Goal: Task Accomplishment & Management: Use online tool/utility

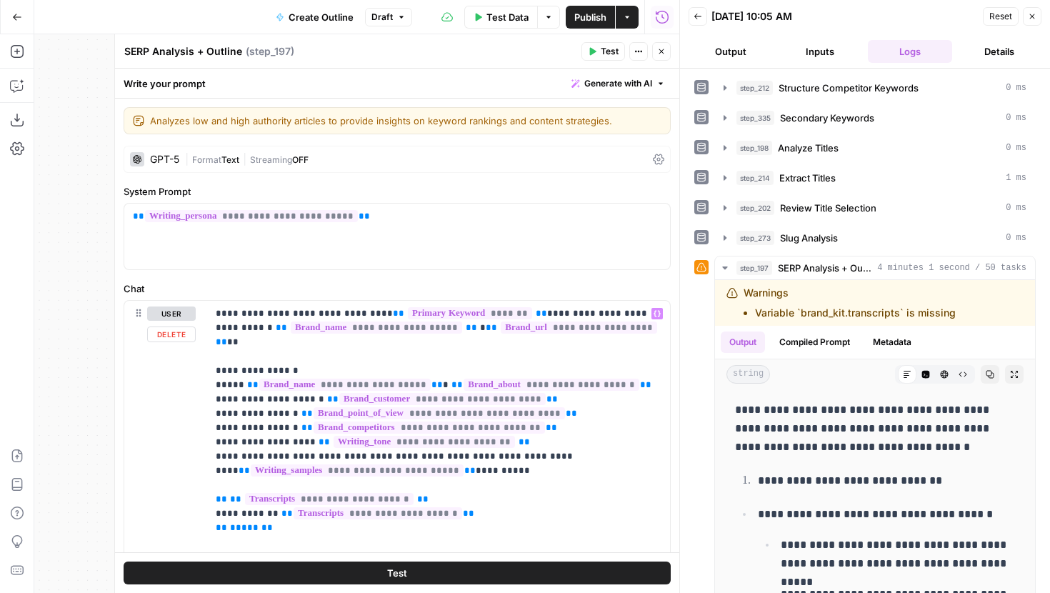
scroll to position [2392, 0]
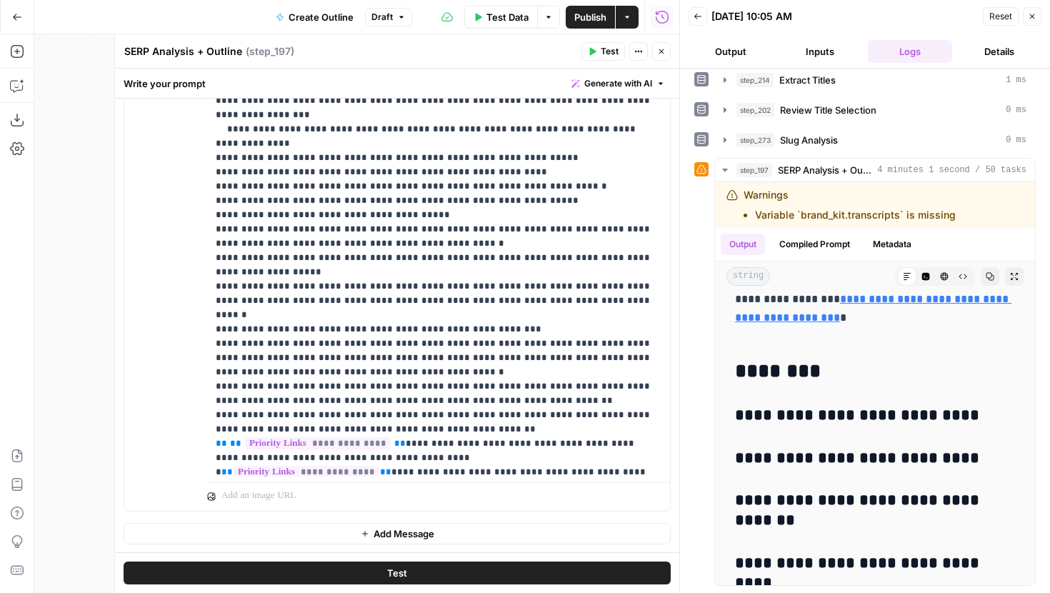
click at [413, 564] on button "Test" at bounding box center [397, 573] width 547 height 23
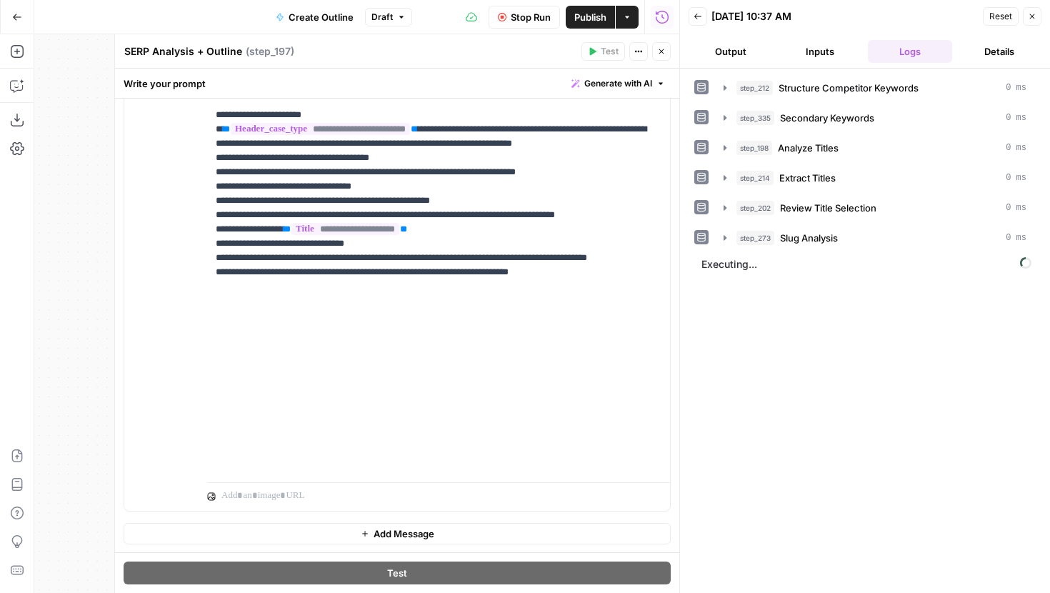
click at [658, 55] on icon "button" at bounding box center [661, 51] width 9 height 9
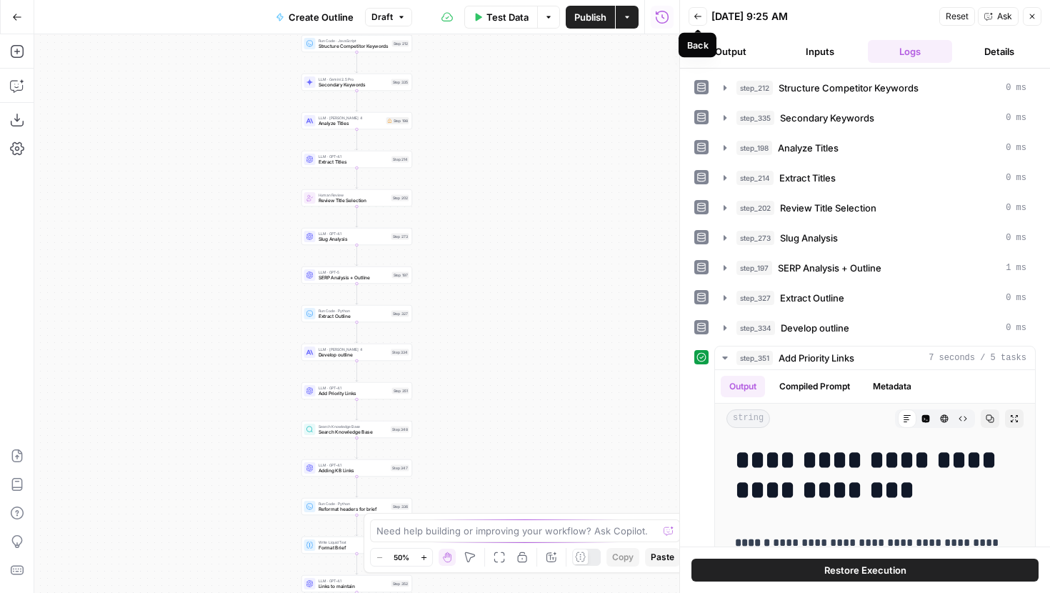
click at [694, 14] on icon "button" at bounding box center [698, 16] width 9 height 9
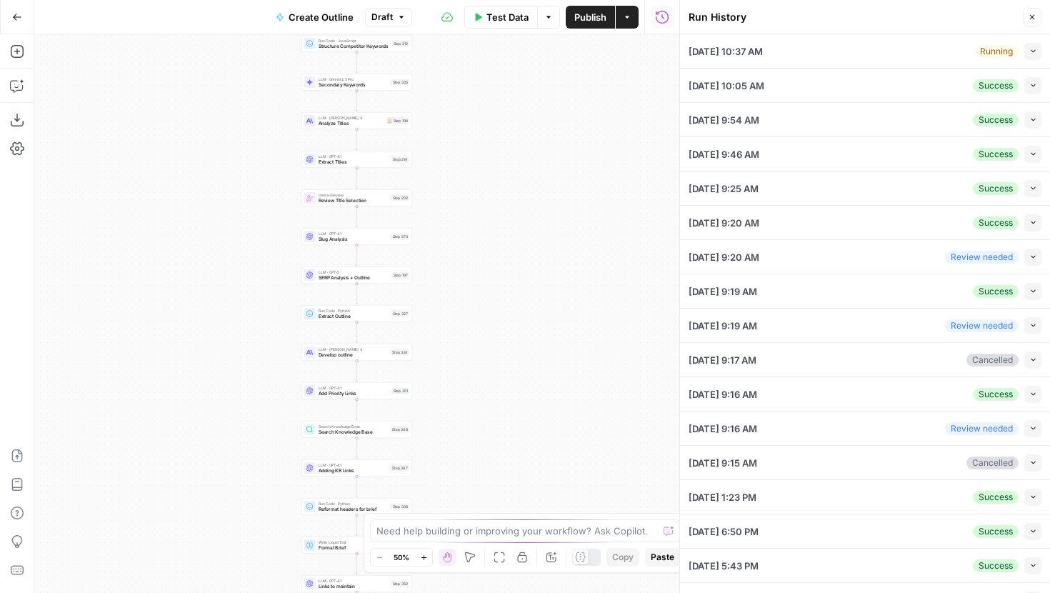
click at [1033, 46] on button "Collapse" at bounding box center [1032, 51] width 17 height 17
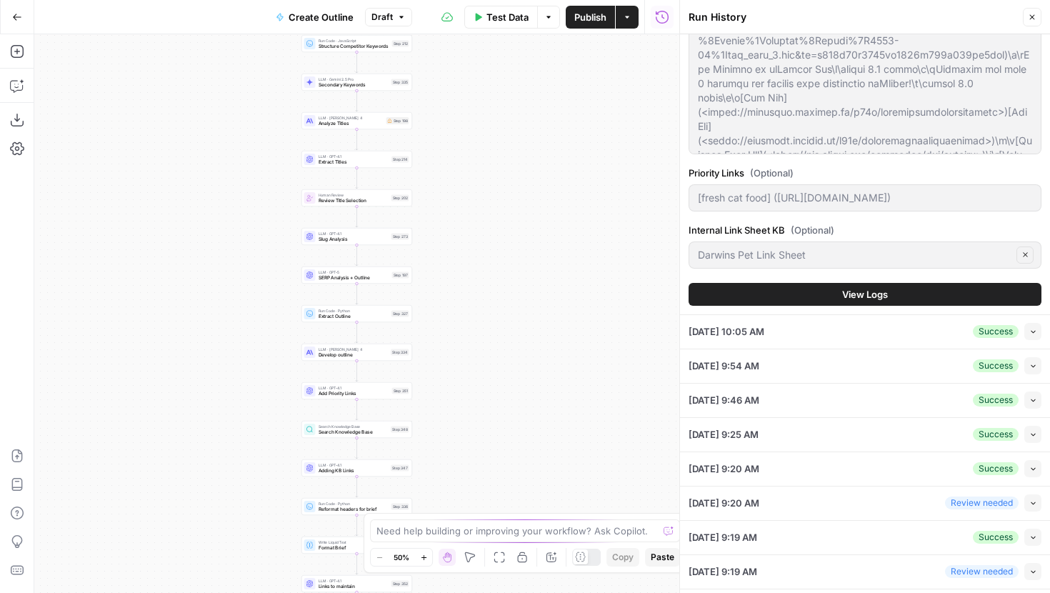
scroll to position [129, 0]
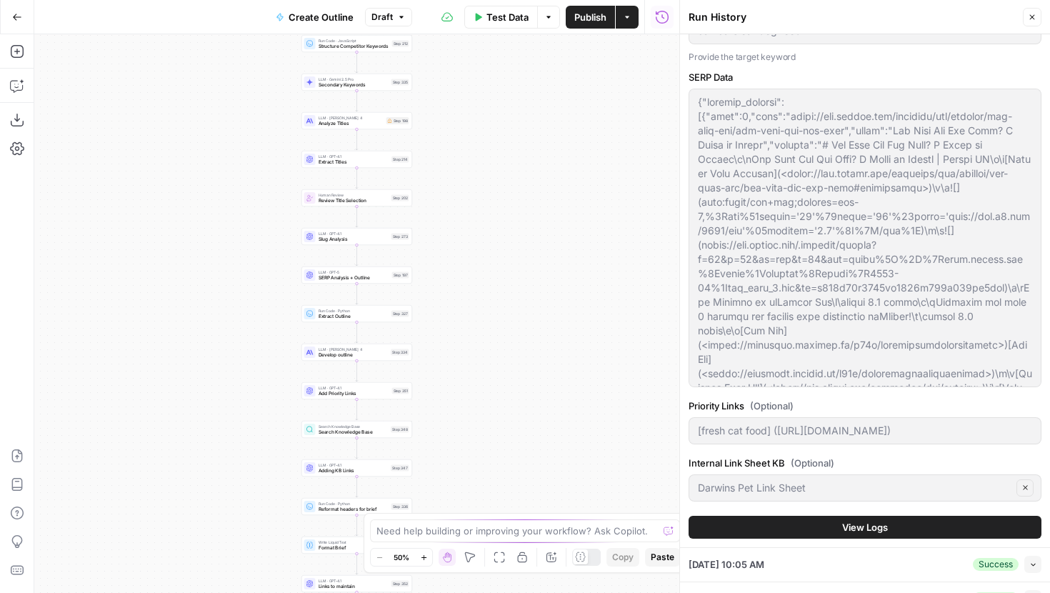
type input "[PERSON_NAME]'s Pet Food"
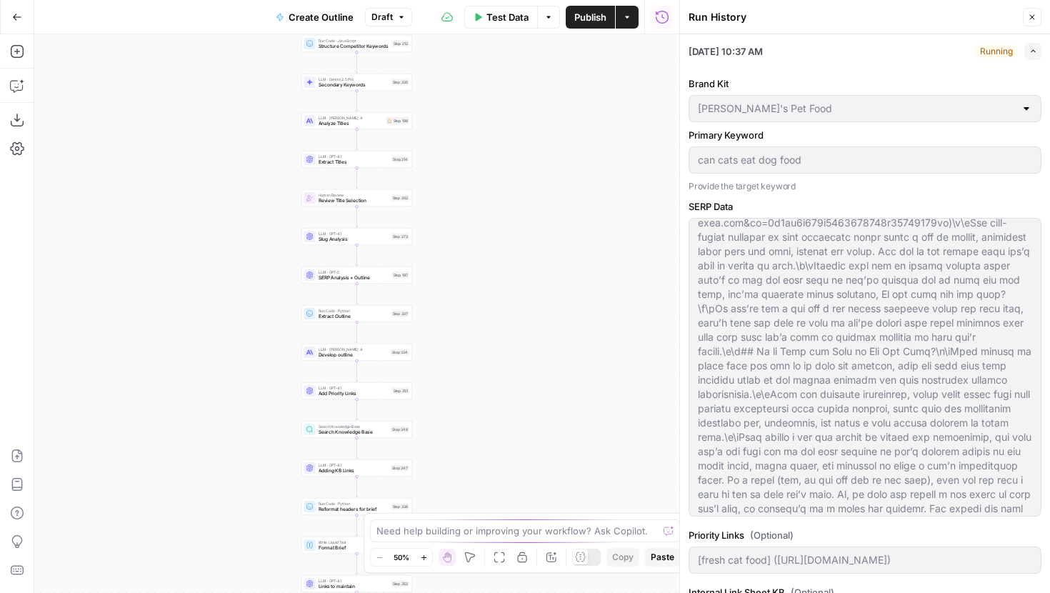
scroll to position [381, 0]
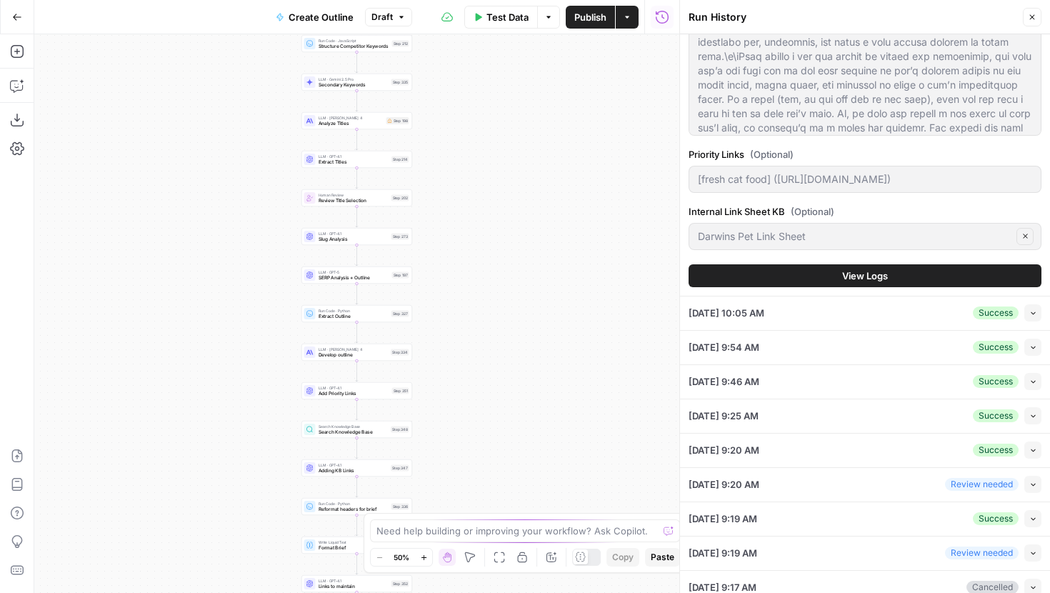
click at [845, 271] on span "View Logs" at bounding box center [865, 276] width 46 height 14
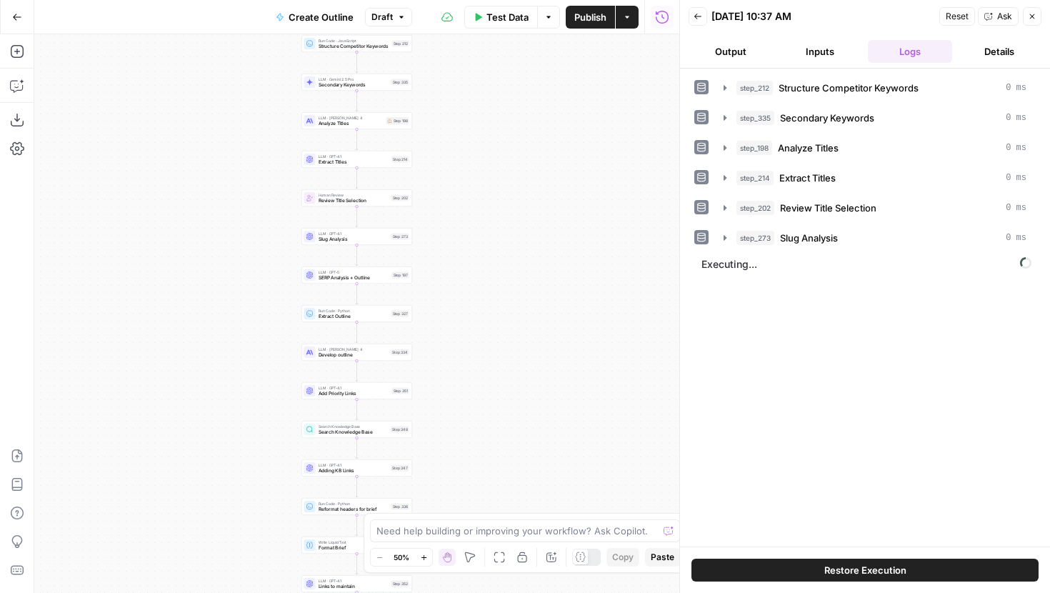
click at [826, 572] on span "Restore Execution" at bounding box center [865, 570] width 82 height 14
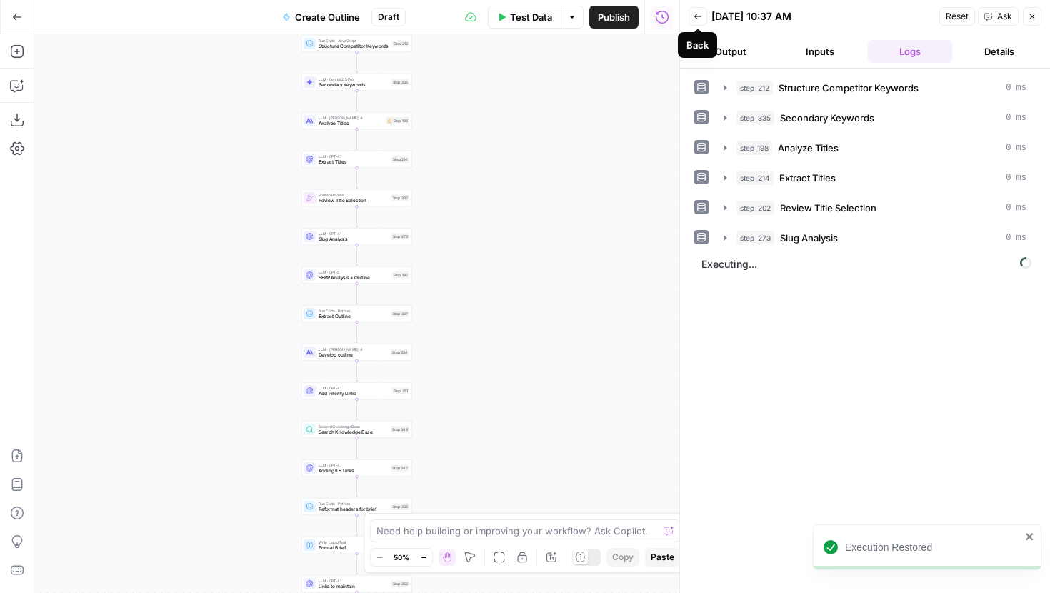
click at [700, 16] on icon "button" at bounding box center [698, 16] width 9 height 9
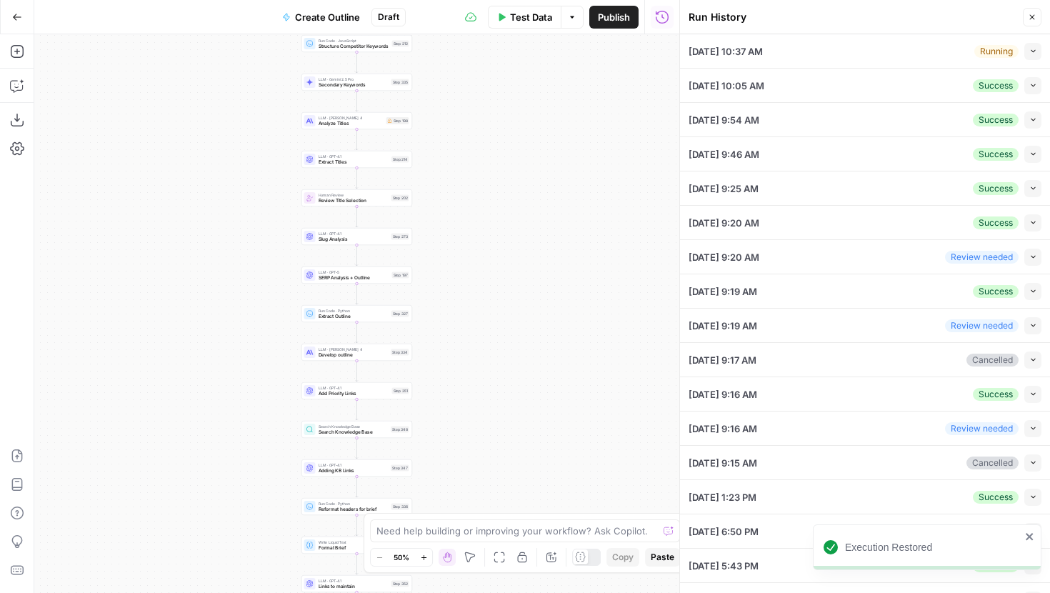
click at [909, 49] on div "10/02/25 at 10:37 AM Running Collapse" at bounding box center [865, 51] width 353 height 34
click at [1038, 50] on button "Collapse" at bounding box center [1032, 51] width 17 height 17
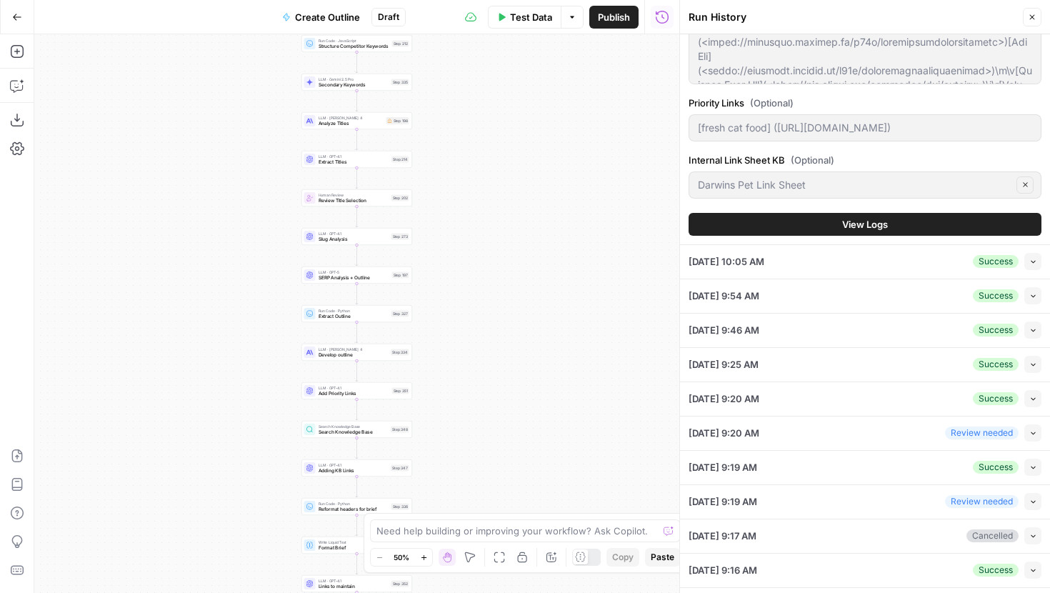
scroll to position [458, 0]
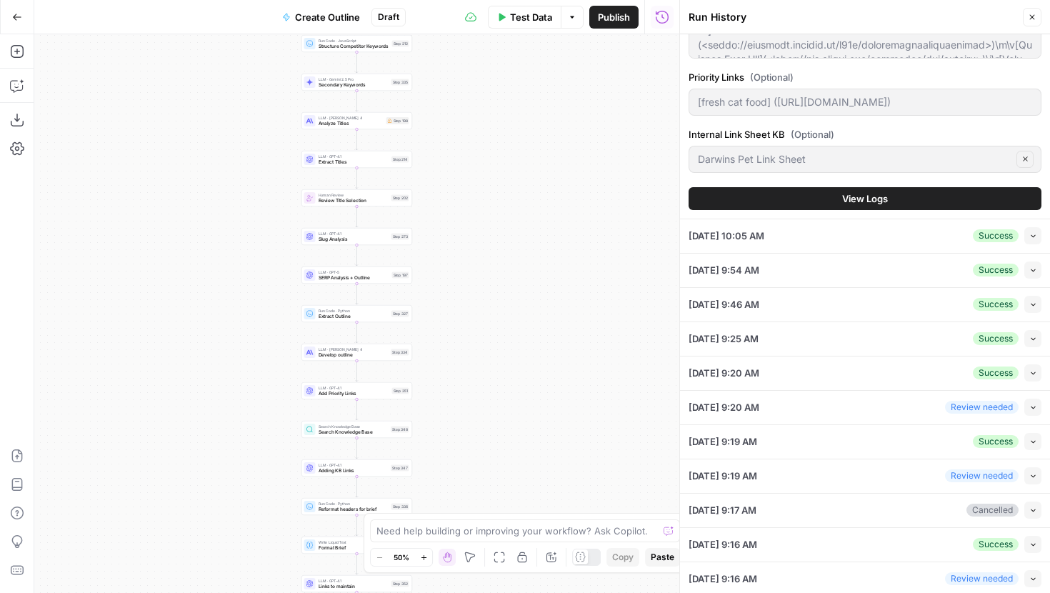
click at [839, 193] on button "View Logs" at bounding box center [865, 198] width 353 height 23
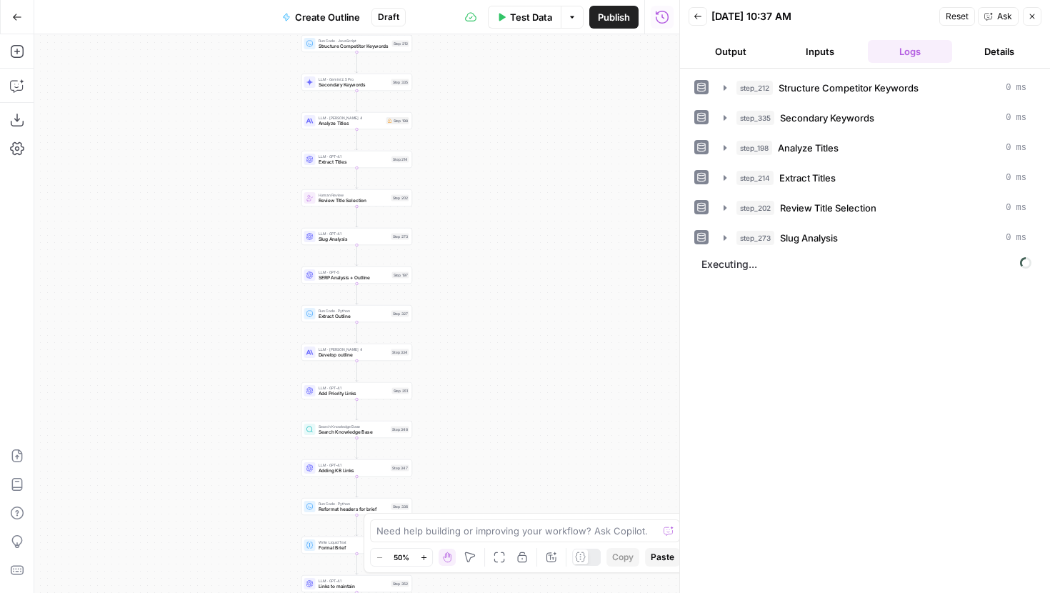
click at [694, 16] on icon "button" at bounding box center [698, 16] width 9 height 9
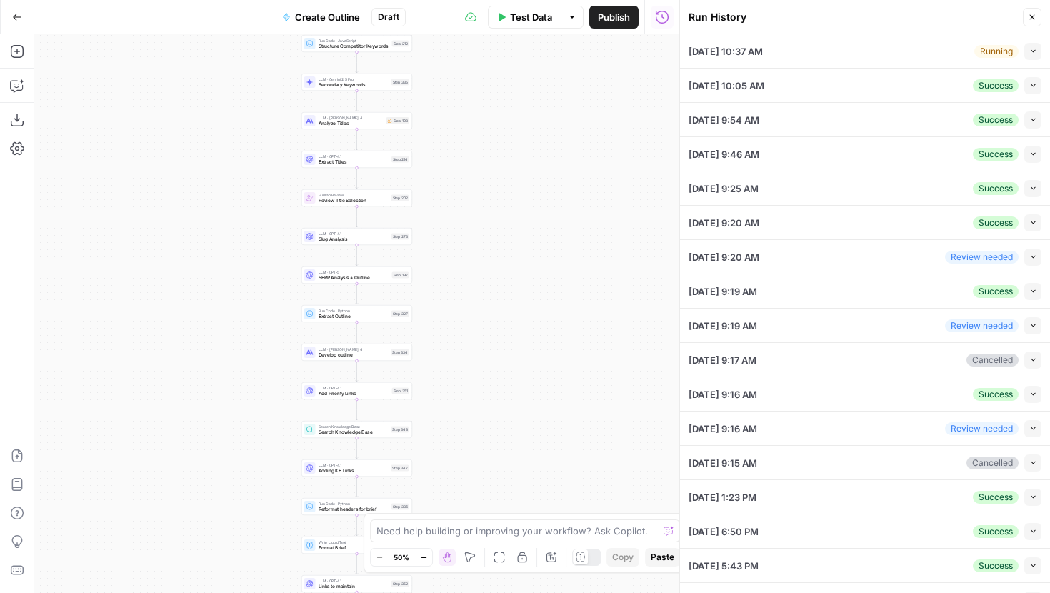
click at [1030, 56] on button "Collapse" at bounding box center [1032, 51] width 17 height 17
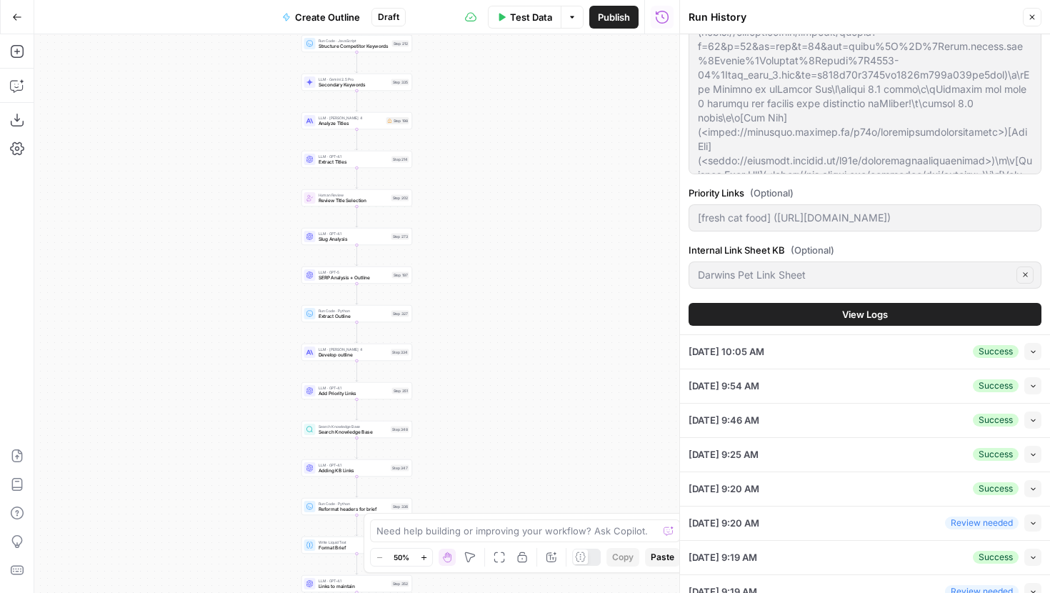
scroll to position [344, 0]
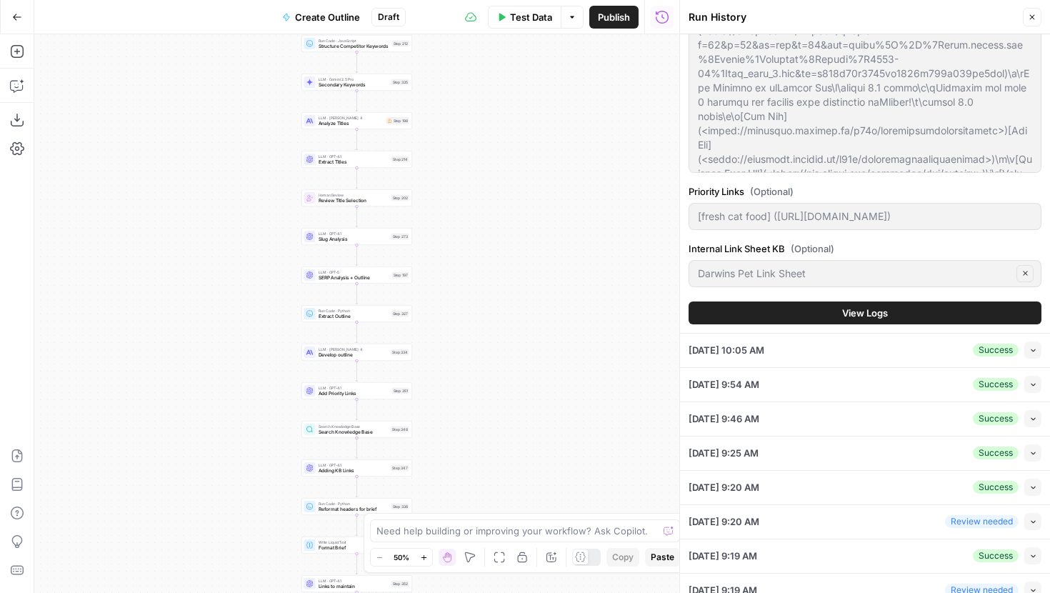
click at [837, 317] on button "View Logs" at bounding box center [865, 312] width 353 height 23
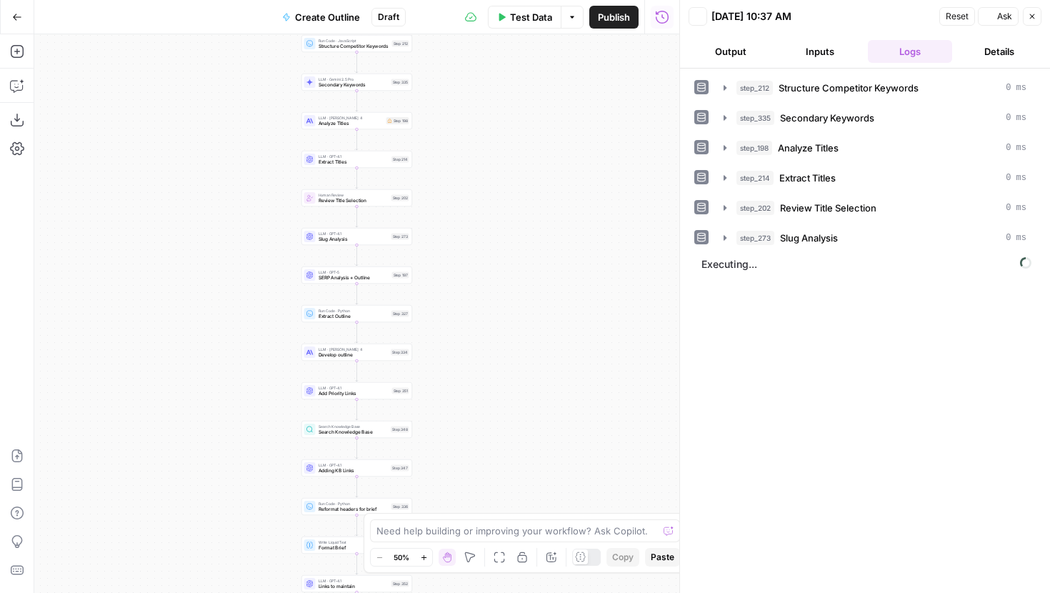
scroll to position [0, 0]
click at [956, 18] on span "Reset" at bounding box center [957, 16] width 23 height 13
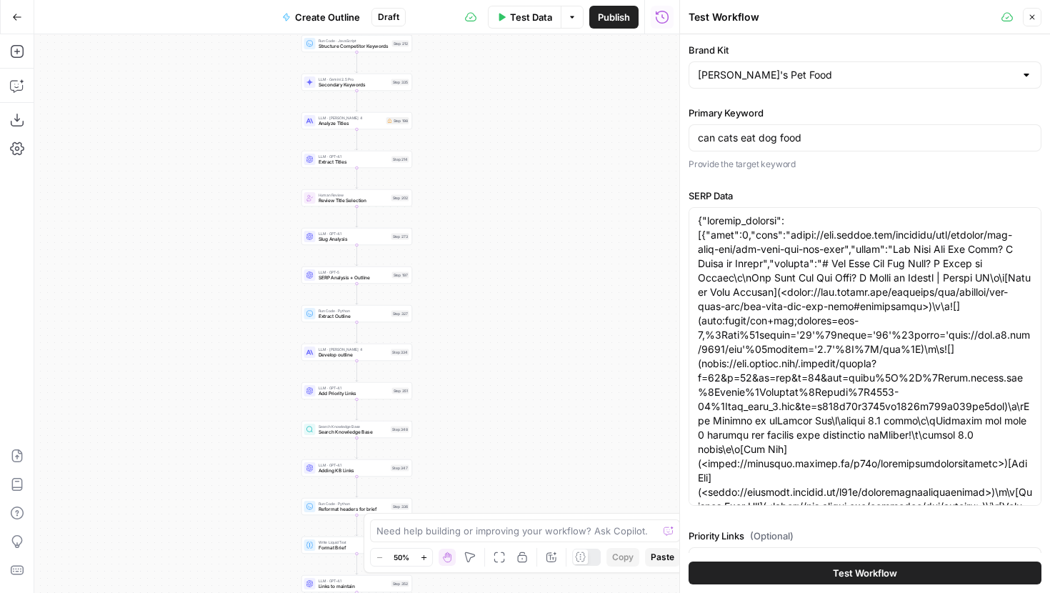
click at [1033, 9] on button "Close" at bounding box center [1032, 17] width 19 height 19
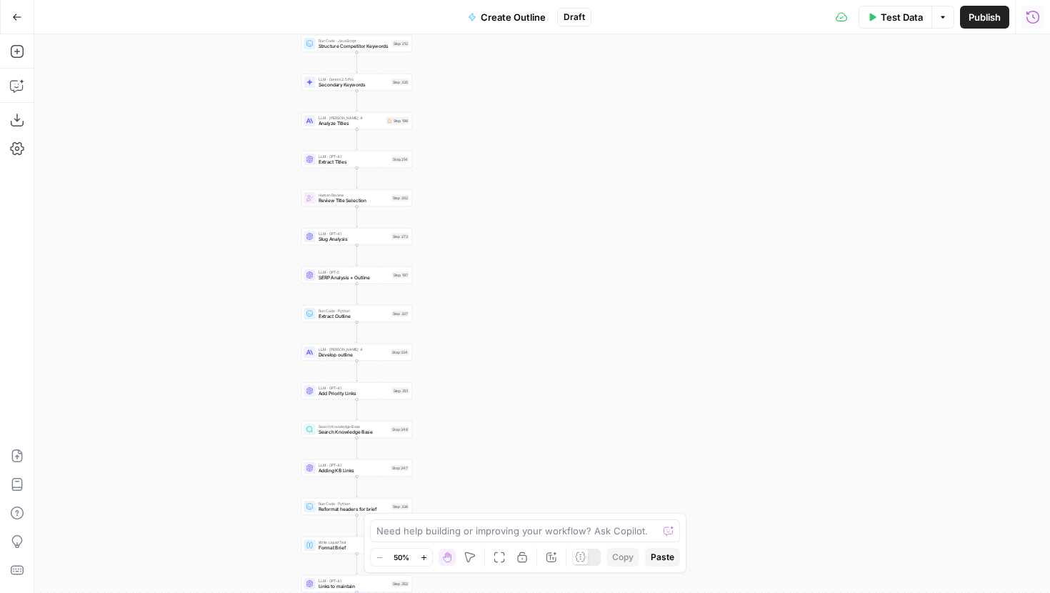
click at [1038, 24] on button "Run History" at bounding box center [1033, 17] width 23 height 23
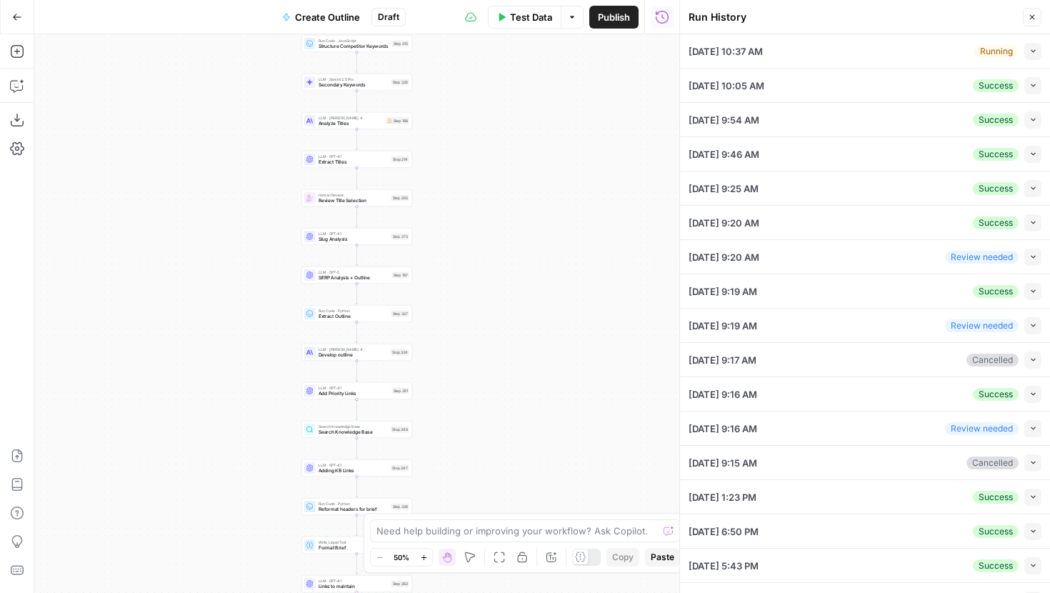
click at [1042, 50] on li "10/02/25 at 10:37 AM Running Collapse View Logs" at bounding box center [865, 51] width 370 height 34
click at [1030, 86] on icon "button" at bounding box center [1033, 85] width 8 height 8
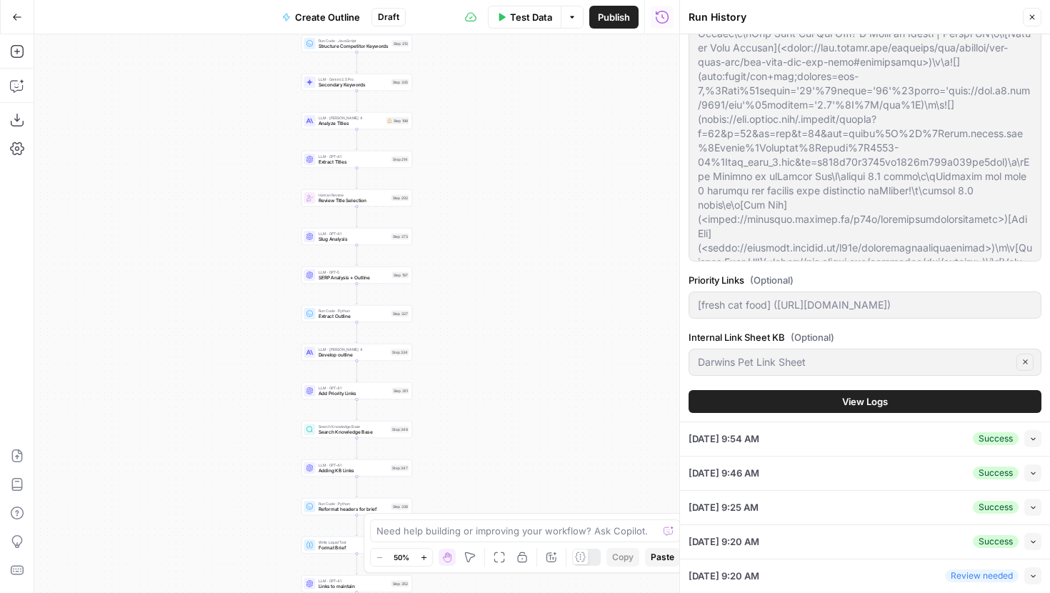
scroll to position [333, 0]
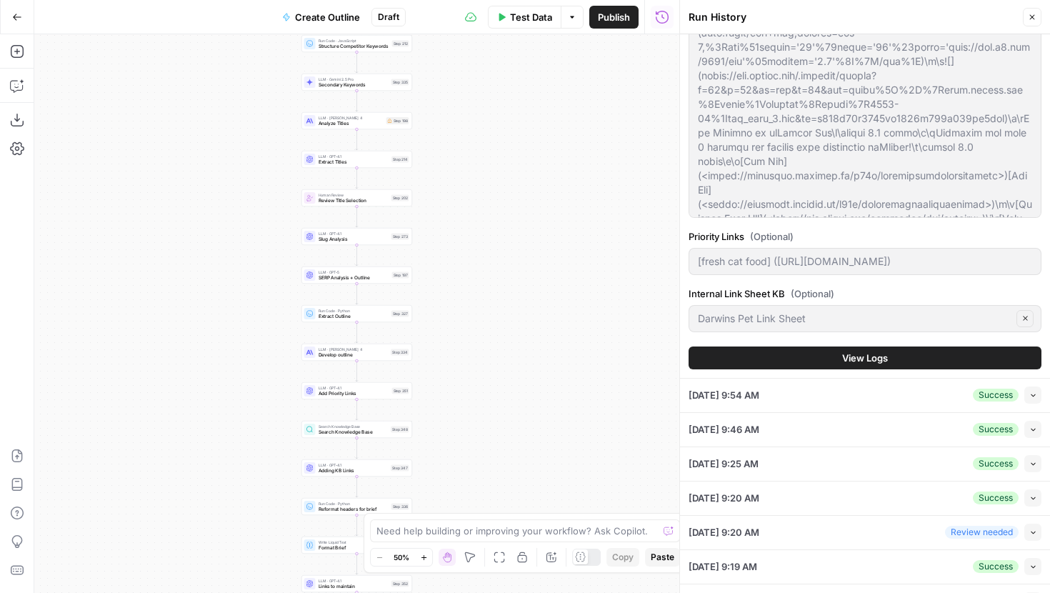
click at [879, 349] on button "View Logs" at bounding box center [865, 357] width 353 height 23
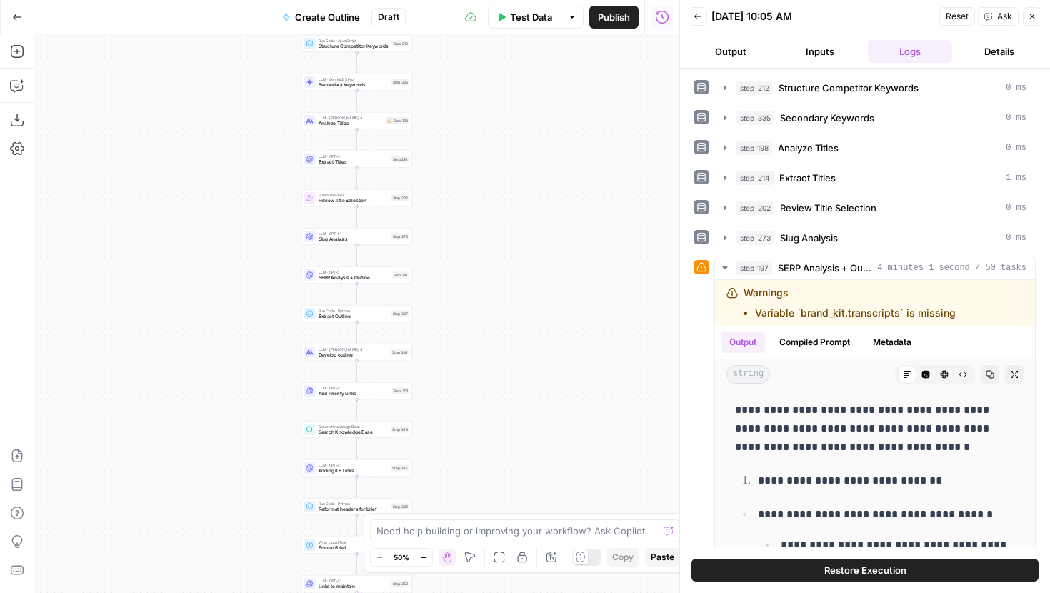
click at [693, 16] on button "Back" at bounding box center [698, 16] width 19 height 19
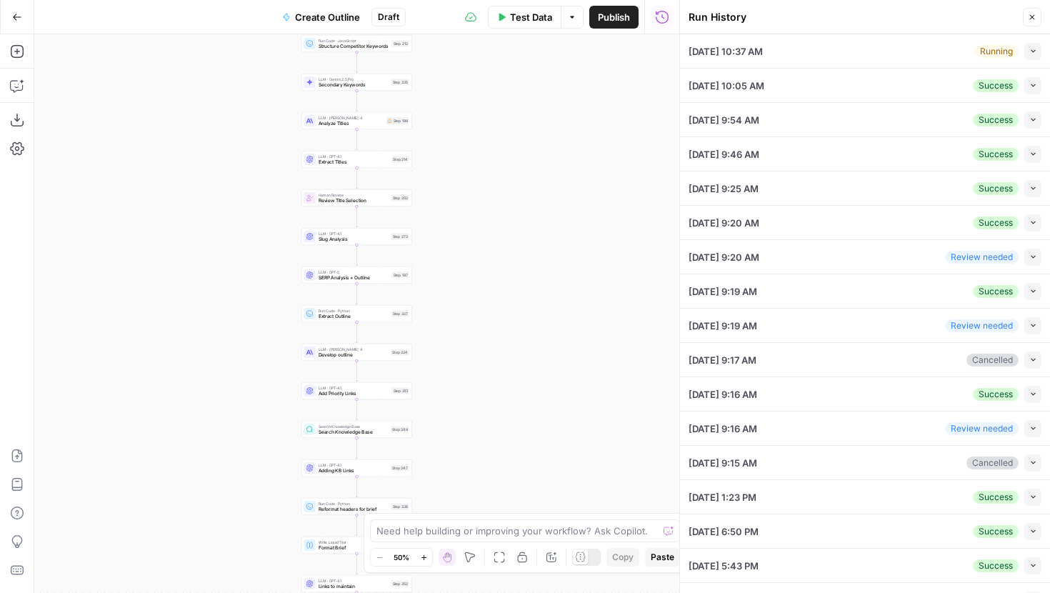
click at [1026, 56] on button "Collapse" at bounding box center [1032, 51] width 17 height 17
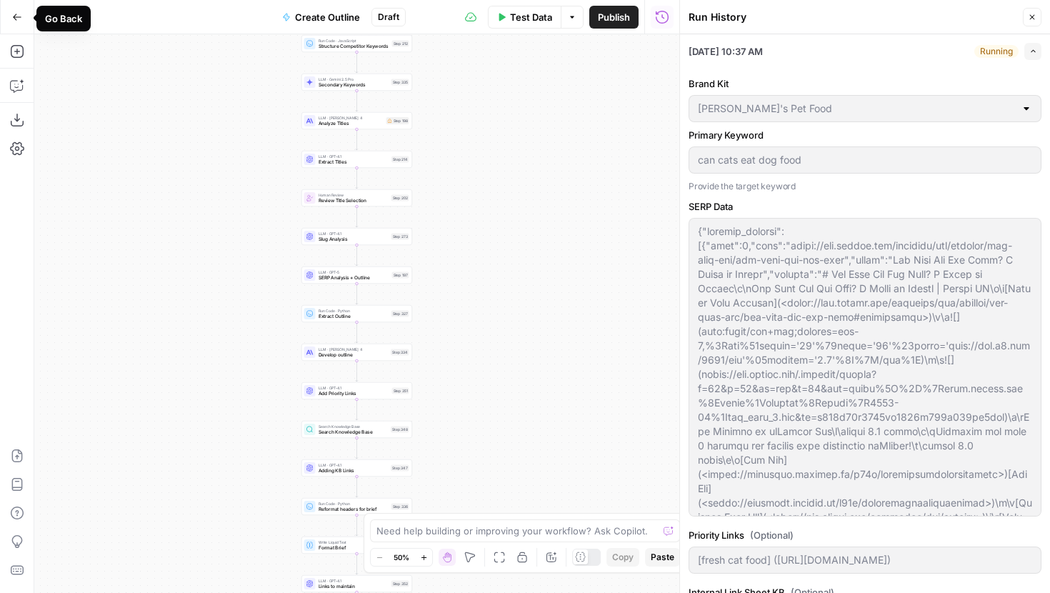
click at [8, 11] on button "Go Back" at bounding box center [17, 17] width 26 height 26
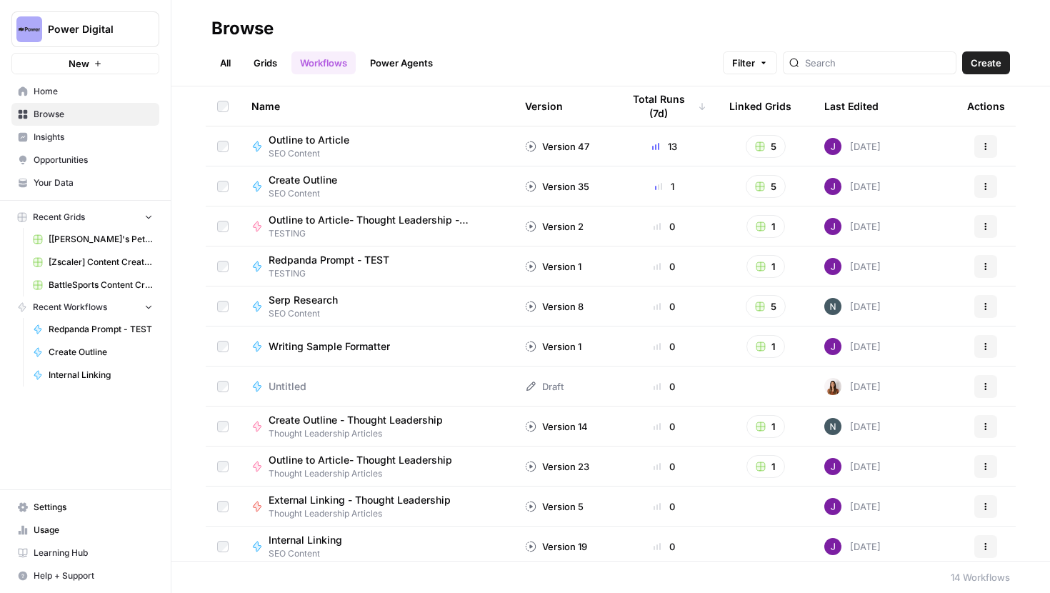
click at [332, 184] on span "Create Outline" at bounding box center [303, 180] width 69 height 14
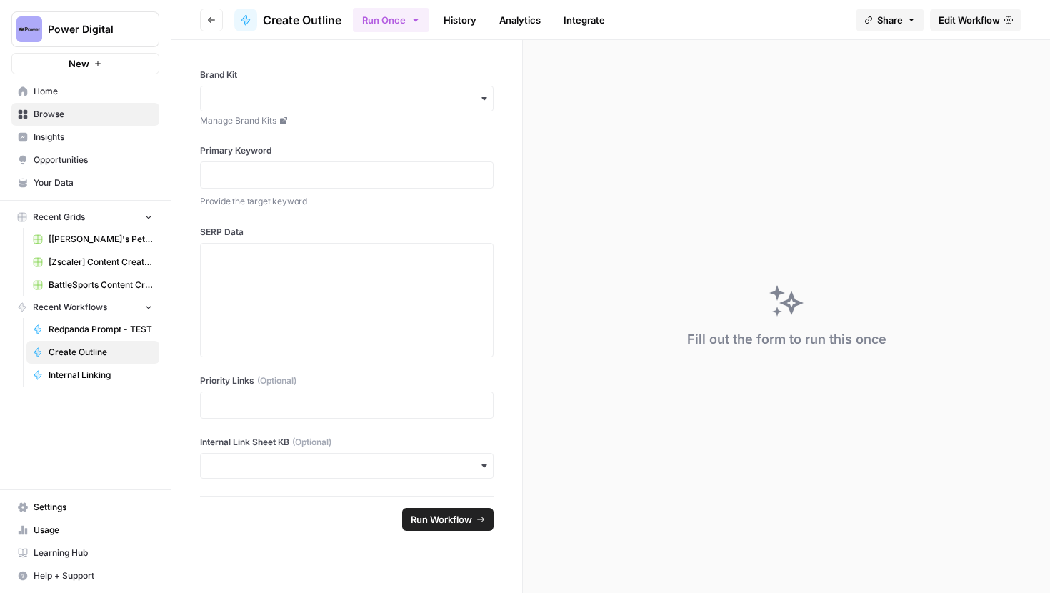
click at [946, 14] on span "Edit Workflow" at bounding box center [969, 20] width 61 height 14
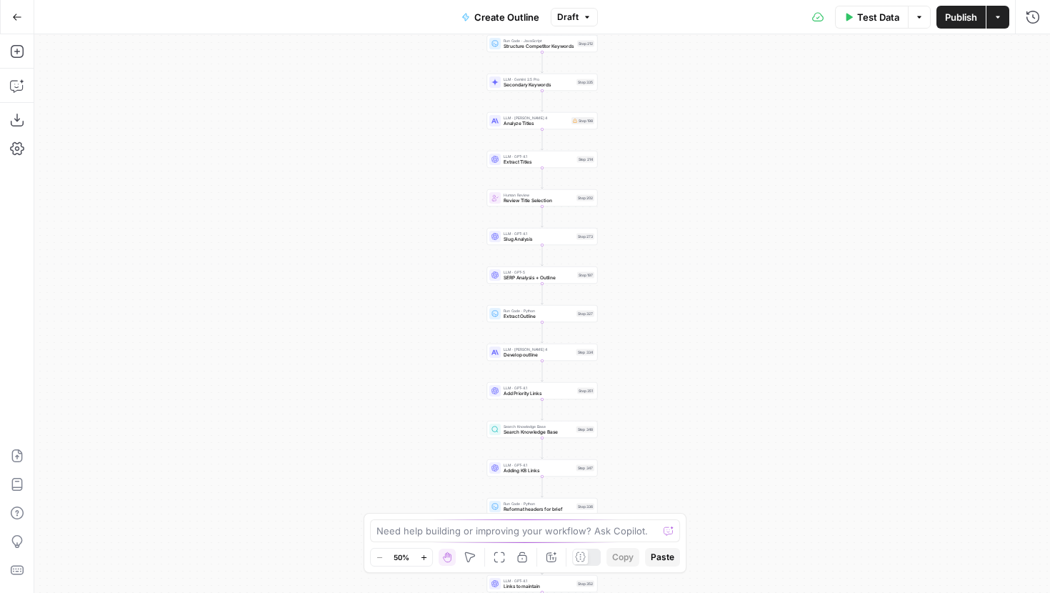
click at [420, 562] on button "Zoom In" at bounding box center [423, 557] width 17 height 17
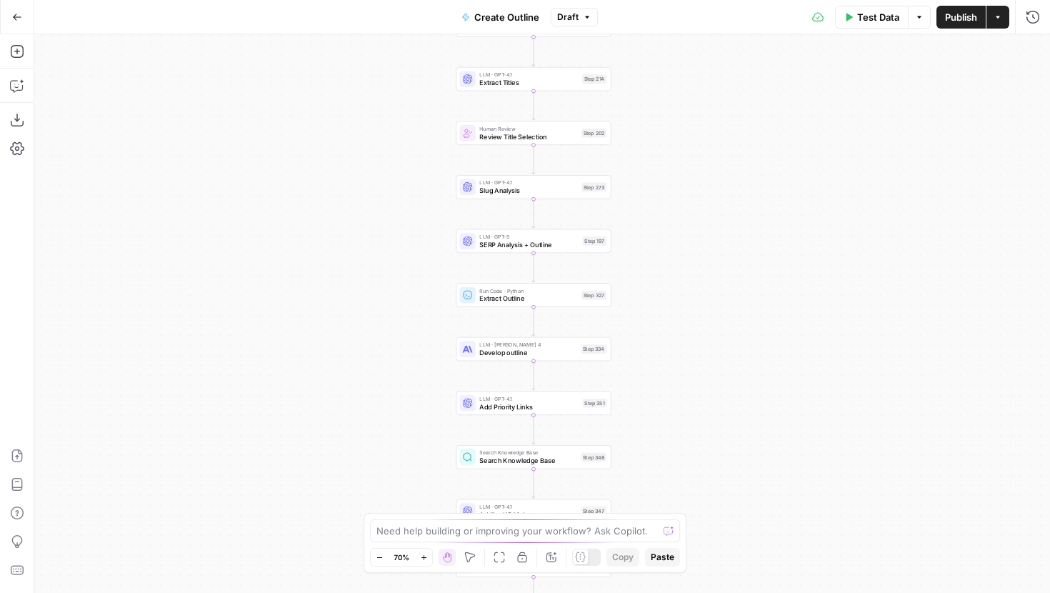
drag, startPoint x: 715, startPoint y: 246, endPoint x: 706, endPoint y: 227, distance: 20.8
click at [706, 227] on div "Workflow Input Settings Inputs Run Code · JavaScript Structure Competitor Keywo…" at bounding box center [542, 313] width 1016 height 559
click at [1032, 18] on icon "button" at bounding box center [1033, 17] width 14 height 14
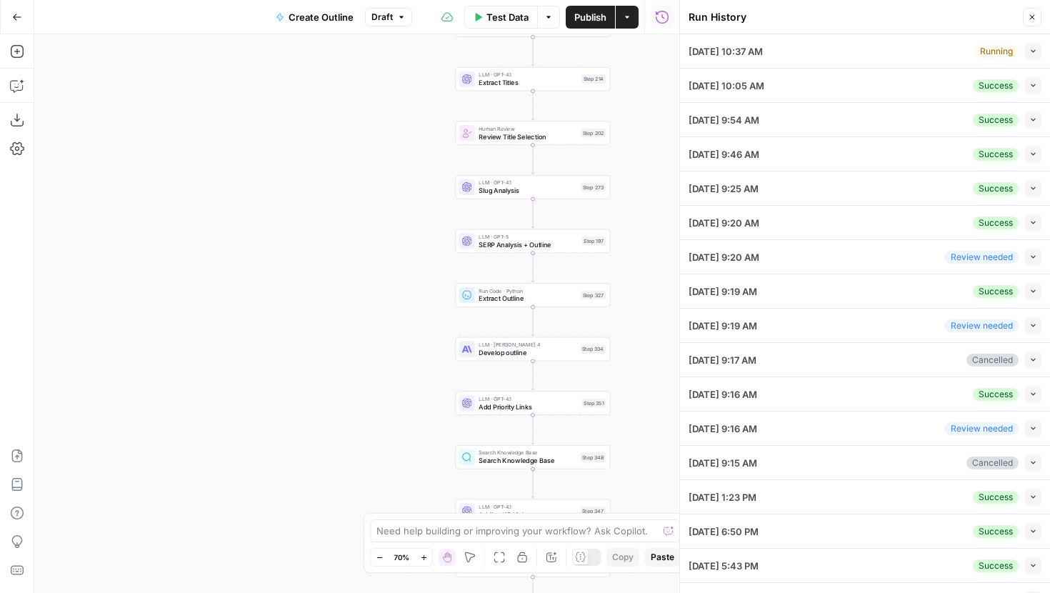
click at [1026, 46] on button "Collapse" at bounding box center [1032, 51] width 17 height 17
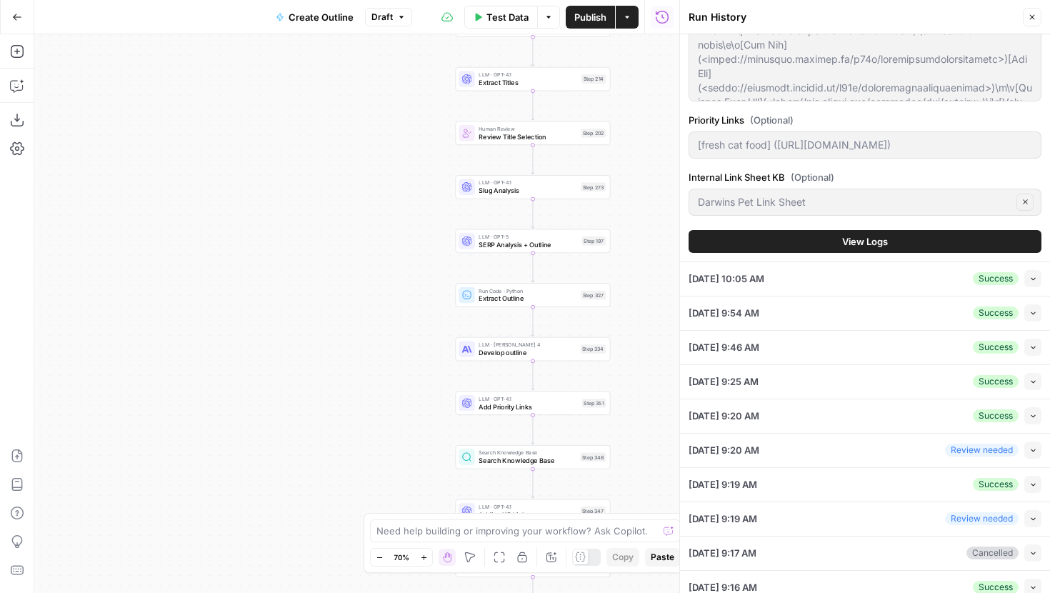
scroll to position [492, 0]
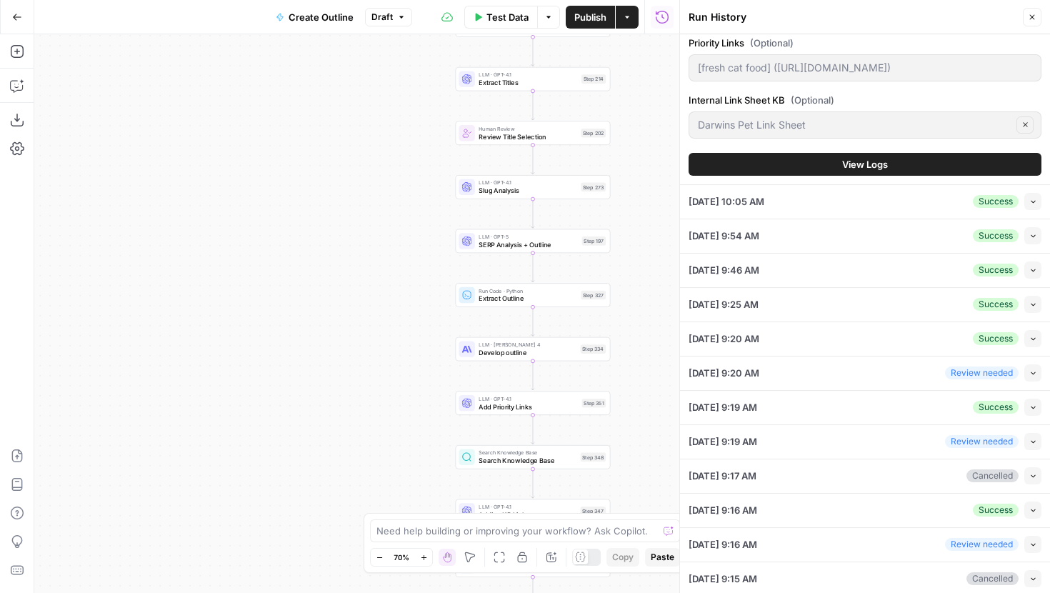
click at [867, 164] on span "View Logs" at bounding box center [865, 164] width 46 height 14
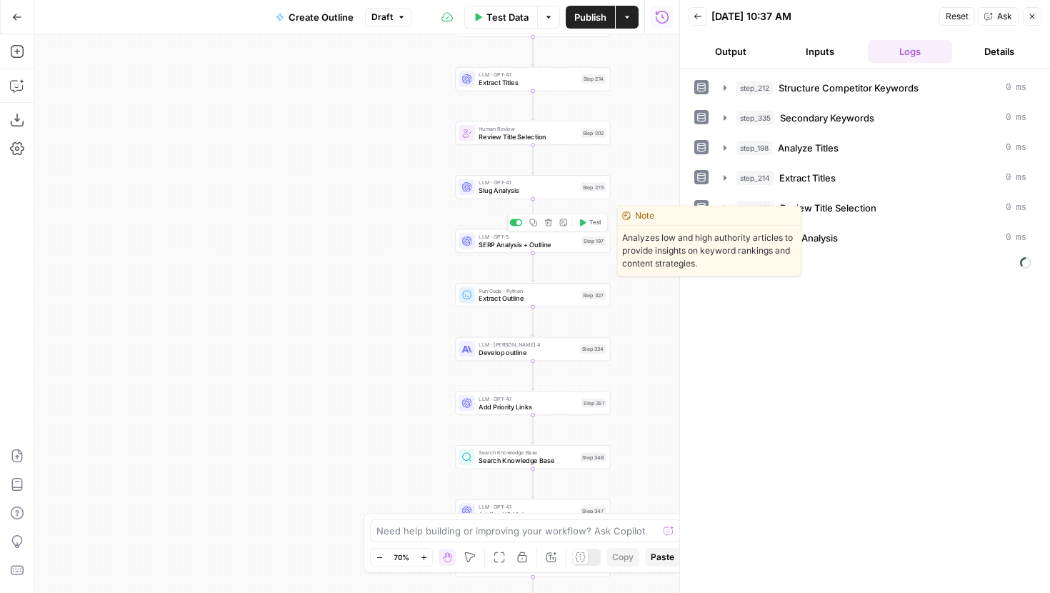
click at [587, 222] on button "Test" at bounding box center [589, 222] width 31 height 13
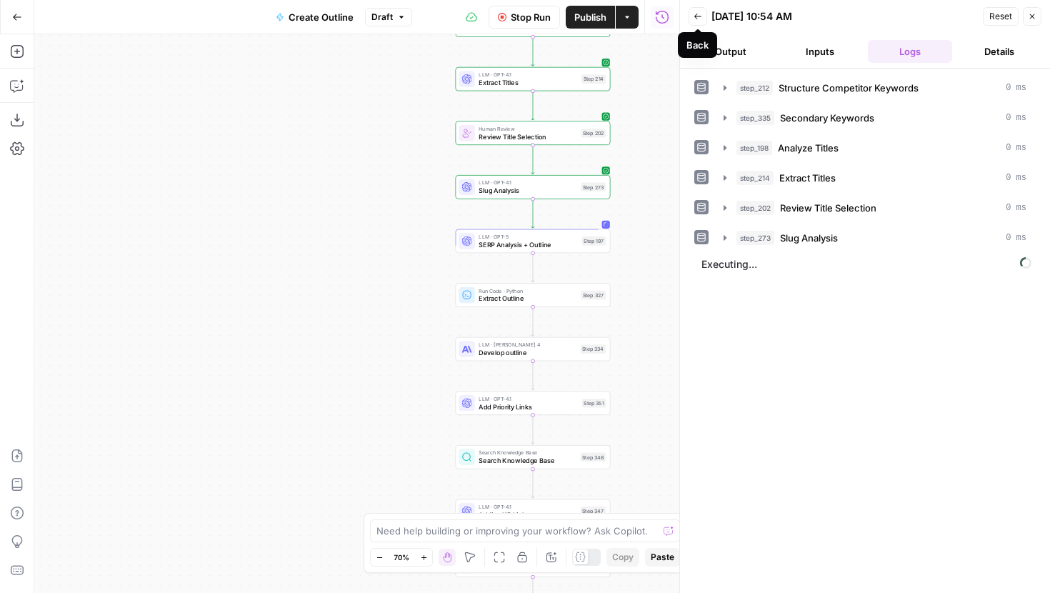
click at [697, 17] on icon "button" at bounding box center [698, 16] width 9 height 9
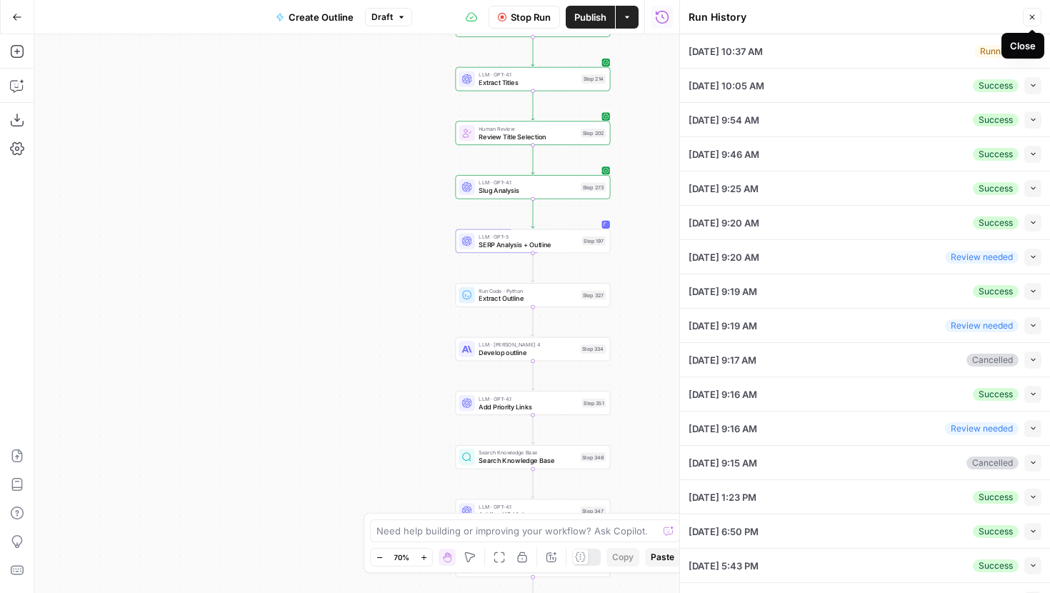
click at [1030, 17] on icon "button" at bounding box center [1032, 17] width 9 height 9
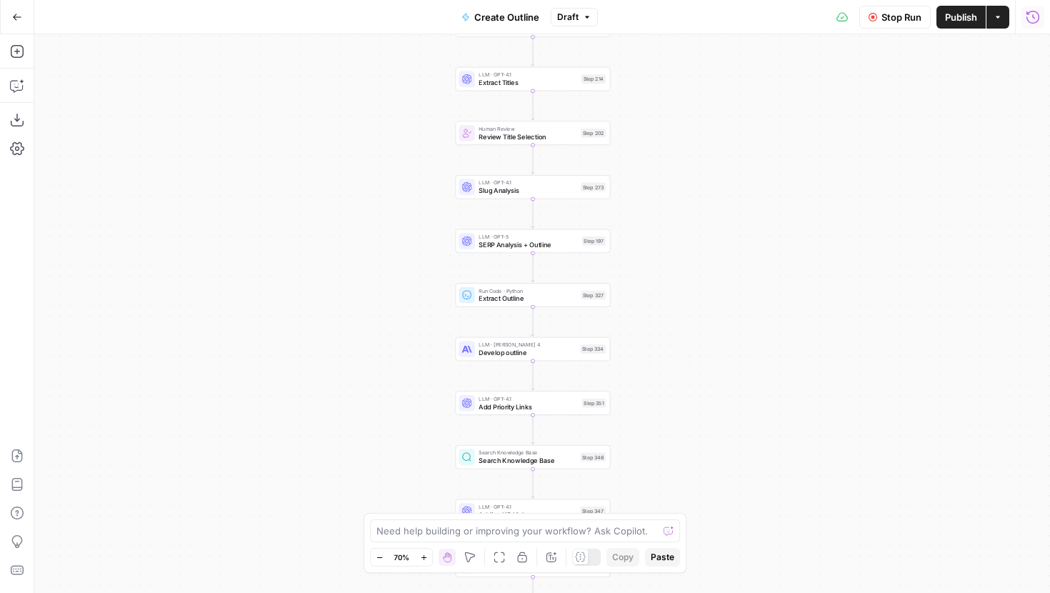
click at [1032, 22] on icon "button" at bounding box center [1033, 16] width 13 height 13
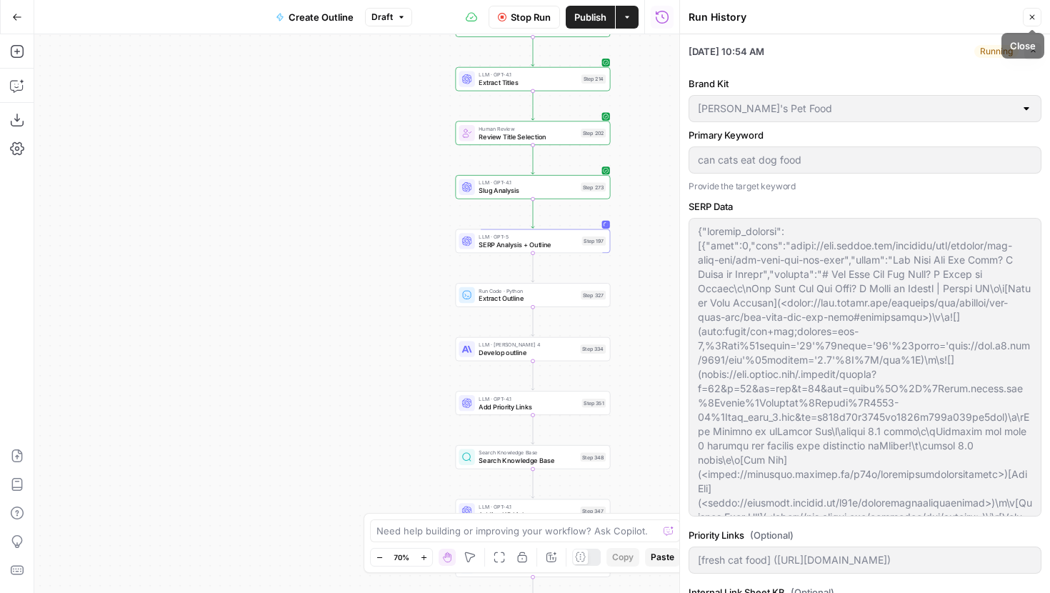
drag, startPoint x: 1024, startPoint y: 21, endPoint x: 929, endPoint y: 66, distance: 104.2
click at [929, 66] on div "Run History Close 10/02/25 at 10:54 AM Running Expand Brand Kit Darwin's Pet Fo…" at bounding box center [864, 296] width 371 height 593
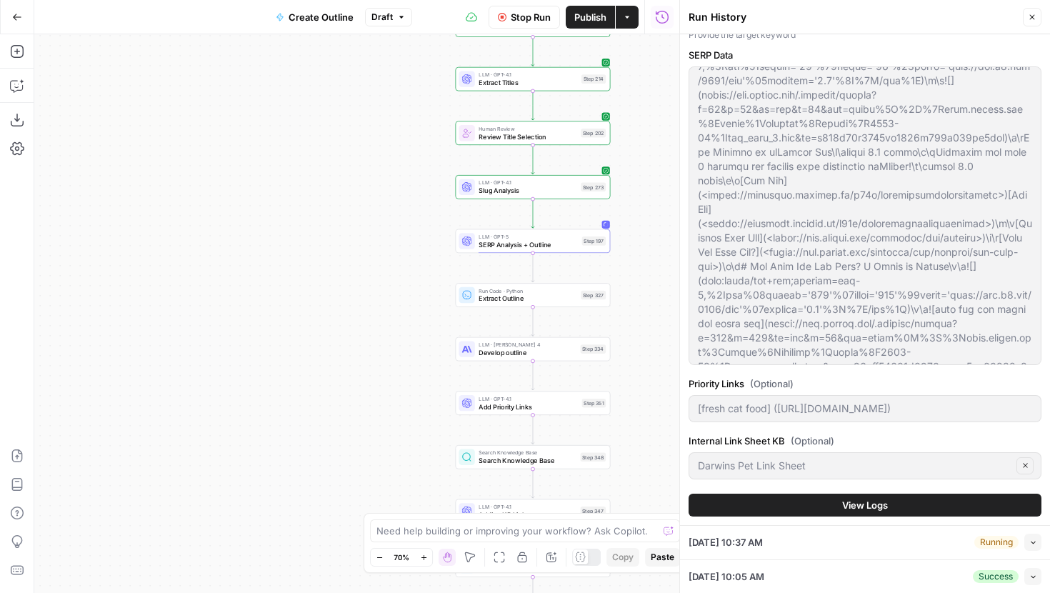
scroll to position [135, 0]
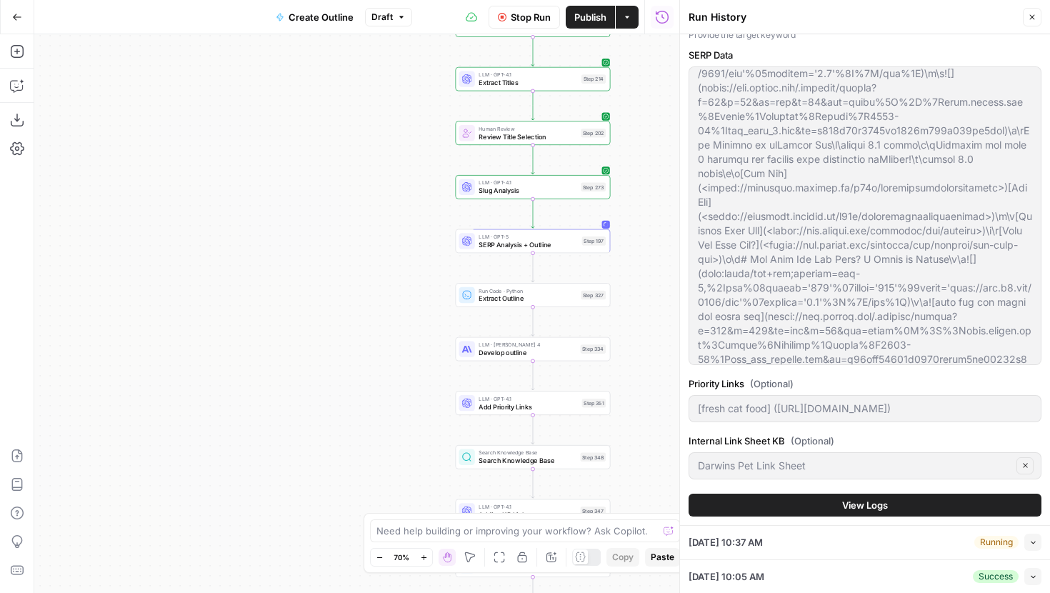
click at [802, 506] on button "View Logs" at bounding box center [865, 505] width 353 height 23
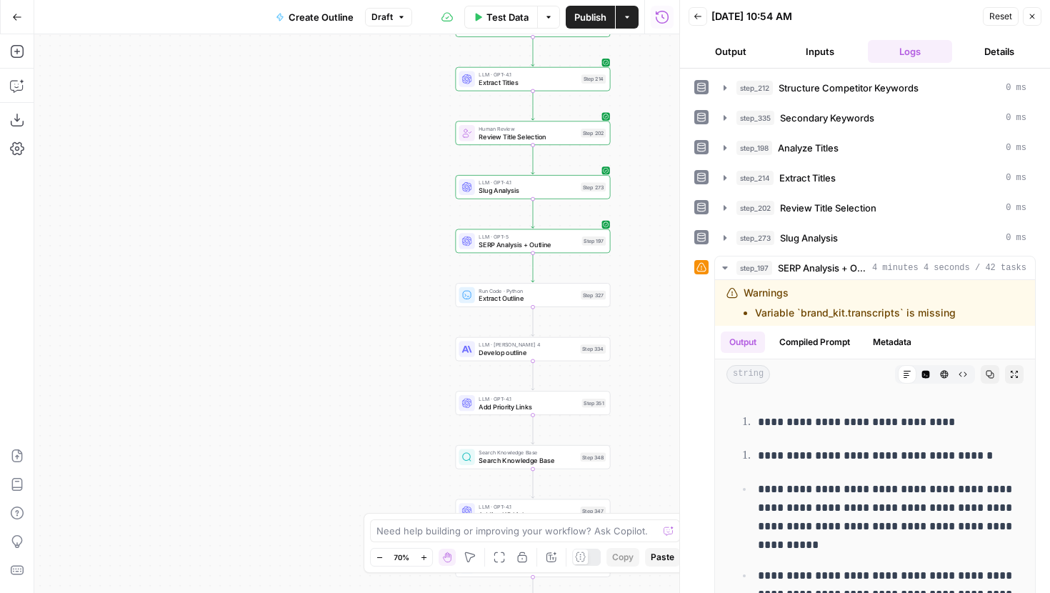
click at [693, 7] on button "Back" at bounding box center [698, 16] width 19 height 19
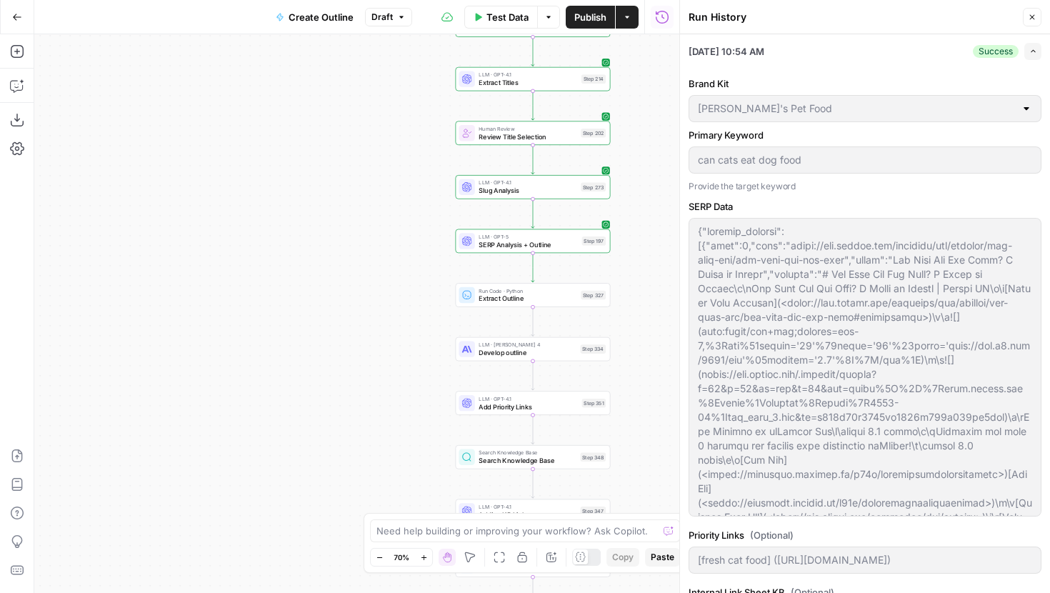
click at [1030, 54] on icon "button" at bounding box center [1033, 51] width 8 height 8
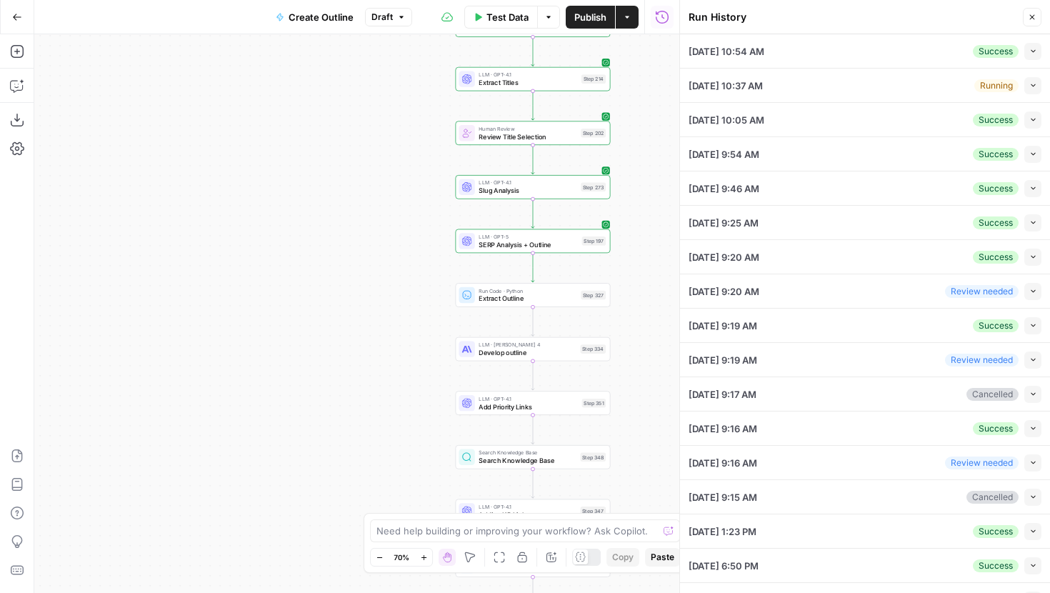
click at [1030, 54] on icon "button" at bounding box center [1033, 51] width 8 height 8
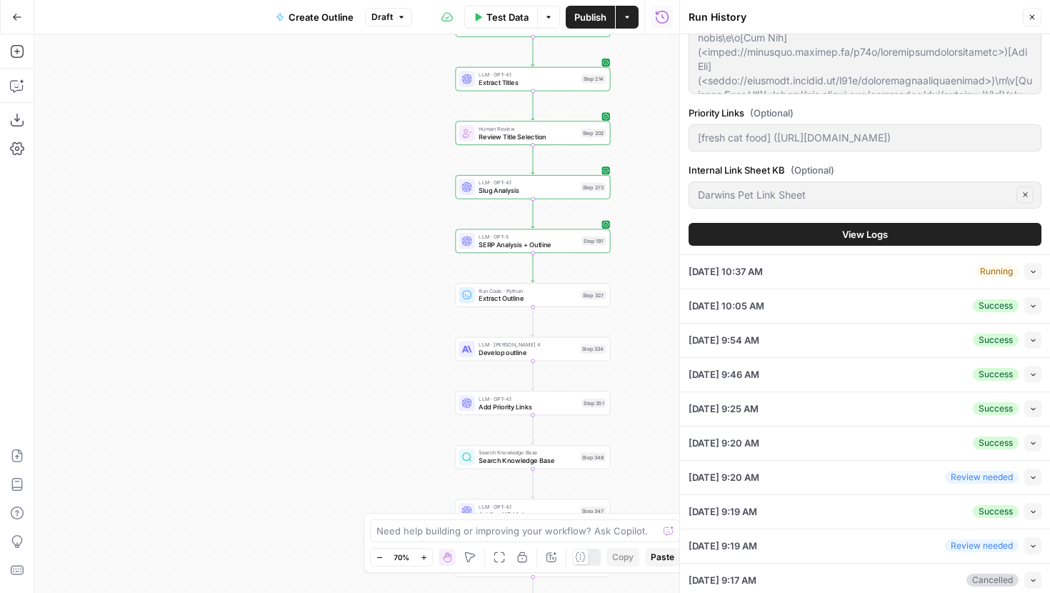
scroll to position [453, 0]
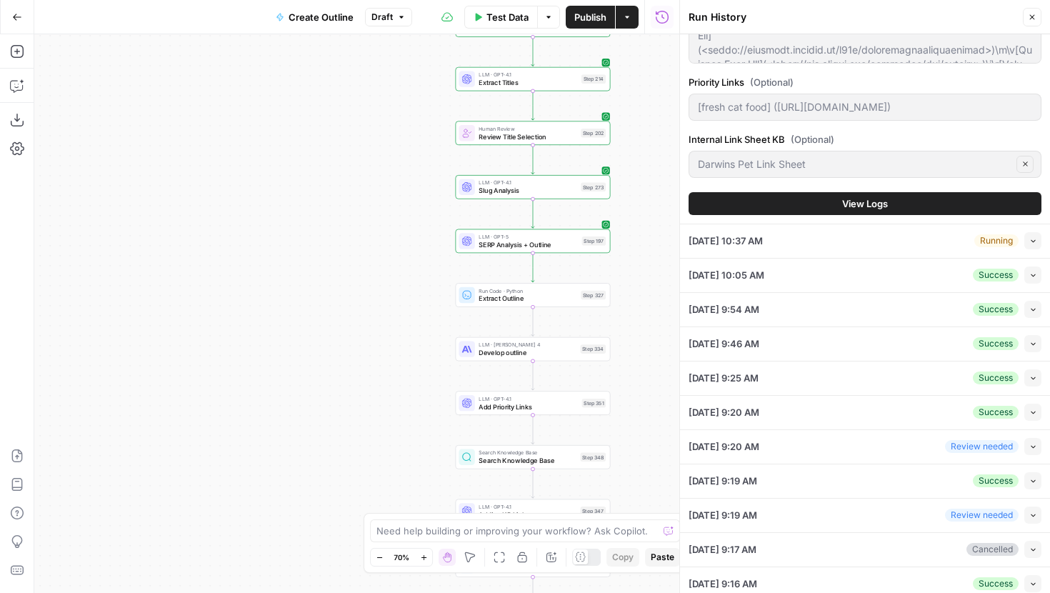
click at [897, 198] on button "View Logs" at bounding box center [865, 203] width 353 height 23
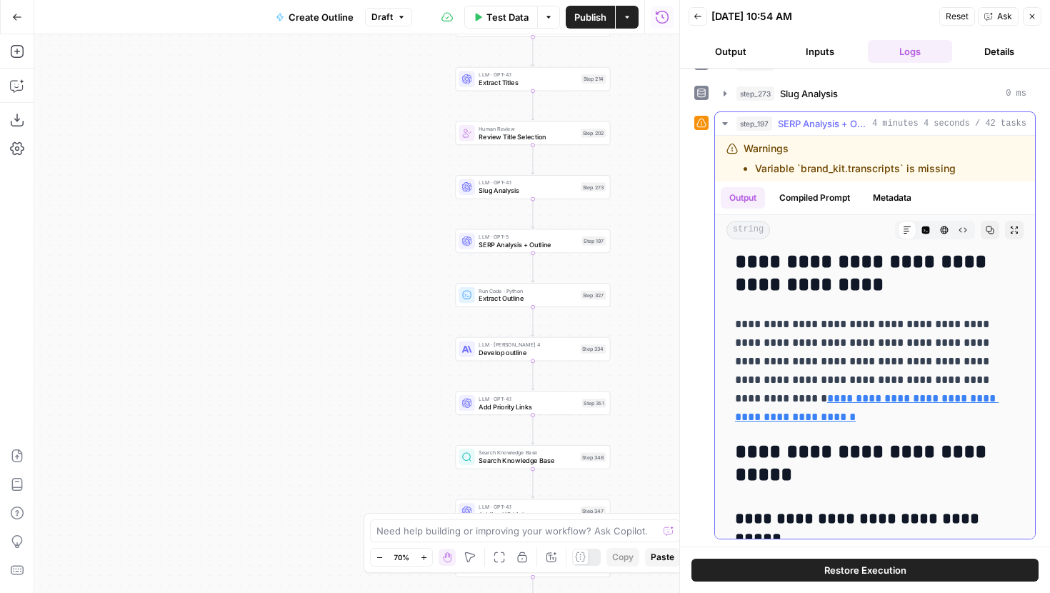
scroll to position [11604, 0]
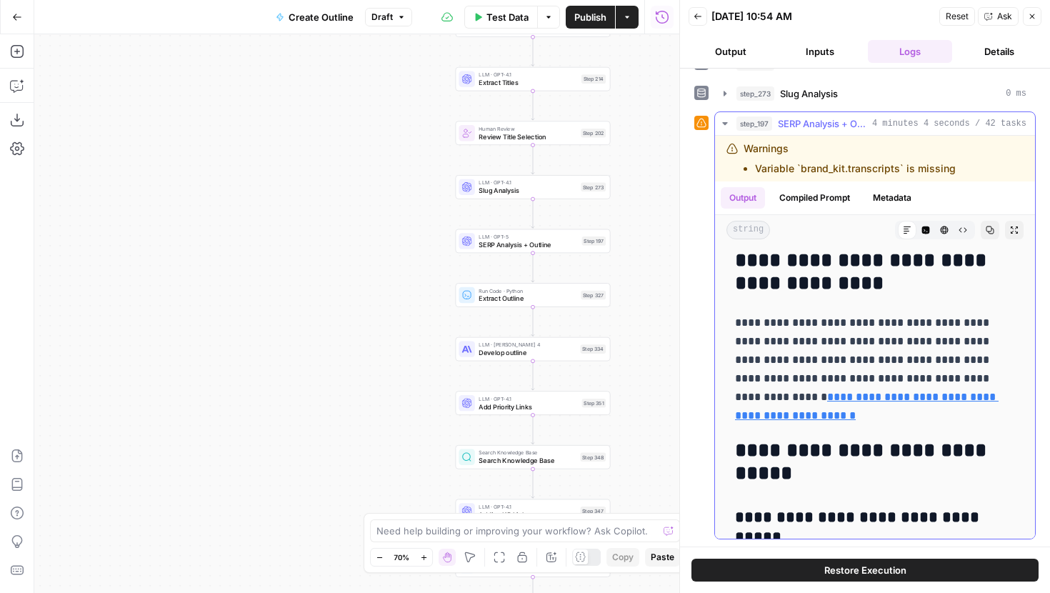
drag, startPoint x: 738, startPoint y: 324, endPoint x: 909, endPoint y: 326, distance: 170.7
click at [909, 326] on p "**********" at bounding box center [875, 369] width 280 height 111
drag, startPoint x: 734, startPoint y: 324, endPoint x: 882, endPoint y: 344, distance: 150.0
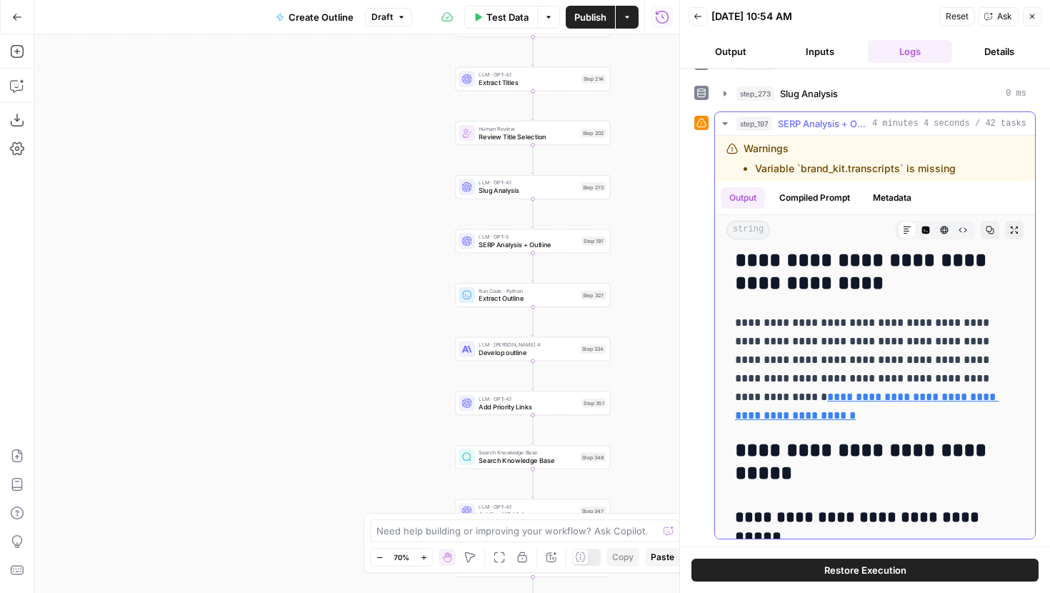
click at [882, 344] on p "**********" at bounding box center [875, 369] width 280 height 111
drag, startPoint x: 744, startPoint y: 357, endPoint x: 922, endPoint y: 363, distance: 178.0
click at [922, 364] on p "**********" at bounding box center [875, 369] width 280 height 111
click at [922, 363] on p "**********" at bounding box center [875, 369] width 280 height 111
drag, startPoint x: 752, startPoint y: 371, endPoint x: 952, endPoint y: 383, distance: 200.4
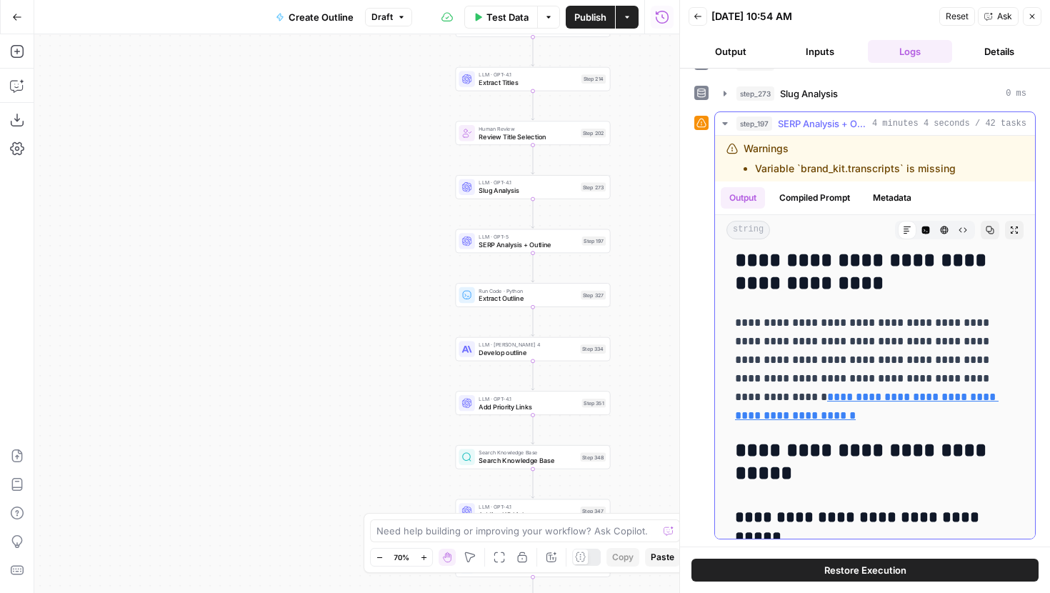
click at [951, 383] on p "**********" at bounding box center [875, 369] width 280 height 111
click at [952, 383] on p "**********" at bounding box center [875, 369] width 280 height 111
drag, startPoint x: 852, startPoint y: 376, endPoint x: 956, endPoint y: 376, distance: 104.3
click at [956, 376] on p "**********" at bounding box center [875, 369] width 280 height 111
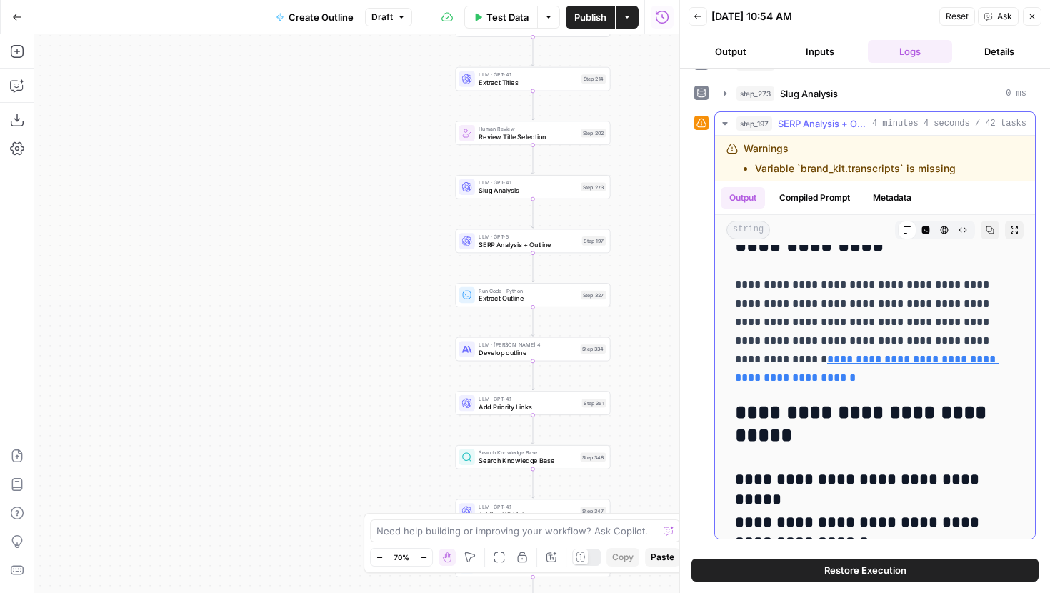
scroll to position [11643, 0]
drag, startPoint x: 808, startPoint y: 376, endPoint x: 782, endPoint y: 306, distance: 75.5
click at [782, 306] on p "**********" at bounding box center [875, 330] width 280 height 111
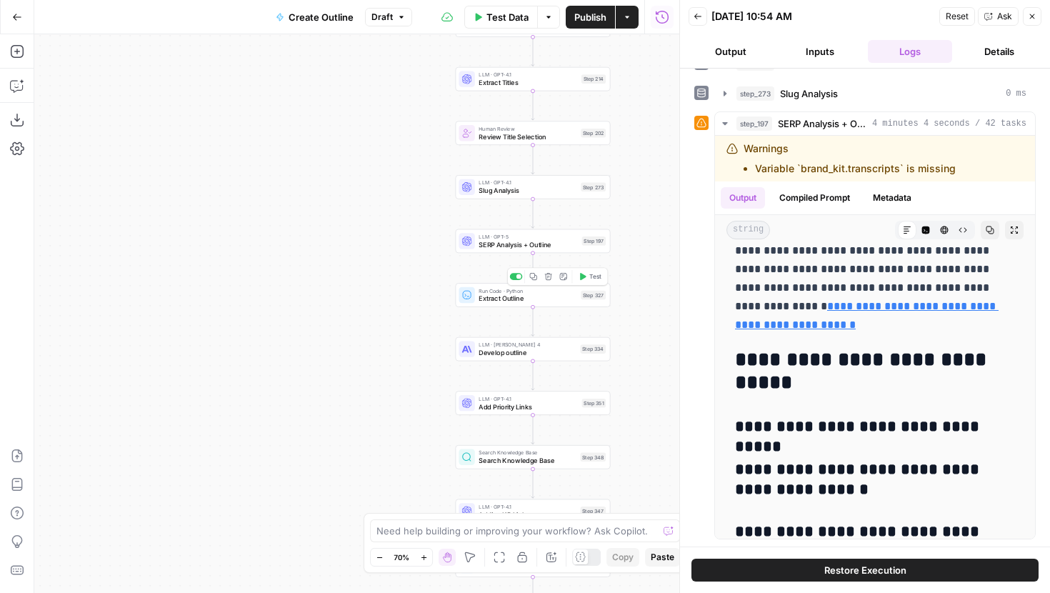
click at [589, 276] on span "Test" at bounding box center [595, 276] width 12 height 9
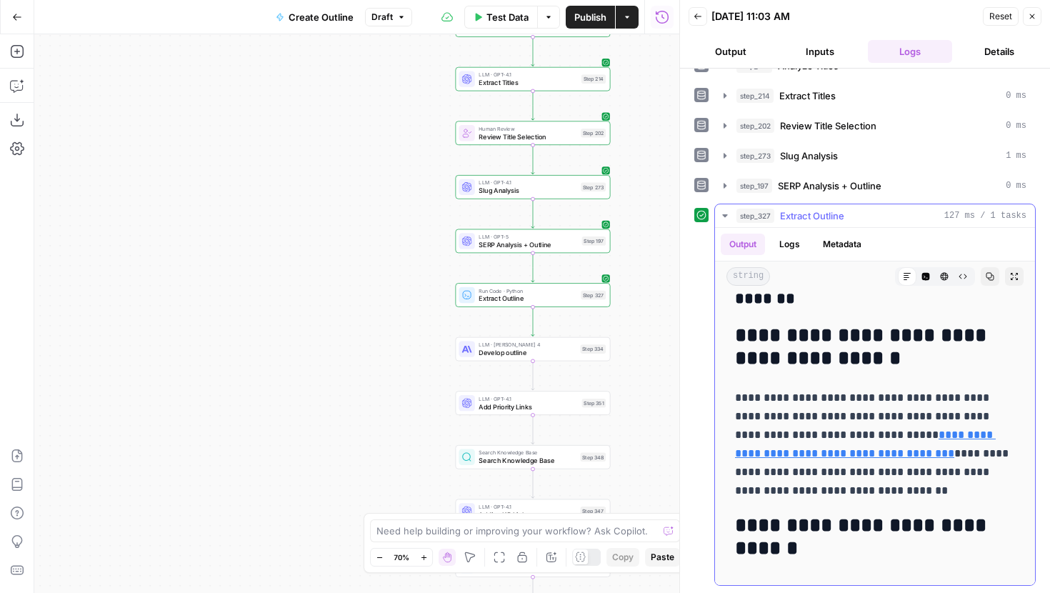
scroll to position [892, 0]
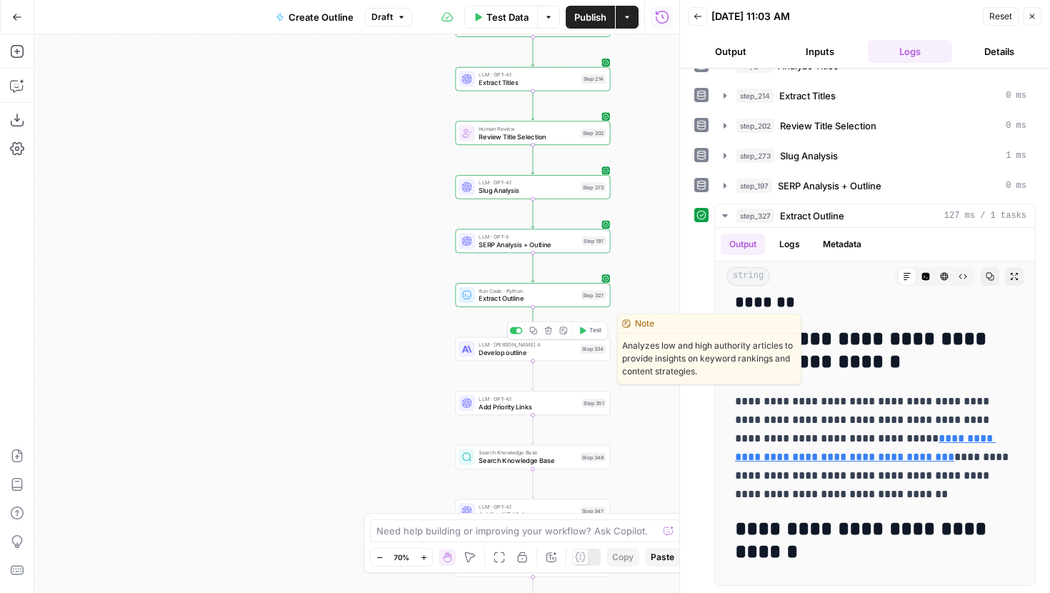
click at [586, 333] on icon "button" at bounding box center [583, 330] width 8 height 8
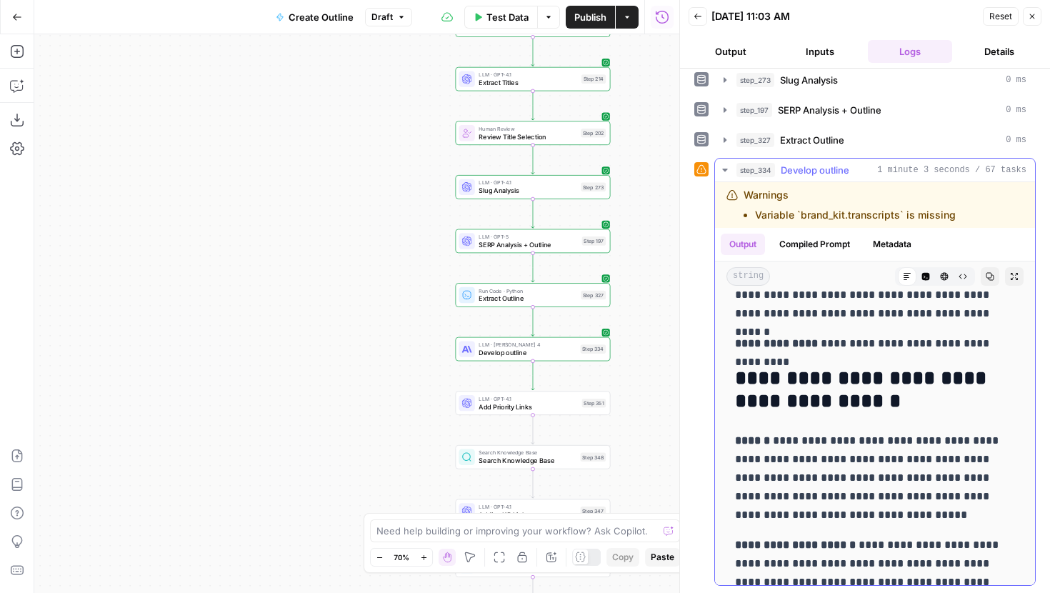
scroll to position [2299, 0]
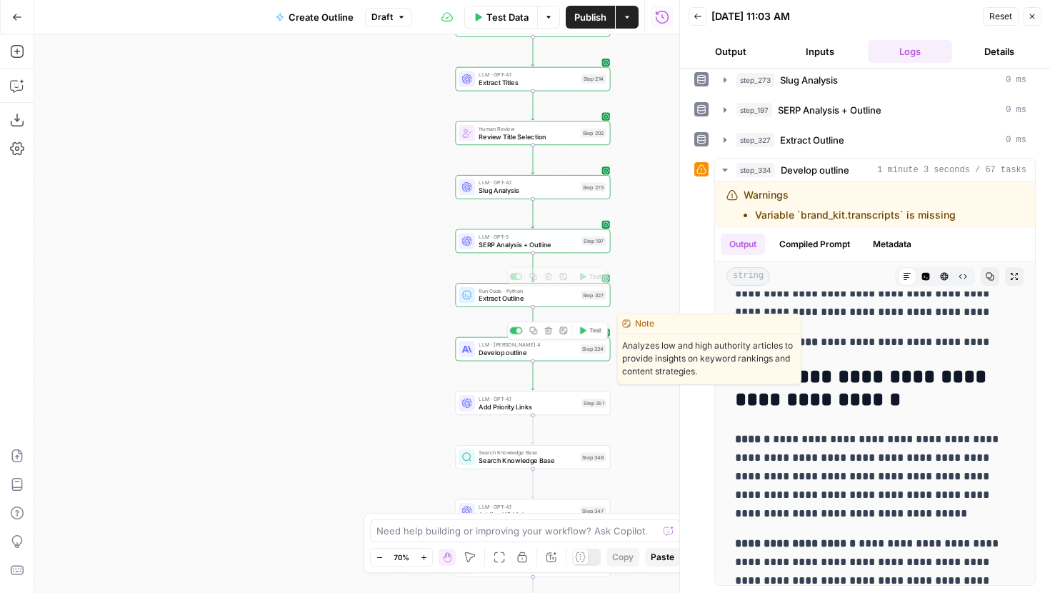
click at [501, 349] on span "Develop outline" at bounding box center [527, 352] width 97 height 10
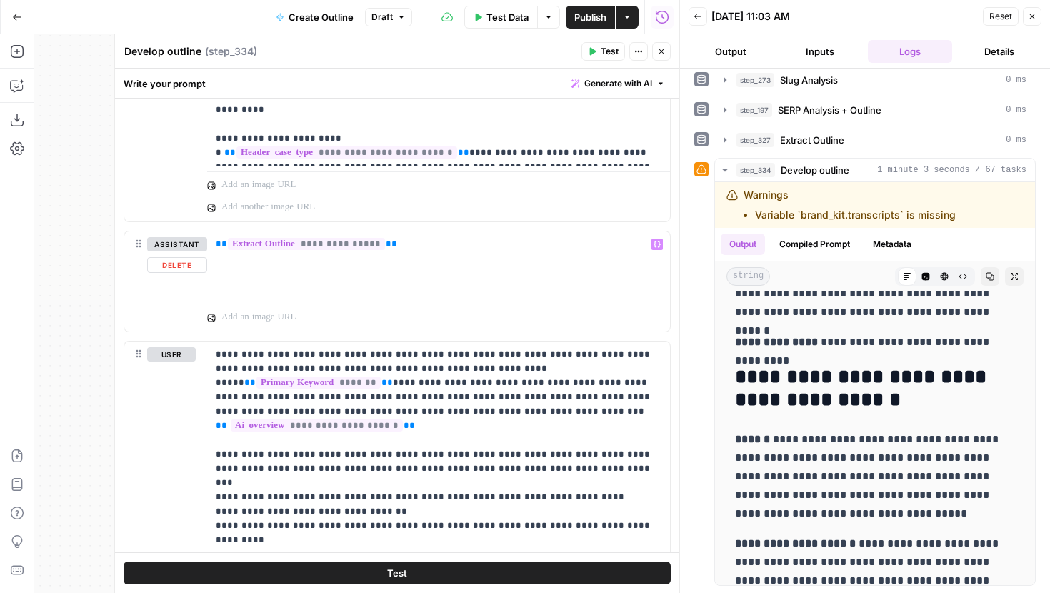
scroll to position [682, 0]
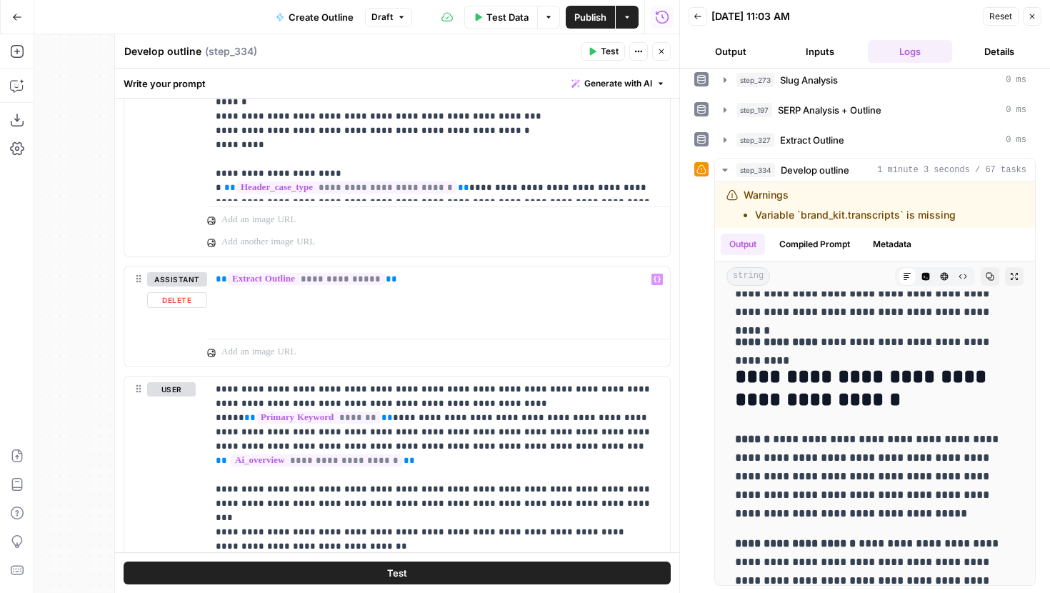
click at [69, 248] on div "Workflow Input Settings Inputs Run Code · JavaScript Structure Competitor Keywo…" at bounding box center [356, 313] width 645 height 559
click at [658, 48] on icon "button" at bounding box center [661, 51] width 9 height 9
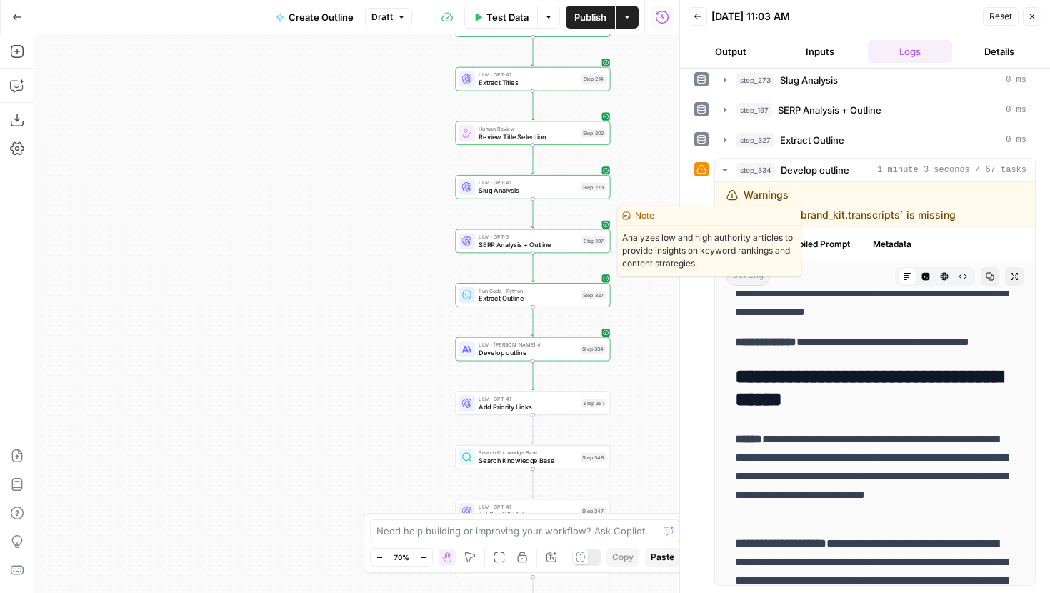
click at [500, 246] on span "SERP Analysis + Outline" at bounding box center [528, 244] width 99 height 10
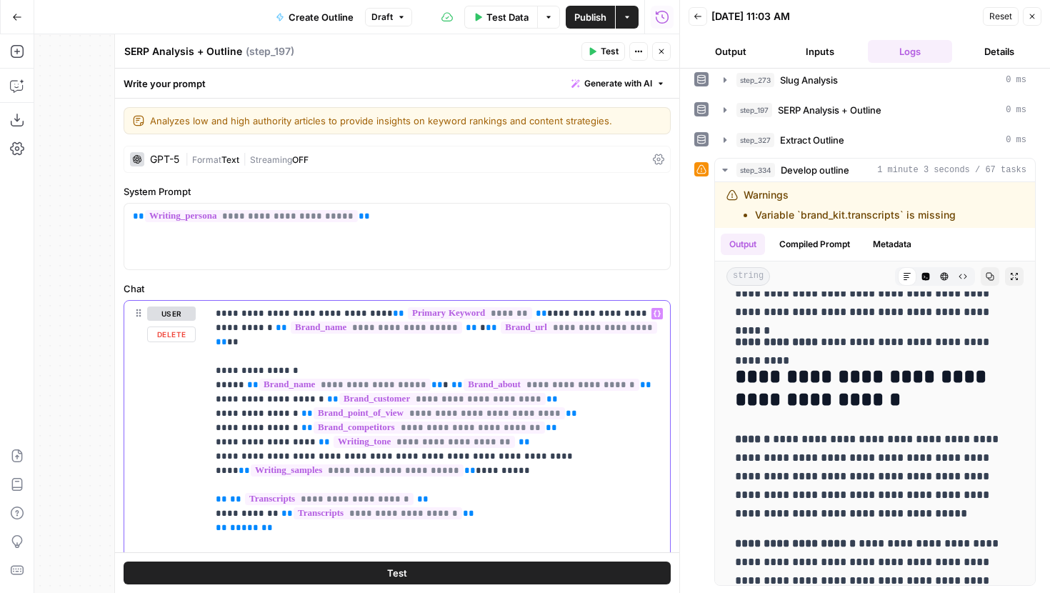
click at [659, 51] on div "Run History E" at bounding box center [662, 48] width 63 height 14
click at [665, 56] on button "Close" at bounding box center [661, 51] width 19 height 19
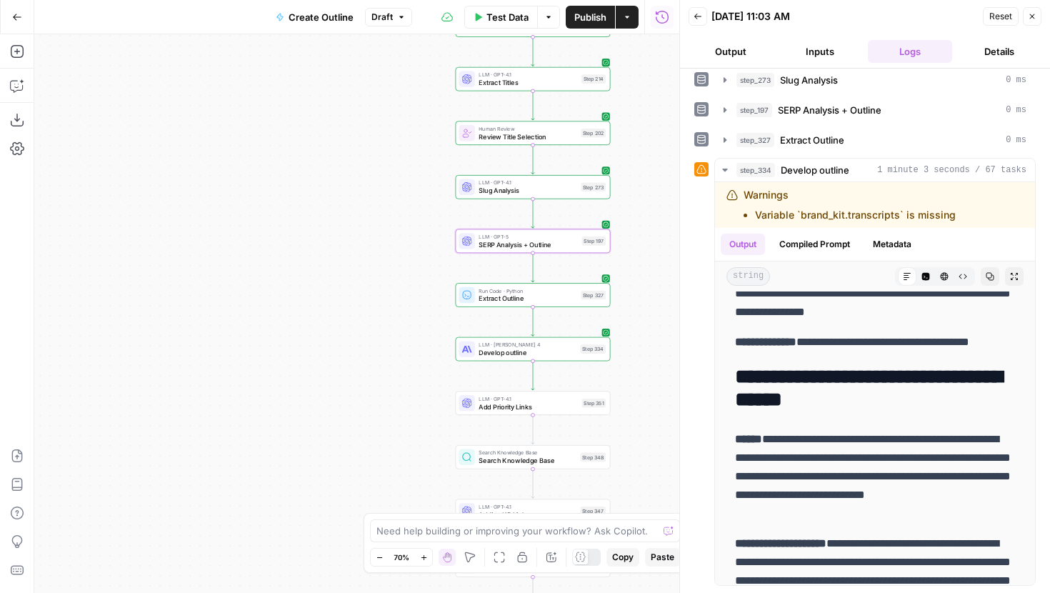
click at [501, 342] on span "LLM · Claude Sonnet 4" at bounding box center [527, 345] width 97 height 8
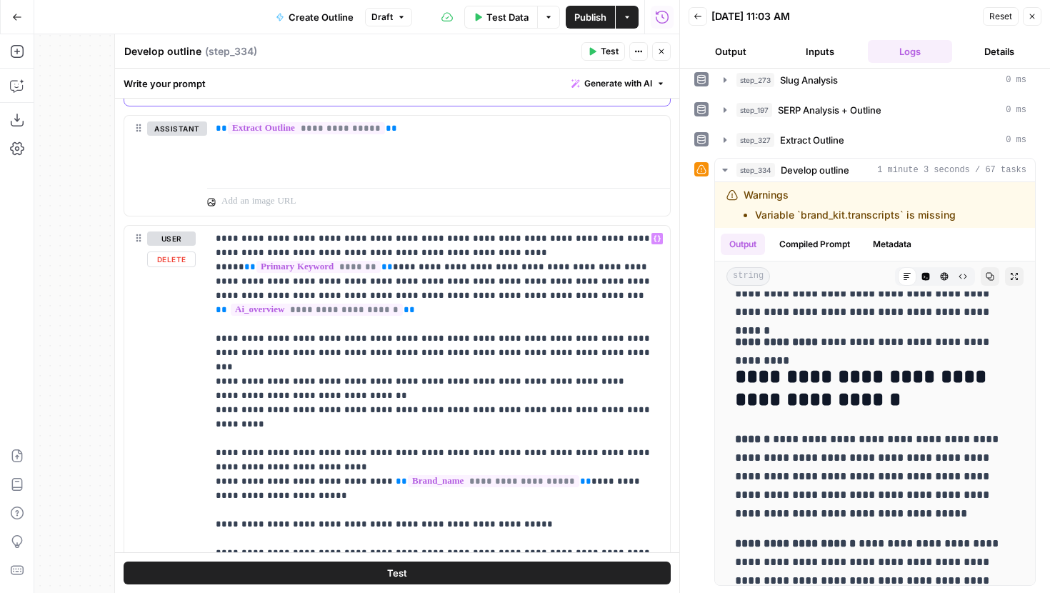
scroll to position [1, 0]
click at [455, 305] on p "**********" at bounding box center [439, 517] width 446 height 572
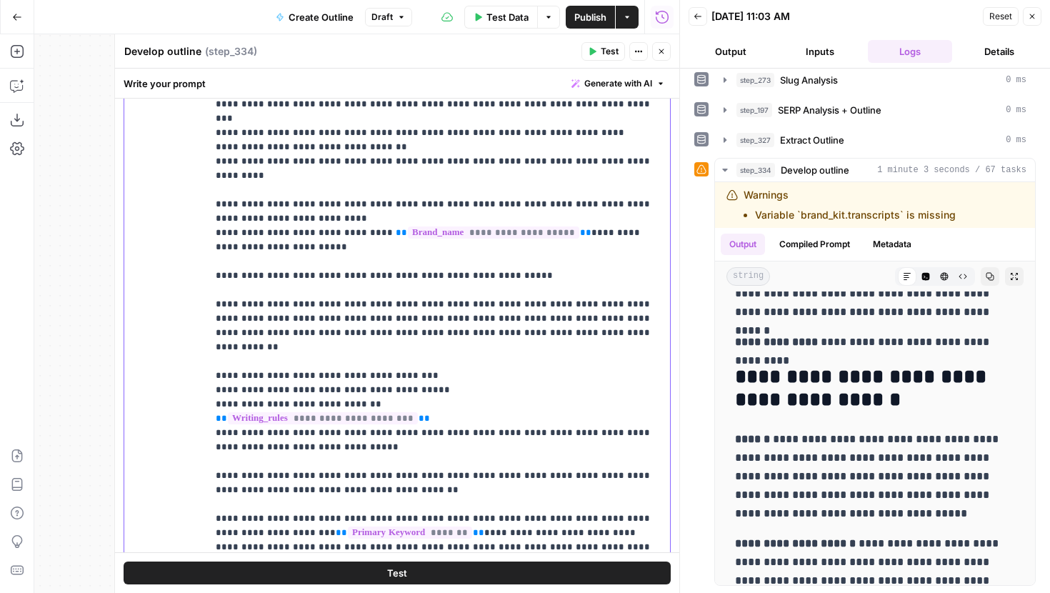
scroll to position [1085, 0]
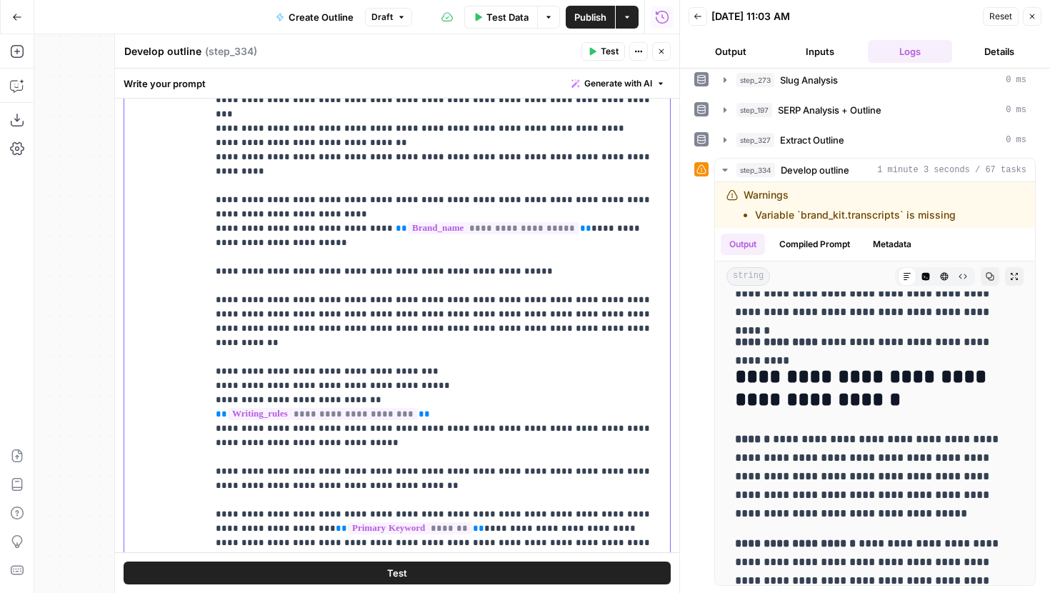
click at [524, 236] on p "**********" at bounding box center [439, 265] width 446 height 572
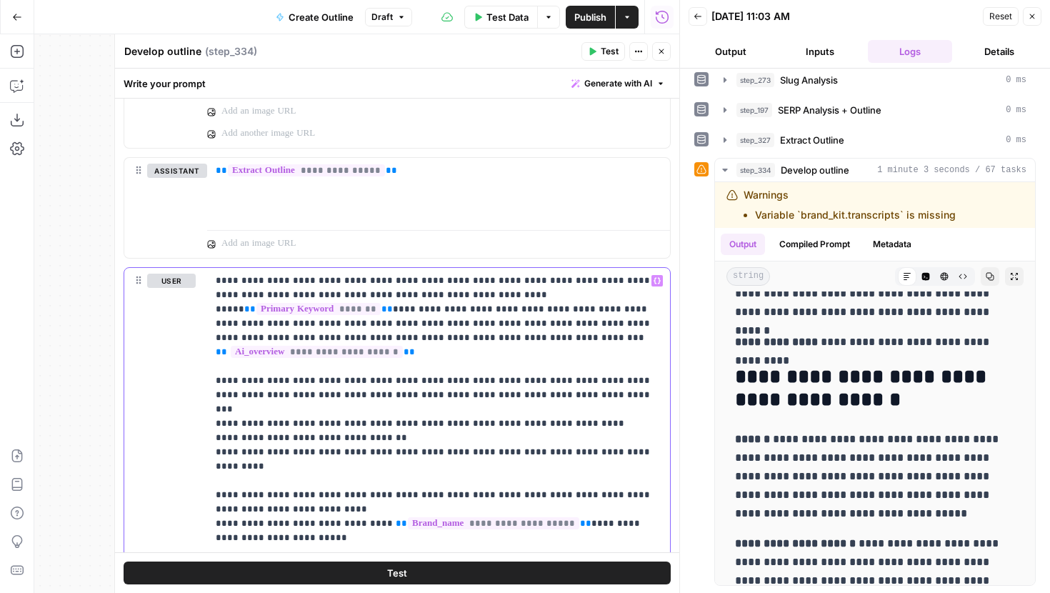
scroll to position [1, 0]
click at [473, 352] on p "**********" at bounding box center [439, 559] width 446 height 572
click at [615, 441] on p "**********" at bounding box center [439, 559] width 446 height 572
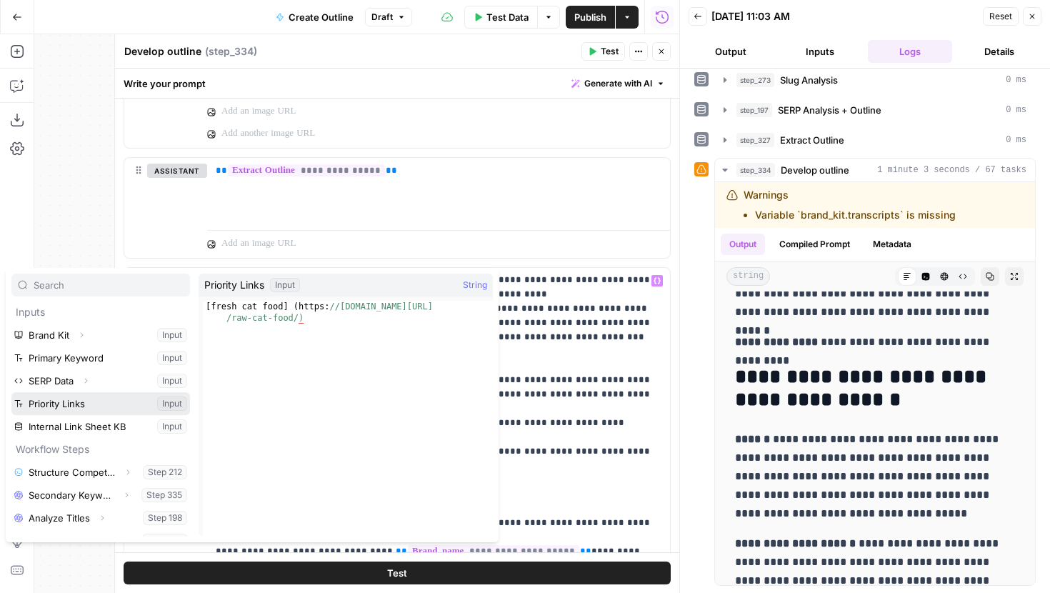
click at [71, 396] on button "Select variable Priority Links" at bounding box center [100, 403] width 179 height 23
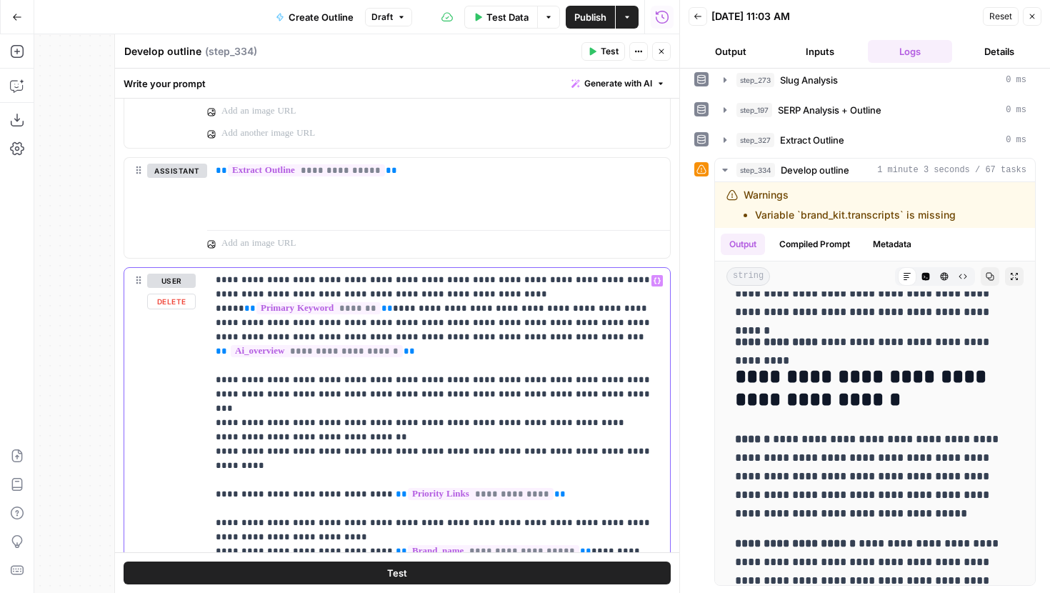
click at [396, 489] on span "**" at bounding box center [401, 493] width 11 height 9
click at [501, 572] on button "Test" at bounding box center [397, 573] width 547 height 23
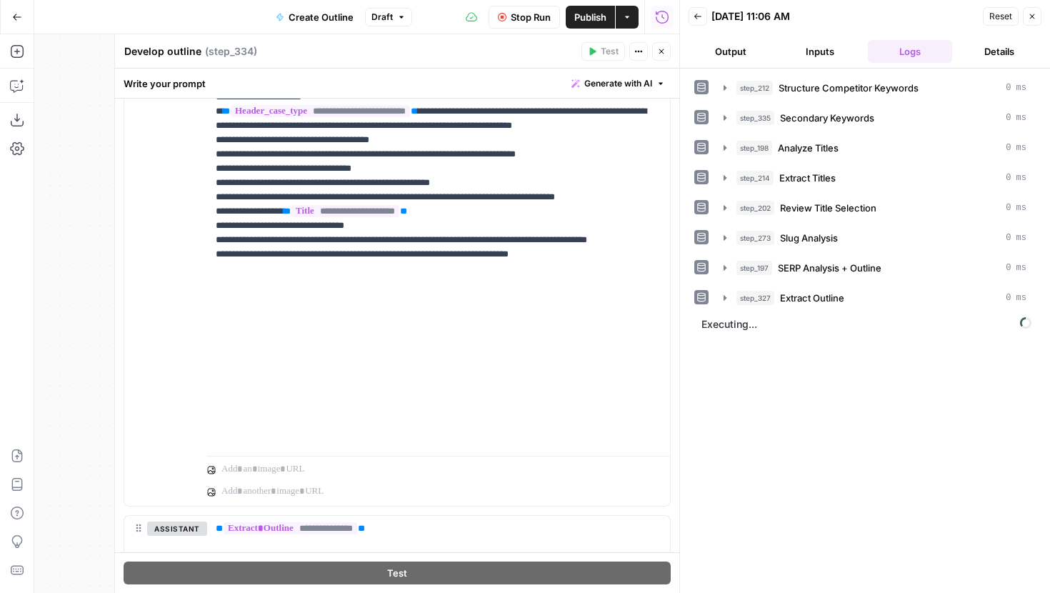
scroll to position [2369, 0]
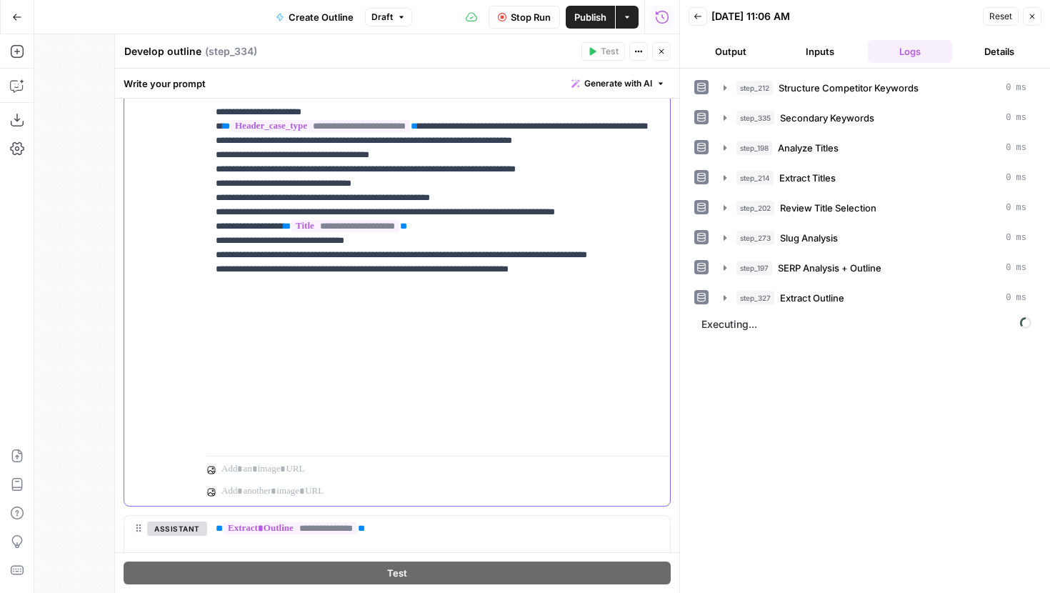
drag, startPoint x: 214, startPoint y: 226, endPoint x: 386, endPoint y: 224, distance: 172.9
click at [386, 224] on div "**********" at bounding box center [438, 159] width 463 height 582
copy p "**********"
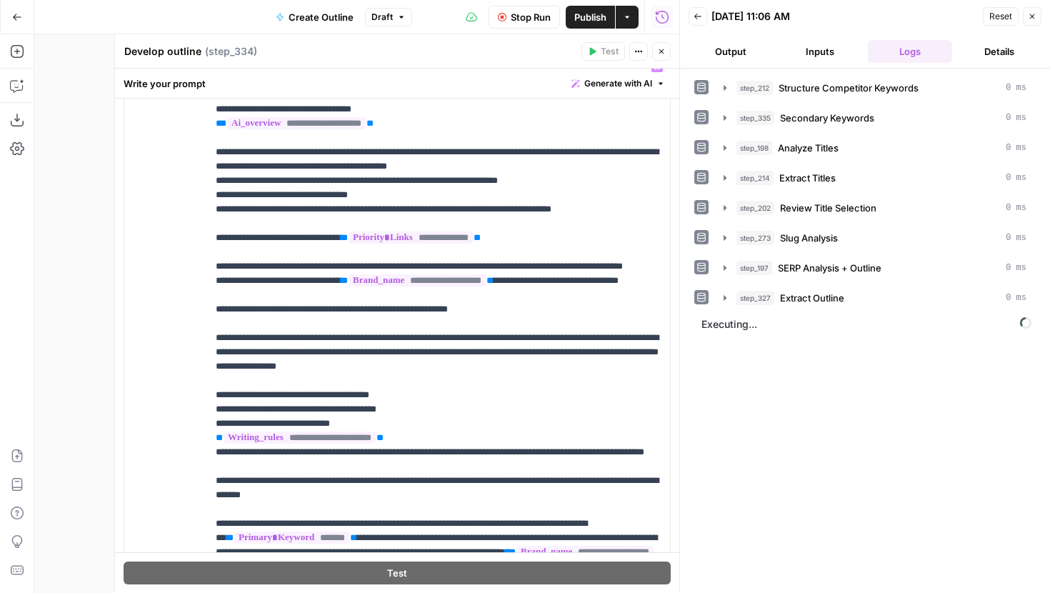
scroll to position [1002, 0]
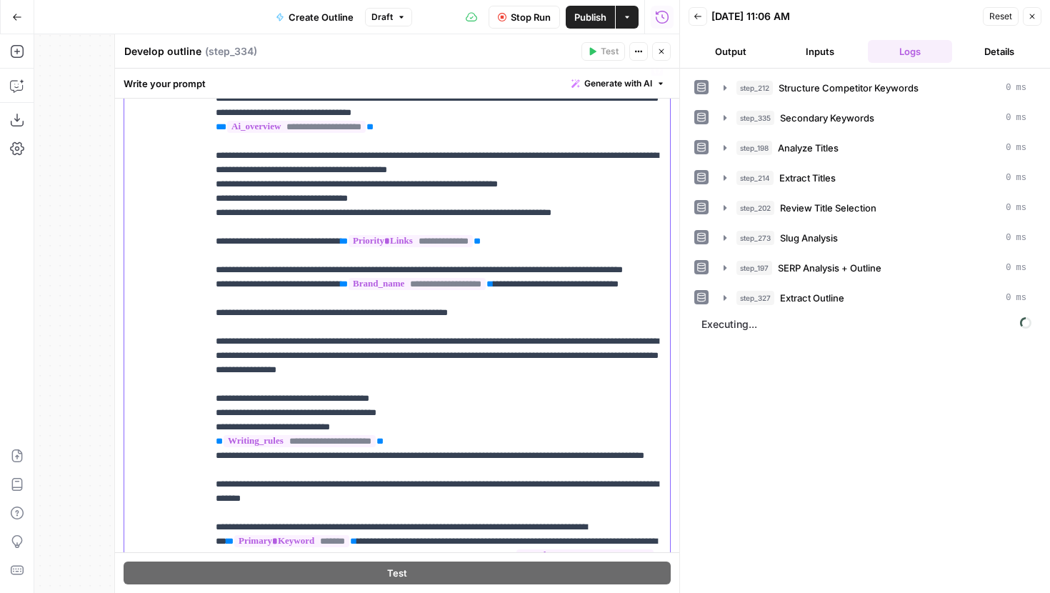
click at [215, 241] on div "**********" at bounding box center [438, 348] width 463 height 582
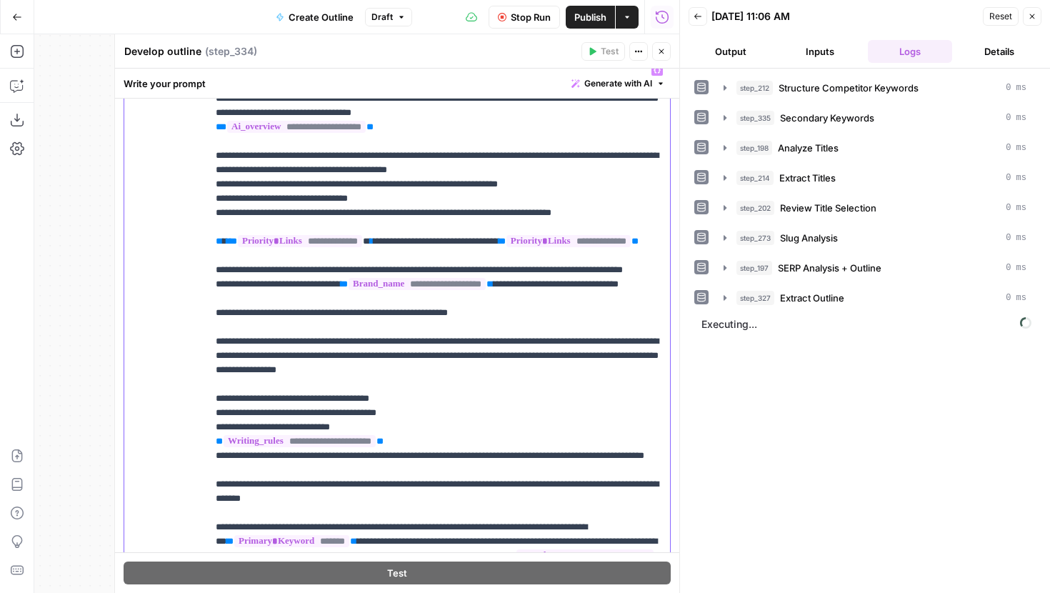
drag, startPoint x: 385, startPoint y: 241, endPoint x: 186, endPoint y: 239, distance: 199.3
click at [186, 239] on div "**********" at bounding box center [397, 365] width 546 height 616
copy p "**********"
click at [369, 256] on p "**********" at bounding box center [439, 363] width 446 height 600
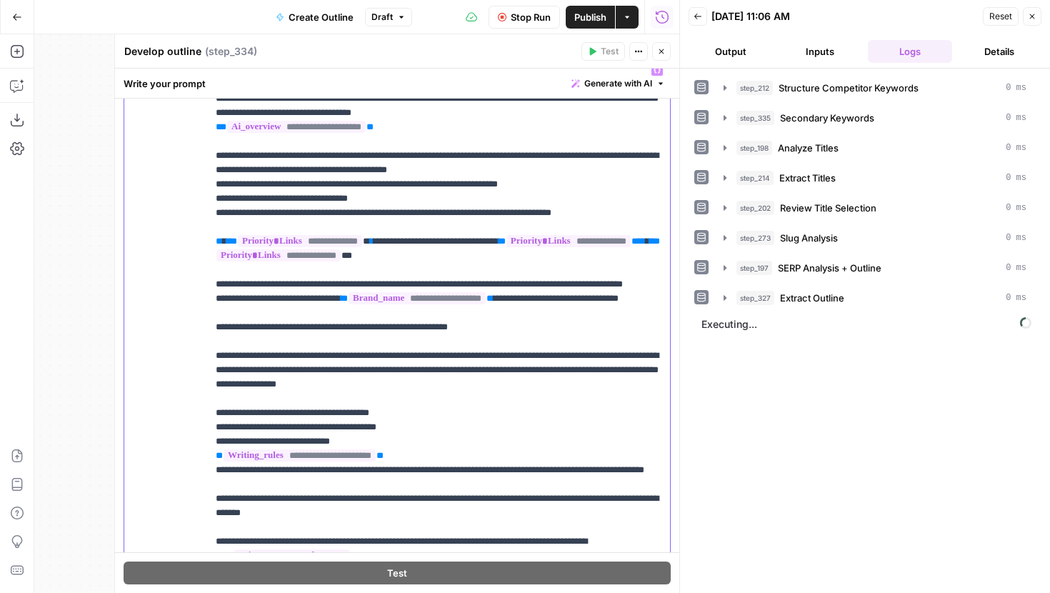
drag, startPoint x: 516, startPoint y: 255, endPoint x: 378, endPoint y: 251, distance: 138.6
click at [378, 251] on p "**********" at bounding box center [439, 363] width 446 height 600
click at [398, 269] on p "**********" at bounding box center [439, 363] width 446 height 600
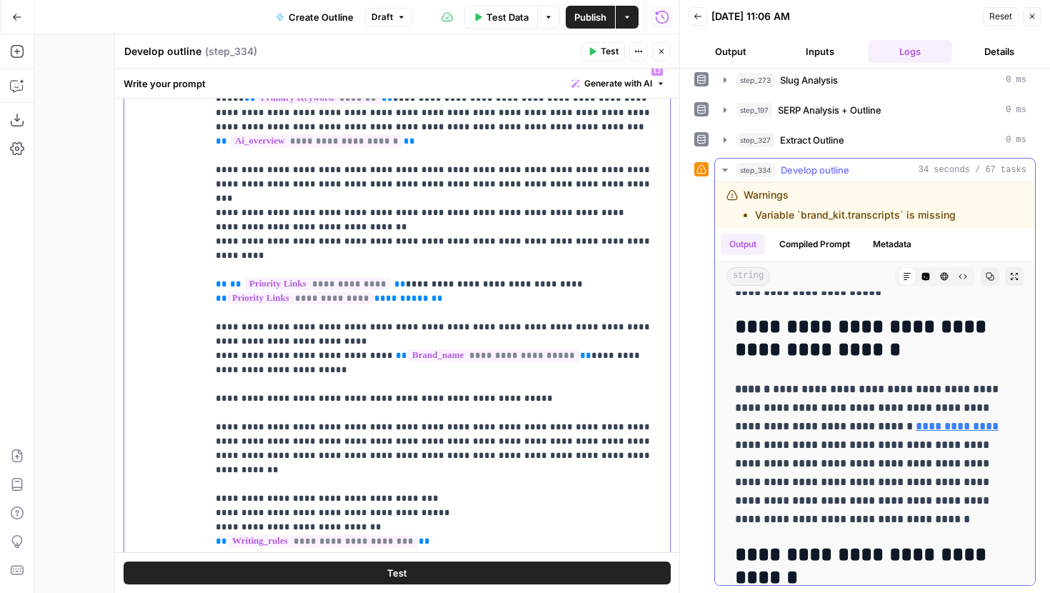
scroll to position [2175, 0]
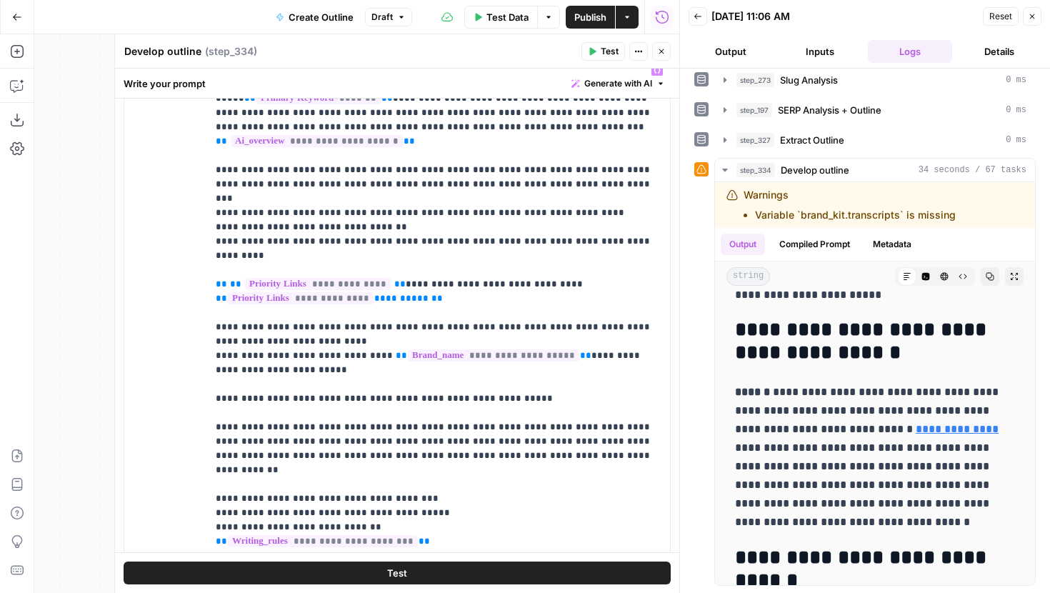
click at [667, 57] on button "Close" at bounding box center [661, 51] width 19 height 19
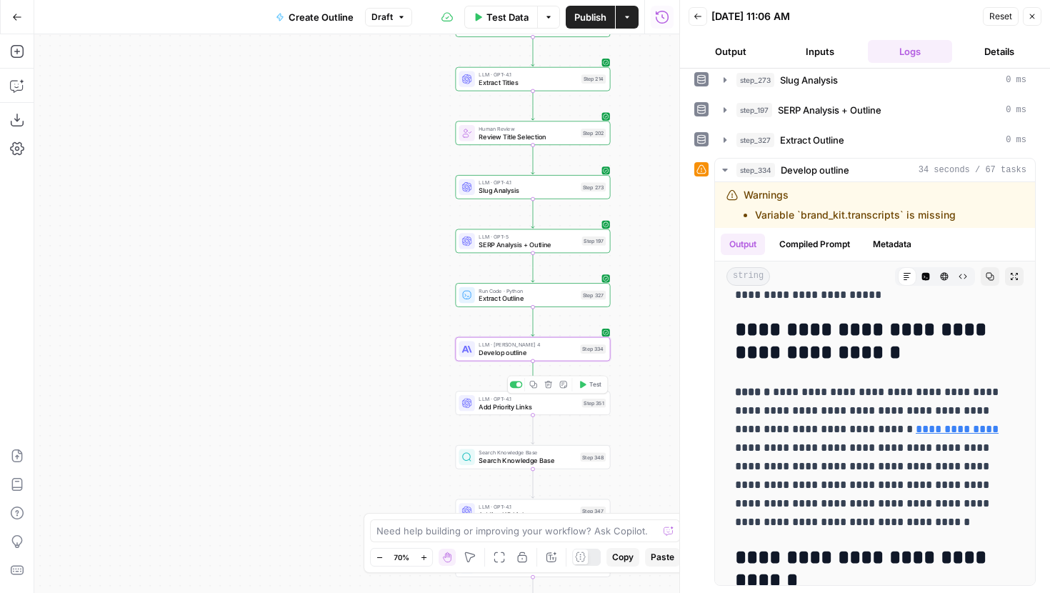
drag, startPoint x: 415, startPoint y: 390, endPoint x: 316, endPoint y: 303, distance: 132.1
click at [316, 303] on div "Workflow Input Settings Inputs Run Code · JavaScript Structure Competitor Keywo…" at bounding box center [356, 313] width 645 height 559
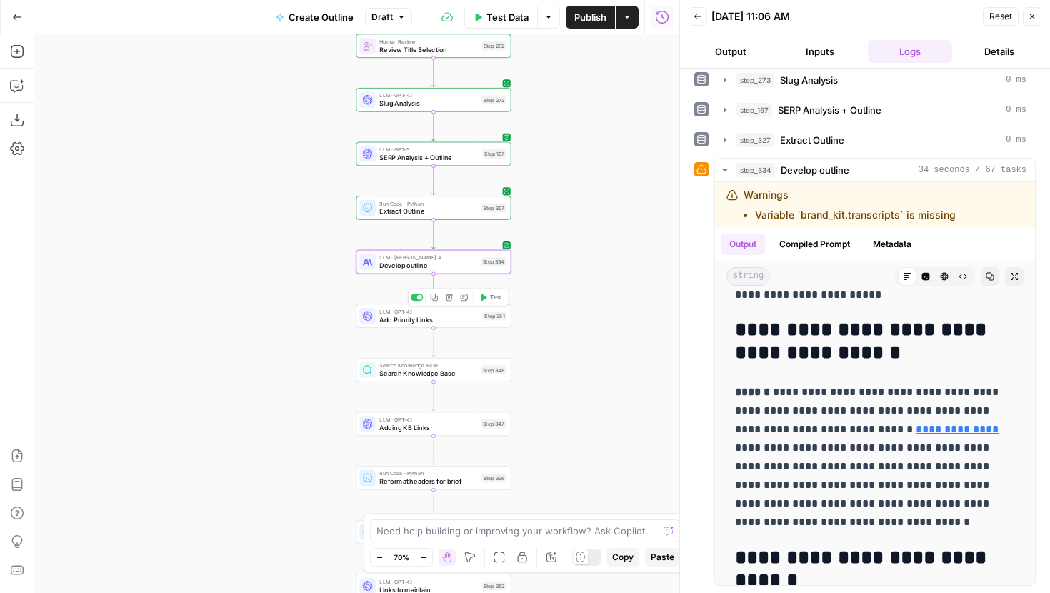
click at [419, 297] on div at bounding box center [419, 297] width 5 height 5
click at [484, 349] on icon "button" at bounding box center [484, 351] width 6 height 7
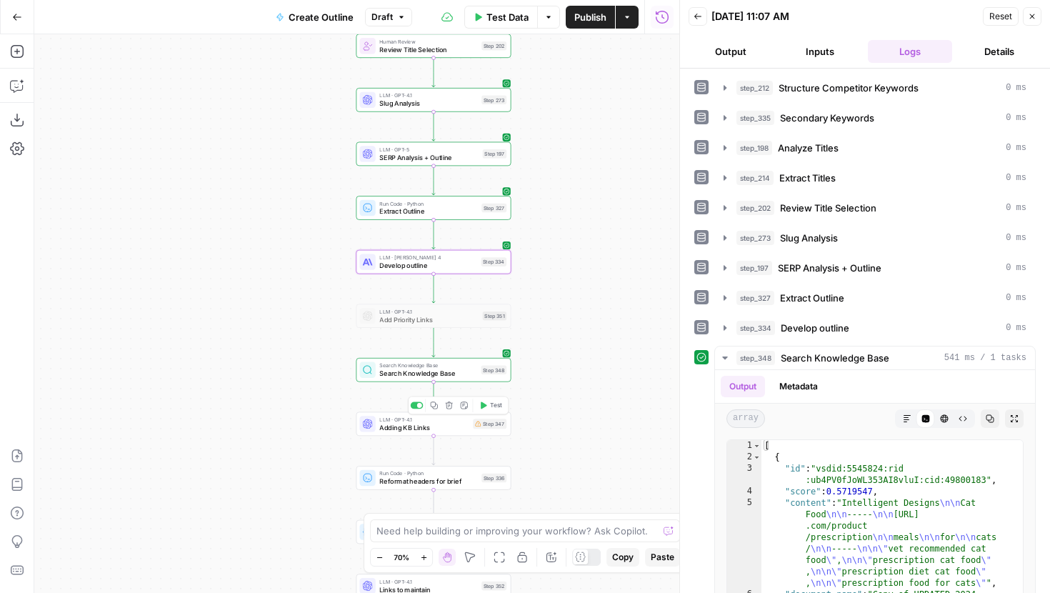
click at [419, 425] on span "Adding KB Links" at bounding box center [423, 427] width 89 height 10
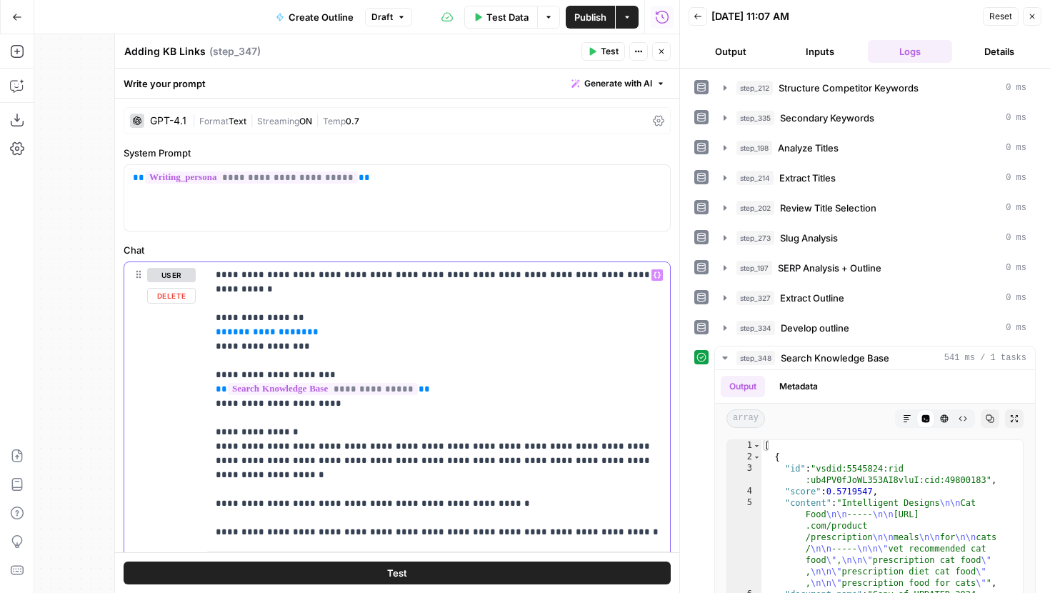
click at [261, 327] on span "**********" at bounding box center [267, 331] width 80 height 9
click at [329, 351] on p "**********" at bounding box center [439, 403] width 446 height 271
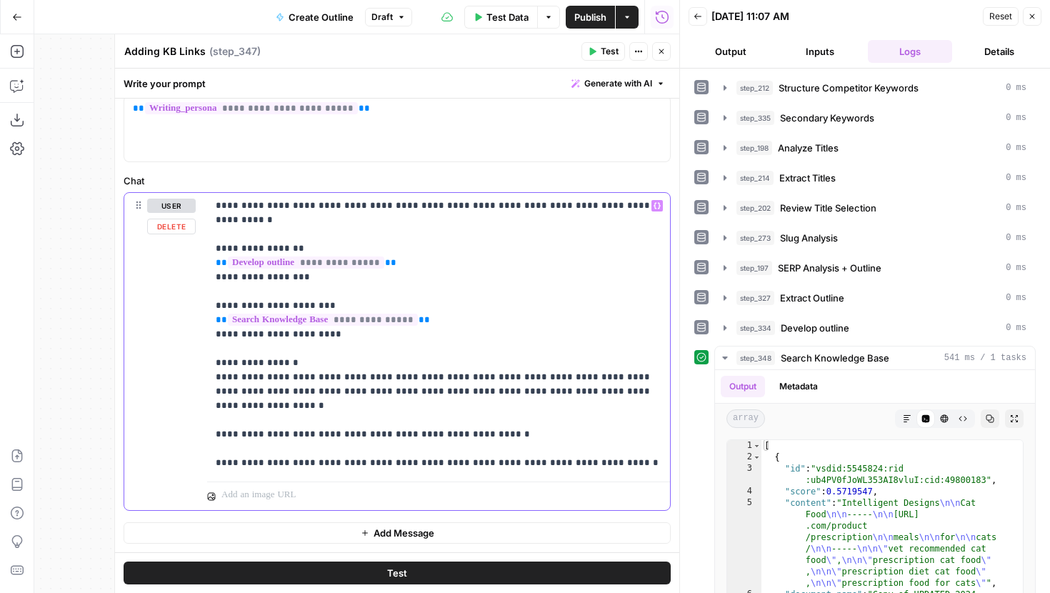
click at [582, 459] on p "**********" at bounding box center [439, 334] width 446 height 271
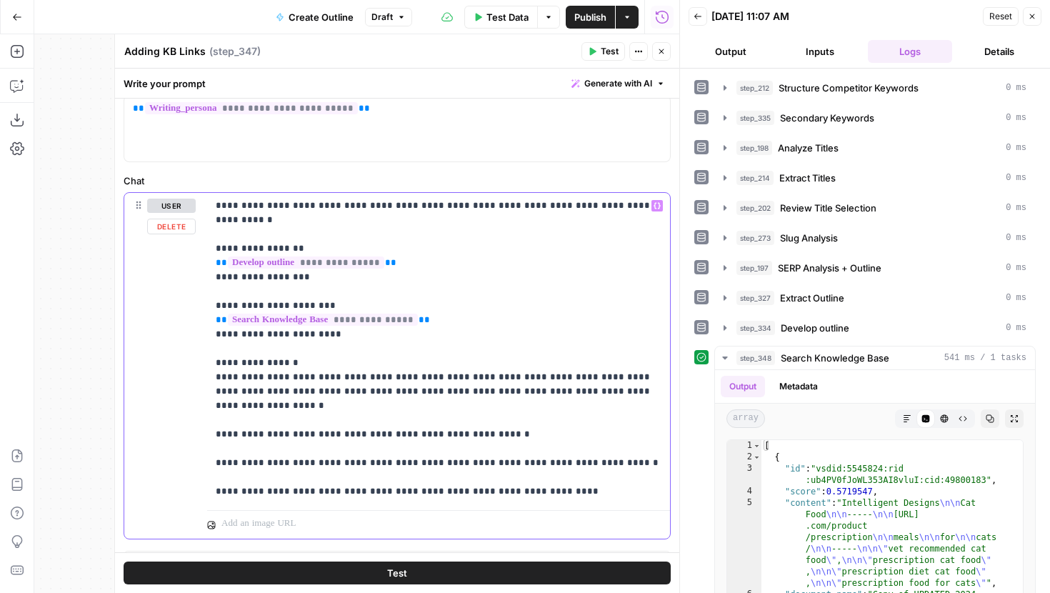
click at [218, 494] on p "**********" at bounding box center [439, 349] width 446 height 300
click at [496, 489] on p "**********" at bounding box center [439, 349] width 446 height 300
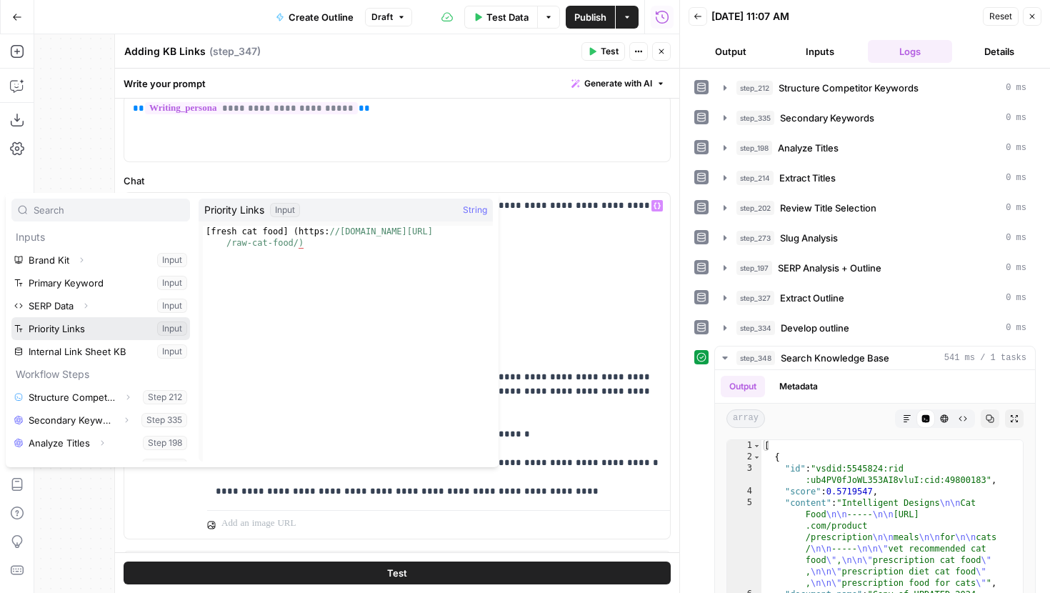
click at [128, 330] on button "Select variable Priority Links" at bounding box center [100, 328] width 179 height 23
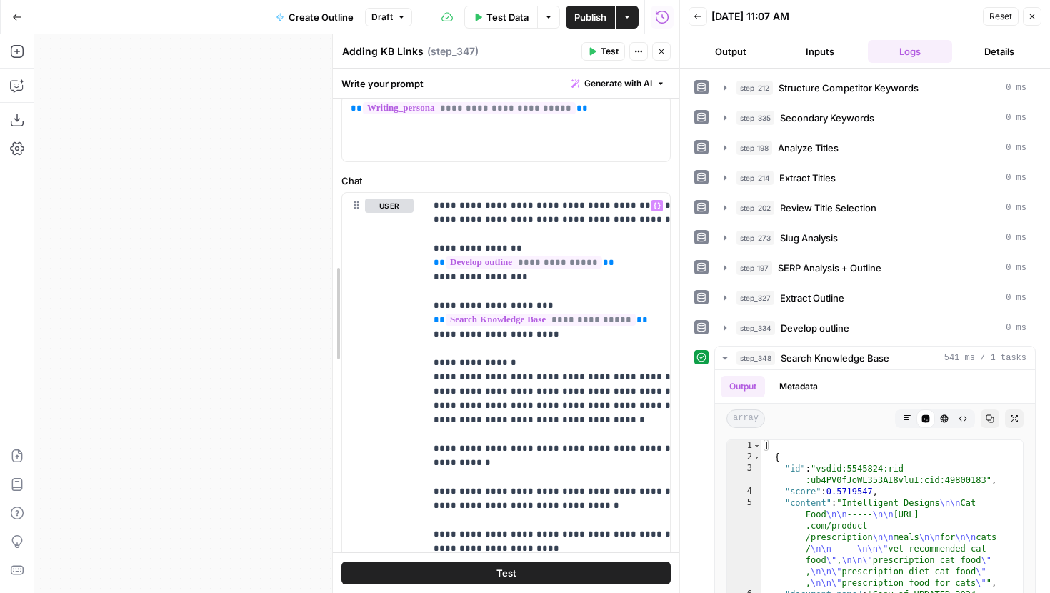
drag, startPoint x: 116, startPoint y: 353, endPoint x: 374, endPoint y: 347, distance: 258.7
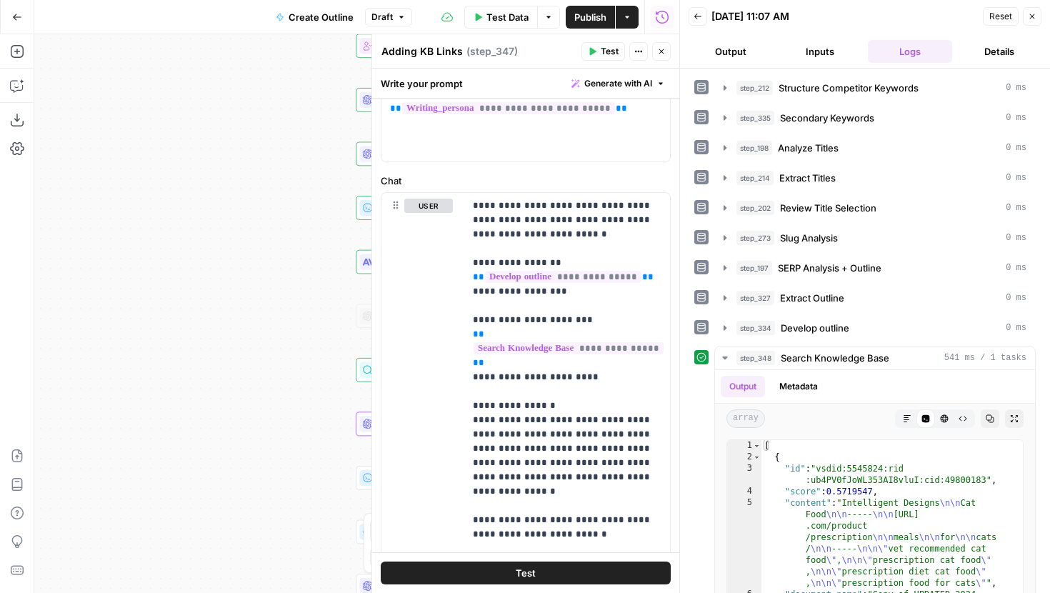
drag, startPoint x: 302, startPoint y: 366, endPoint x: 69, endPoint y: 365, distance: 232.9
click at [69, 365] on div "Workflow Input Settings Inputs Run Code · JavaScript Structure Competitor Keywo…" at bounding box center [356, 313] width 645 height 559
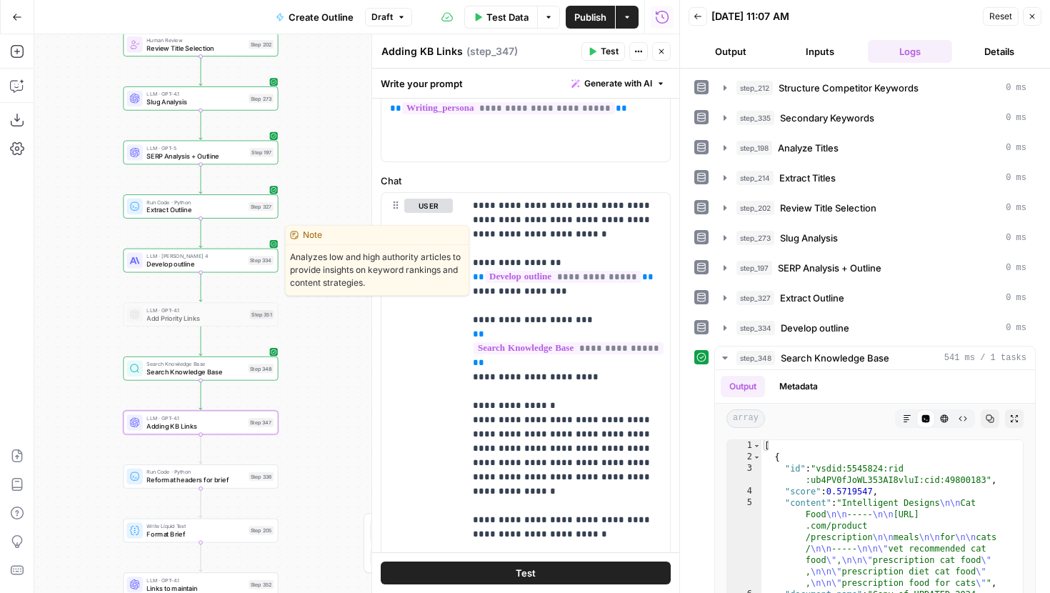
click at [215, 260] on span "Develop outline" at bounding box center [194, 264] width 97 height 10
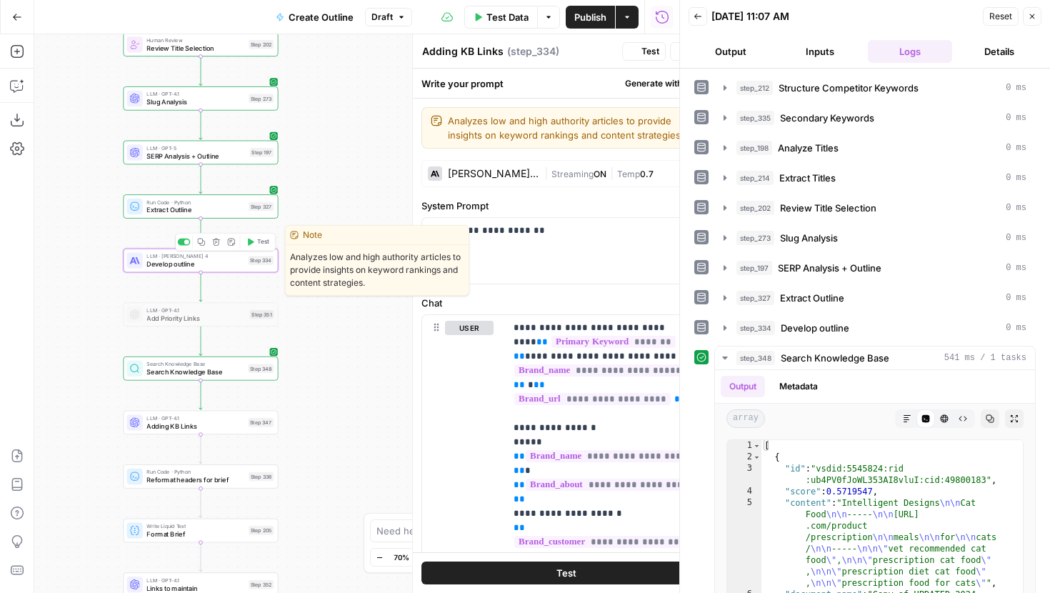
type textarea "Develop outline"
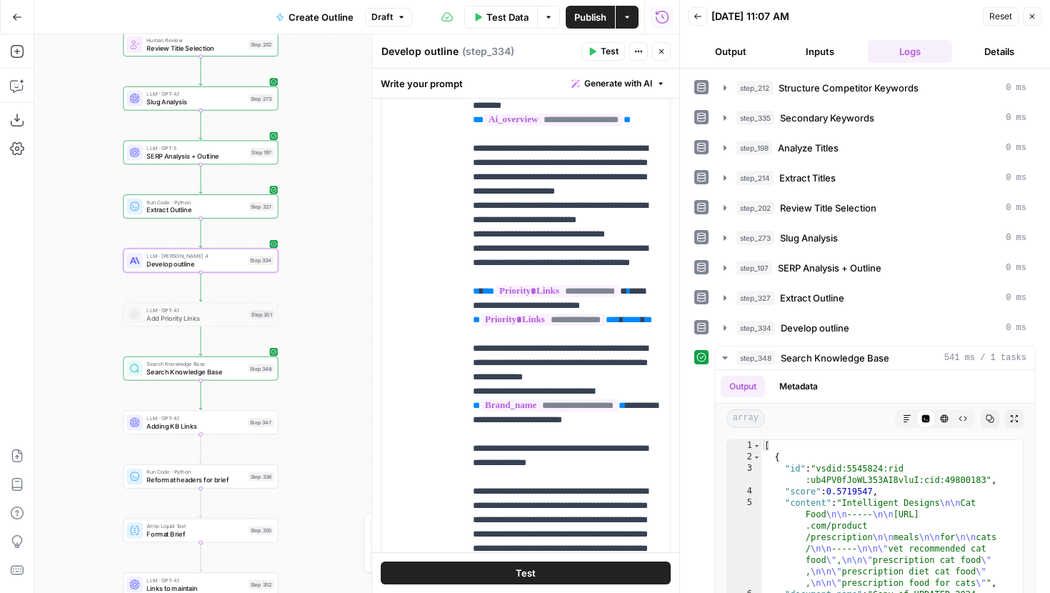
scroll to position [1062, 0]
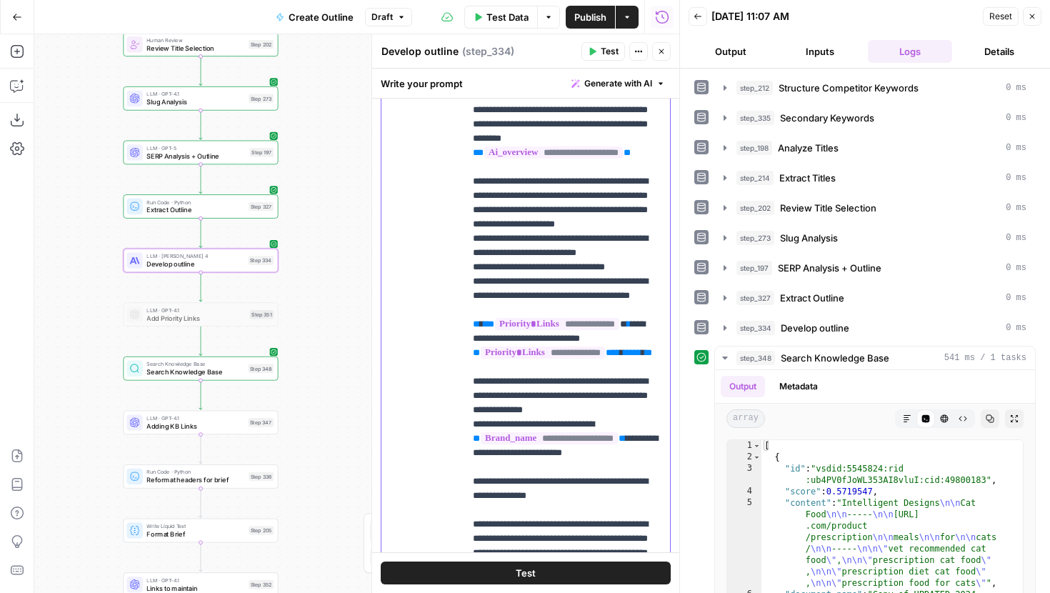
drag, startPoint x: 474, startPoint y: 381, endPoint x: 486, endPoint y: 391, distance: 16.2
click at [486, 391] on p "**********" at bounding box center [567, 567] width 189 height 1100
copy p "**********"
click at [201, 428] on span "Adding KB Links" at bounding box center [194, 426] width 97 height 10
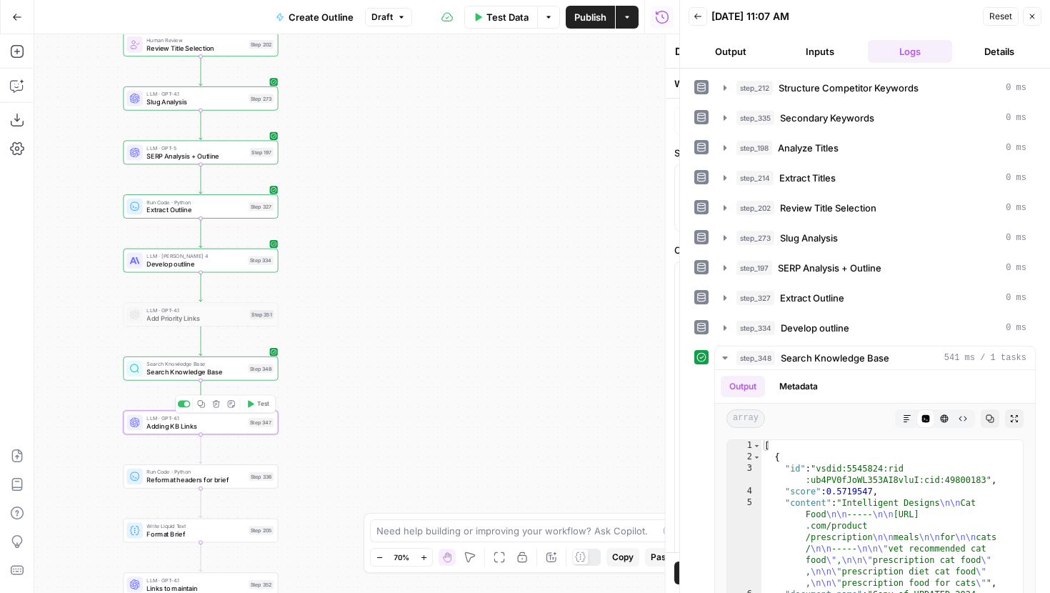
type textarea "Adding KB Links"
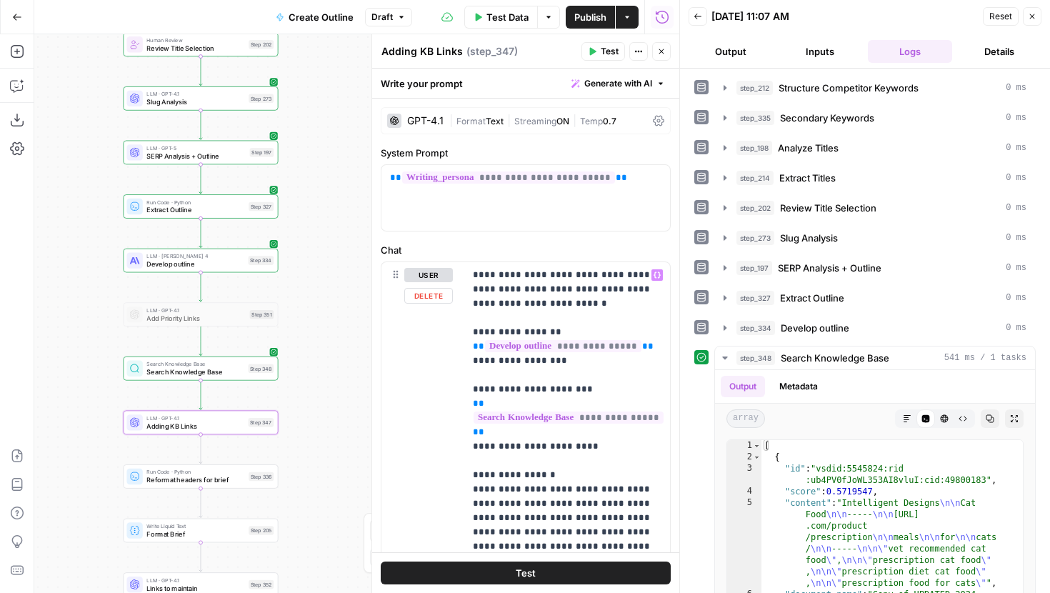
scroll to position [284, 0]
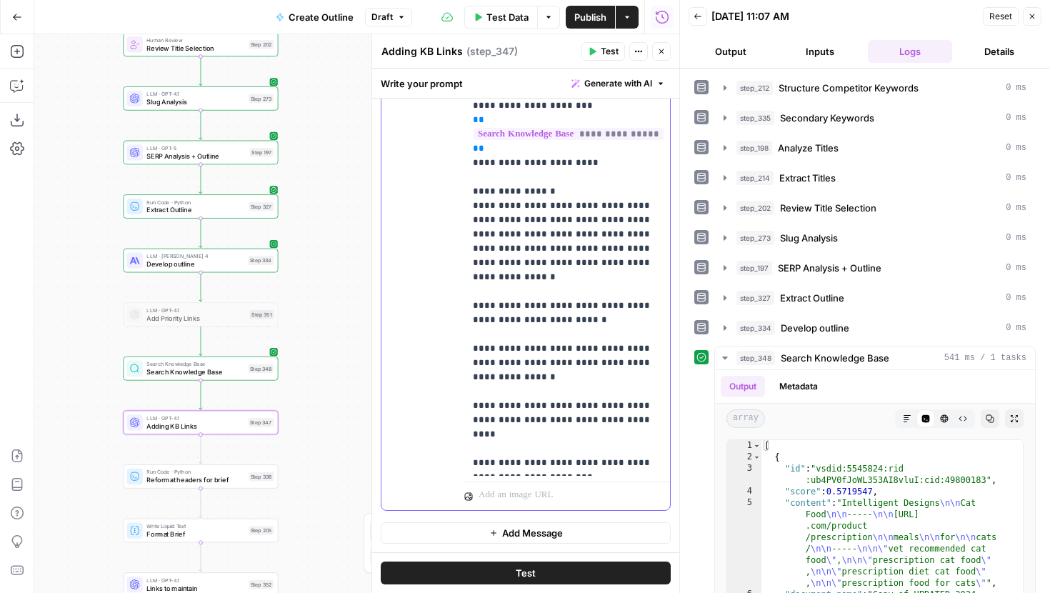
click at [471, 434] on div "**********" at bounding box center [567, 227] width 206 height 497
paste div
drag, startPoint x: 485, startPoint y: 448, endPoint x: 471, endPoint y: 433, distance: 20.2
click at [471, 433] on div "**********" at bounding box center [567, 234] width 206 height 511
copy p "**********"
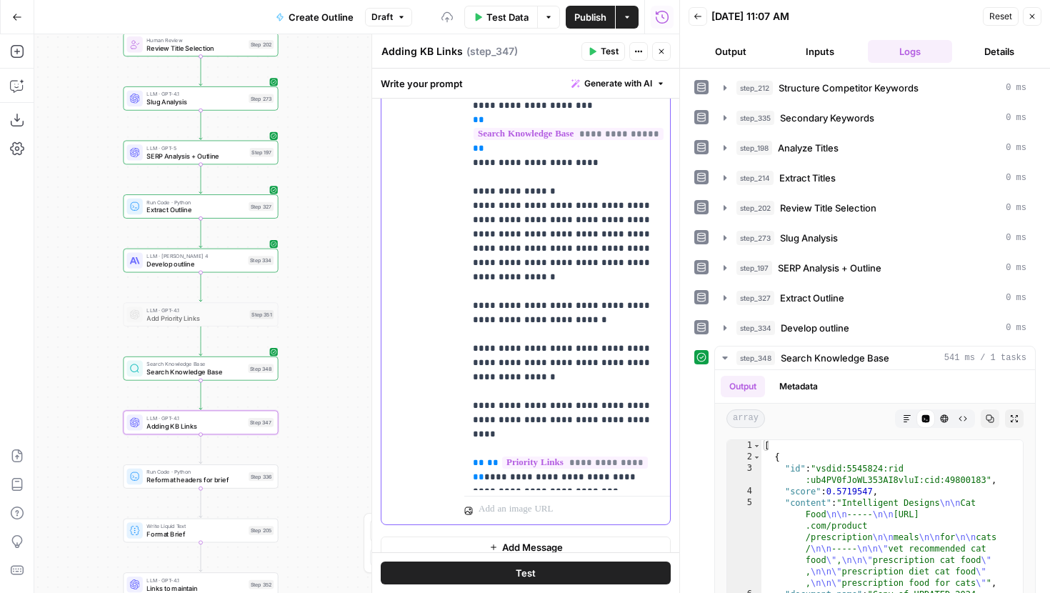
click at [641, 479] on p "**********" at bounding box center [567, 234] width 189 height 500
drag, startPoint x: 607, startPoint y: 490, endPoint x: 635, endPoint y: 478, distance: 31.0
click at [635, 478] on p "**********" at bounding box center [567, 241] width 189 height 514
click at [599, 506] on div at bounding box center [567, 521] width 206 height 34
click at [582, 494] on p "**********" at bounding box center [567, 241] width 189 height 514
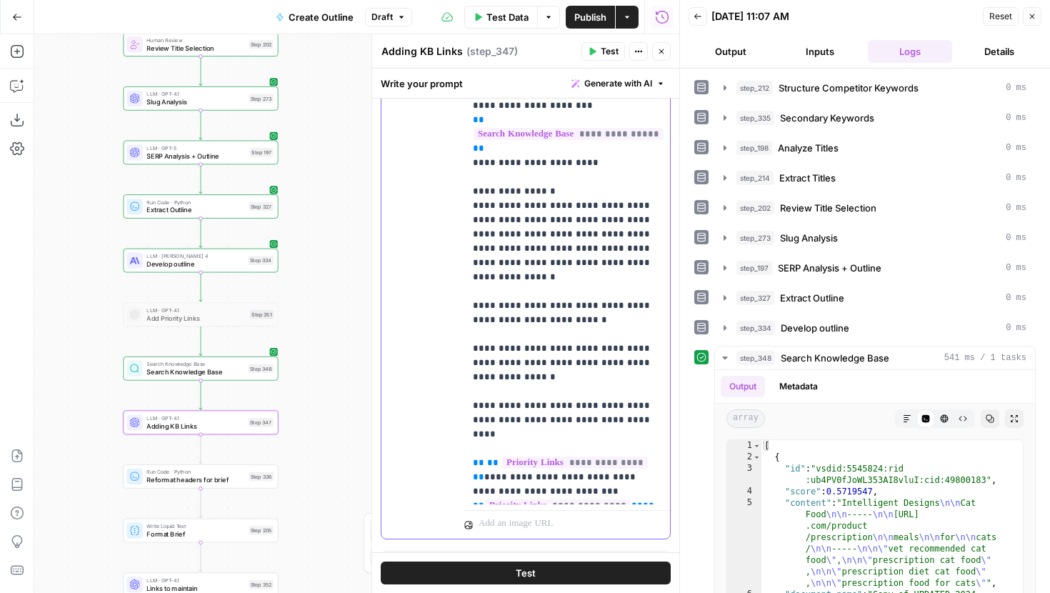
click at [501, 515] on span "**" at bounding box center [506, 519] width 11 height 9
click at [610, 51] on span "Test" at bounding box center [610, 51] width 18 height 13
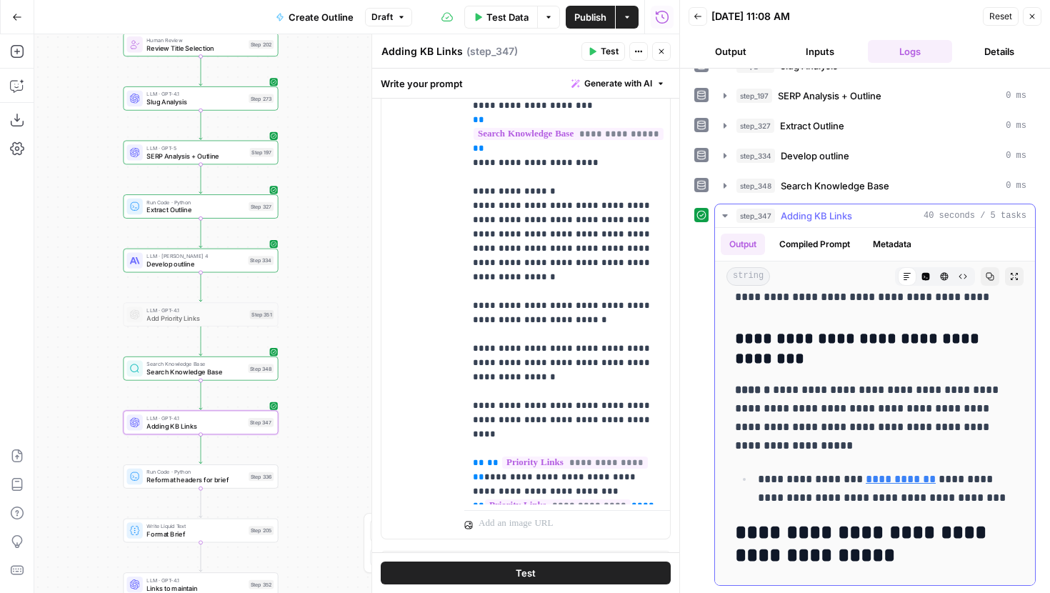
scroll to position [1148, 0]
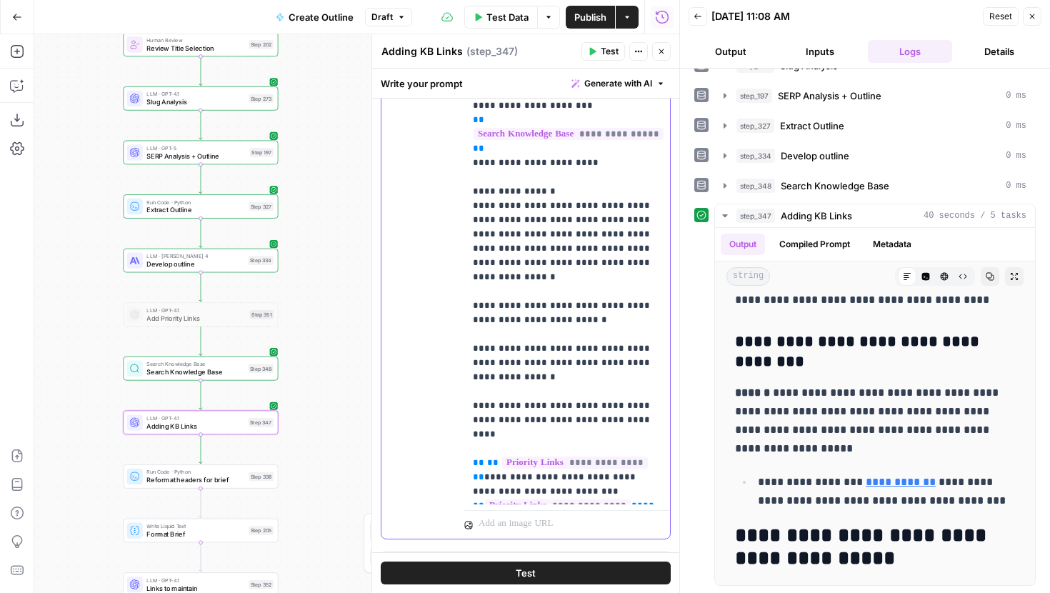
click at [581, 304] on p "**********" at bounding box center [567, 241] width 189 height 514
click at [536, 362] on p "**********" at bounding box center [567, 241] width 189 height 514
click at [632, 401] on p "**********" at bounding box center [567, 241] width 189 height 514
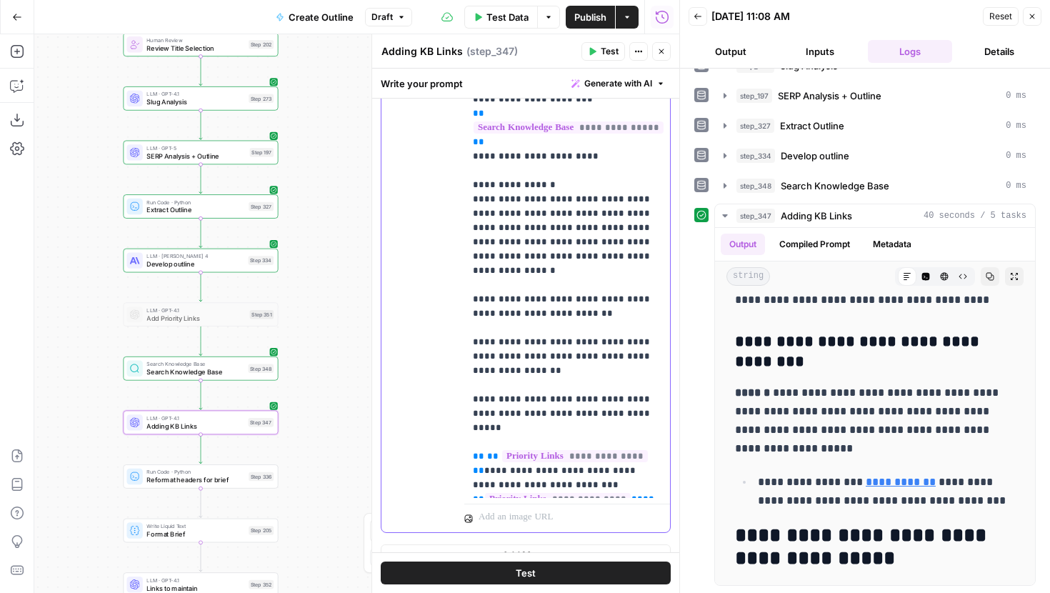
scroll to position [312, 0]
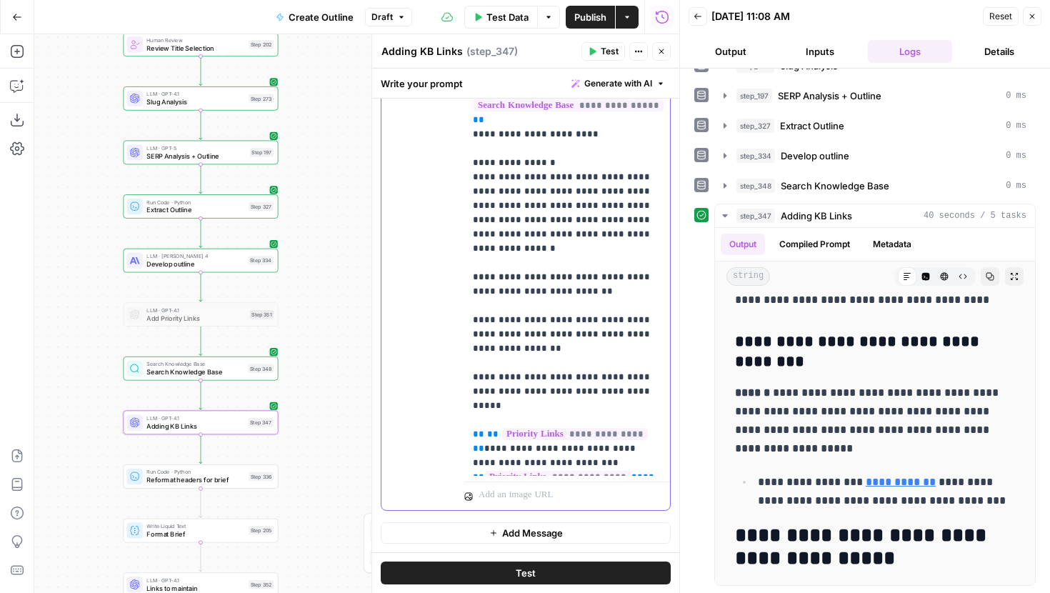
click at [562, 464] on p "**********" at bounding box center [567, 213] width 189 height 514
drag, startPoint x: 653, startPoint y: 491, endPoint x: 465, endPoint y: 491, distance: 187.9
click at [465, 491] on div "**********" at bounding box center [567, 227] width 206 height 554
drag, startPoint x: 572, startPoint y: 490, endPoint x: 450, endPoint y: 485, distance: 121.5
click at [450, 485] on div "**********" at bounding box center [525, 244] width 289 height 589
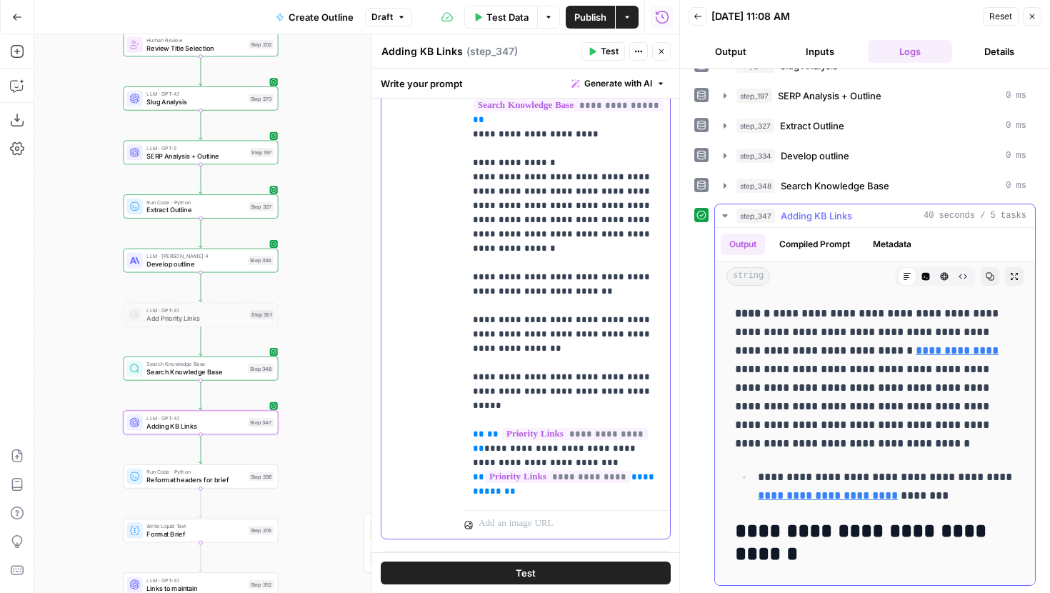
scroll to position [2305, 0]
click at [907, 333] on icon at bounding box center [909, 332] width 9 height 9
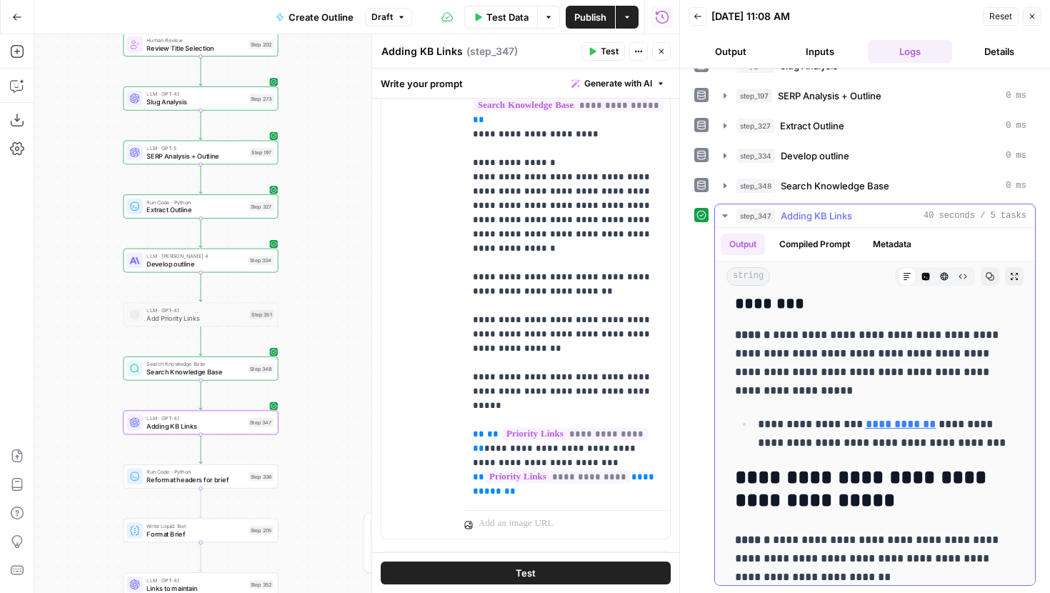
scroll to position [1158, 0]
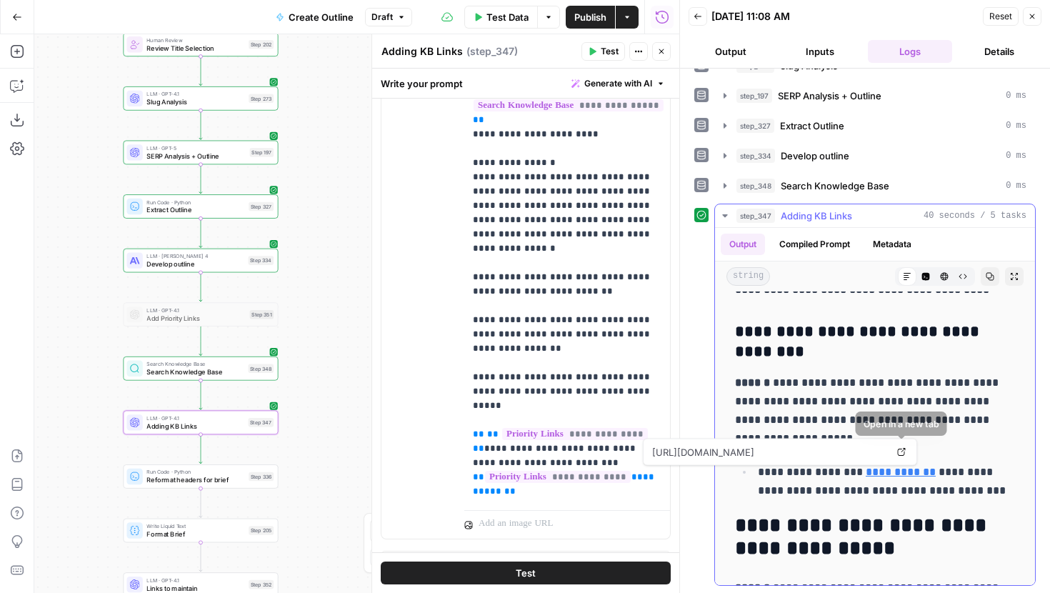
click at [899, 452] on icon at bounding box center [901, 452] width 9 height 9
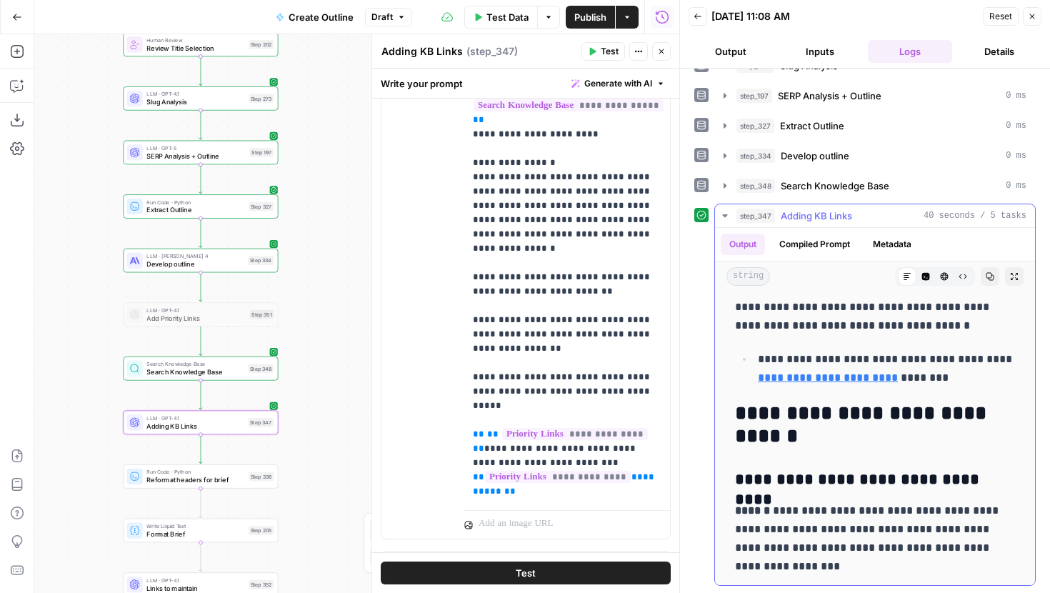
scroll to position [2425, 0]
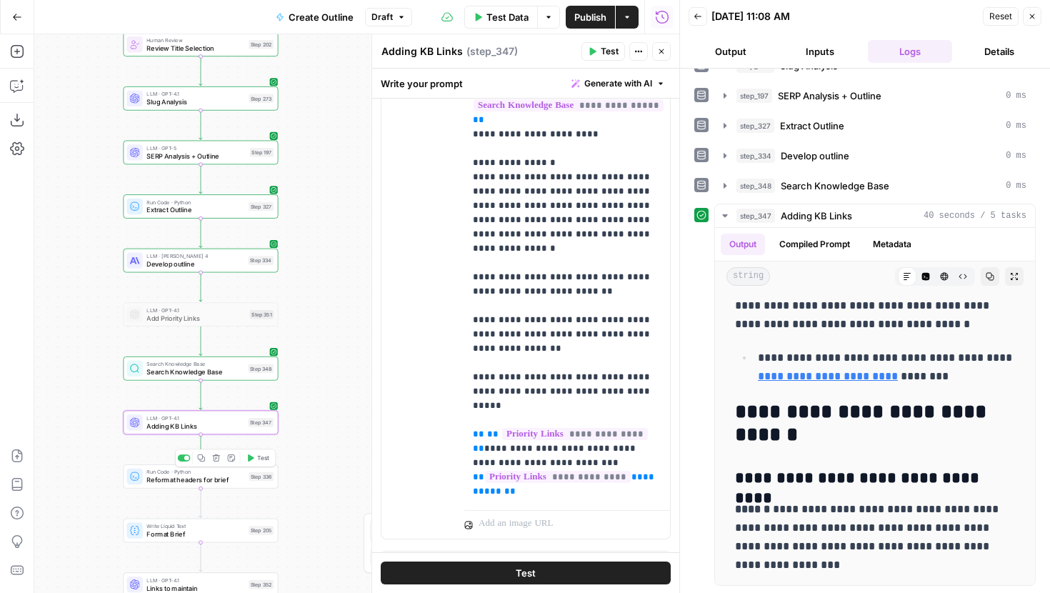
click at [261, 455] on span "Test" at bounding box center [263, 458] width 12 height 9
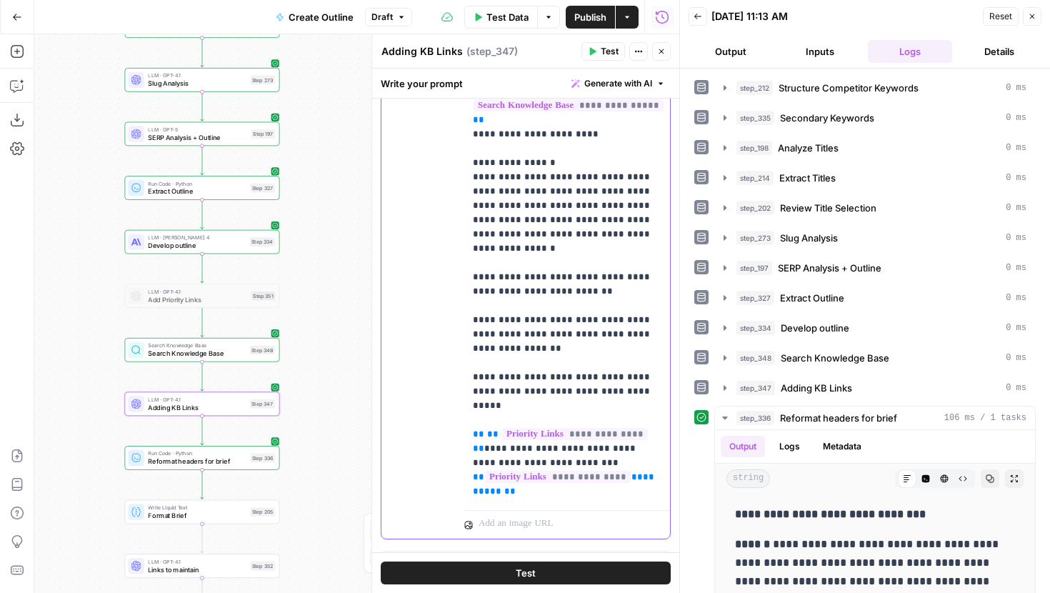
click at [584, 485] on p "**********" at bounding box center [567, 227] width 189 height 543
drag, startPoint x: 669, startPoint y: 490, endPoint x: 471, endPoint y: 490, distance: 197.9
click at [471, 490] on div "**********" at bounding box center [567, 227] width 206 height 554
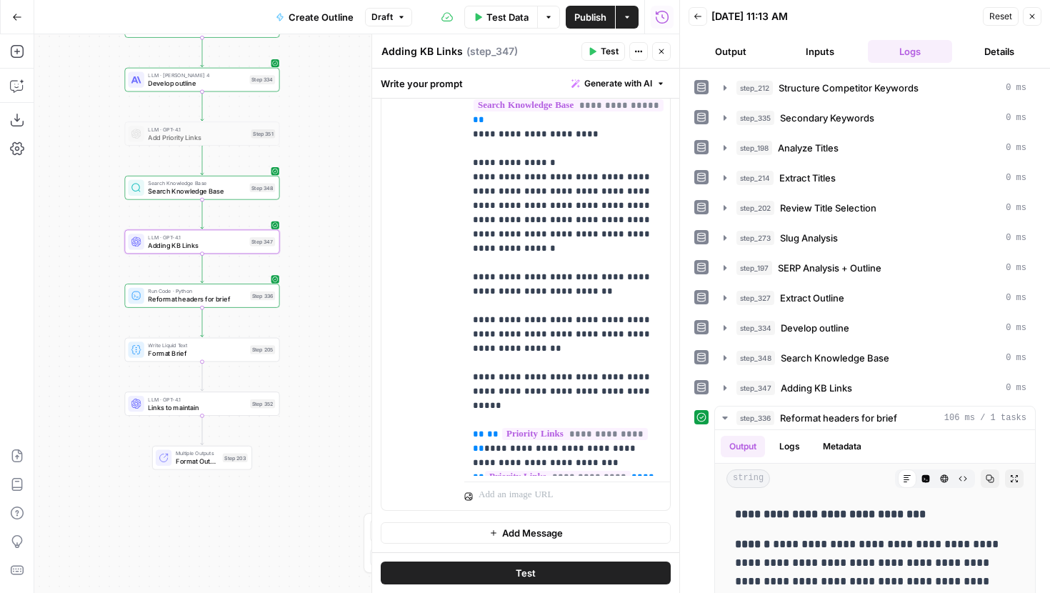
drag, startPoint x: 309, startPoint y: 464, endPoint x: 309, endPoint y: 298, distance: 166.5
click at [309, 298] on div "Workflow Input Settings Inputs Run Code · JavaScript Structure Competitor Keywo…" at bounding box center [356, 313] width 645 height 559
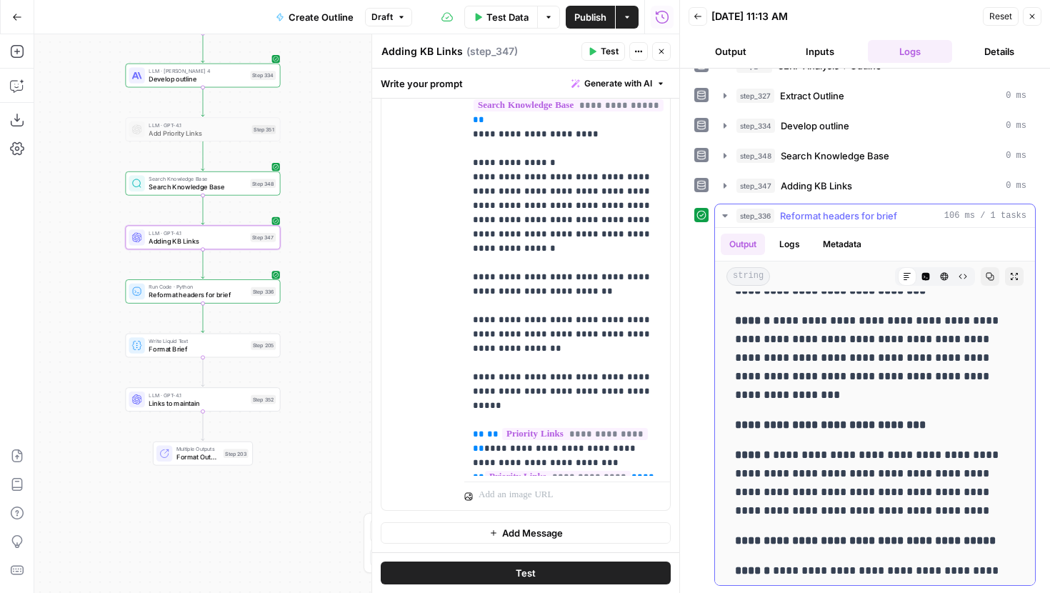
scroll to position [79, 0]
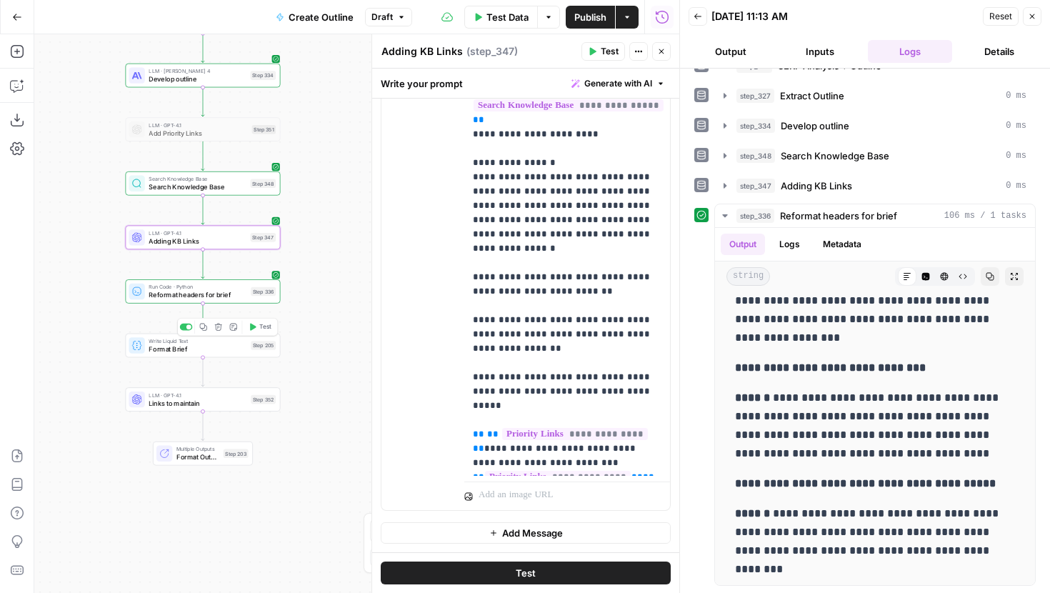
click at [259, 325] on span "Test" at bounding box center [265, 326] width 12 height 9
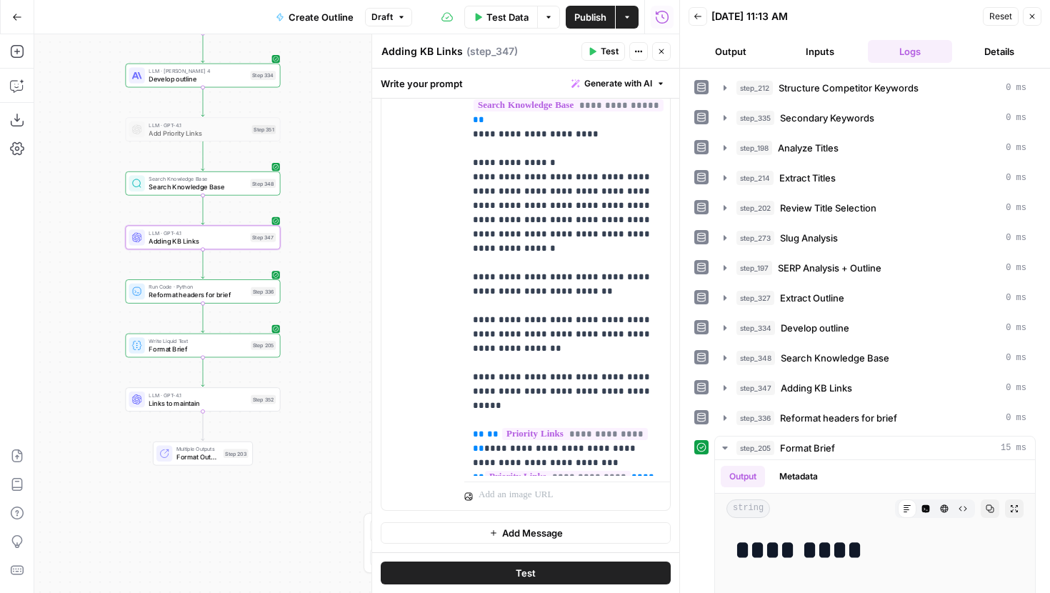
click at [662, 45] on button "Close" at bounding box center [661, 51] width 19 height 19
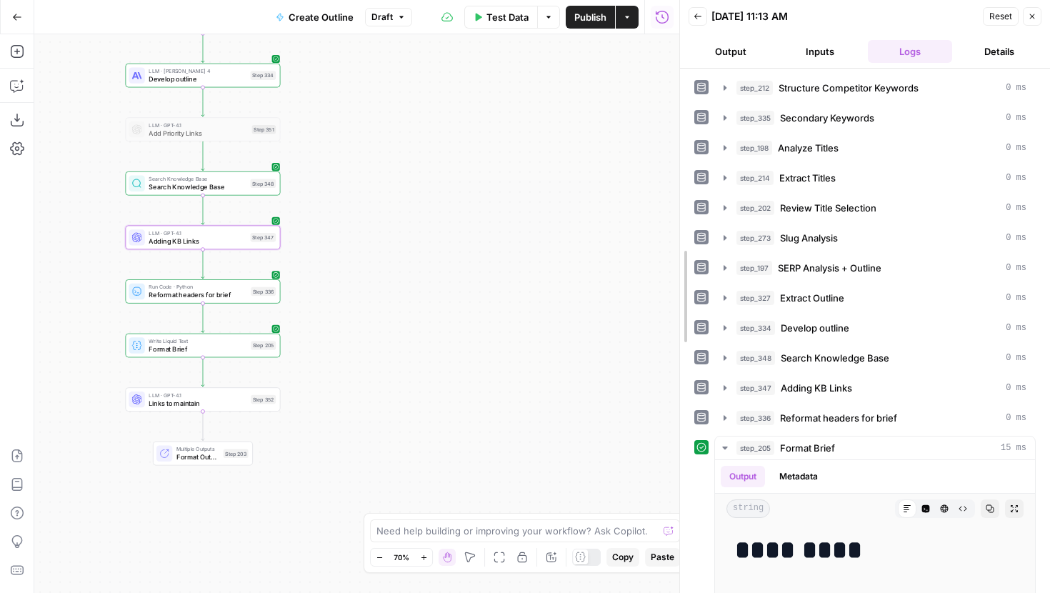
drag, startPoint x: 683, startPoint y: 212, endPoint x: 510, endPoint y: 243, distance: 175.6
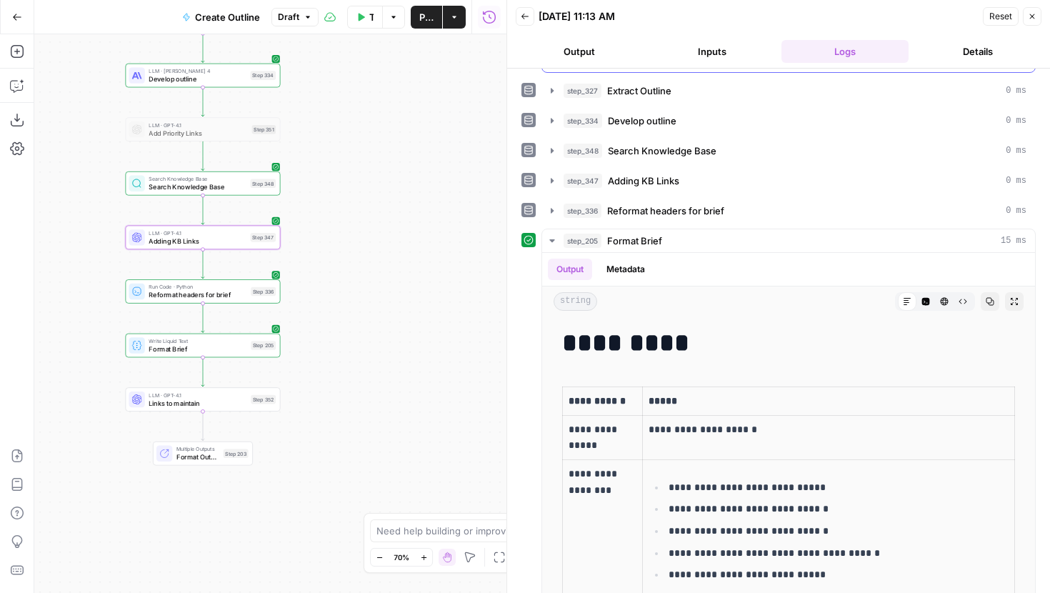
scroll to position [232, 0]
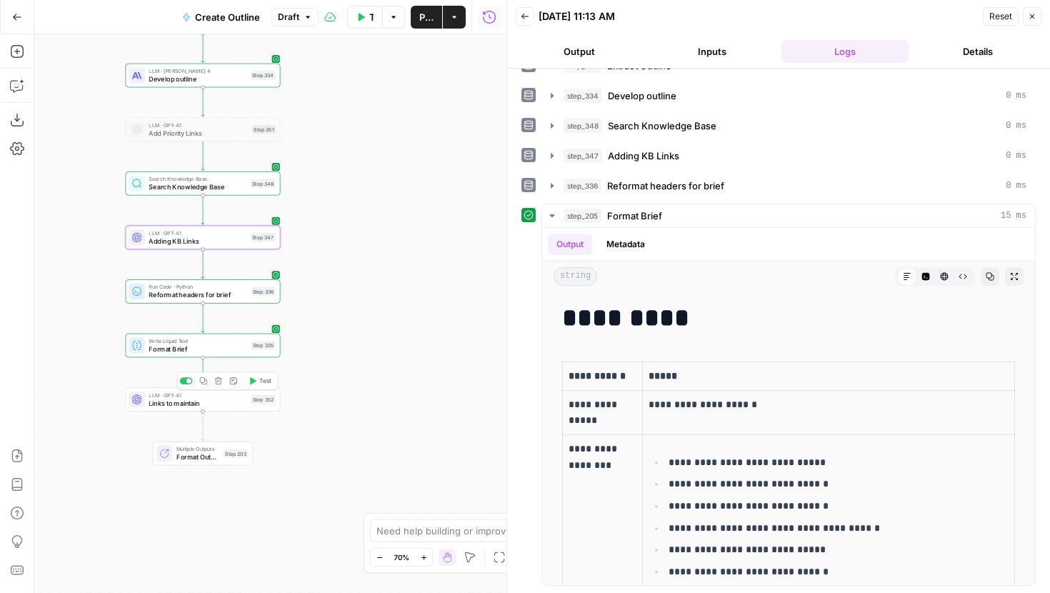
click at [258, 381] on button "Test" at bounding box center [259, 380] width 31 height 13
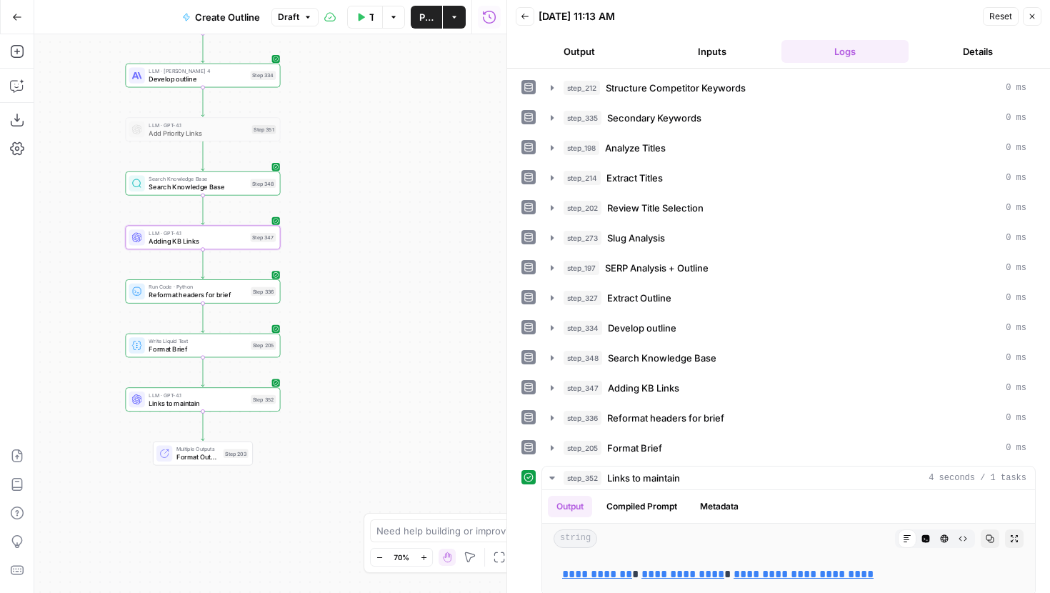
scroll to position [10, 0]
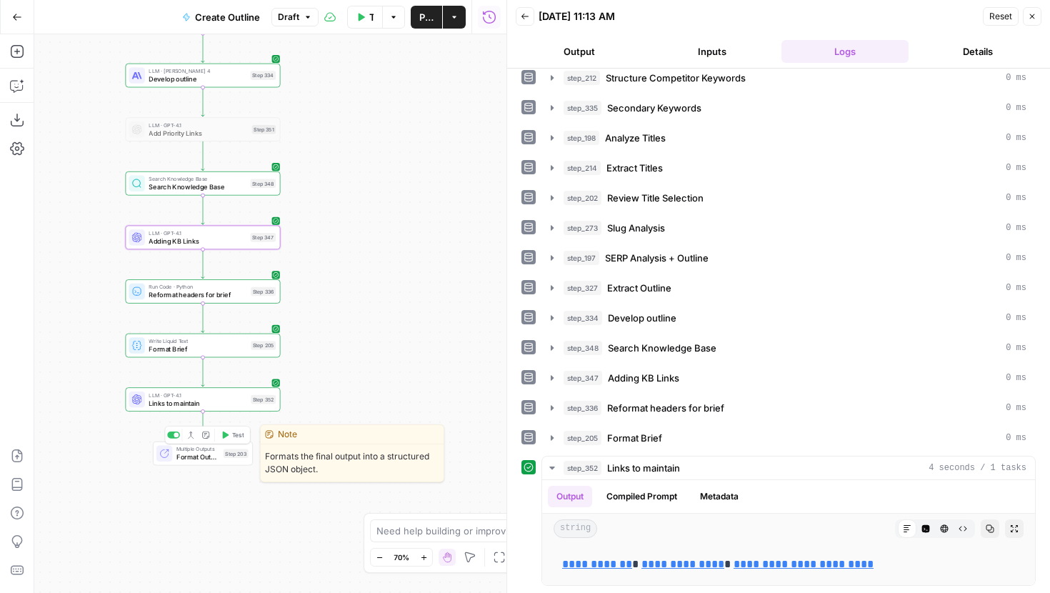
click at [207, 452] on span "Format Output" at bounding box center [197, 457] width 43 height 10
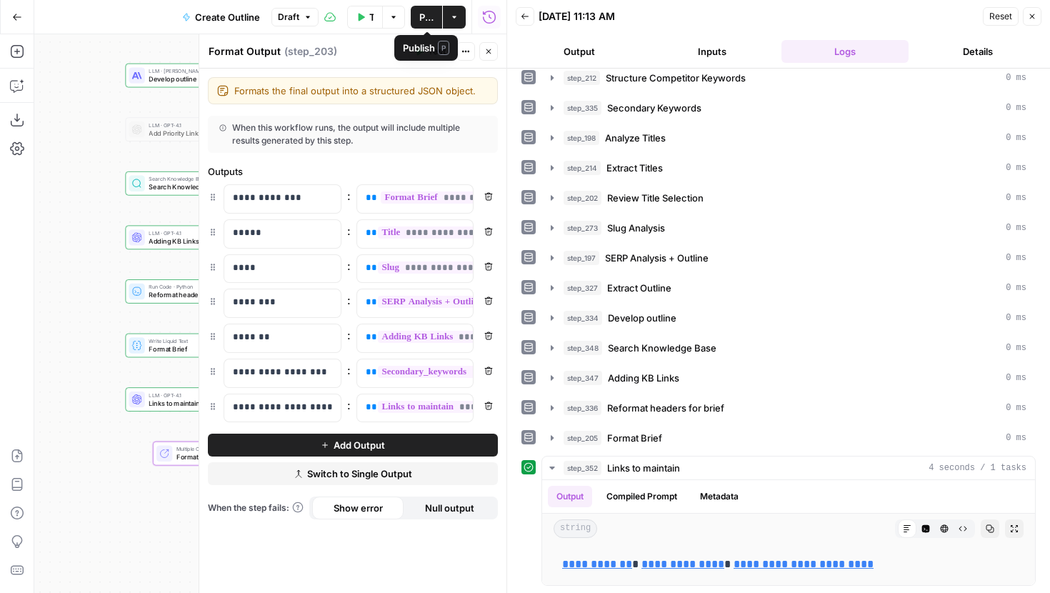
click at [422, 13] on span "Publish" at bounding box center [426, 17] width 14 height 14
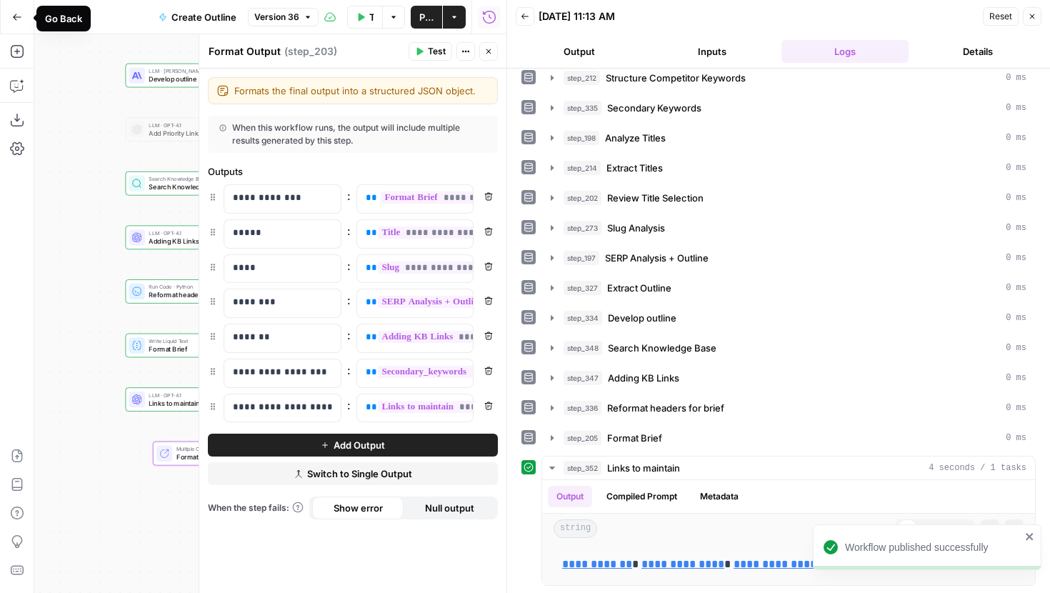
click at [14, 17] on icon "button" at bounding box center [17, 17] width 9 height 6
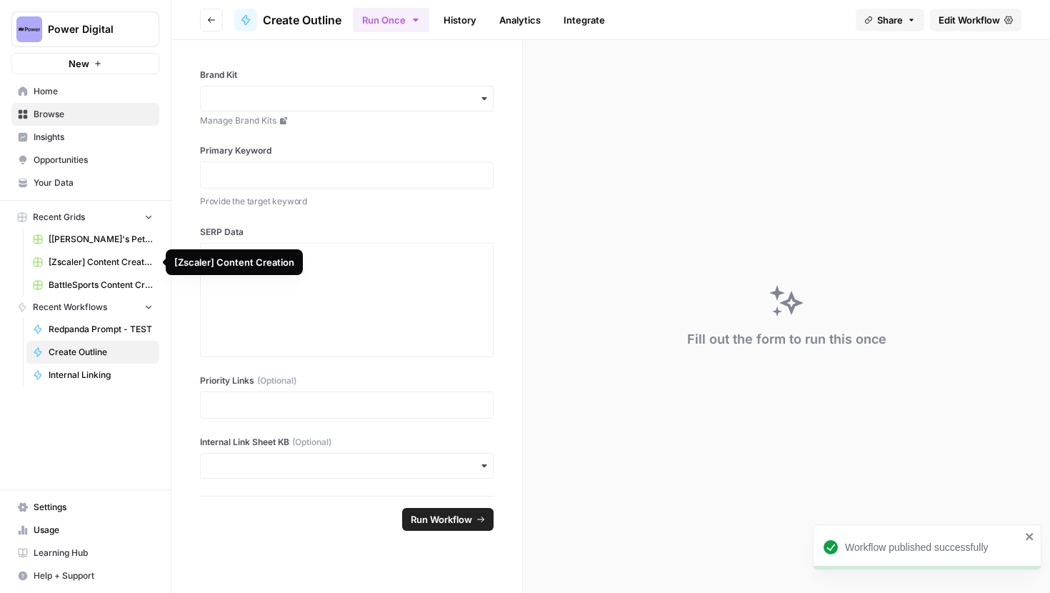
click at [94, 233] on span "[Darwin's Pet] Content Creation" at bounding box center [101, 239] width 104 height 13
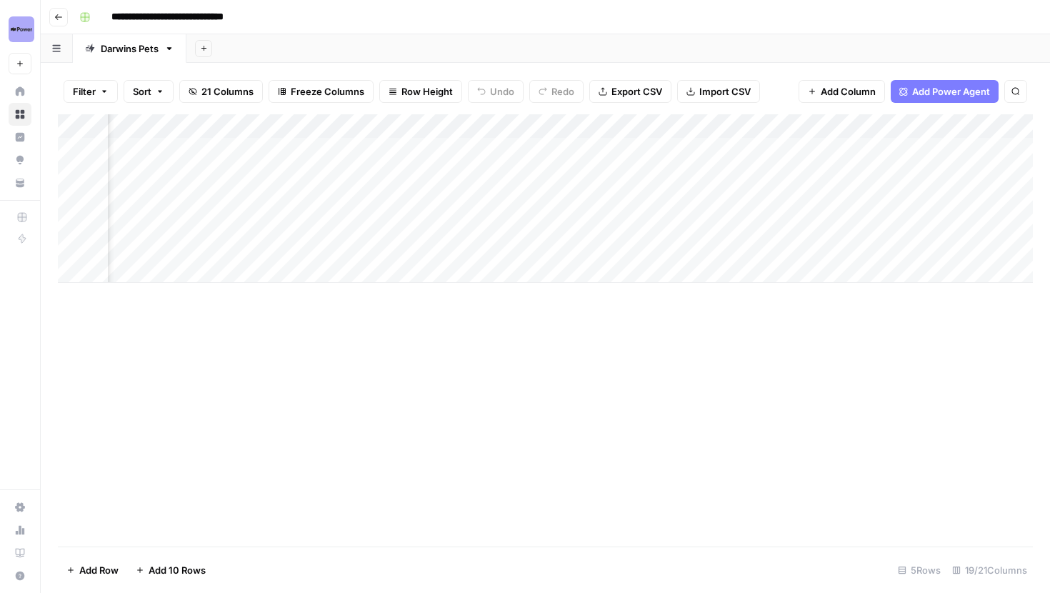
scroll to position [0, 118]
click at [468, 146] on div "Add Column" at bounding box center [545, 198] width 975 height 169
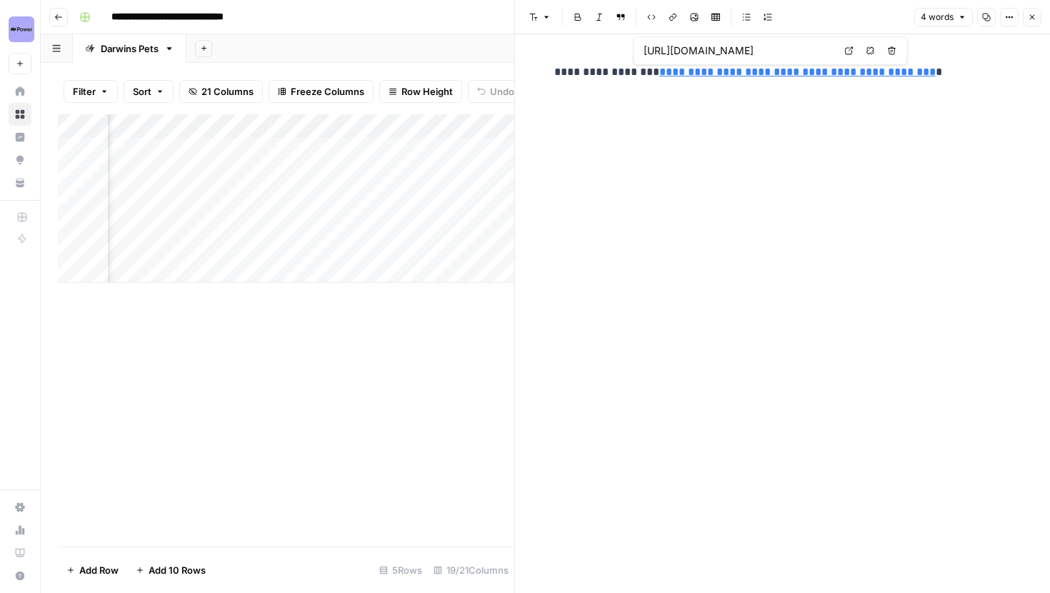
click at [1037, 17] on button "Close" at bounding box center [1032, 17] width 19 height 19
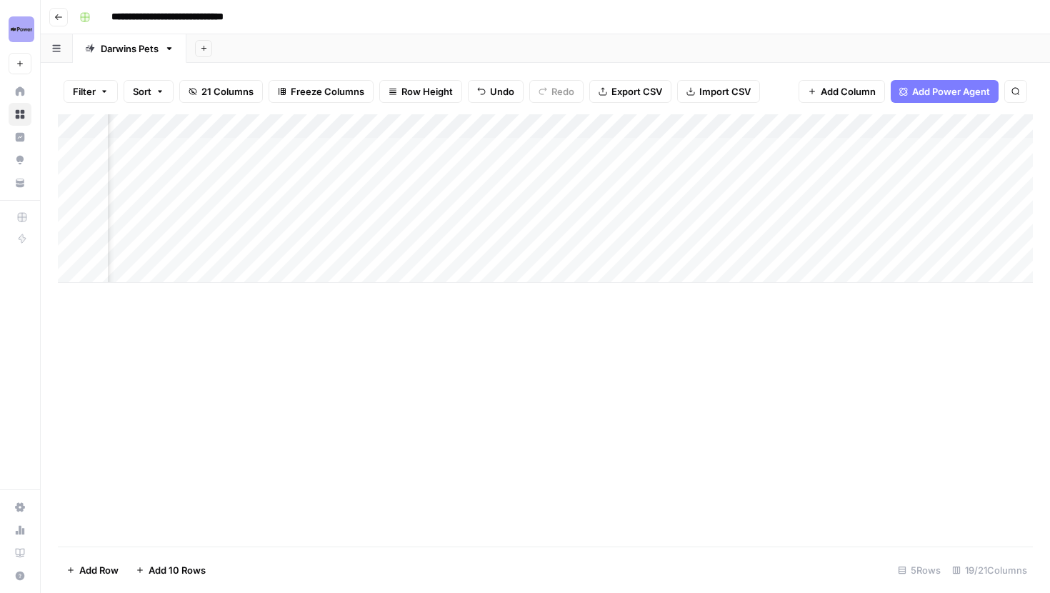
scroll to position [0, 156]
click at [432, 151] on div "Add Column" at bounding box center [545, 198] width 975 height 169
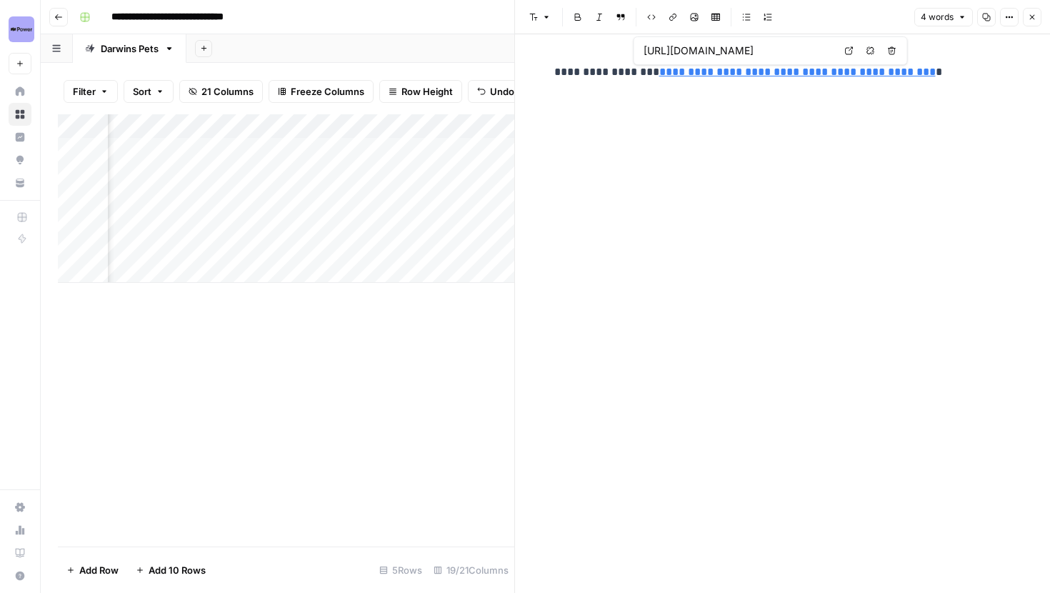
click at [1039, 17] on button "Close" at bounding box center [1032, 17] width 19 height 19
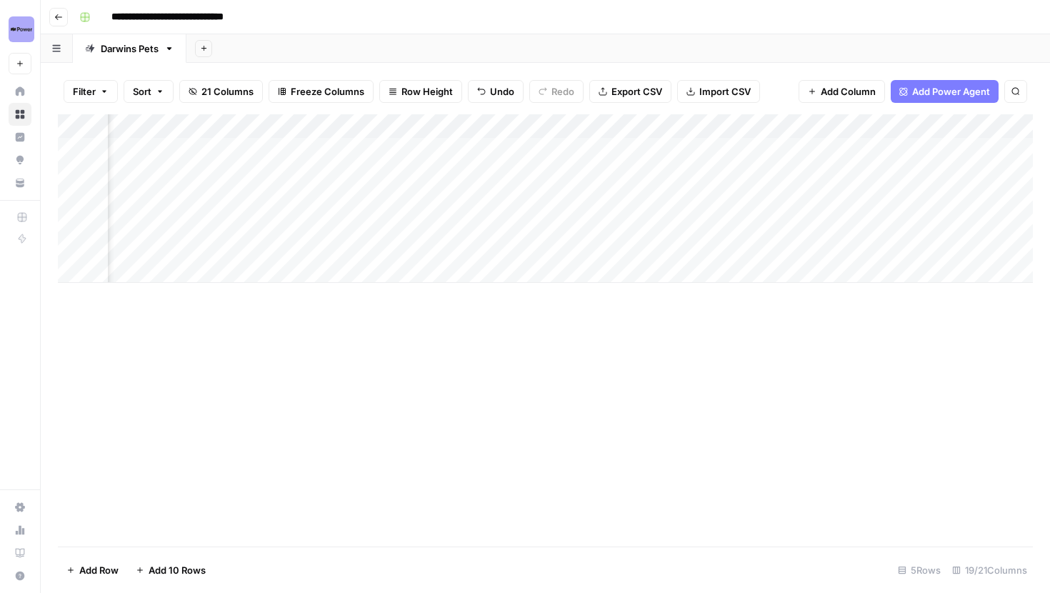
scroll to position [0, 312]
click at [799, 147] on div "Add Column" at bounding box center [545, 198] width 975 height 169
click at [798, 152] on div "Add Column" at bounding box center [545, 198] width 975 height 169
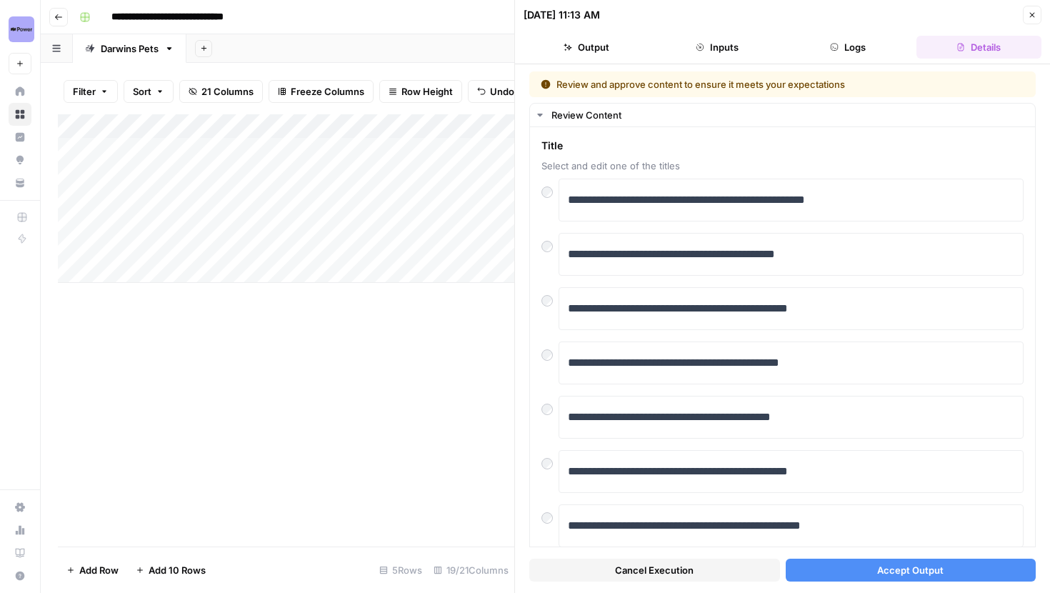
click at [842, 559] on button "Accept Output" at bounding box center [911, 570] width 251 height 23
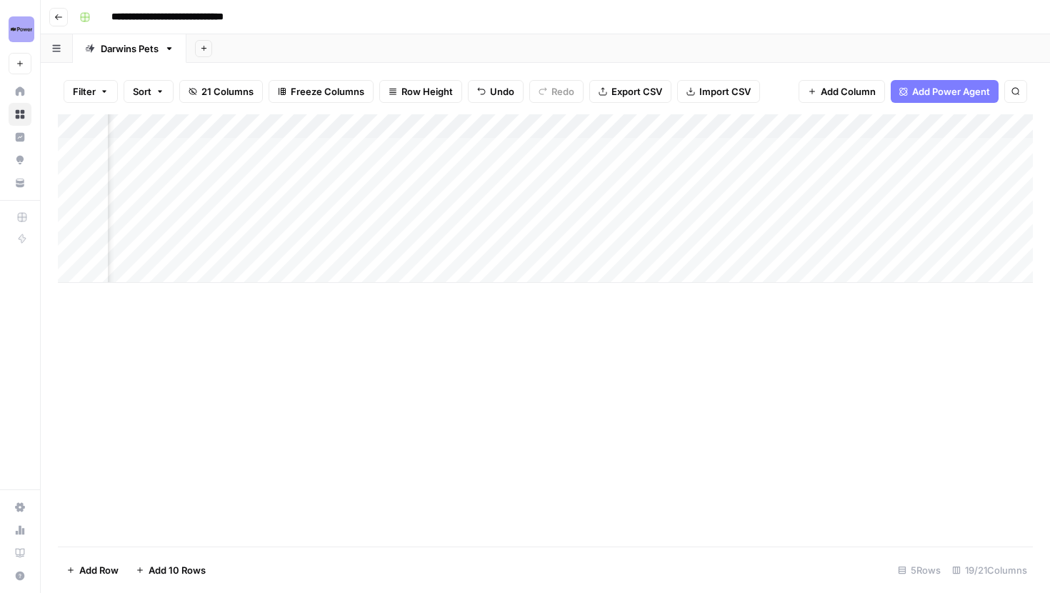
scroll to position [0, 994]
click at [888, 147] on div "Add Column" at bounding box center [545, 198] width 975 height 169
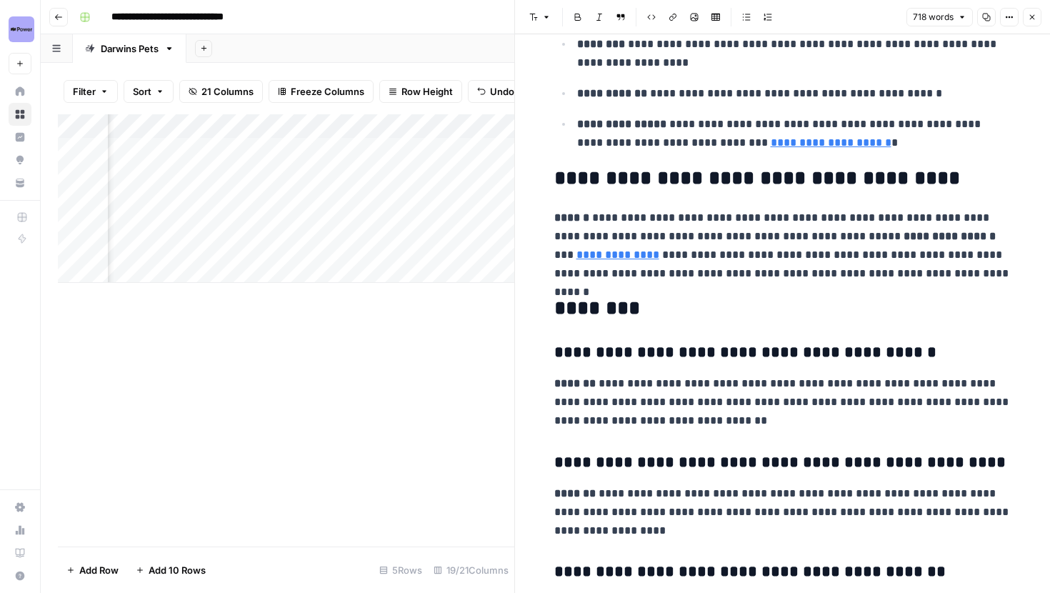
scroll to position [1469, 0]
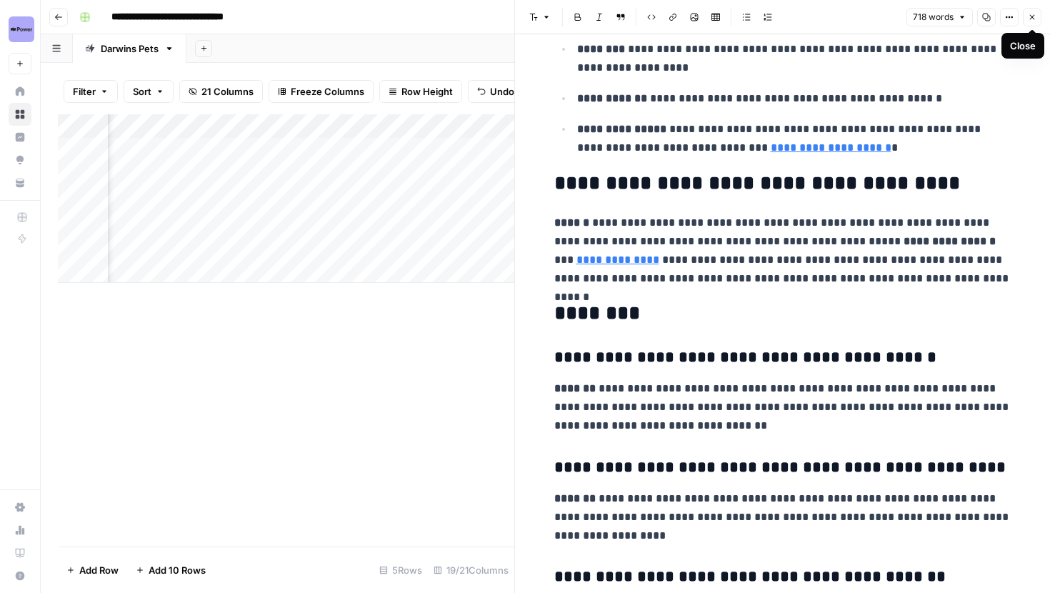
click at [1032, 16] on icon "button" at bounding box center [1032, 17] width 5 height 5
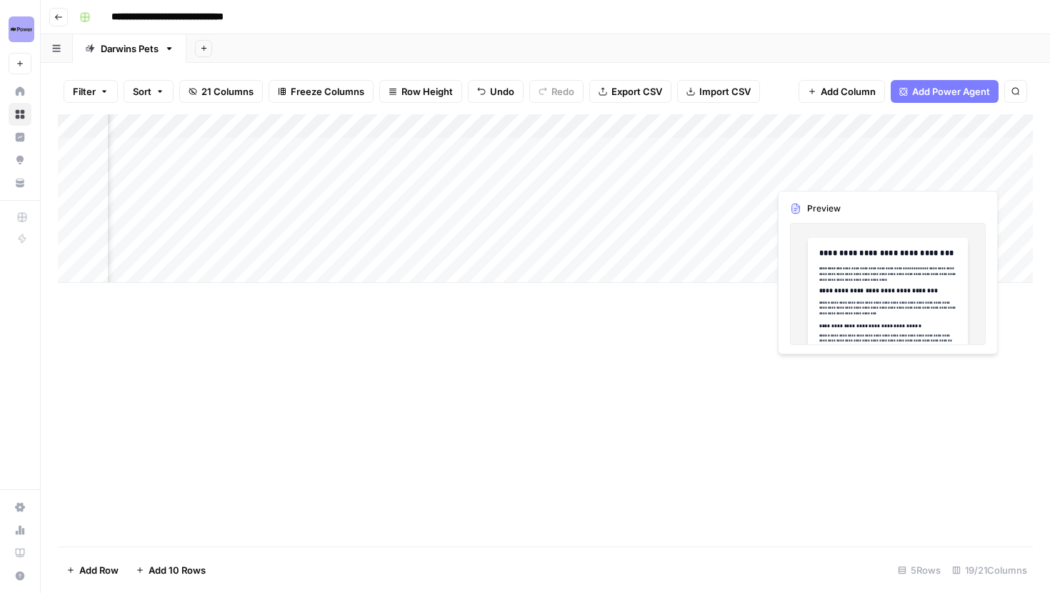
scroll to position [0, 1219]
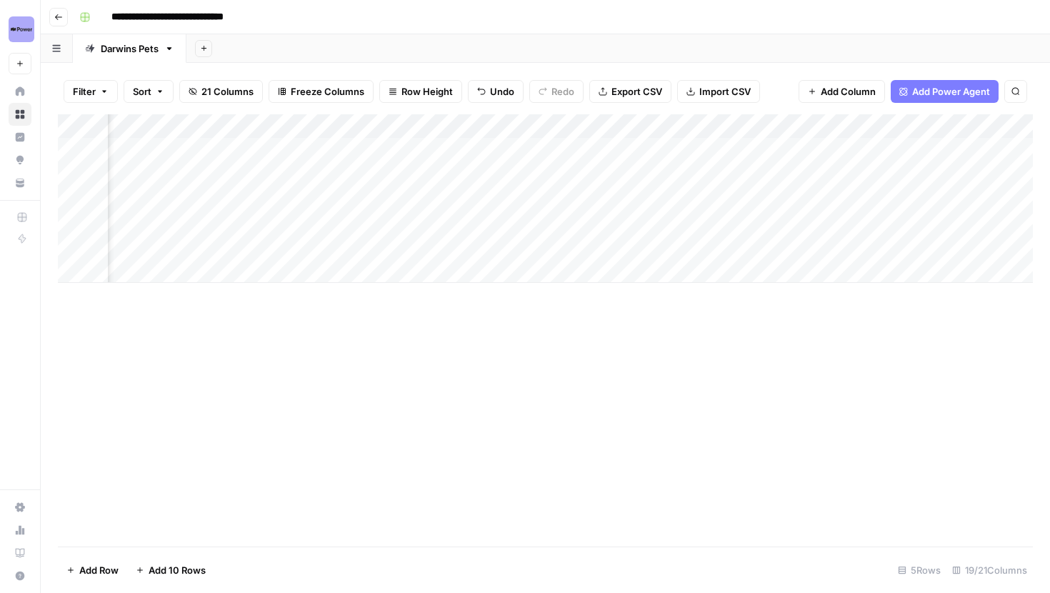
click at [792, 147] on div "Add Column" at bounding box center [545, 198] width 975 height 169
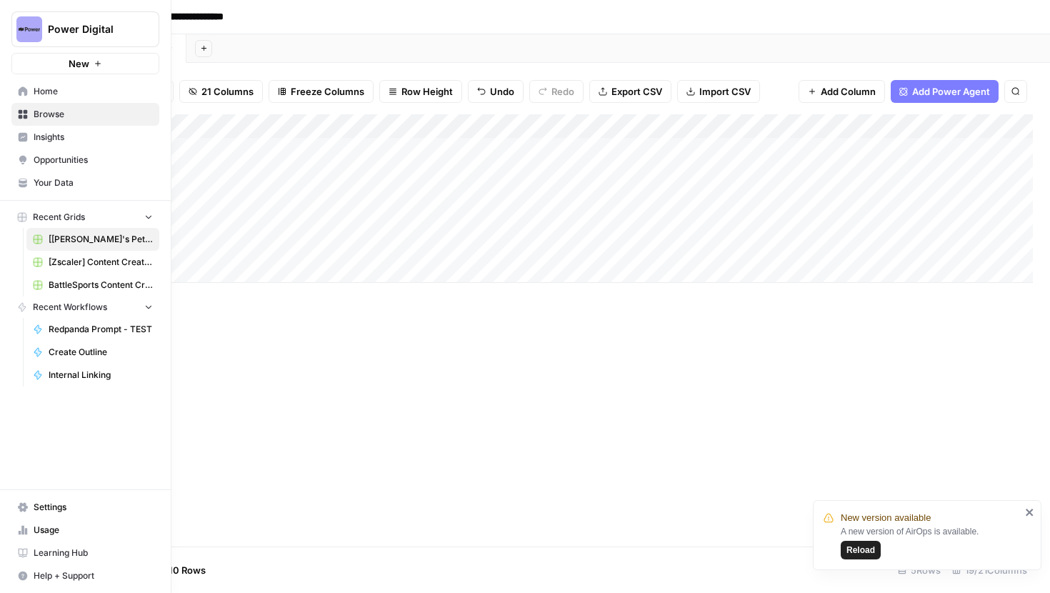
click at [46, 26] on button "Power Digital" at bounding box center [85, 29] width 148 height 36
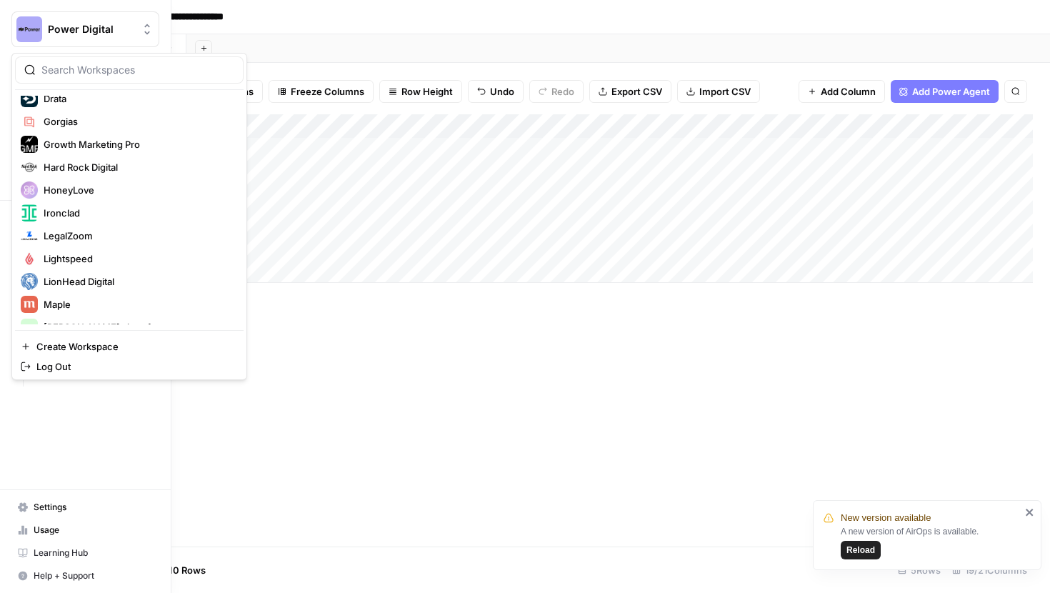
scroll to position [276, 0]
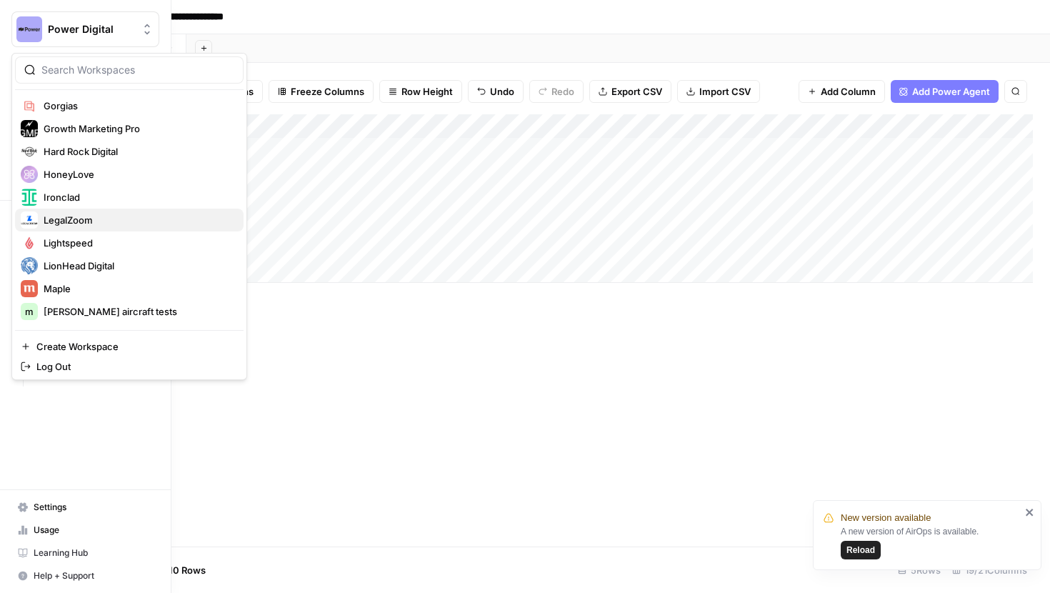
click at [64, 218] on span "LegalZoom" at bounding box center [138, 220] width 189 height 14
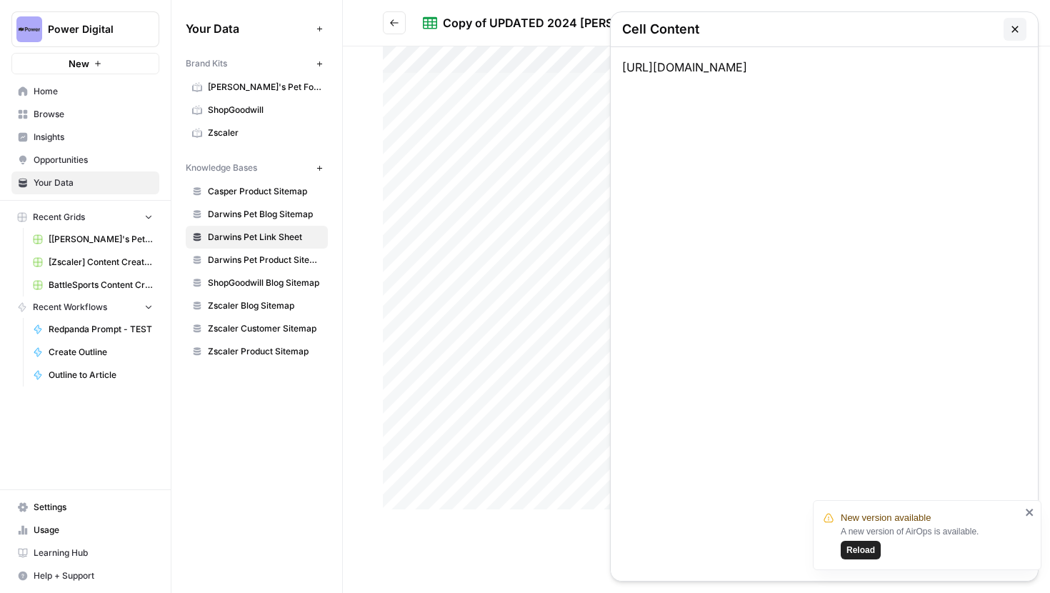
click at [946, 67] on div "[URL][DOMAIN_NAME]" at bounding box center [824, 314] width 427 height 534
drag, startPoint x: 941, startPoint y: 69, endPoint x: 621, endPoint y: 68, distance: 320.0
click at [621, 68] on div "[URL][DOMAIN_NAME]" at bounding box center [824, 314] width 427 height 534
copy div "[URL][DOMAIN_NAME]"
click at [1006, 35] on button "button" at bounding box center [1015, 29] width 23 height 23
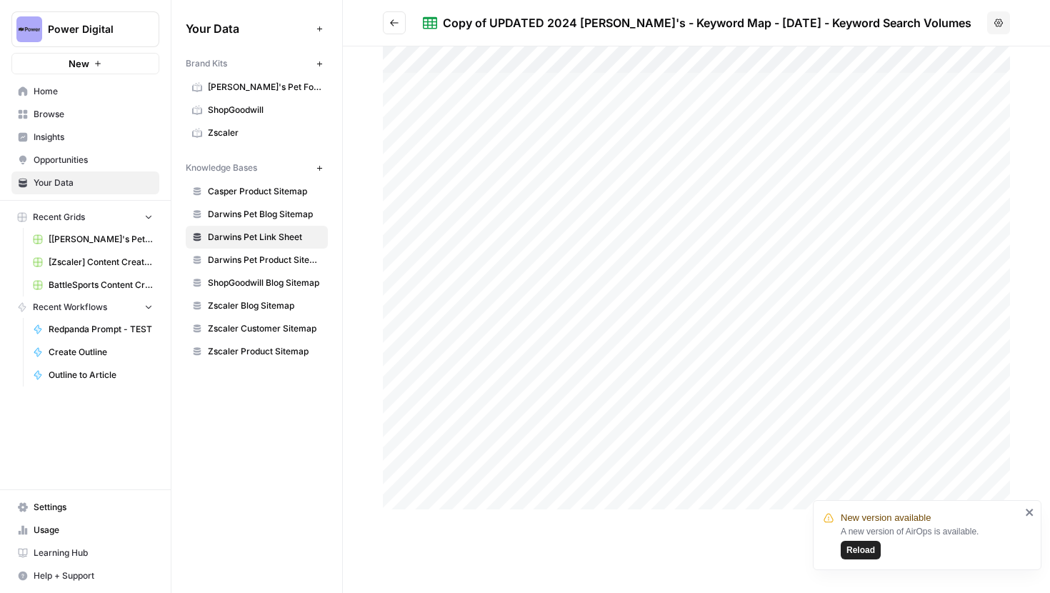
click at [601, 209] on div at bounding box center [696, 277] width 627 height 463
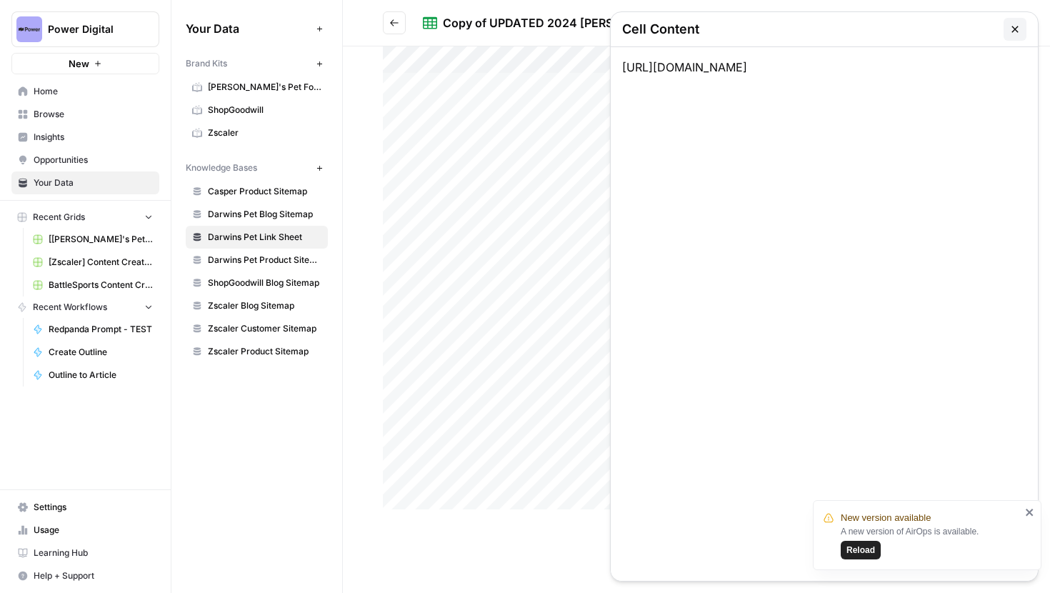
click at [831, 77] on div "https://www.darwinspet.com/cat-food/" at bounding box center [824, 314] width 427 height 534
drag, startPoint x: 834, startPoint y: 71, endPoint x: 617, endPoint y: 69, distance: 216.5
click at [617, 69] on div "https://www.darwinspet.com/cat-food/" at bounding box center [824, 314] width 427 height 534
copy div "https://www.darwinspet.com/cat-food/"
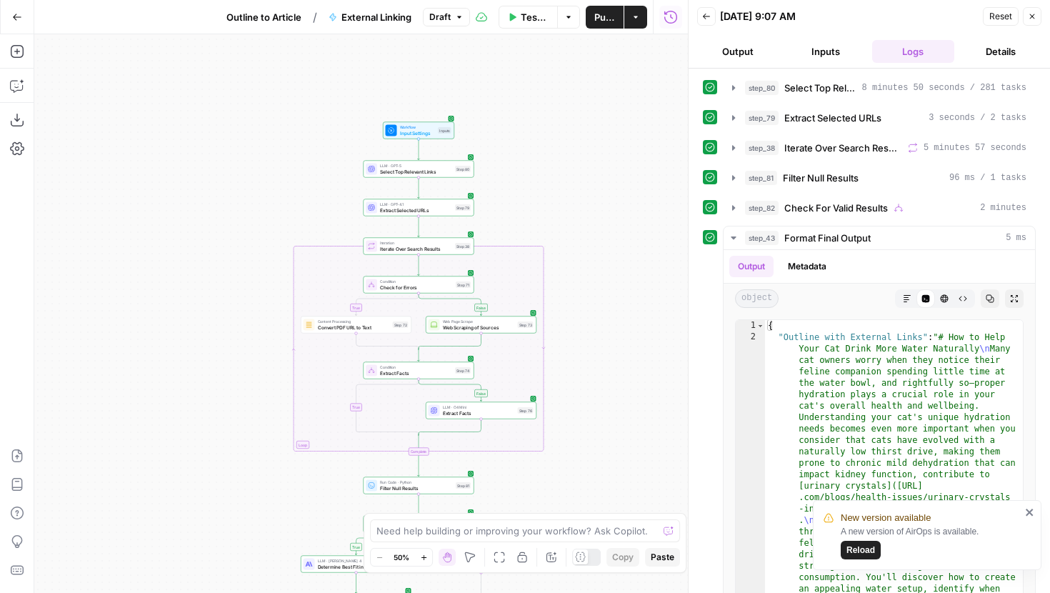
click at [1022, 511] on div "New version available A new version of AirOps is available. Reload" at bounding box center [922, 534] width 206 height 57
click at [1027, 511] on icon "close" at bounding box center [1029, 512] width 7 height 7
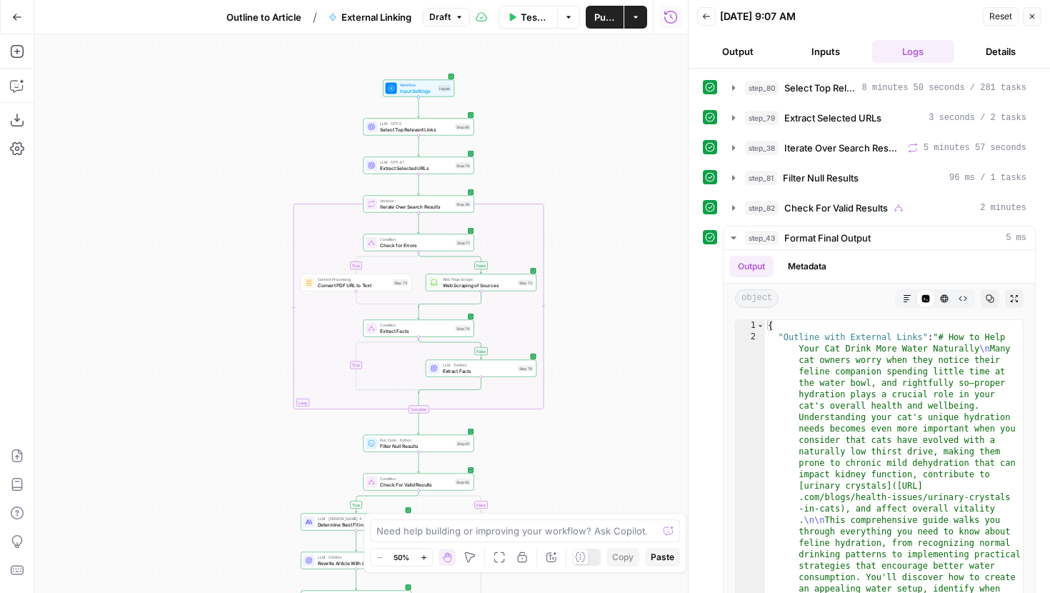
drag, startPoint x: 605, startPoint y: 381, endPoint x: 610, endPoint y: 294, distance: 87.3
click at [610, 294] on div "true false false true false true Workflow Input Settings Inputs LLM · GPT-5 Sel…" at bounding box center [361, 313] width 654 height 559
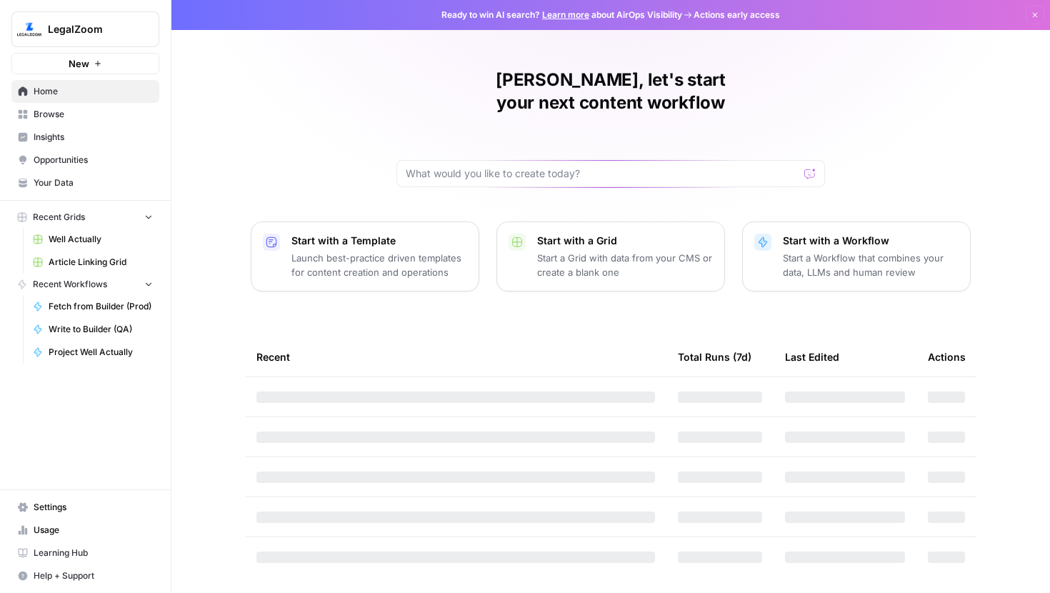
click at [87, 256] on span "Article Linking Grid" at bounding box center [101, 262] width 104 height 13
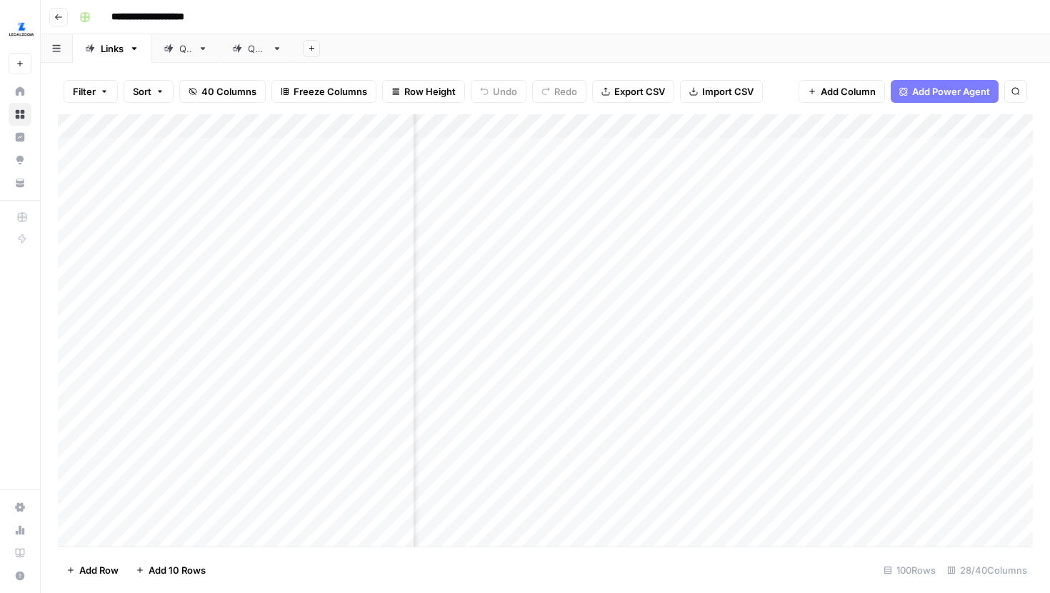
scroll to position [0, 2034]
click at [194, 51] on link "QA" at bounding box center [185, 48] width 69 height 29
click at [591, 122] on div "Add Column" at bounding box center [545, 330] width 975 height 432
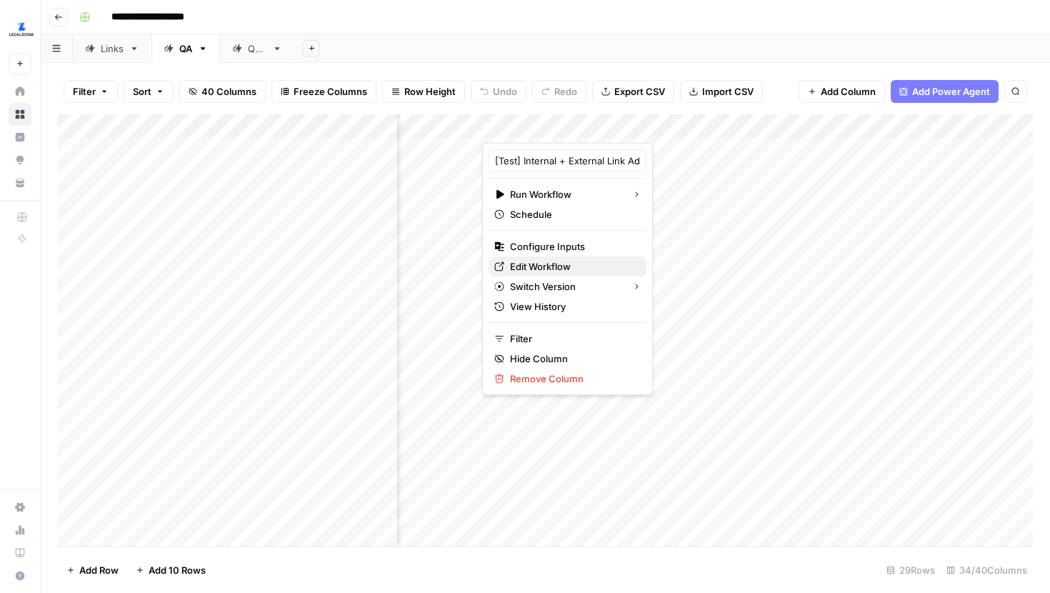
click at [536, 268] on span "Edit Workflow" at bounding box center [572, 266] width 125 height 14
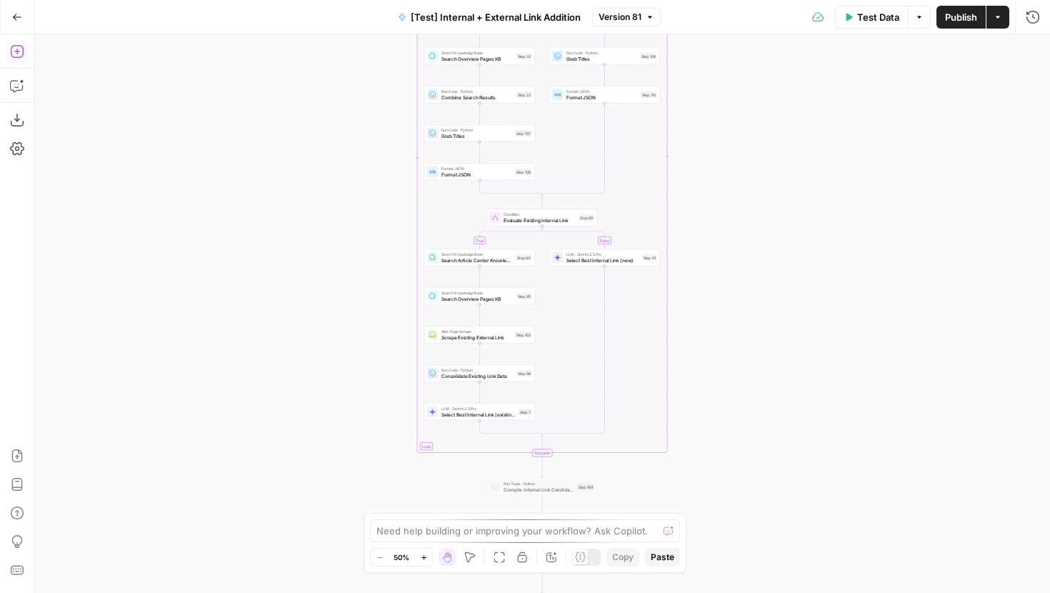
click at [27, 51] on button "Add Steps" at bounding box center [17, 51] width 23 height 23
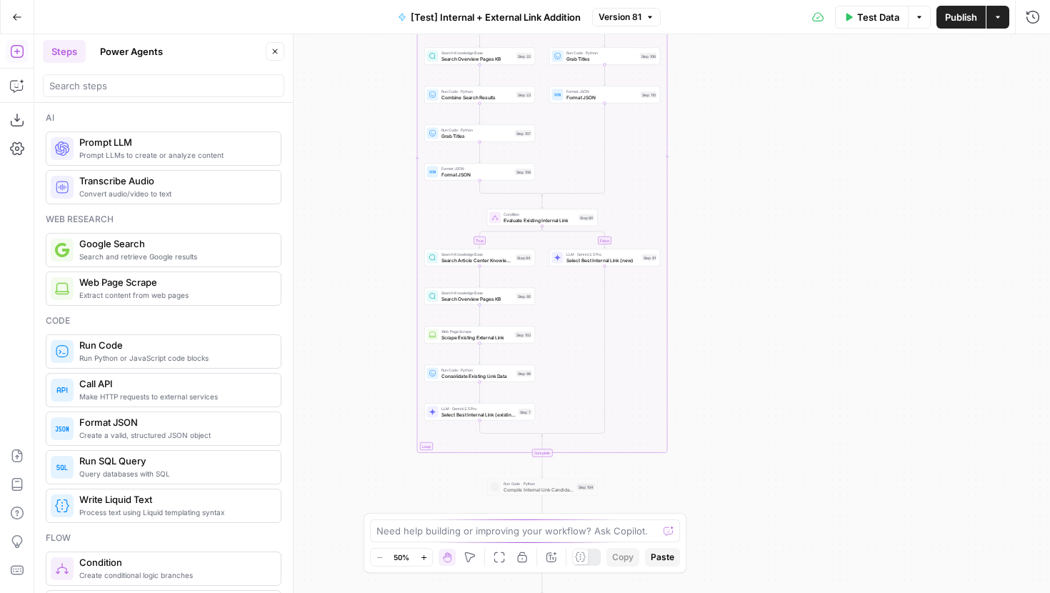
click at [78, 73] on div at bounding box center [163, 83] width 241 height 29
click at [81, 84] on input "search" at bounding box center [163, 86] width 229 height 14
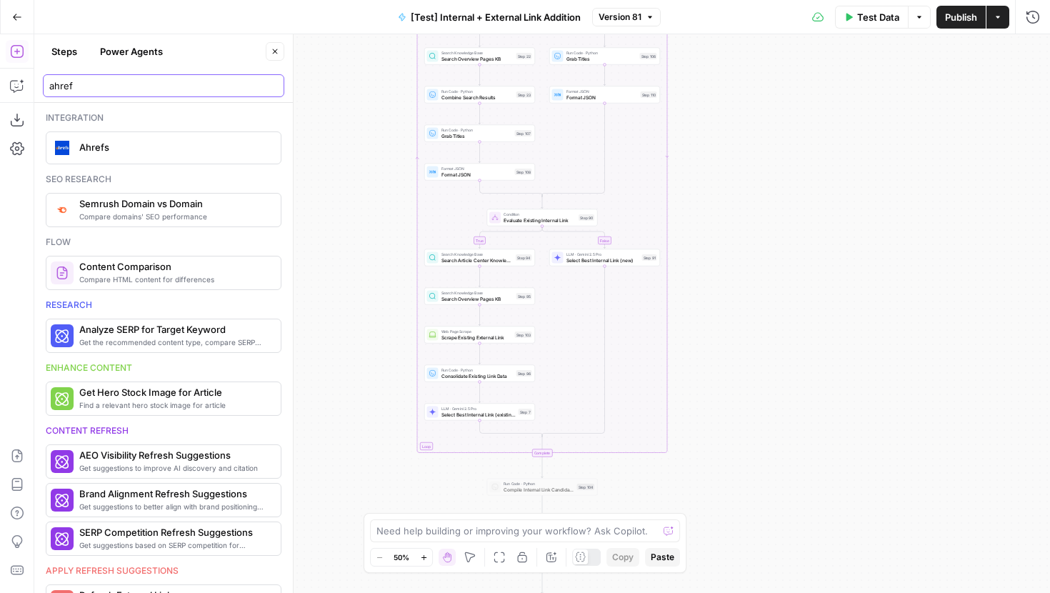
type input "ahref"
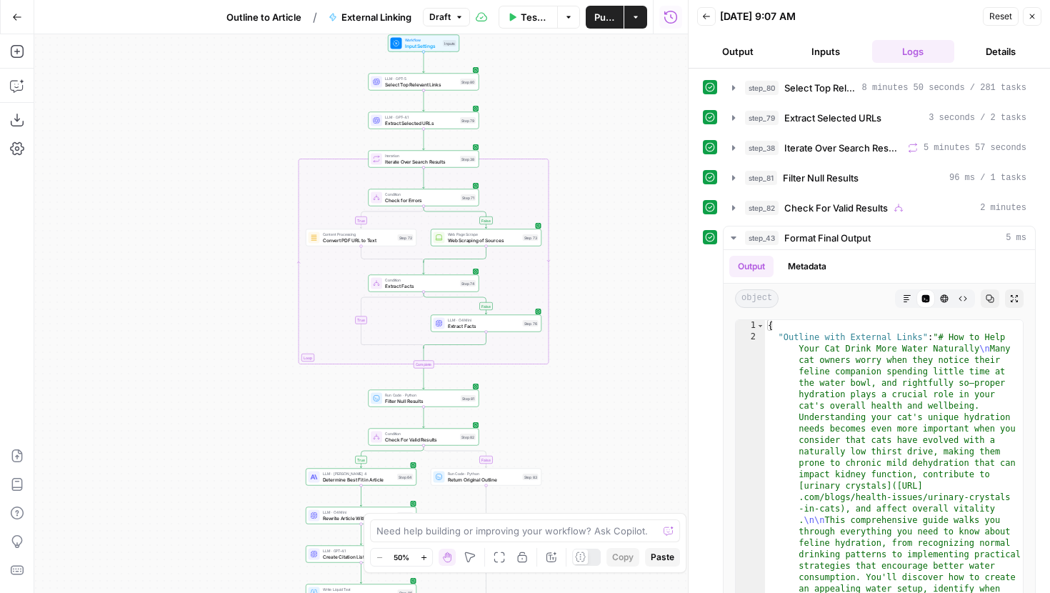
click at [452, 21] on button "Draft" at bounding box center [446, 17] width 47 height 19
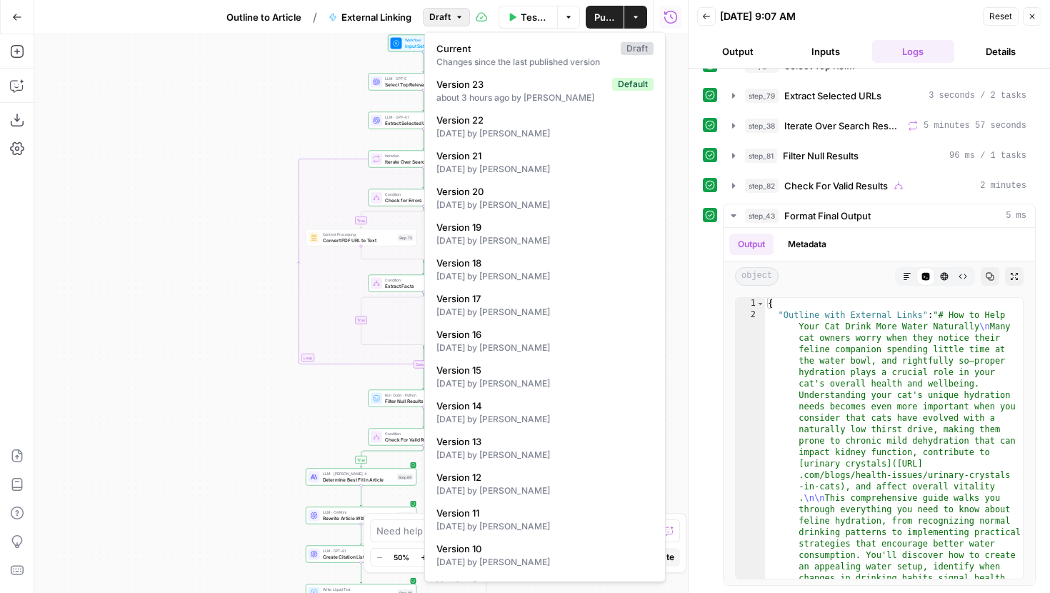
click at [449, 22] on span "Draft" at bounding box center [439, 17] width 21 height 13
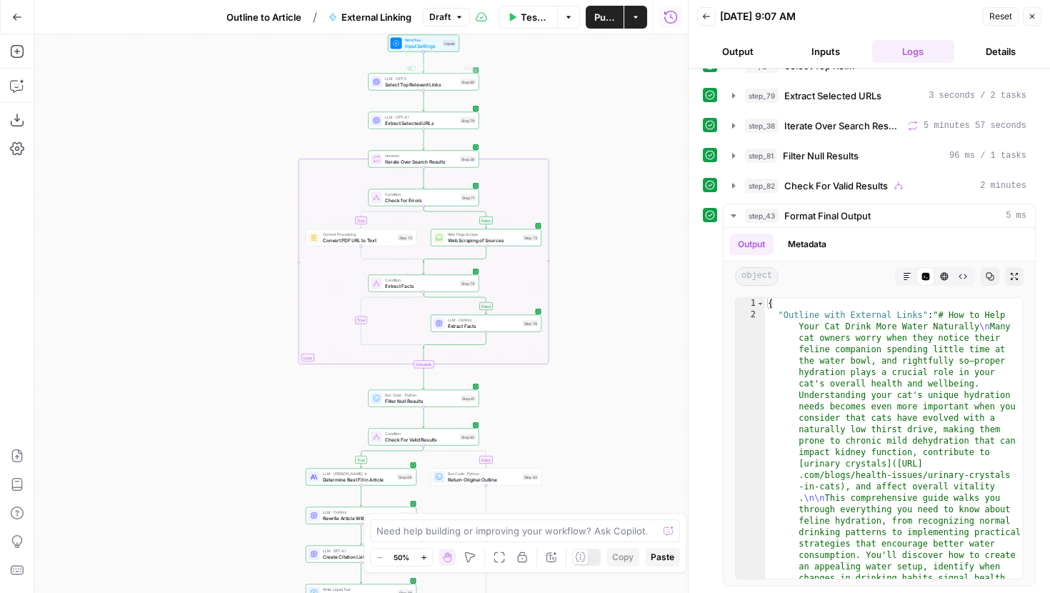
click at [312, 116] on div "true false false true false true Workflow Input Settings Inputs LLM · GPT-5 Sel…" at bounding box center [361, 313] width 654 height 559
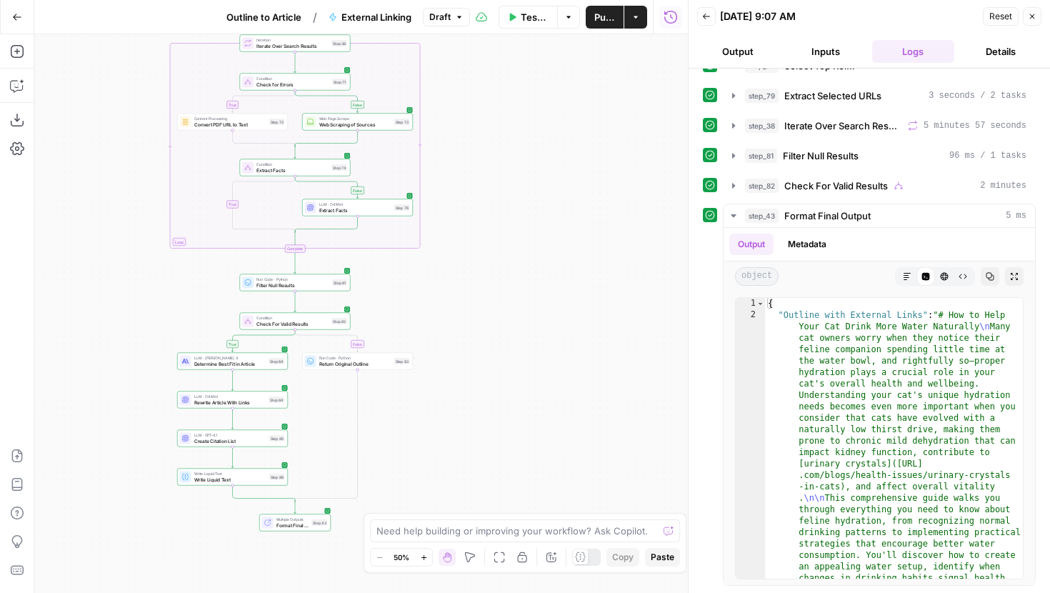
drag, startPoint x: 257, startPoint y: 334, endPoint x: 116, endPoint y: 201, distance: 193.6
click at [116, 202] on div "true false false true false true Workflow Input Settings Inputs LLM · GPT-5 Sel…" at bounding box center [361, 313] width 654 height 559
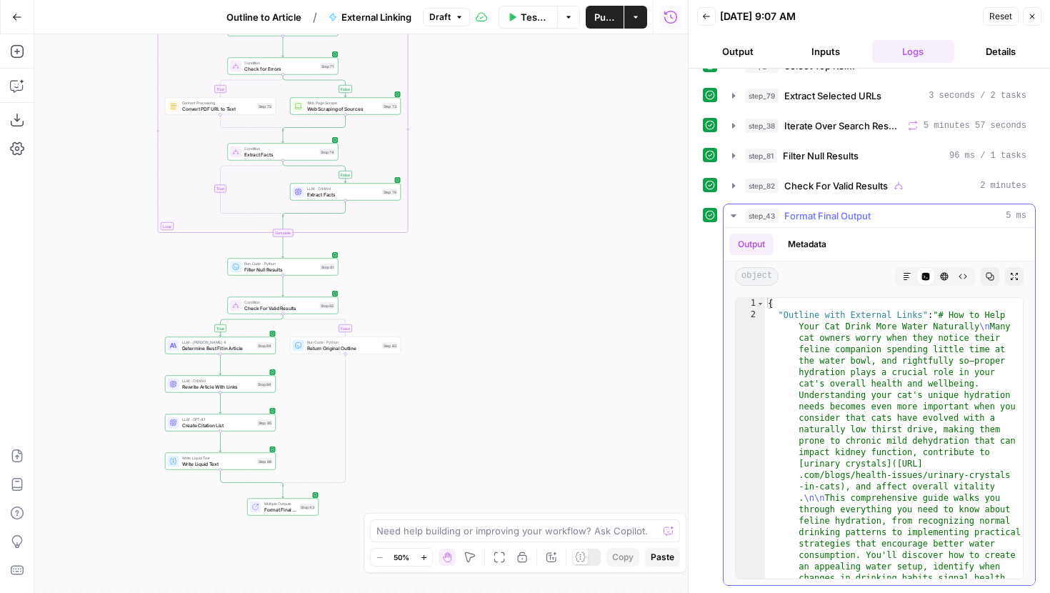
click at [907, 276] on icon "button" at bounding box center [907, 276] width 9 height 9
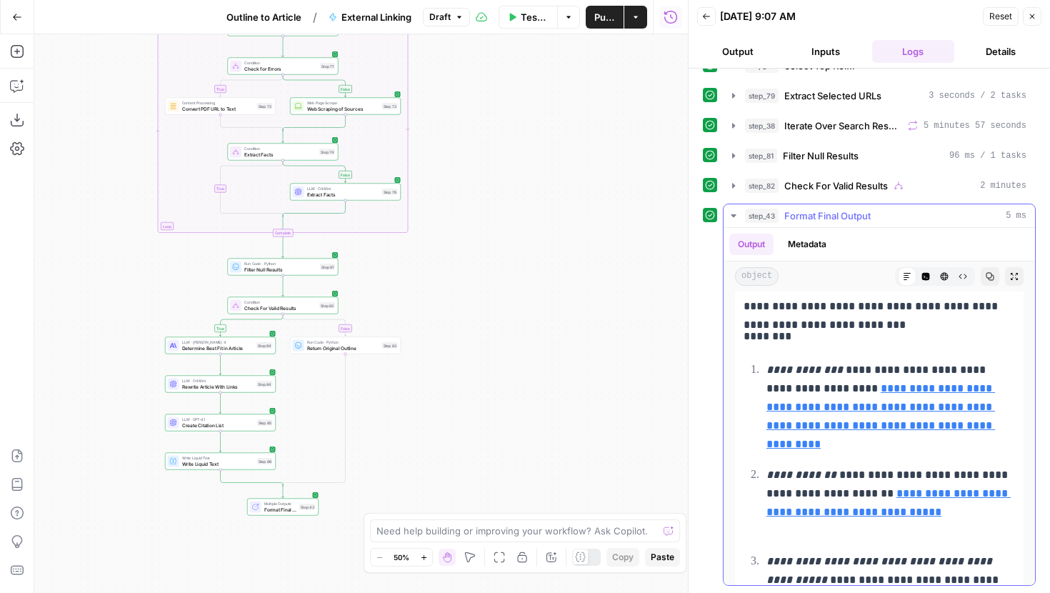
scroll to position [7250, 0]
drag, startPoint x: 768, startPoint y: 373, endPoint x: 839, endPoint y: 375, distance: 70.8
click at [839, 374] on em "**********" at bounding box center [805, 369] width 76 height 11
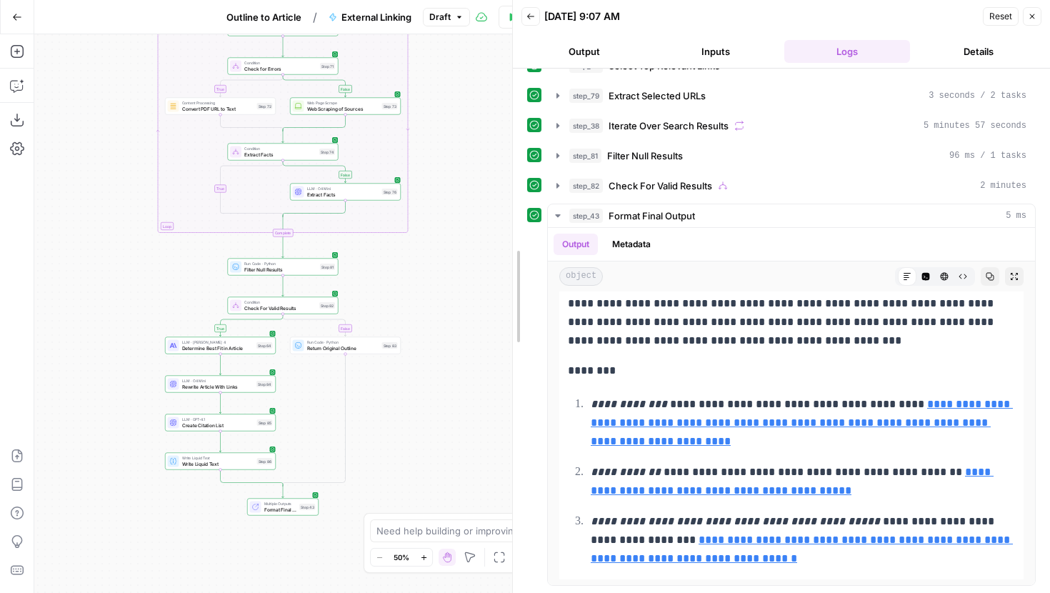
drag, startPoint x: 685, startPoint y: 232, endPoint x: 509, endPoint y: 237, distance: 176.5
click at [509, 237] on div at bounding box center [513, 296] width 14 height 593
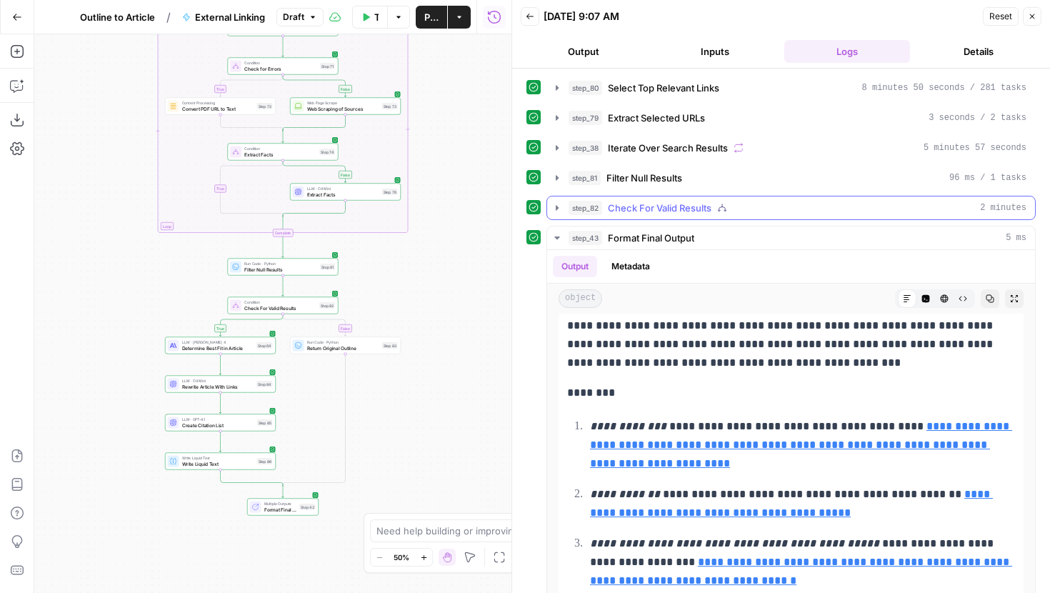
scroll to position [1, 0]
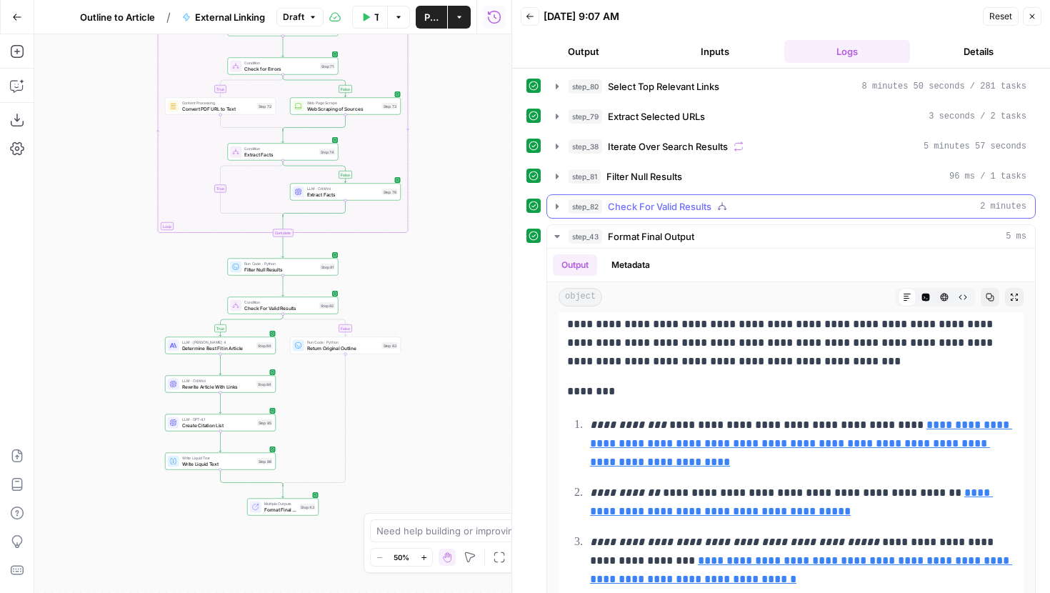
click at [559, 211] on icon "button" at bounding box center [557, 206] width 11 height 11
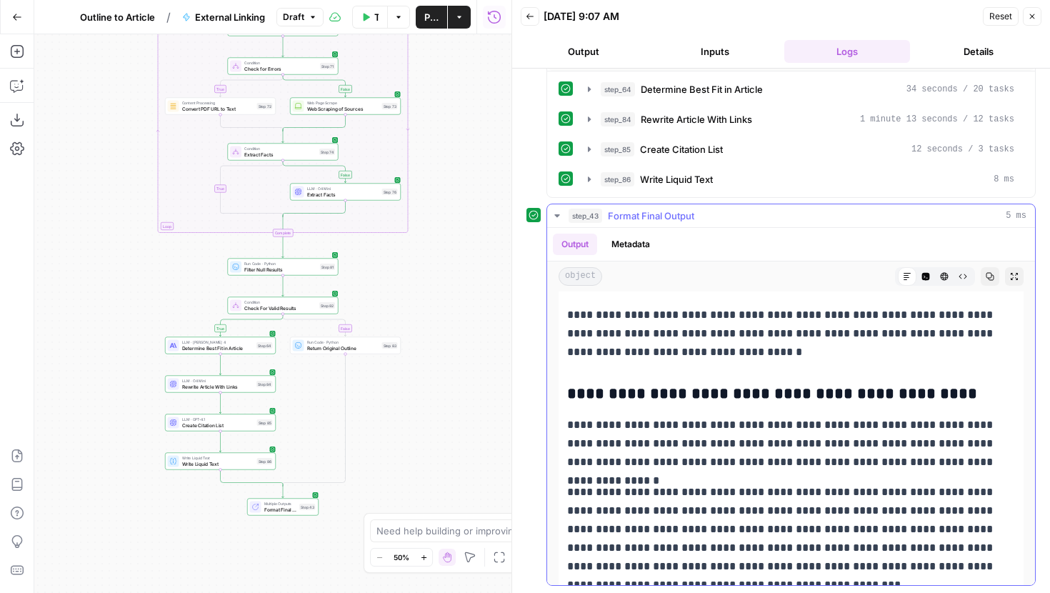
scroll to position [4548, 0]
click at [200, 431] on div "true false false true false true Workflow Input Settings Inputs LLM · GPT-5 Sel…" at bounding box center [272, 313] width 477 height 559
click at [198, 426] on span "Create Citation List" at bounding box center [218, 424] width 72 height 7
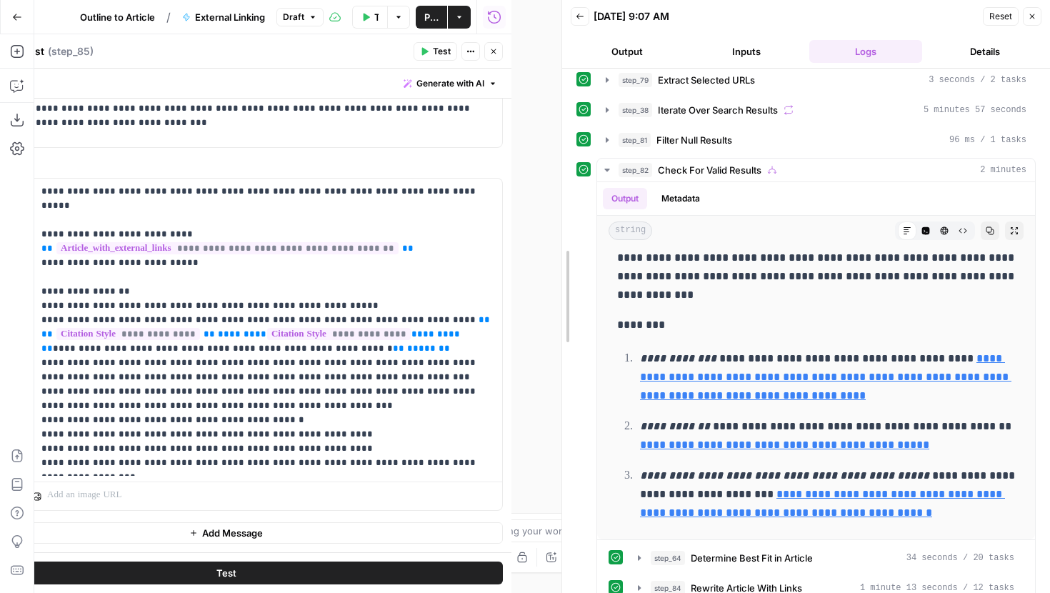
scroll to position [5188, 0]
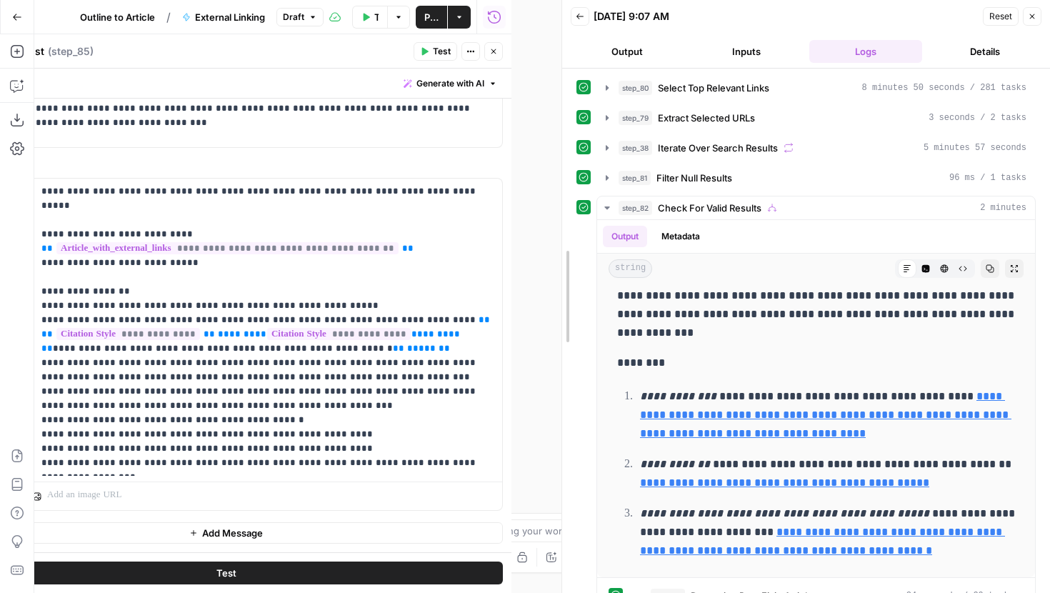
drag, startPoint x: 507, startPoint y: 274, endPoint x: 572, endPoint y: 268, distance: 65.3
click at [569, 269] on div at bounding box center [562, 296] width 14 height 593
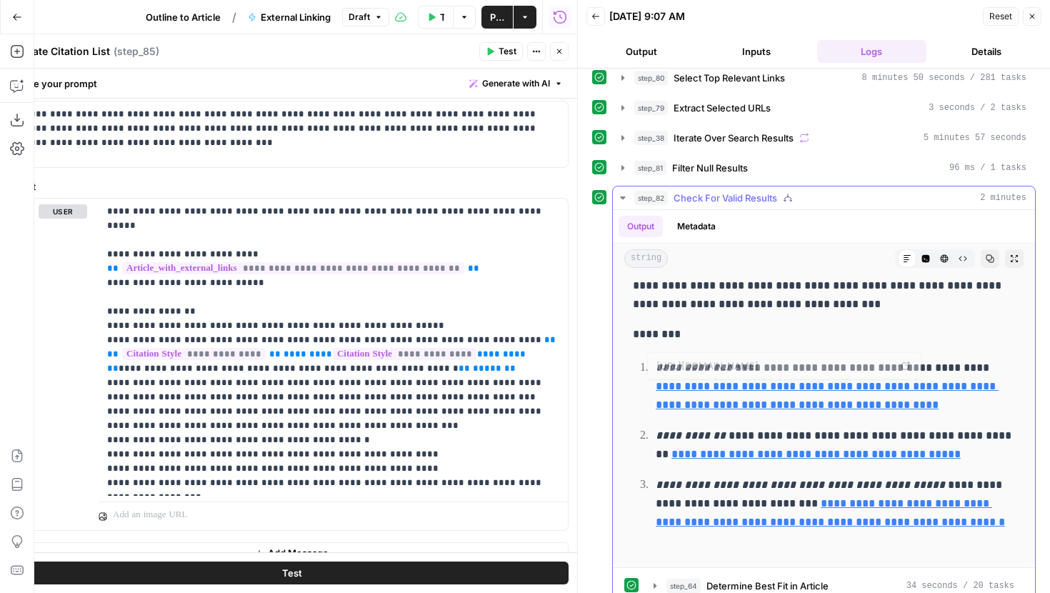
scroll to position [34, 0]
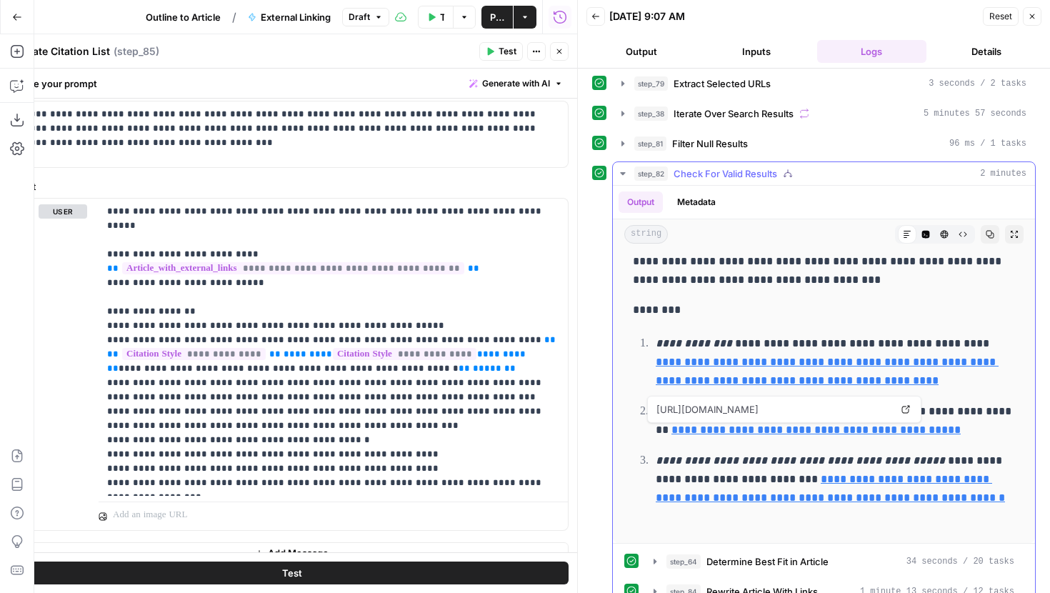
click at [769, 433] on link "**********" at bounding box center [816, 429] width 289 height 11
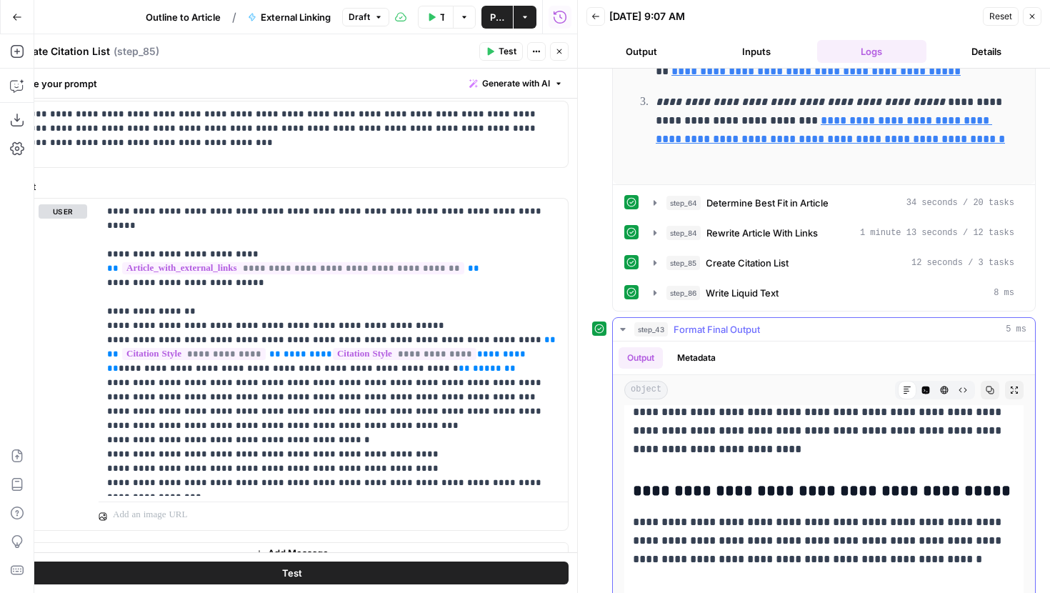
scroll to position [5075, 0]
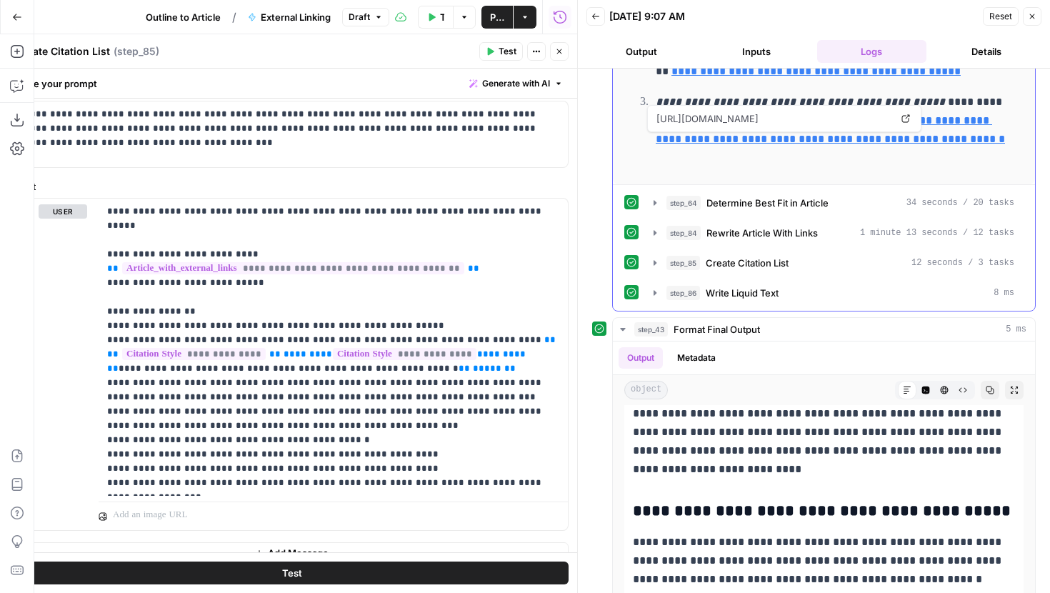
click at [786, 144] on link "**********" at bounding box center [830, 129] width 349 height 29
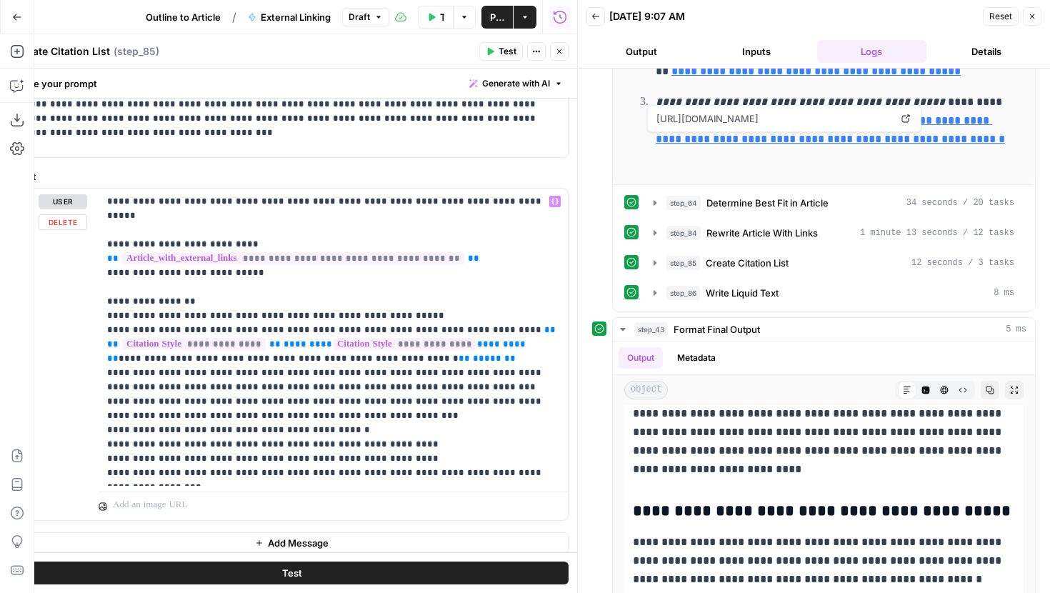
scroll to position [75, 0]
drag, startPoint x: 351, startPoint y: 401, endPoint x: 116, endPoint y: 388, distance: 235.4
click at [116, 388] on p "**********" at bounding box center [333, 336] width 452 height 286
drag, startPoint x: 115, startPoint y: 388, endPoint x: 398, endPoint y: 399, distance: 283.1
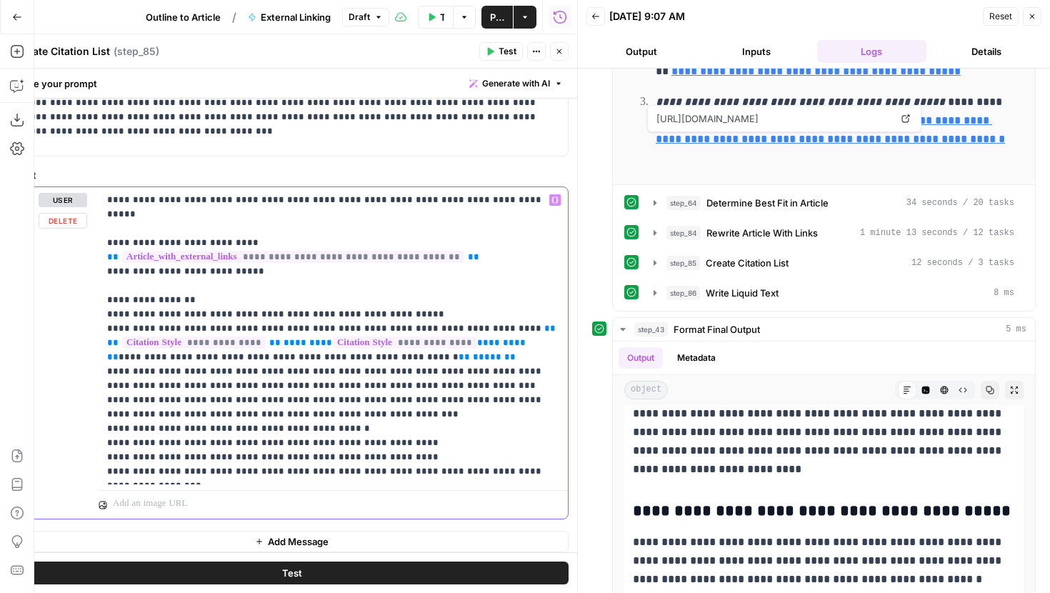
click at [398, 399] on p "**********" at bounding box center [333, 336] width 452 height 286
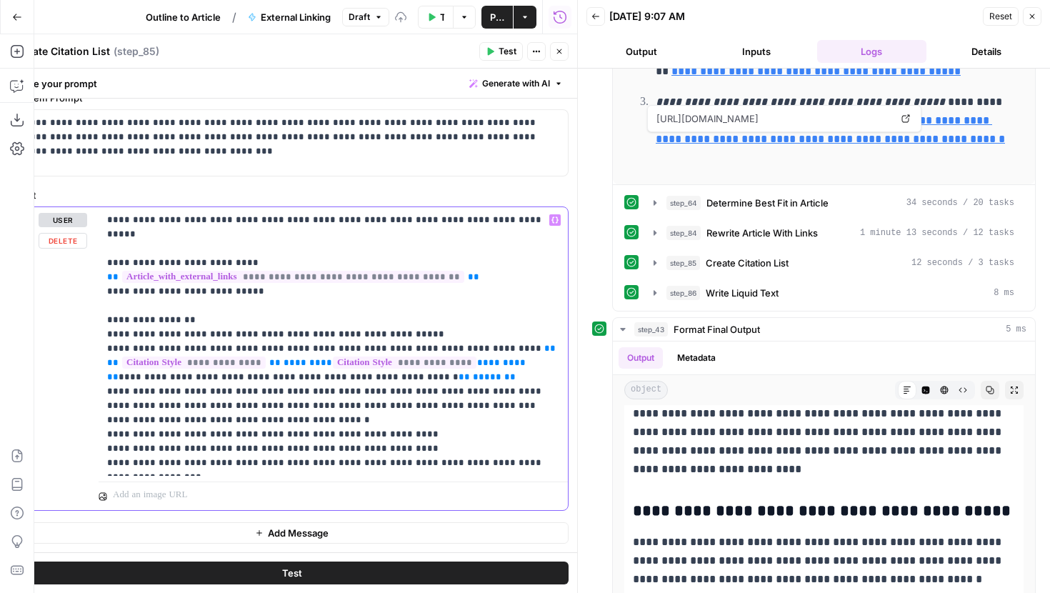
scroll to position [55, 0]
click at [316, 579] on button "Test" at bounding box center [292, 573] width 554 height 23
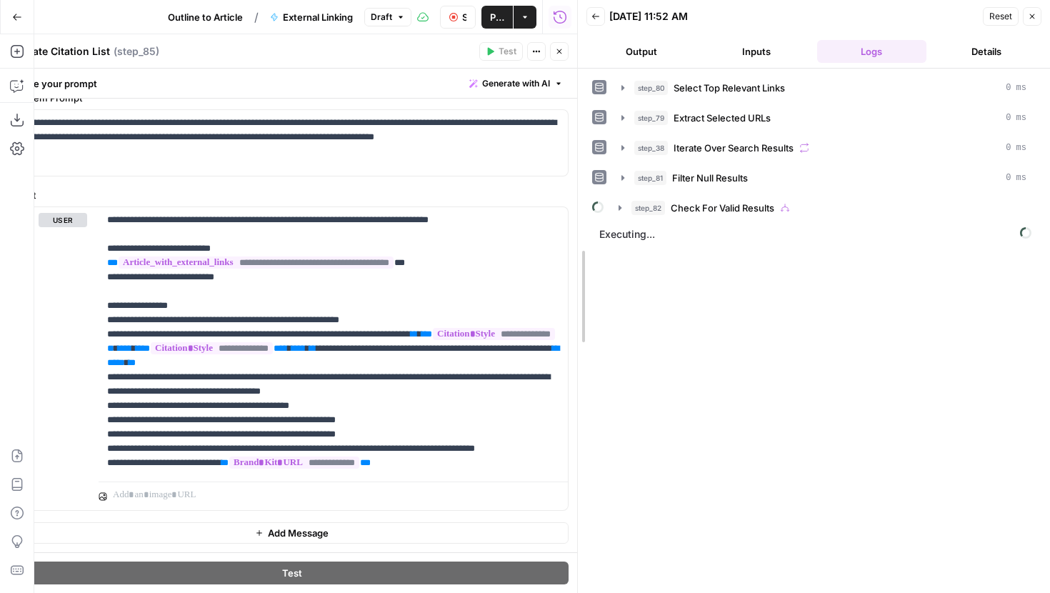
drag, startPoint x: 581, startPoint y: 103, endPoint x: 709, endPoint y: 99, distance: 127.9
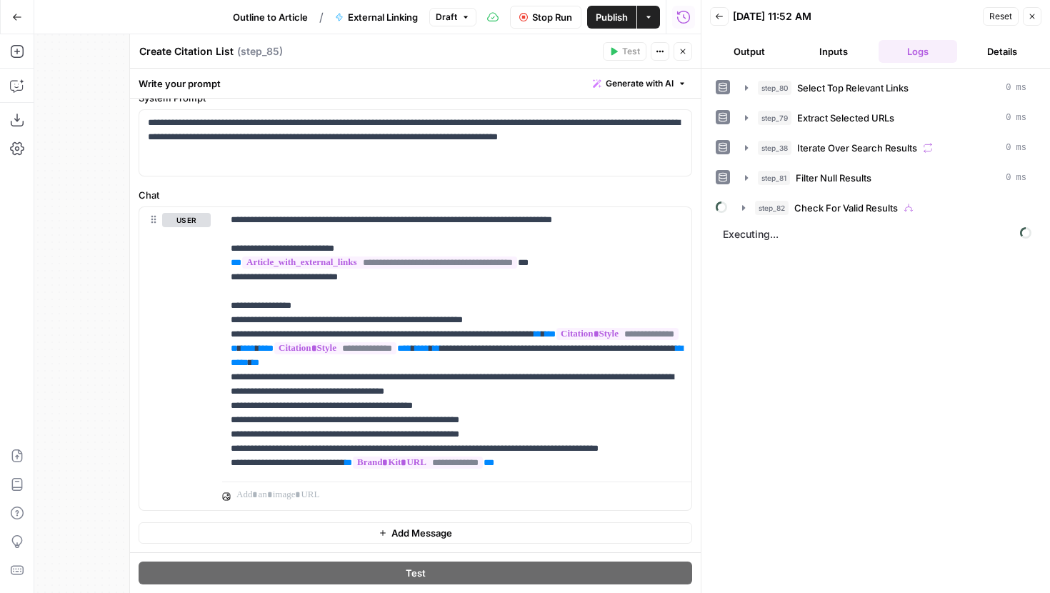
click at [683, 54] on icon "button" at bounding box center [683, 51] width 9 height 9
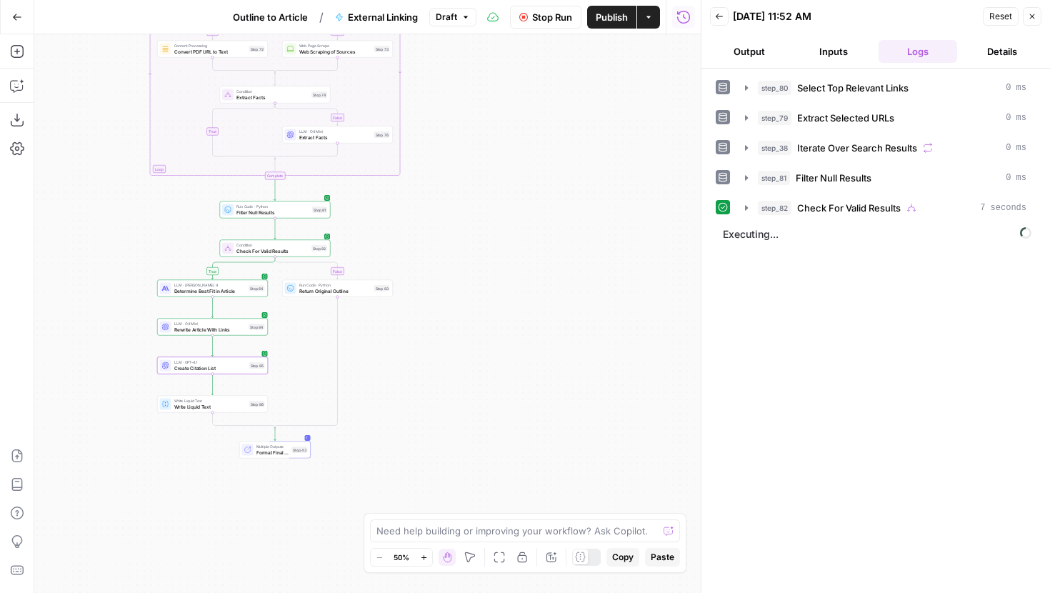
drag, startPoint x: 446, startPoint y: 337, endPoint x: 420, endPoint y: 258, distance: 83.4
click at [420, 258] on div "true false false true false true Workflow Input Settings Inputs LLM · GPT-5 Sel…" at bounding box center [367, 313] width 667 height 559
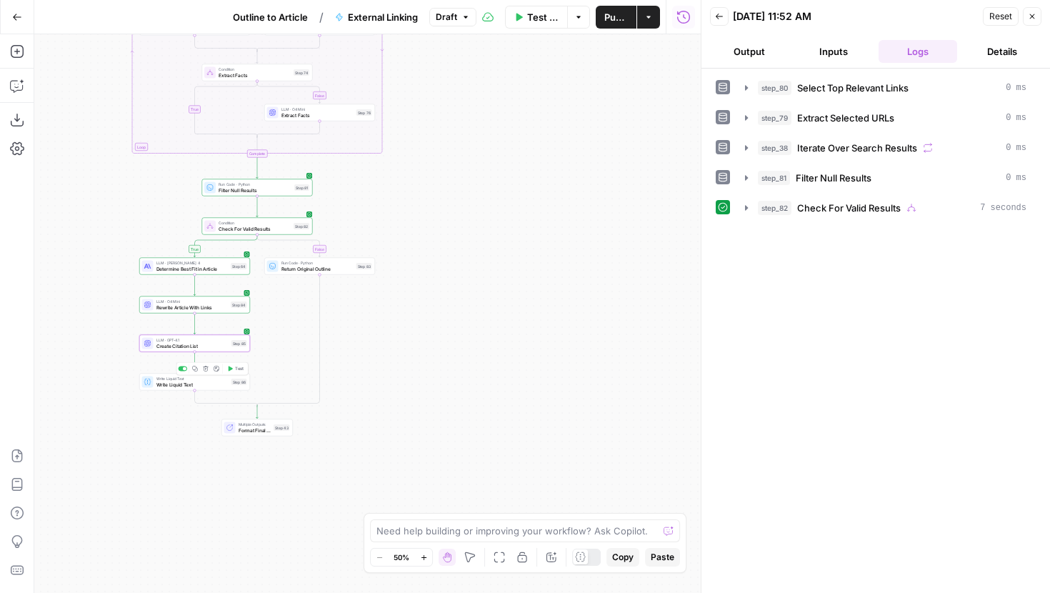
click at [238, 369] on span "Test" at bounding box center [239, 369] width 9 height 6
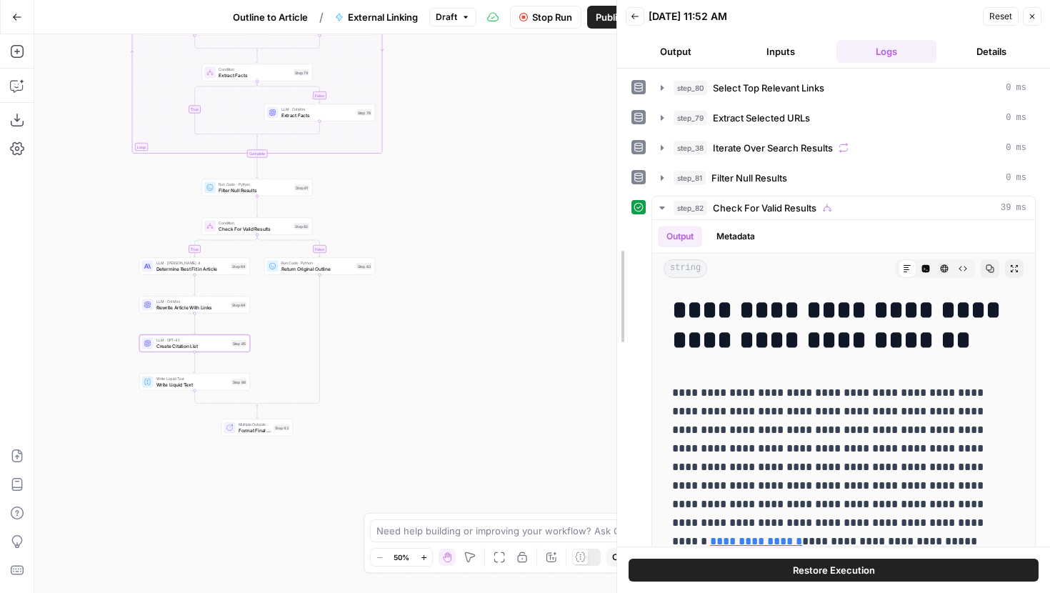
drag, startPoint x: 701, startPoint y: 243, endPoint x: 612, endPoint y: 241, distance: 88.6
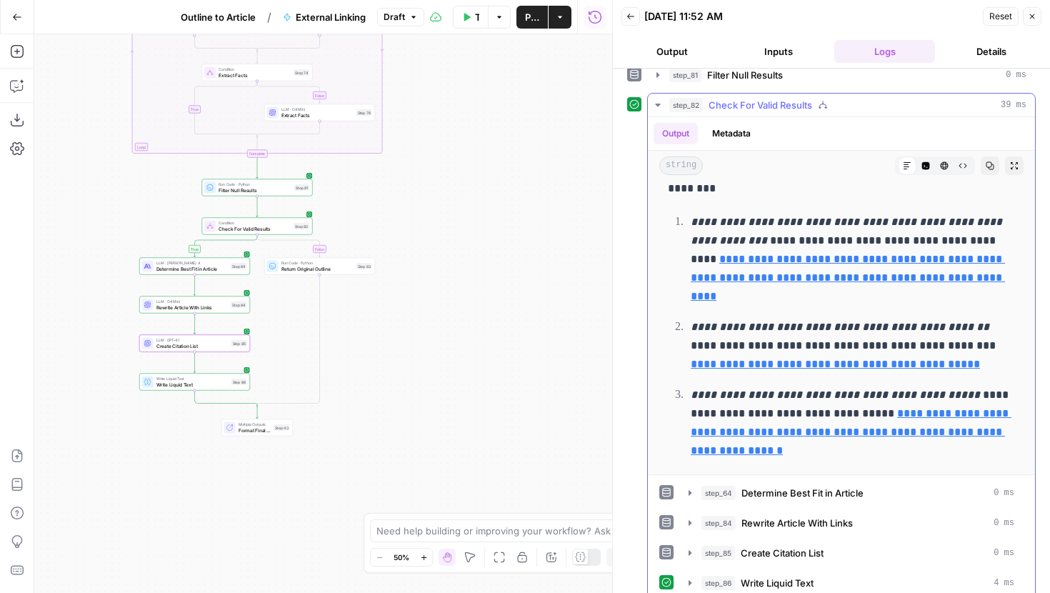
scroll to position [5945, 0]
click at [827, 266] on p "**********" at bounding box center [853, 258] width 324 height 93
click at [835, 284] on p "**********" at bounding box center [853, 258] width 324 height 93
click at [835, 276] on link "**********" at bounding box center [848, 277] width 314 height 48
click at [876, 368] on link "**********" at bounding box center [835, 363] width 289 height 11
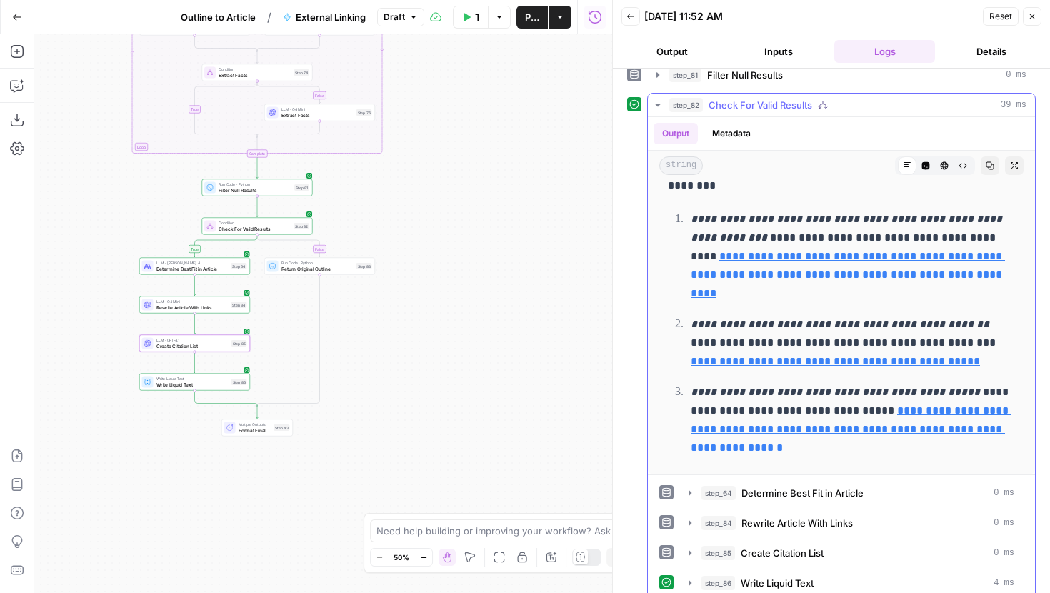
scroll to position [119, 0]
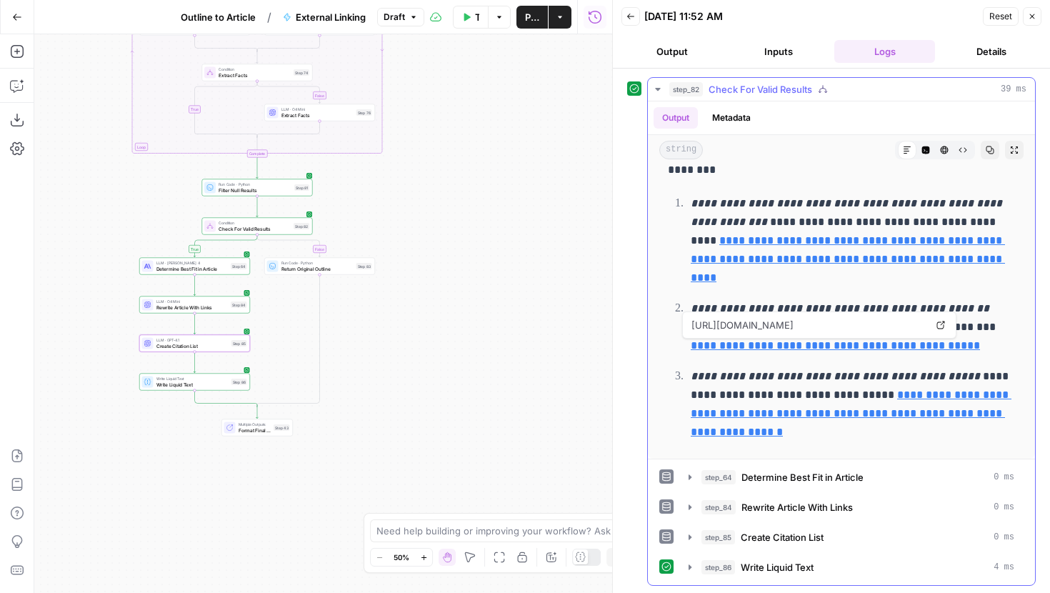
click at [939, 321] on icon at bounding box center [941, 325] width 8 height 8
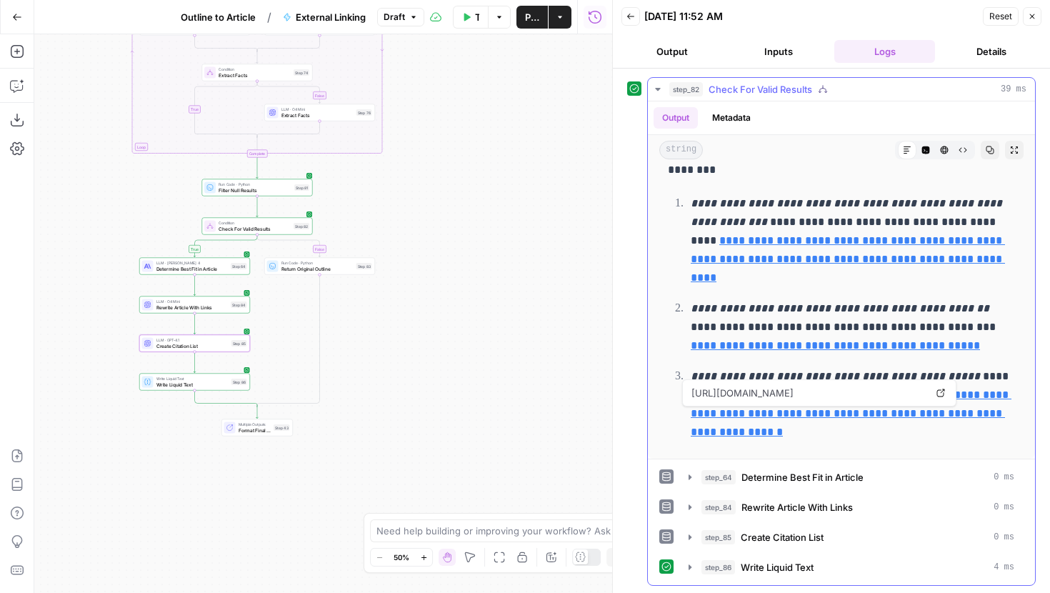
click at [795, 414] on link "**********" at bounding box center [851, 413] width 321 height 48
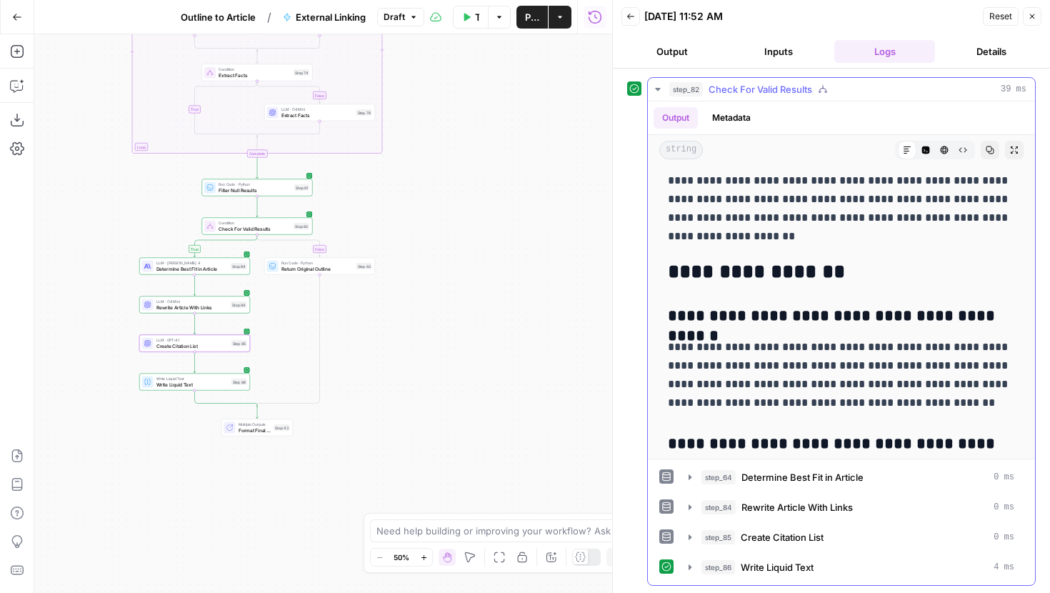
scroll to position [4976, 0]
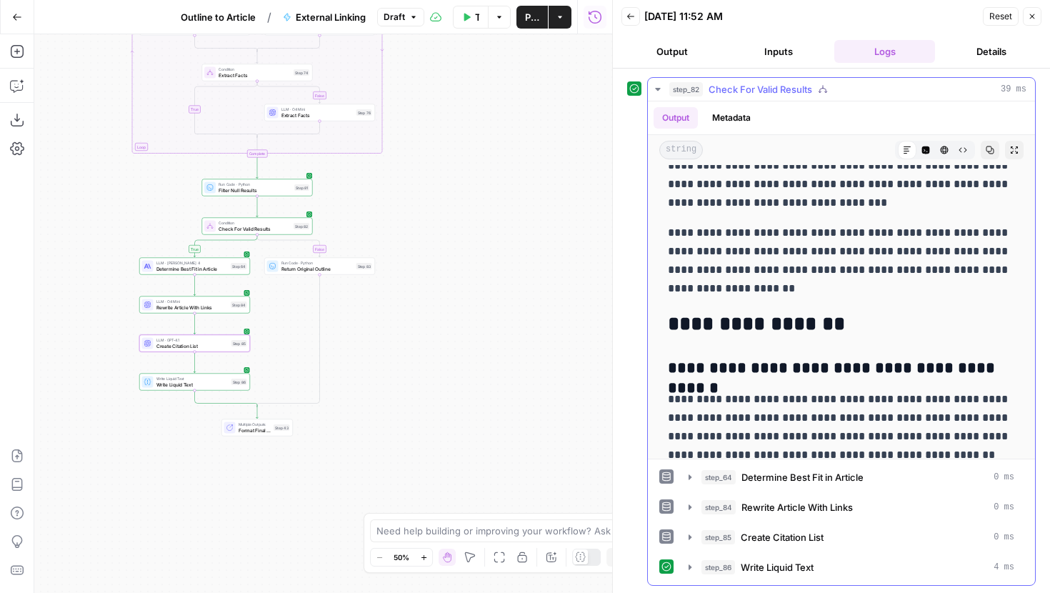
click at [729, 284] on p "**********" at bounding box center [841, 261] width 347 height 74
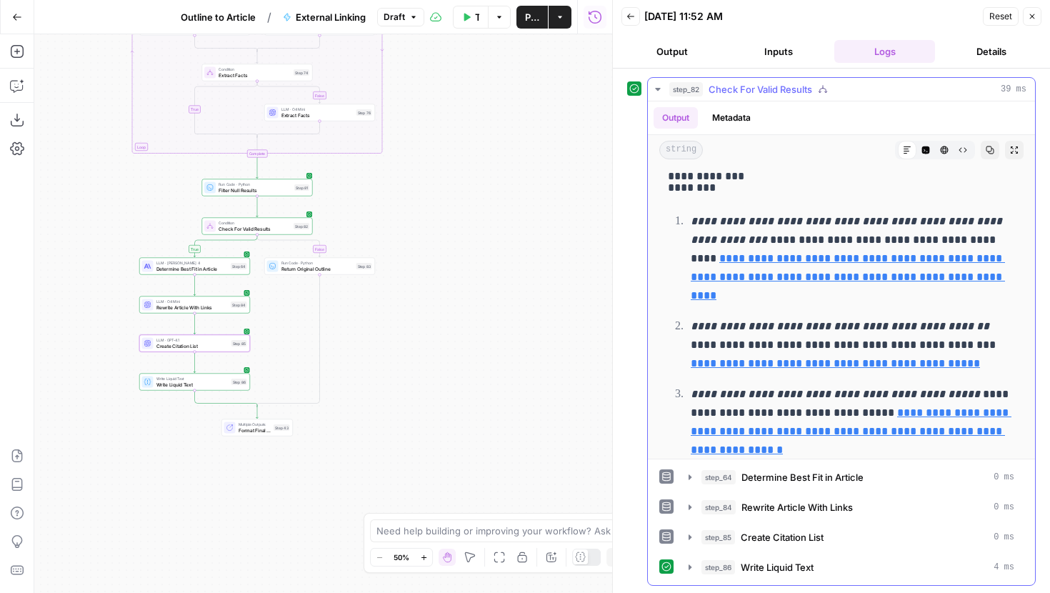
scroll to position [5929, 0]
drag, startPoint x: 979, startPoint y: 367, endPoint x: 684, endPoint y: 361, distance: 295.1
click at [684, 361] on ol "**********" at bounding box center [841, 336] width 347 height 248
copy link "**********"
click at [922, 148] on icon "button" at bounding box center [926, 150] width 8 height 8
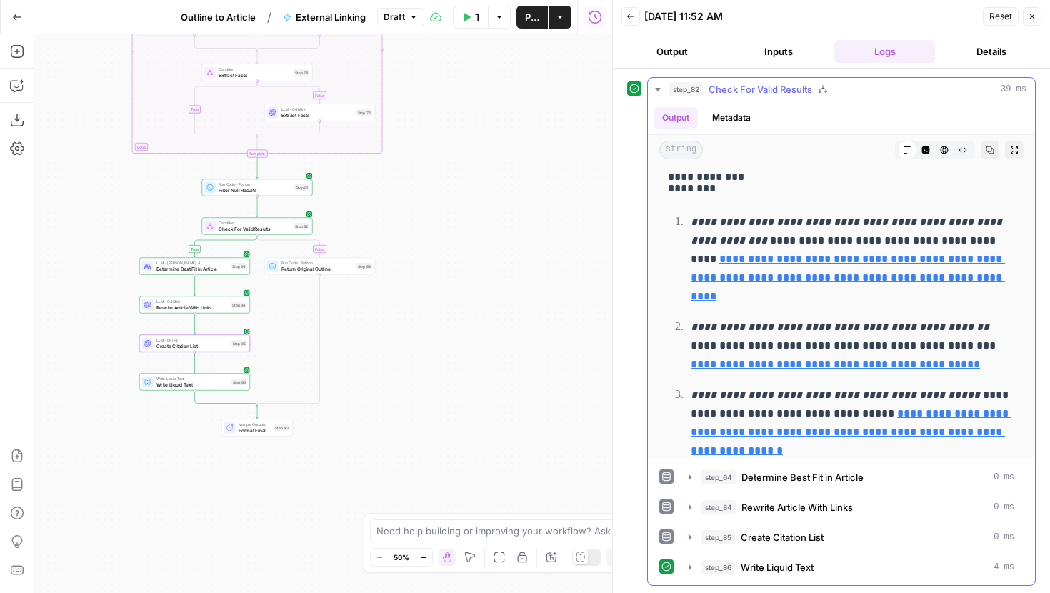
scroll to position [0, 0]
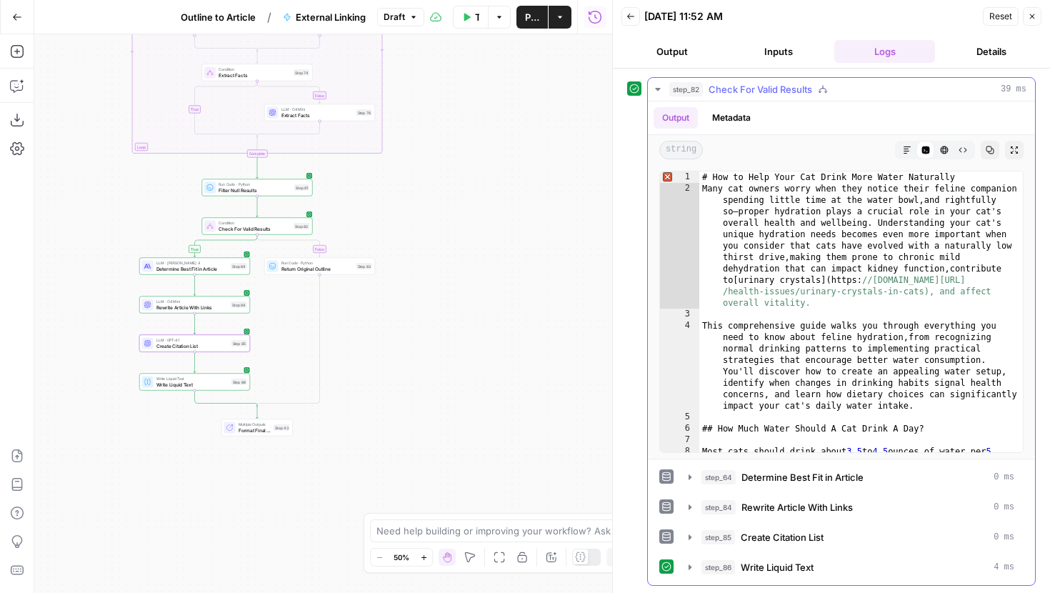
click at [824, 271] on div "# How to Help Your Cat Drink More Water Naturally Many cat owners worry when th…" at bounding box center [861, 385] width 324 height 429
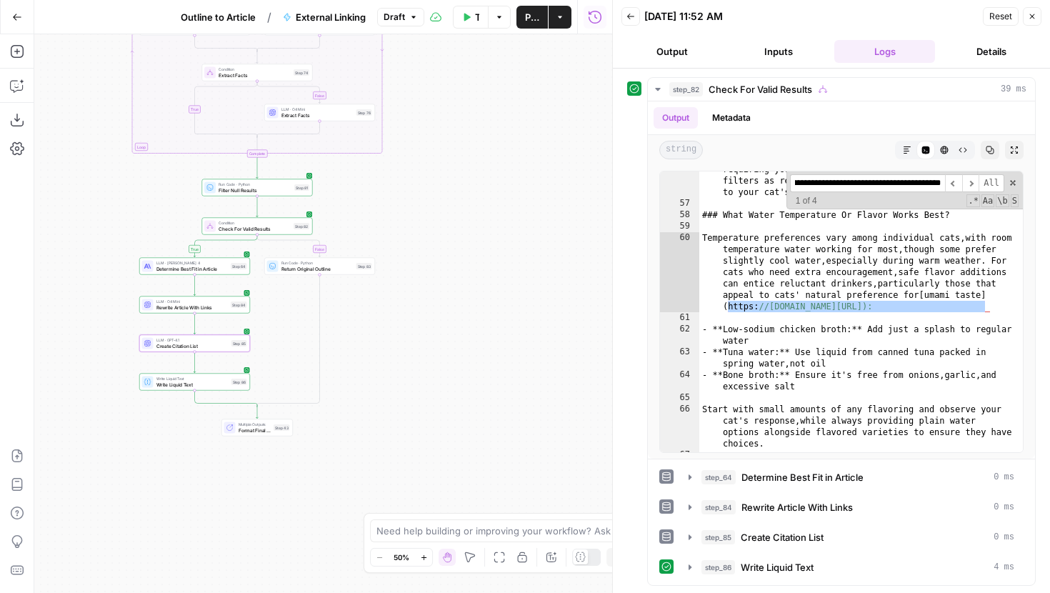
type input "**********"
click at [1013, 186] on span at bounding box center [1013, 183] width 10 height 10
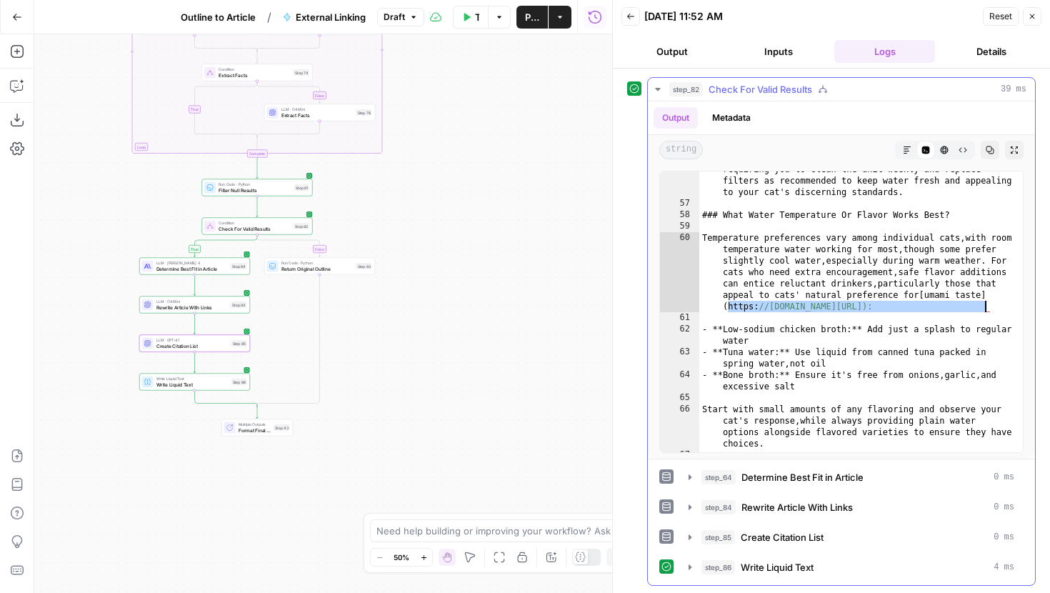
click at [824, 154] on div at bounding box center [799, 150] width 181 height 19
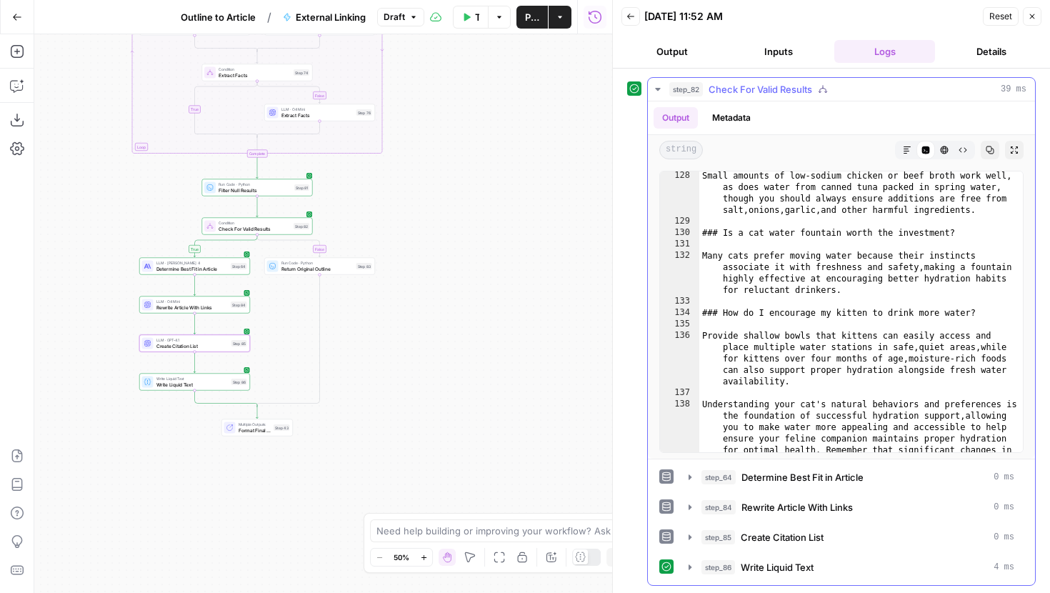
scroll to position [4006, 0]
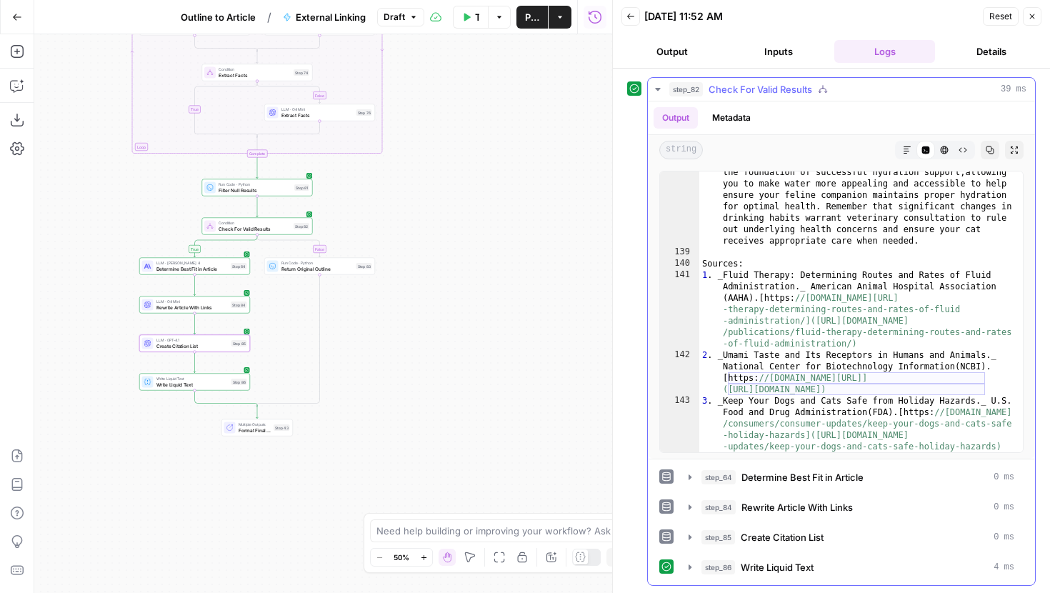
type textarea "**********"
click at [861, 342] on div "Understanding your cat's natural behaviors and preferences is the foundation of…" at bounding box center [861, 369] width 324 height 429
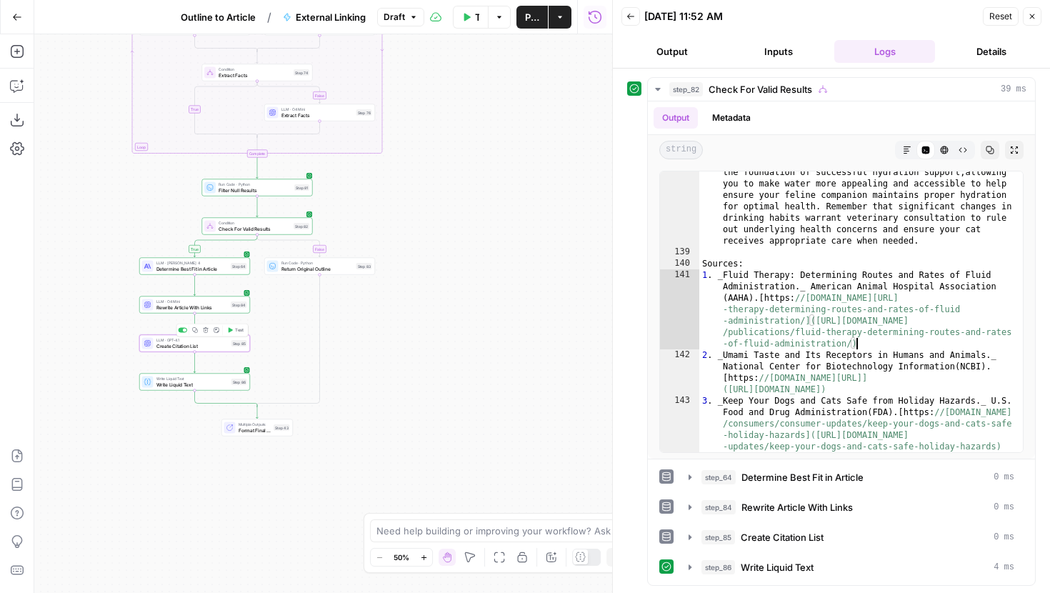
click at [231, 331] on icon "button" at bounding box center [230, 330] width 6 height 6
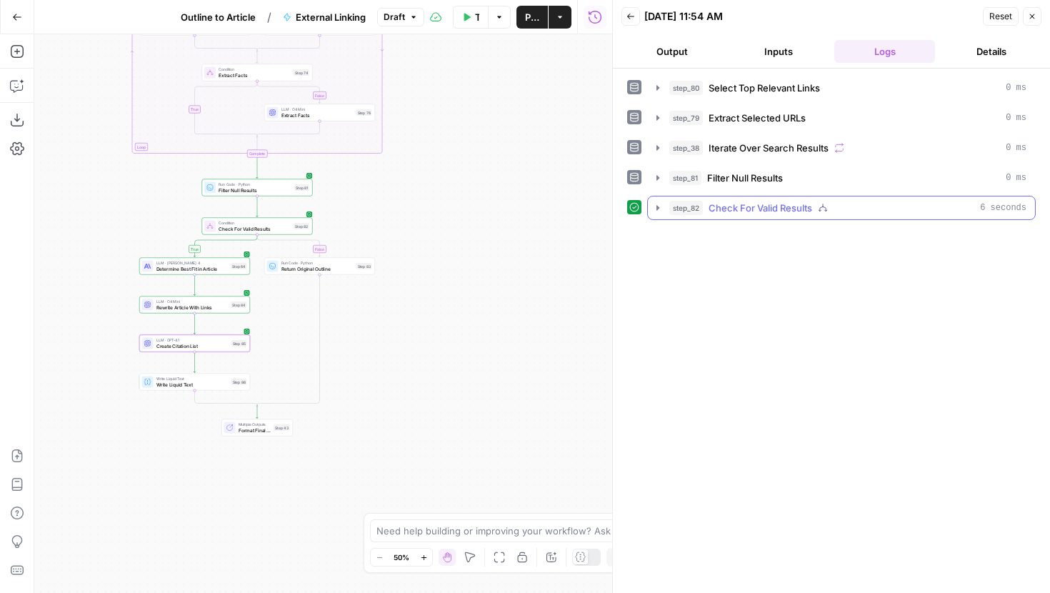
click at [655, 214] on button "step_82 Check For Valid Results 6 seconds" at bounding box center [841, 207] width 387 height 23
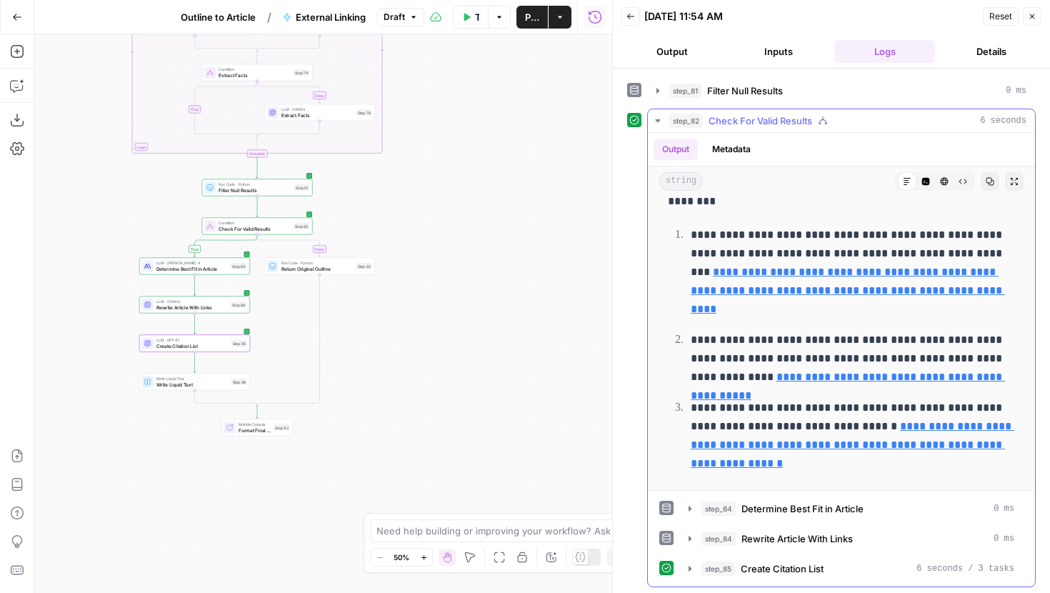
scroll to position [89, 0]
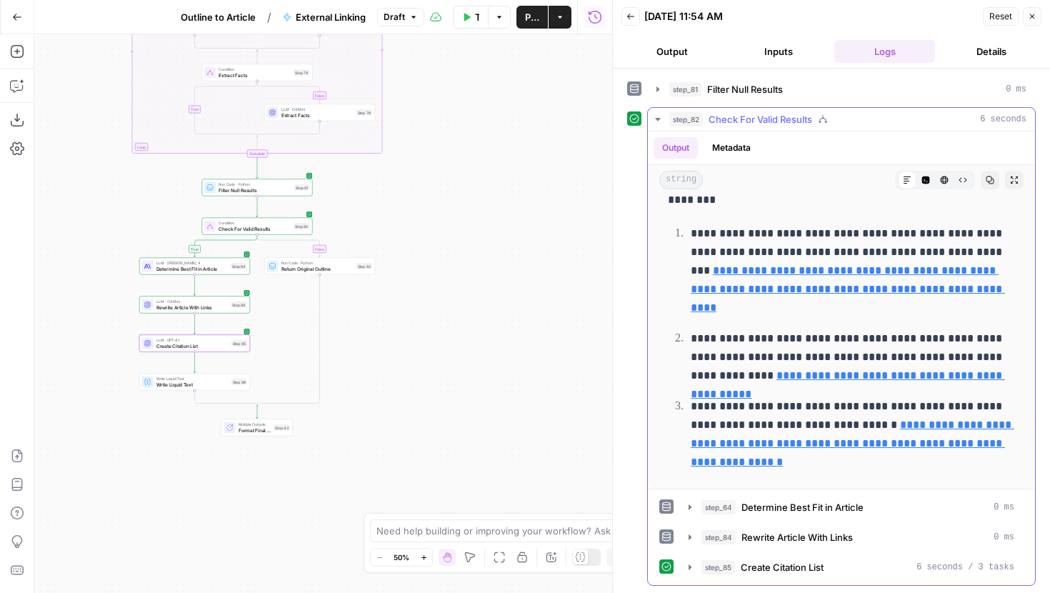
drag, startPoint x: 688, startPoint y: 404, endPoint x: 892, endPoint y: 416, distance: 204.0
click at [891, 416] on li "**********" at bounding box center [851, 433] width 329 height 75
click at [892, 416] on p "**********" at bounding box center [853, 434] width 324 height 74
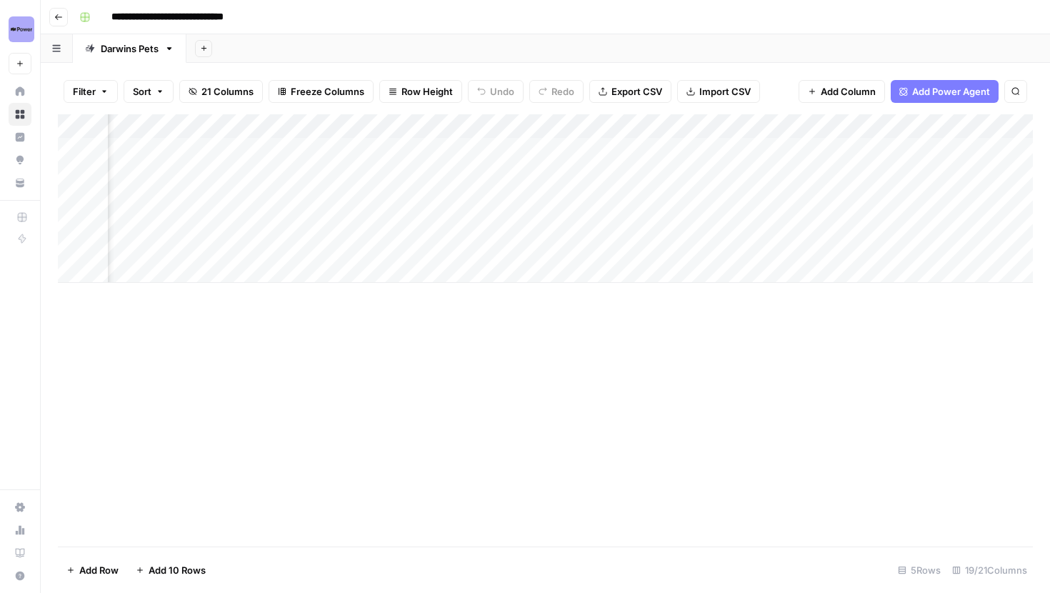
scroll to position [0, 1446]
click at [660, 149] on div "Add Column" at bounding box center [545, 198] width 975 height 169
click at [662, 151] on div "Add Column" at bounding box center [545, 198] width 975 height 169
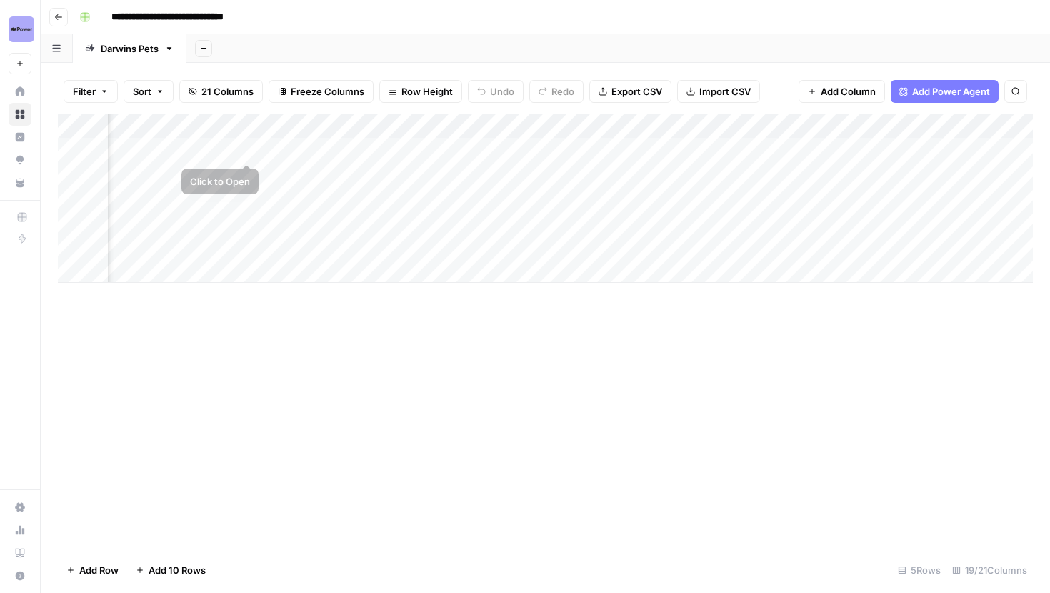
click at [226, 134] on div "Add Column" at bounding box center [545, 198] width 975 height 169
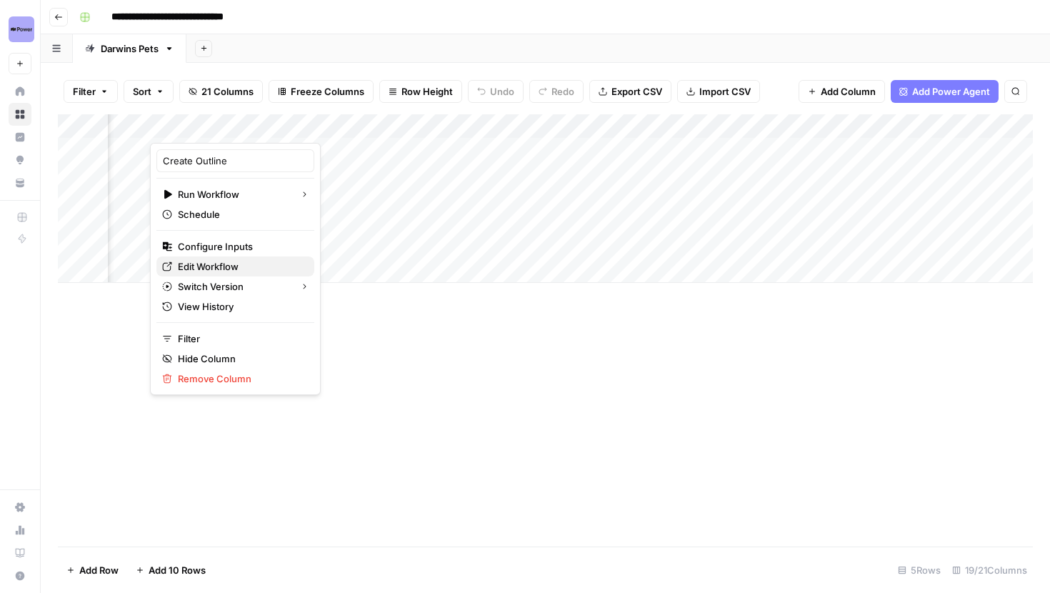
click at [216, 271] on span "Edit Workflow" at bounding box center [240, 266] width 125 height 14
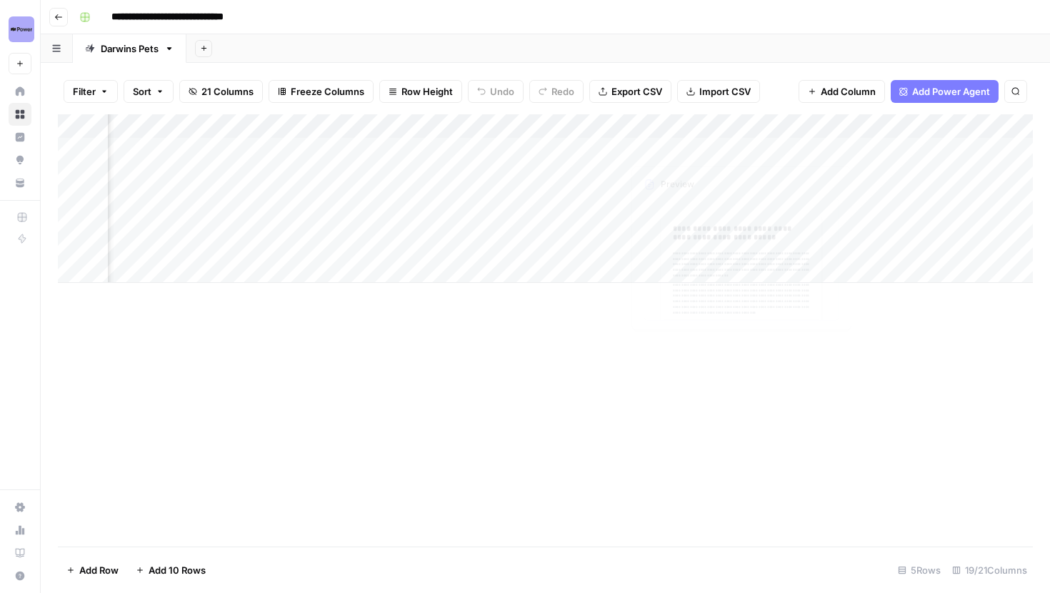
scroll to position [0, 1710]
click at [553, 152] on div "Add Column" at bounding box center [545, 198] width 975 height 169
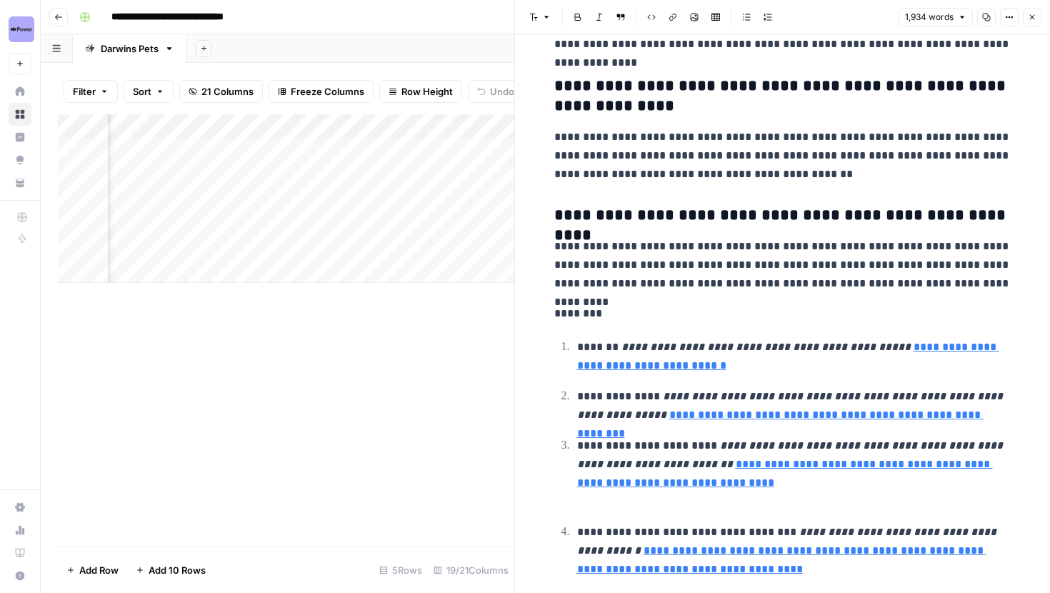
scroll to position [4093, 0]
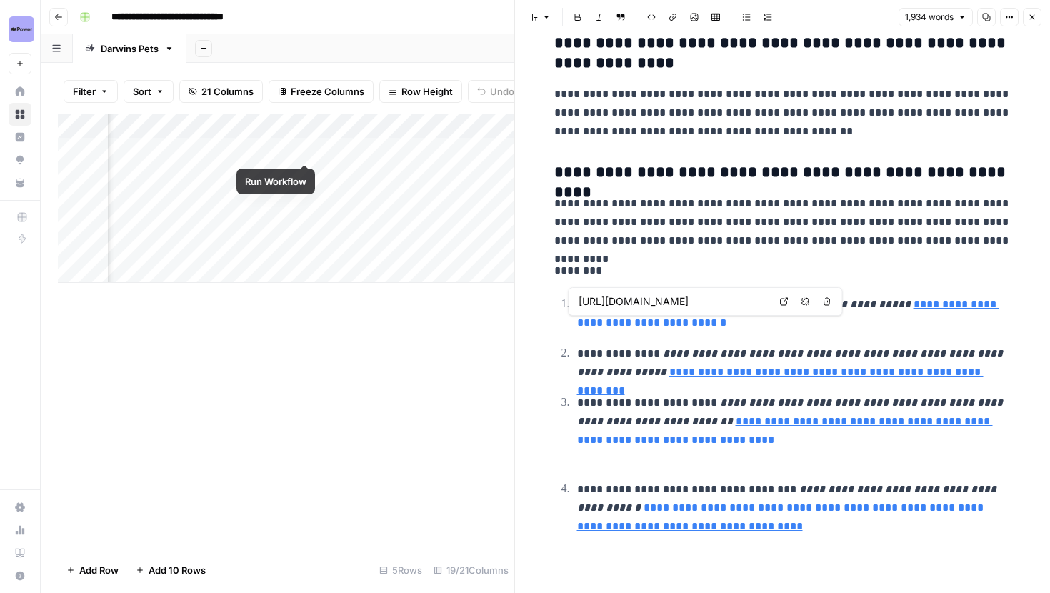
click at [306, 147] on div "Add Column" at bounding box center [286, 198] width 456 height 169
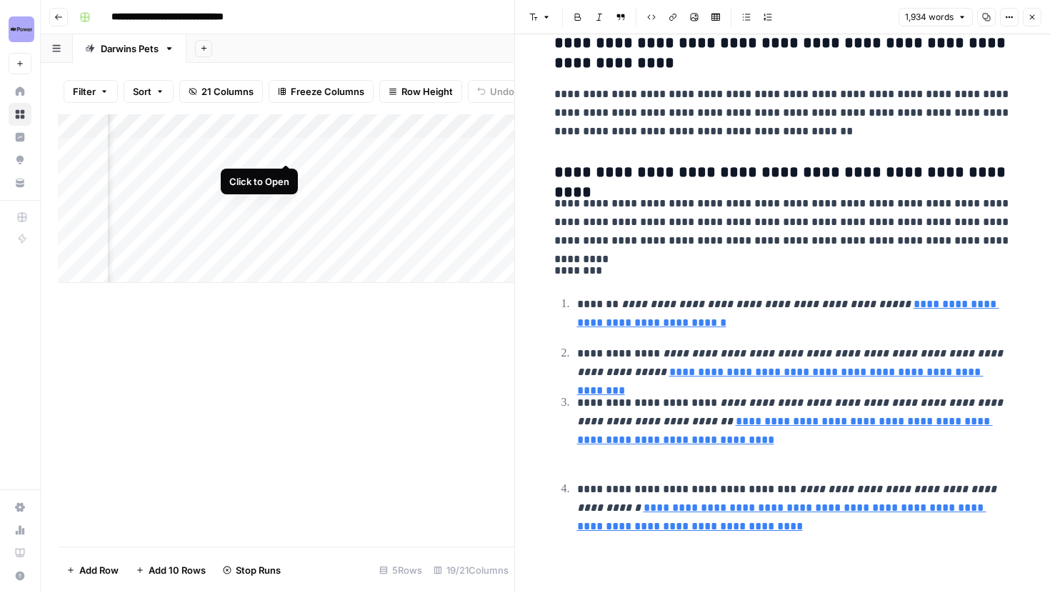
click at [289, 148] on div "Add Column" at bounding box center [286, 198] width 456 height 169
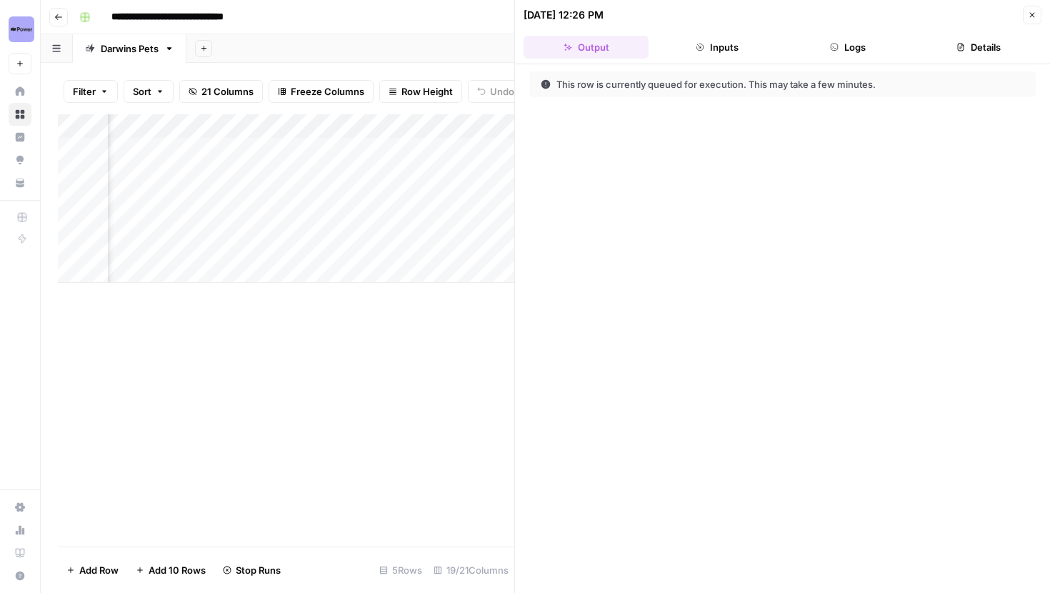
click at [854, 55] on button "Logs" at bounding box center [848, 47] width 125 height 23
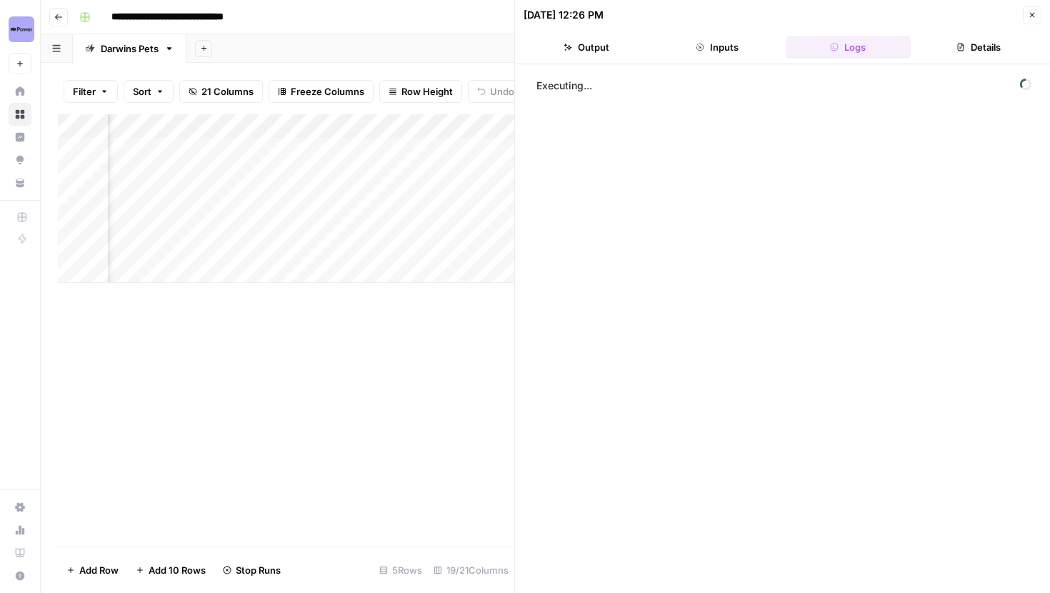
click at [715, 53] on button "Inputs" at bounding box center [716, 47] width 125 height 23
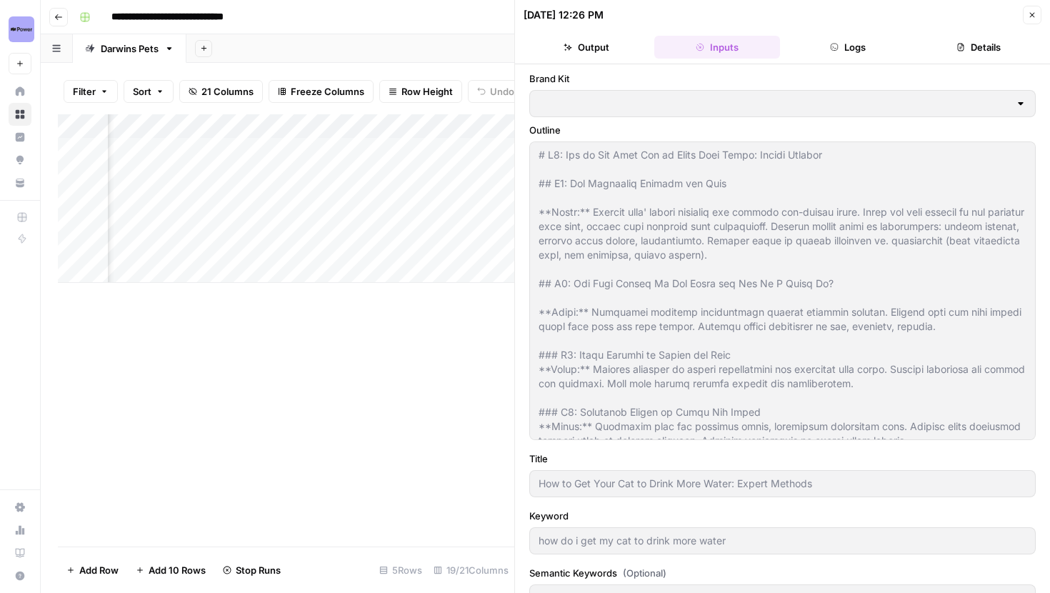
type input "[PERSON_NAME]'s Pet Food"
click at [572, 42] on button "Output" at bounding box center [586, 47] width 125 height 23
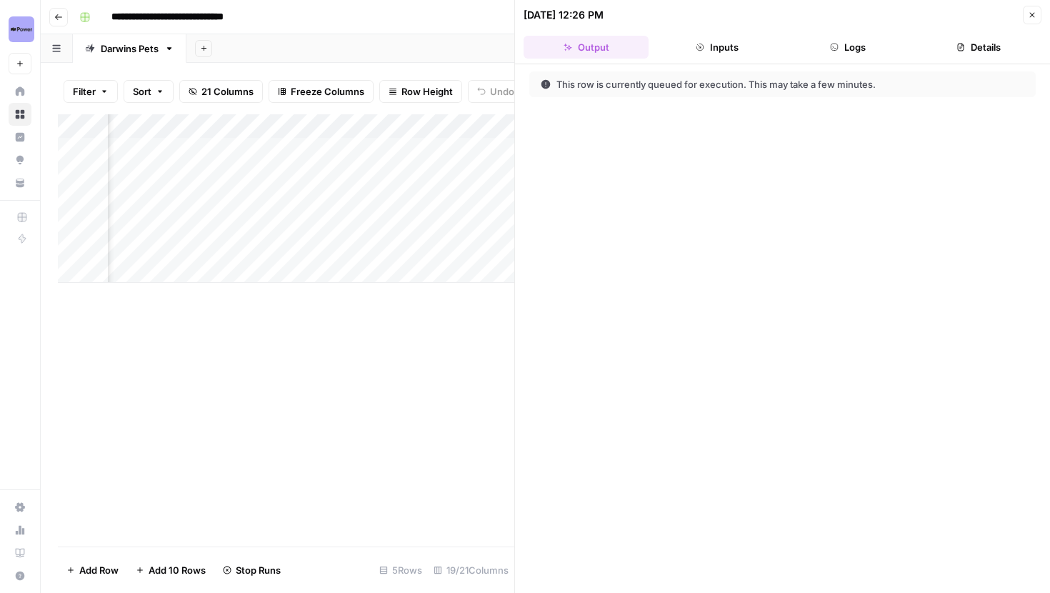
click at [1025, 16] on button "Close" at bounding box center [1032, 15] width 19 height 19
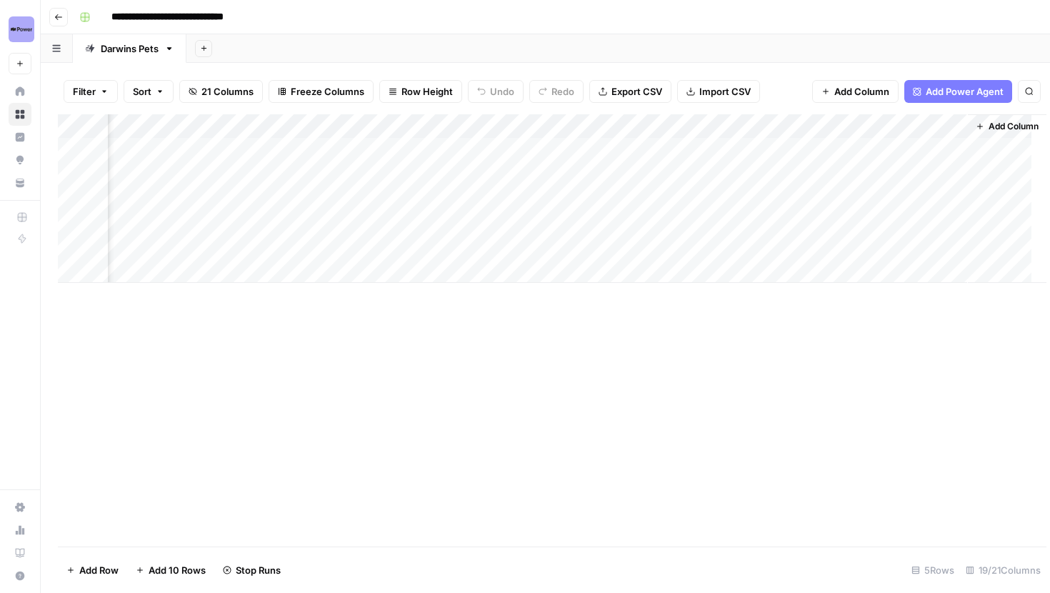
scroll to position [0, 1693]
click at [274, 128] on div "Add Column" at bounding box center [545, 198] width 975 height 169
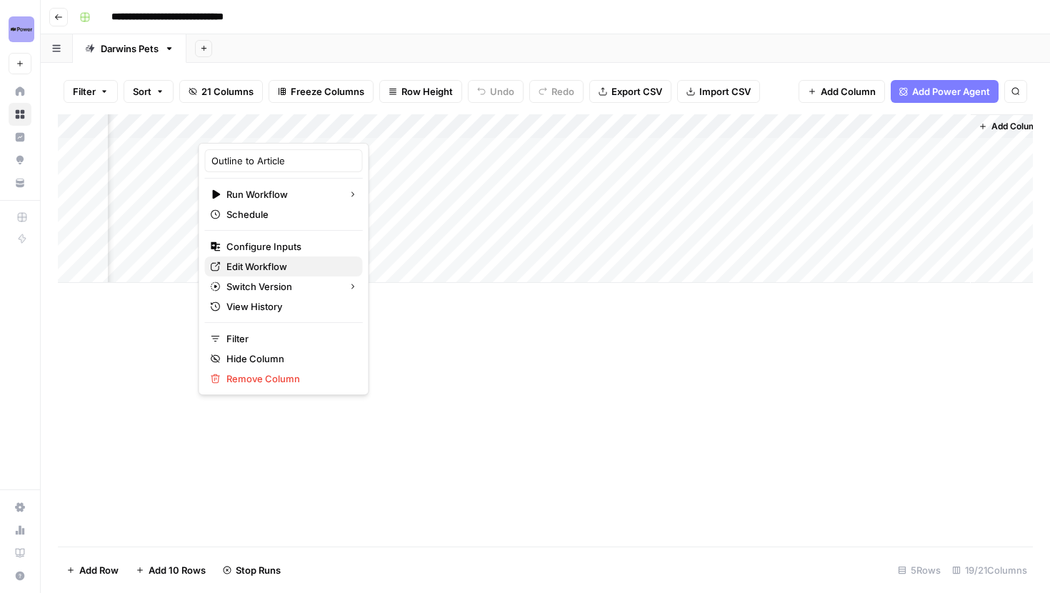
click at [277, 273] on span "Edit Workflow" at bounding box center [288, 266] width 125 height 14
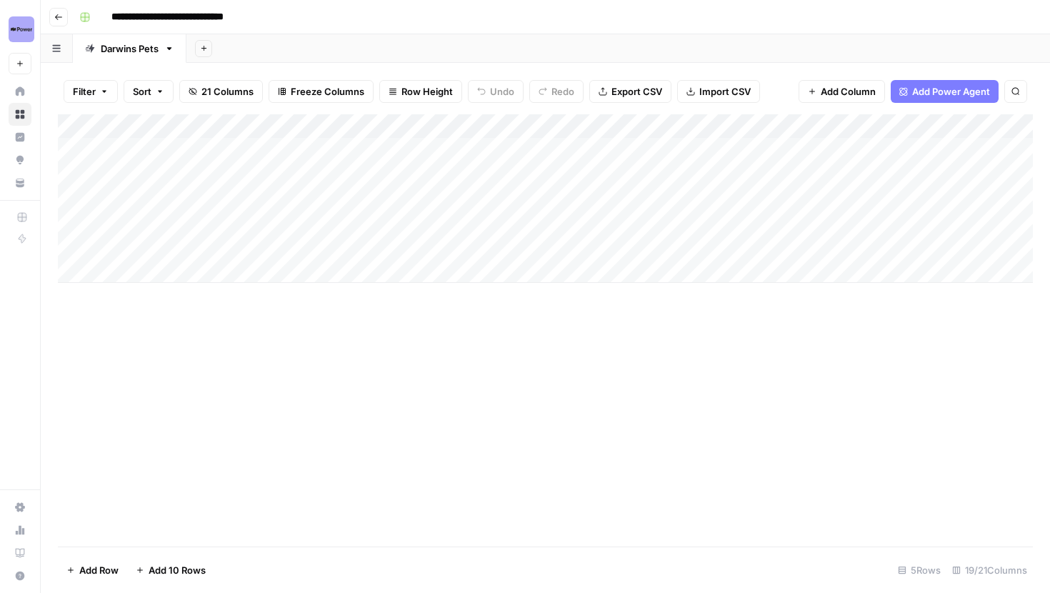
scroll to position [0, 0]
click at [492, 151] on div "Add Column" at bounding box center [545, 198] width 975 height 169
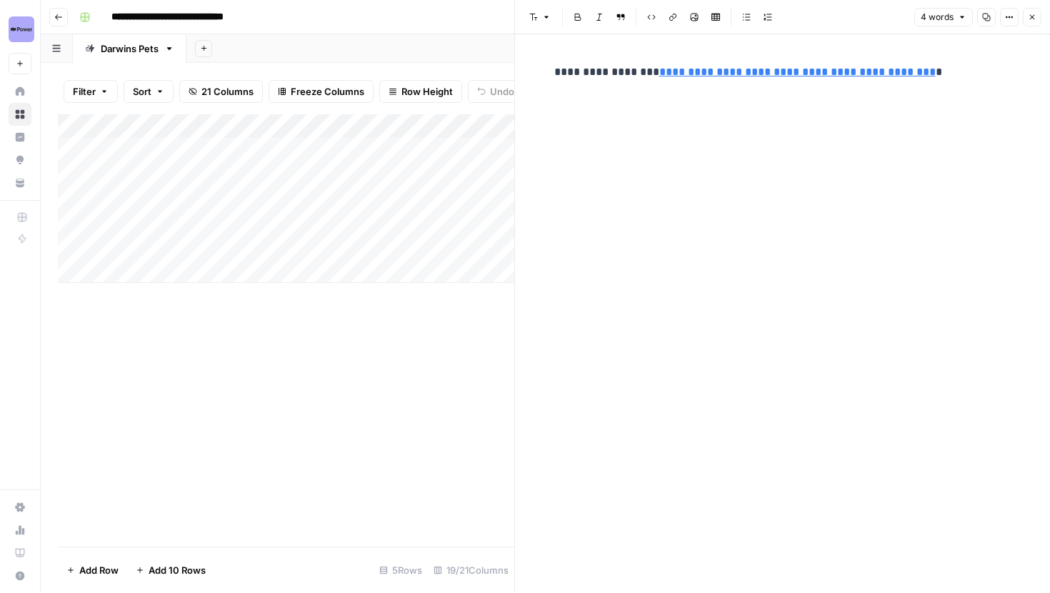
click at [942, 75] on p "**********" at bounding box center [782, 72] width 457 height 19
drag, startPoint x: 942, startPoint y: 75, endPoint x: 540, endPoint y: 64, distance: 402.3
click at [540, 64] on div "**********" at bounding box center [782, 313] width 535 height 559
copy p "**********"
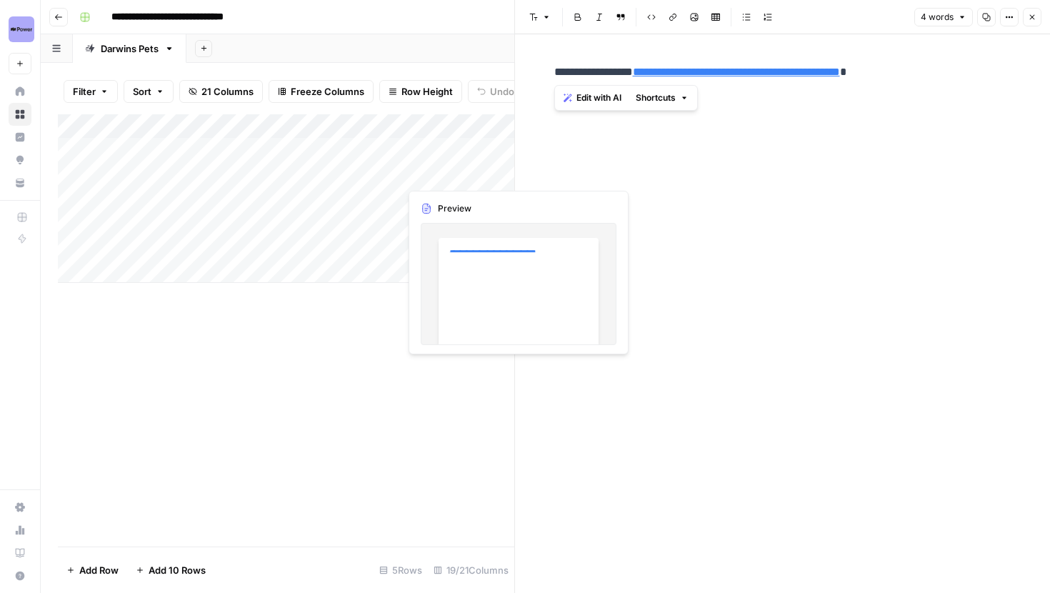
click at [456, 176] on div "Add Column" at bounding box center [286, 198] width 456 height 169
click at [484, 179] on div "Add Column" at bounding box center [286, 198] width 456 height 169
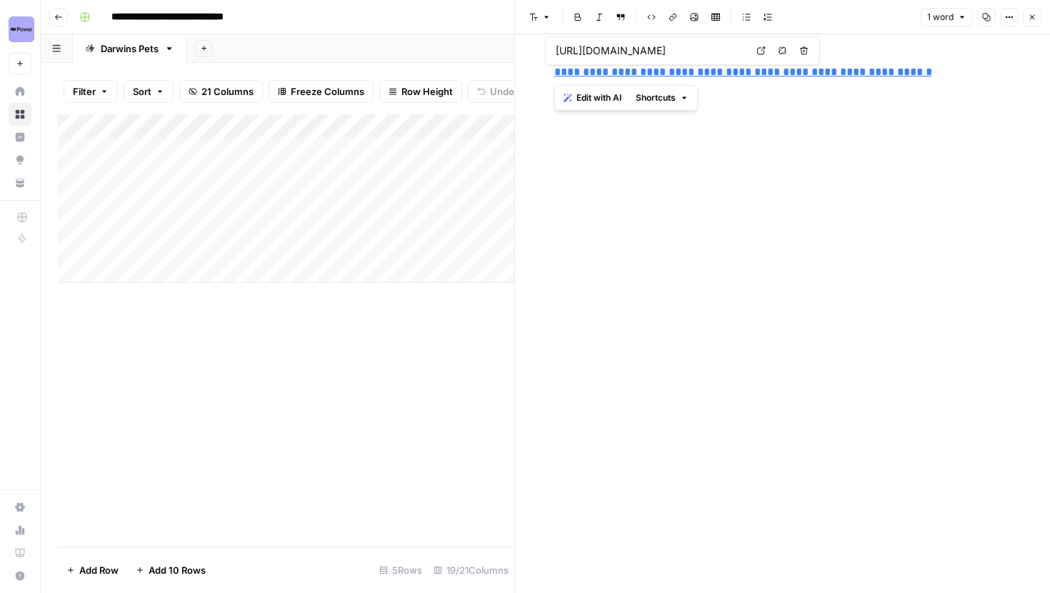
drag, startPoint x: 974, startPoint y: 76, endPoint x: 515, endPoint y: 64, distance: 459.5
click at [515, 64] on div "**********" at bounding box center [782, 296] width 536 height 593
paste div
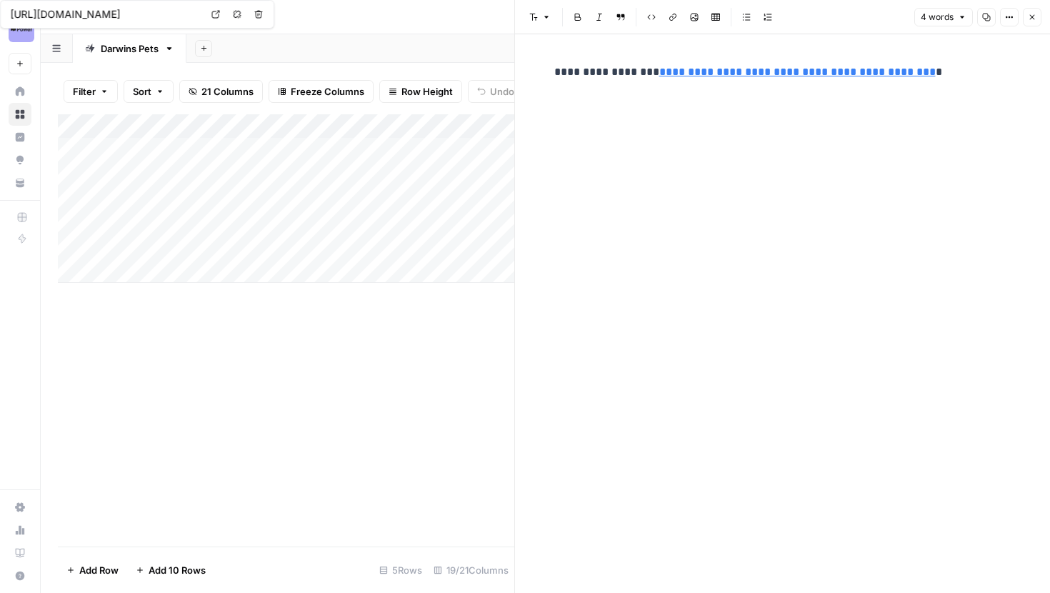
type input "[URL][DOMAIN_NAME]"
click at [953, 77] on p "**********" at bounding box center [782, 72] width 457 height 19
drag, startPoint x: 923, startPoint y: 74, endPoint x: 511, endPoint y: 54, distance: 412.6
click at [514, 54] on div "**********" at bounding box center [782, 296] width 536 height 593
copy p "**********"
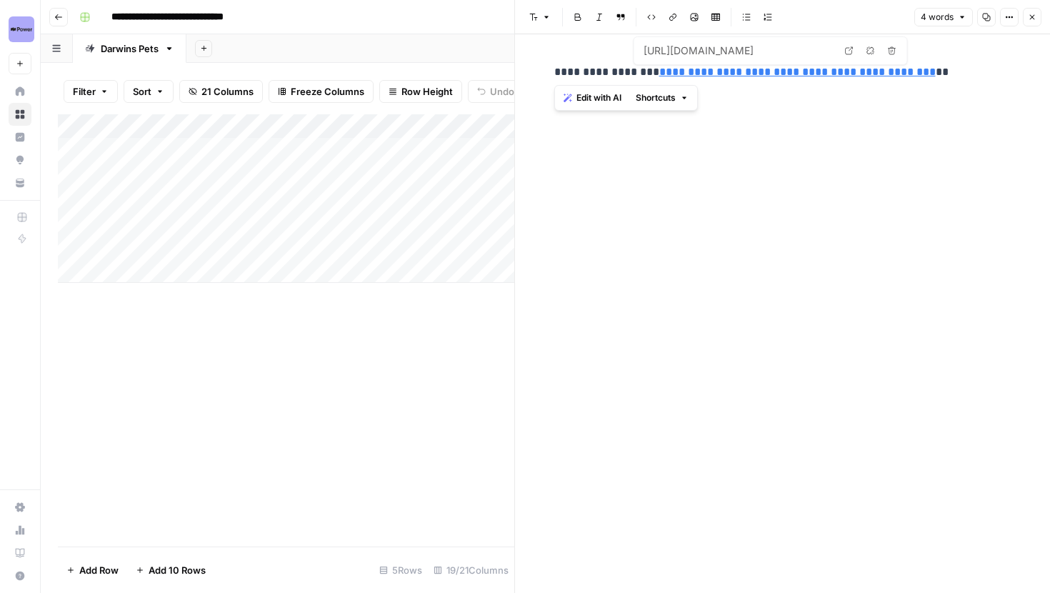
click at [967, 79] on p "**********" at bounding box center [782, 72] width 457 height 19
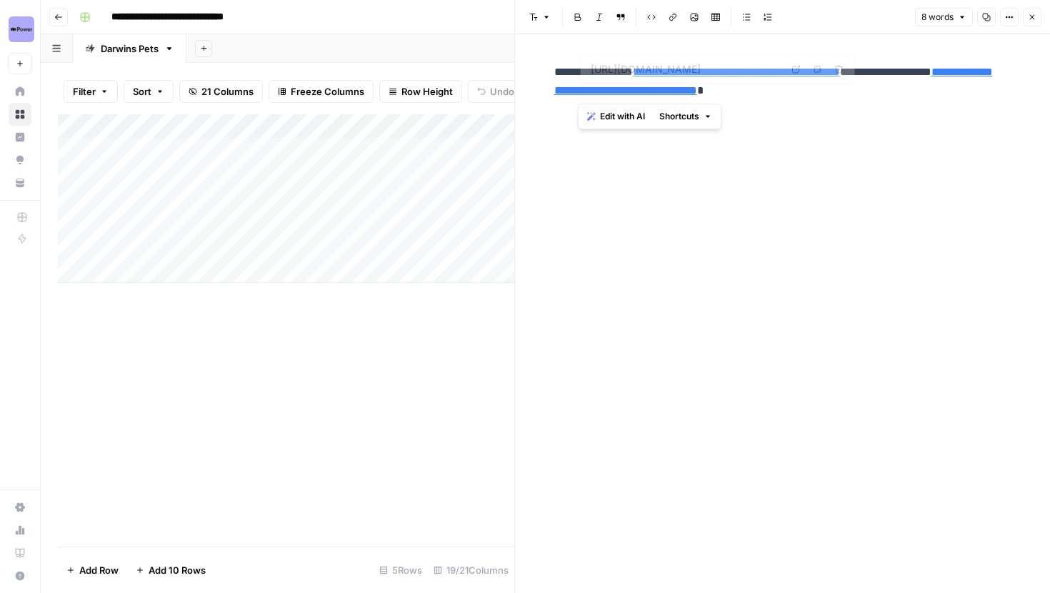
drag, startPoint x: 934, startPoint y: 73, endPoint x: 577, endPoint y: 88, distance: 357.5
click at [577, 88] on p "**********" at bounding box center [782, 81] width 457 height 37
drag, startPoint x: 869, startPoint y: 94, endPoint x: 592, endPoint y: 90, distance: 277.2
click at [592, 90] on p "**********" at bounding box center [782, 81] width 457 height 37
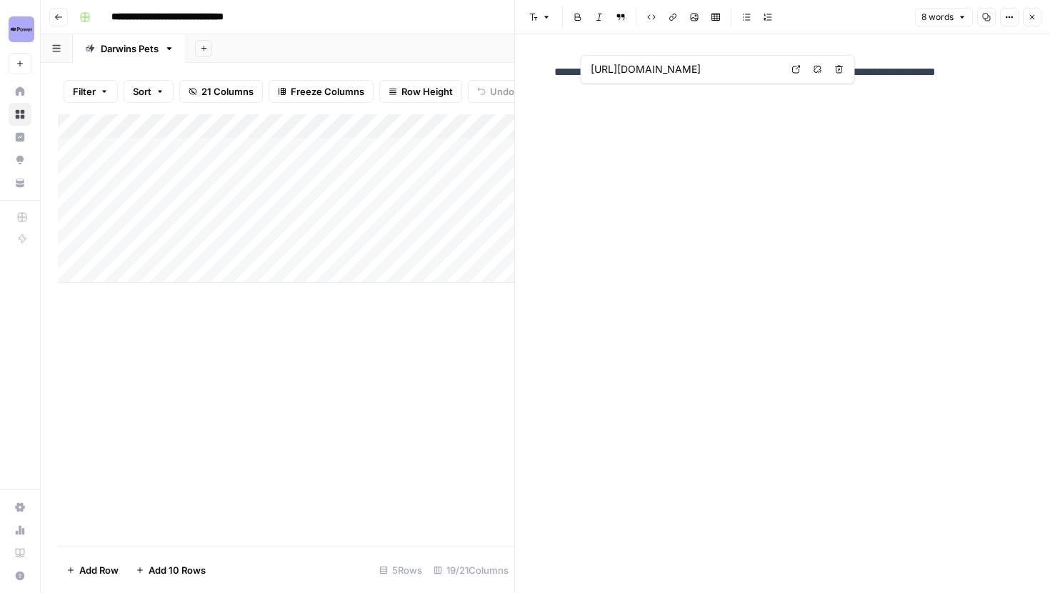
type input "[URL][DOMAIN_NAME]"
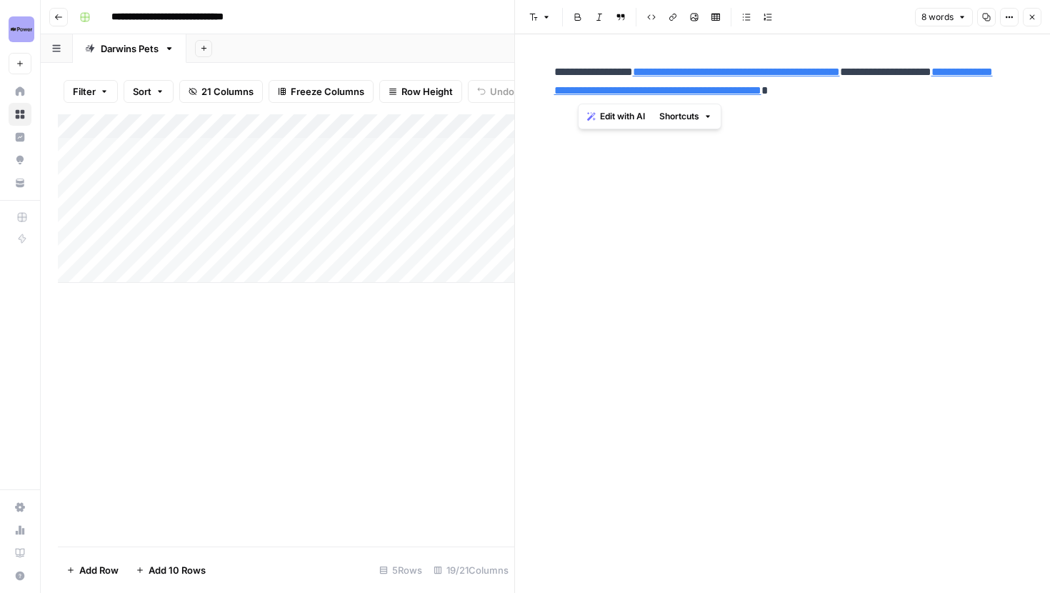
drag, startPoint x: 936, startPoint y: 74, endPoint x: 578, endPoint y: 96, distance: 358.6
click at [578, 96] on p "**********" at bounding box center [782, 81] width 457 height 37
type input "[URL][DOMAIN_NAME]"
click at [1034, 18] on icon "button" at bounding box center [1032, 17] width 9 height 9
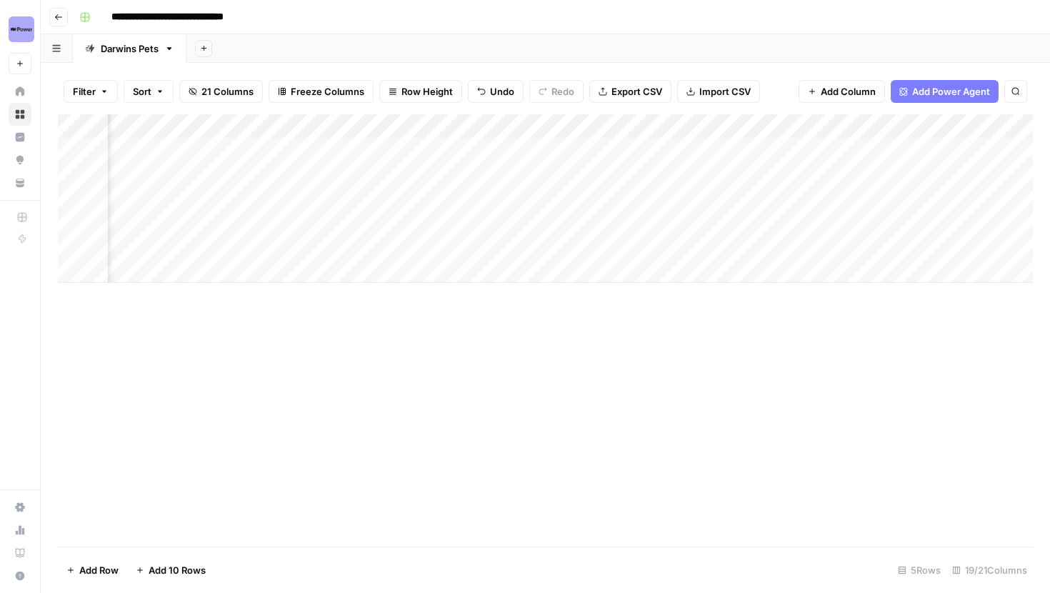
scroll to position [0, 399]
click at [710, 171] on div "Add Column" at bounding box center [545, 198] width 975 height 169
drag, startPoint x: 727, startPoint y: 189, endPoint x: 597, endPoint y: 187, distance: 130.0
click at [696, 189] on div "Add Column" at bounding box center [545, 198] width 975 height 169
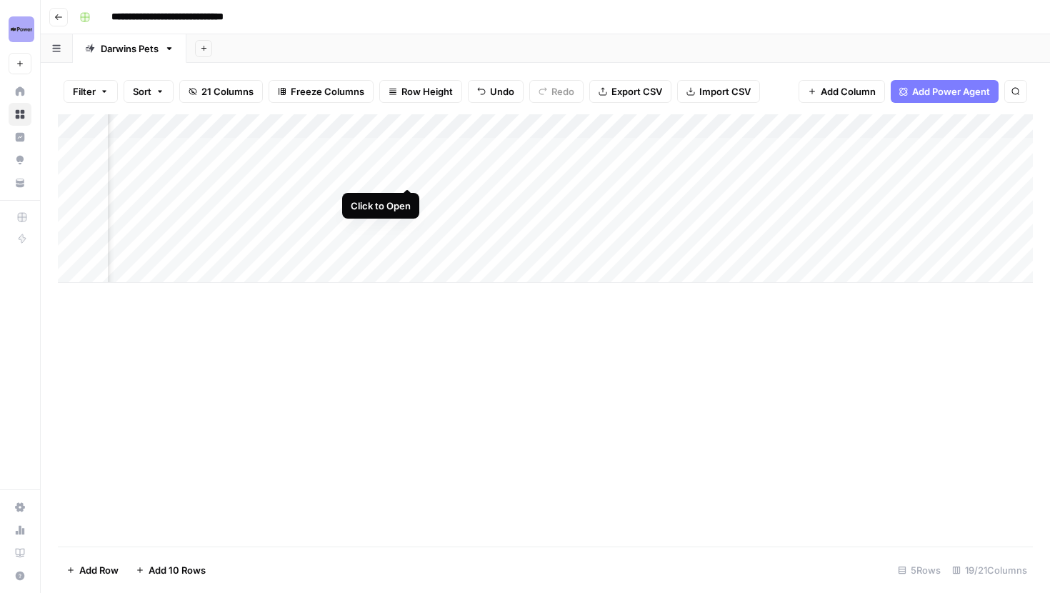
click at [408, 173] on div "Add Column" at bounding box center [545, 198] width 975 height 169
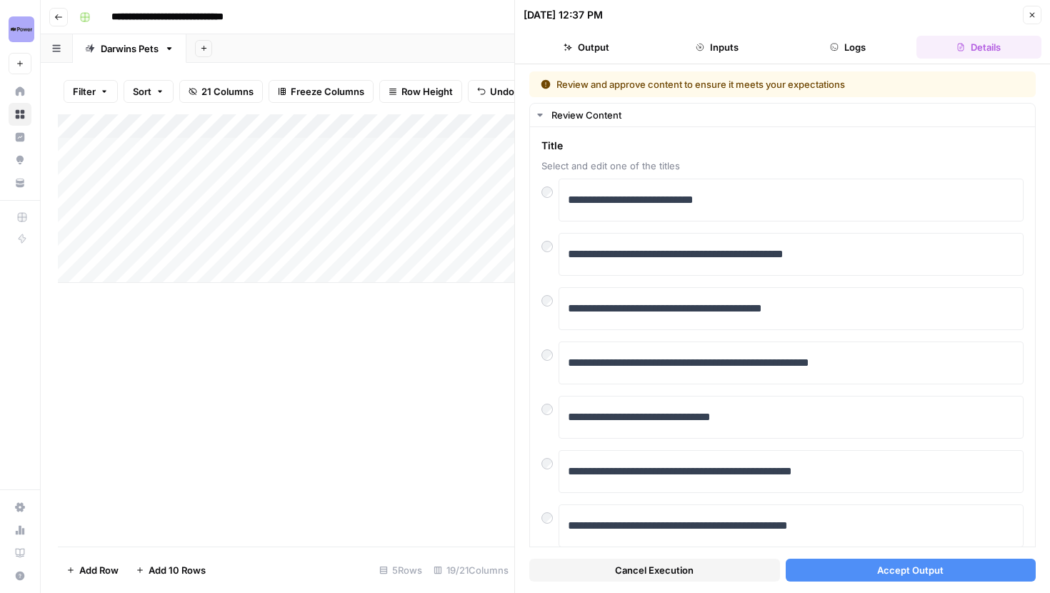
click at [903, 567] on span "Accept Output" at bounding box center [910, 570] width 66 height 14
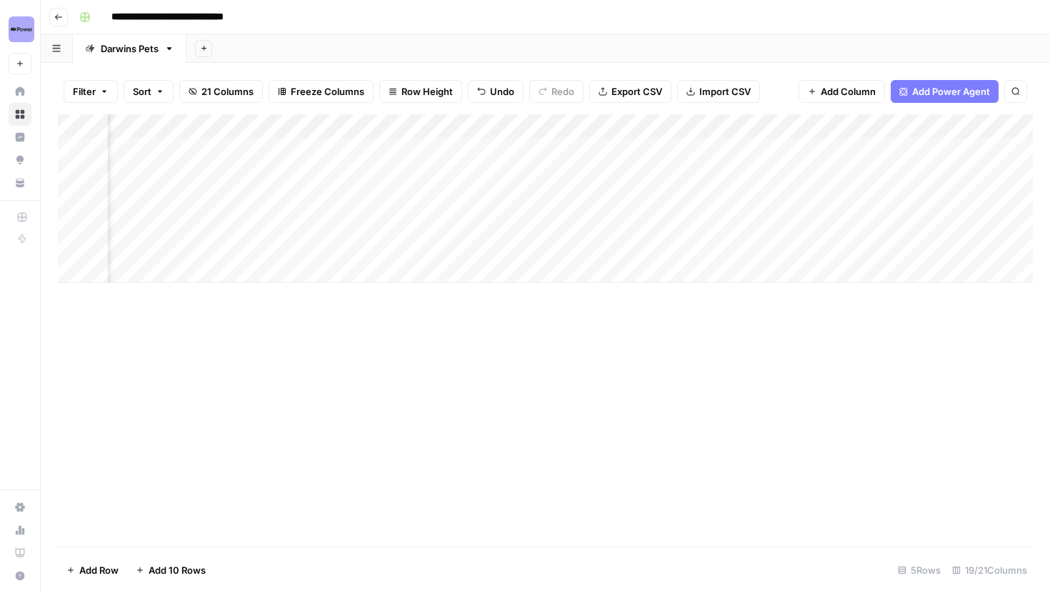
scroll to position [0, 210]
click at [379, 175] on div "Add Column" at bounding box center [545, 198] width 975 height 169
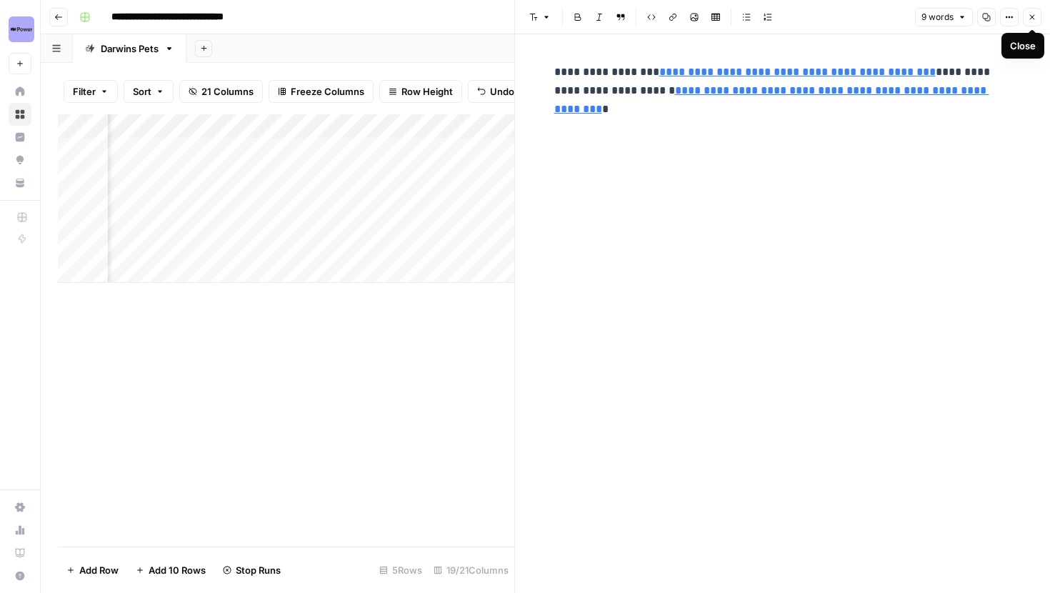
click at [1032, 19] on icon "button" at bounding box center [1032, 17] width 9 height 9
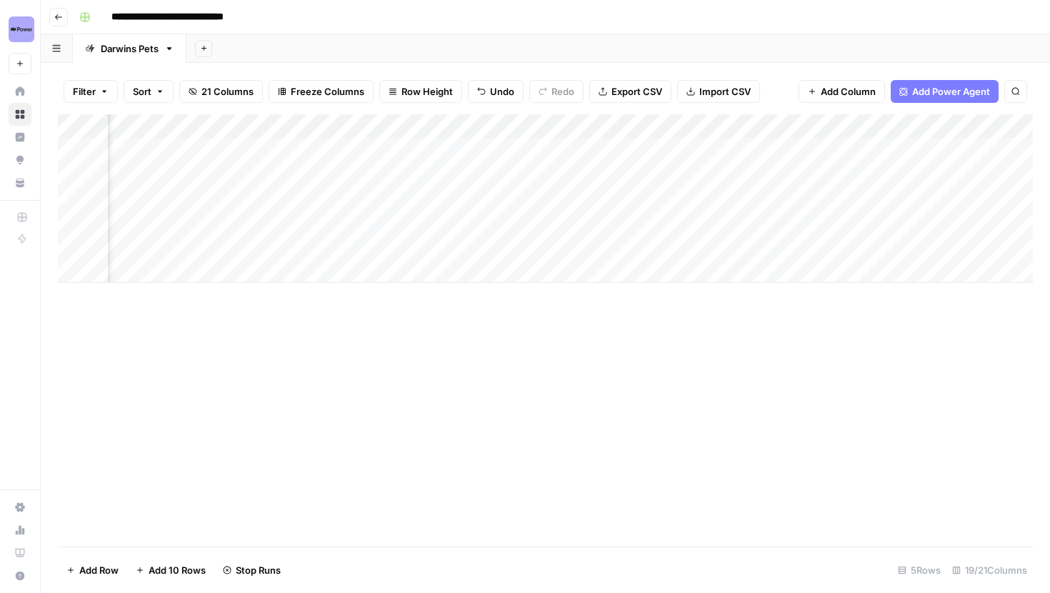
scroll to position [0, 1710]
click at [283, 172] on div "Add Column" at bounding box center [545, 198] width 975 height 169
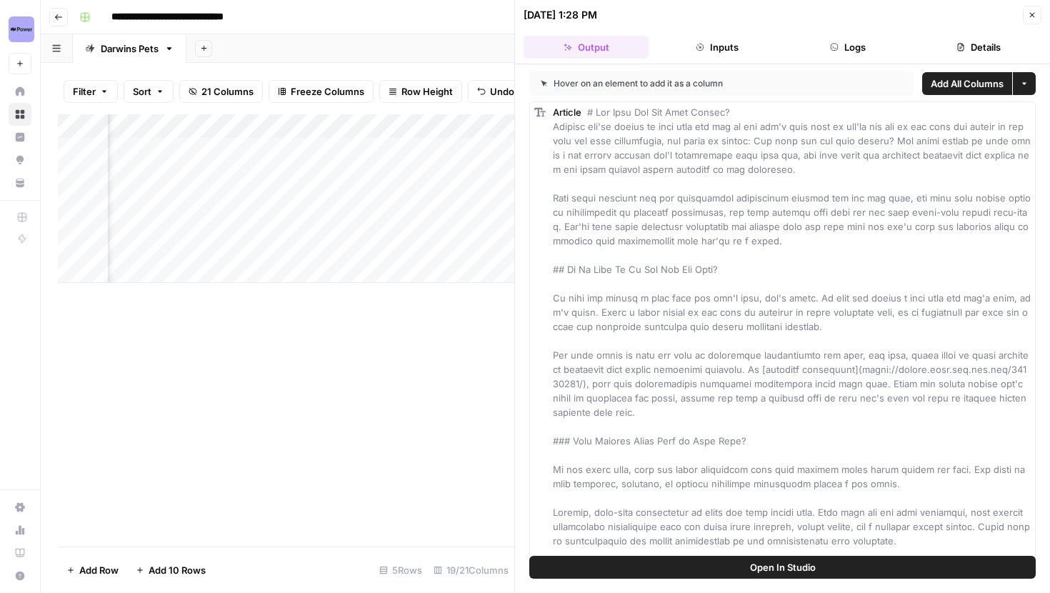
click at [868, 43] on button "Logs" at bounding box center [848, 47] width 125 height 23
click at [992, 43] on button "Details" at bounding box center [979, 47] width 125 height 23
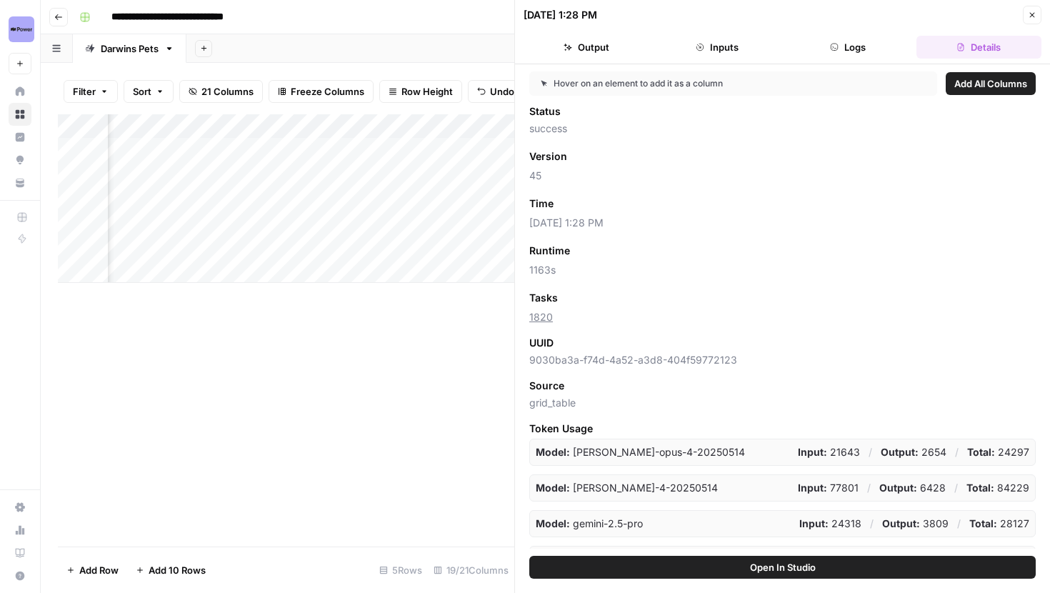
click at [1028, 16] on icon "button" at bounding box center [1032, 15] width 9 height 9
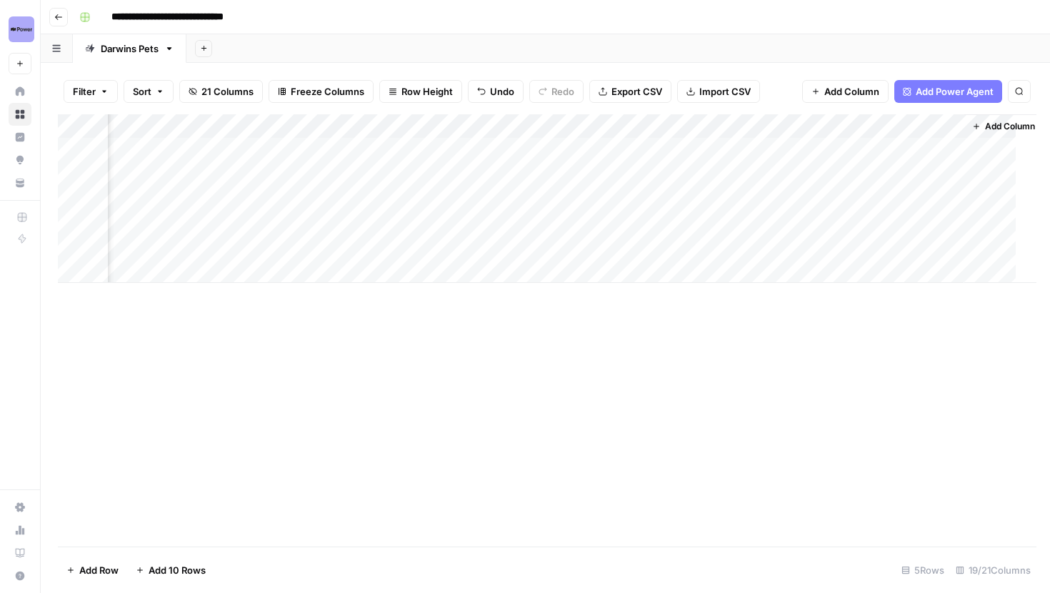
scroll to position [0, 1693]
click at [269, 119] on div "Add Column" at bounding box center [545, 198] width 975 height 169
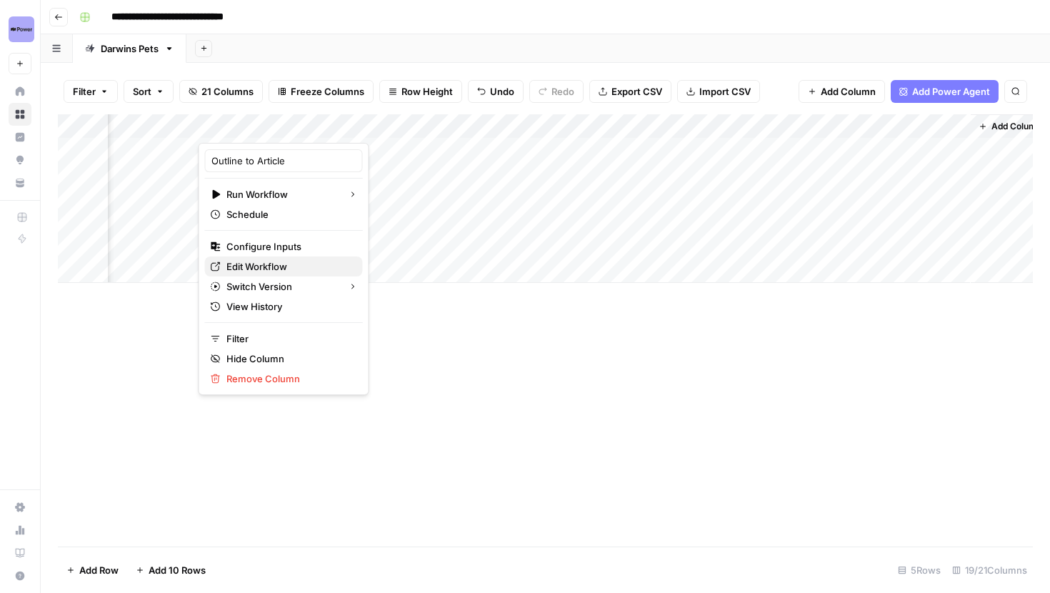
click at [266, 266] on span "Edit Workflow" at bounding box center [288, 266] width 125 height 14
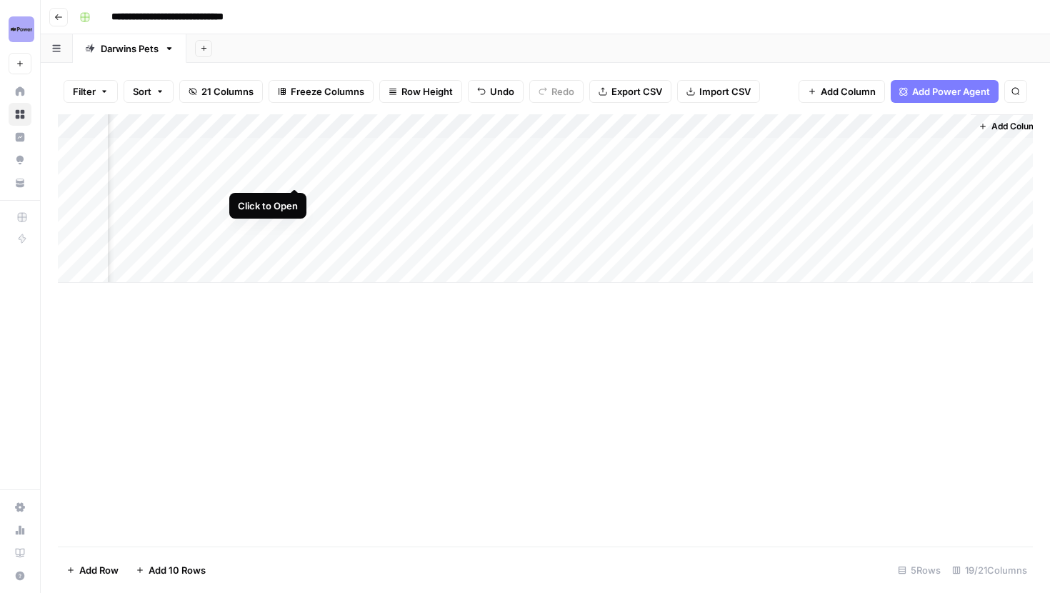
click at [299, 173] on div "Add Column" at bounding box center [545, 198] width 975 height 169
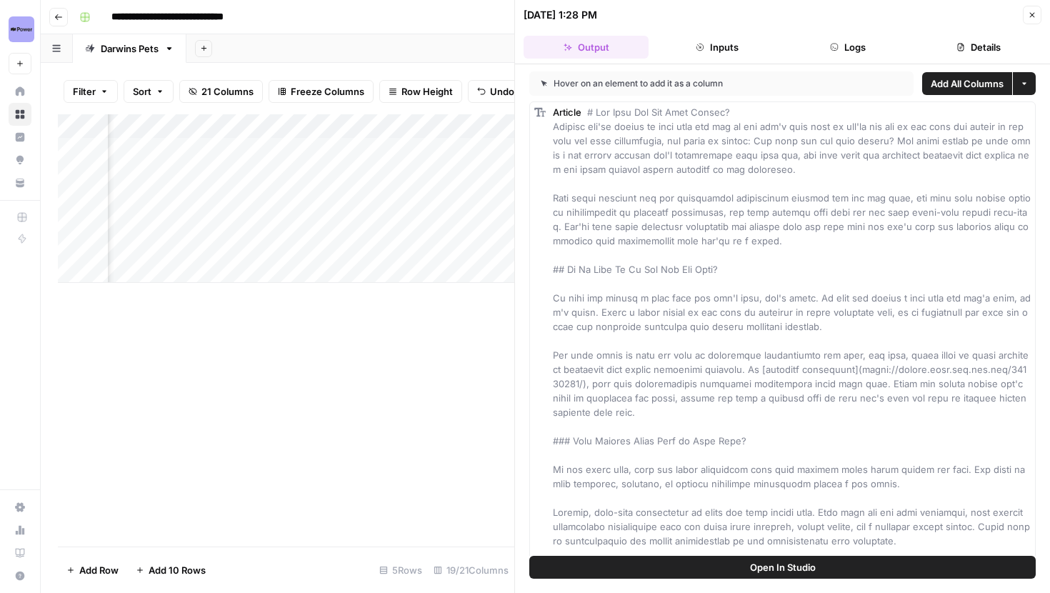
click at [836, 43] on icon "button" at bounding box center [834, 47] width 9 height 9
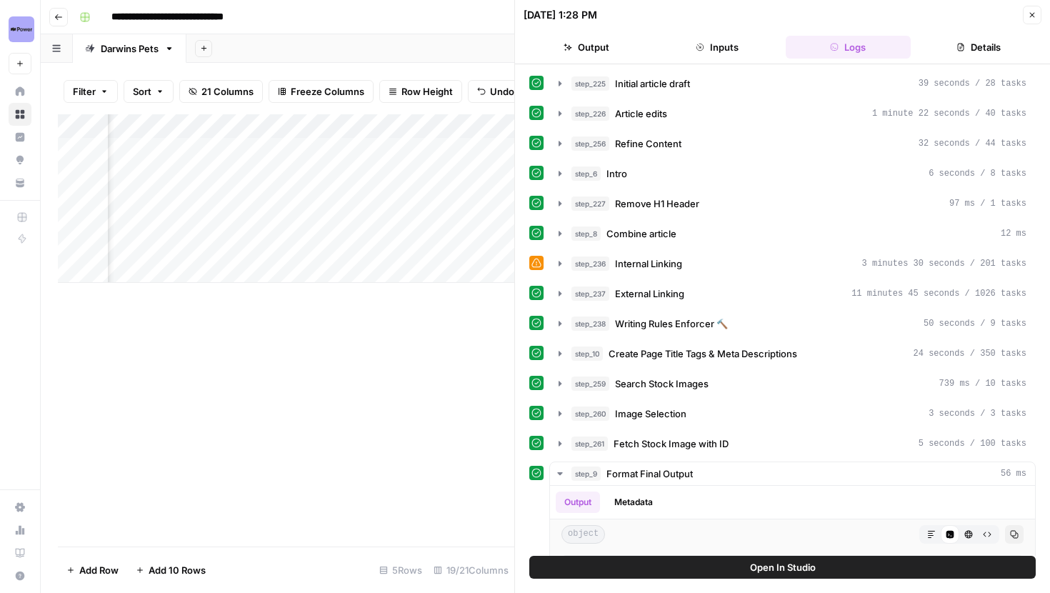
scroll to position [23, 0]
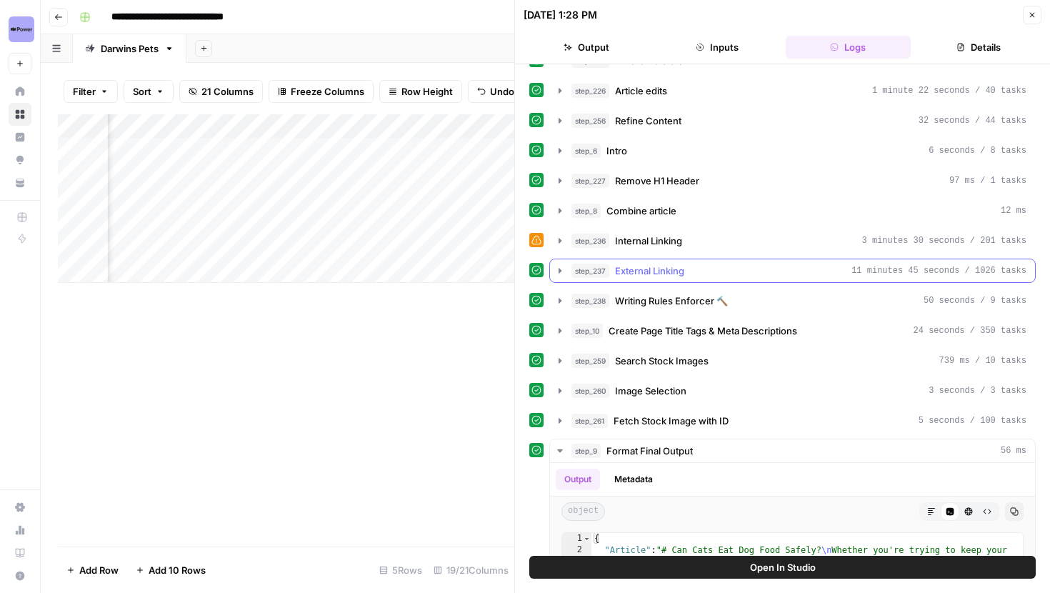
click at [557, 266] on icon "button" at bounding box center [559, 270] width 11 height 11
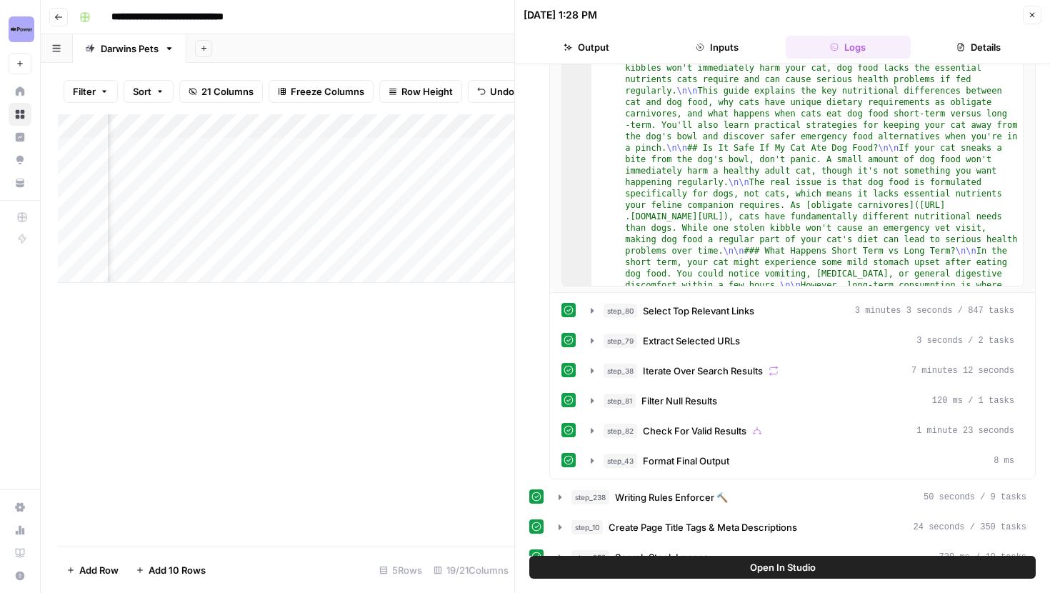
scroll to position [415, 0]
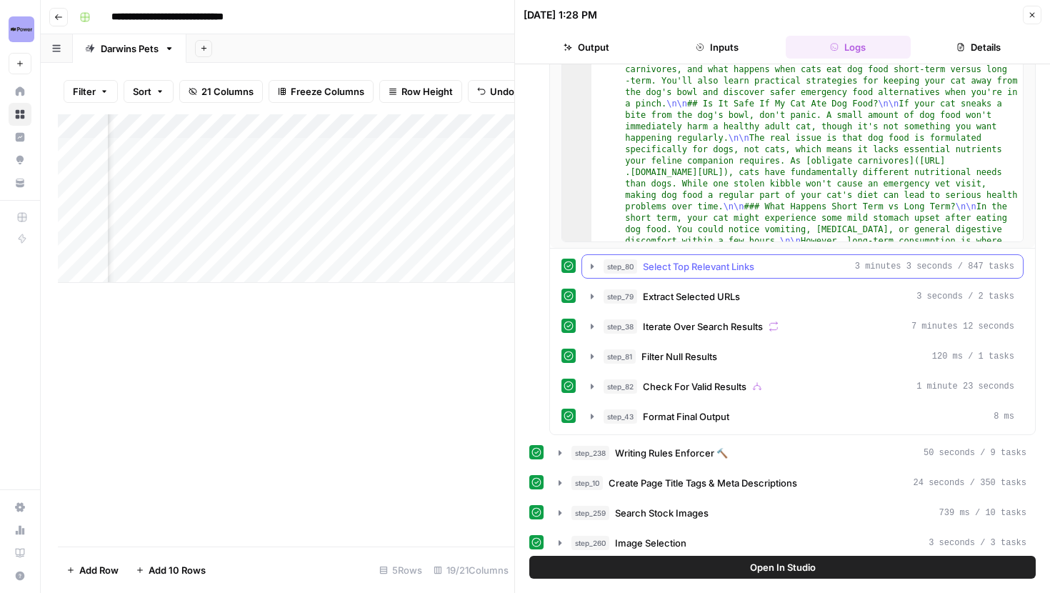
click at [592, 269] on icon "button" at bounding box center [592, 266] width 11 height 11
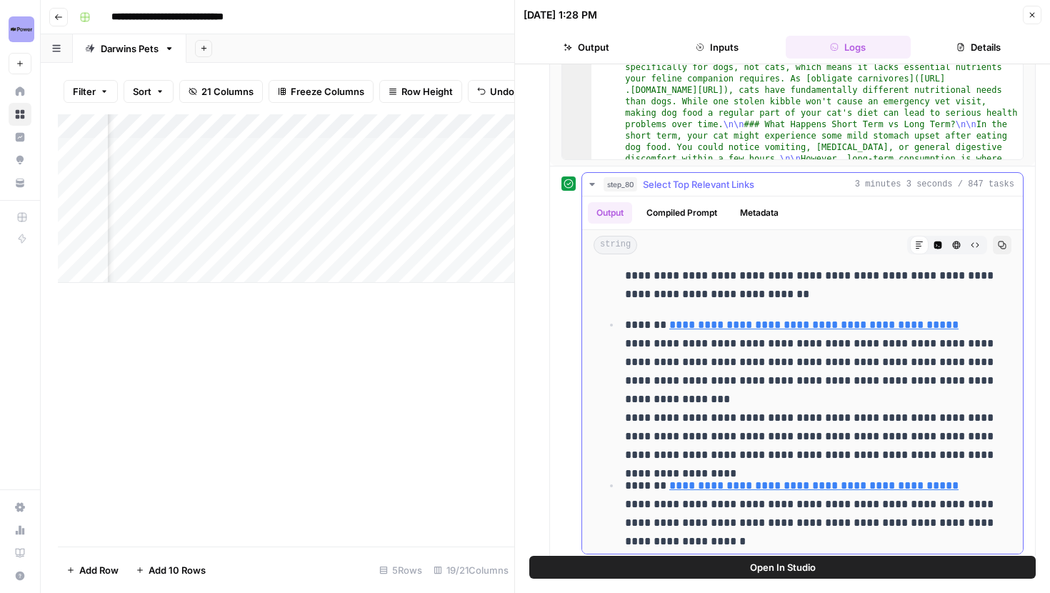
scroll to position [0, 0]
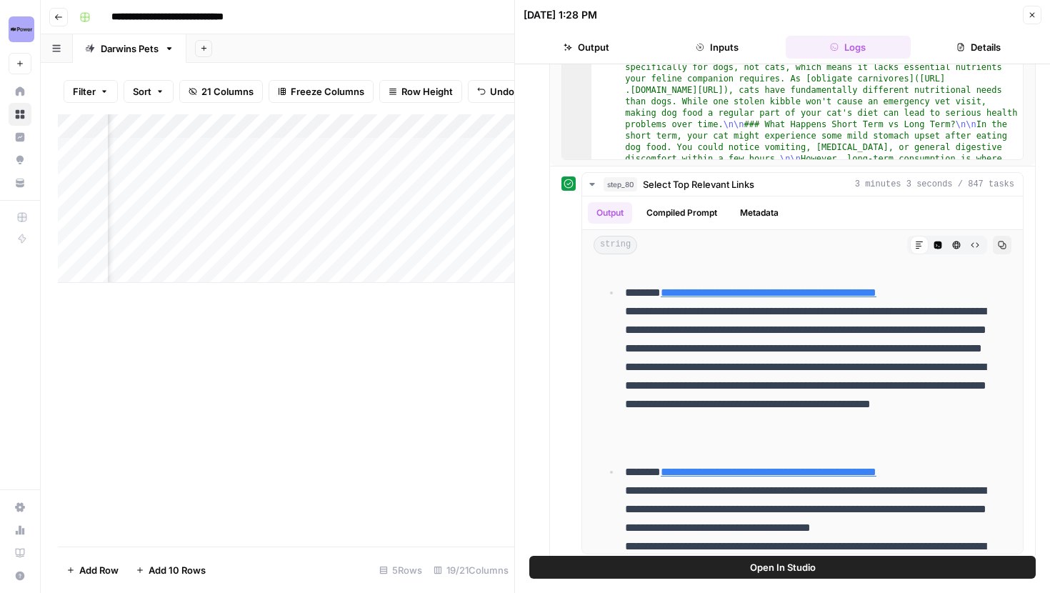
click at [270, 134] on div "Add Column" at bounding box center [286, 198] width 456 height 169
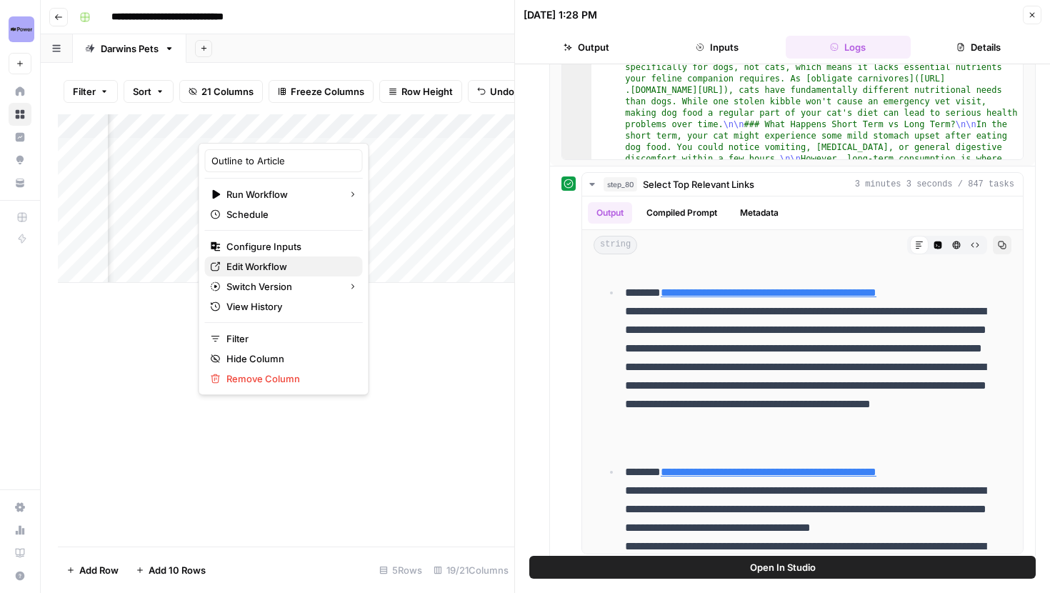
click at [267, 266] on span "Edit Workflow" at bounding box center [288, 266] width 125 height 14
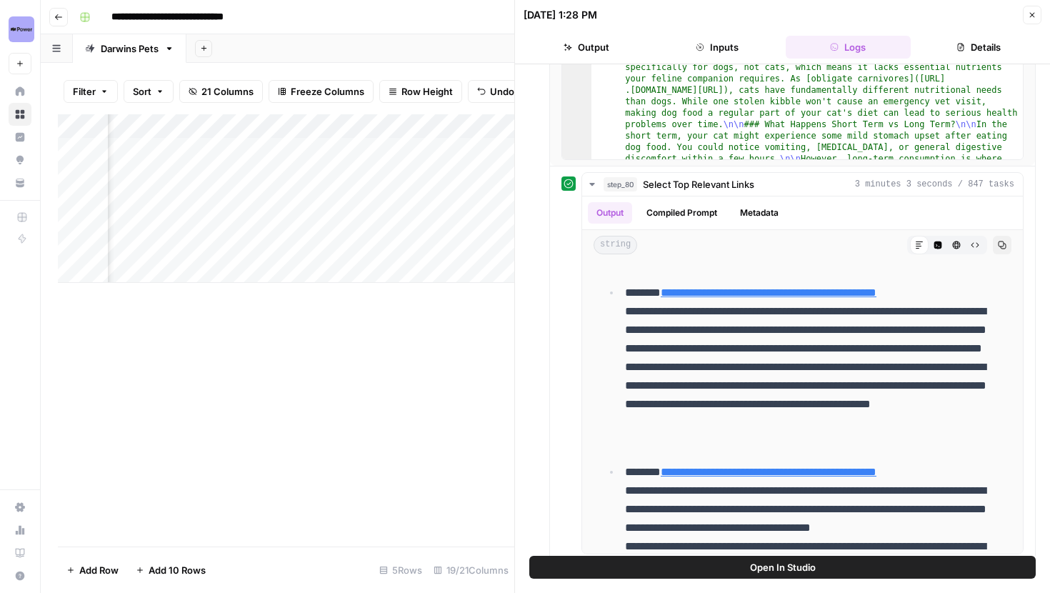
click at [1029, 15] on icon "button" at bounding box center [1032, 15] width 9 height 9
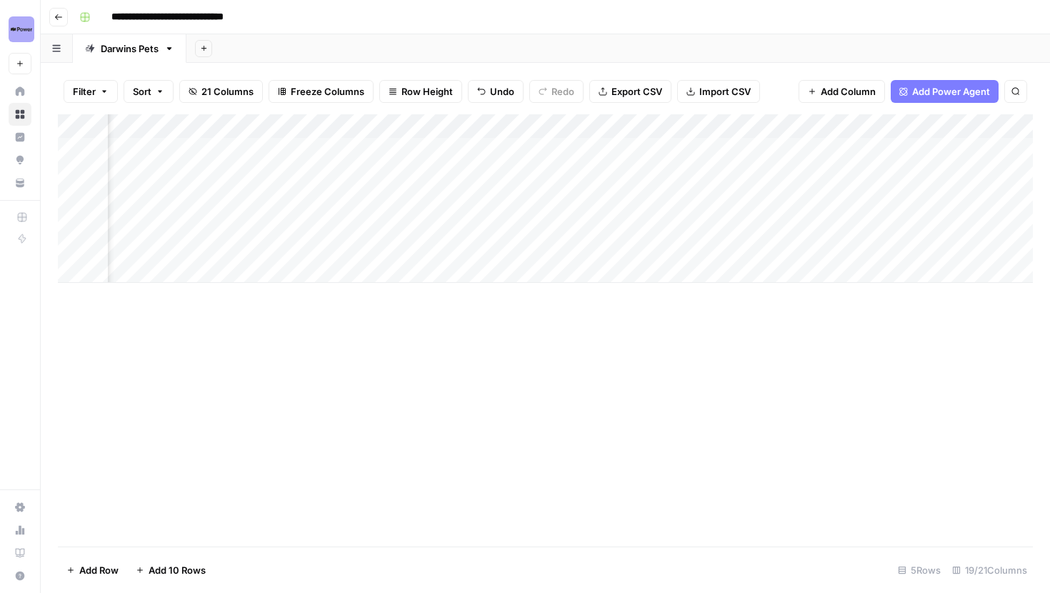
scroll to position [0, 1154]
click at [724, 171] on div "Add Column" at bounding box center [545, 198] width 975 height 169
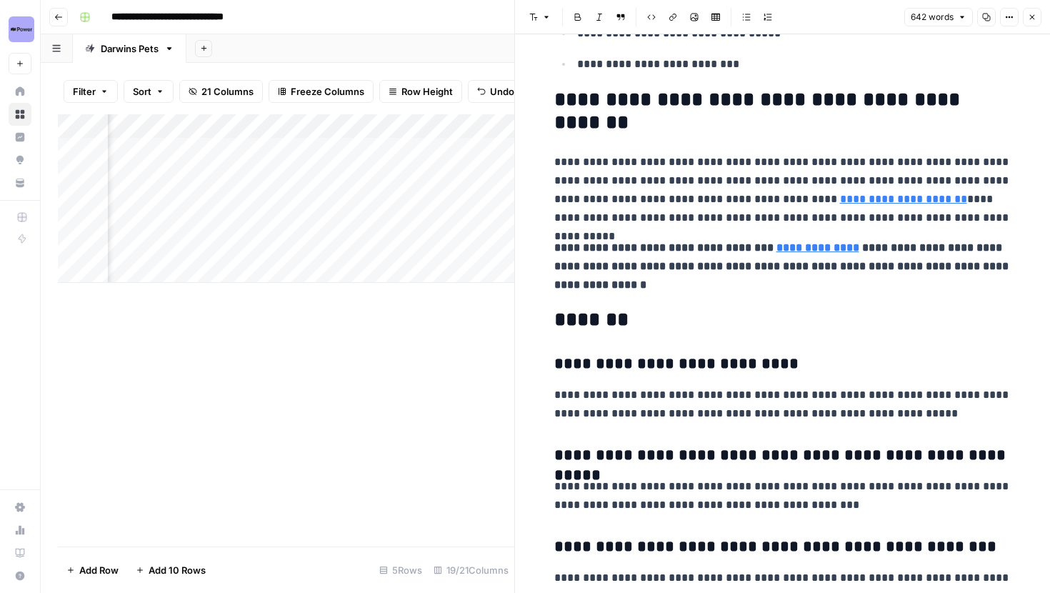
scroll to position [1532, 0]
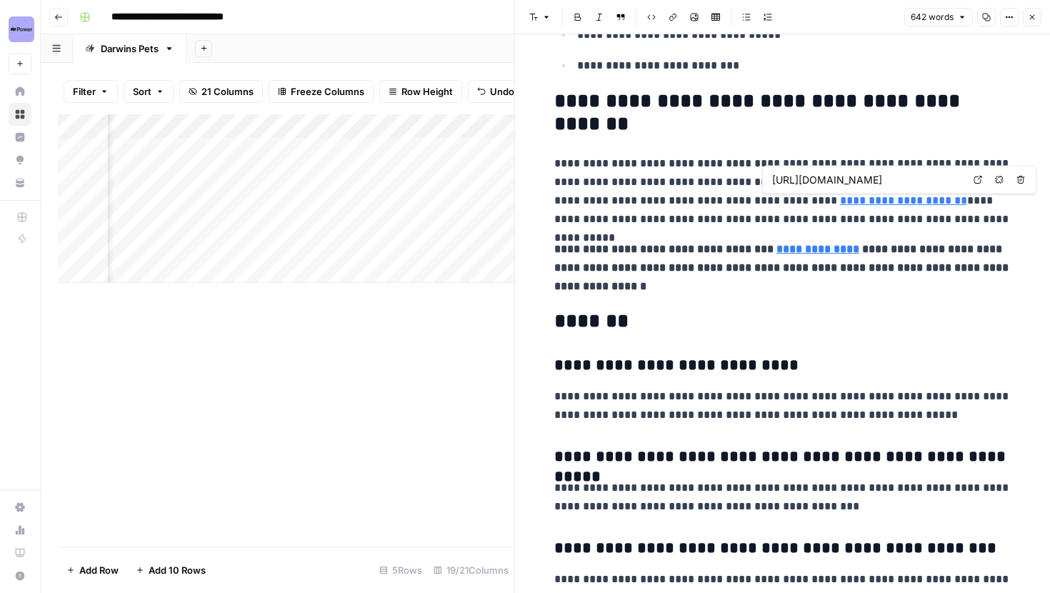
type input "https://www.darwinspet.com/product/raw-cat-food/"
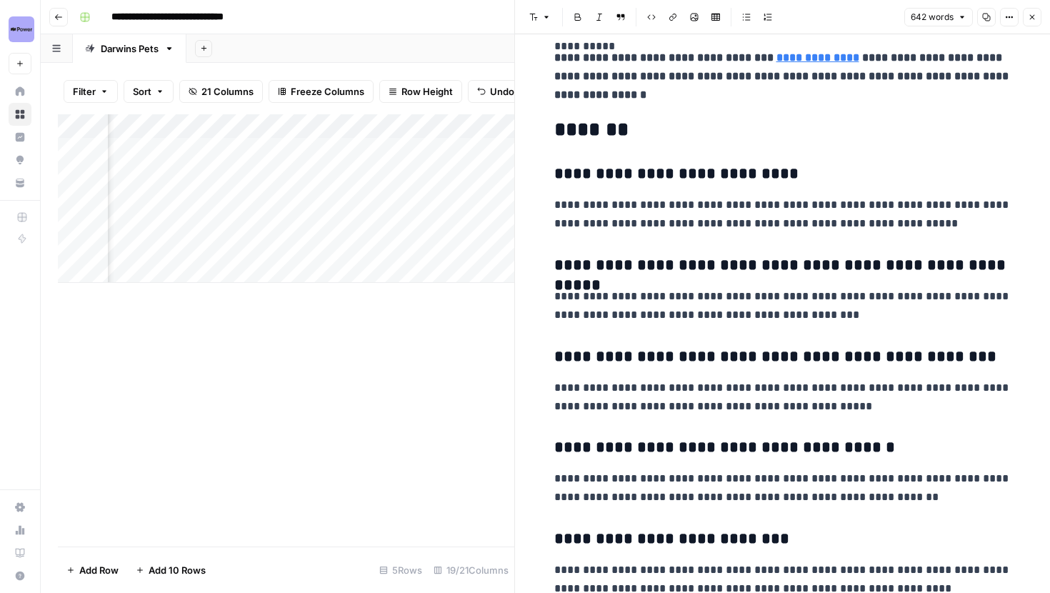
scroll to position [1872, 0]
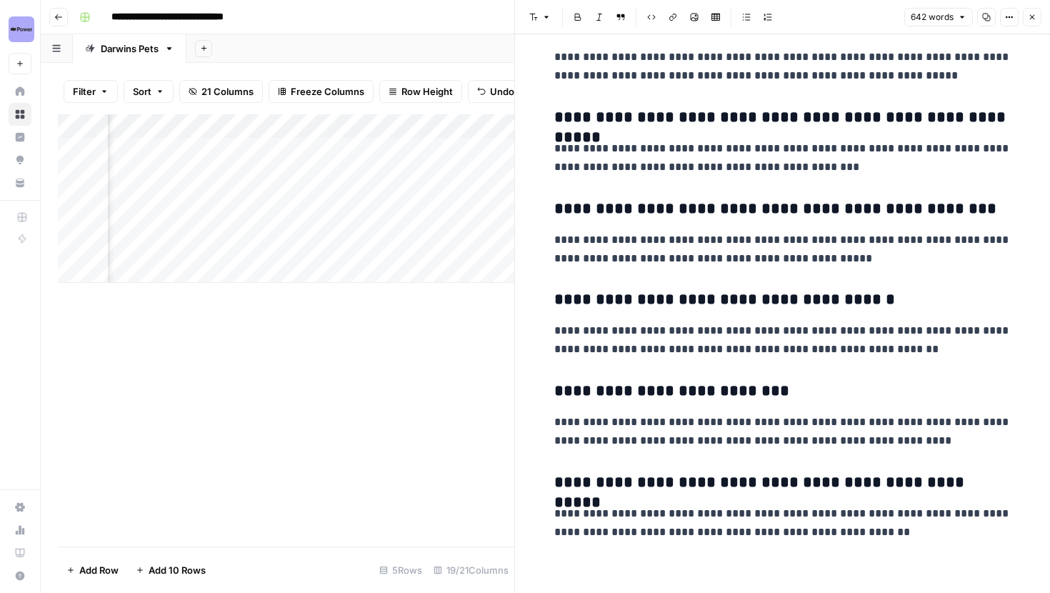
click at [1034, 14] on icon "button" at bounding box center [1032, 17] width 9 height 9
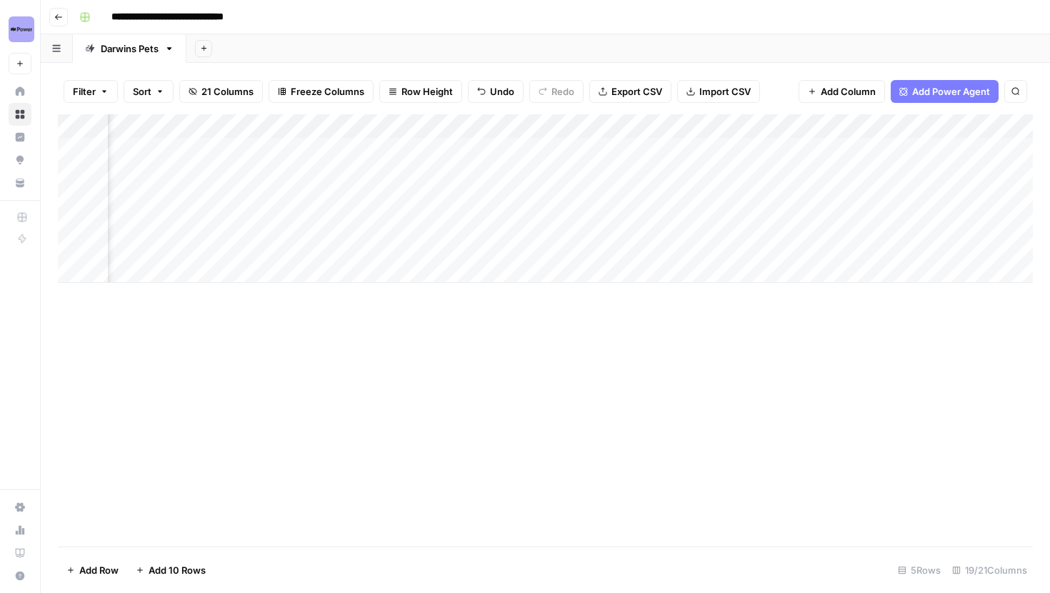
scroll to position [0, 827]
click at [233, 133] on div "Add Column" at bounding box center [545, 198] width 975 height 169
click at [534, 356] on div "Add Column" at bounding box center [545, 330] width 975 height 432
click at [429, 171] on div "Add Column" at bounding box center [545, 198] width 975 height 169
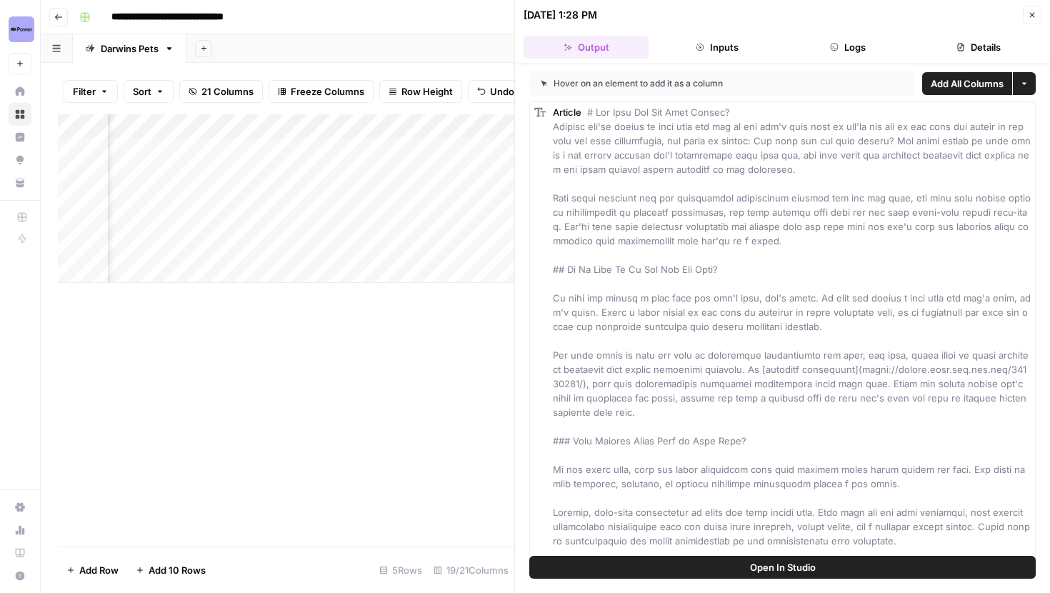
click at [864, 47] on button "Logs" at bounding box center [848, 47] width 125 height 23
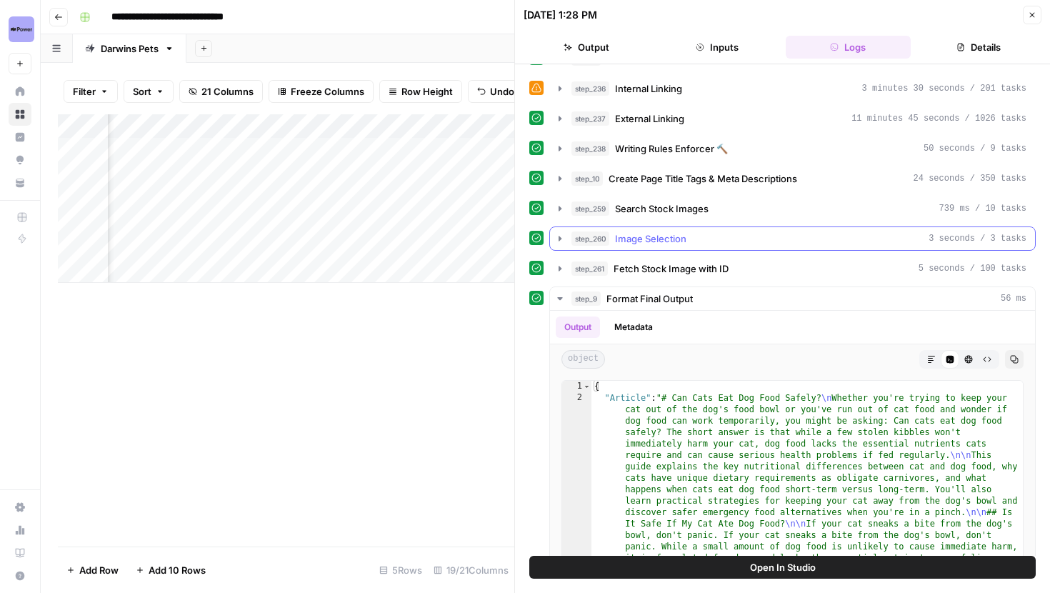
scroll to position [185, 0]
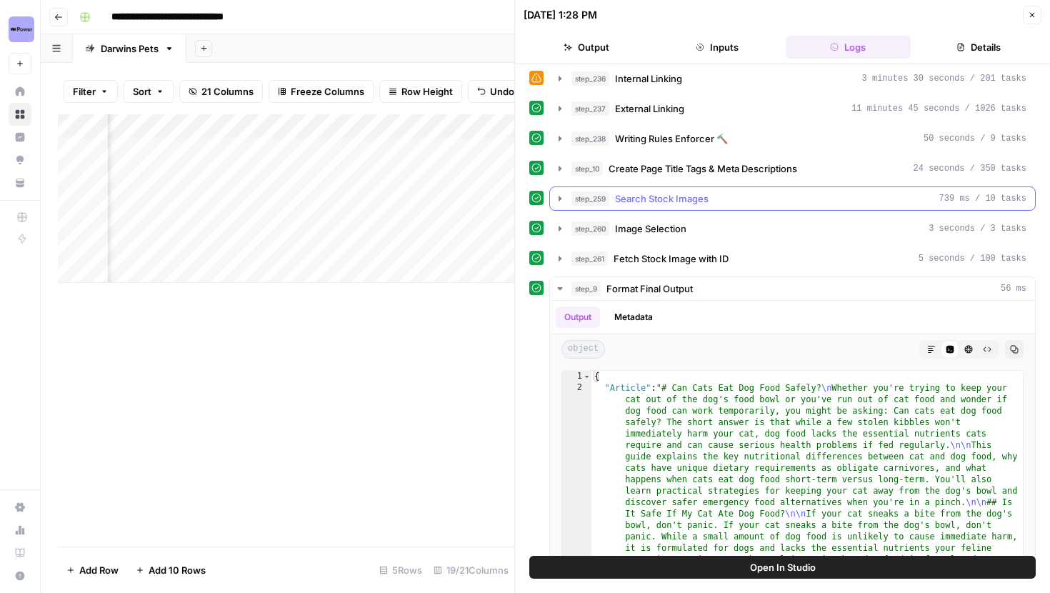
click at [554, 190] on button "step_259 Search Stock Images 739 ms / 10 tasks" at bounding box center [792, 198] width 485 height 23
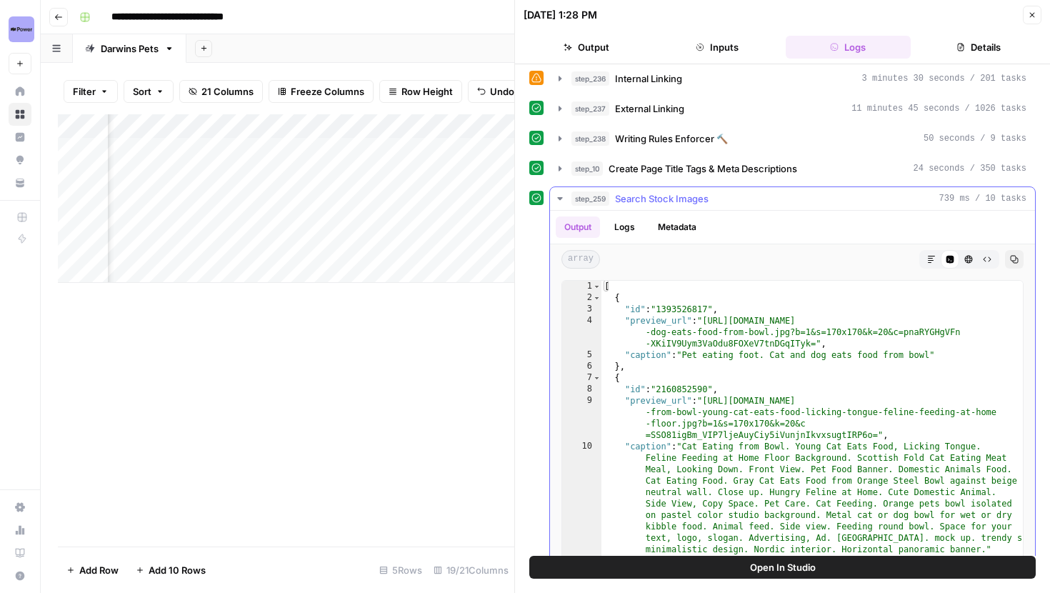
click at [555, 191] on button "step_259 Search Stock Images 739 ms / 10 tasks" at bounding box center [792, 198] width 485 height 23
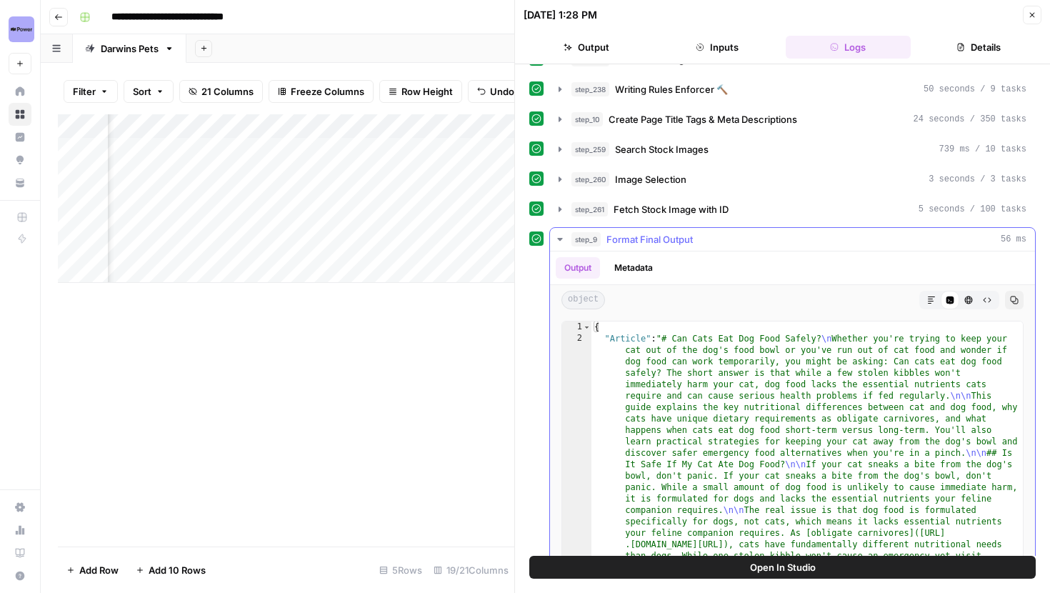
scroll to position [238, 0]
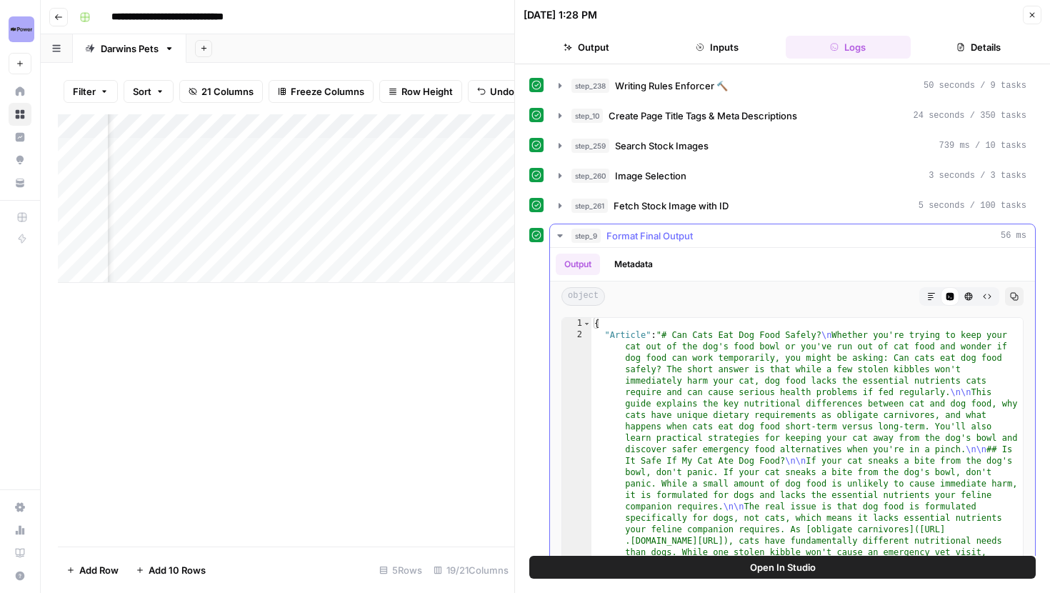
click at [560, 232] on icon "button" at bounding box center [559, 235] width 11 height 11
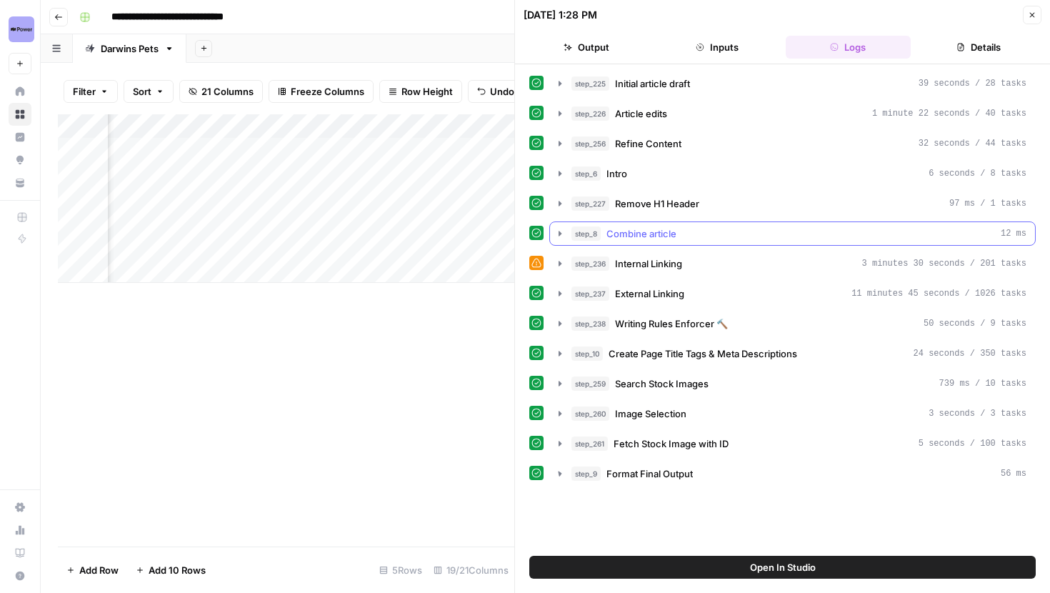
scroll to position [0, 0]
click at [1029, 15] on icon "button" at bounding box center [1032, 15] width 9 height 9
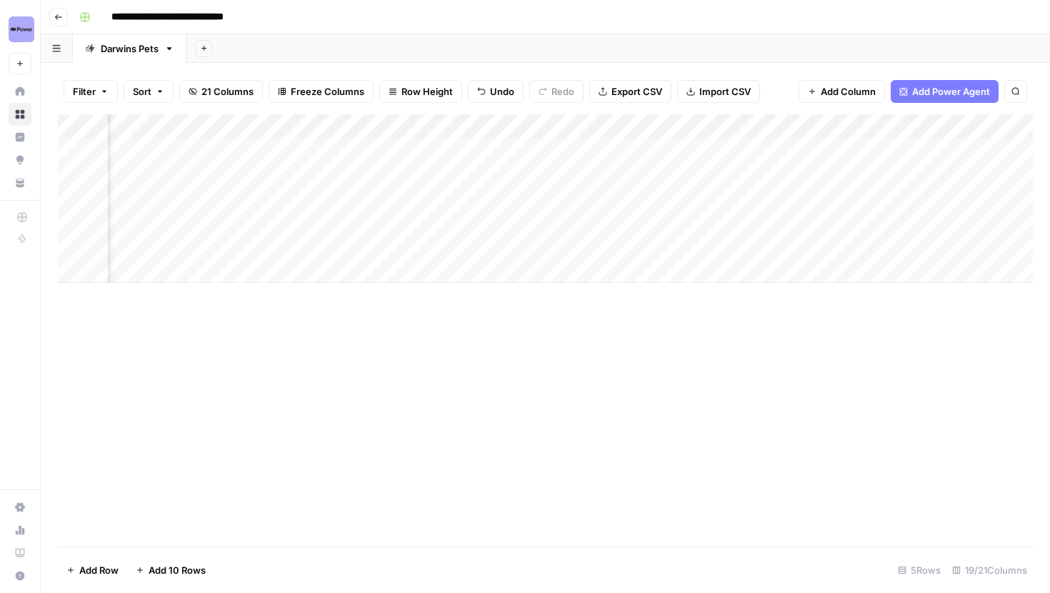
click at [704, 146] on div "Add Column" at bounding box center [545, 198] width 975 height 169
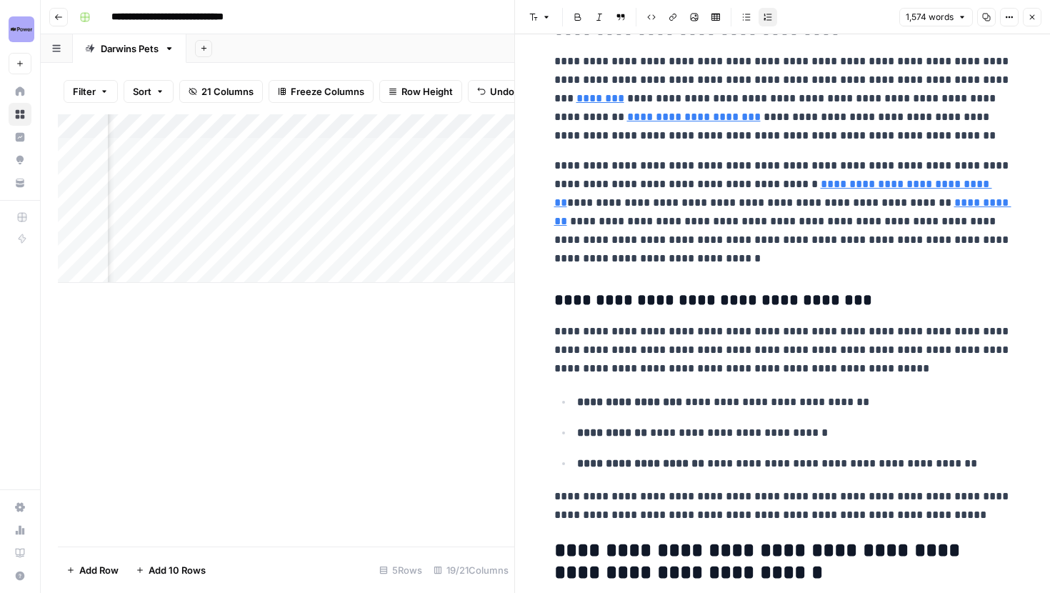
scroll to position [3438, 0]
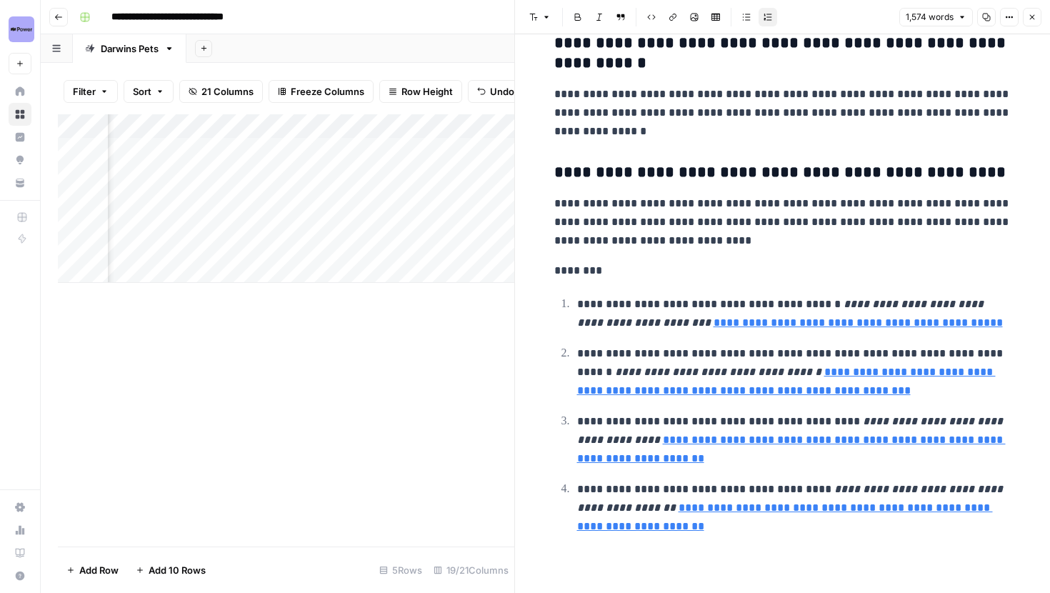
click at [795, 326] on link "**********" at bounding box center [858, 322] width 289 height 11
click at [888, 301] on icon at bounding box center [889, 301] width 9 height 9
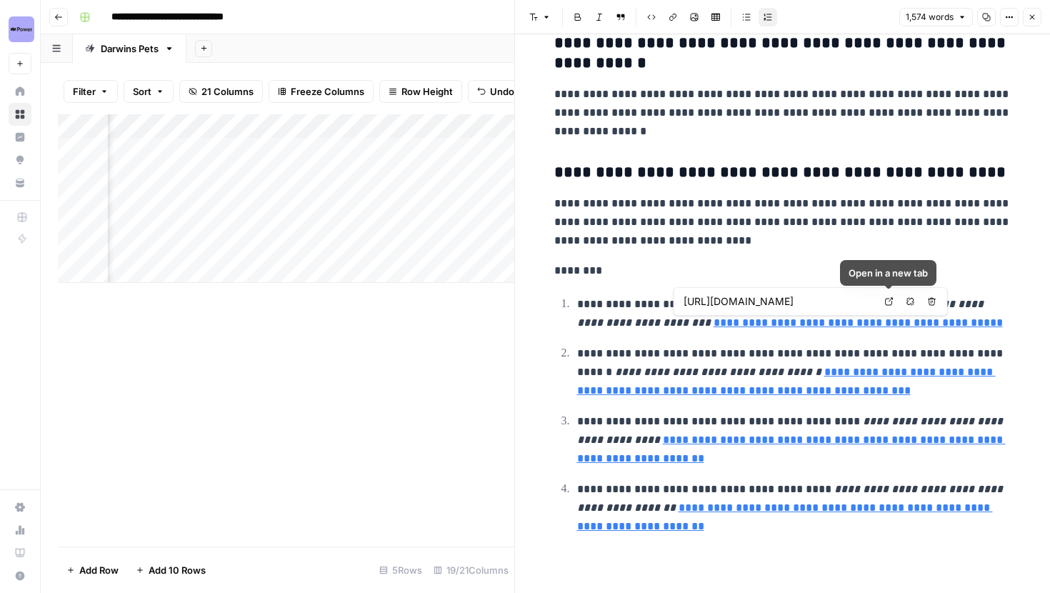
type input "https://vetmed.umn.edu/urolith-center/image-of-month/how-common-are-feline-kidn…"
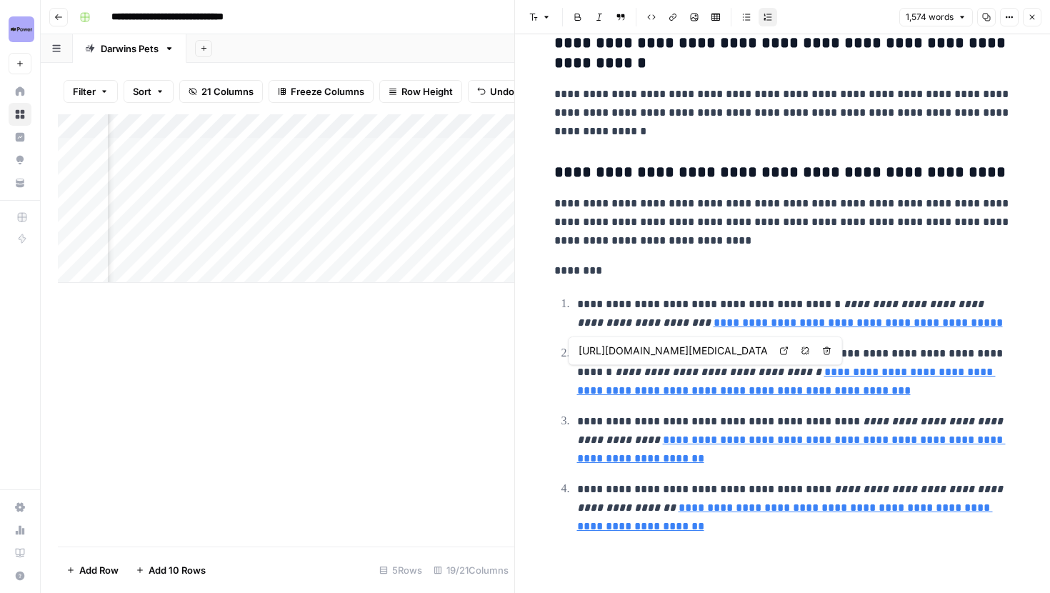
click at [785, 353] on icon at bounding box center [784, 350] width 9 height 9
type input "https://vetmed.umn.edu/urolith-center/image-of-month/how-common-are-feline-kidn…"
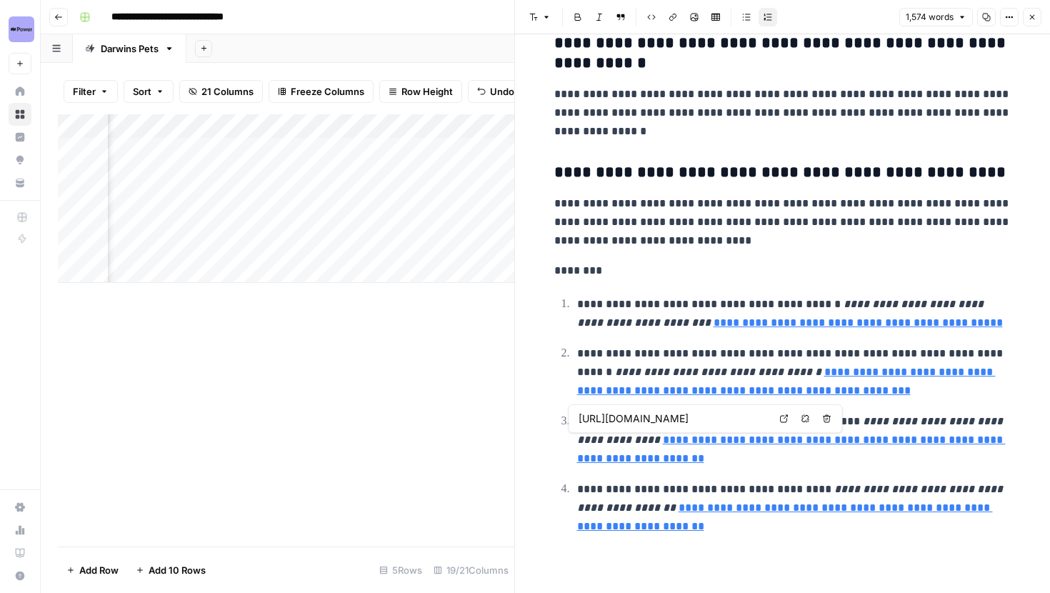
click at [779, 422] on link "Open in a new tab" at bounding box center [784, 418] width 19 height 19
type input "https://www.cdc.gov/healthy-pets/about/cleaning-and-disinfecting-pet-supplies.h…"
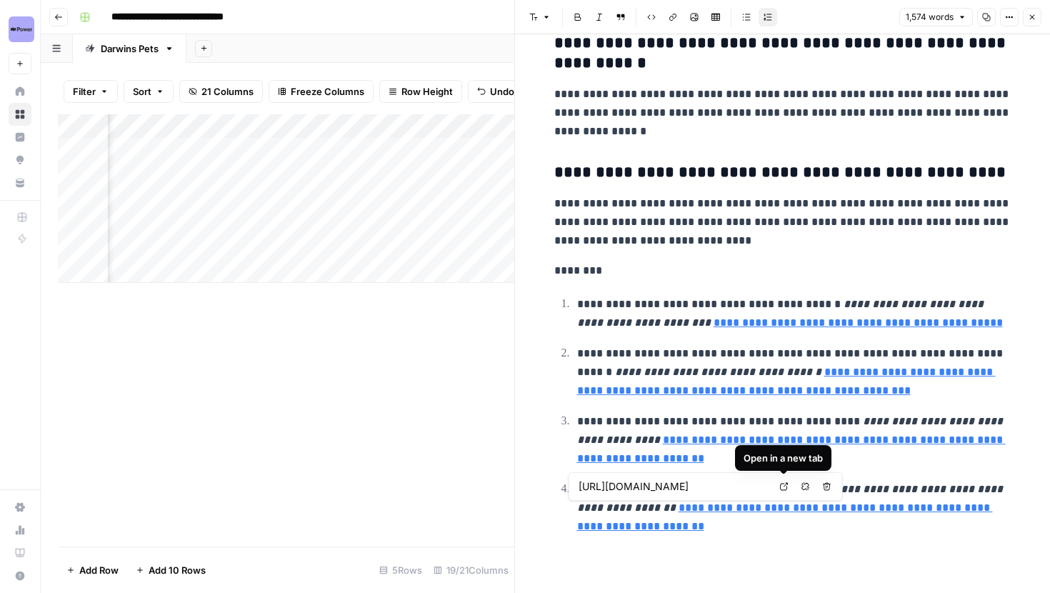
click at [782, 485] on icon at bounding box center [784, 486] width 9 height 9
click at [1026, 20] on button "Close" at bounding box center [1032, 17] width 19 height 19
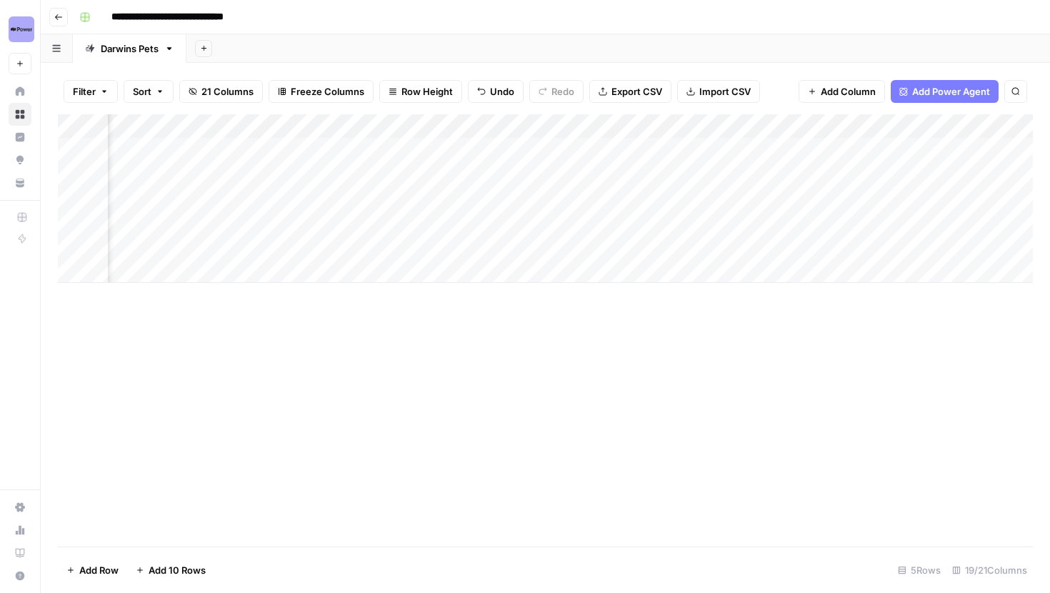
scroll to position [0, 91]
click at [459, 202] on div "Add Column" at bounding box center [545, 198] width 975 height 169
click at [444, 210] on div "Add Column" at bounding box center [545, 198] width 975 height 169
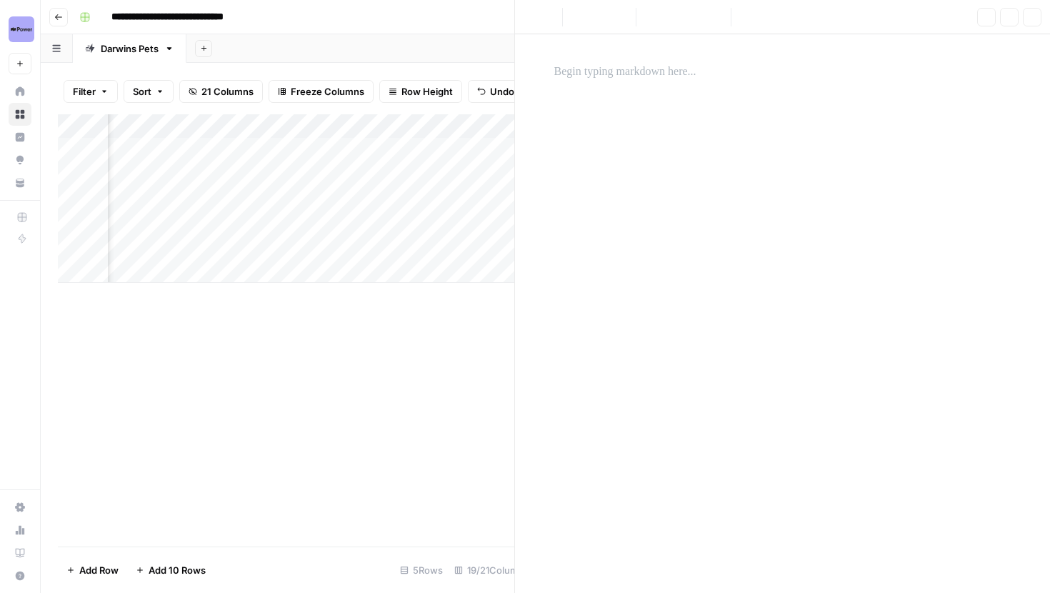
click at [444, 217] on div "Add Column" at bounding box center [296, 198] width 477 height 169
click at [1039, 9] on button "Close" at bounding box center [1032, 17] width 19 height 19
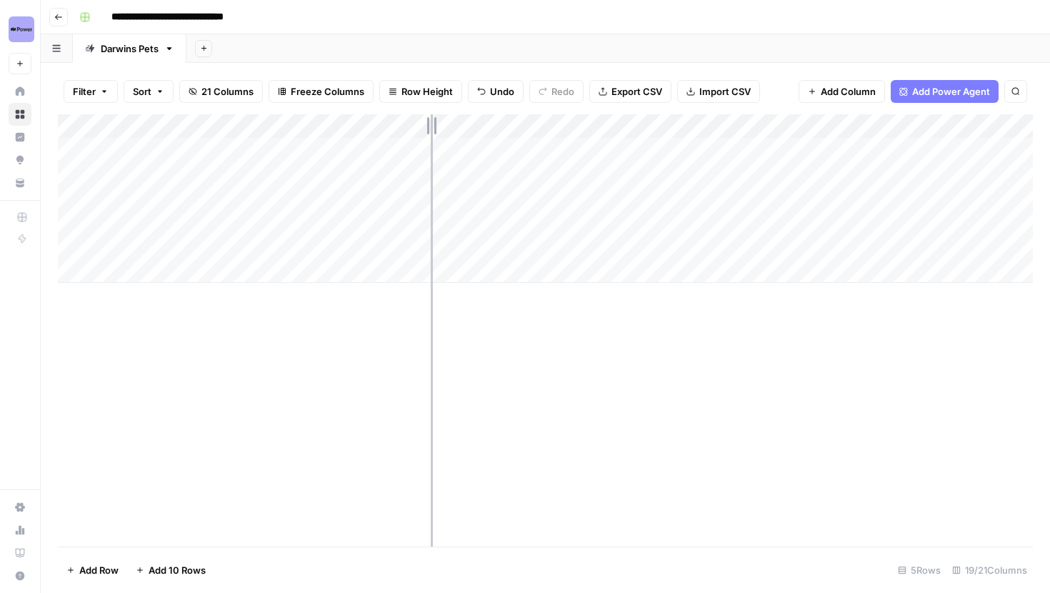
drag, startPoint x: 399, startPoint y: 129, endPoint x: 453, endPoint y: 129, distance: 54.3
click at [453, 129] on div "Add Column" at bounding box center [545, 198] width 975 height 169
drag, startPoint x: 456, startPoint y: 129, endPoint x: 394, endPoint y: 129, distance: 62.2
click at [394, 129] on div "Add Column" at bounding box center [545, 198] width 975 height 169
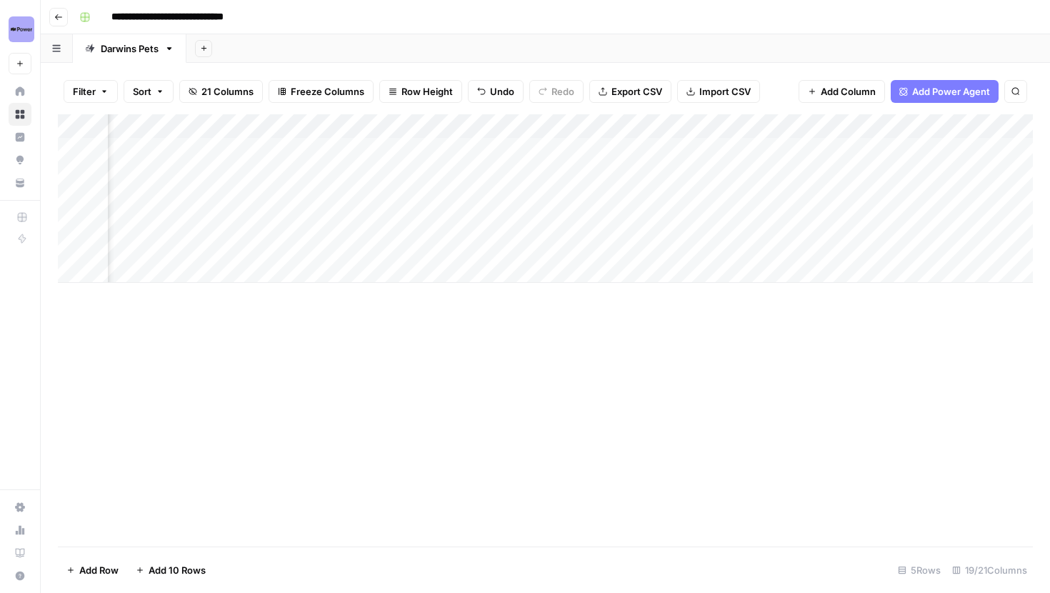
click at [739, 198] on div "Add Column" at bounding box center [545, 198] width 975 height 169
click at [735, 220] on div "Add Column" at bounding box center [545, 198] width 975 height 169
click at [958, 151] on div "Add Column" at bounding box center [545, 198] width 975 height 169
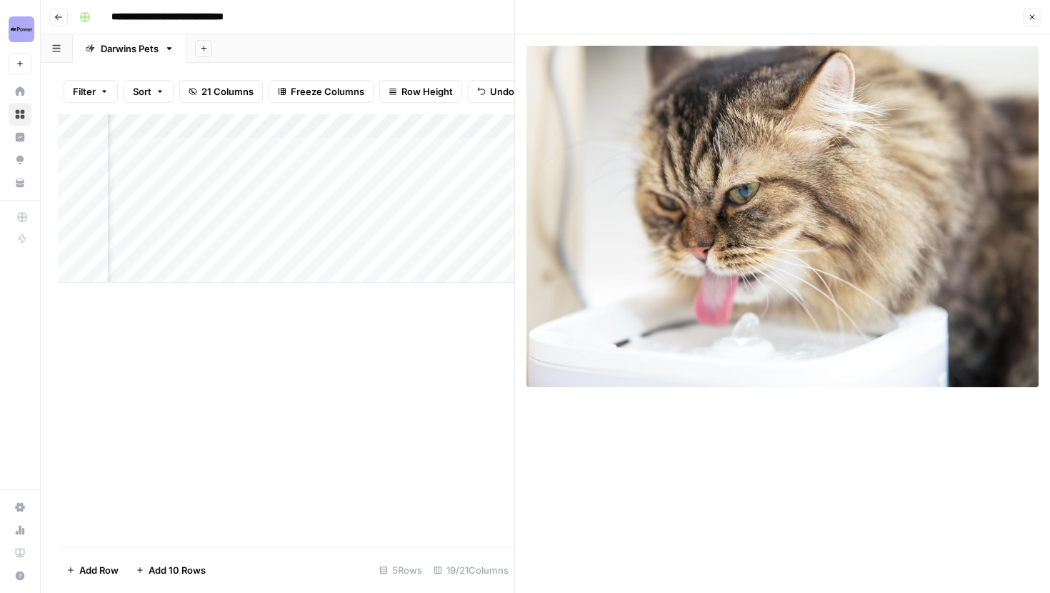
click at [1031, 16] on icon "button" at bounding box center [1032, 17] width 9 height 9
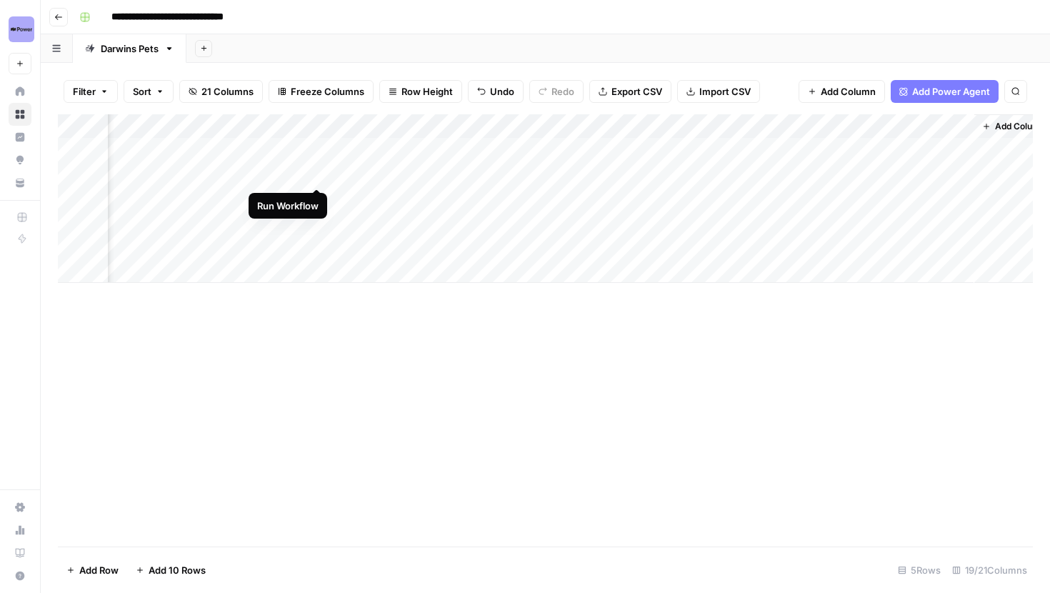
click at [317, 174] on div "Add Column" at bounding box center [545, 198] width 975 height 169
click at [261, 126] on div "Add Column" at bounding box center [545, 198] width 975 height 169
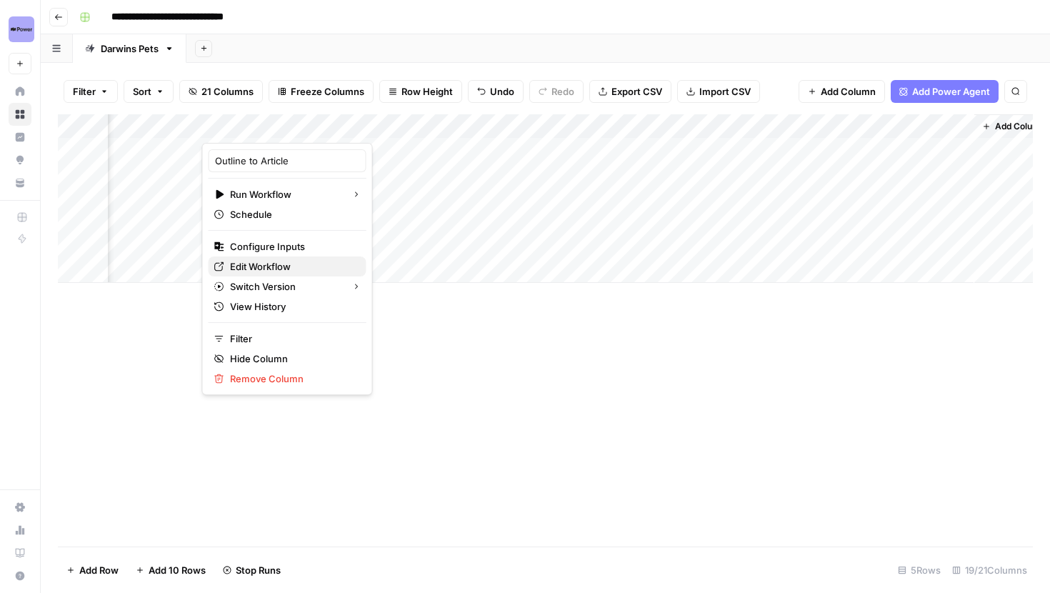
click at [290, 265] on span "Edit Workflow" at bounding box center [292, 266] width 125 height 14
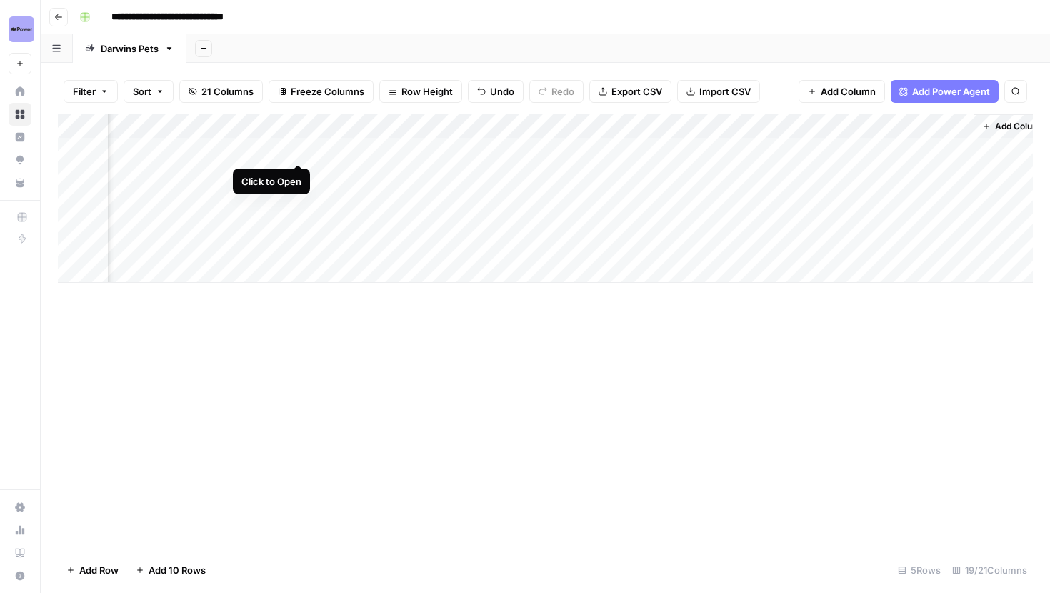
click at [300, 148] on div "Add Column" at bounding box center [545, 198] width 975 height 169
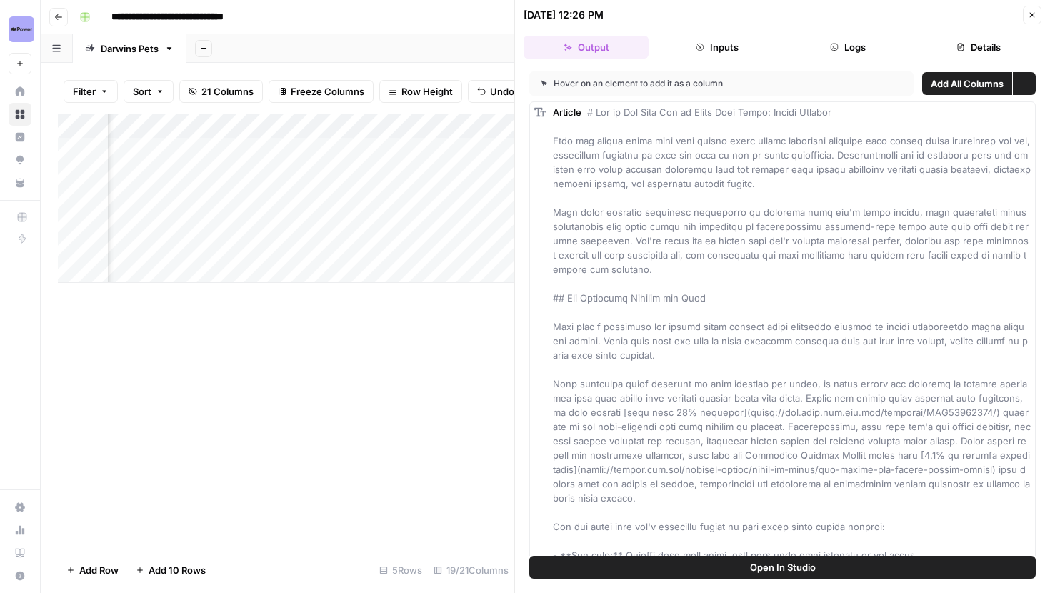
click at [959, 40] on button "Details" at bounding box center [979, 47] width 125 height 23
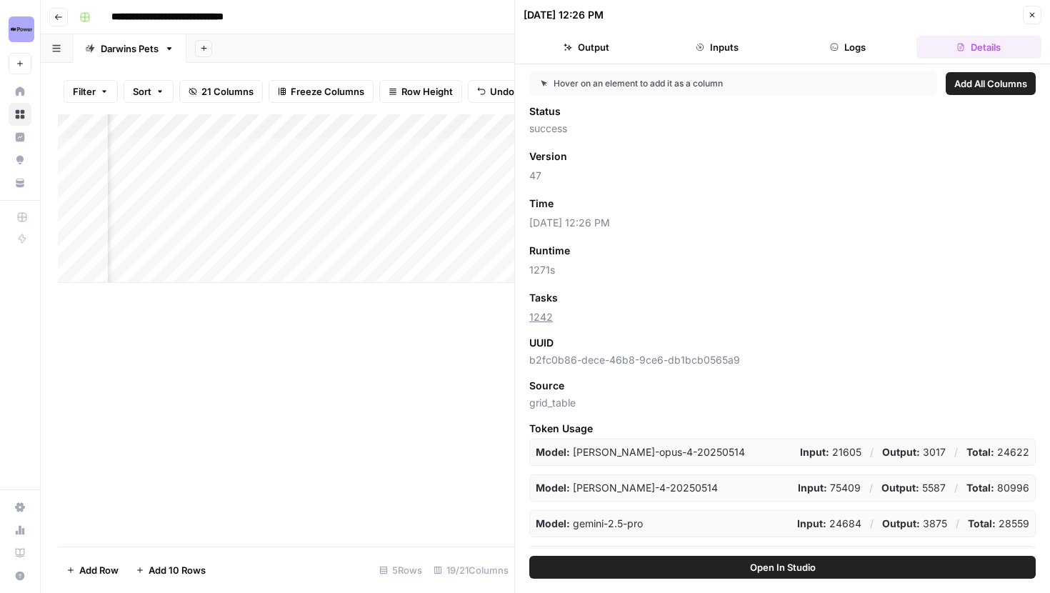
click at [872, 46] on button "Logs" at bounding box center [848, 47] width 125 height 23
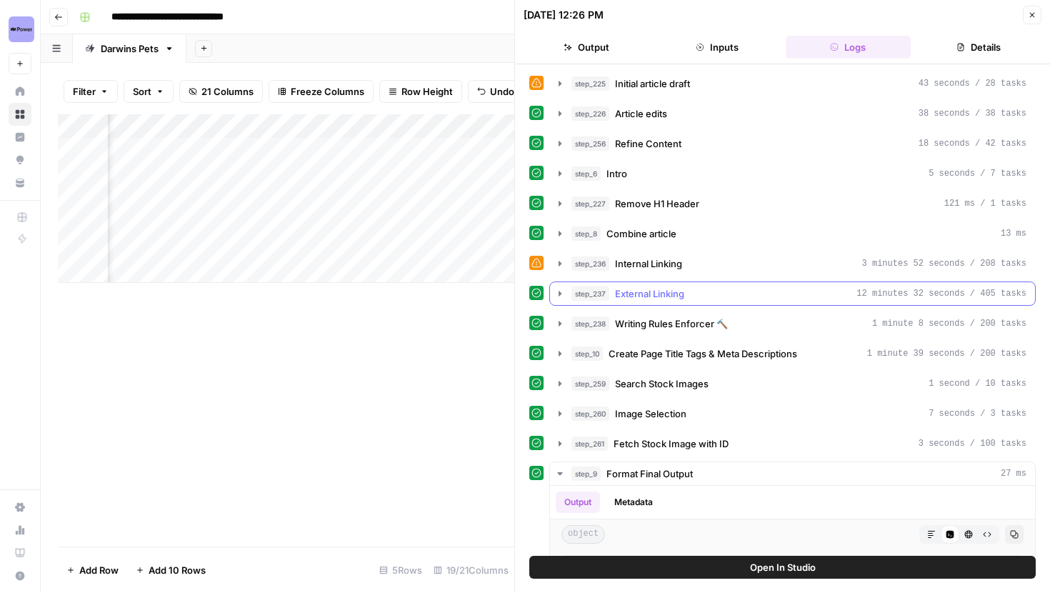
click at [559, 301] on button "step_237 External Linking 12 minutes 32 seconds / 405 tasks" at bounding box center [792, 293] width 485 height 23
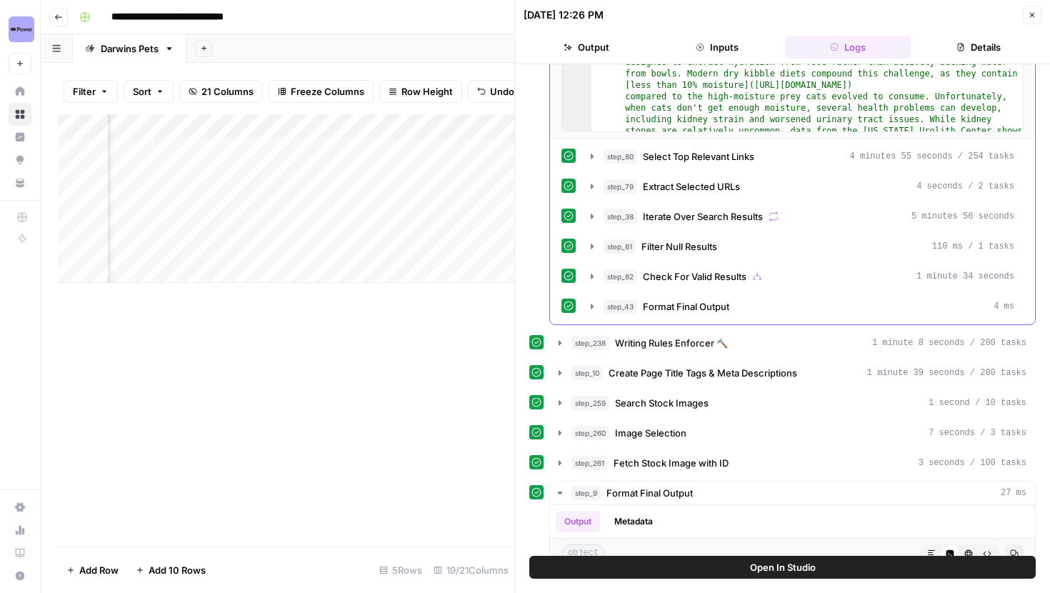
scroll to position [526, 0]
click at [587, 216] on icon "button" at bounding box center [592, 215] width 11 height 11
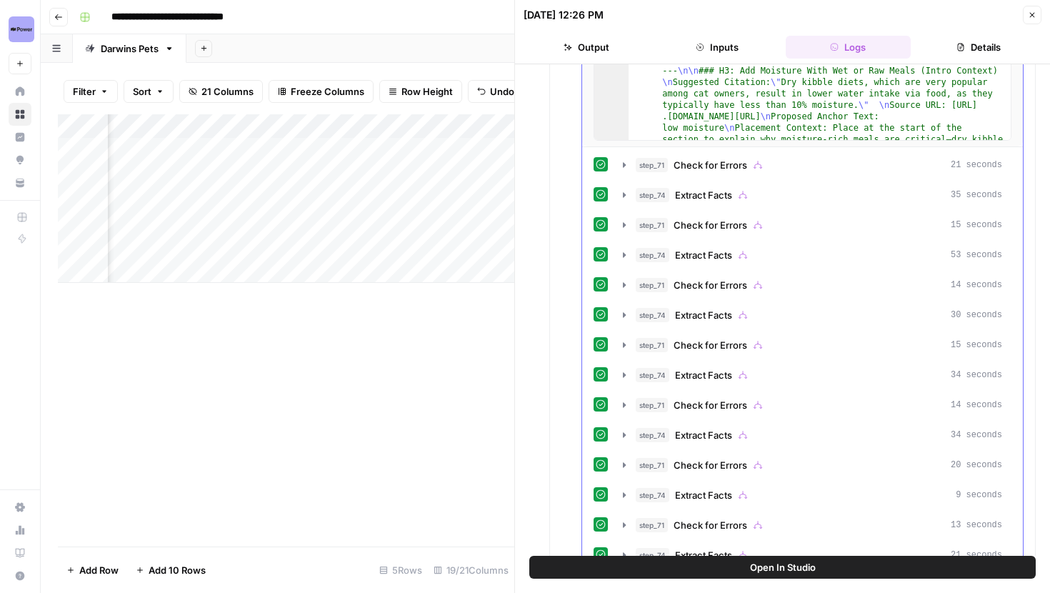
scroll to position [1024, 0]
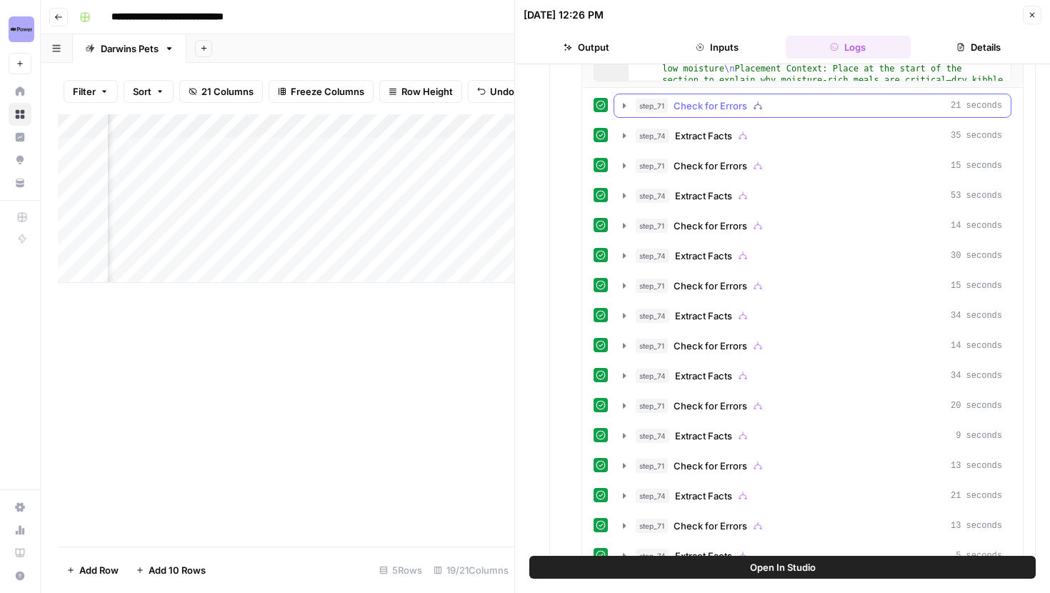
click at [627, 101] on icon "button" at bounding box center [624, 105] width 11 height 11
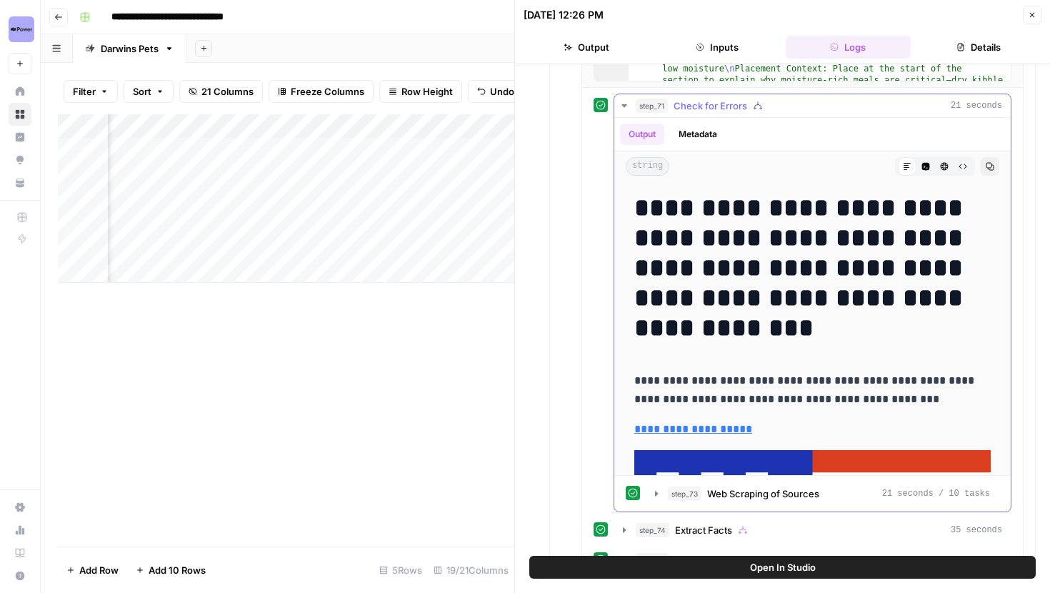
click at [627, 101] on icon "button" at bounding box center [624, 105] width 11 height 11
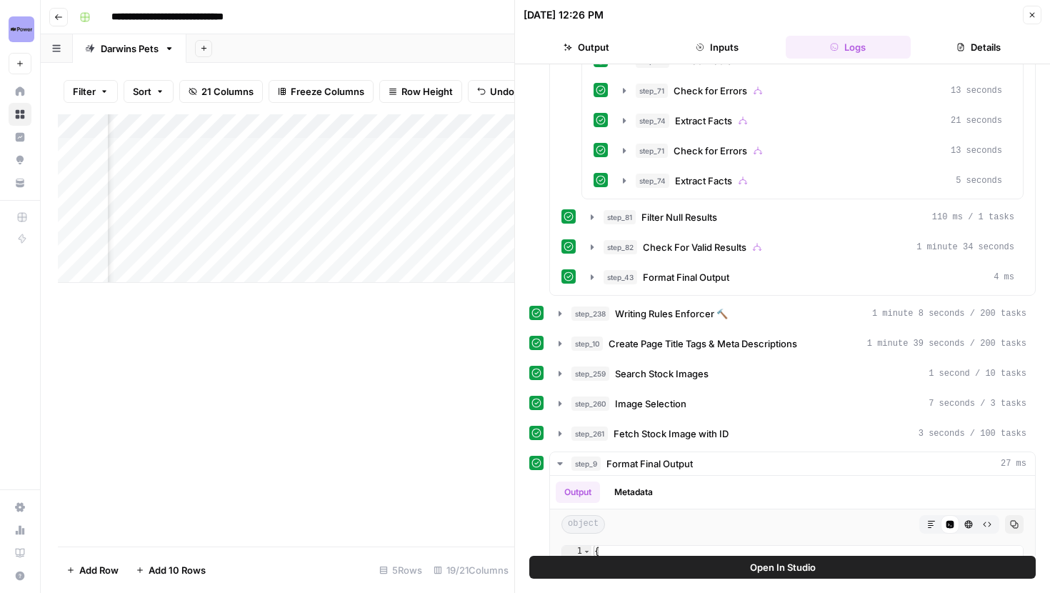
scroll to position [1472, 0]
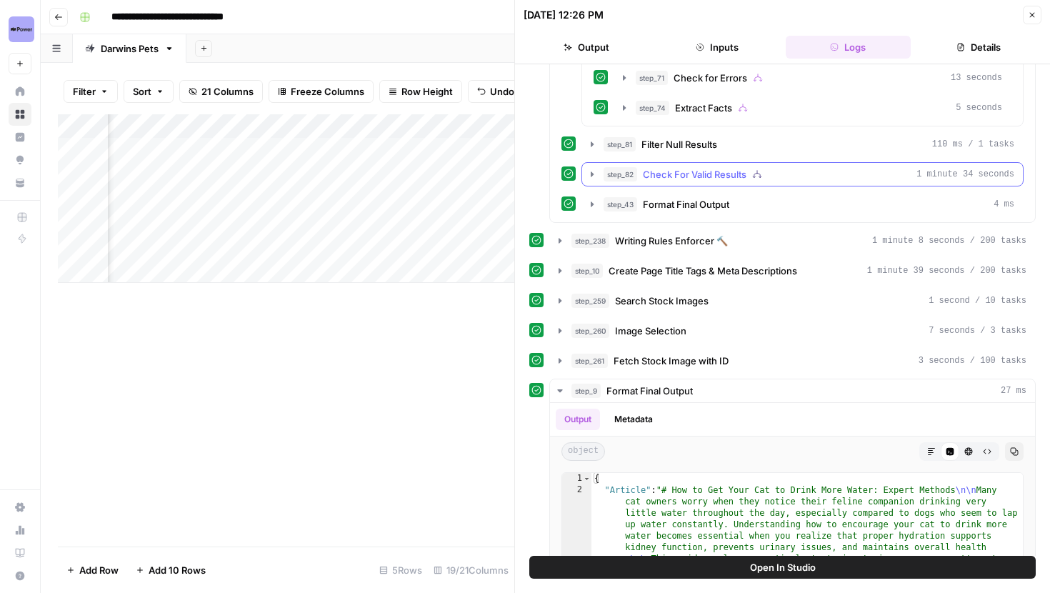
click at [592, 171] on icon "button" at bounding box center [592, 174] width 11 height 11
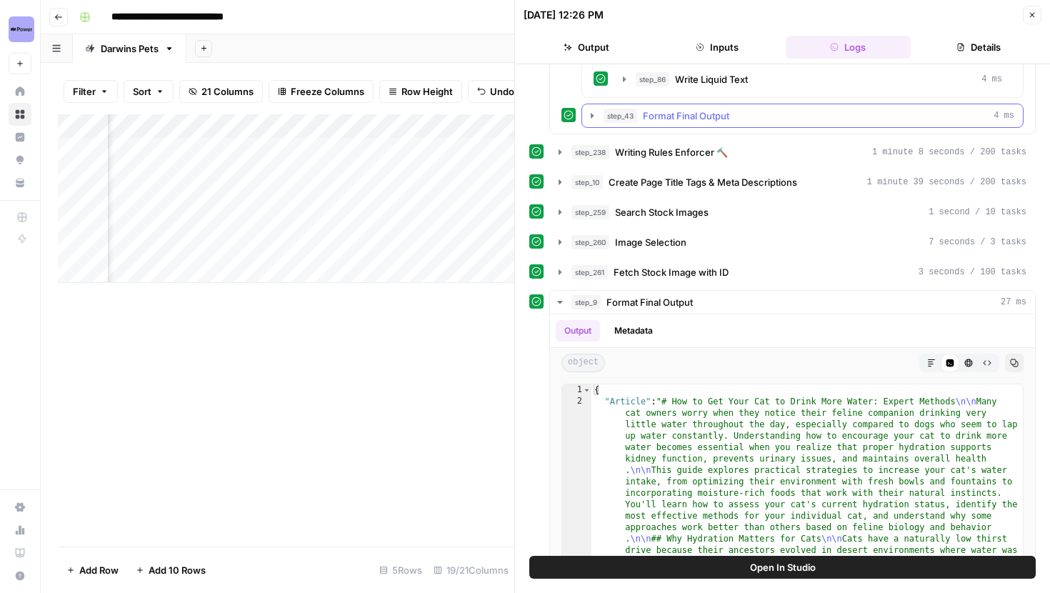
scroll to position [2046, 0]
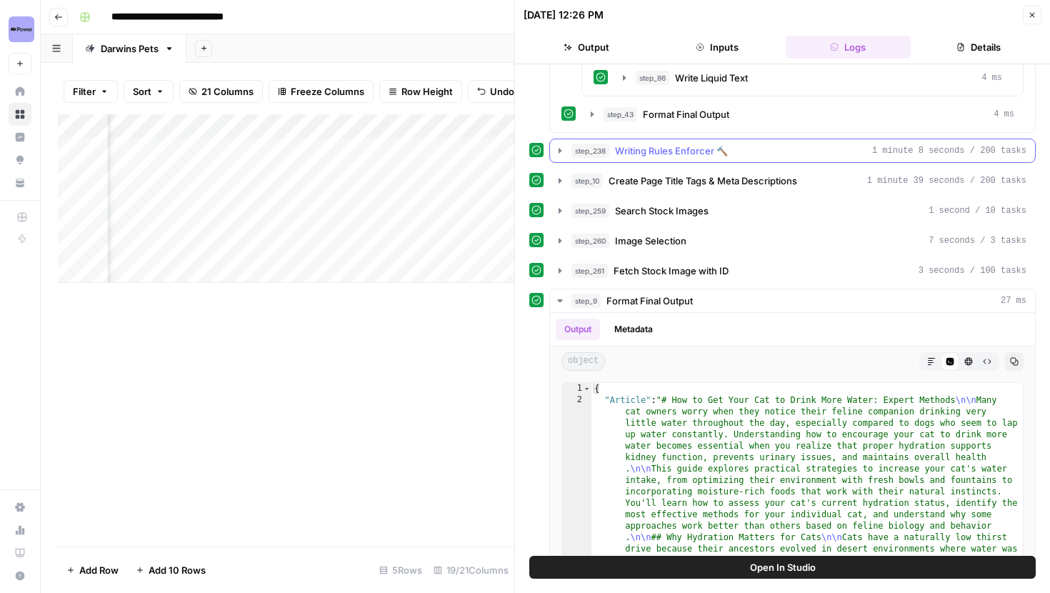
click at [556, 145] on icon "button" at bounding box center [559, 150] width 11 height 11
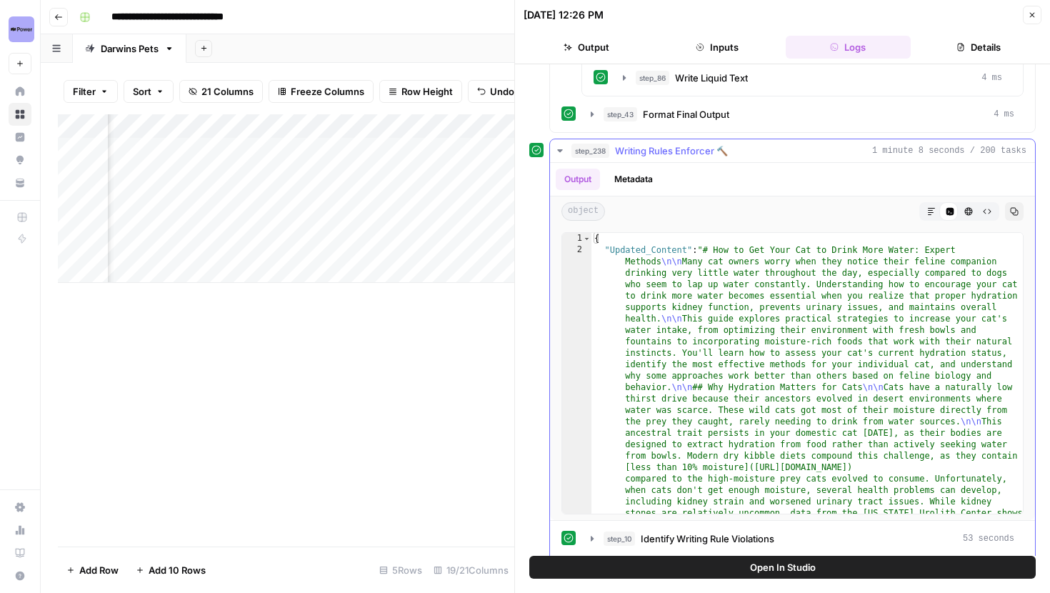
click at [557, 147] on icon "button" at bounding box center [559, 150] width 11 height 11
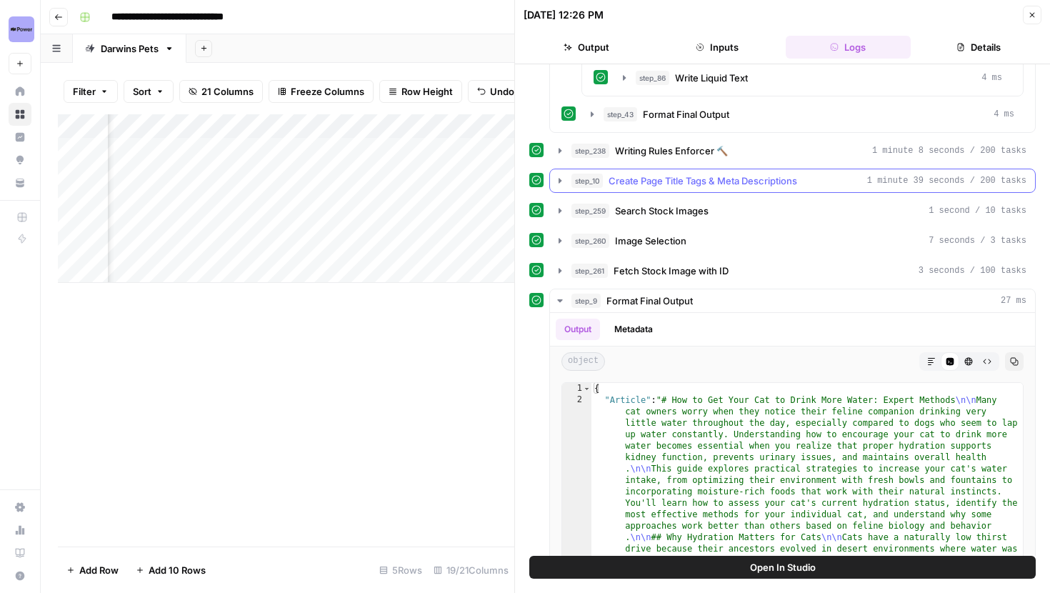
click at [557, 171] on button "step_10 Create Page Title Tags & Meta Descriptions 1 minute 39 seconds / 200 ta…" at bounding box center [792, 180] width 485 height 23
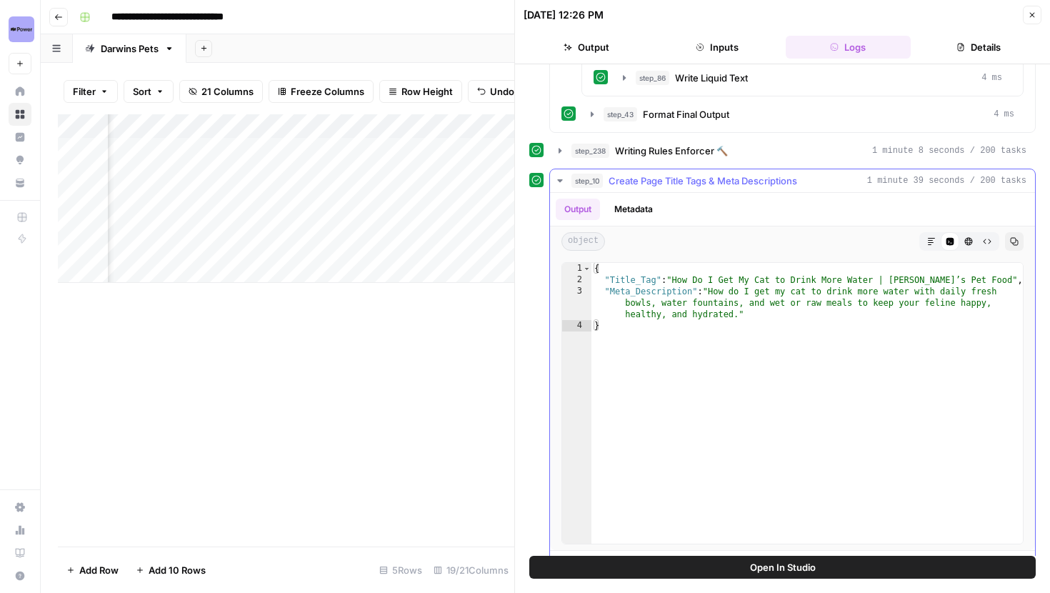
click at [557, 171] on button "step_10 Create Page Title Tags & Meta Descriptions 1 minute 39 seconds / 200 ta…" at bounding box center [792, 180] width 485 height 23
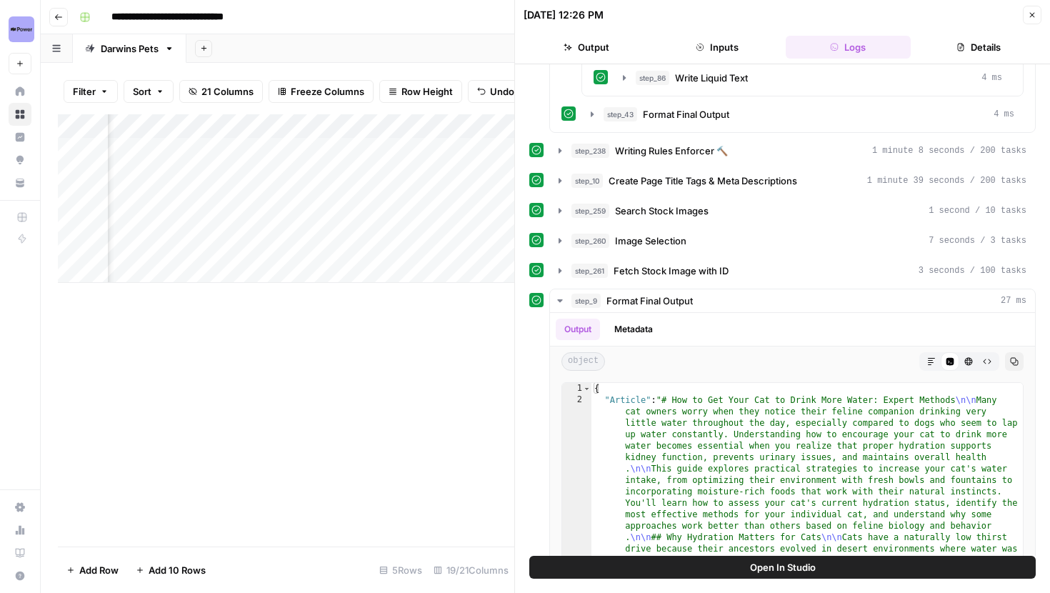
click at [1029, 14] on icon "button" at bounding box center [1032, 15] width 9 height 9
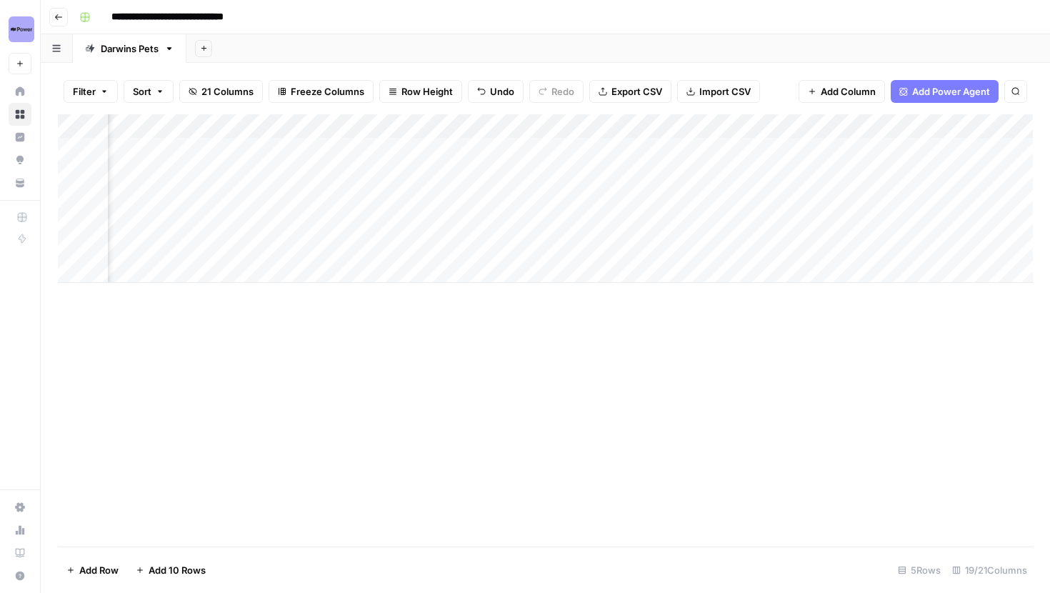
scroll to position [0, 660]
click at [444, 221] on div "Add Column" at bounding box center [545, 198] width 975 height 169
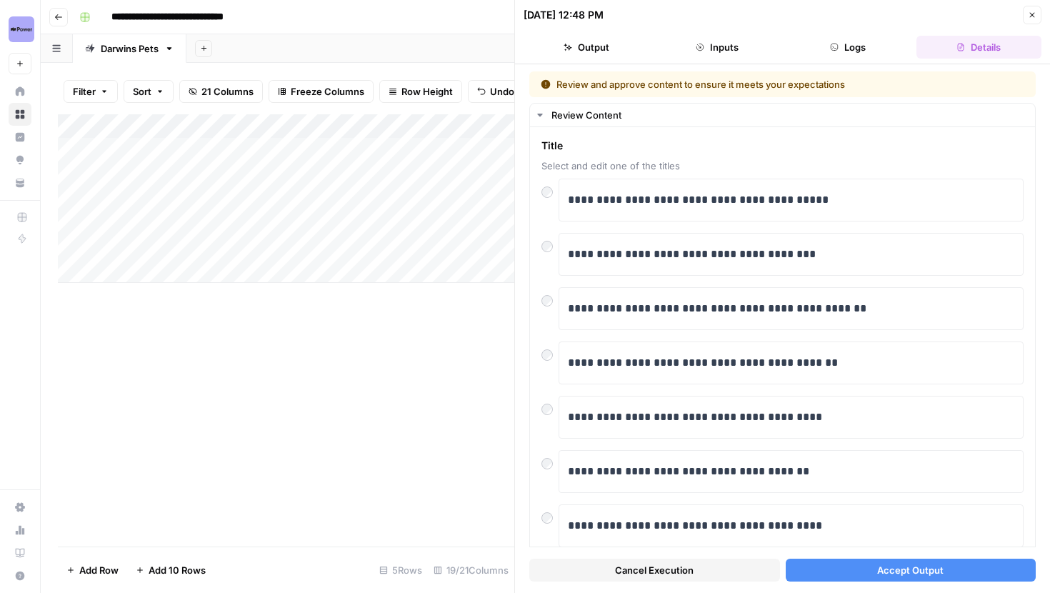
click at [847, 572] on button "Accept Output" at bounding box center [911, 570] width 251 height 23
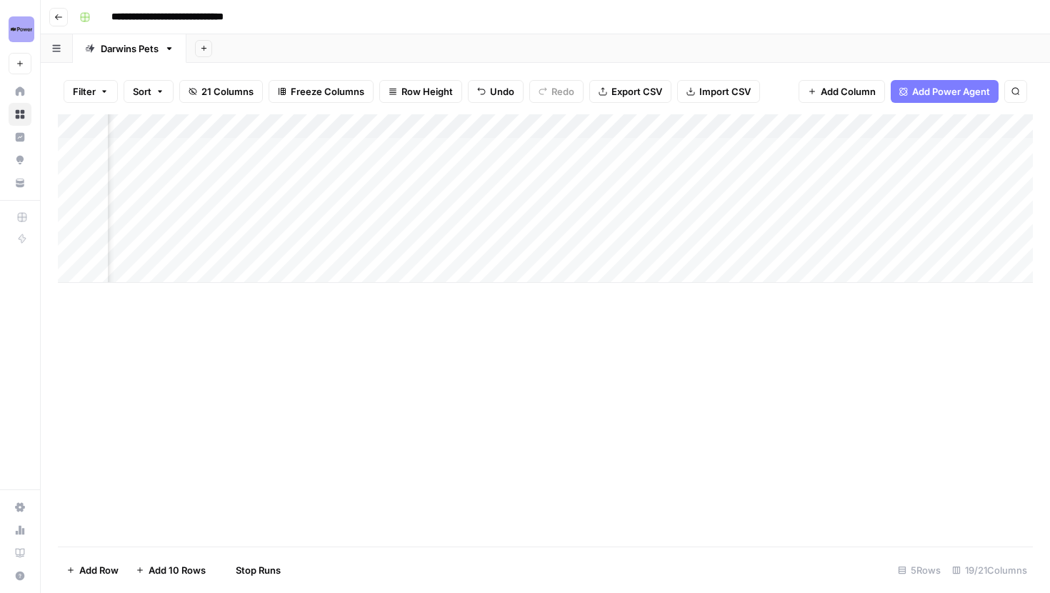
scroll to position [0, 531]
click at [581, 199] on div "Add Column" at bounding box center [545, 198] width 975 height 169
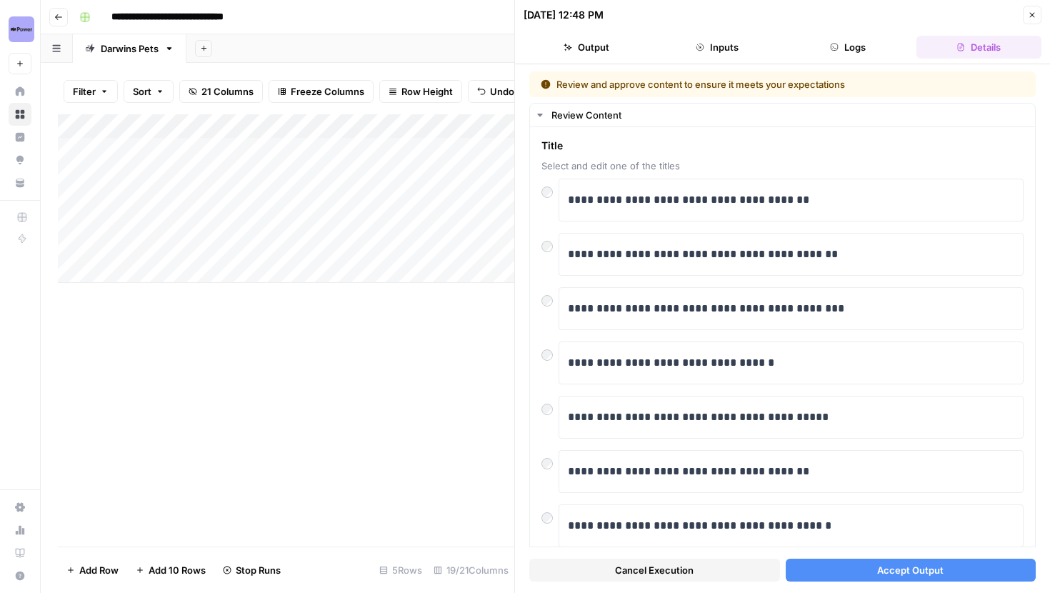
click at [842, 576] on button "Accept Output" at bounding box center [911, 570] width 251 height 23
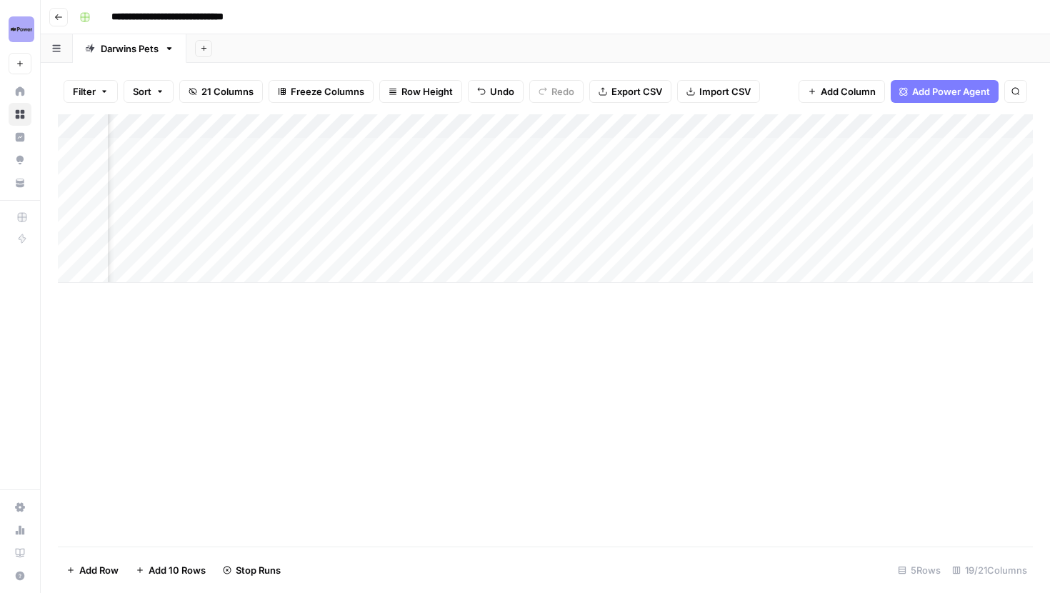
scroll to position [0, 1499]
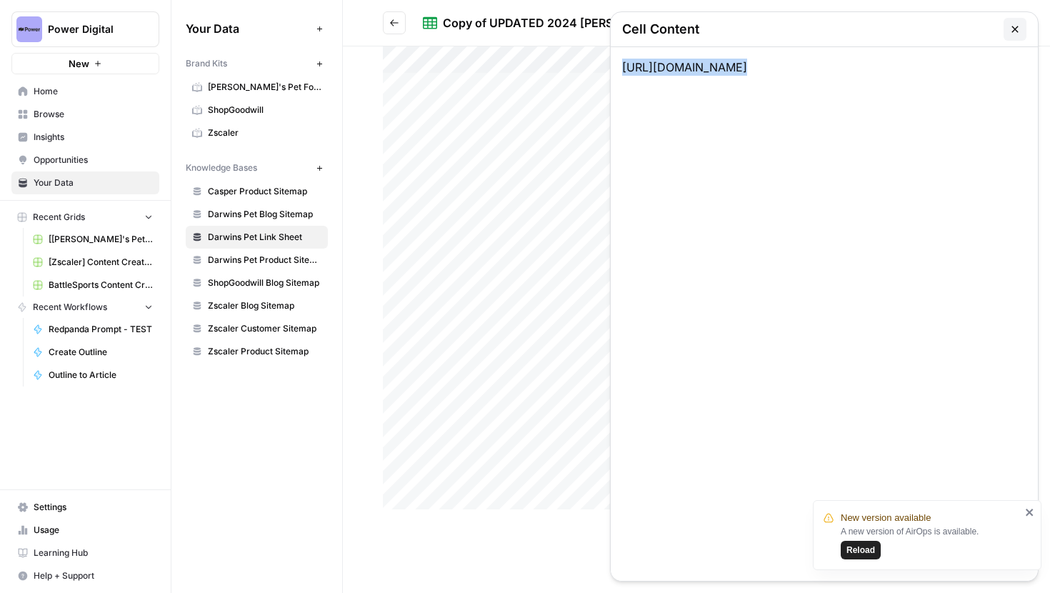
click at [236, 84] on span "[PERSON_NAME]'s Pet Food" at bounding box center [265, 87] width 114 height 13
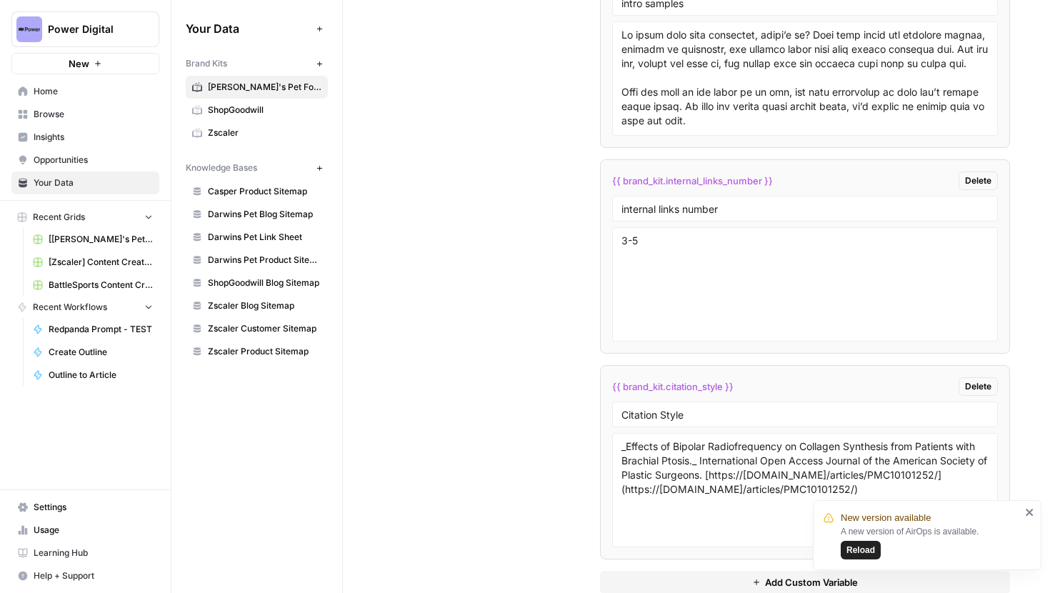
scroll to position [3366, 0]
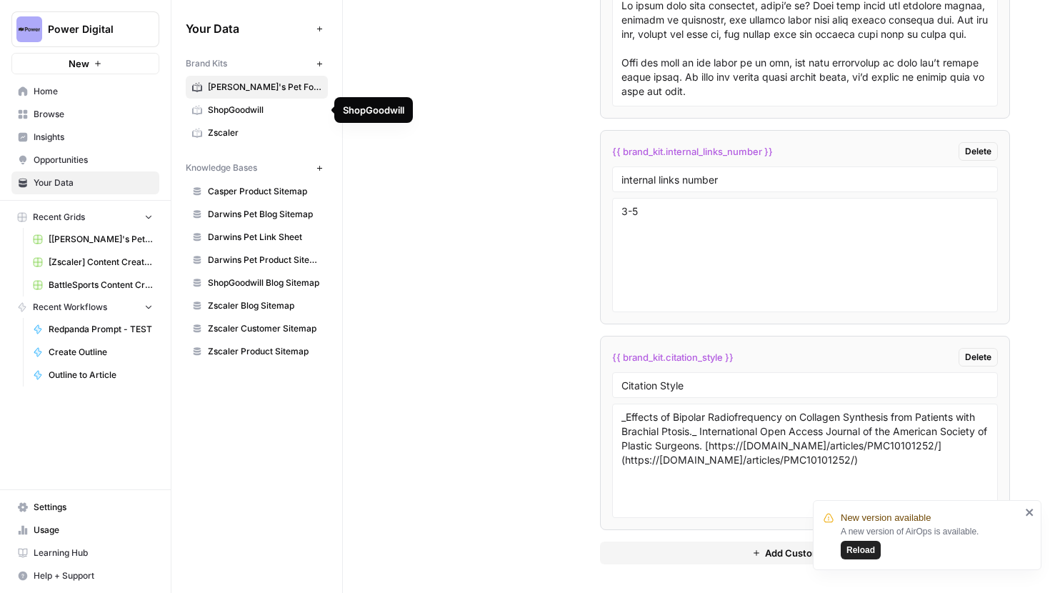
click at [546, 442] on div "Custom Variables Create custom variables that will appear as global brand varia…" at bounding box center [696, 38] width 627 height 1109
click at [885, 468] on textarea "_Effects of Bipolar Radiofrequency on Collagen Synthesis from Patients with Bra…" at bounding box center [806, 460] width 368 height 101
drag, startPoint x: 620, startPoint y: 418, endPoint x: 691, endPoint y: 429, distance: 71.6
click at [691, 429] on div "_Effects of Bipolar Radiofrequency on Collagen Synthesis from Patients with Bra…" at bounding box center [805, 461] width 386 height 114
drag, startPoint x: 699, startPoint y: 433, endPoint x: 614, endPoint y: 419, distance: 86.9
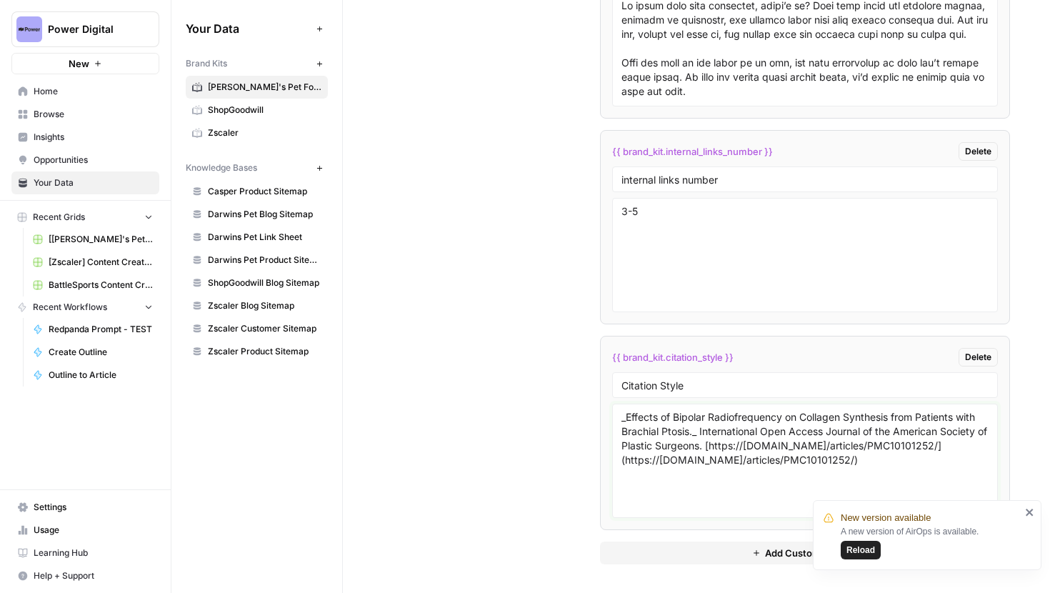
click at [614, 419] on div "_Effects of Bipolar Radiofrequency on Collagen Synthesis from Patients with Bra…" at bounding box center [805, 461] width 386 height 114
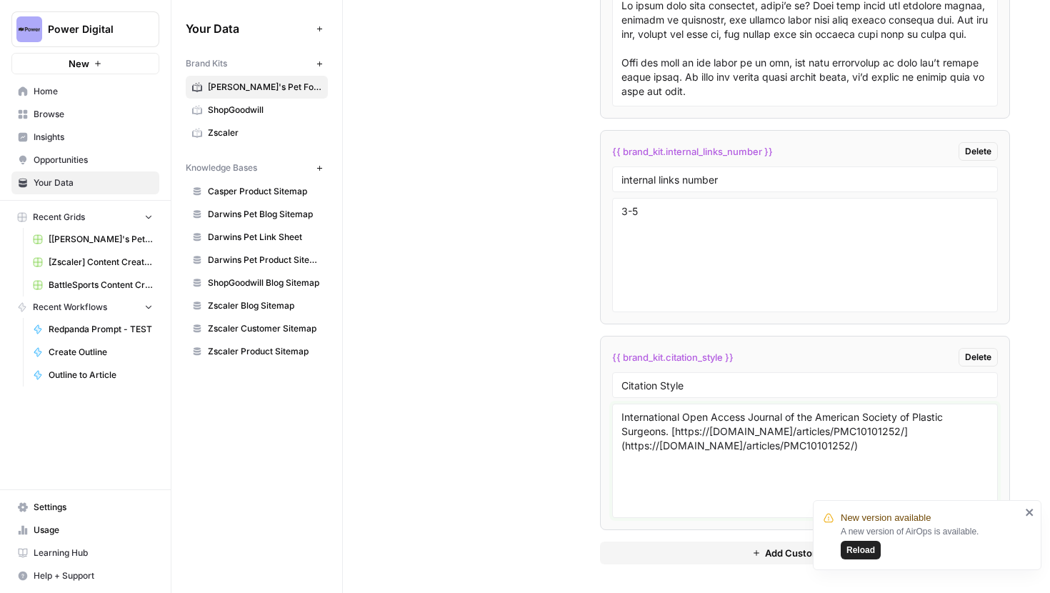
click at [669, 431] on textarea "International Open Access Journal of the American Society of Plastic Surgeons. …" at bounding box center [806, 460] width 368 height 101
paste textarea "_Effects of Bipolar Radiofrequency on Collagen Synthesis from Patients with Bra…"
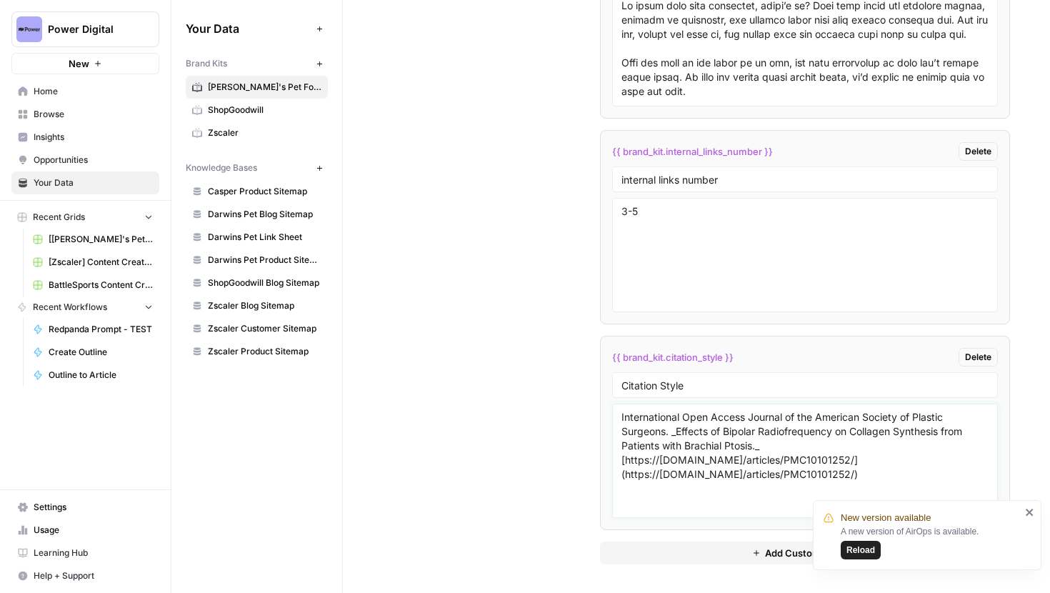
click at [780, 495] on textarea "International Open Access Journal of the American Society of Plastic Surgeons. …" at bounding box center [806, 460] width 368 height 101
type textarea "International Open Access Journal of the American Society of Plastic Surgeons. …"
click at [1029, 509] on icon "close" at bounding box center [1030, 511] width 10 height 11
drag, startPoint x: 889, startPoint y: 481, endPoint x: 558, endPoint y: 389, distance: 343.4
click at [558, 389] on div "Custom Variables Create custom variables that will appear as global brand varia…" at bounding box center [696, 38] width 627 height 1109
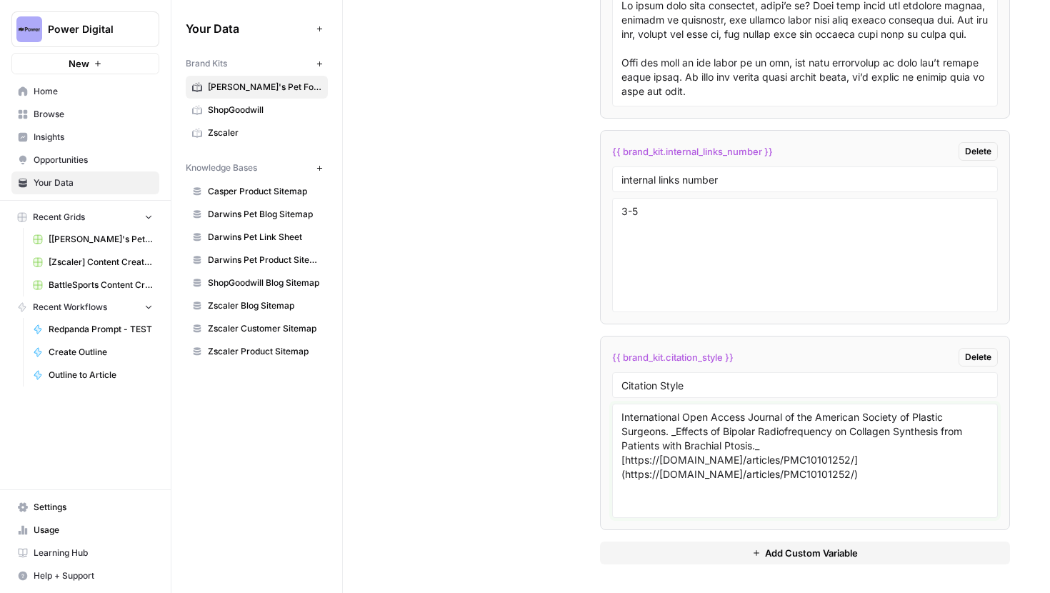
click at [899, 498] on textarea "International Open Access Journal of the American Society of Plastic Surgeons. …" at bounding box center [806, 460] width 368 height 101
drag, startPoint x: 891, startPoint y: 477, endPoint x: 611, endPoint y: 414, distance: 287.2
click at [611, 414] on li "{{ brand_kit.citation_style }} Delete Citation Style International Open Access …" at bounding box center [805, 433] width 411 height 194
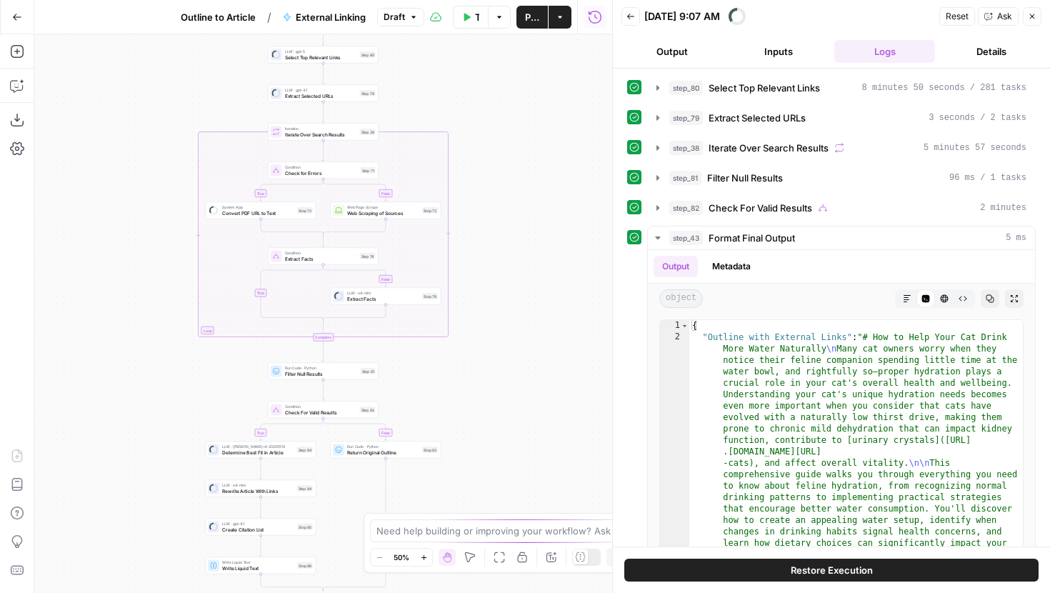
click at [769, 49] on button "Inputs" at bounding box center [778, 51] width 101 height 23
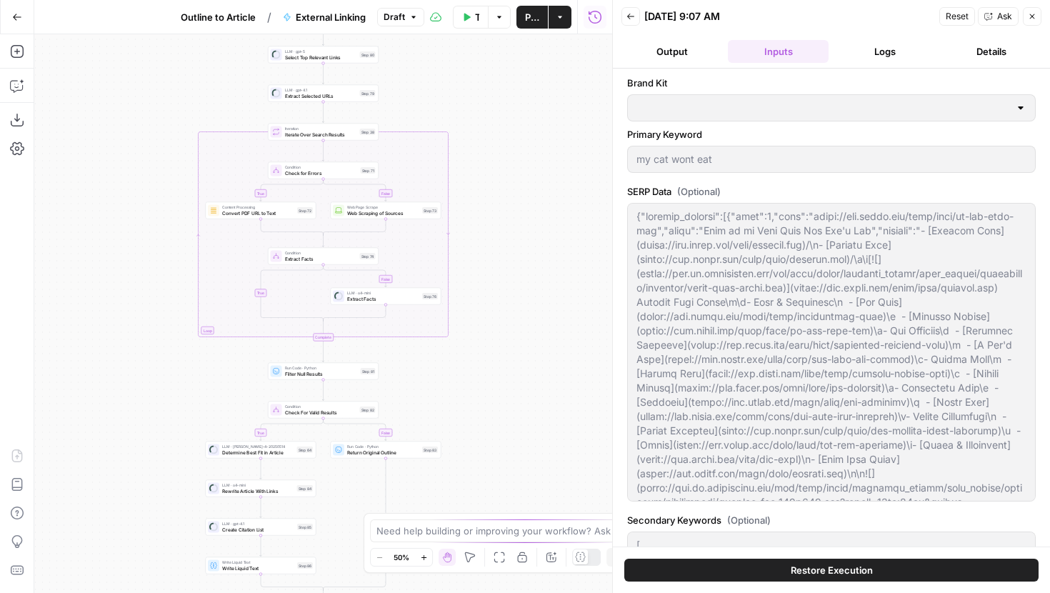
type input "[PERSON_NAME]'s Pet Food"
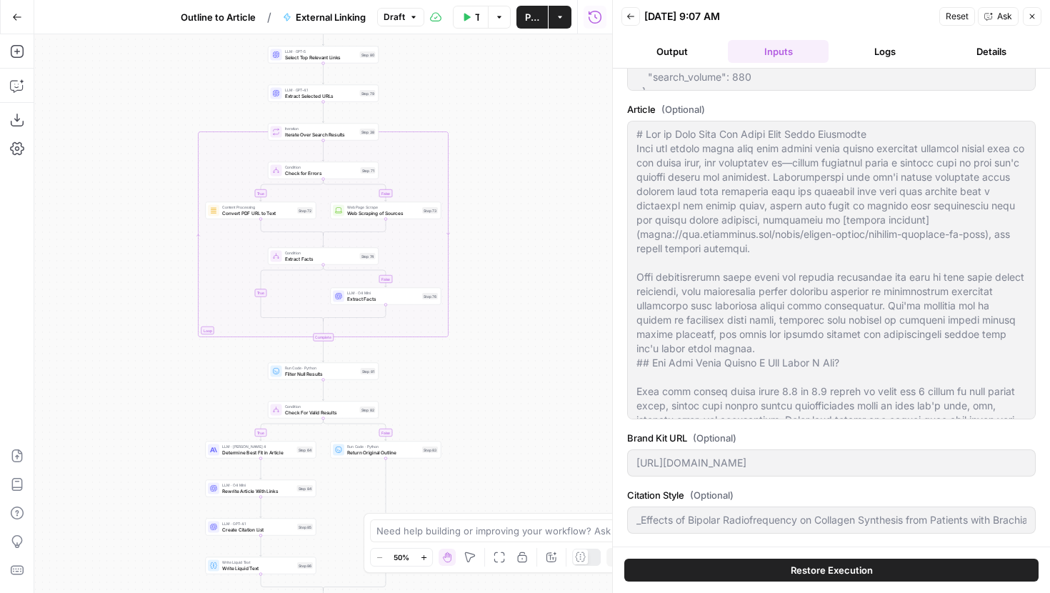
click at [466, 16] on icon "button" at bounding box center [467, 17] width 6 height 8
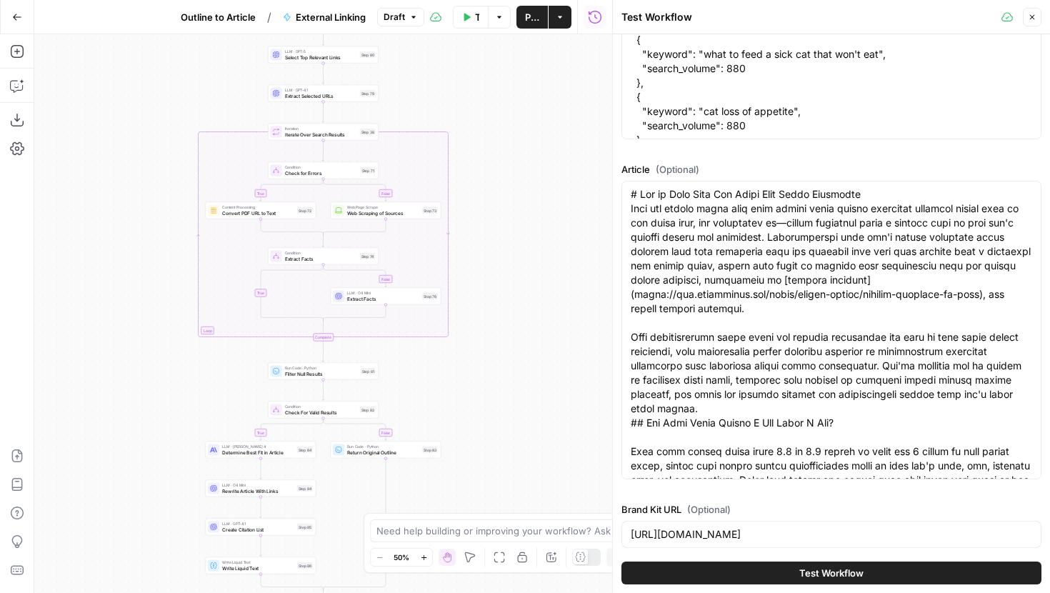
scroll to position [784, 0]
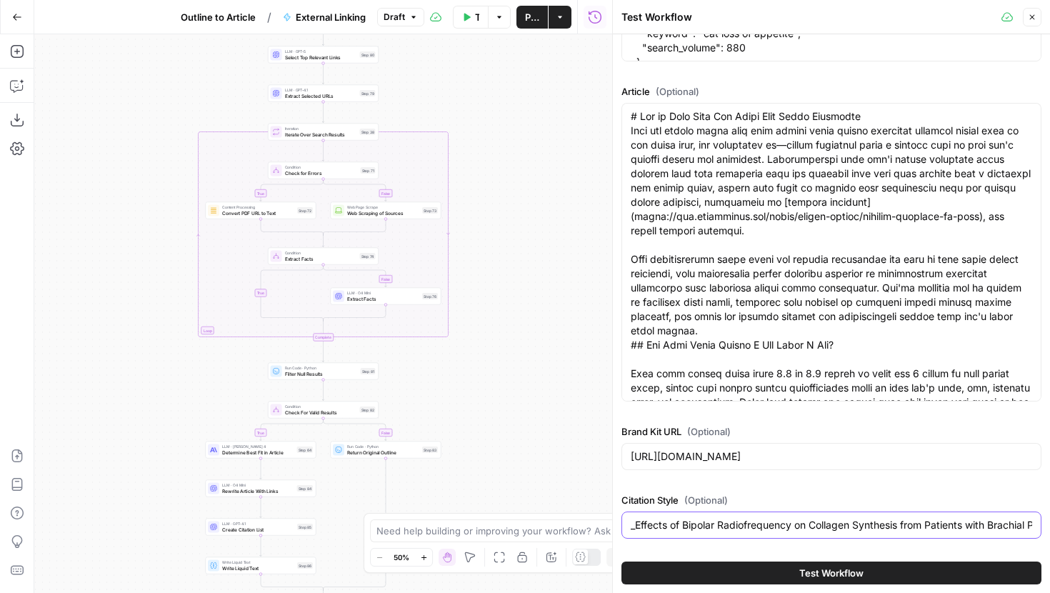
click at [792, 523] on input "_Effects of Bipolar Radiofrequency on Collagen Synthesis from Patients with Bra…" at bounding box center [831, 525] width 401 height 14
paste input "International Open Access Journal of the American Society of Plastic Surgeons. …"
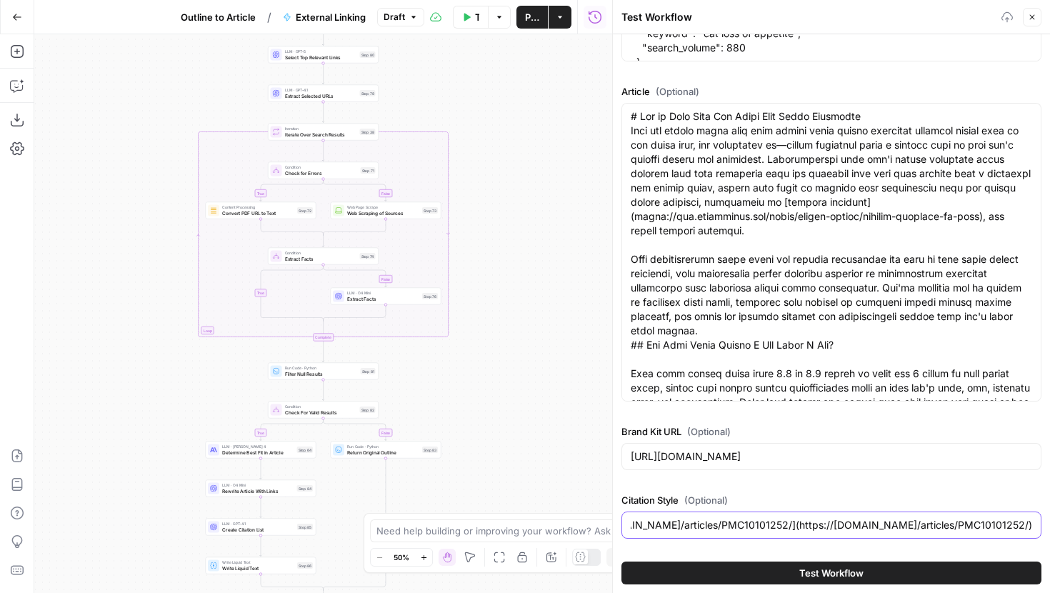
type input "International Open Access Journal of the American Society of Plastic Surgeons. …"
click at [812, 570] on span "Test Workflow" at bounding box center [831, 573] width 64 height 14
click at [837, 475] on div "Brand Kit URL (Optional) [URL][DOMAIN_NAME]" at bounding box center [832, 449] width 420 height 51
click at [809, 579] on span "Test Workflow" at bounding box center [831, 573] width 64 height 14
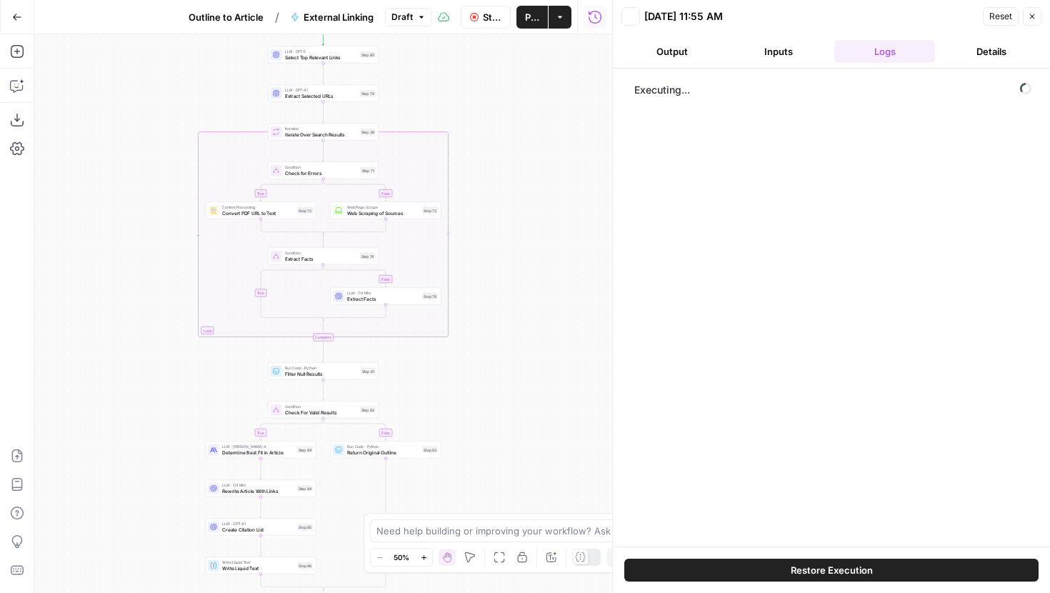
click at [488, 12] on span "Stop Run" at bounding box center [492, 17] width 19 height 14
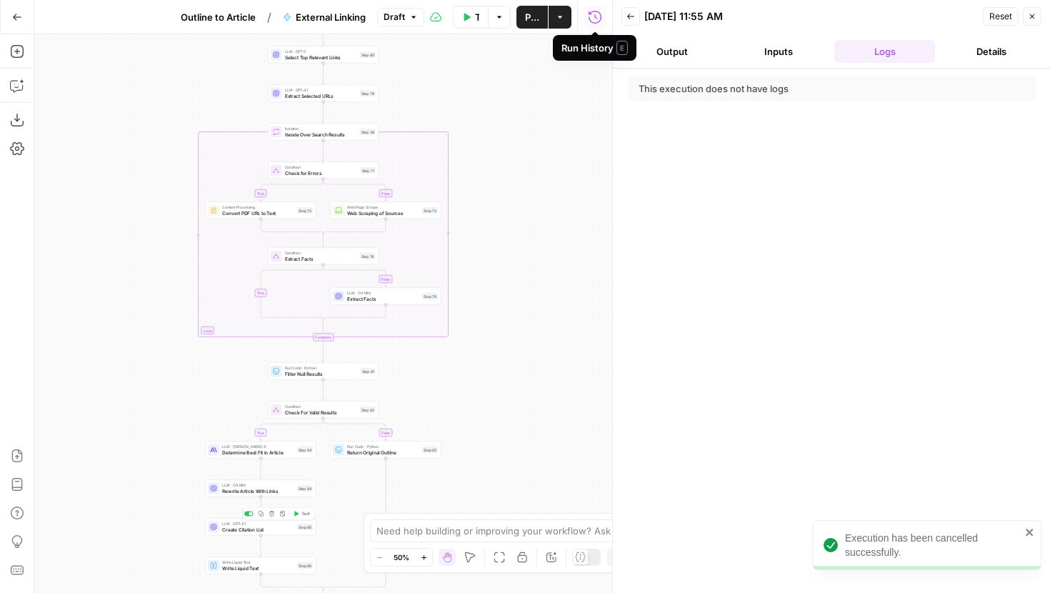
click at [304, 514] on span "Test" at bounding box center [305, 514] width 9 height 6
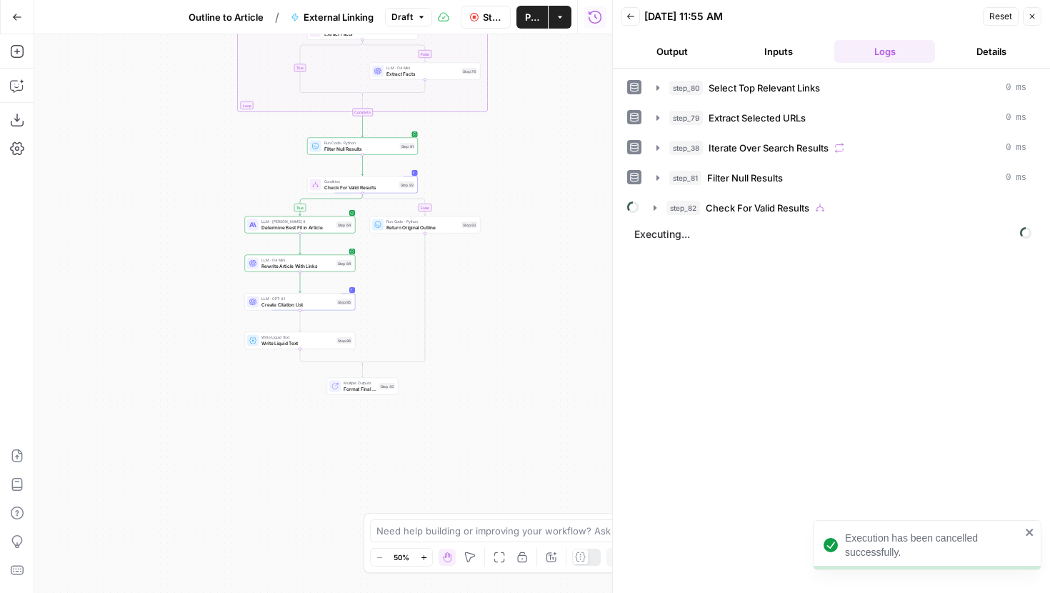
drag, startPoint x: 495, startPoint y: 401, endPoint x: 533, endPoint y: 174, distance: 231.0
click at [533, 174] on div "true false false true false true Workflow Input Settings Inputs LLM · GPT-5 Sel…" at bounding box center [323, 313] width 578 height 559
click at [1024, 532] on div "Execution has been cancelled successfully." at bounding box center [922, 544] width 206 height 37
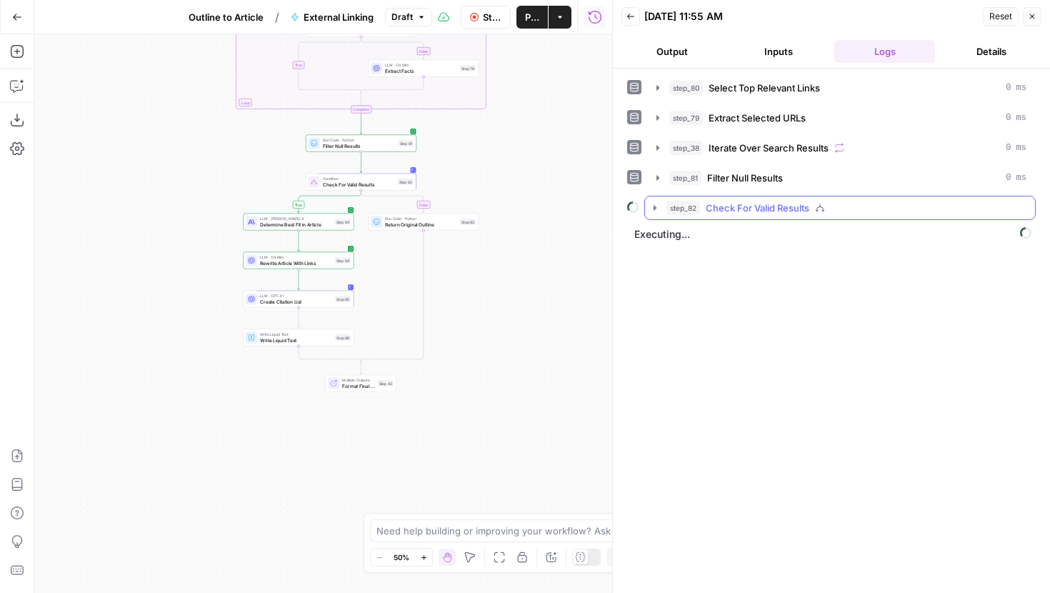
click at [654, 211] on icon "button" at bounding box center [654, 207] width 11 height 11
click at [654, 211] on icon "button" at bounding box center [657, 207] width 11 height 11
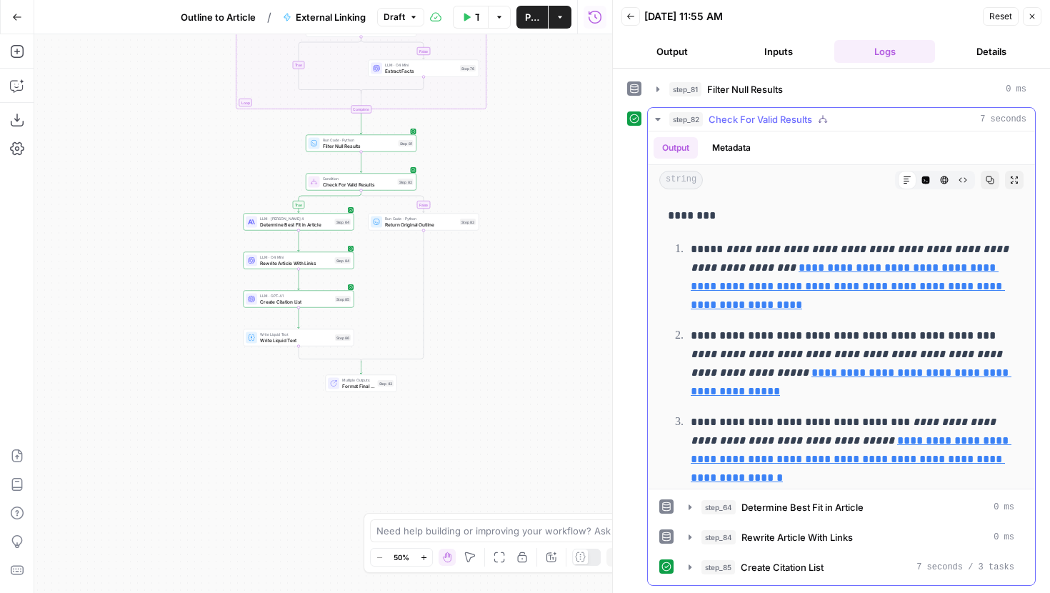
scroll to position [16, 0]
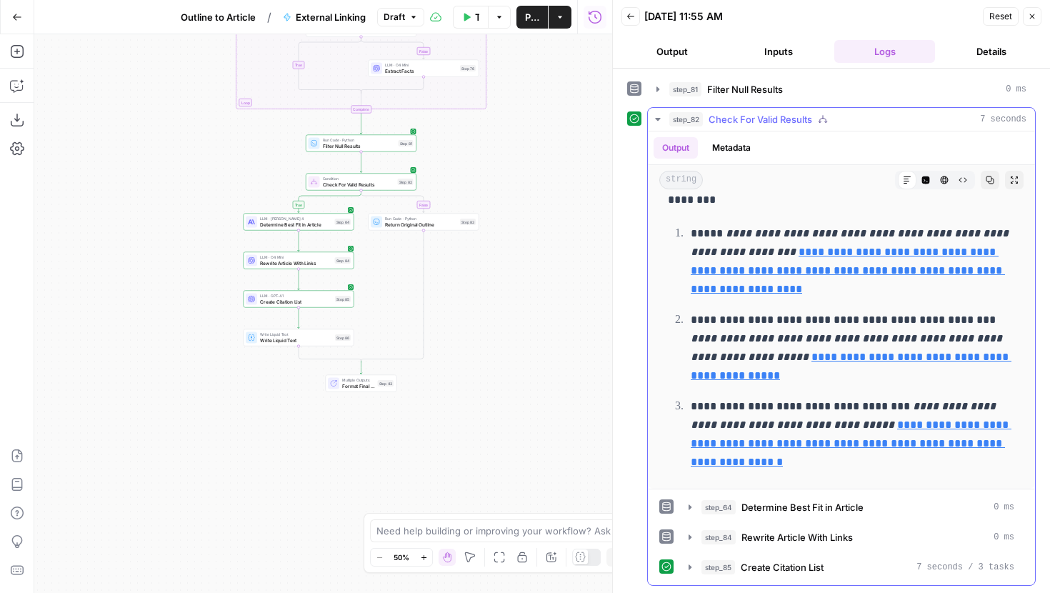
click at [745, 380] on link "**********" at bounding box center [851, 365] width 321 height 29
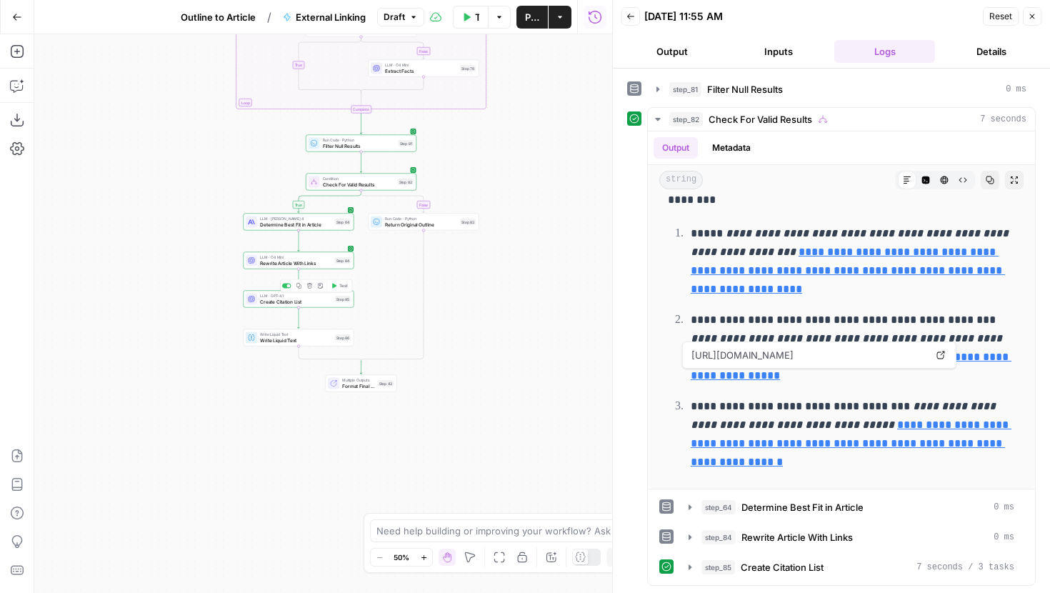
click at [316, 297] on span "LLM · GPT-4.1" at bounding box center [296, 296] width 72 height 6
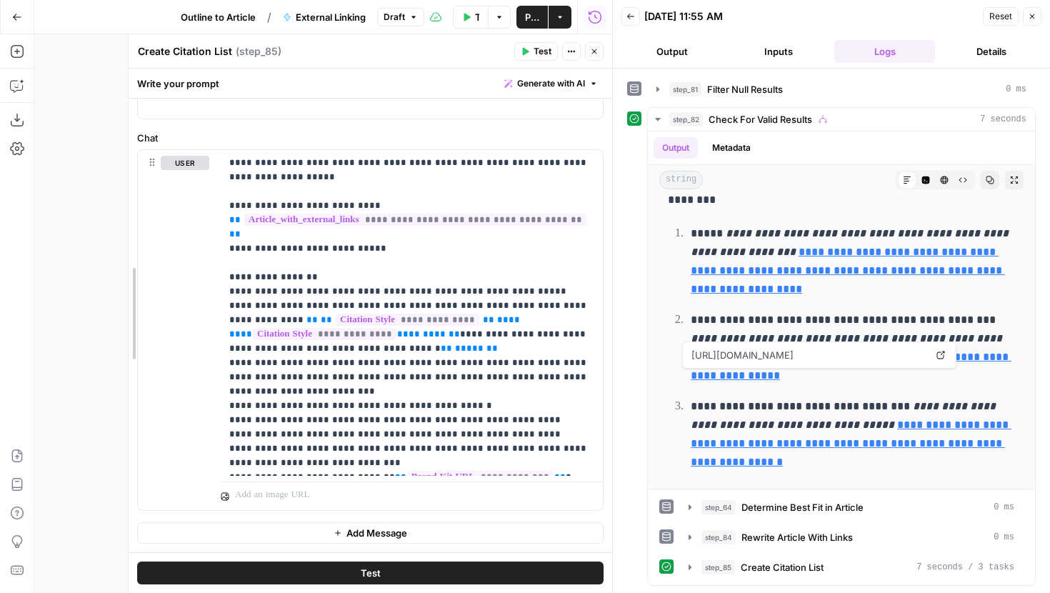
scroll to position [112, 0]
drag, startPoint x: 252, startPoint y: 374, endPoint x: 125, endPoint y: 374, distance: 127.2
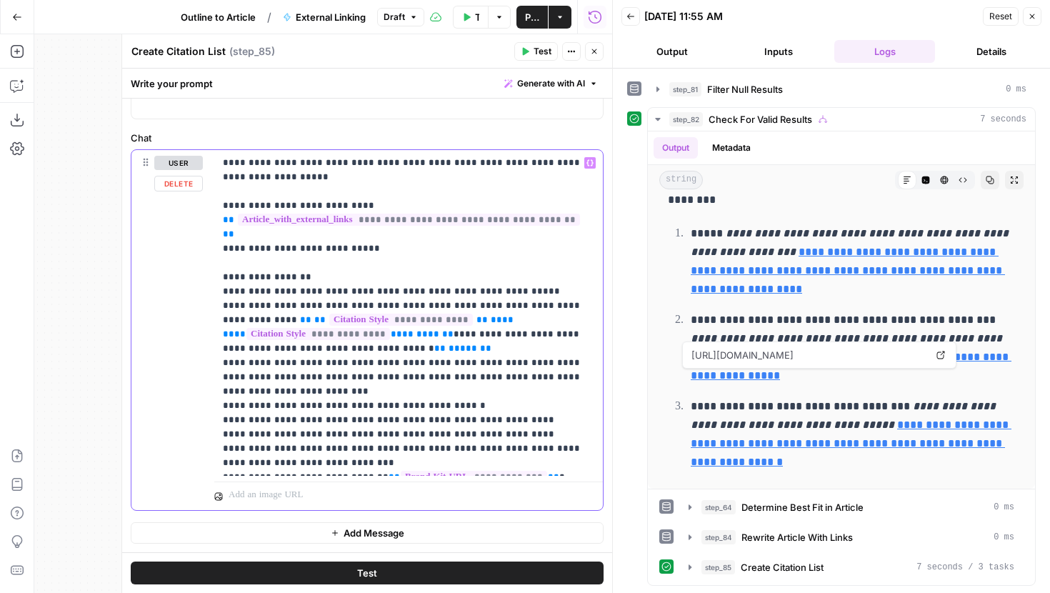
click at [340, 370] on p "**********" at bounding box center [408, 313] width 371 height 314
click at [339, 380] on p "**********" at bounding box center [408, 313] width 371 height 314
click at [531, 407] on p "**********" at bounding box center [408, 313] width 371 height 314
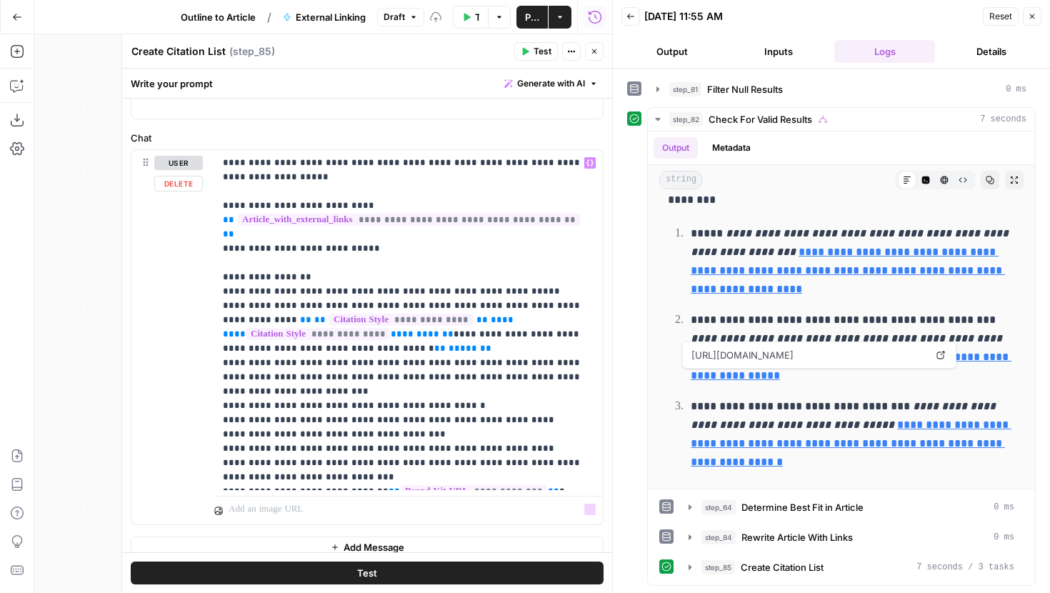
click at [473, 571] on button "Test" at bounding box center [367, 573] width 473 height 23
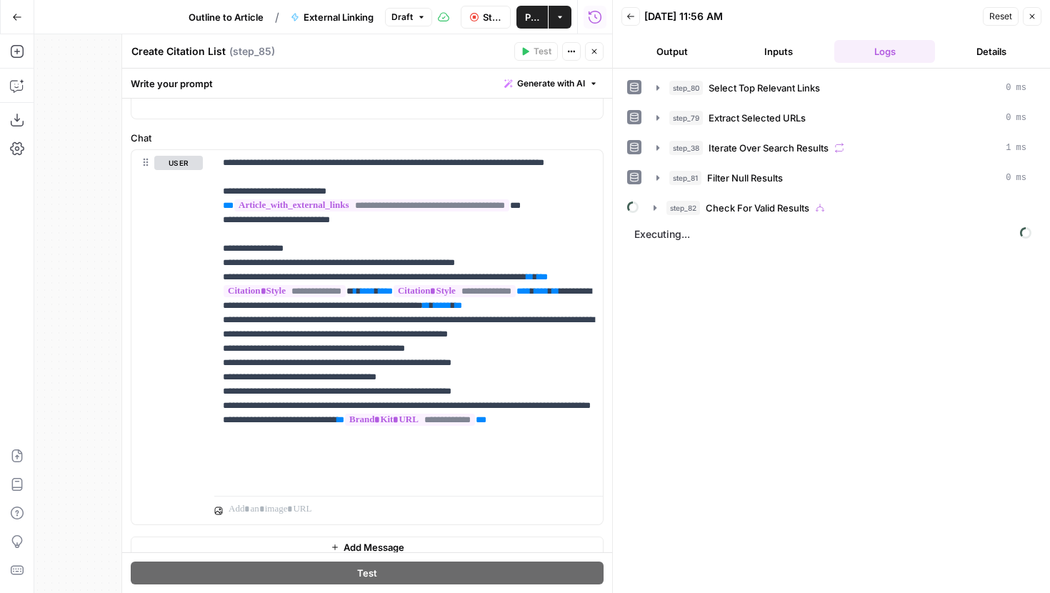
click at [595, 52] on icon "button" at bounding box center [594, 51] width 5 height 5
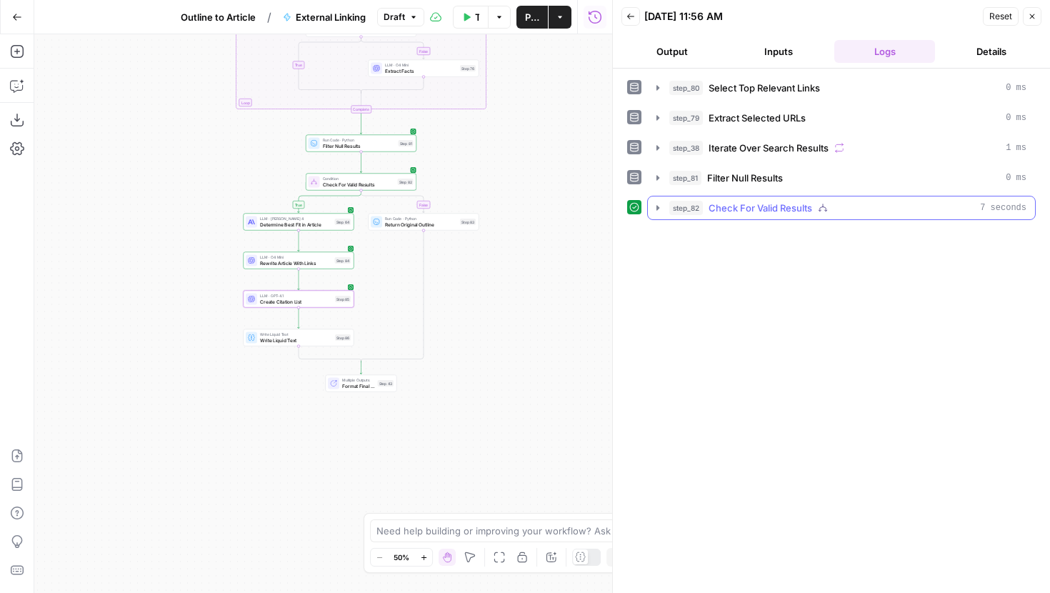
click at [649, 203] on button "step_82 Check For Valid Results 7 seconds" at bounding box center [841, 207] width 387 height 23
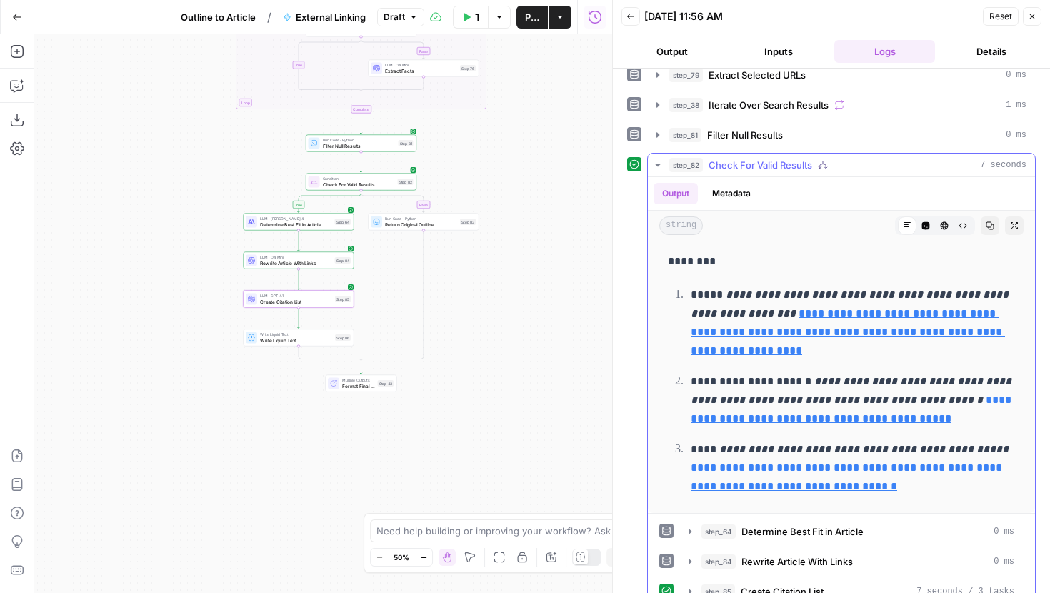
scroll to position [46, 0]
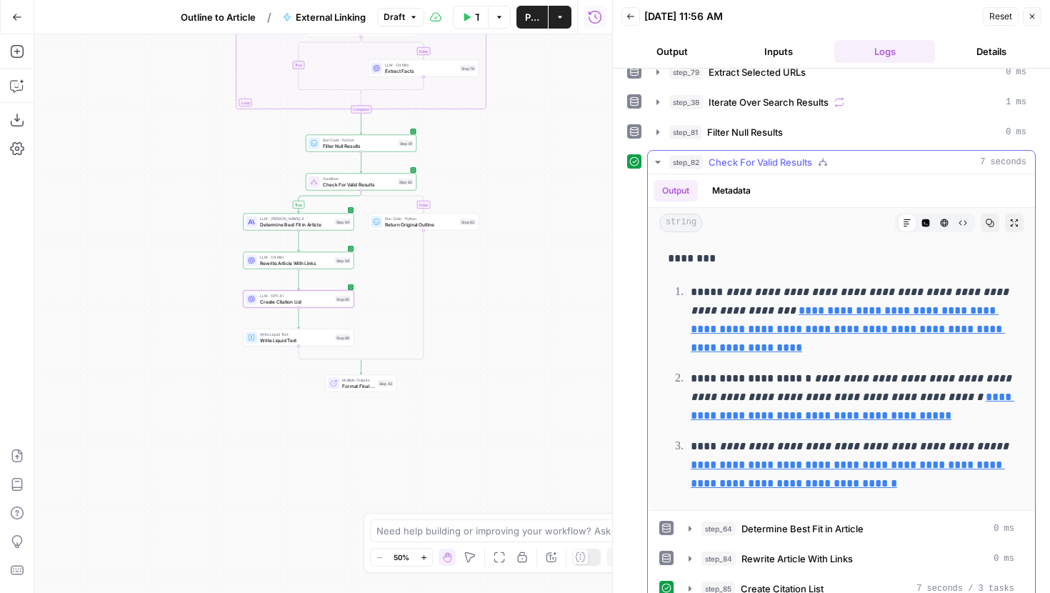
click at [771, 418] on link "**********" at bounding box center [853, 405] width 324 height 29
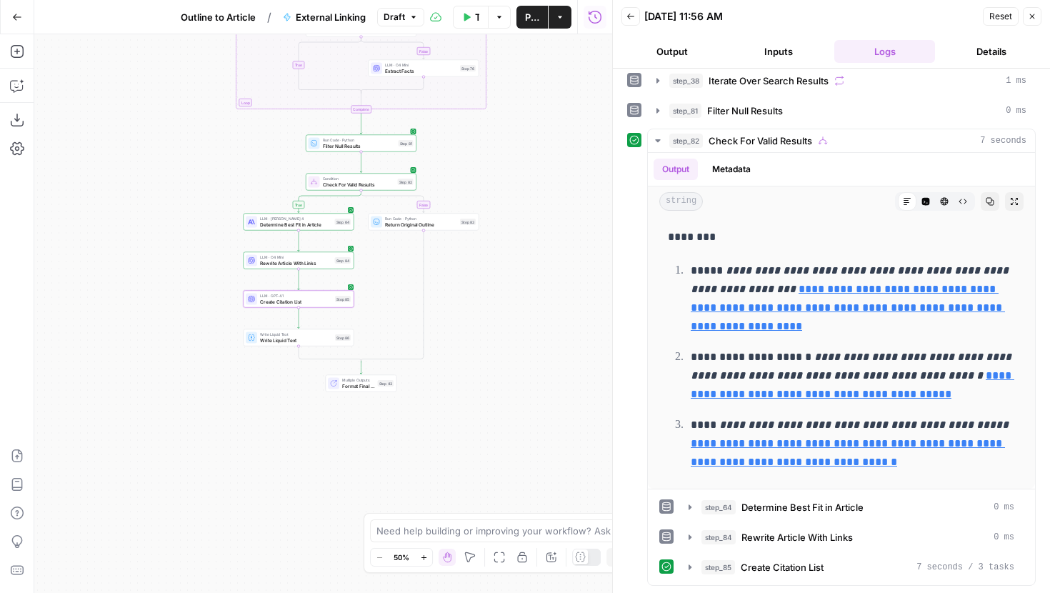
click at [472, 11] on button "Test Data" at bounding box center [471, 17] width 36 height 23
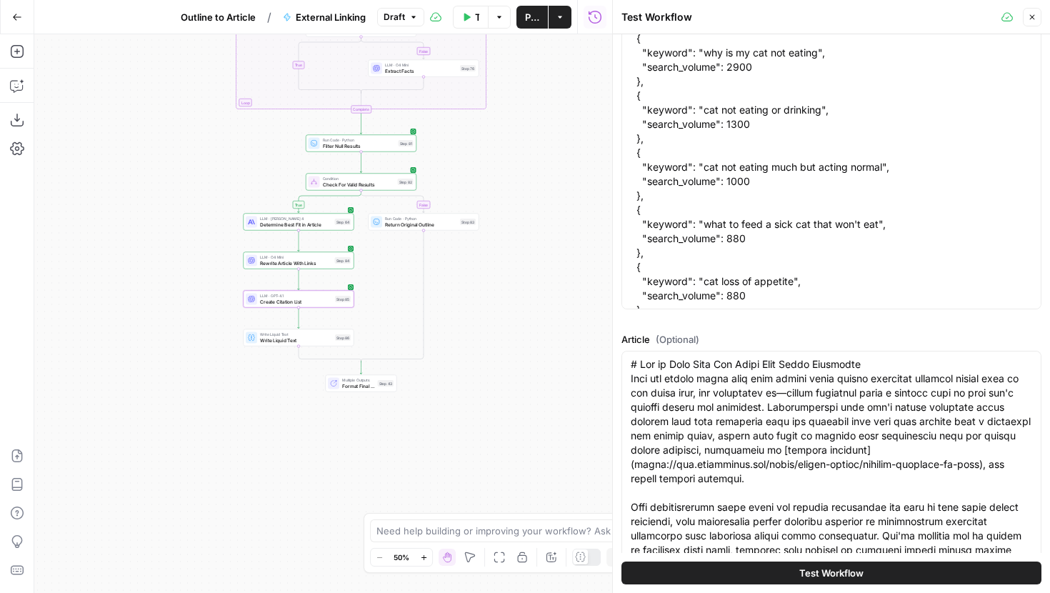
scroll to position [784, 0]
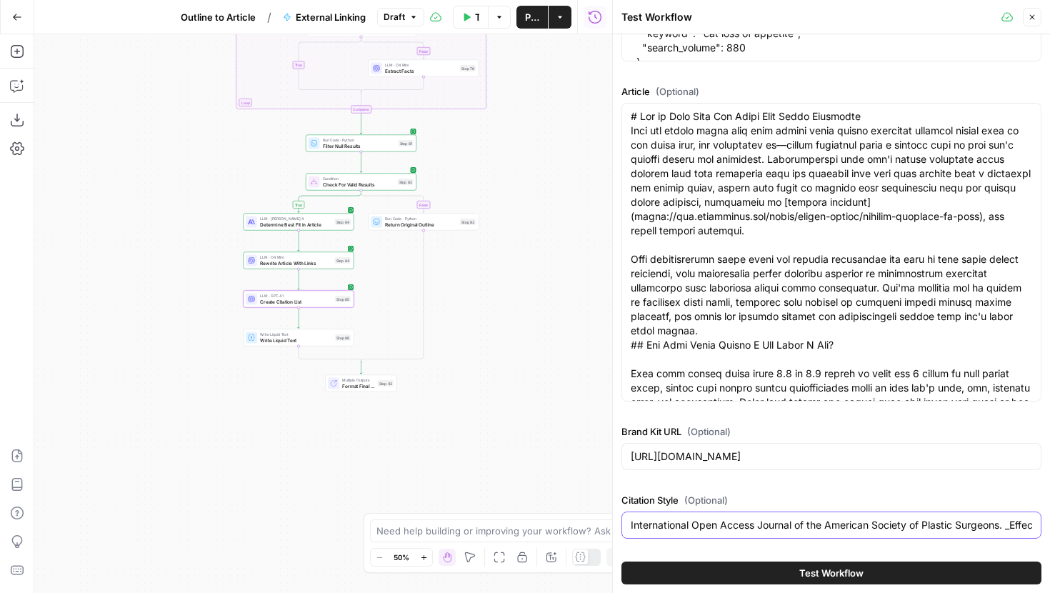
click at [659, 519] on input "International Open Access Journal of the American Society of Plastic Surgeons. …" at bounding box center [831, 525] width 401 height 14
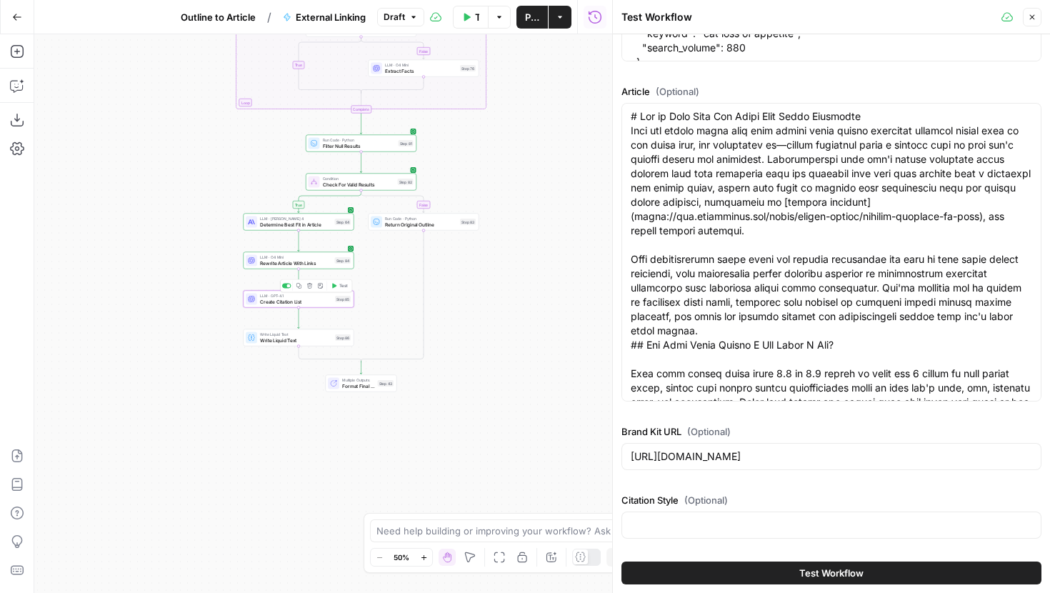
click at [339, 288] on span "Test" at bounding box center [343, 286] width 9 height 6
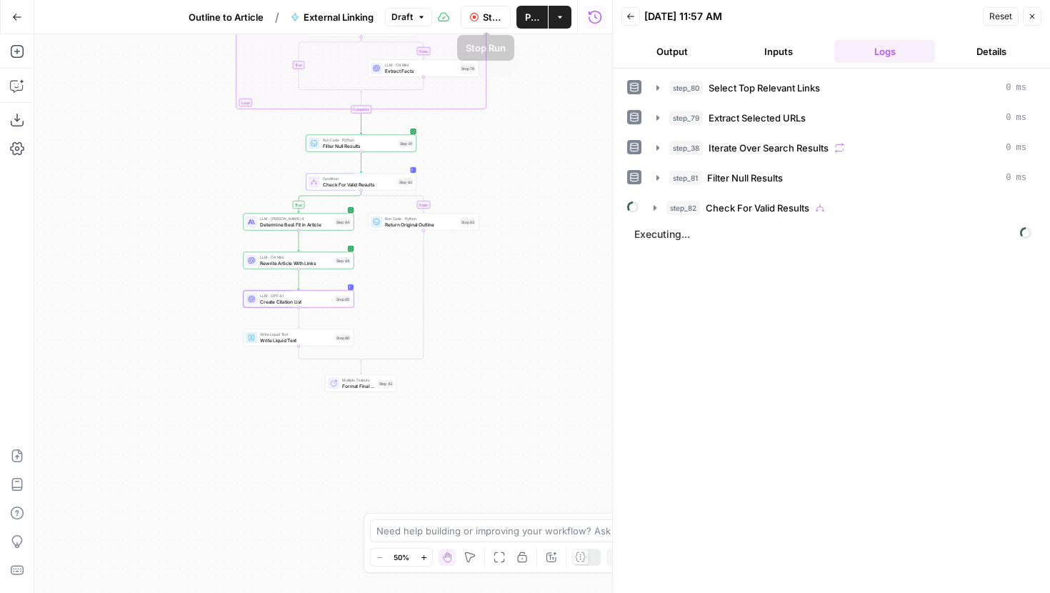
click at [767, 44] on button "Inputs" at bounding box center [778, 51] width 101 height 23
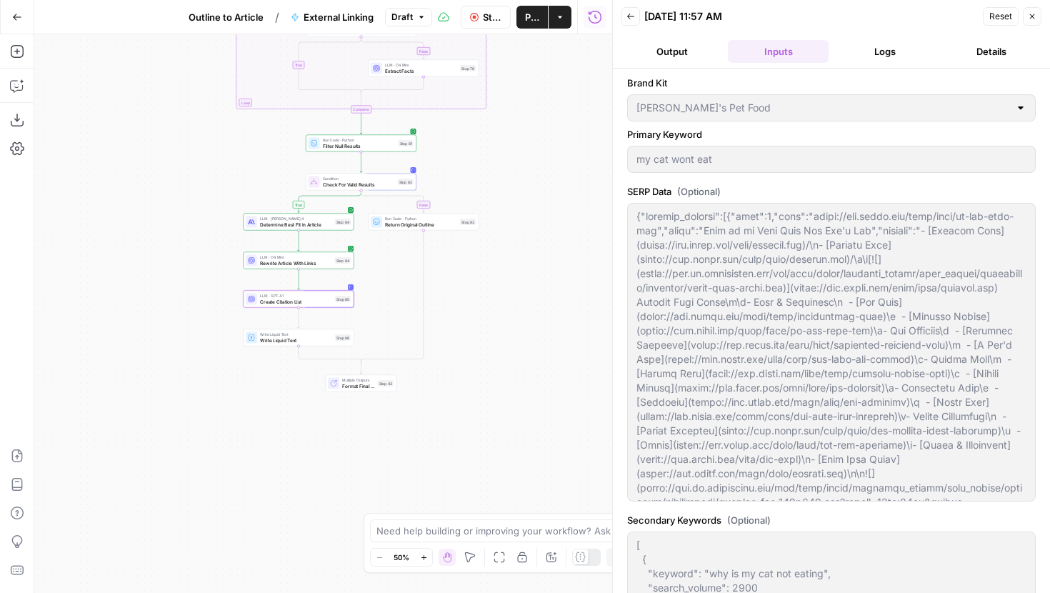
click at [857, 53] on button "Logs" at bounding box center [884, 51] width 101 height 23
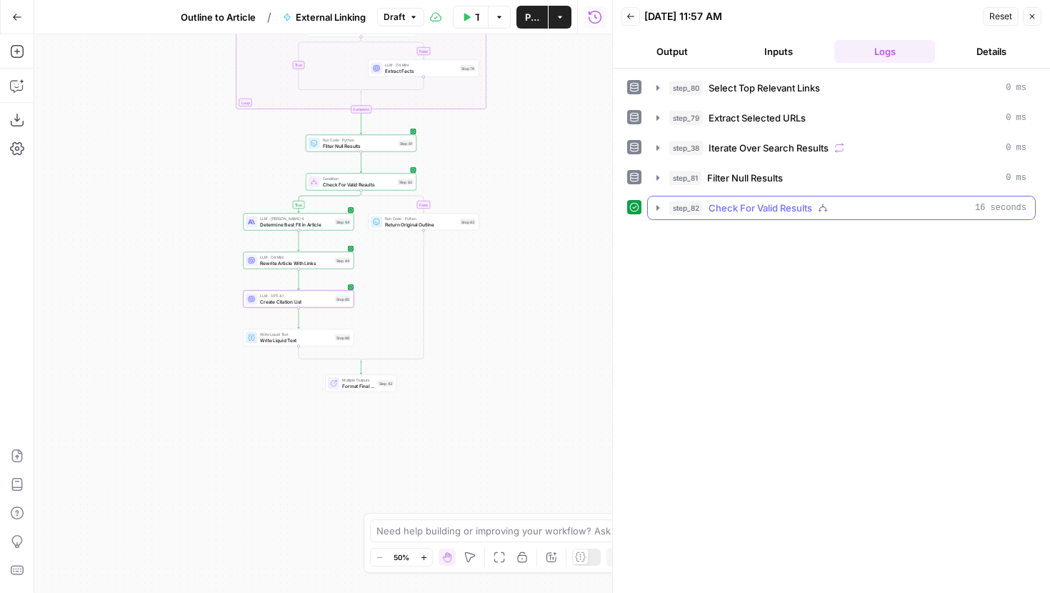
click at [649, 209] on button "step_82 Check For Valid Results 16 seconds" at bounding box center [841, 207] width 387 height 23
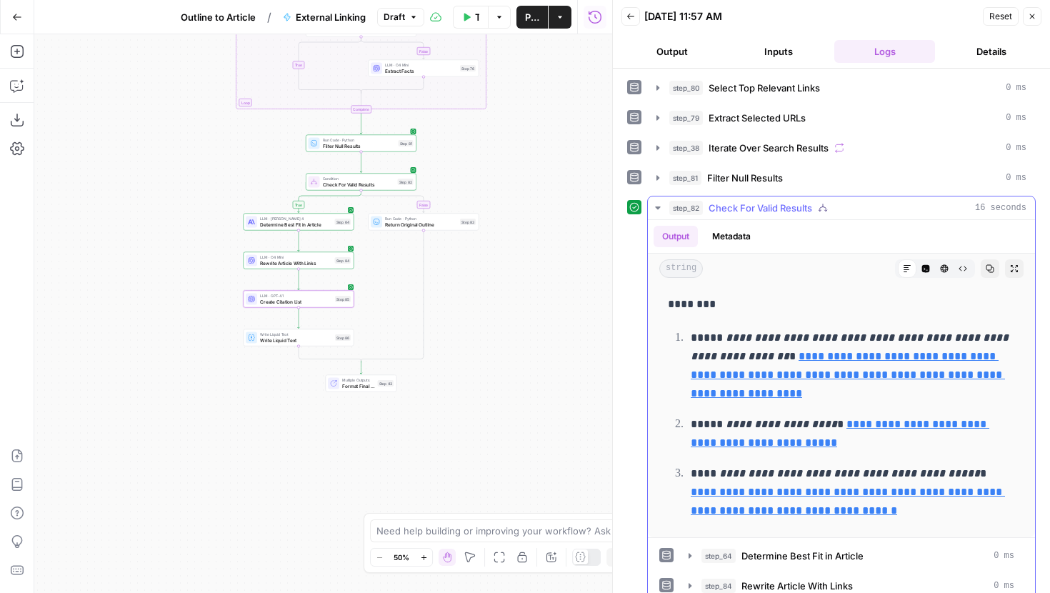
scroll to position [49, 0]
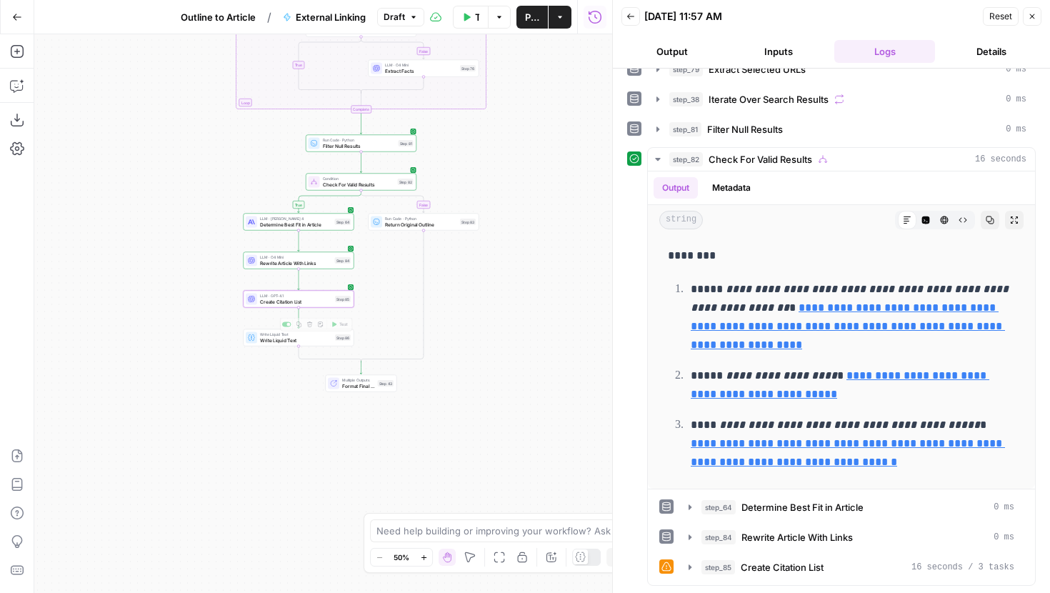
click at [307, 304] on span "Create Citation List" at bounding box center [296, 301] width 72 height 7
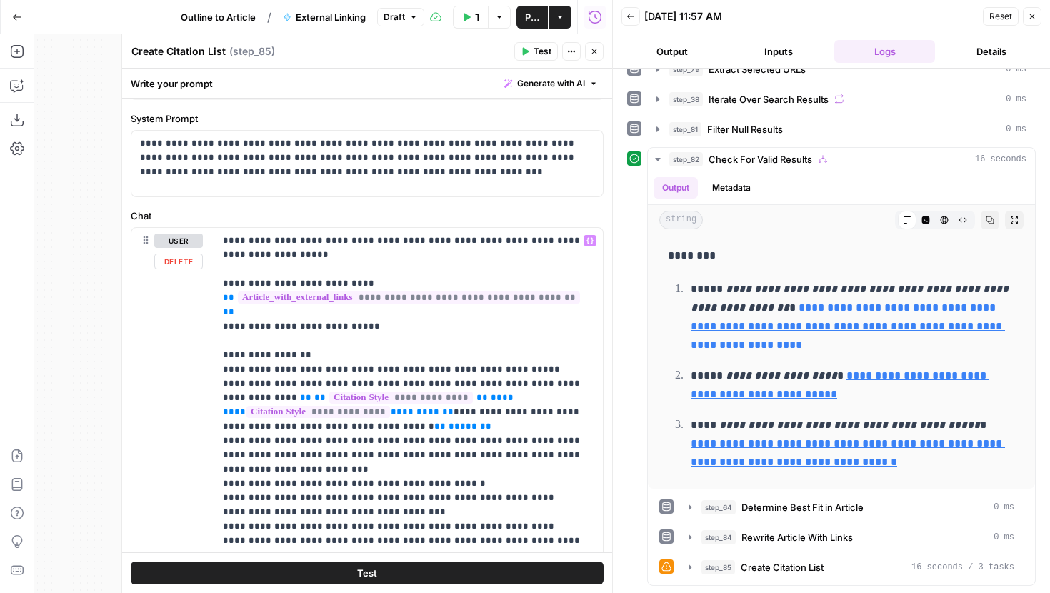
scroll to position [36, 0]
drag, startPoint x: 262, startPoint y: 399, endPoint x: 544, endPoint y: 396, distance: 282.2
click at [544, 396] on p "**********" at bounding box center [408, 396] width 371 height 329
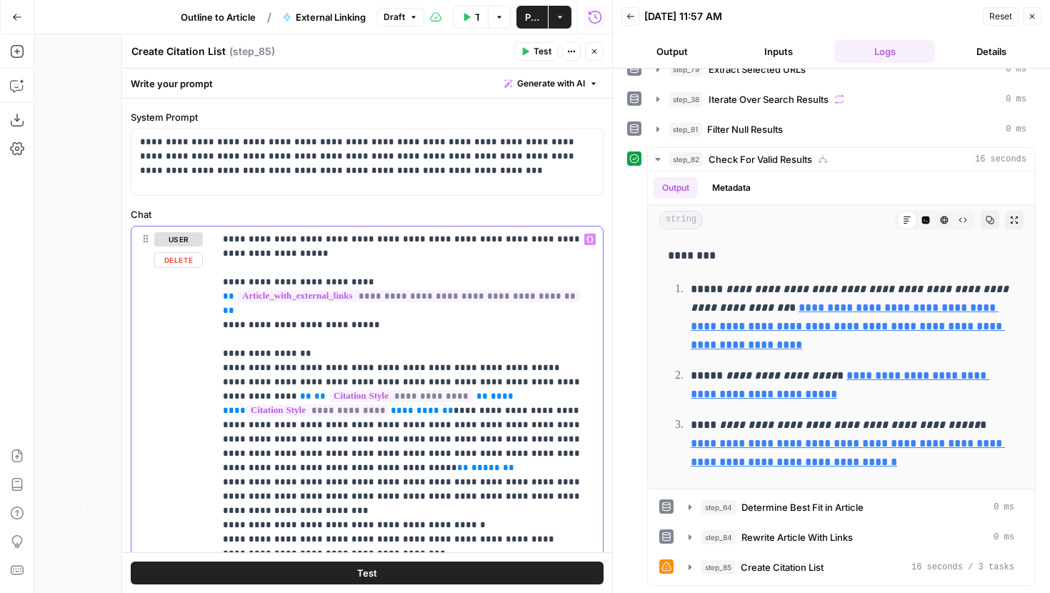
click at [541, 366] on p "**********" at bounding box center [408, 410] width 371 height 357
click at [479, 571] on button "Test" at bounding box center [367, 573] width 473 height 23
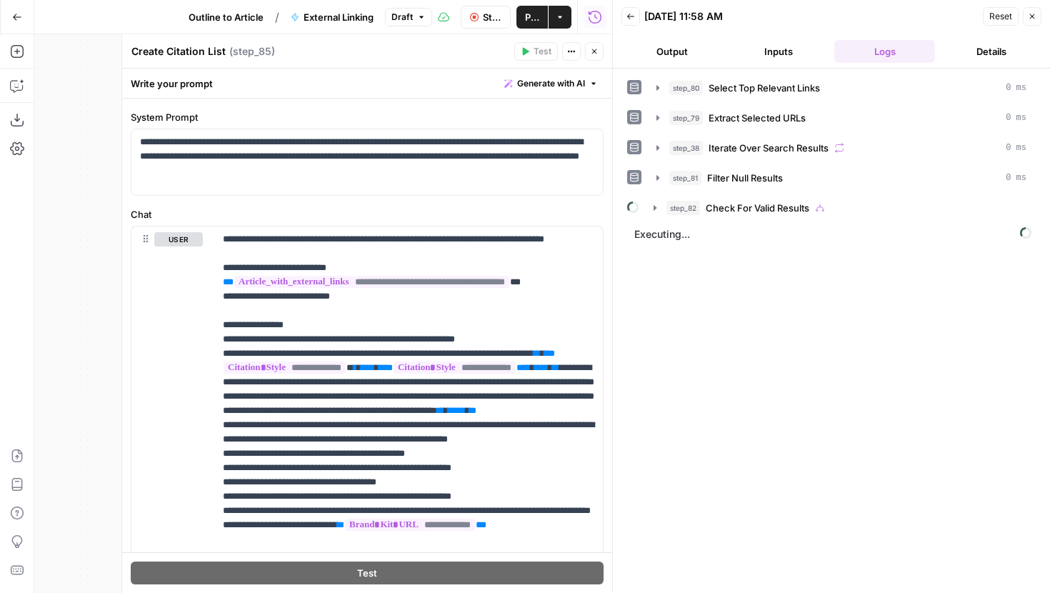
click at [597, 48] on icon "button" at bounding box center [594, 51] width 9 height 9
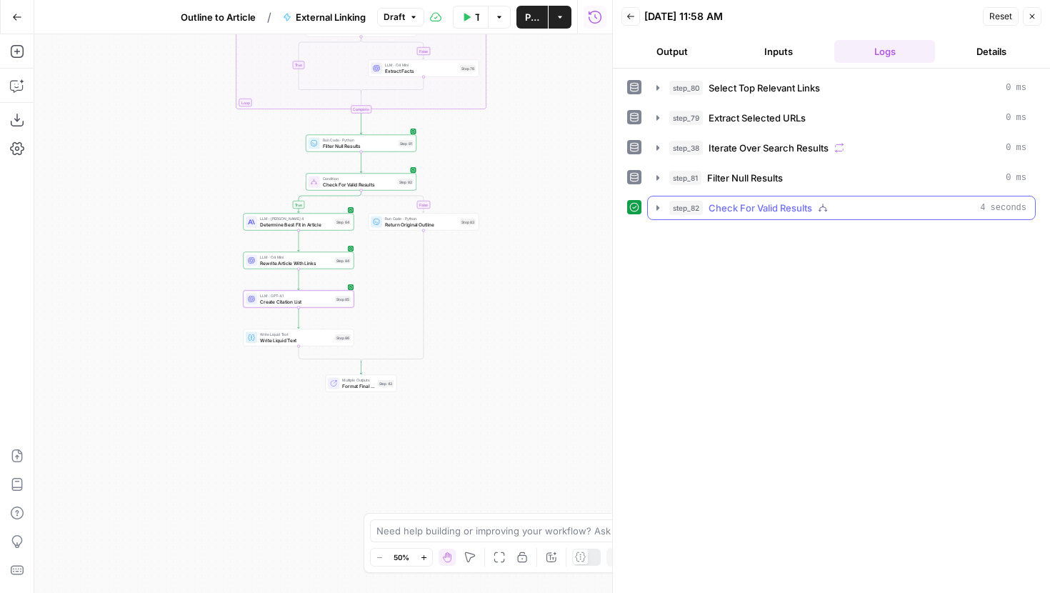
click at [657, 199] on button "step_82 Check For Valid Results 4 seconds" at bounding box center [841, 207] width 387 height 23
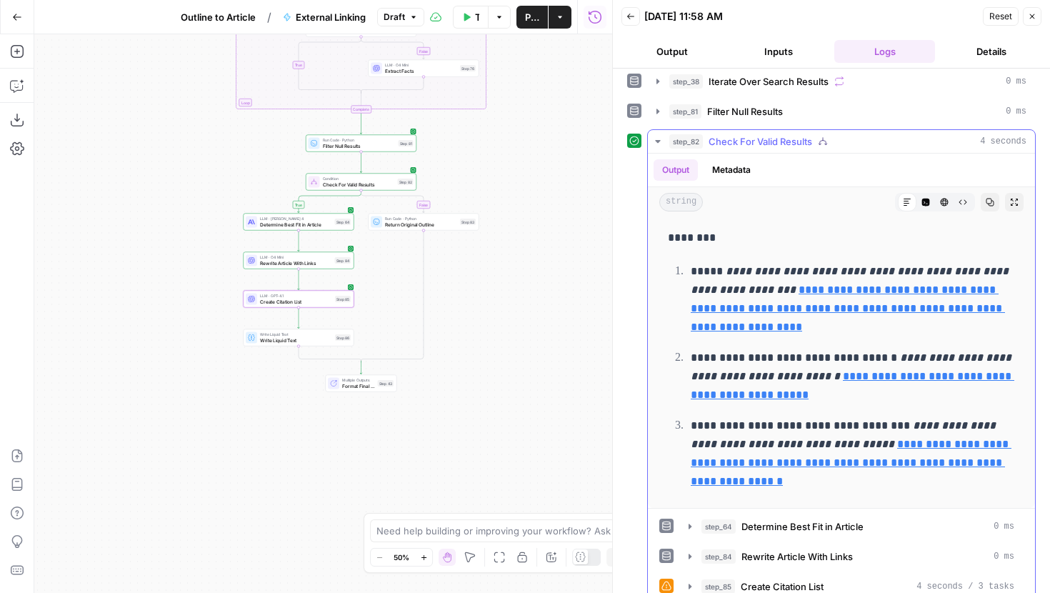
scroll to position [86, 0]
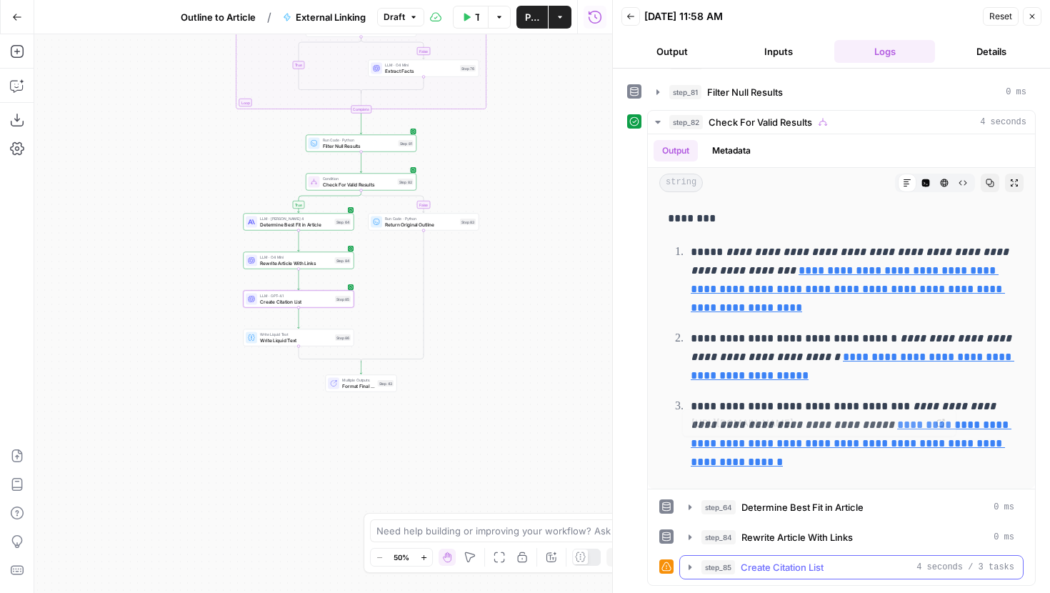
click at [707, 572] on span "step_85" at bounding box center [719, 567] width 34 height 14
click at [704, 572] on span "step_85" at bounding box center [719, 567] width 34 height 14
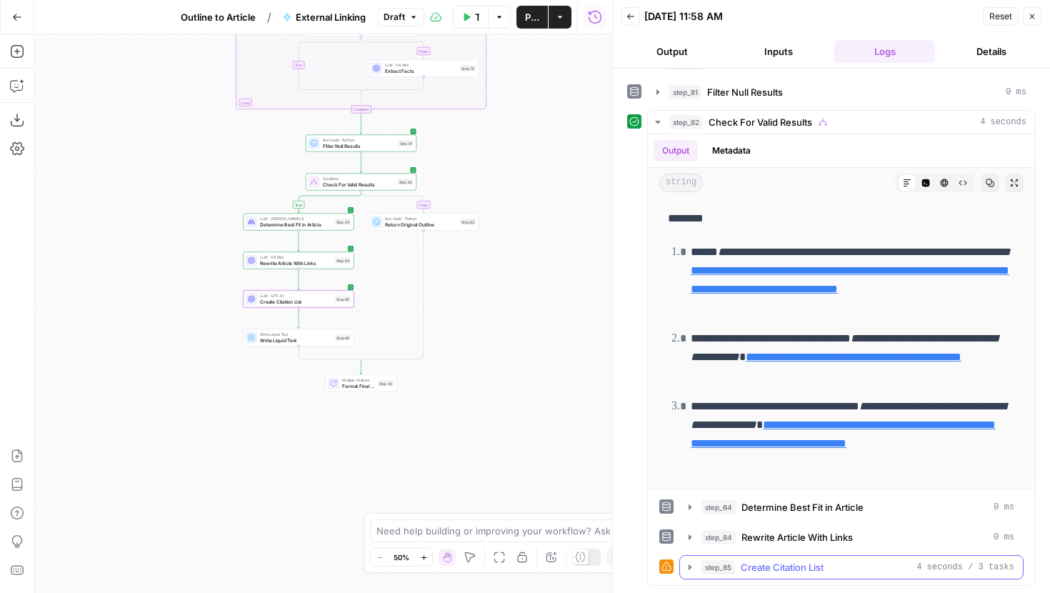
click at [704, 572] on span "step_85" at bounding box center [719, 567] width 34 height 14
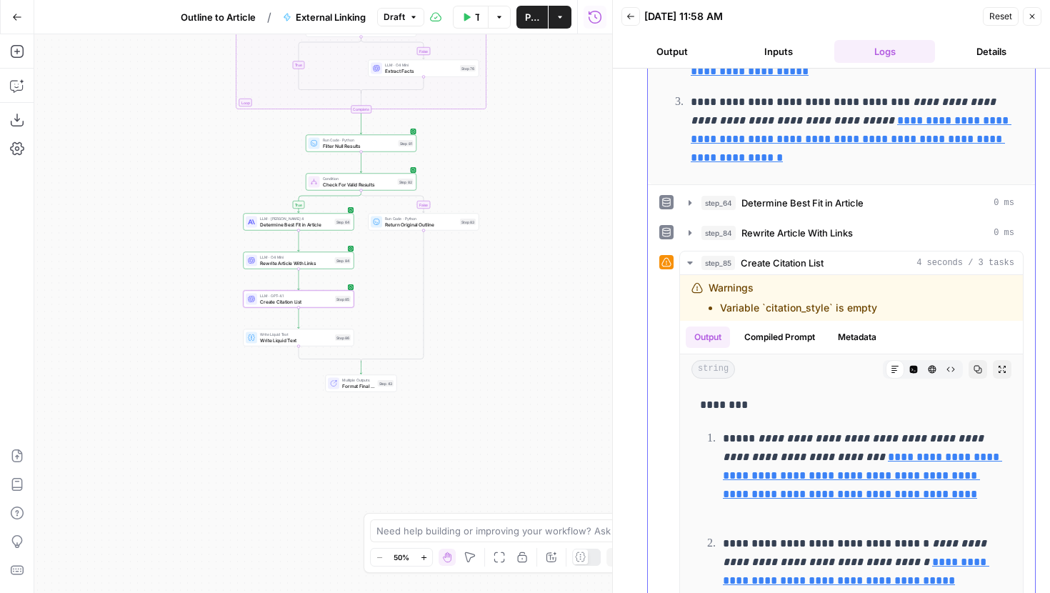
scroll to position [489, 0]
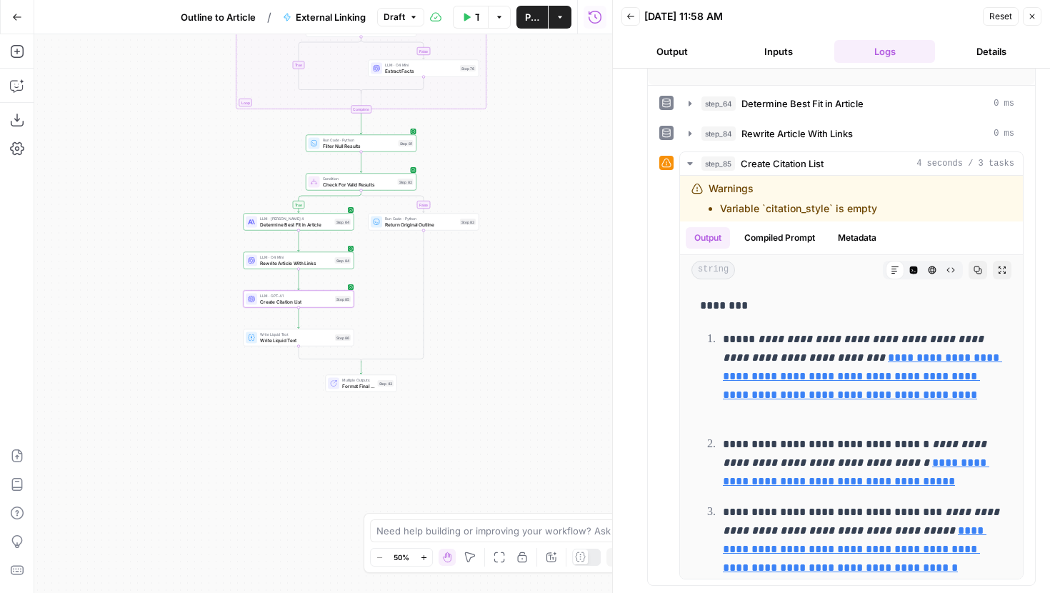
click at [529, 19] on span "Publish" at bounding box center [532, 17] width 14 height 14
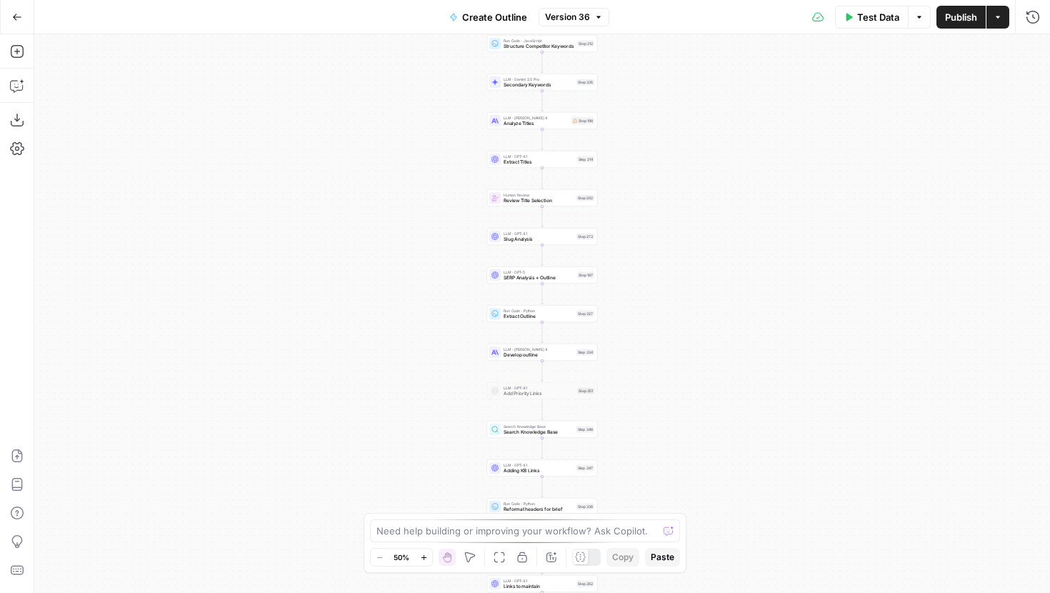
click at [852, 24] on button "Test Data" at bounding box center [872, 17] width 74 height 23
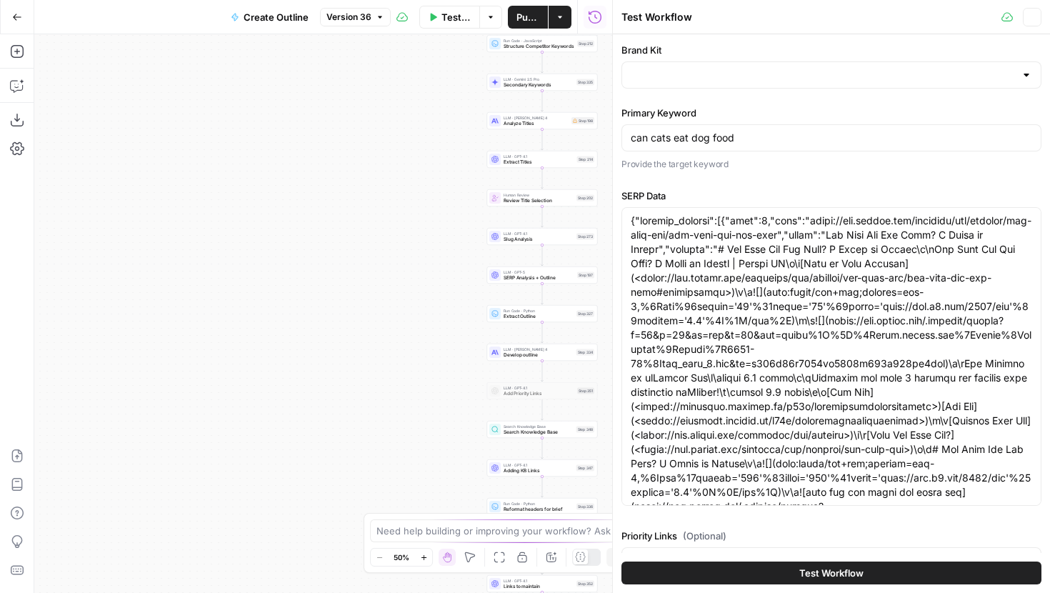
type input "Darwins Pet Link Sheet"
type input "[PERSON_NAME]'s Pet Food"
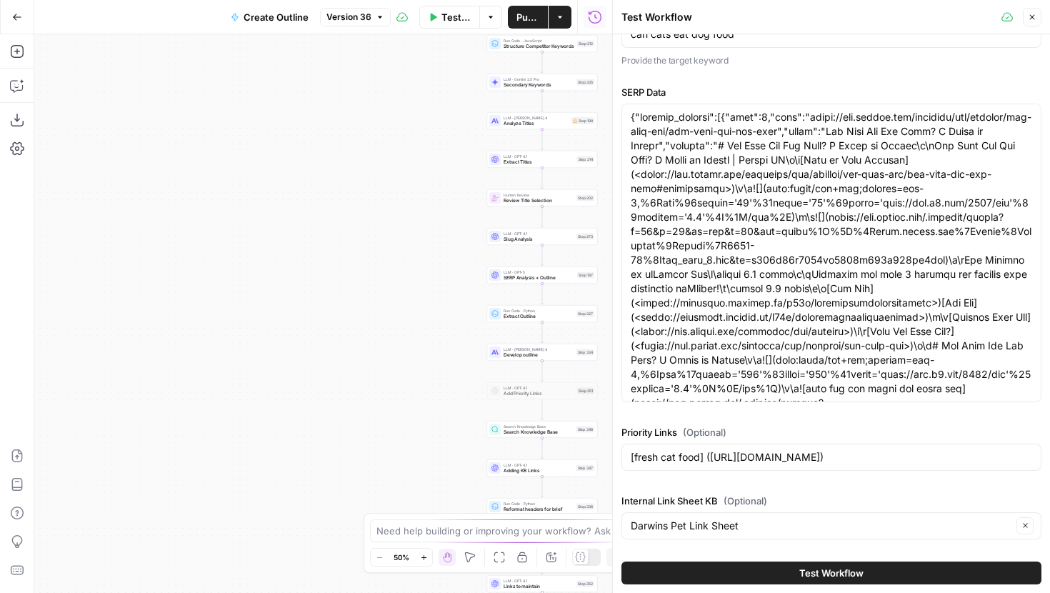
scroll to position [31, 0]
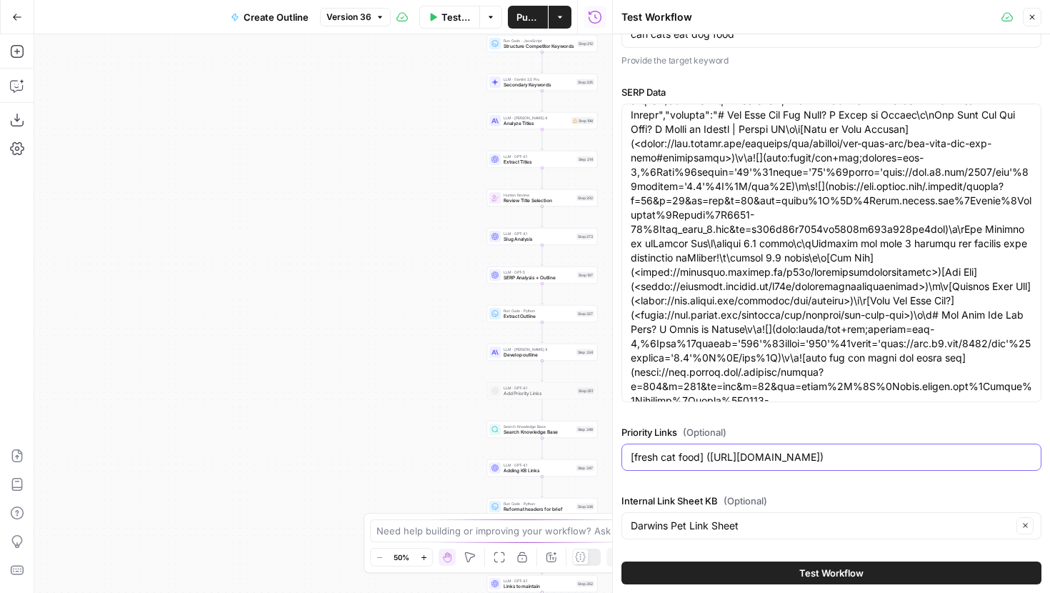
drag, startPoint x: 970, startPoint y: 452, endPoint x: 620, endPoint y: 460, distance: 350.1
click at [620, 460] on div "Brand Kit Darwin's Pet Food Primary Keyword can cats eat dog food Provide the t…" at bounding box center [831, 313] width 437 height 559
click at [989, 456] on input "[fresh cat food] ([URL][DOMAIN_NAME])" at bounding box center [831, 457] width 401 height 14
paste input "[fresh cat food] ([URL][DOMAIN_NAME])"
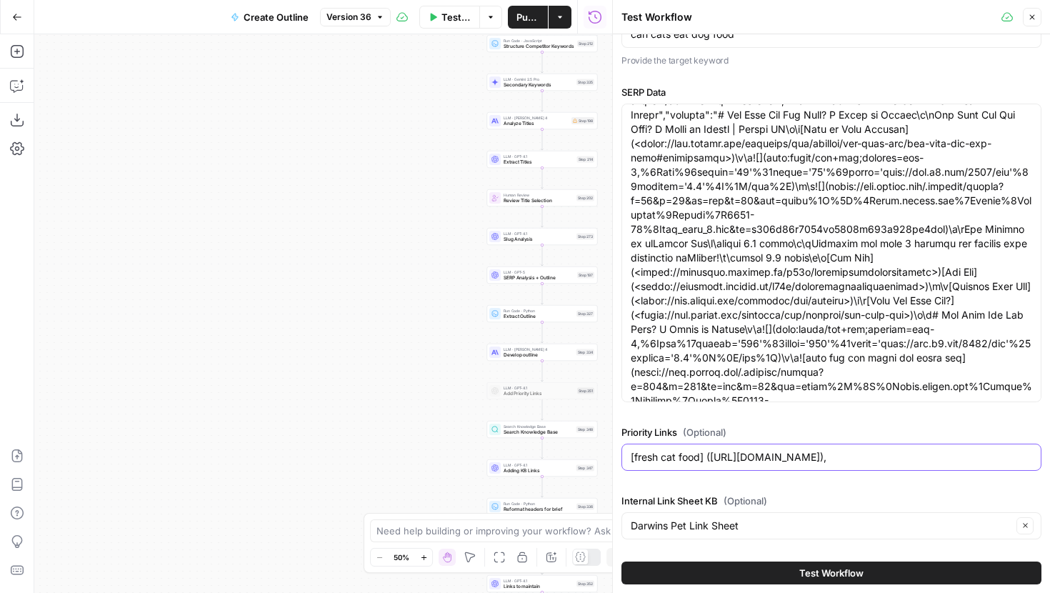
paste input "[fresh cat food] ([URL][DOMAIN_NAME])"
click at [750, 465] on div "[fresh cat food] ([URL][DOMAIN_NAME]), [fresh cat food] ([URL][DOMAIN_NAME])" at bounding box center [832, 457] width 420 height 27
drag, startPoint x: 772, startPoint y: 458, endPoint x: 704, endPoint y: 458, distance: 67.2
click at [704, 458] on input "[fresh cat food] ([URL][DOMAIN_NAME]), [fresh cat food] ([URL][DOMAIN_NAME])" at bounding box center [831, 457] width 401 height 14
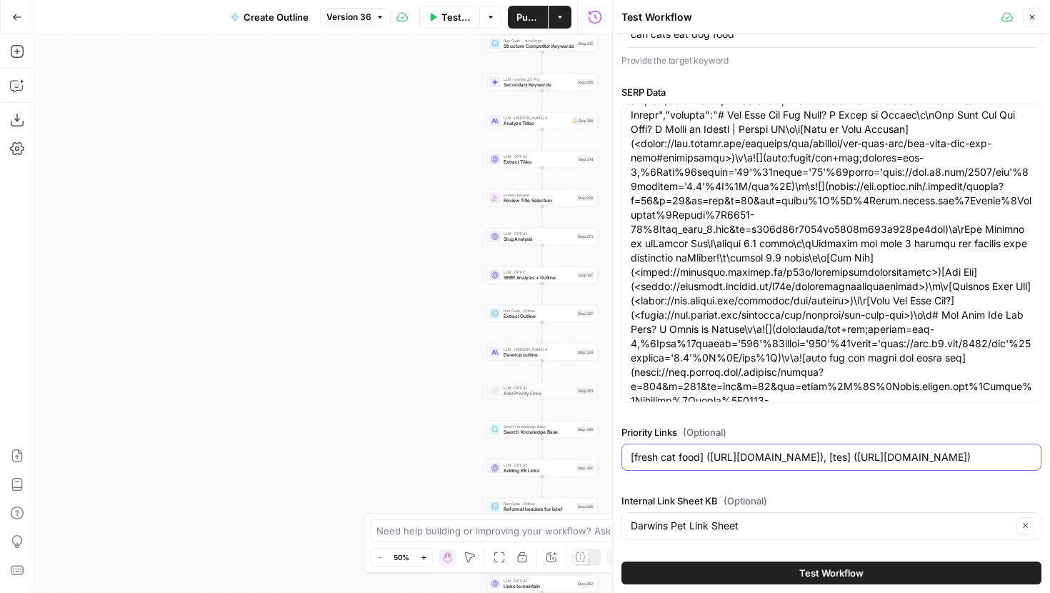
scroll to position [0, 213]
drag, startPoint x: 934, startPoint y: 458, endPoint x: 1048, endPoint y: 456, distance: 113.6
click at [1048, 456] on div "Brand Kit Darwin's Pet Food Primary Keyword can cats eat dog food Provide the t…" at bounding box center [831, 313] width 437 height 559
click at [1029, 457] on input "[fresh cat food] ([URL][DOMAIN_NAME]), [tes] ([URL][DOMAIN_NAME])" at bounding box center [831, 457] width 401 height 14
drag, startPoint x: 1027, startPoint y: 456, endPoint x: 920, endPoint y: 461, distance: 107.2
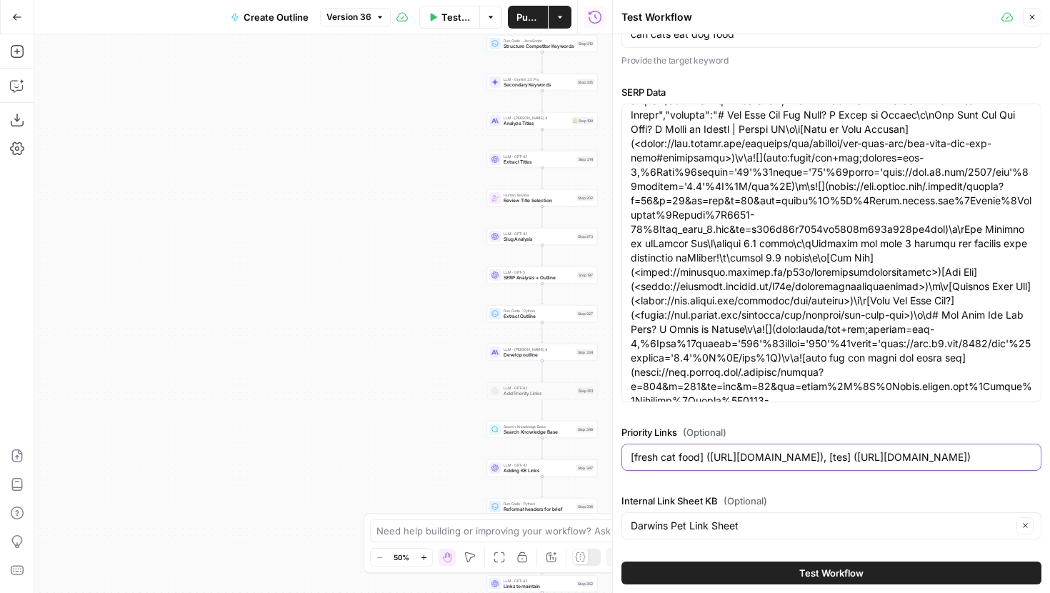
click at [920, 461] on input "[fresh cat food] ([URL][DOMAIN_NAME]), [tes] ([URL][DOMAIN_NAME])" at bounding box center [831, 457] width 401 height 14
type input "[fresh cat food] ([URL][DOMAIN_NAME]), [tes] ([URL][DOMAIN_NAME])"
click at [799, 562] on button "Test Workflow" at bounding box center [832, 573] width 420 height 23
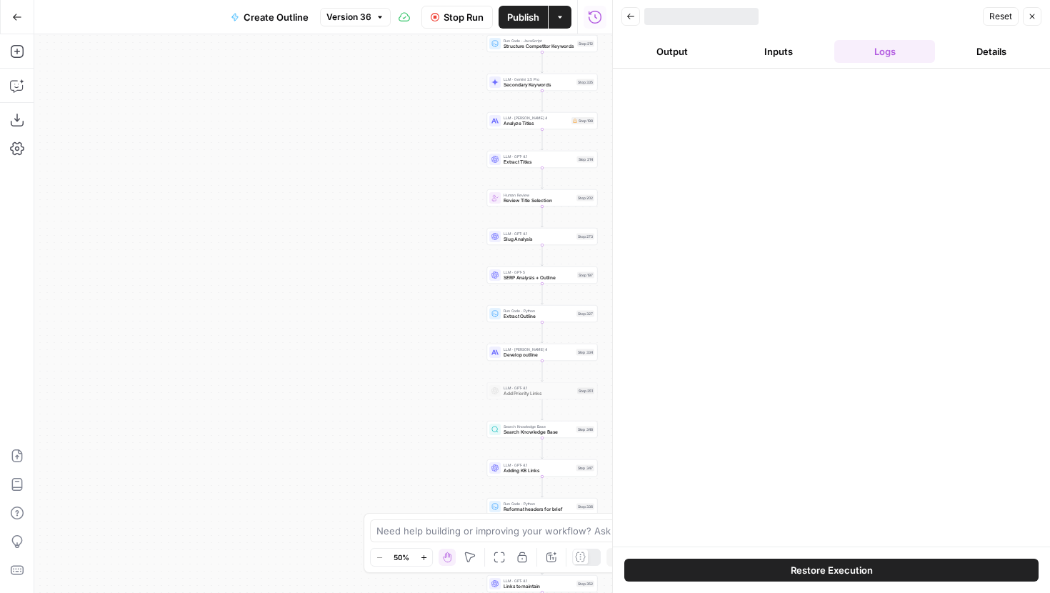
click at [462, 25] on button "Stop Run" at bounding box center [456, 17] width 71 height 23
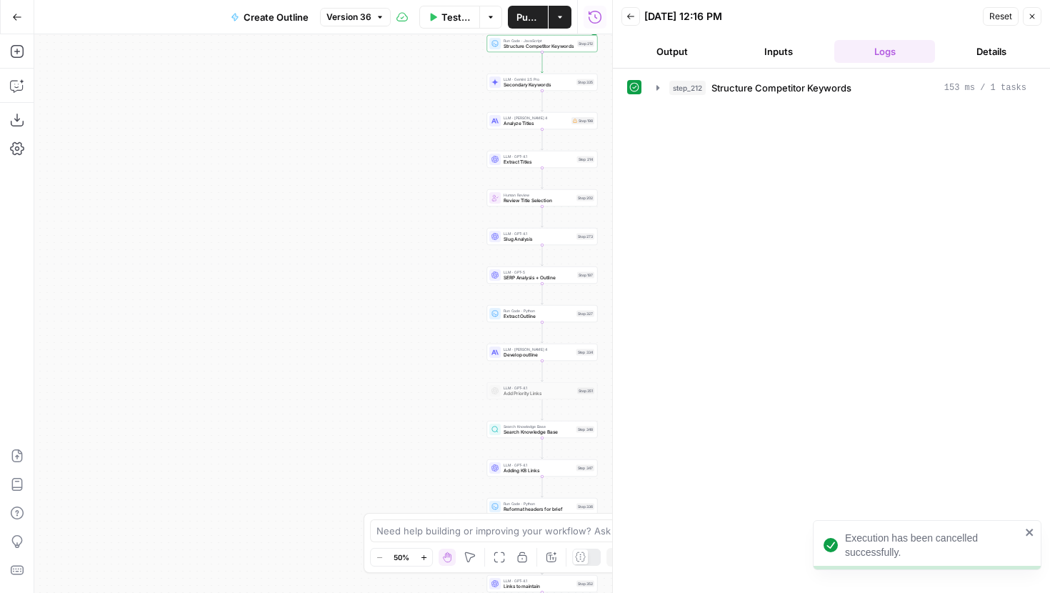
click at [1032, 13] on icon "button" at bounding box center [1032, 16] width 9 height 9
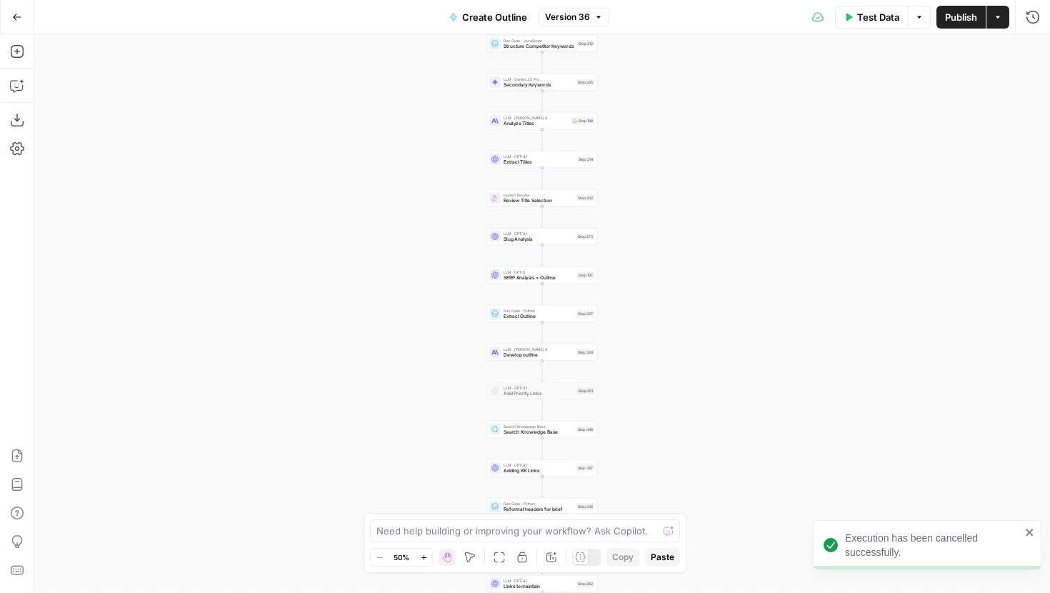
click at [422, 559] on icon "button" at bounding box center [424, 558] width 8 height 8
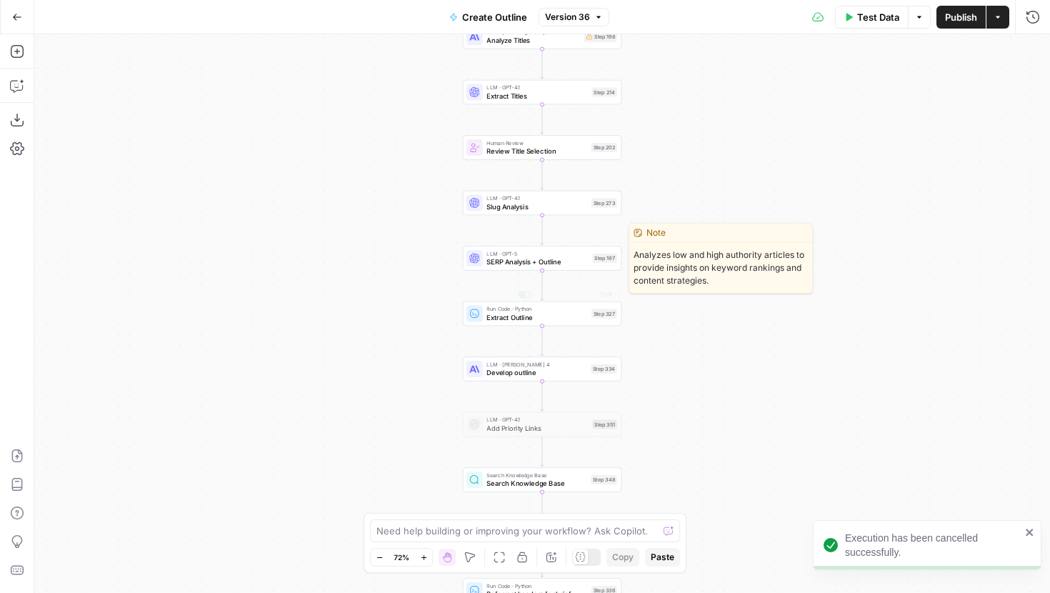
click at [539, 262] on span "SERP Analysis + Outline" at bounding box center [536, 261] width 101 height 10
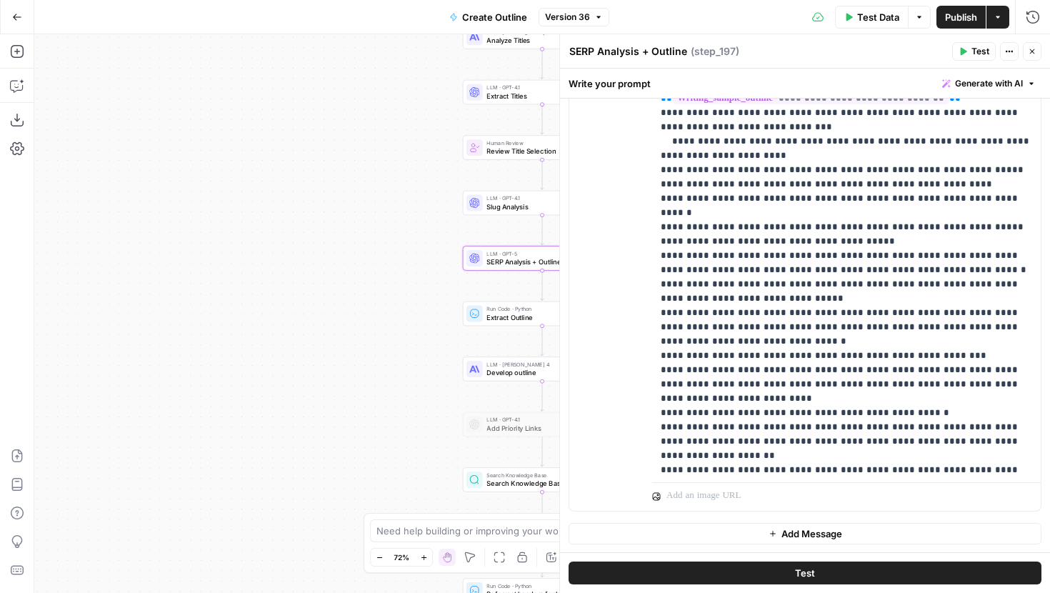
scroll to position [2607, 0]
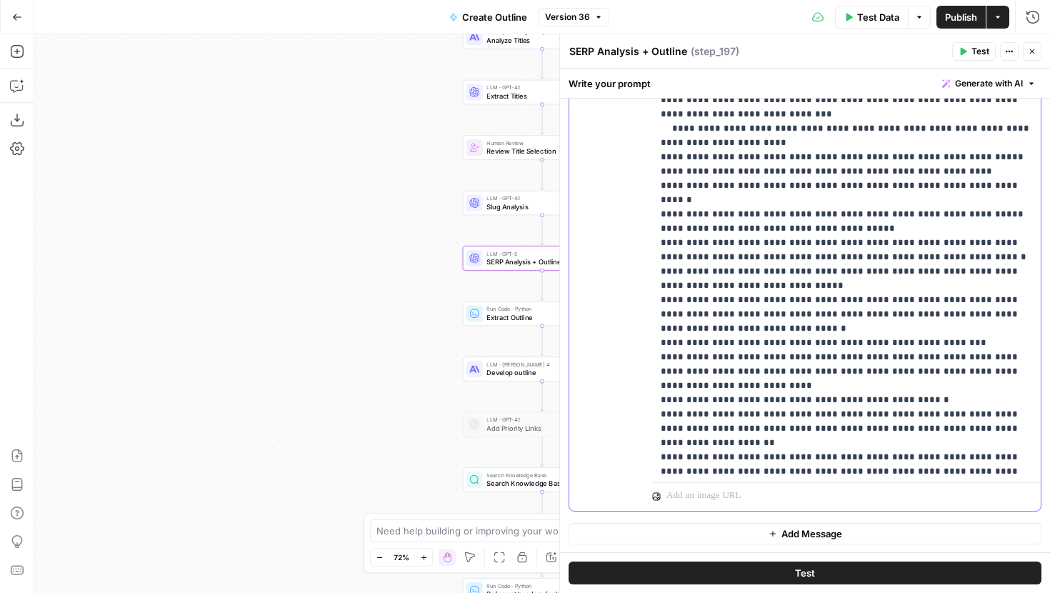
click at [895, 552] on span "**" at bounding box center [889, 556] width 11 height 9
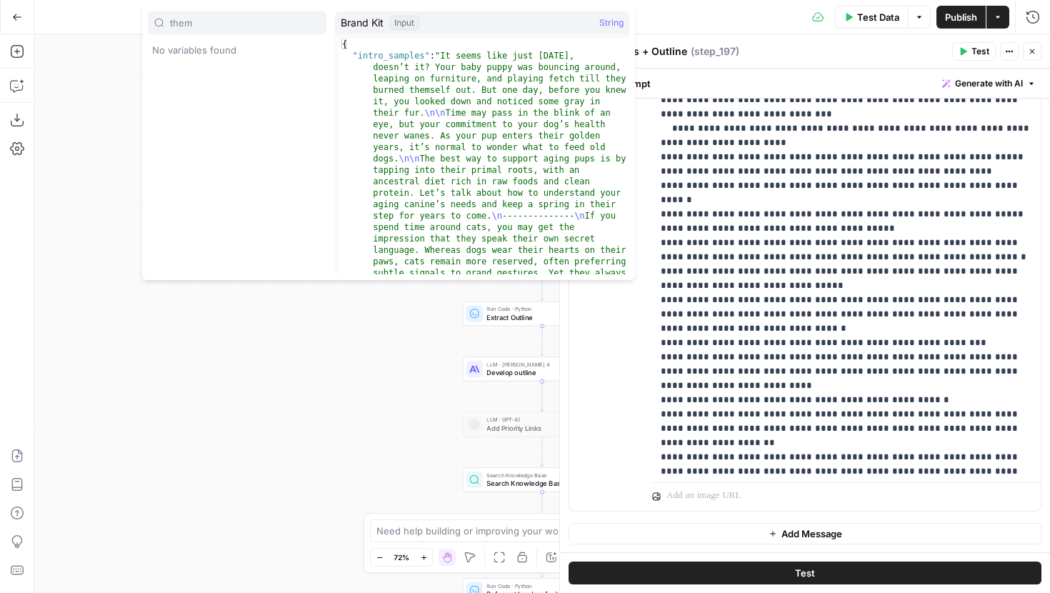
type input "them"
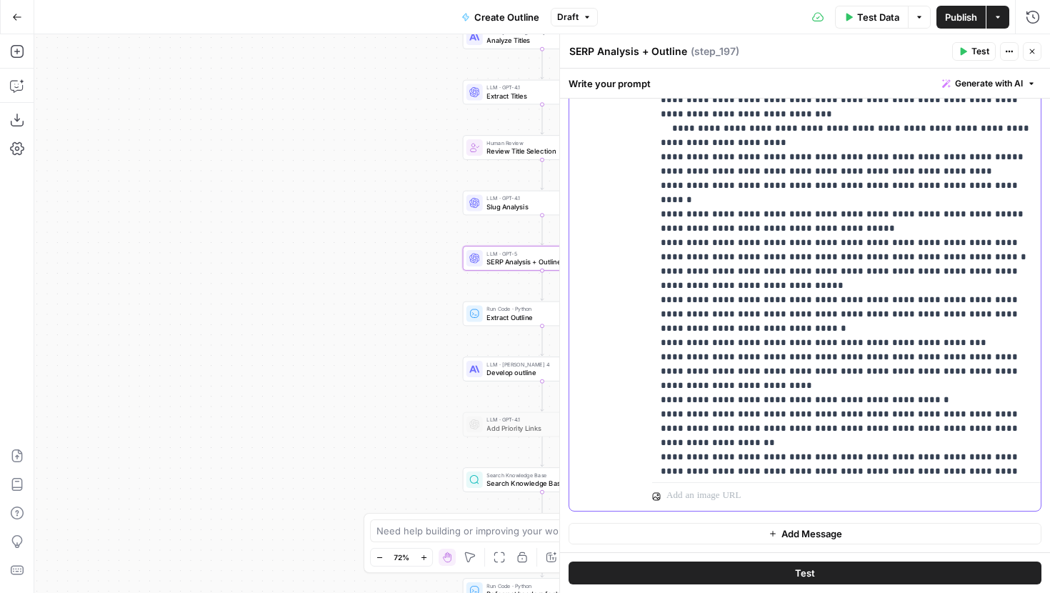
click at [915, 552] on span "**" at bounding box center [920, 556] width 11 height 9
drag, startPoint x: 790, startPoint y: 371, endPoint x: 1008, endPoint y: 359, distance: 218.2
click at [852, 579] on button "Test" at bounding box center [805, 573] width 473 height 23
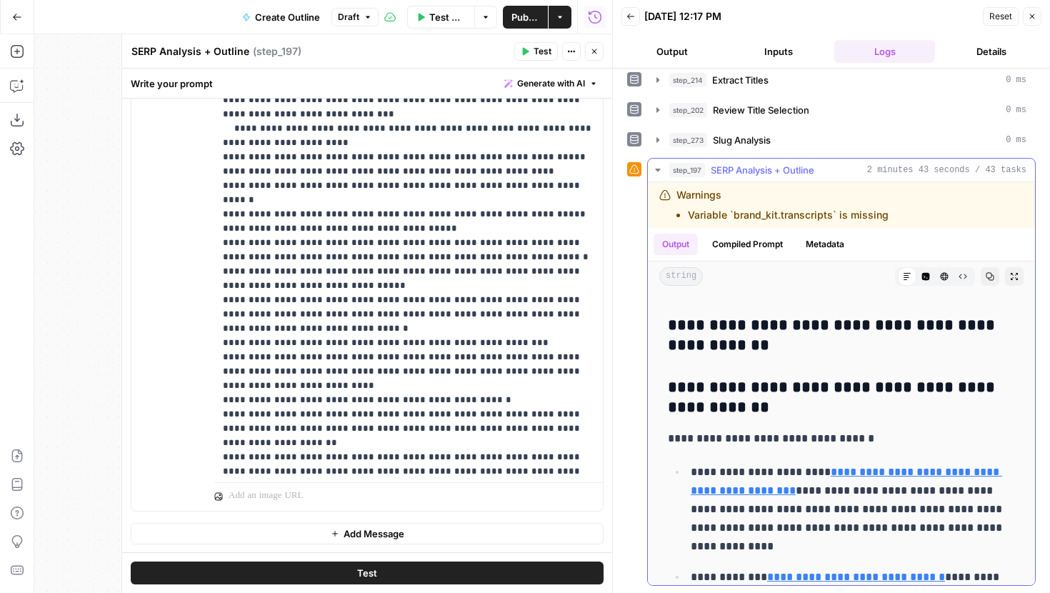
scroll to position [8563, 0]
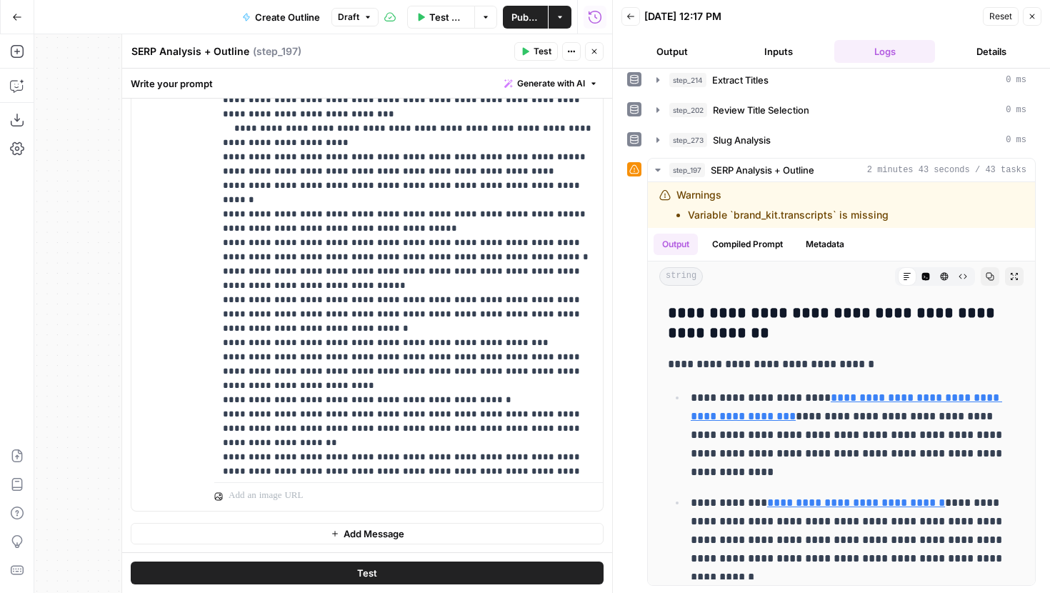
click at [597, 53] on icon "button" at bounding box center [594, 51] width 9 height 9
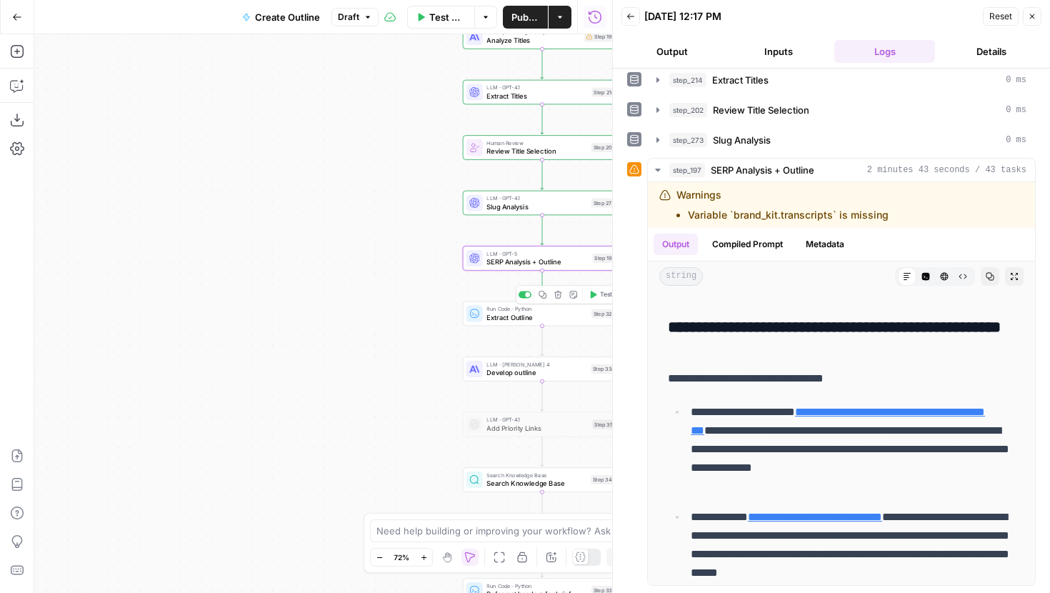
drag, startPoint x: 404, startPoint y: 307, endPoint x: 270, endPoint y: 298, distance: 134.6
click at [270, 298] on div "Workflow Input Settings Inputs Run Code · JavaScript Structure Competitor Keywo…" at bounding box center [323, 313] width 578 height 559
click at [600, 296] on span "Test" at bounding box center [606, 294] width 12 height 9
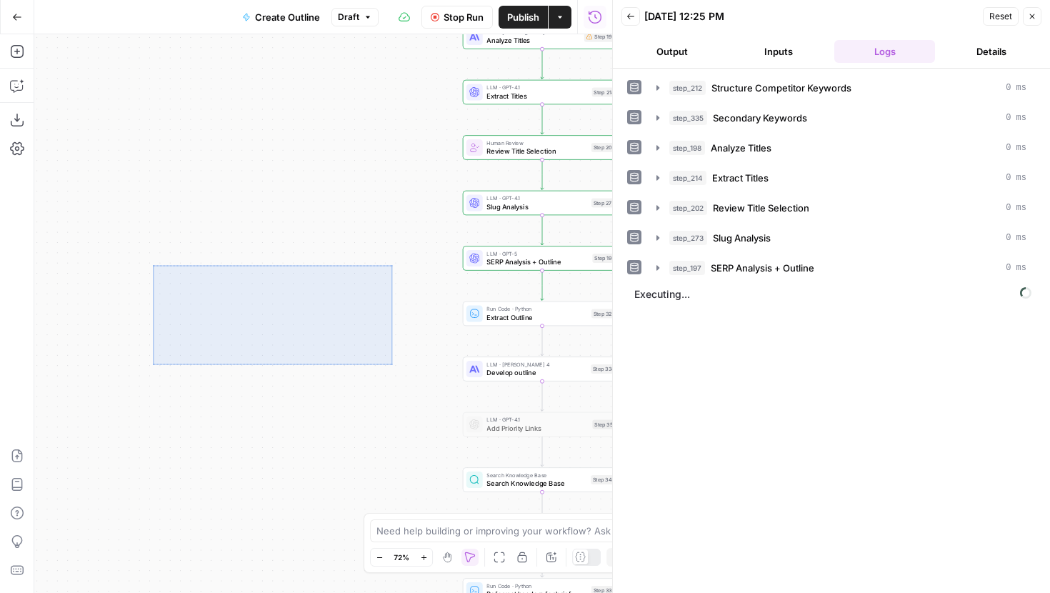
drag, startPoint x: 389, startPoint y: 364, endPoint x: 261, endPoint y: 310, distance: 138.6
click at [259, 309] on div "Workflow Input Settings Inputs Run Code · JavaScript Structure Competitor Keywo…" at bounding box center [323, 313] width 578 height 559
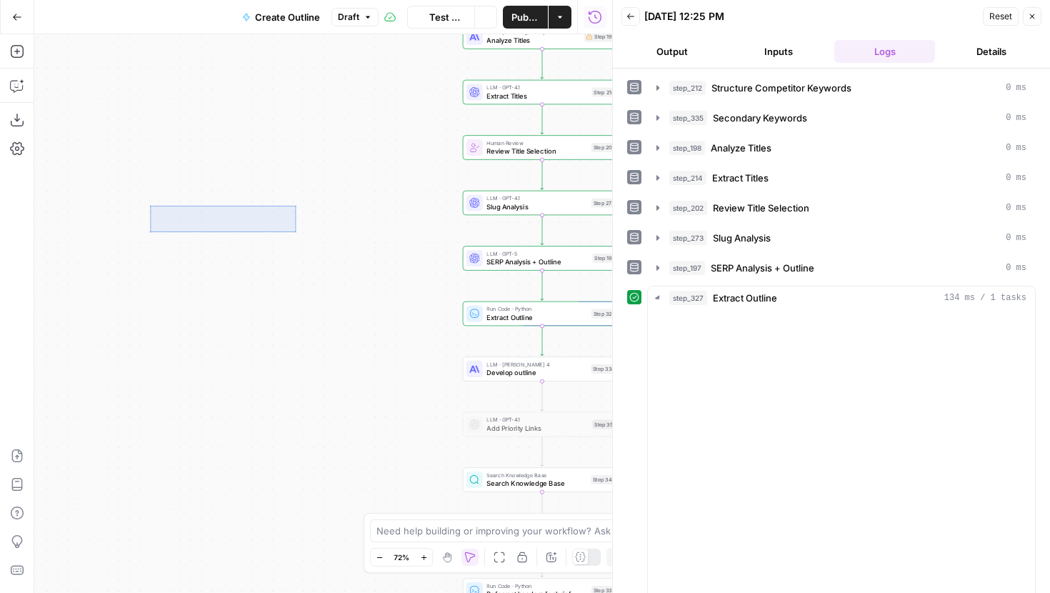
drag, startPoint x: 238, startPoint y: 214, endPoint x: 109, endPoint y: 200, distance: 129.4
click at [109, 200] on div "Workflow Input Settings Inputs Run Code · JavaScript Structure Competitor Keywo…" at bounding box center [323, 313] width 578 height 559
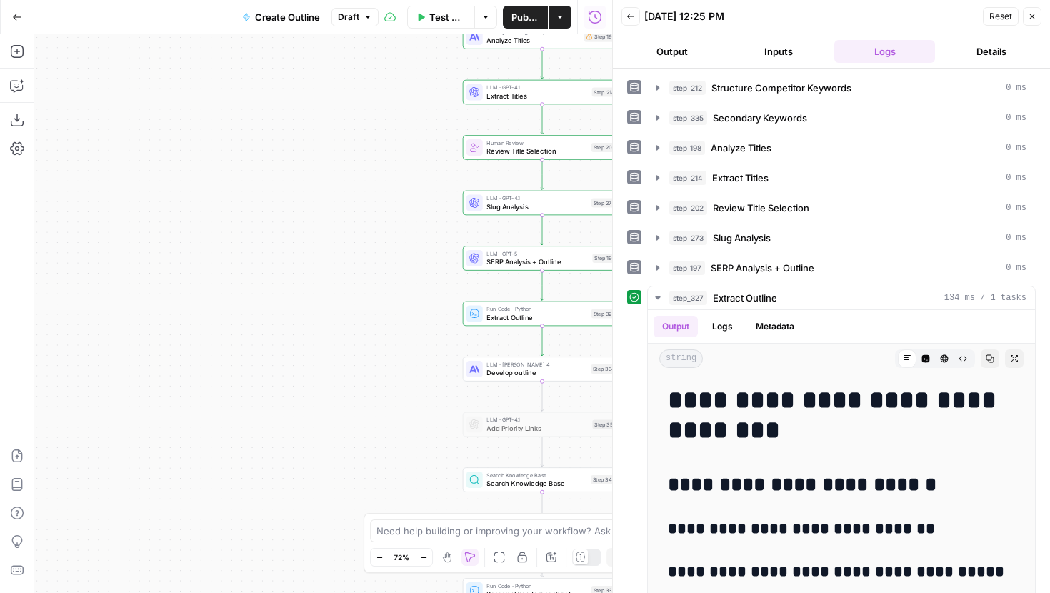
click at [229, 353] on div "Workflow Input Settings Inputs Run Code · JavaScript Structure Competitor Keywo…" at bounding box center [323, 313] width 578 height 559
click at [438, 555] on div "Zoom Out 72% Zoom In Hand Move Fit to View Lock/Unlock Annotate Workflow Copy P…" at bounding box center [525, 557] width 310 height 19
click at [447, 557] on icon "button" at bounding box center [446, 557] width 11 height 11
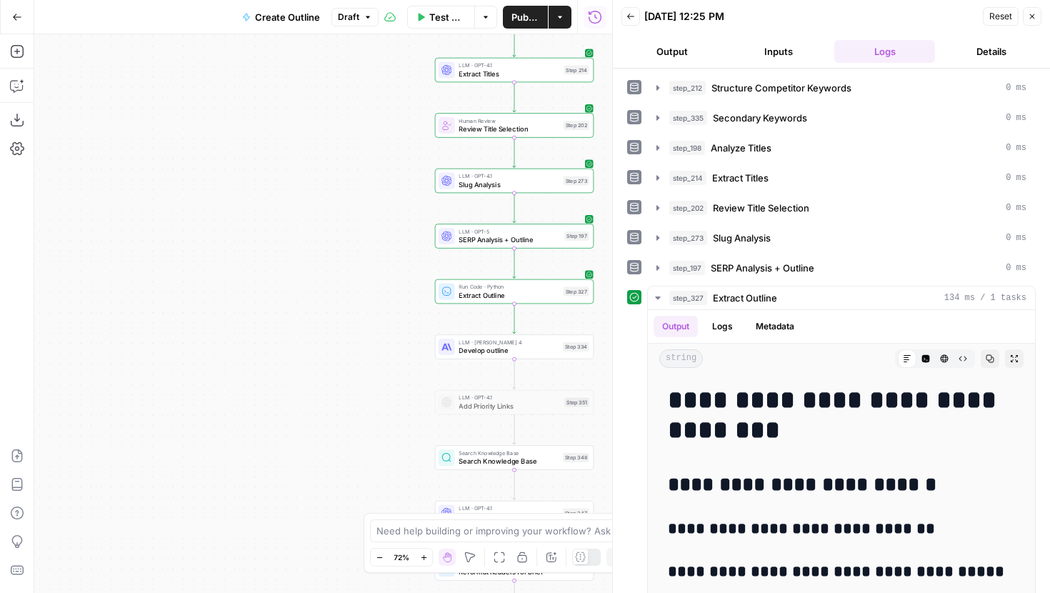
drag, startPoint x: 335, startPoint y: 399, endPoint x: 107, endPoint y: 251, distance: 271.7
click at [108, 251] on div "Workflow Input Settings Inputs Run Code · JavaScript Structure Competitor Keywo…" at bounding box center [323, 313] width 578 height 559
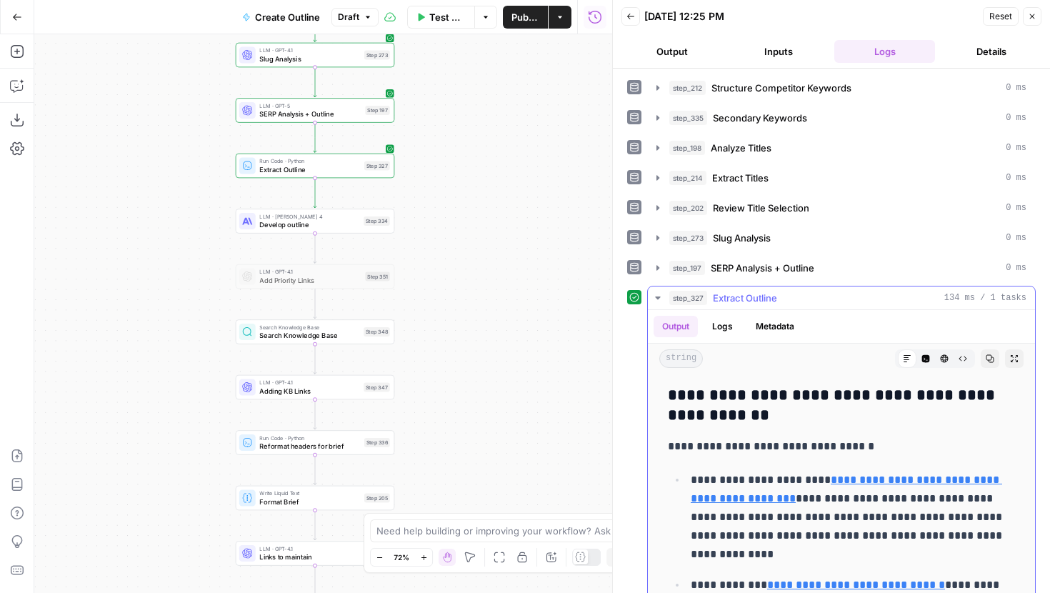
scroll to position [82, 0]
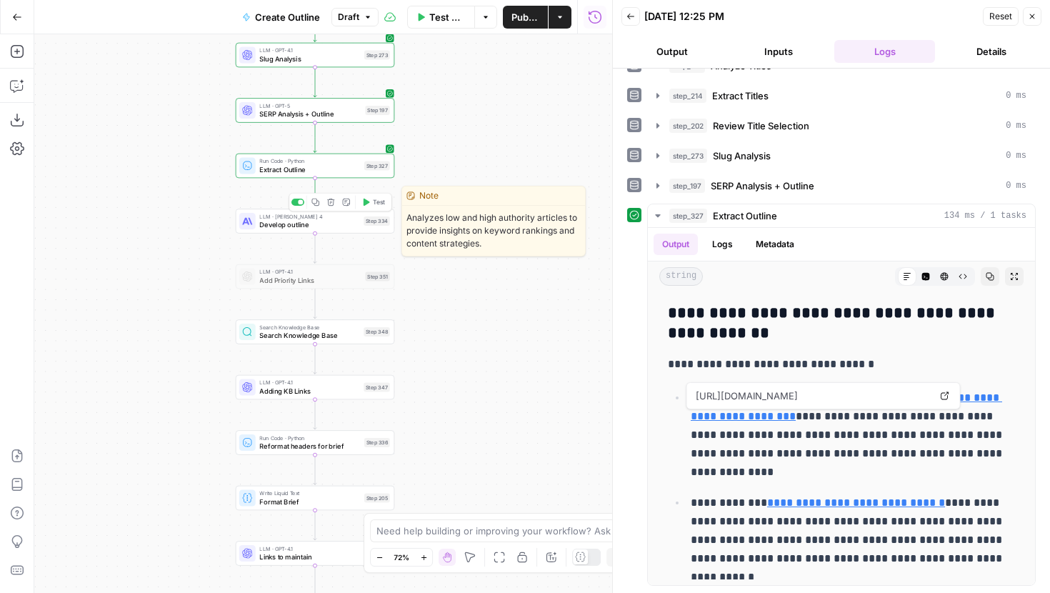
click at [376, 202] on span "Test" at bounding box center [379, 201] width 12 height 9
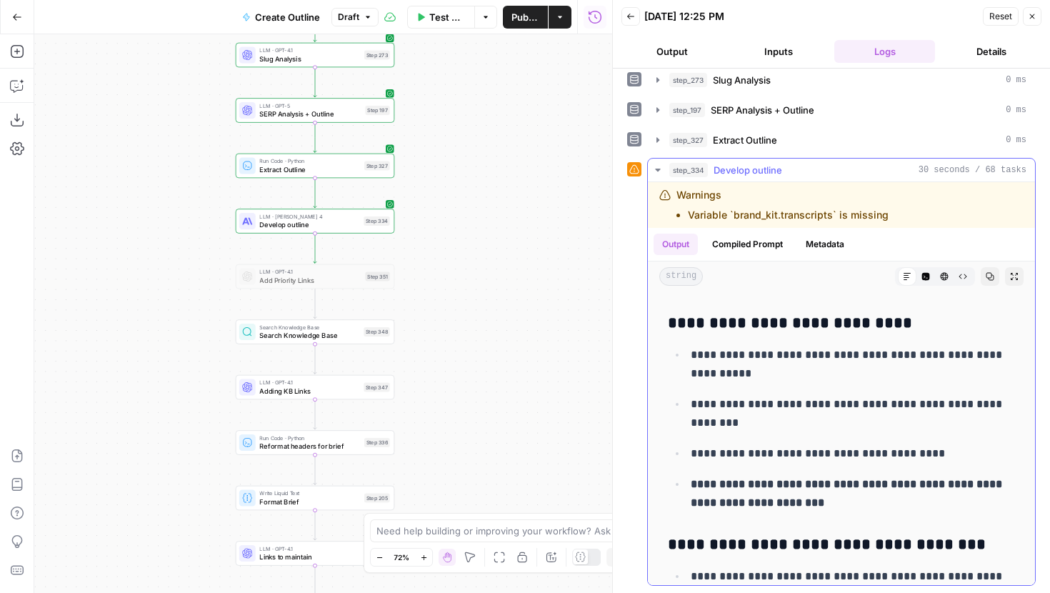
scroll to position [1742, 0]
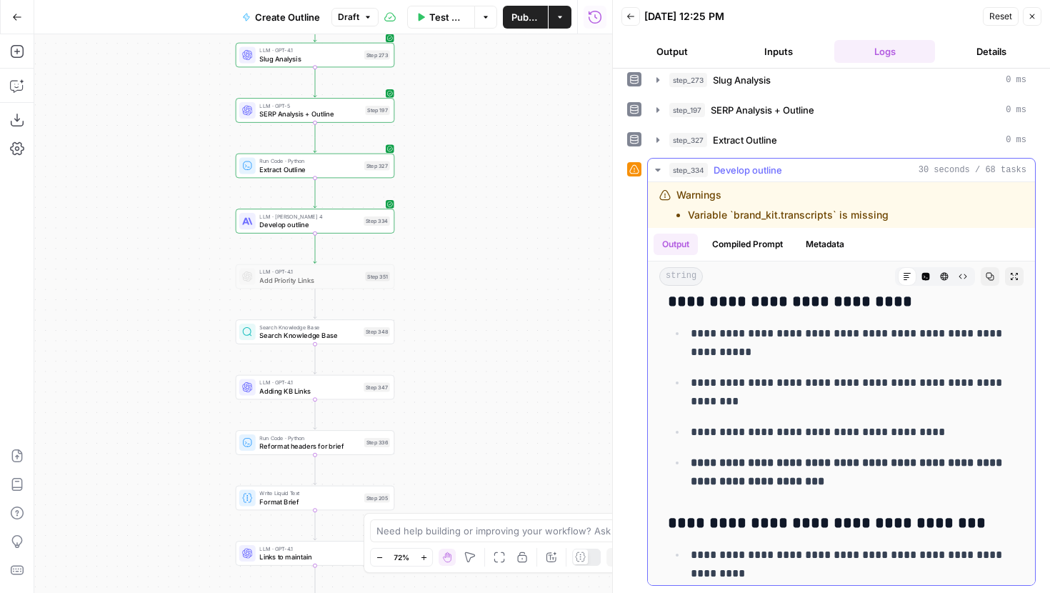
drag, startPoint x: 723, startPoint y: 462, endPoint x: 781, endPoint y: 459, distance: 58.0
click at [781, 459] on strong "**********" at bounding box center [848, 471] width 314 height 29
click at [654, 137] on icon "button" at bounding box center [657, 139] width 11 height 11
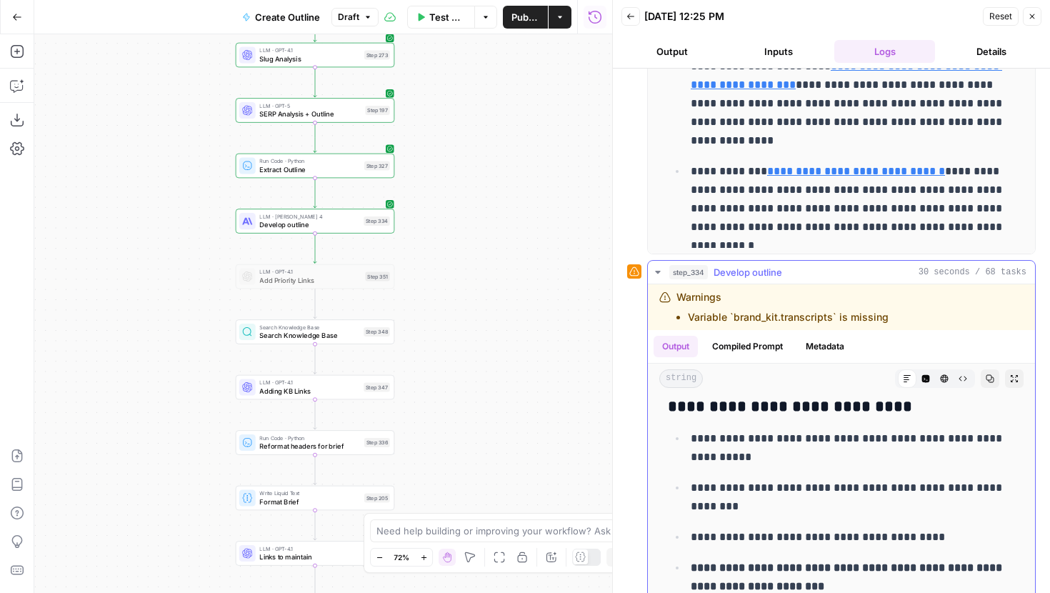
scroll to position [1777, 0]
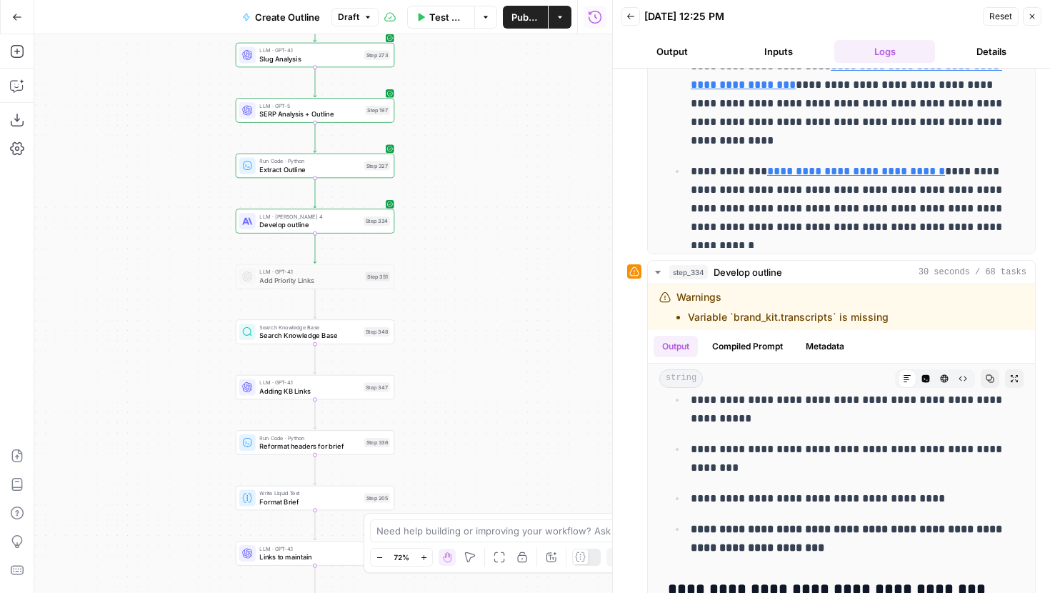
click at [299, 230] on div "LLM · Claude Sonnet 4 Develop outline Step 334 Copy step Delete step Edit Note …" at bounding box center [315, 221] width 159 height 24
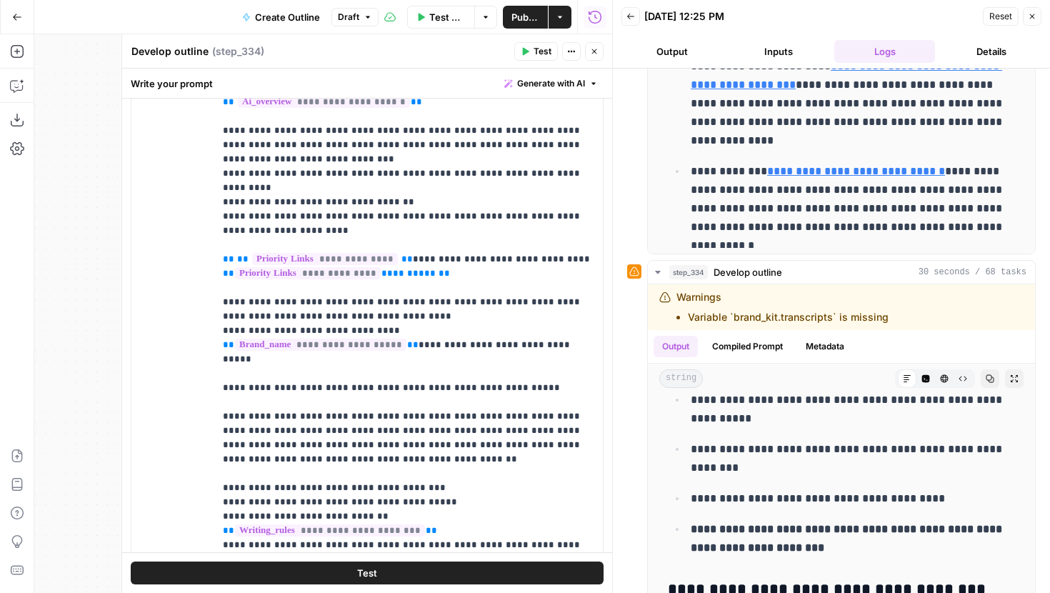
scroll to position [1063, 0]
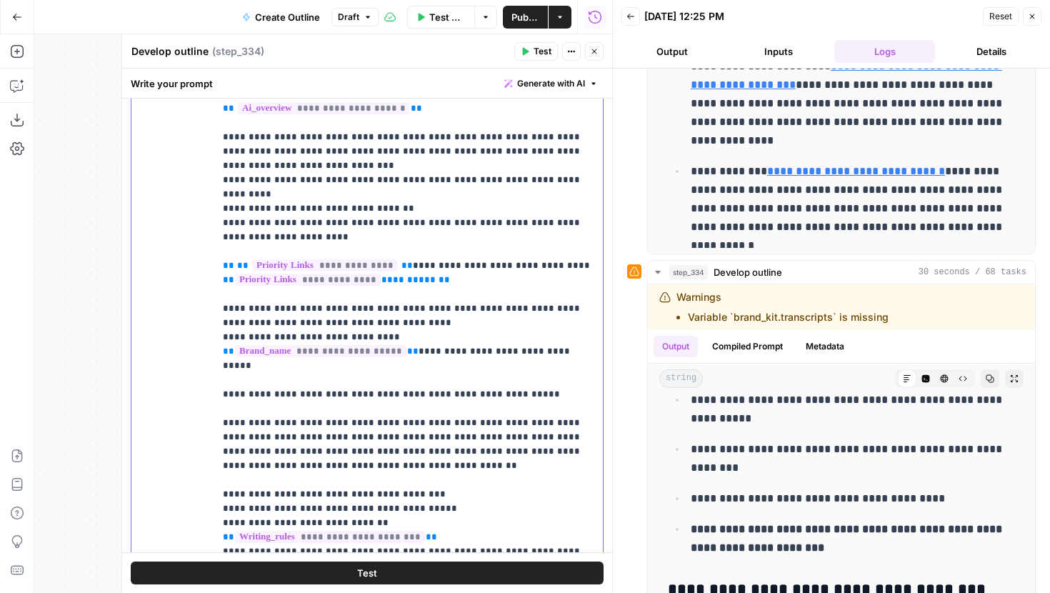
drag, startPoint x: 541, startPoint y: 236, endPoint x: 394, endPoint y: 238, distance: 147.2
click at [394, 238] on p "**********" at bounding box center [408, 352] width 371 height 672
click at [532, 50] on button "Test" at bounding box center [536, 51] width 44 height 19
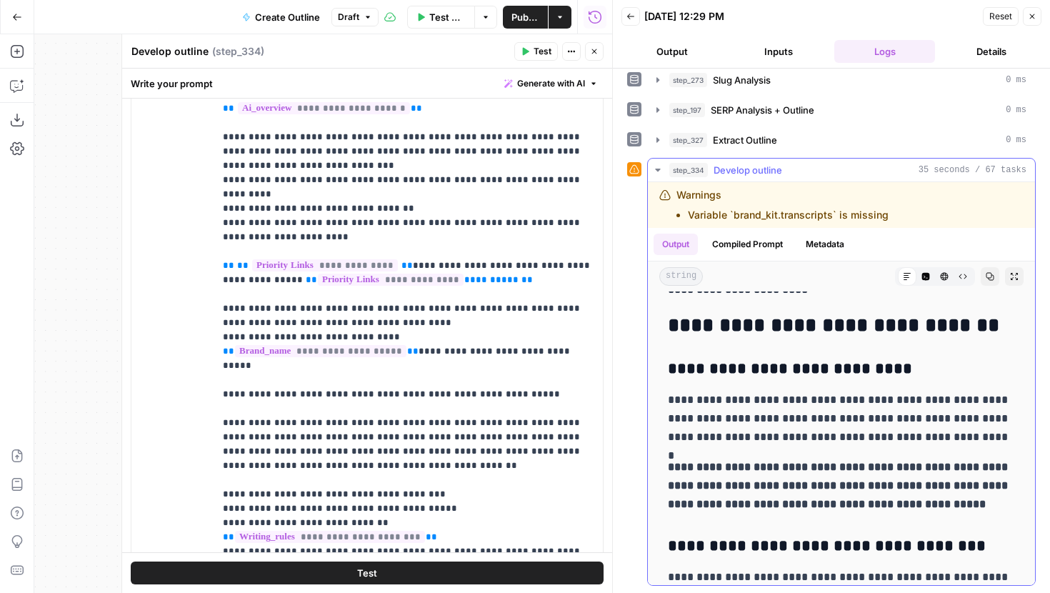
scroll to position [1129, 0]
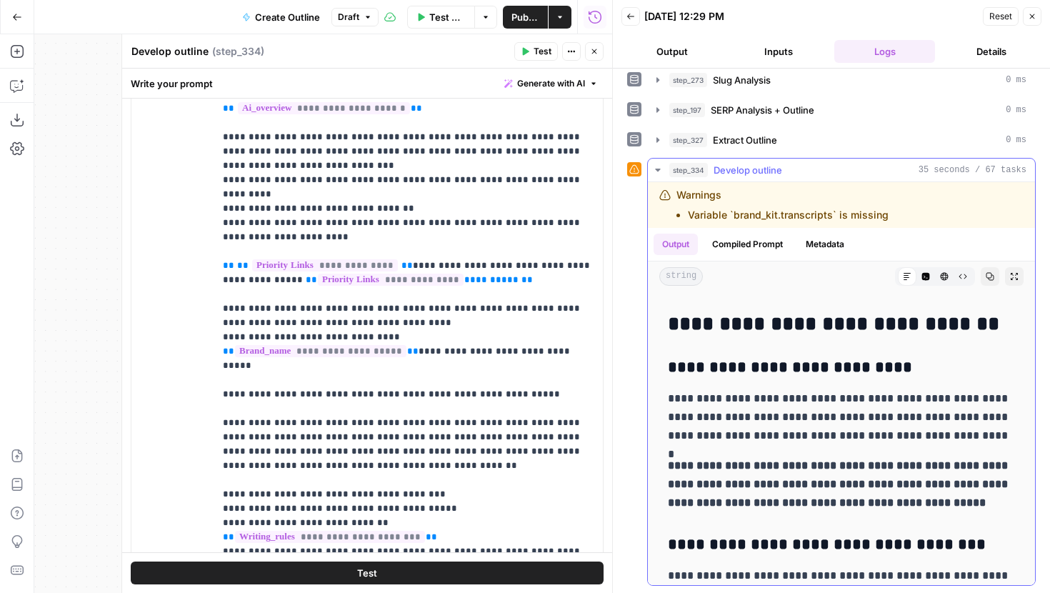
drag, startPoint x: 667, startPoint y: 466, endPoint x: 935, endPoint y: 504, distance: 270.6
click at [937, 504] on div "**********" at bounding box center [841, 503] width 364 height 2670
click at [935, 504] on p "**********" at bounding box center [841, 484] width 347 height 56
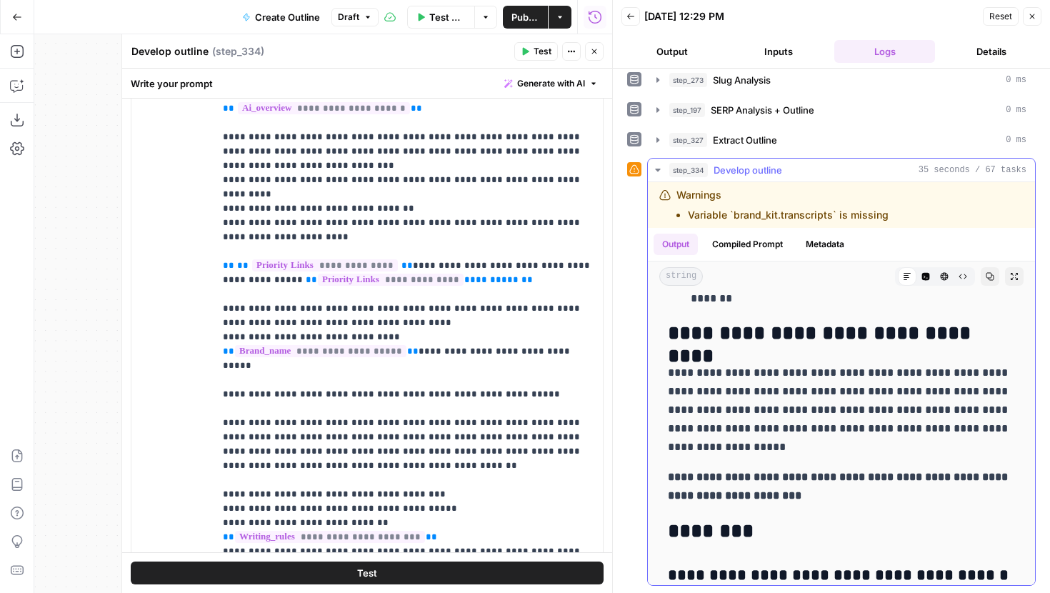
scroll to position [1697, 0]
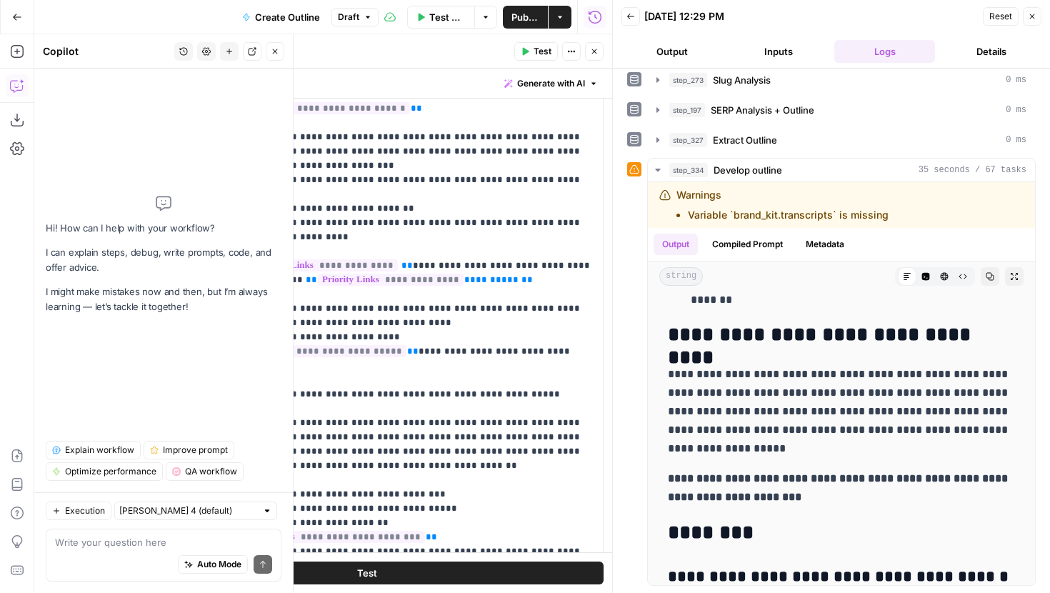
click at [271, 54] on icon "button" at bounding box center [275, 51] width 9 height 9
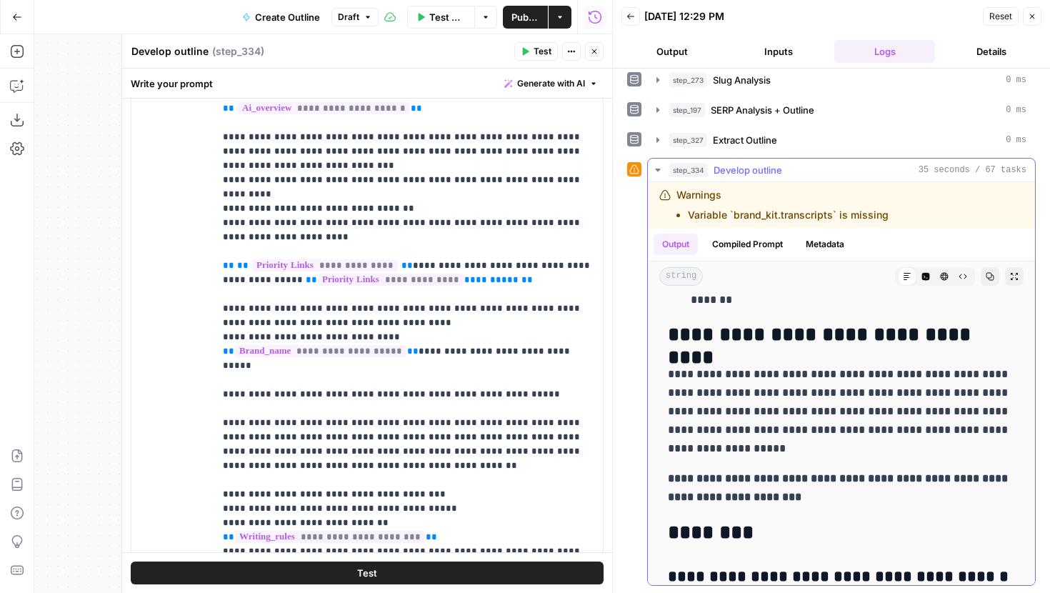
scroll to position [1727, 0]
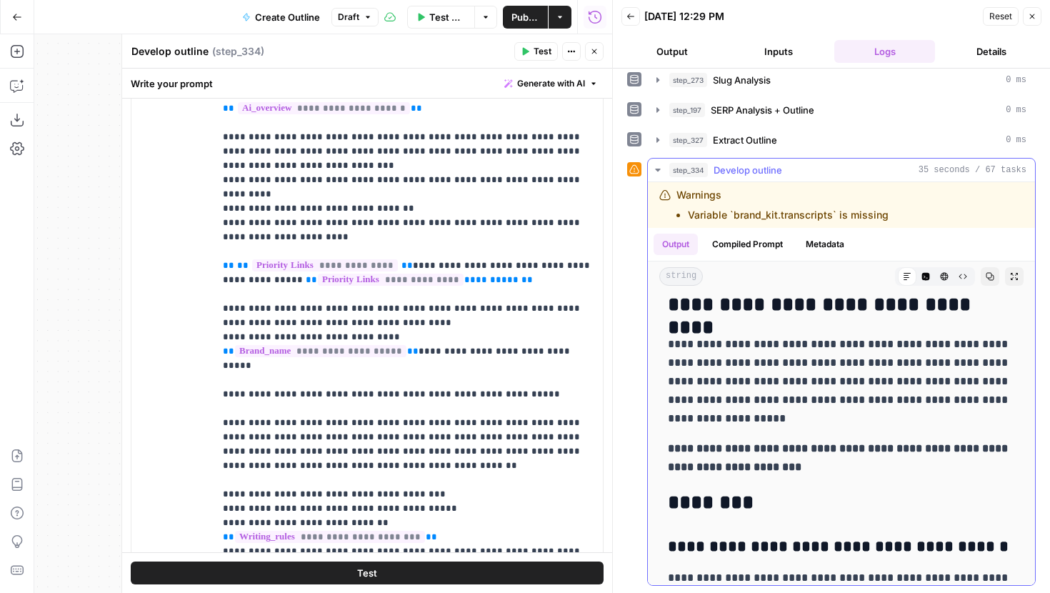
drag, startPoint x: 710, startPoint y: 449, endPoint x: 745, endPoint y: 440, distance: 36.0
click at [725, 445] on strong "**********" at bounding box center [839, 457] width 343 height 29
click at [929, 275] on icon "button" at bounding box center [926, 276] width 9 height 9
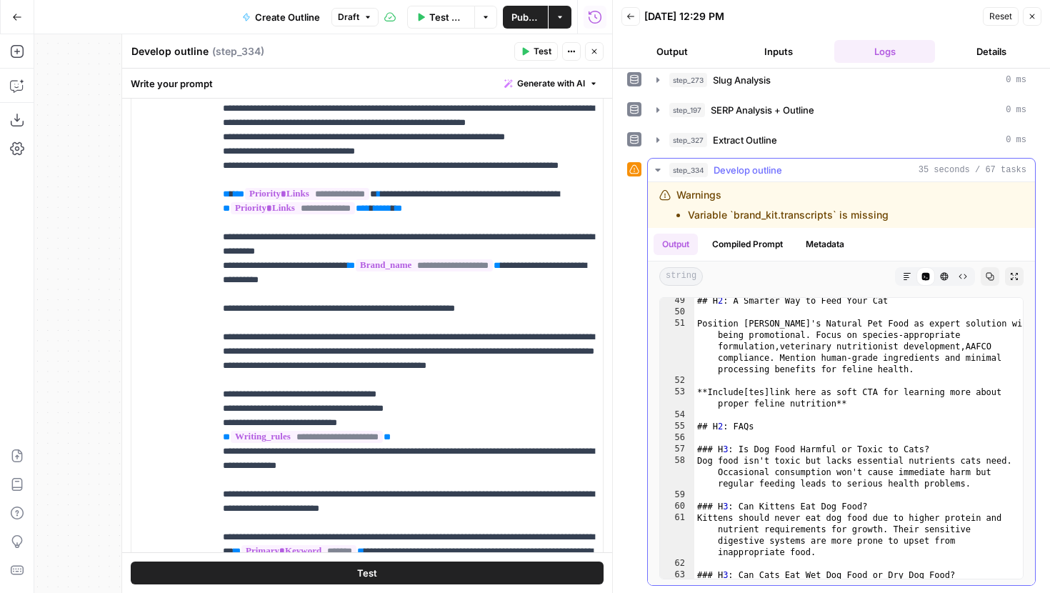
scroll to position [905, 0]
click at [669, 137] on button "step_327 Extract Outline 0 ms" at bounding box center [841, 140] width 387 height 23
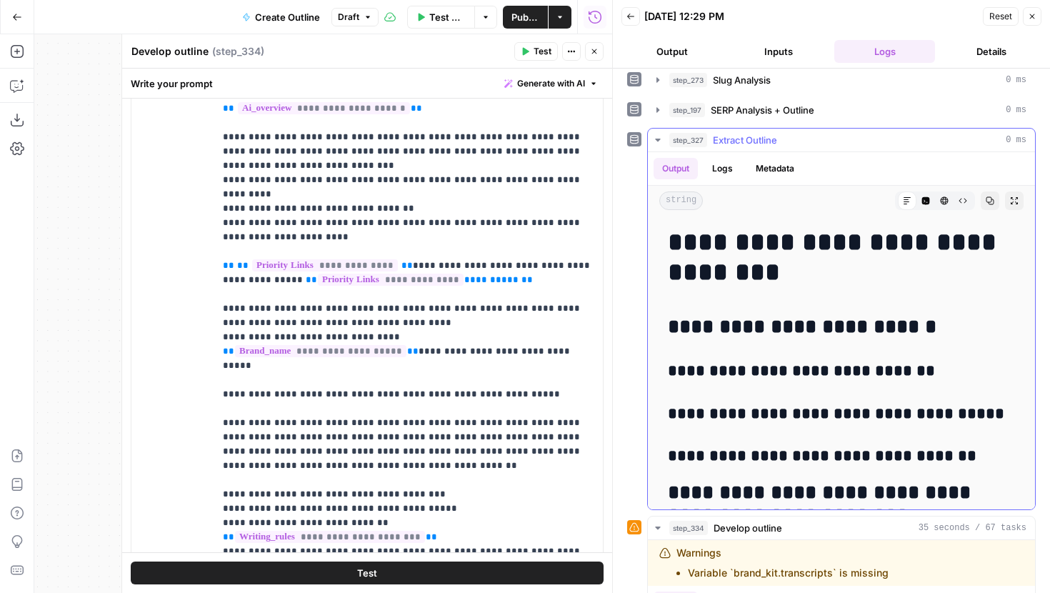
click at [927, 207] on button "Code Editor" at bounding box center [926, 200] width 19 height 19
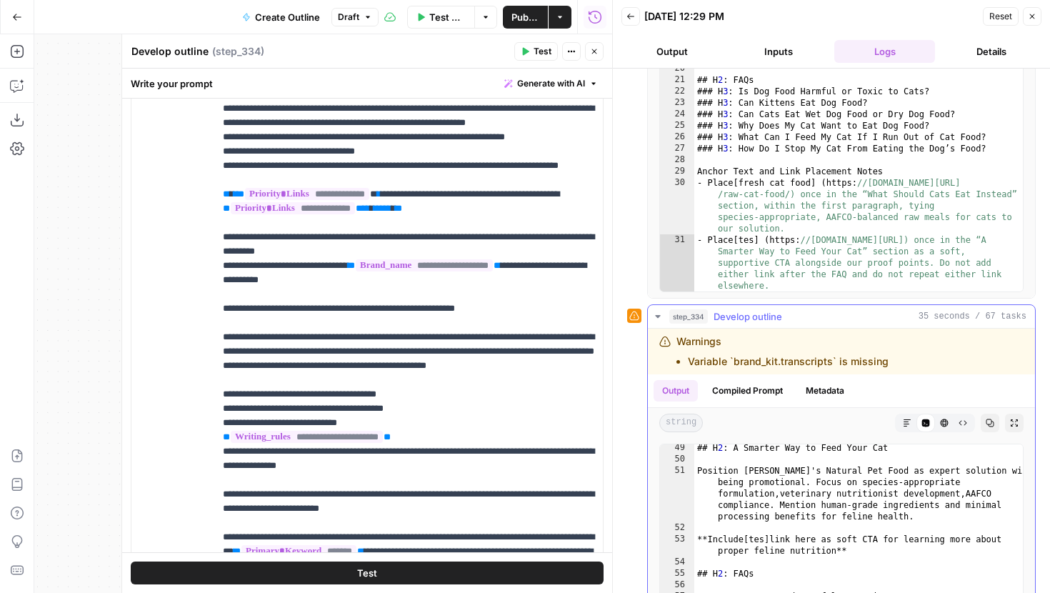
scroll to position [363, 0]
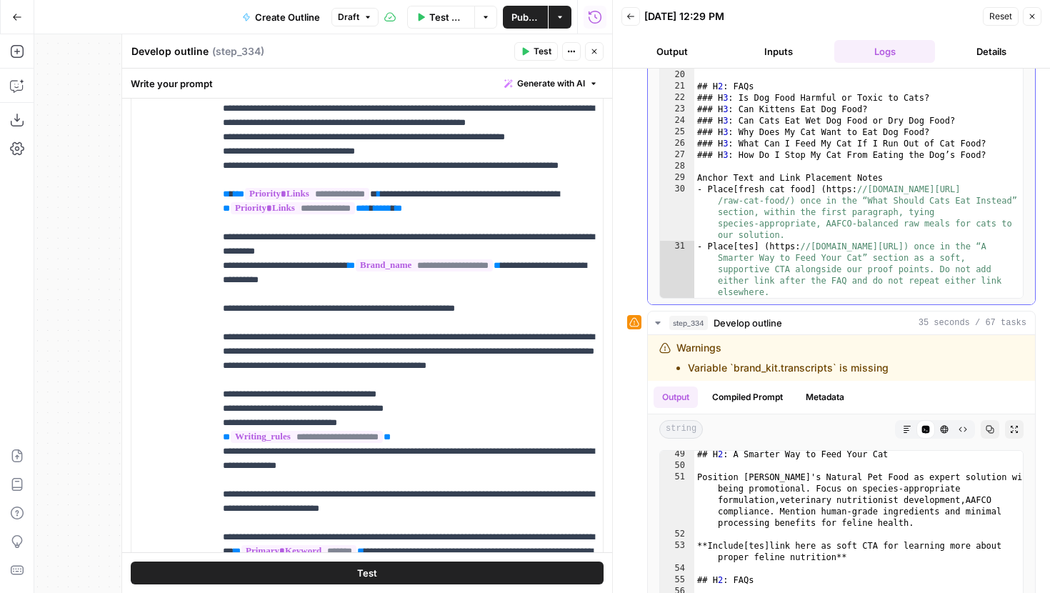
type textarea "**********"
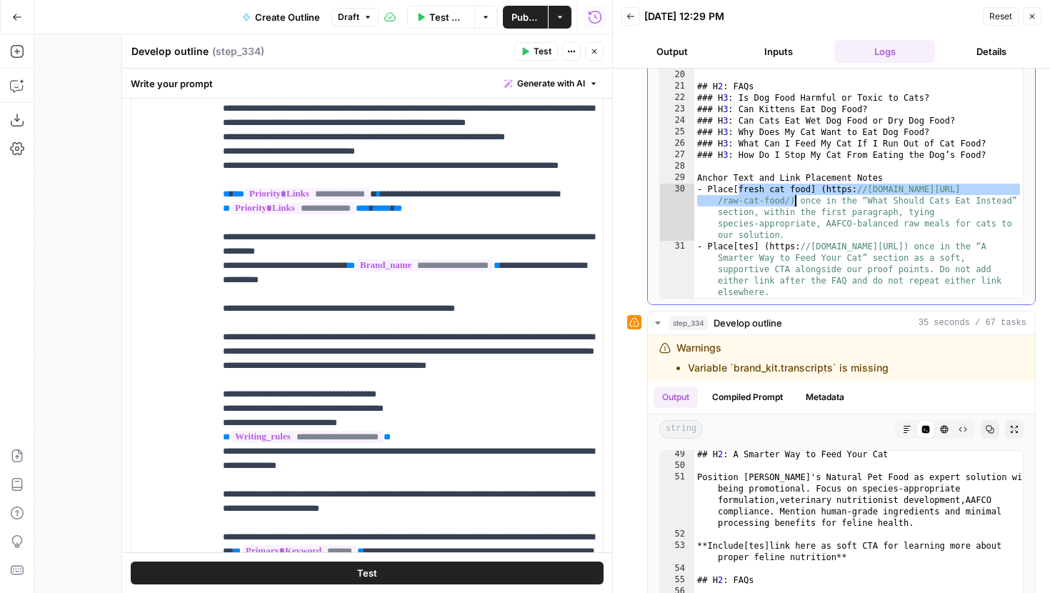
drag, startPoint x: 738, startPoint y: 191, endPoint x: 794, endPoint y: 196, distance: 56.7
click at [794, 196] on div "### H 3 : Emergency Foods for a Day ### H 3 : How To Transition Back to Cat Foo…" at bounding box center [858, 186] width 329 height 349
click at [370, 213] on span "**" at bounding box center [366, 208] width 7 height 9
click at [433, 575] on button "Test" at bounding box center [367, 573] width 473 height 23
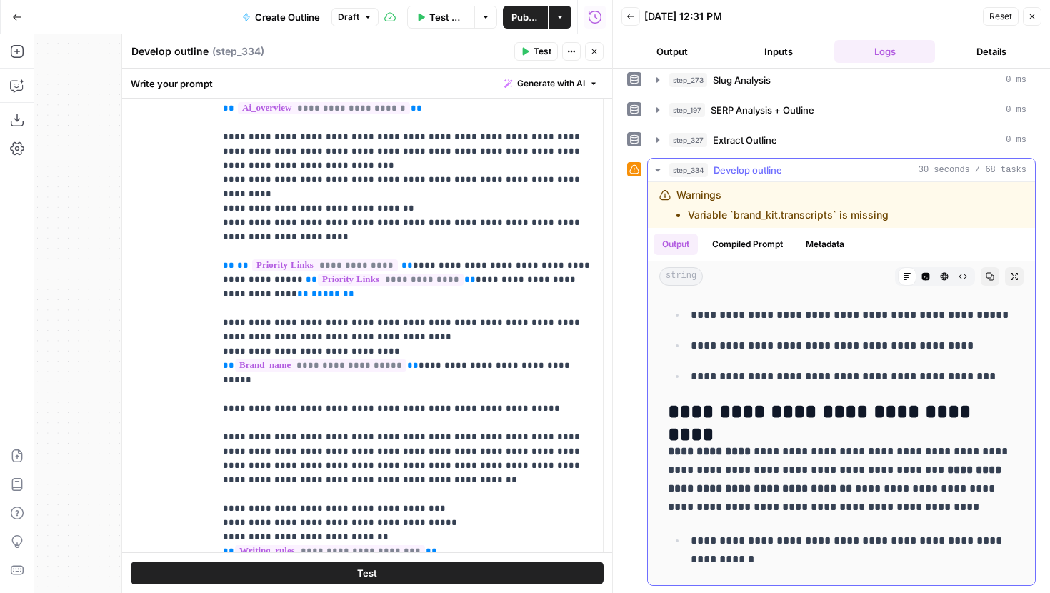
scroll to position [3180, 0]
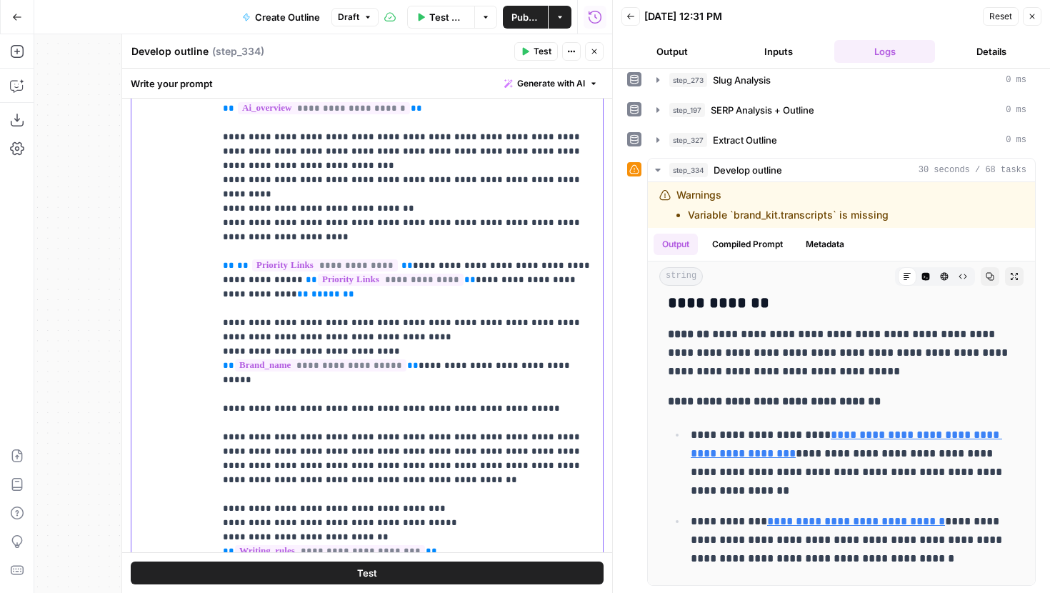
click at [309, 289] on span "**" at bounding box center [302, 293] width 11 height 9
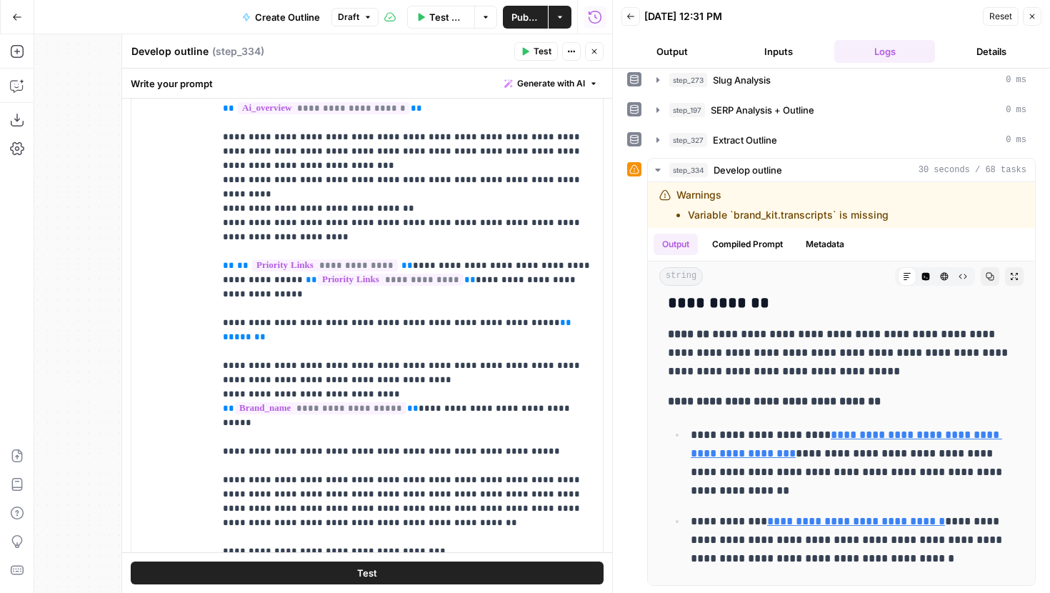
click at [526, 51] on icon "button" at bounding box center [526, 52] width 6 height 8
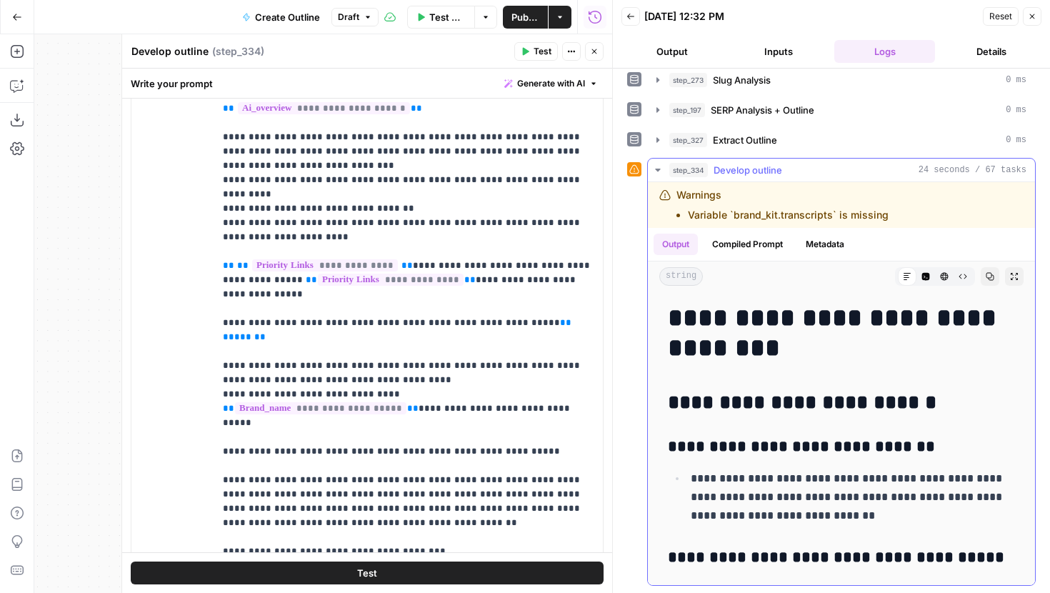
scroll to position [0, 0]
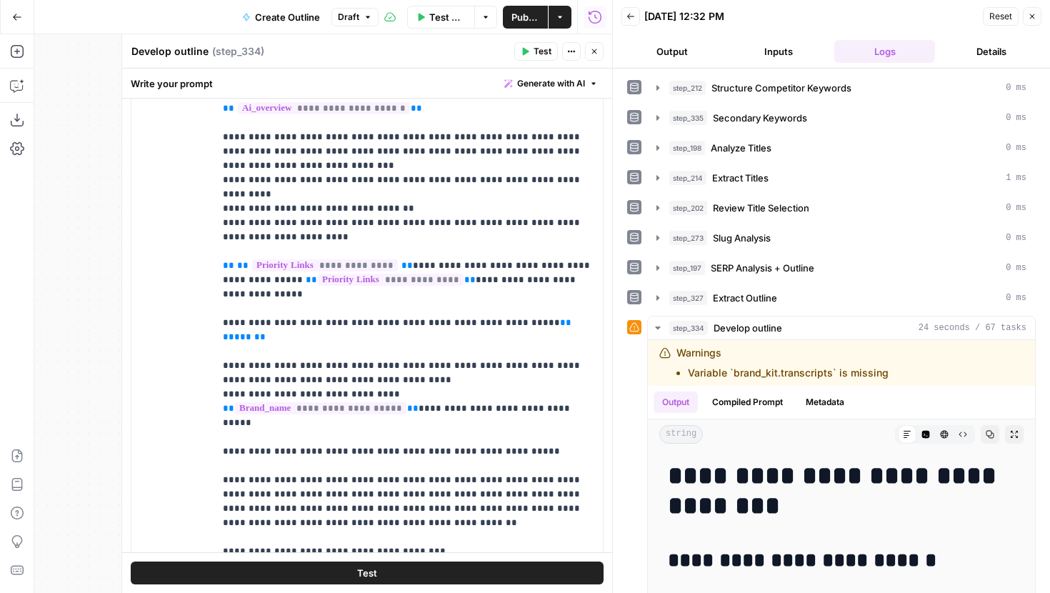
click at [527, 29] on div "Test Data Options Publish Actions Run History" at bounding box center [496, 17] width 234 height 34
click at [529, 11] on span "Publish" at bounding box center [525, 17] width 28 height 14
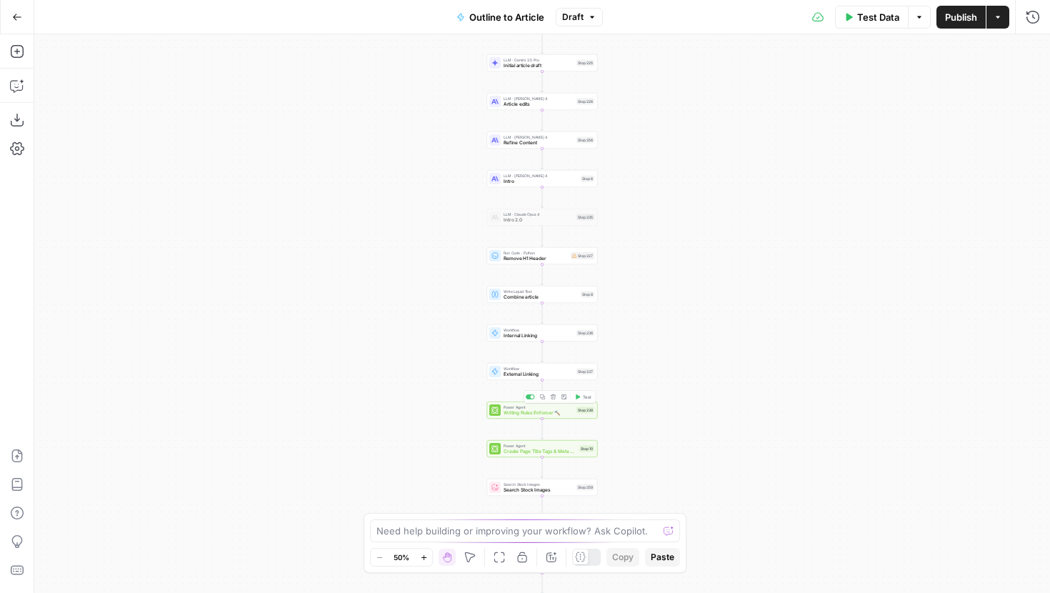
click at [514, 369] on span "Workflow" at bounding box center [539, 369] width 70 height 6
type input "External Linking"
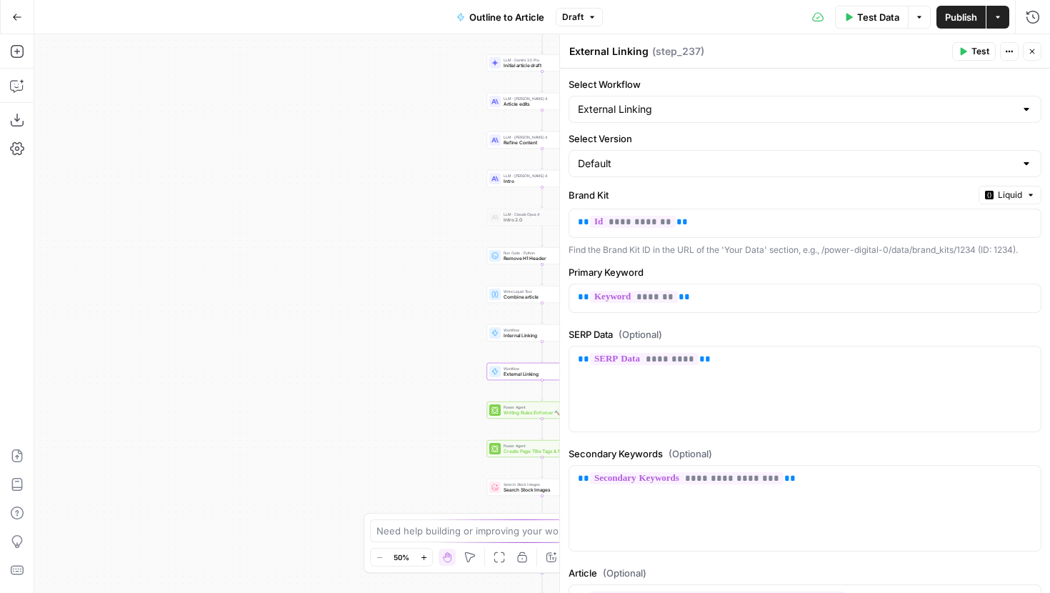
scroll to position [279, 0]
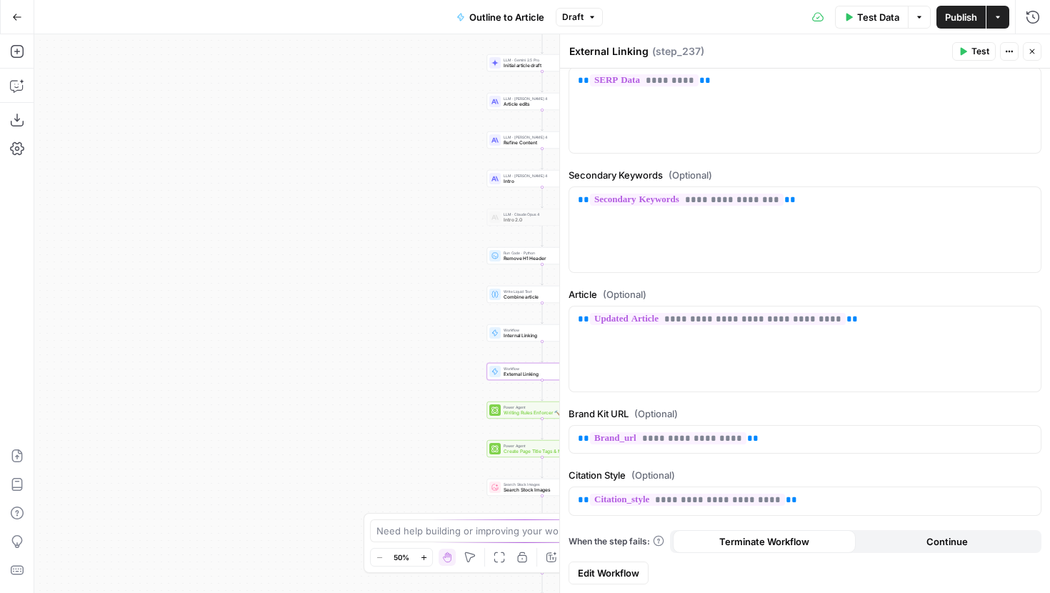
click at [612, 568] on span "Edit Workflow" at bounding box center [608, 573] width 61 height 14
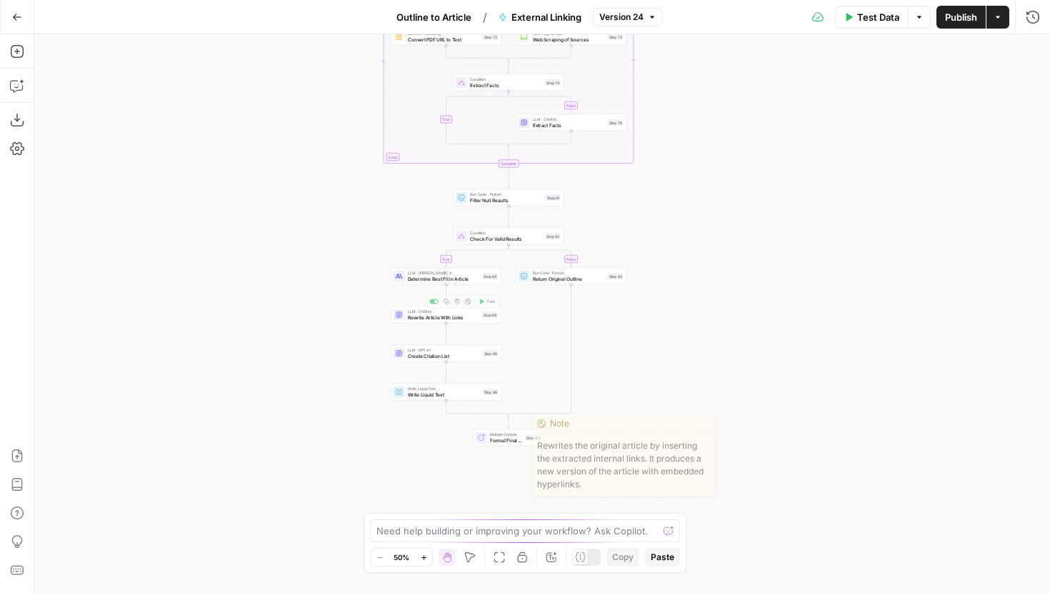
drag, startPoint x: 559, startPoint y: 486, endPoint x: 514, endPoint y: 278, distance: 213.6
click at [514, 278] on div "true false true false true false Workflow Input Settings Inputs LLM · GPT-5 Sel…" at bounding box center [542, 313] width 1016 height 559
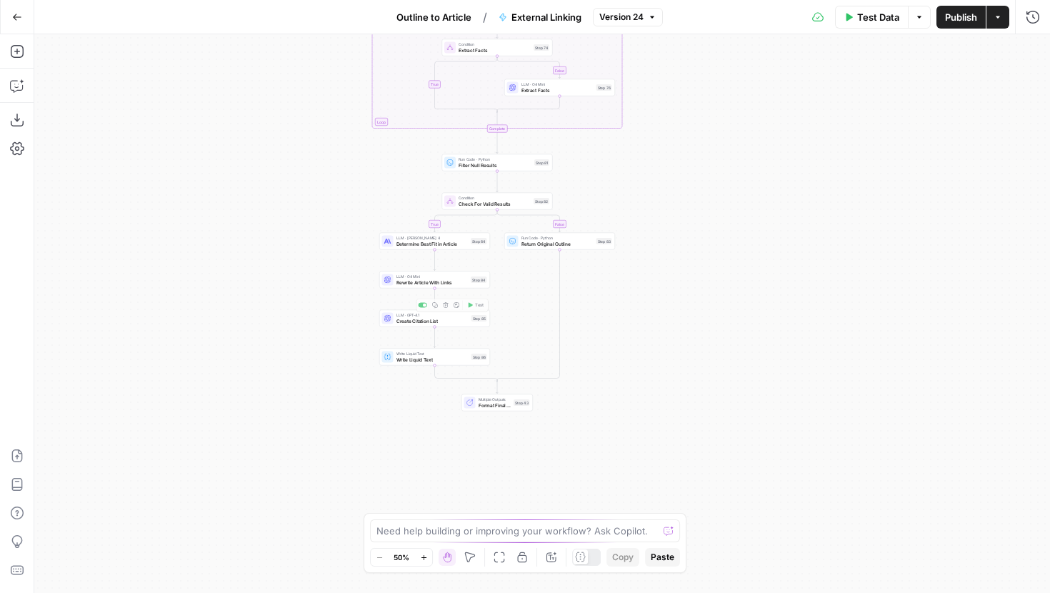
click at [459, 327] on div "true false true false true false Workflow Input Settings Inputs LLM · GPT-5 Sel…" at bounding box center [542, 313] width 1016 height 559
click at [459, 324] on div "LLM · GPT-4.1 Create Citation List Step 85 Copy step Delete step Add Note Test" at bounding box center [434, 318] width 111 height 17
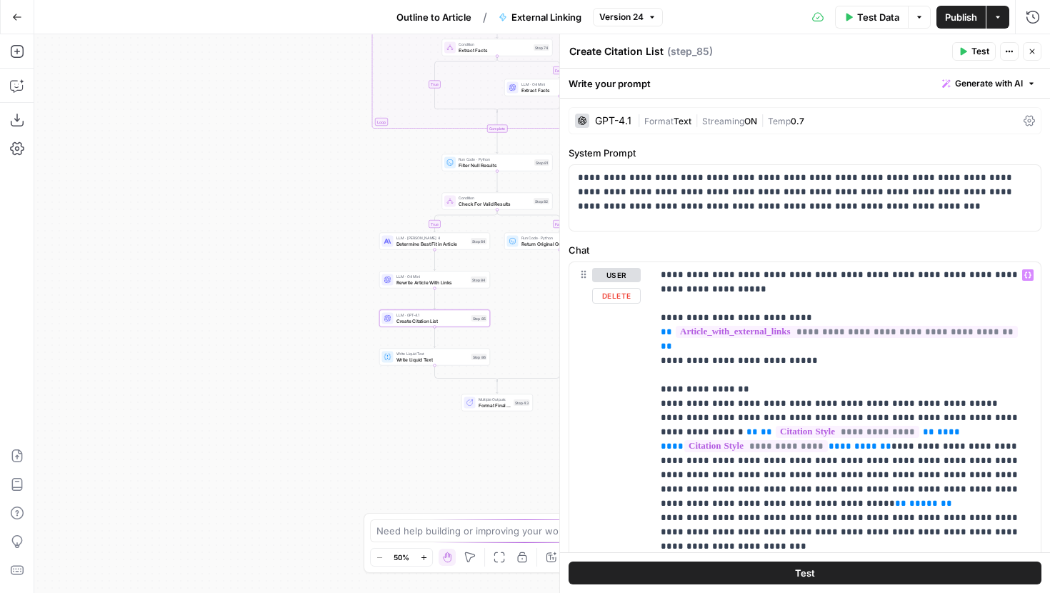
scroll to position [155, 0]
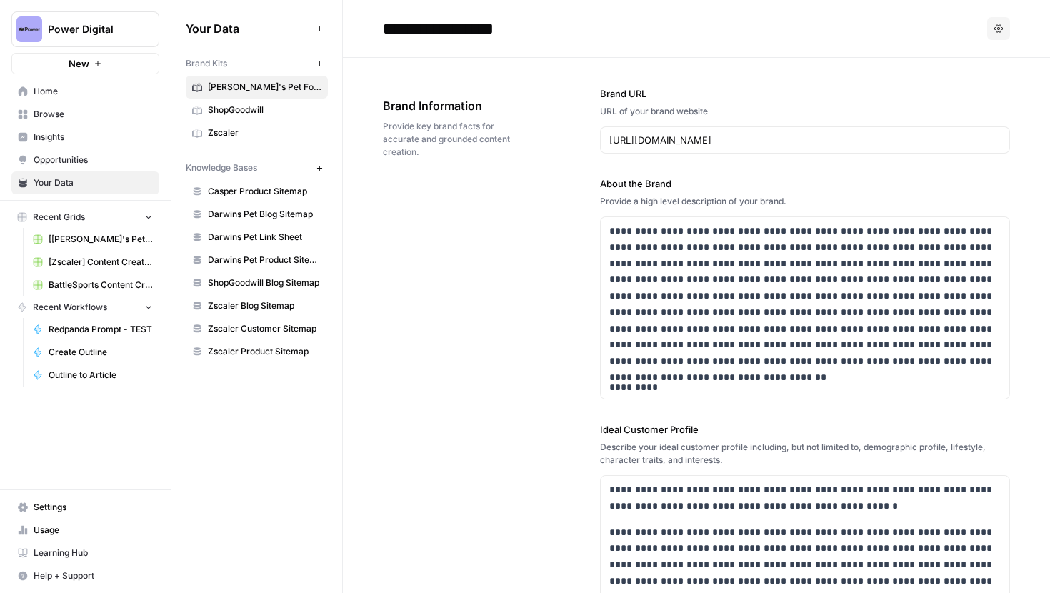
scroll to position [3366, 0]
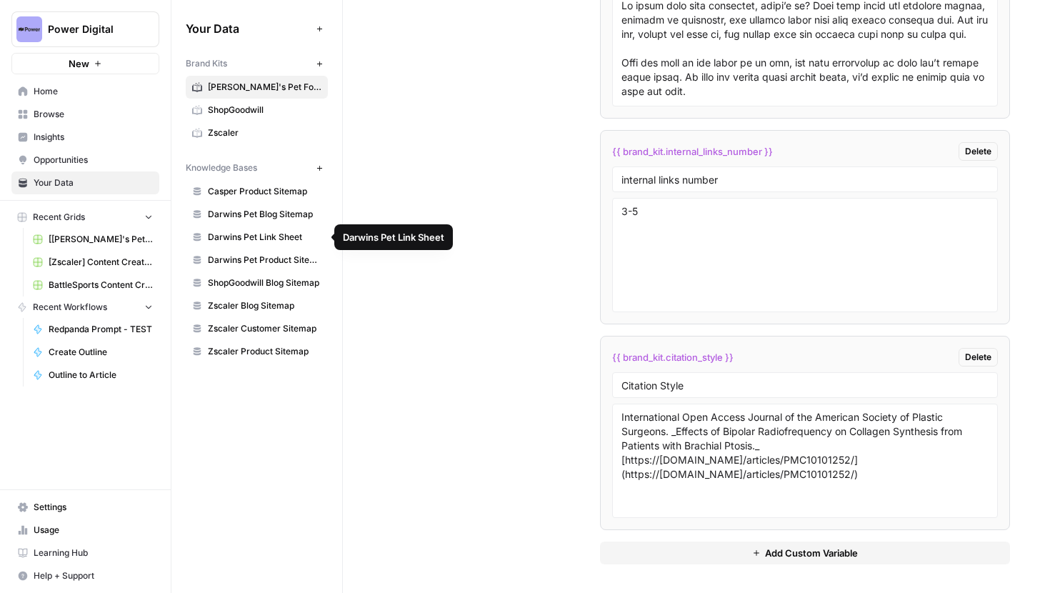
click at [279, 236] on span "Darwins Pet Link Sheet" at bounding box center [265, 237] width 114 height 13
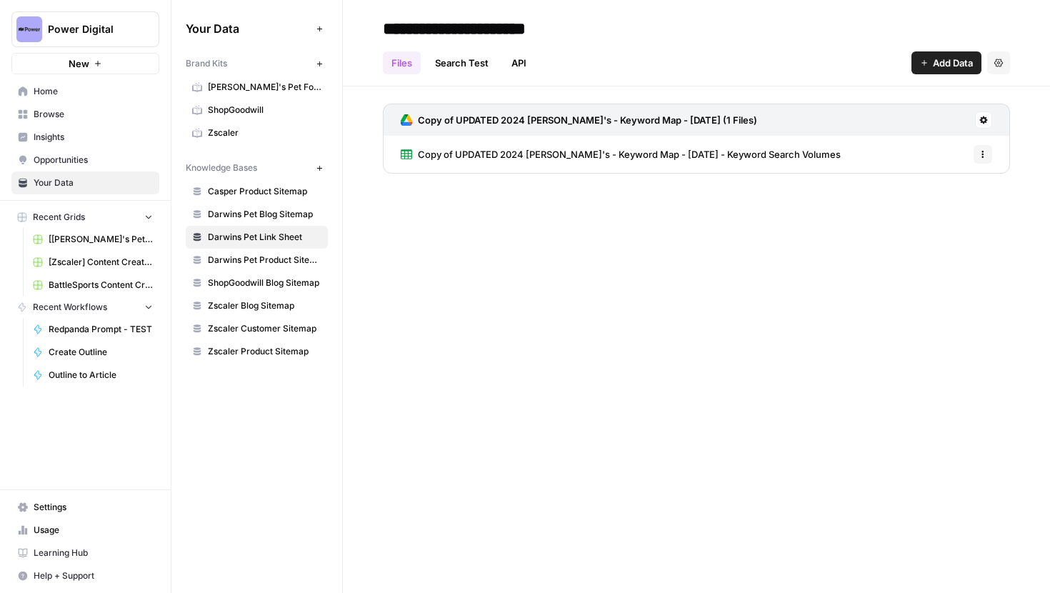
click at [454, 154] on span "Copy of UPDATED 2024 [PERSON_NAME]'s - Keyword Map - [DATE] - Keyword Search Vo…" at bounding box center [629, 154] width 423 height 14
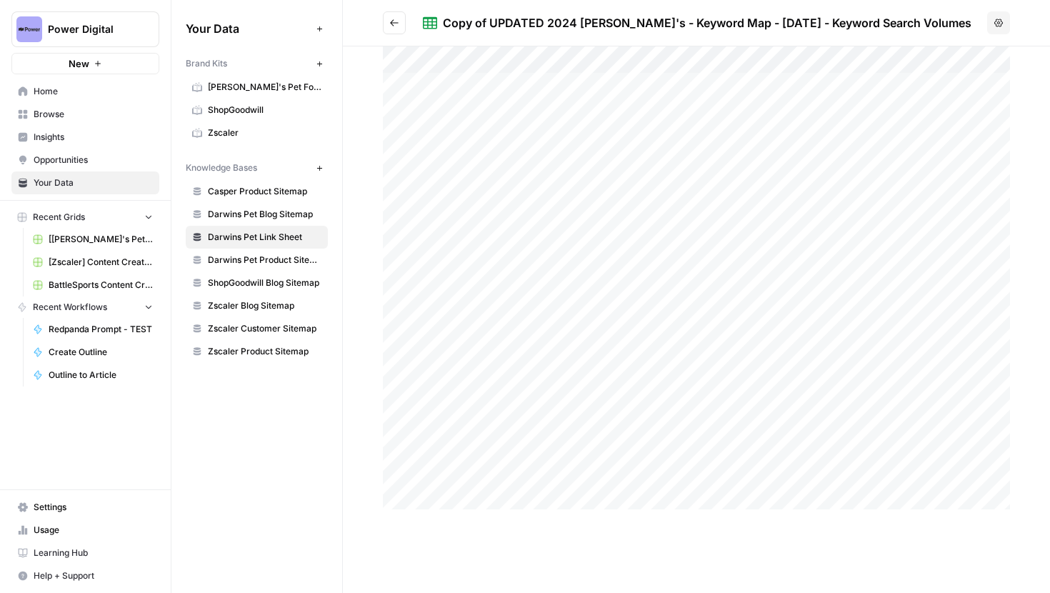
click at [449, 443] on div at bounding box center [696, 277] width 627 height 463
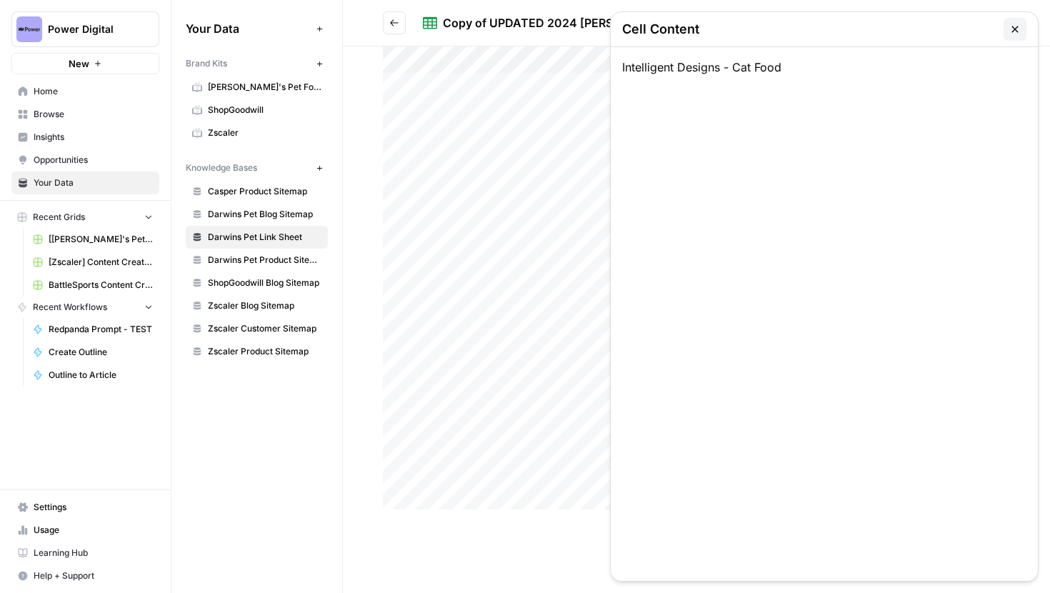
click at [449, 443] on div at bounding box center [696, 277] width 627 height 463
click at [519, 441] on div at bounding box center [696, 277] width 627 height 463
drag, startPoint x: 990, startPoint y: 69, endPoint x: 615, endPoint y: 74, distance: 375.1
click at [615, 74] on div "[URL][DOMAIN_NAME]" at bounding box center [824, 314] width 427 height 534
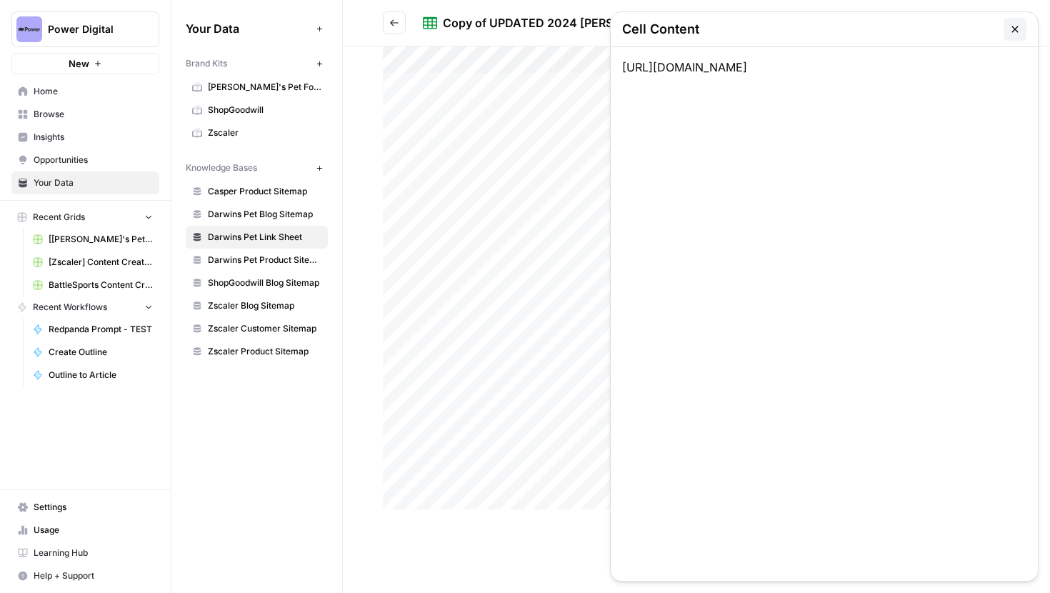
copy div "[URL][DOMAIN_NAME]"
click at [1022, 29] on button "button" at bounding box center [1015, 29] width 23 height 23
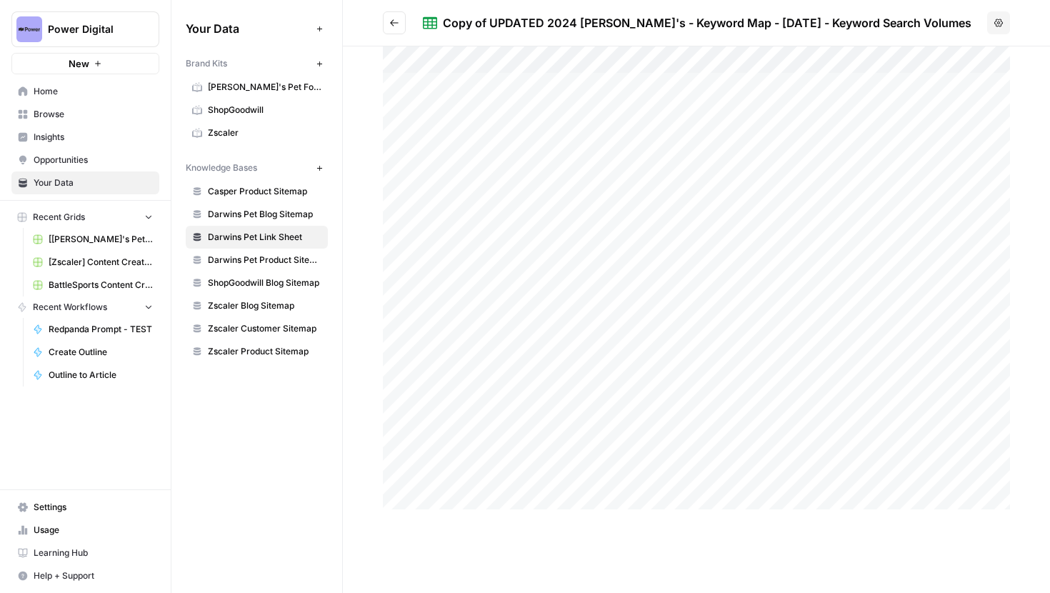
click at [702, 447] on div at bounding box center [696, 277] width 627 height 463
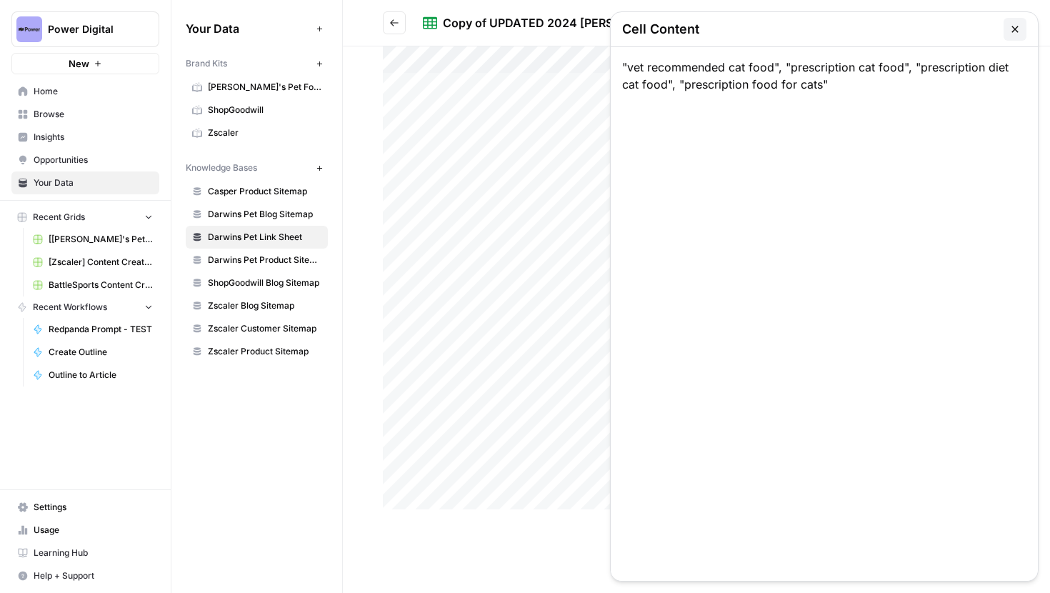
drag, startPoint x: 629, startPoint y: 67, endPoint x: 773, endPoint y: 66, distance: 144.3
click at [773, 66] on div ""vet recommended cat food", "prescription cat food", "prescription diet cat foo…" at bounding box center [824, 314] width 427 height 534
copy div "vet recommended cat food"
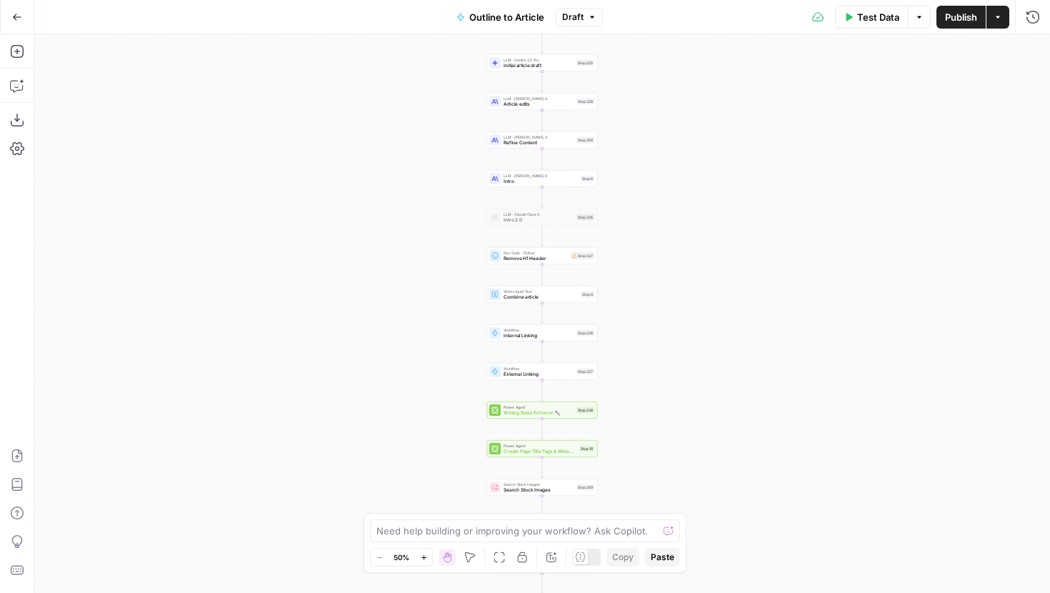
click at [508, 374] on span "External Linking" at bounding box center [539, 374] width 70 height 7
click at [496, 369] on icon at bounding box center [494, 371] width 7 height 7
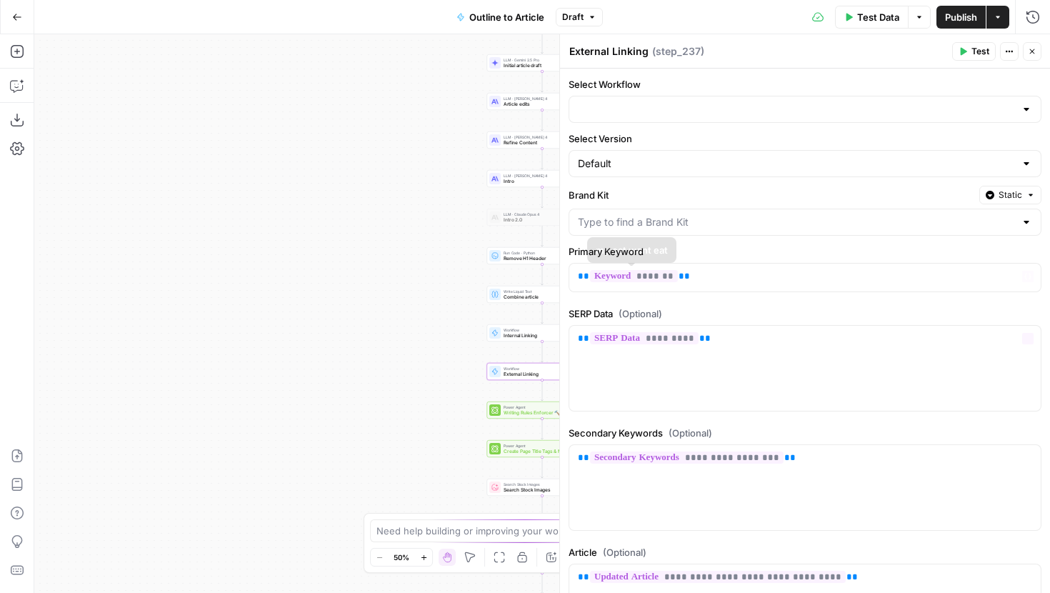
type input "External Linking"
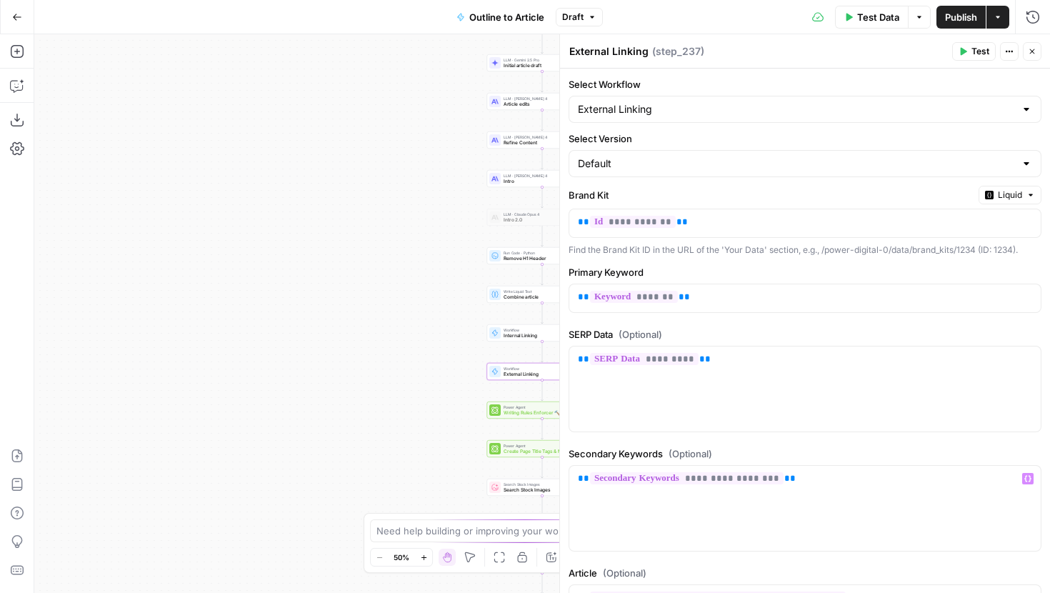
scroll to position [279, 0]
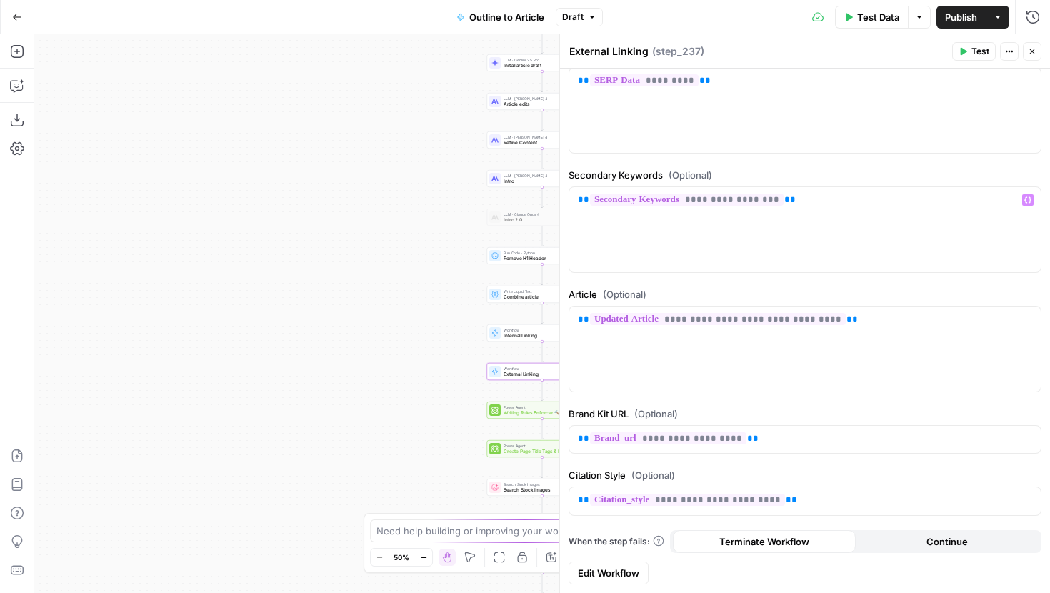
click at [613, 563] on link "Edit Workflow" at bounding box center [609, 573] width 80 height 23
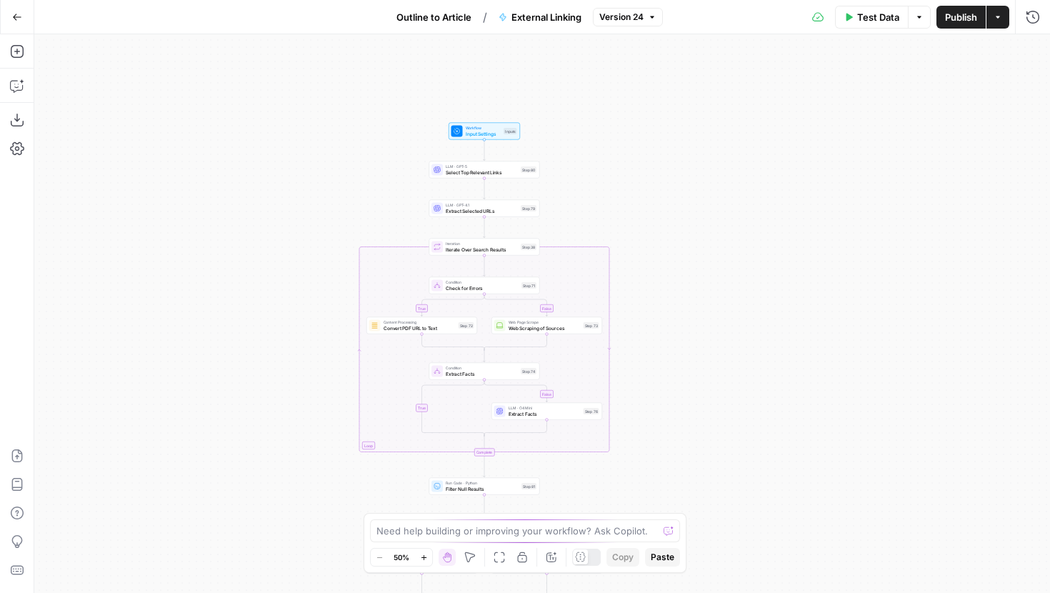
drag, startPoint x: 849, startPoint y: 189, endPoint x: 782, endPoint y: 317, distance: 144.4
click at [782, 317] on div "true false true false true false Workflow Input Settings Inputs LLM · GPT-5 Sel…" at bounding box center [542, 313] width 1016 height 559
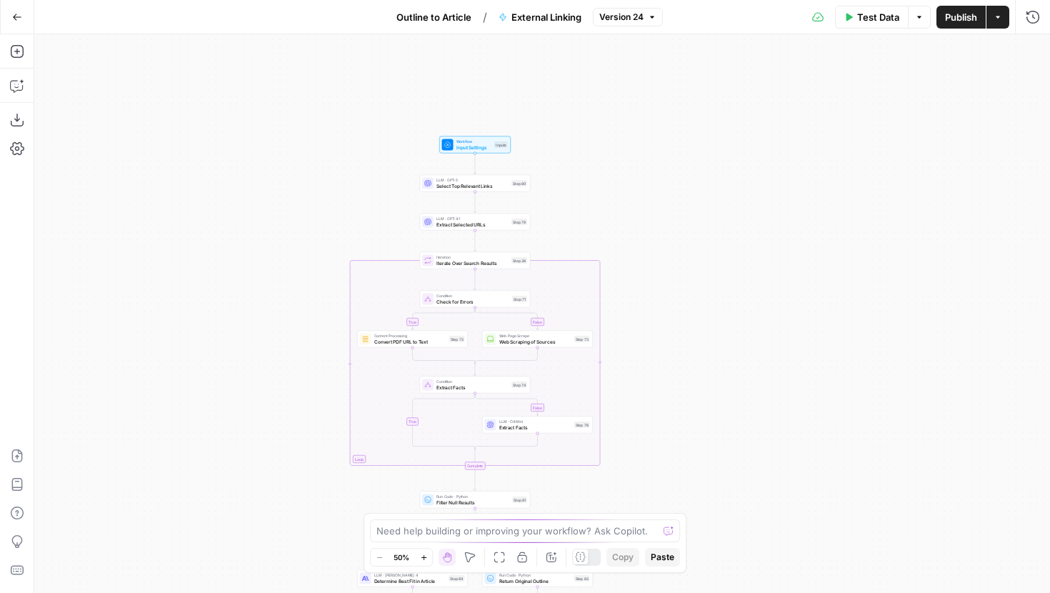
click at [501, 187] on span "Select Top Relevant Links" at bounding box center [472, 185] width 72 height 7
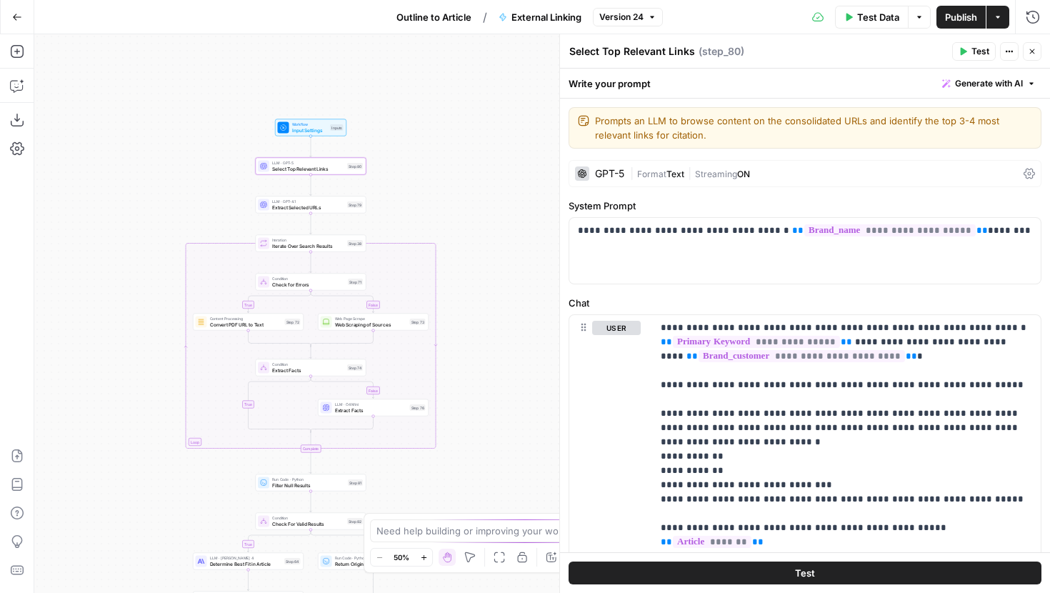
drag, startPoint x: 319, startPoint y: 223, endPoint x: 144, endPoint y: 206, distance: 175.9
click at [144, 206] on div "true false false true false true Workflow Input Settings Inputs LLM · GPT-5 Sel…" at bounding box center [542, 313] width 1016 height 559
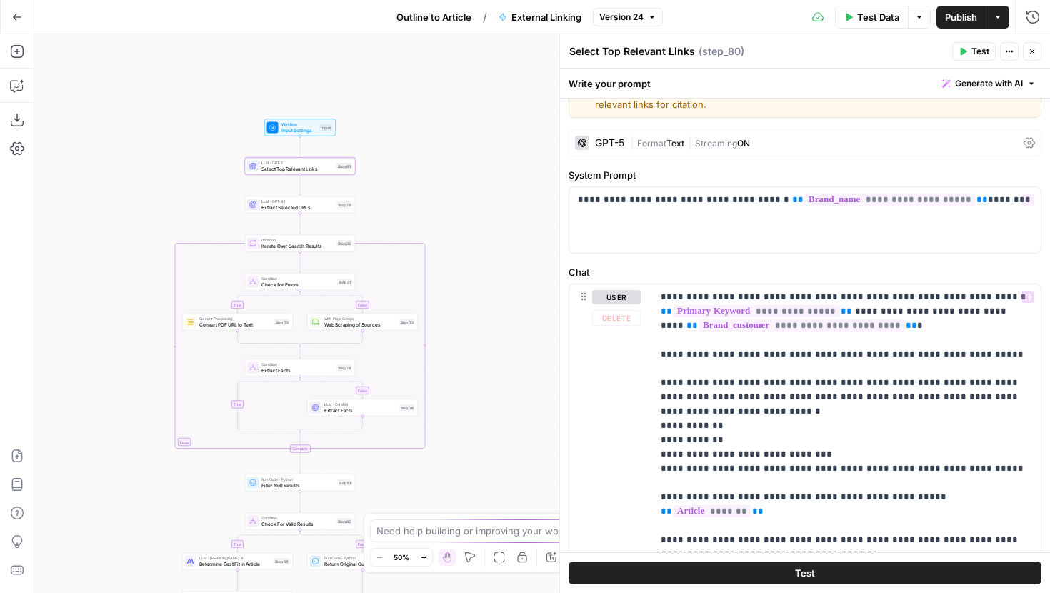
click at [799, 149] on div "GPT-5 | Format Text | Streaming ON" at bounding box center [805, 142] width 473 height 27
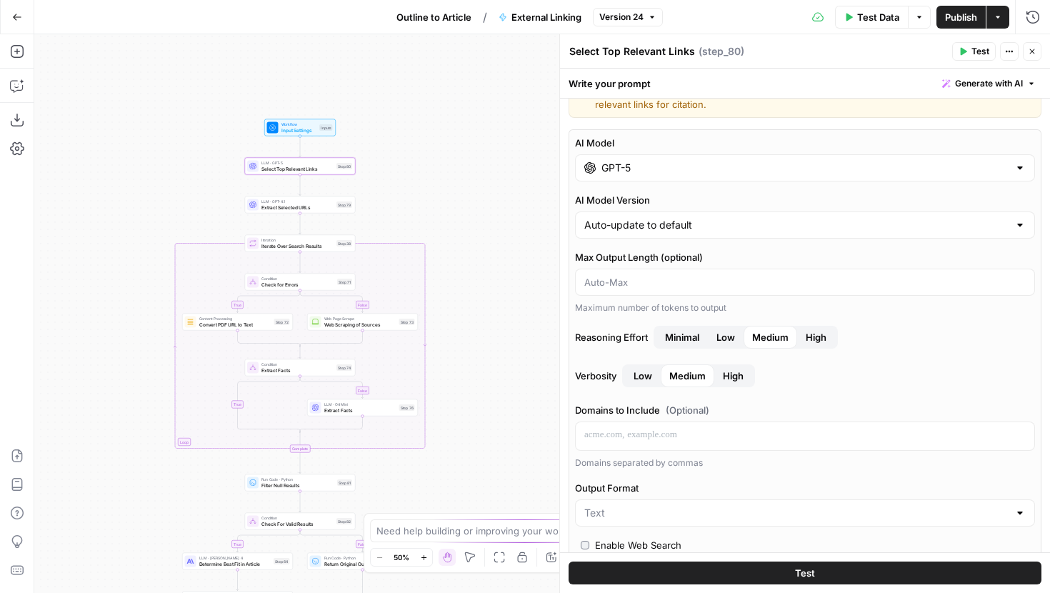
click at [899, 311] on div "Maximum number of tokens to output" at bounding box center [805, 307] width 460 height 13
click at [858, 139] on label "AI Model" at bounding box center [805, 143] width 460 height 14
click at [858, 161] on input "GPT-5" at bounding box center [805, 168] width 407 height 14
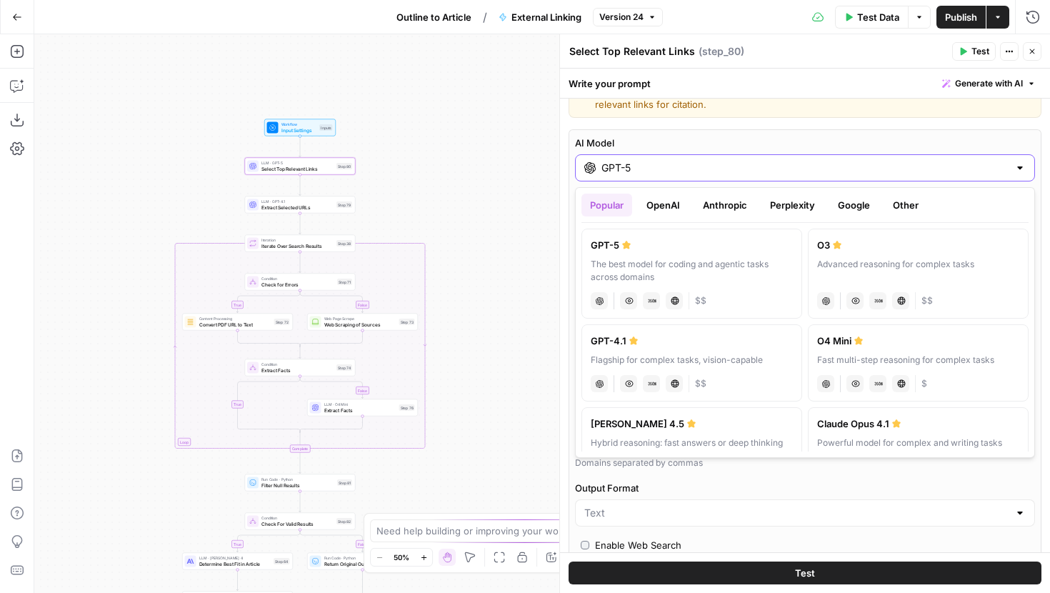
click at [782, 149] on label "AI Model" at bounding box center [805, 143] width 460 height 14
click at [782, 161] on input "GPT-5" at bounding box center [805, 168] width 407 height 14
click at [717, 491] on label "Output Format" at bounding box center [805, 488] width 460 height 14
click at [717, 506] on input "Output Format" at bounding box center [796, 513] width 424 height 14
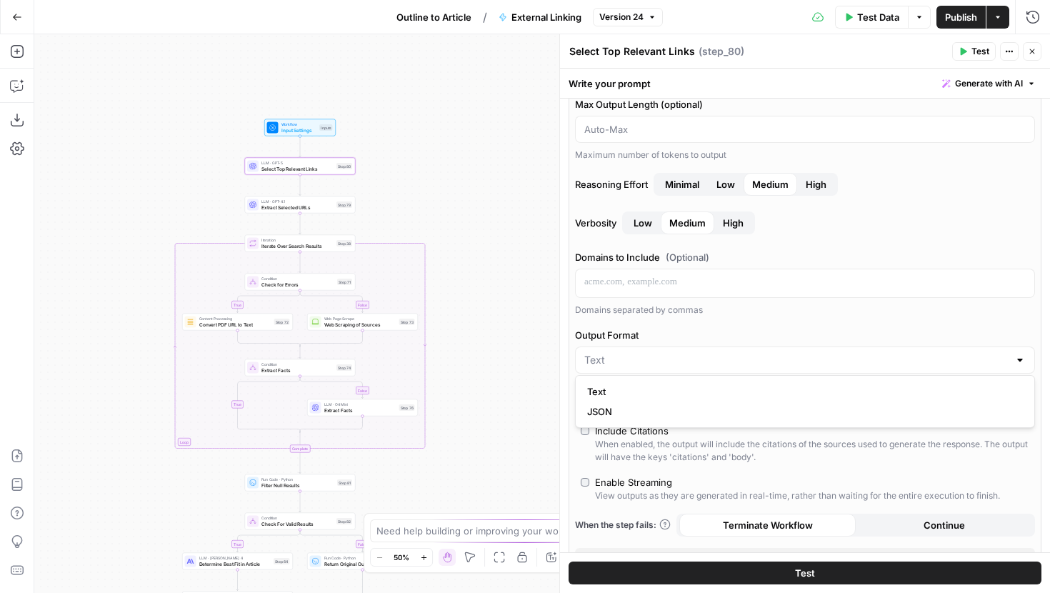
scroll to position [193, 0]
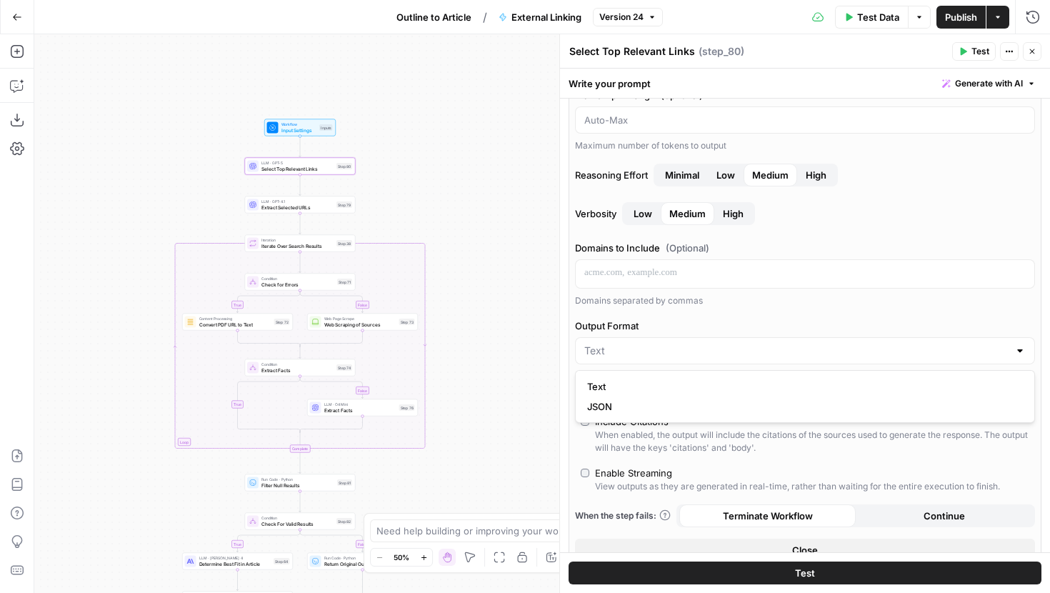
click at [747, 309] on div "AI Model GPT-5 AI Model Version Auto-update to default Max Output Length (optio…" at bounding box center [805, 267] width 473 height 601
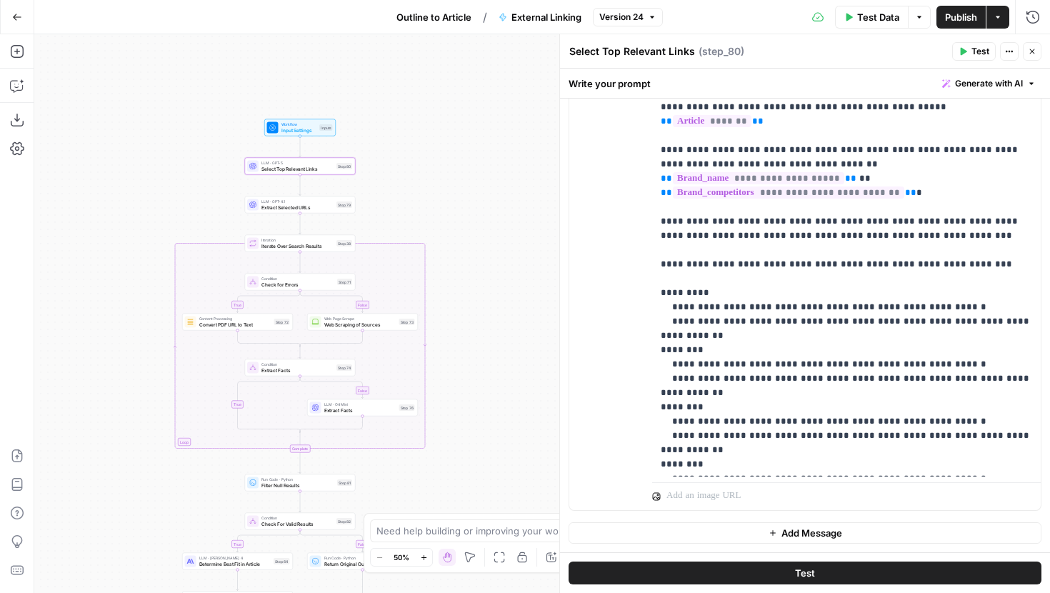
scroll to position [86, 0]
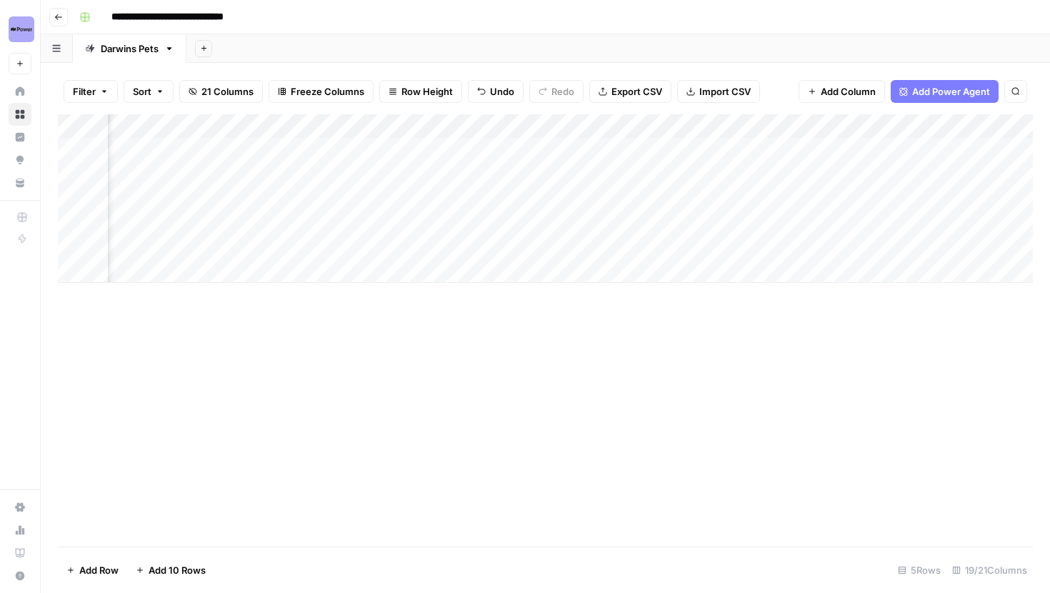
scroll to position [0, 1454]
click at [554, 194] on div "Add Column" at bounding box center [545, 198] width 975 height 169
click at [552, 220] on div "Add Column" at bounding box center [545, 198] width 975 height 169
click at [534, 146] on div "Add Column" at bounding box center [545, 198] width 975 height 169
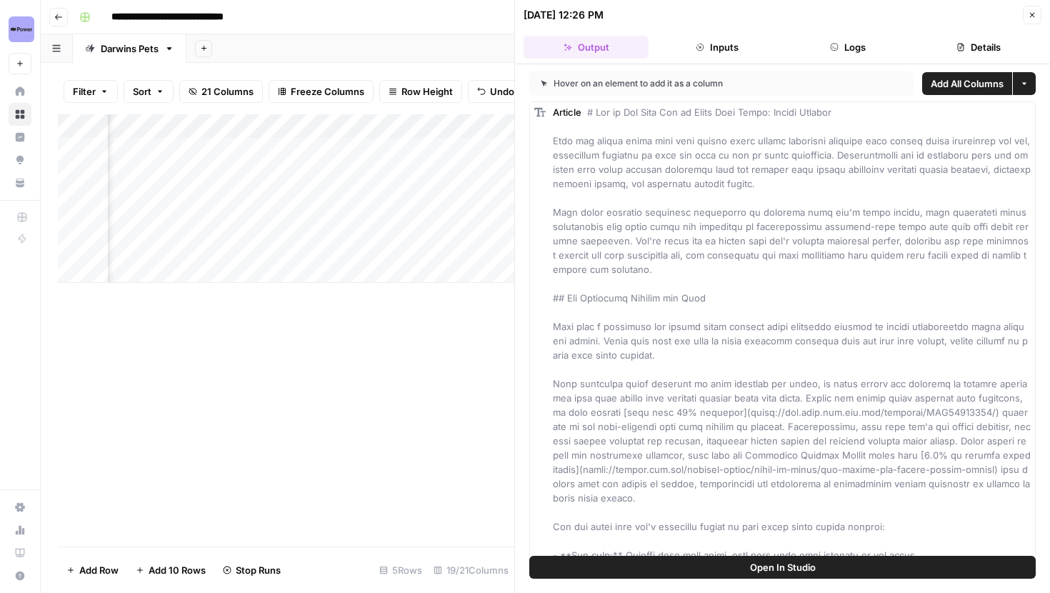
click at [859, 44] on button "Logs" at bounding box center [848, 47] width 125 height 23
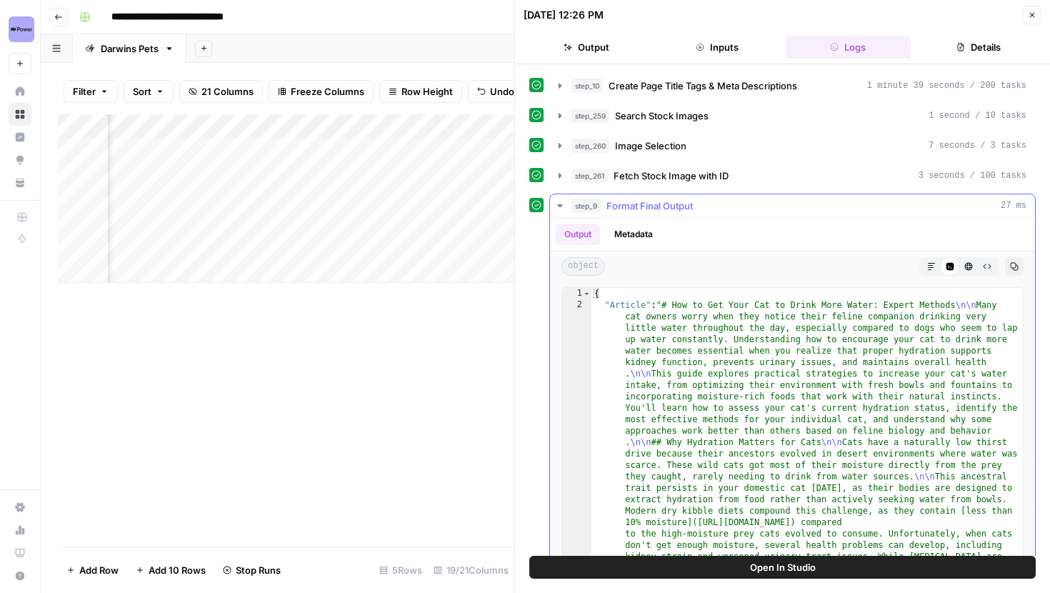
scroll to position [279, 0]
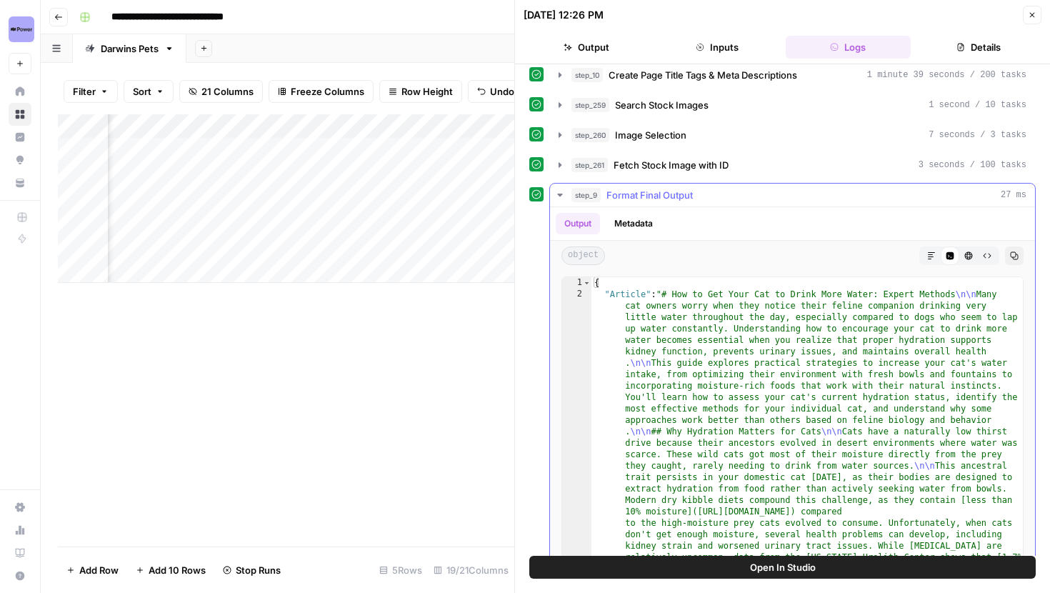
click at [567, 194] on button "step_9 Format Final Output 27 ms" at bounding box center [792, 195] width 485 height 23
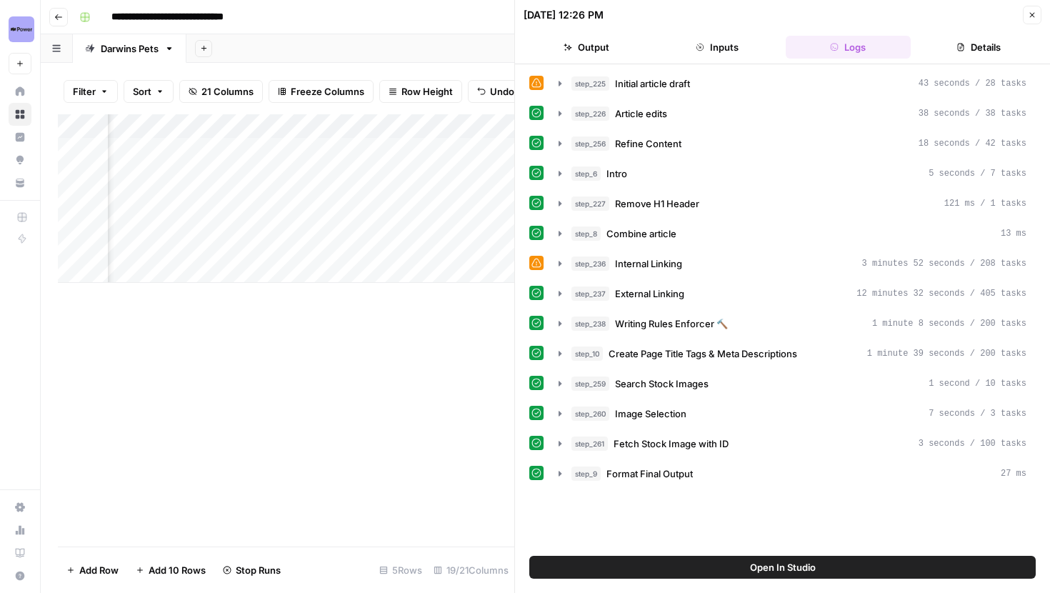
click at [952, 31] on header "10/02/25 at 12:26 PM Close Output Inputs Logs Details" at bounding box center [782, 32] width 535 height 64
click at [952, 33] on header "10/02/25 at 12:26 PM Close Output Inputs Logs Details" at bounding box center [782, 32] width 535 height 64
click at [957, 42] on button "Details" at bounding box center [979, 47] width 125 height 23
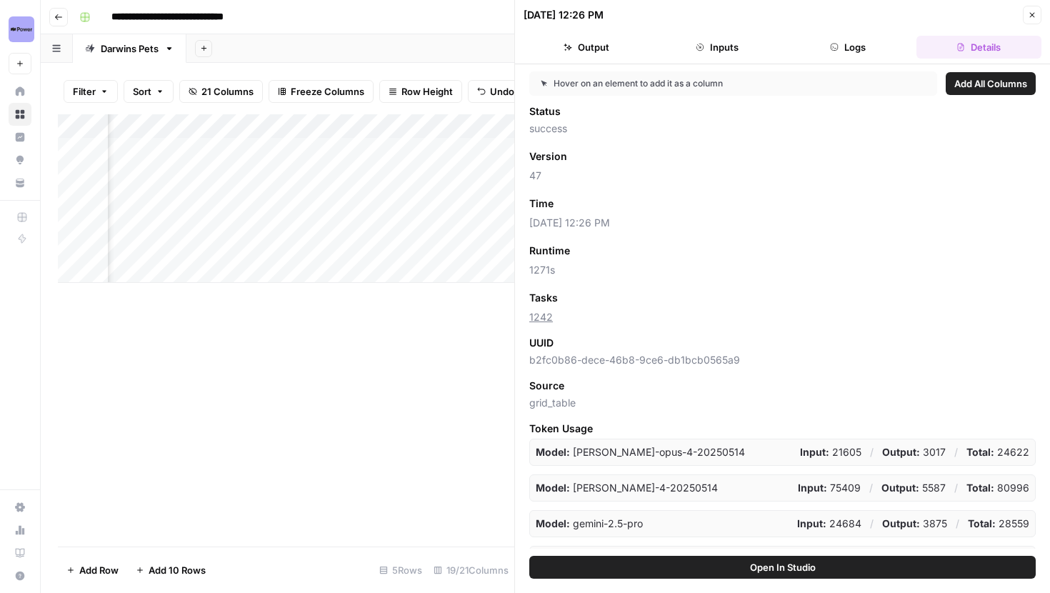
click at [1029, 11] on icon "button" at bounding box center [1032, 15] width 9 height 9
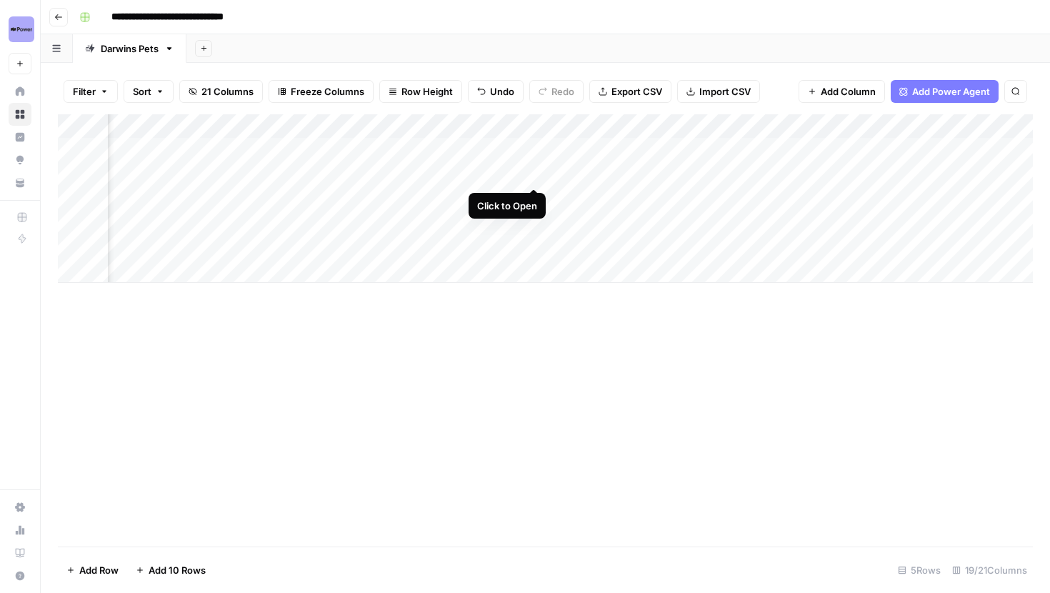
click at [534, 172] on div "Add Column" at bounding box center [545, 198] width 975 height 169
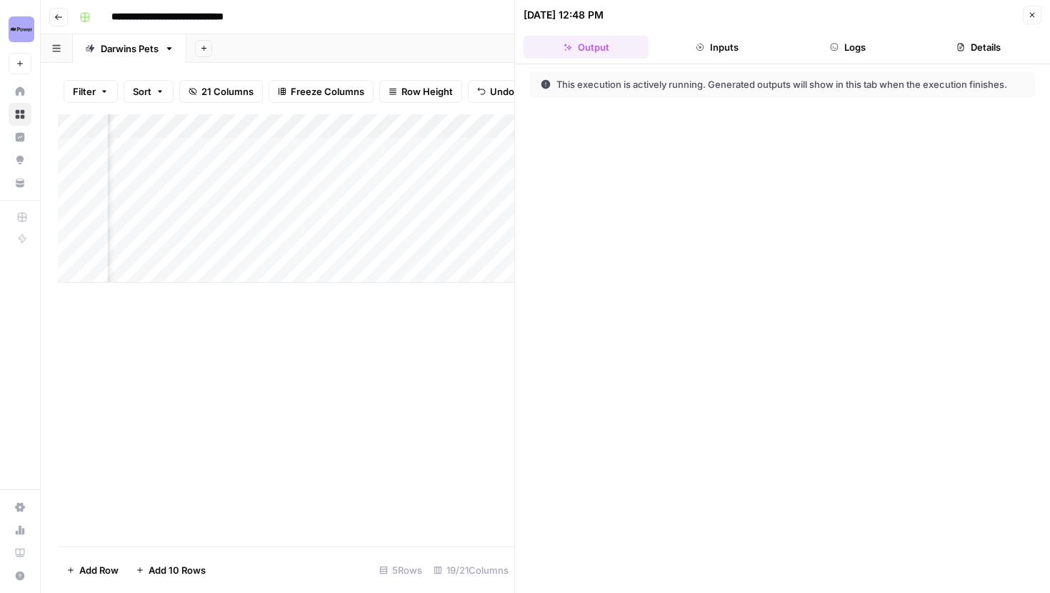
click at [852, 42] on button "Logs" at bounding box center [848, 47] width 125 height 23
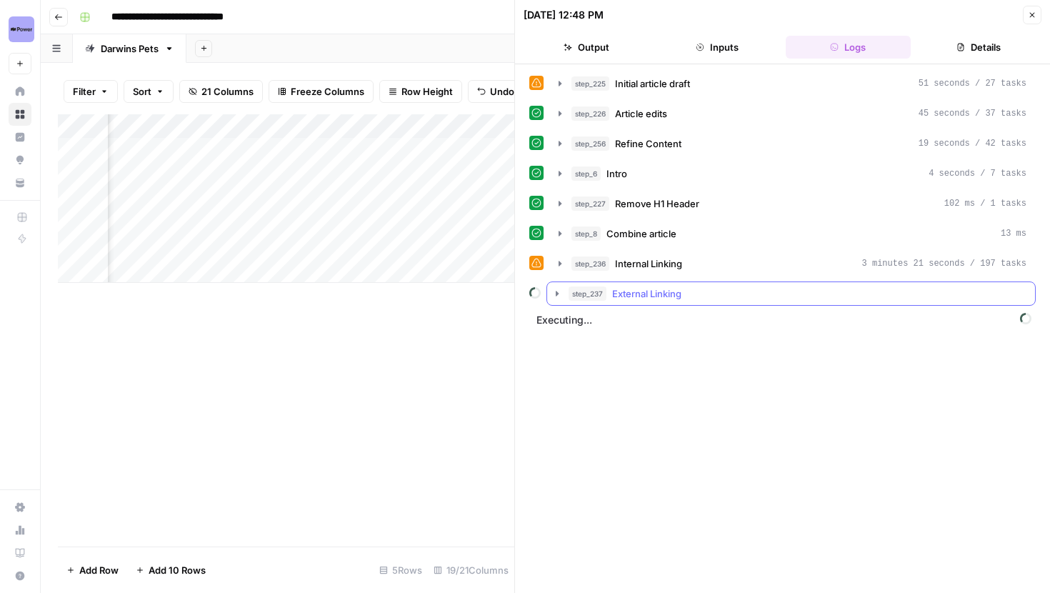
click at [551, 301] on button "step_237 External Linking" at bounding box center [791, 293] width 488 height 23
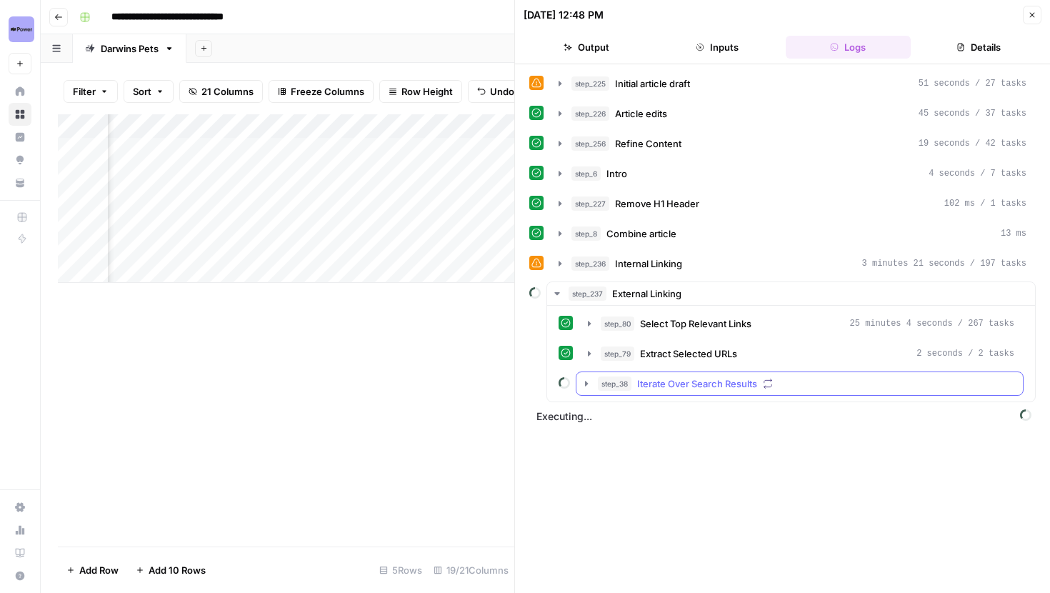
click at [587, 379] on icon "button" at bounding box center [586, 383] width 11 height 11
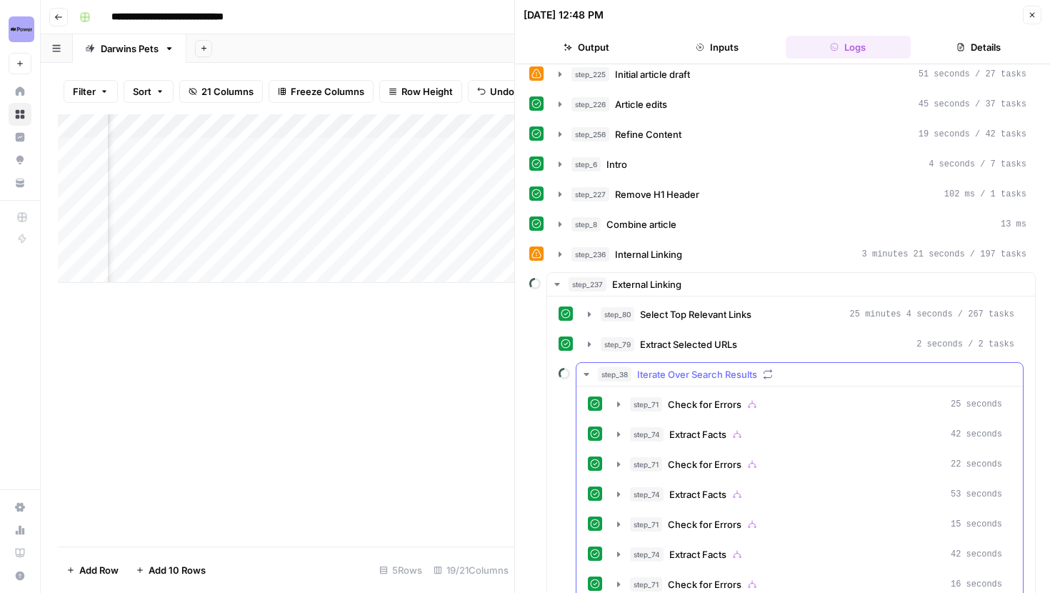
scroll to position [10, 0]
click at [589, 371] on icon "button" at bounding box center [586, 373] width 11 height 11
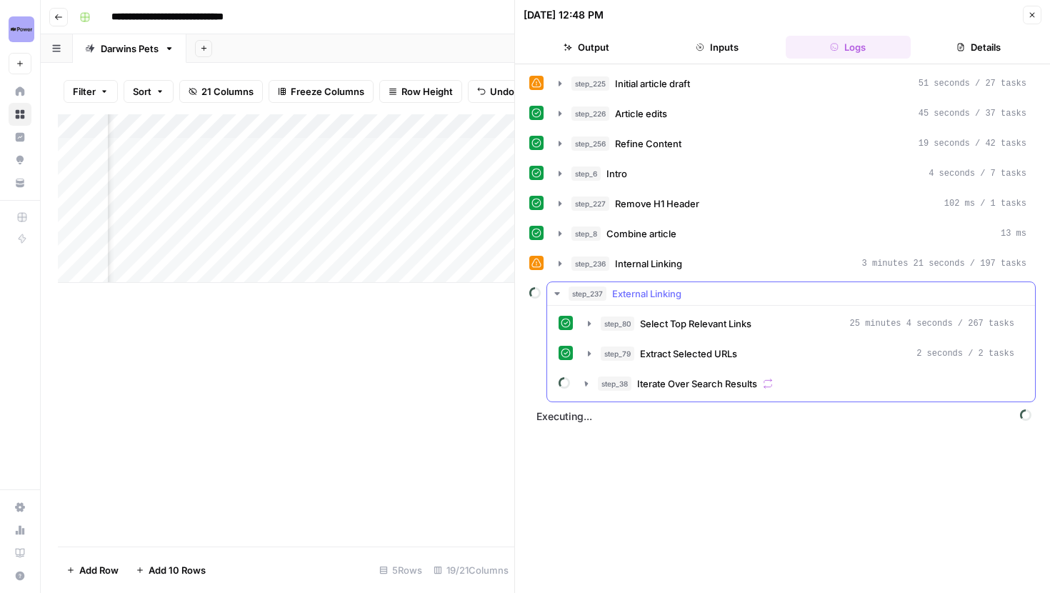
scroll to position [0, 0]
click at [557, 294] on icon "button" at bounding box center [556, 293] width 5 height 3
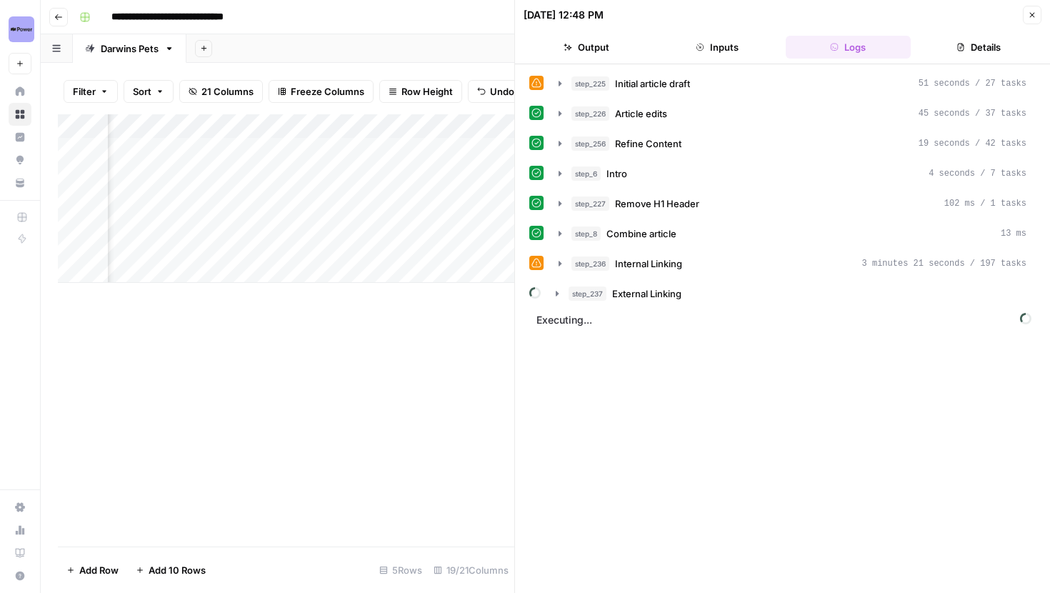
click at [560, 291] on icon "button" at bounding box center [557, 293] width 11 height 11
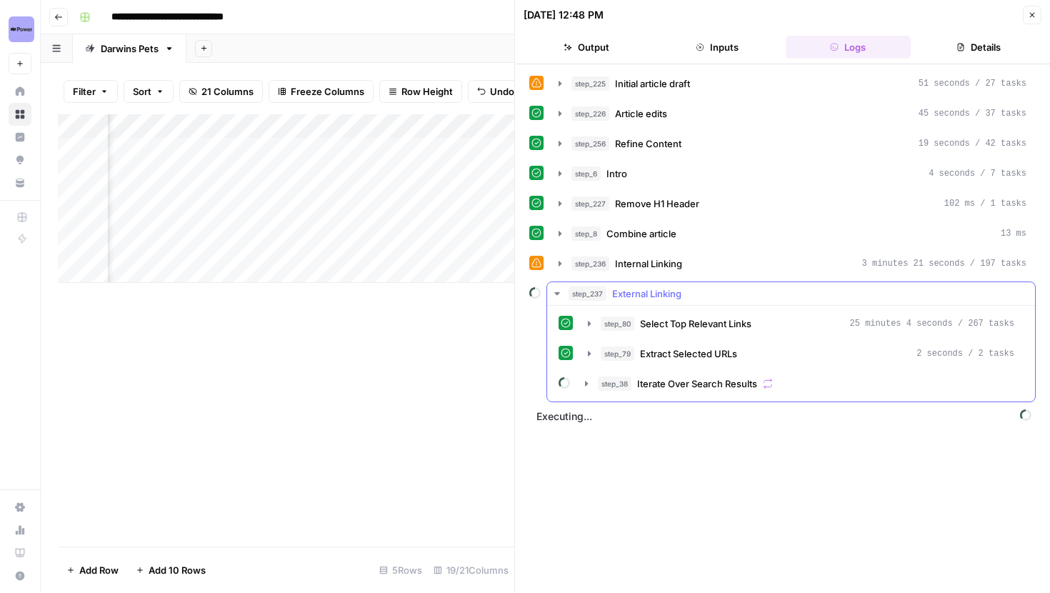
click at [560, 291] on icon "button" at bounding box center [557, 293] width 11 height 11
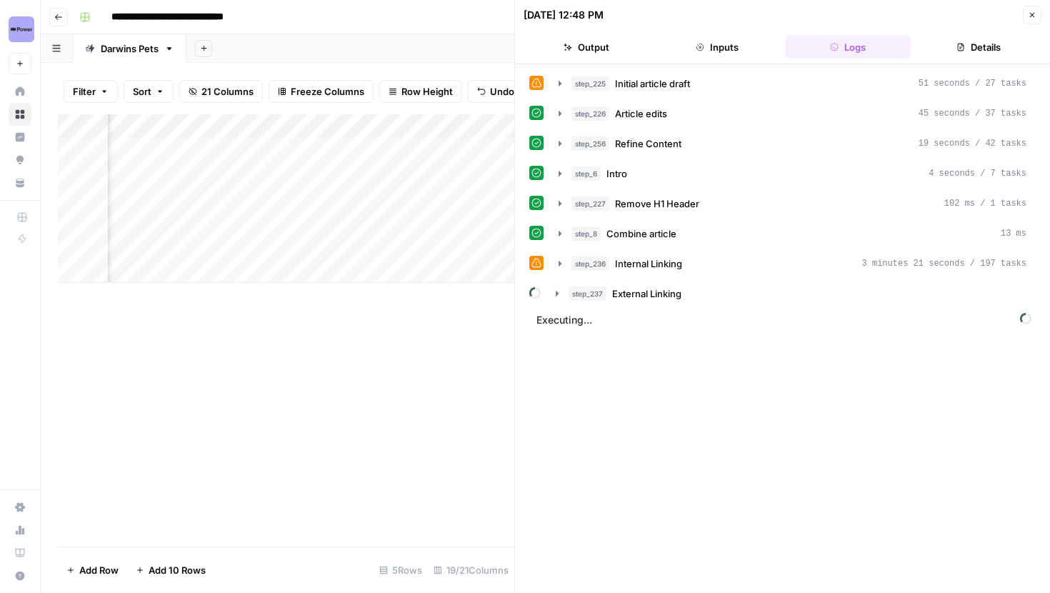
click at [1027, 17] on button "Close" at bounding box center [1032, 15] width 19 height 19
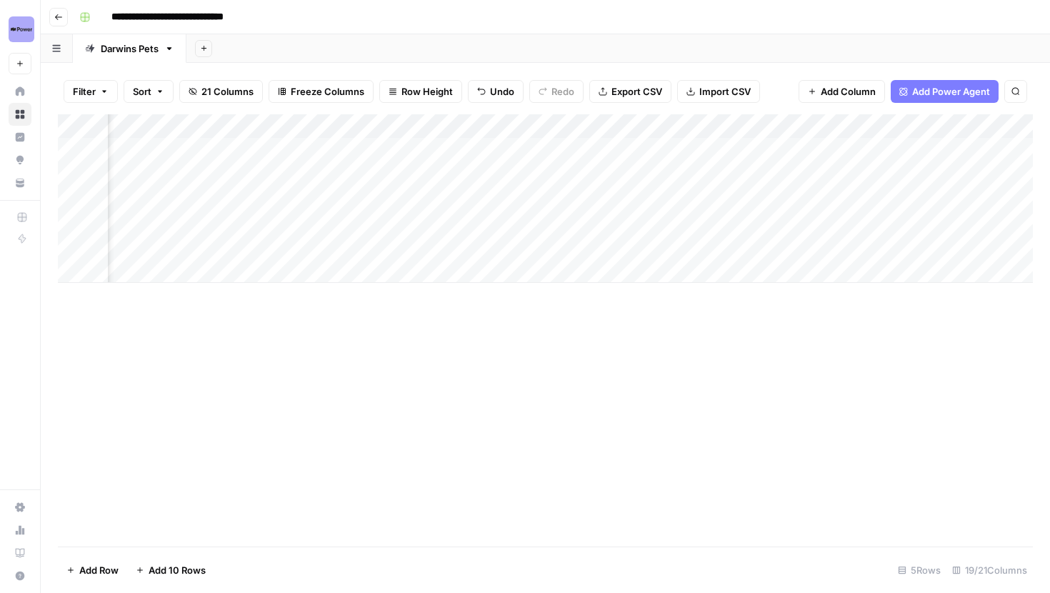
scroll to position [0, 1710]
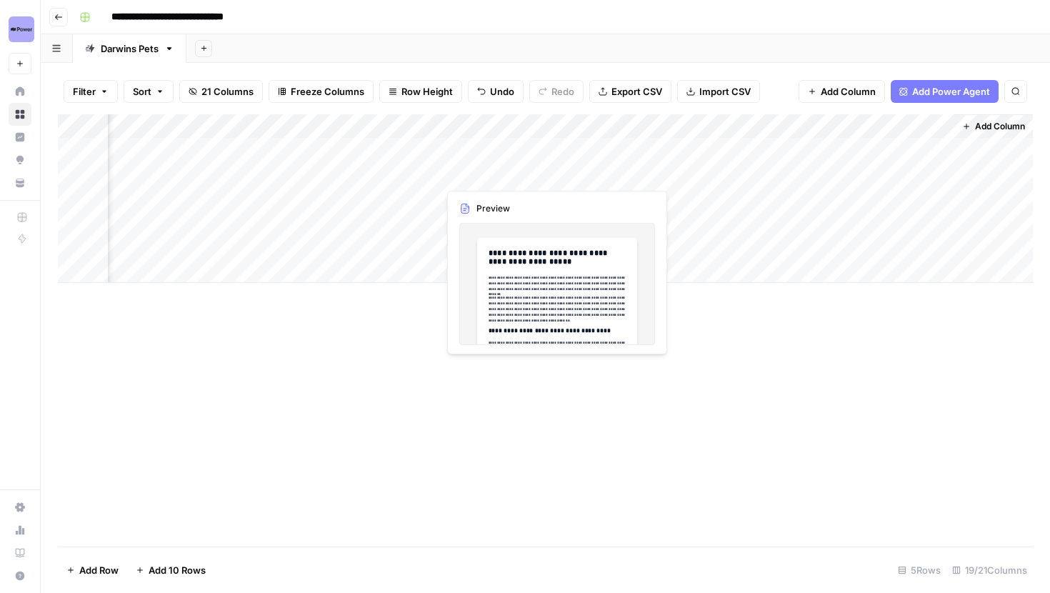
click at [557, 171] on div "Add Column" at bounding box center [545, 198] width 975 height 169
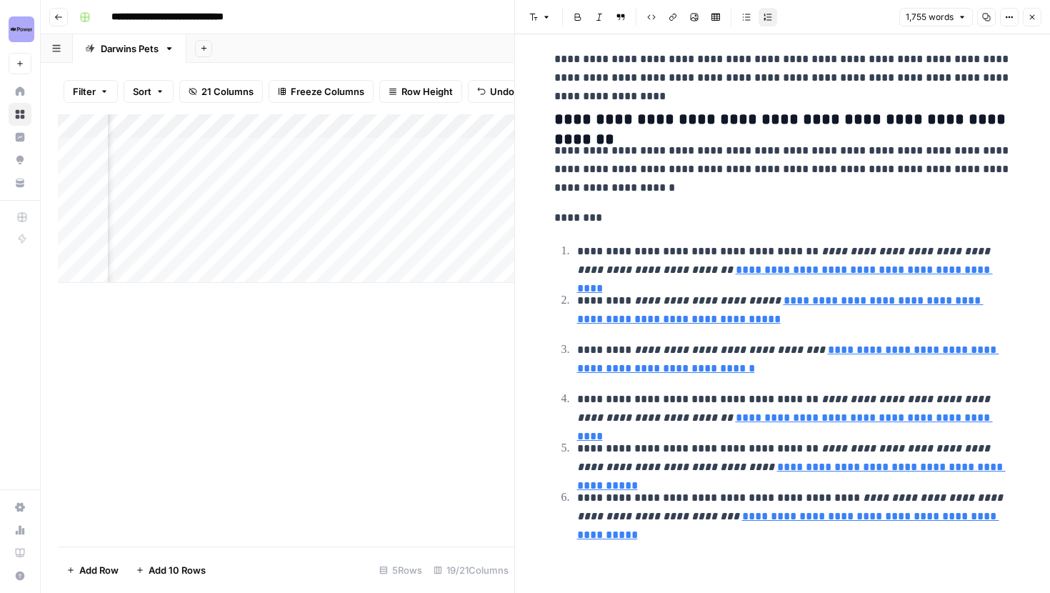
scroll to position [4032, 0]
click at [751, 371] on link "**********" at bounding box center [788, 358] width 422 height 29
click at [784, 351] on icon at bounding box center [785, 348] width 8 height 8
type input "https://link.springer.com/chapter/10.1007/978-3-031-54192-6_4"
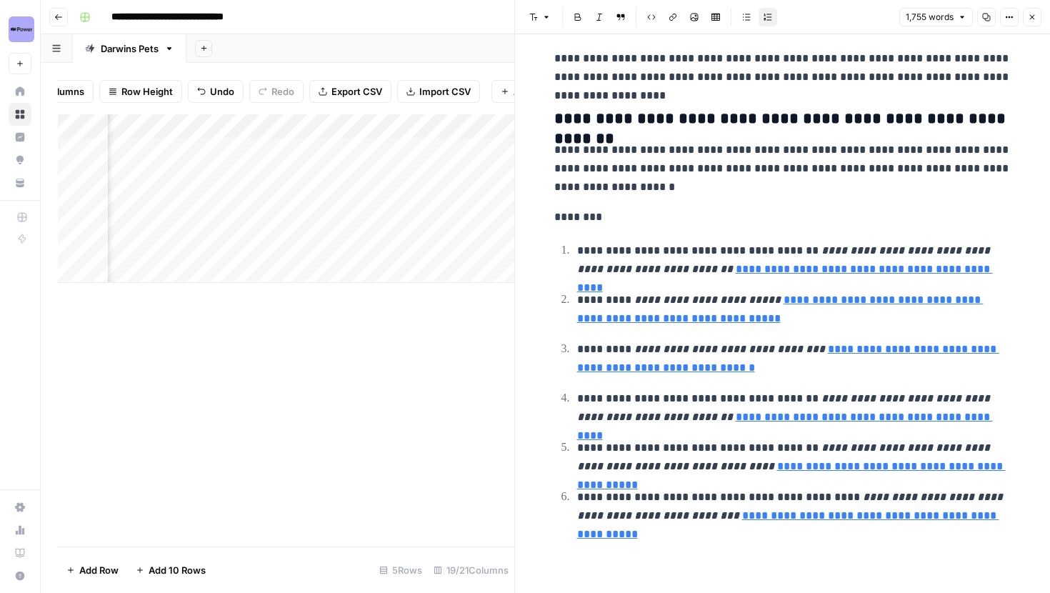
click at [367, 131] on div "Add Column" at bounding box center [286, 198] width 456 height 169
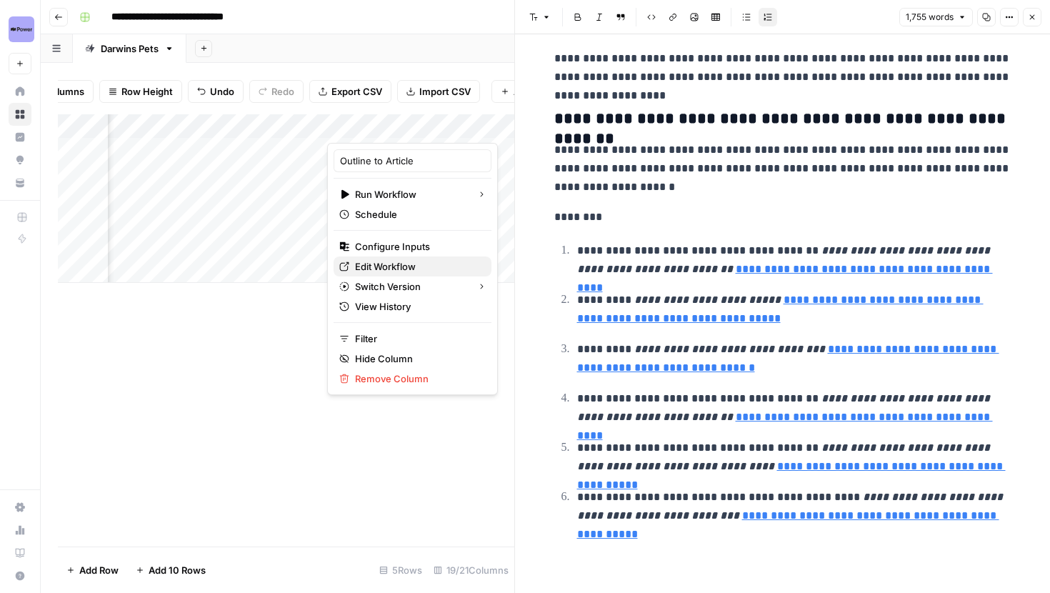
click at [373, 265] on span "Edit Workflow" at bounding box center [417, 266] width 125 height 14
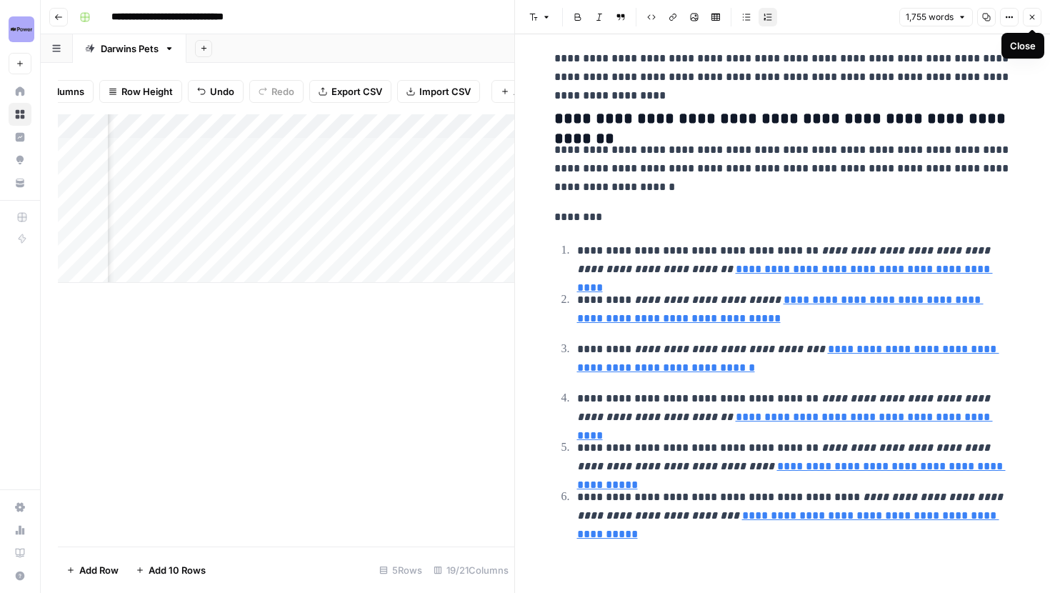
click at [1033, 21] on button "Close" at bounding box center [1032, 17] width 19 height 19
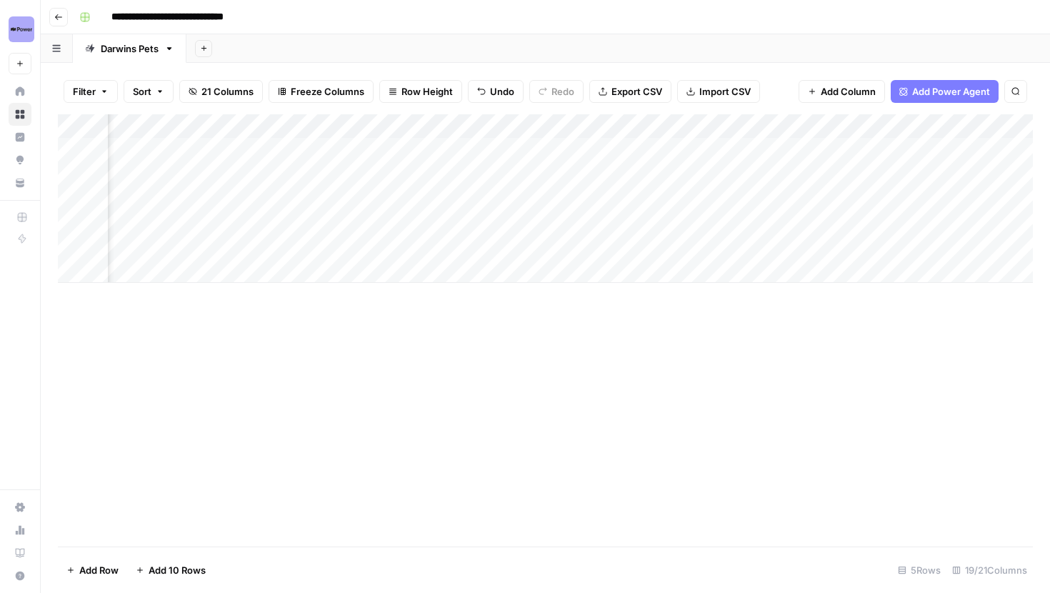
click at [413, 124] on div "Add Column" at bounding box center [545, 198] width 975 height 169
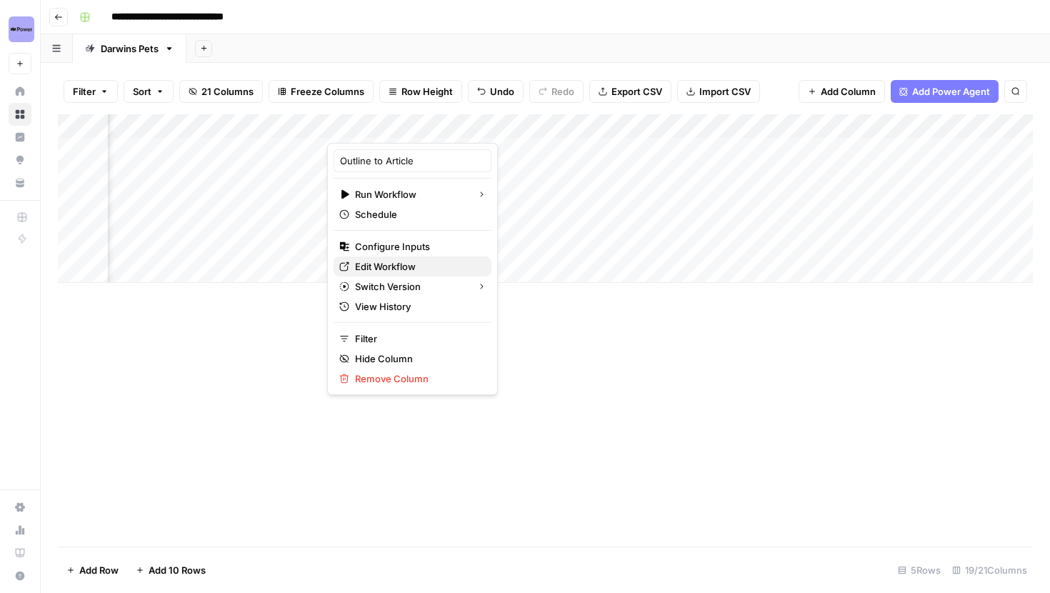
click at [401, 260] on span "Edit Workflow" at bounding box center [417, 266] width 125 height 14
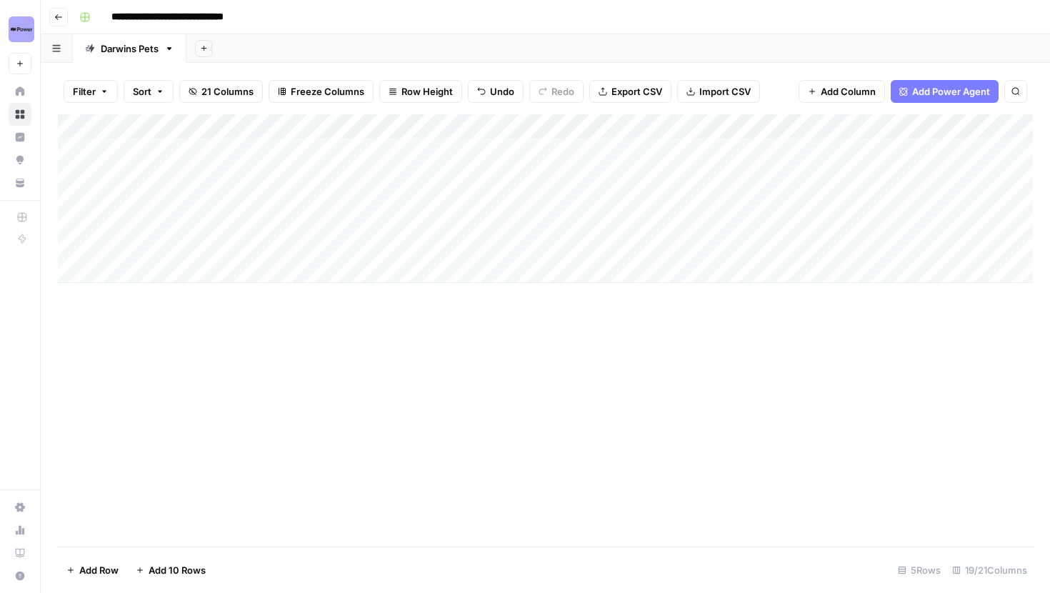
click at [706, 124] on div "Add Column" at bounding box center [545, 198] width 975 height 169
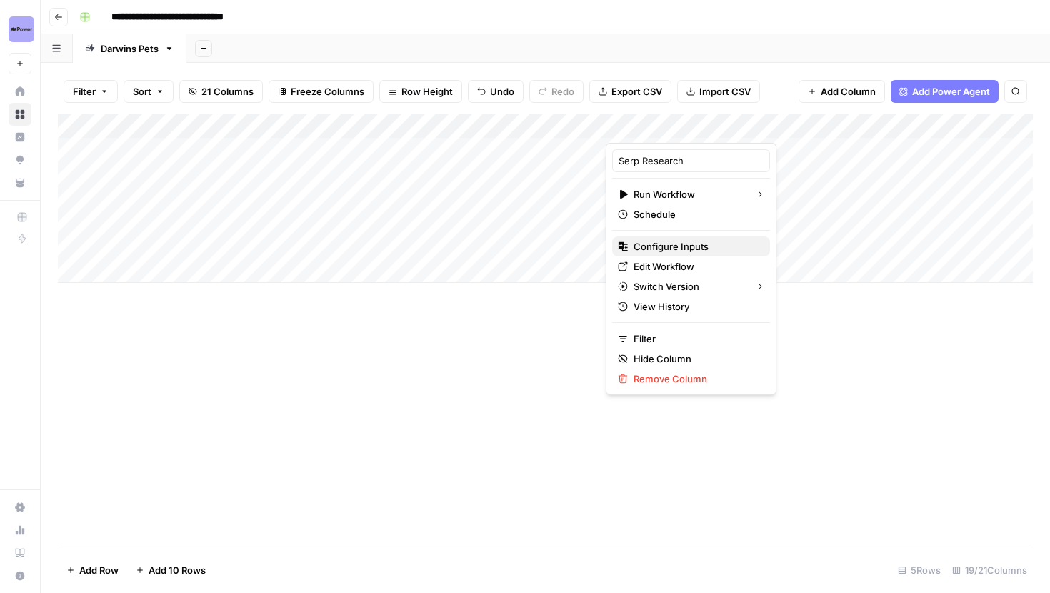
click at [674, 245] on span "Configure Inputs" at bounding box center [696, 246] width 125 height 14
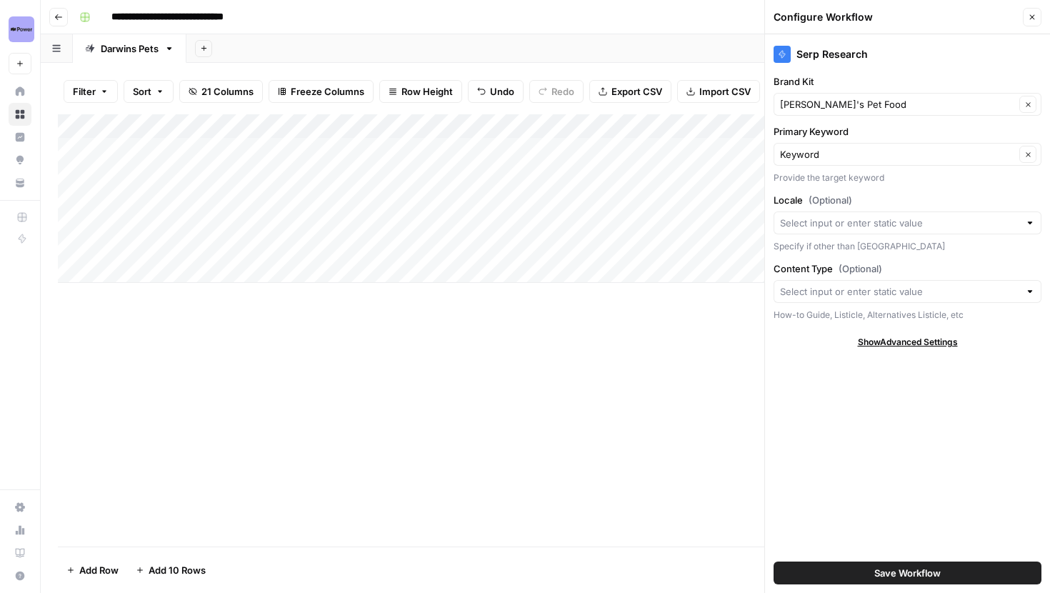
click at [1031, 15] on icon "button" at bounding box center [1032, 17] width 9 height 9
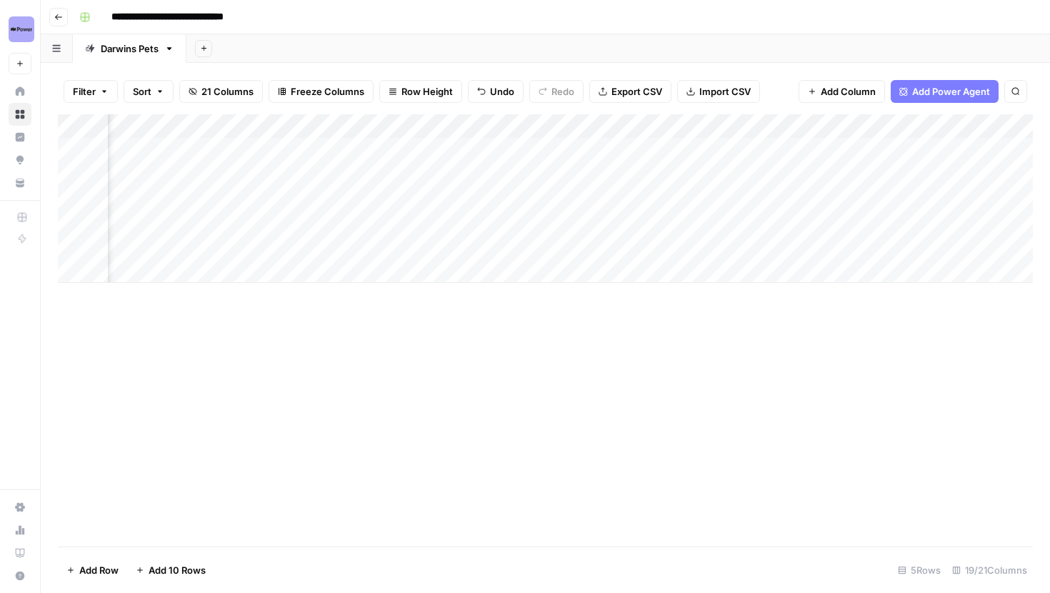
scroll to position [0, 192]
click at [896, 122] on div "Add Column" at bounding box center [545, 198] width 975 height 169
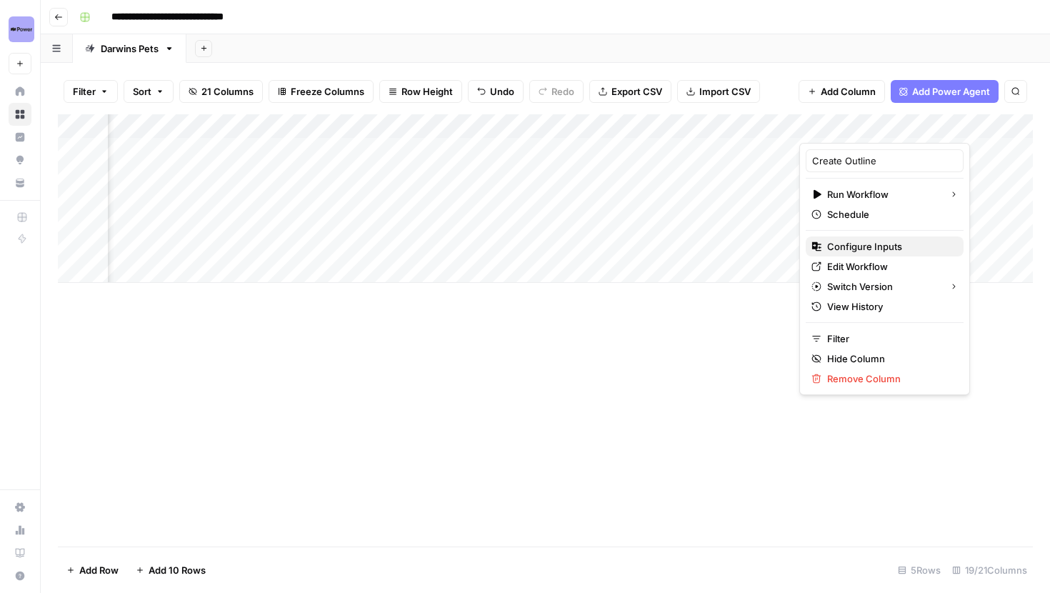
click at [863, 250] on span "Configure Inputs" at bounding box center [889, 246] width 125 height 14
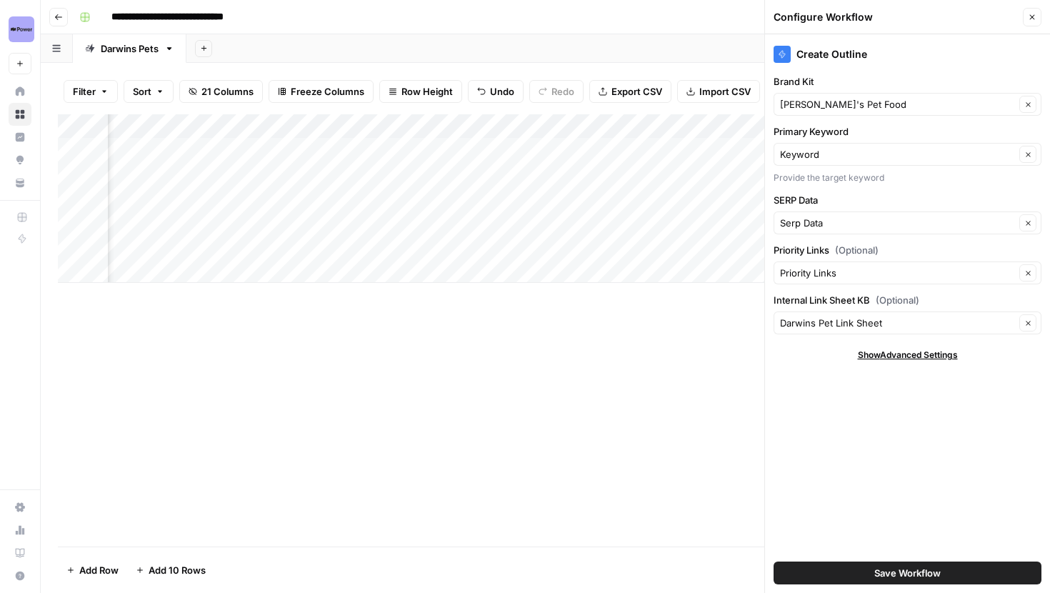
click at [1034, 24] on button "Close" at bounding box center [1032, 17] width 19 height 19
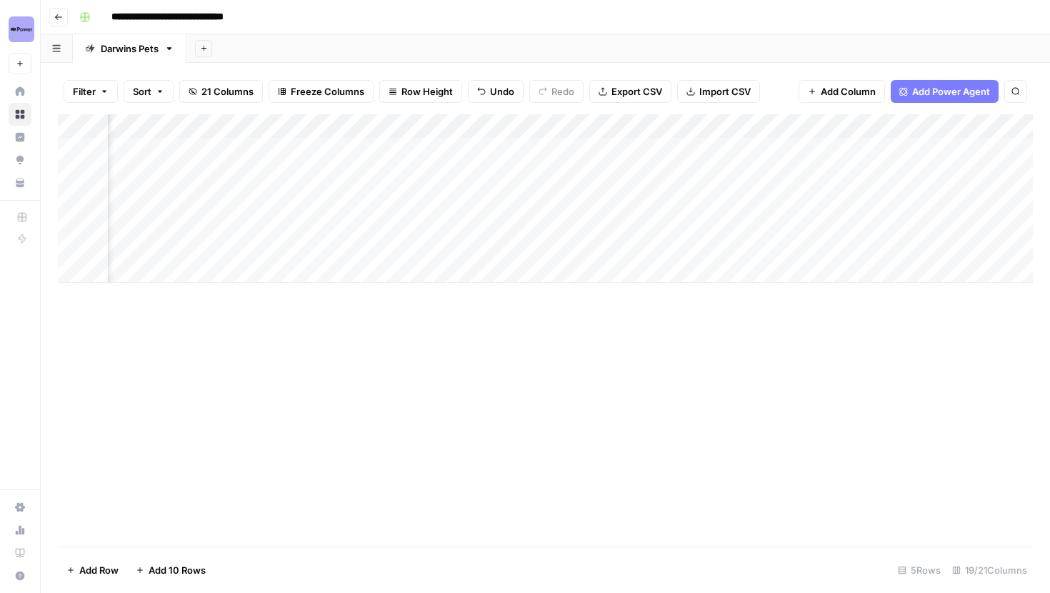
scroll to position [0, 1228]
click at [764, 121] on div "Add Column" at bounding box center [545, 198] width 975 height 169
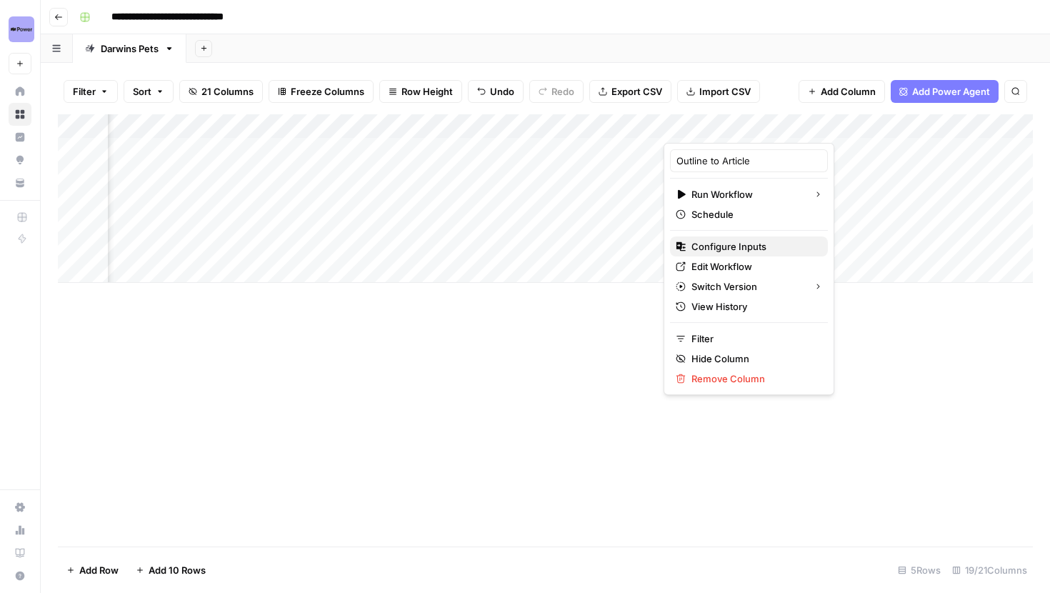
click at [721, 244] on span "Configure Inputs" at bounding box center [754, 246] width 125 height 14
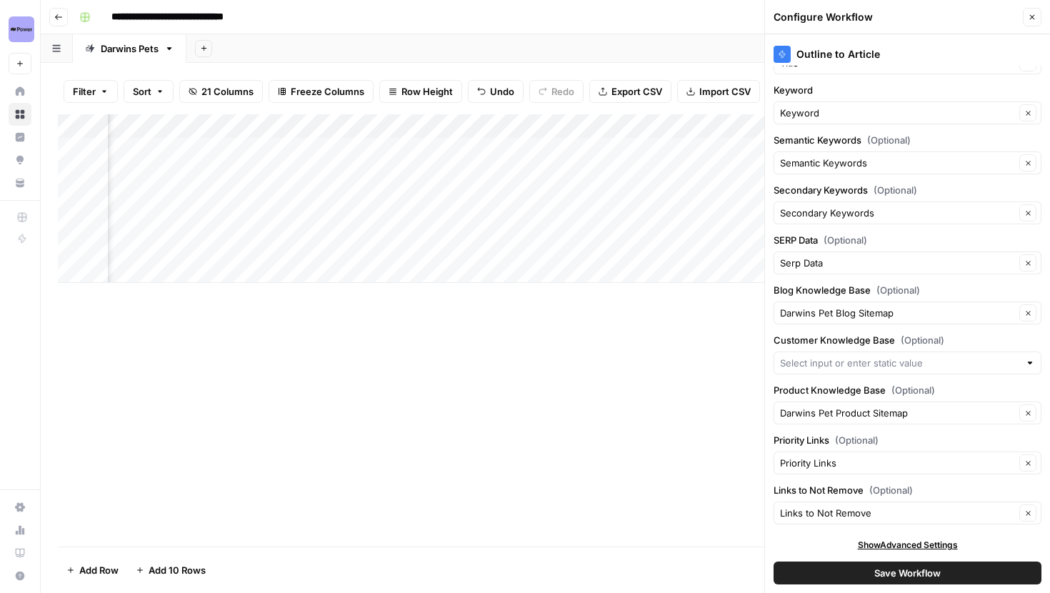
scroll to position [146, 0]
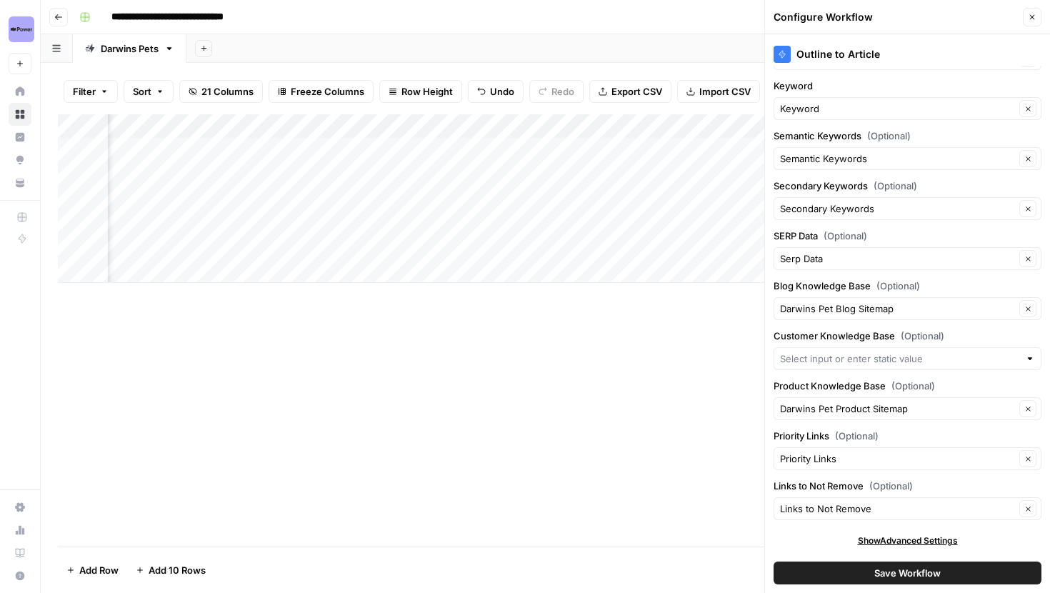
click at [1037, 15] on button "Close" at bounding box center [1032, 17] width 19 height 19
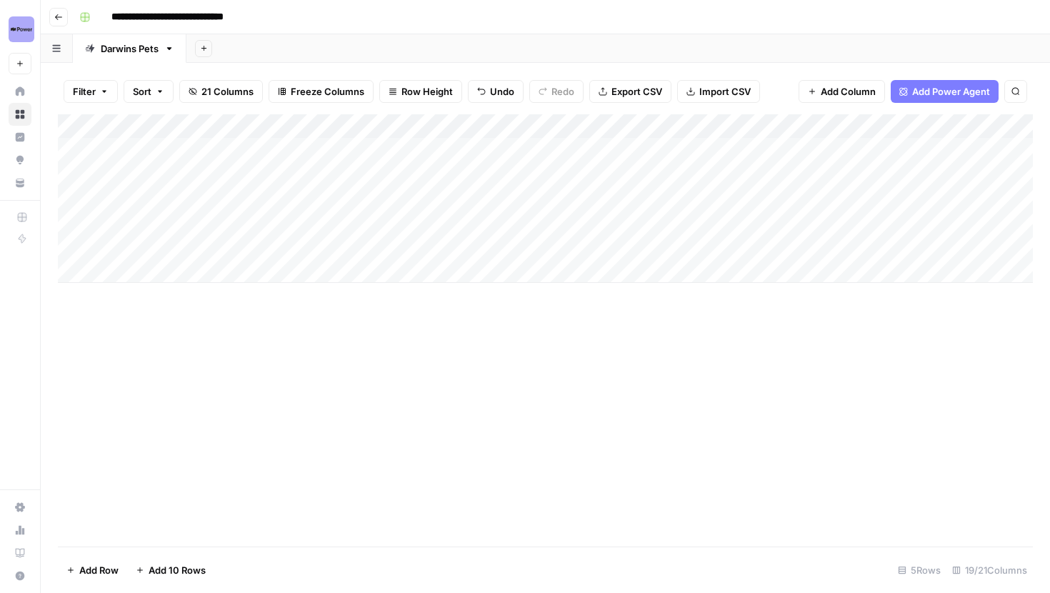
scroll to position [0, 0]
drag, startPoint x: 401, startPoint y: 119, endPoint x: 482, endPoint y: 117, distance: 81.5
click at [482, 117] on div "Add Column" at bounding box center [545, 198] width 975 height 169
click at [381, 174] on div "Add Column" at bounding box center [545, 198] width 975 height 169
click at [375, 176] on div "Add Column" at bounding box center [545, 198] width 975 height 169
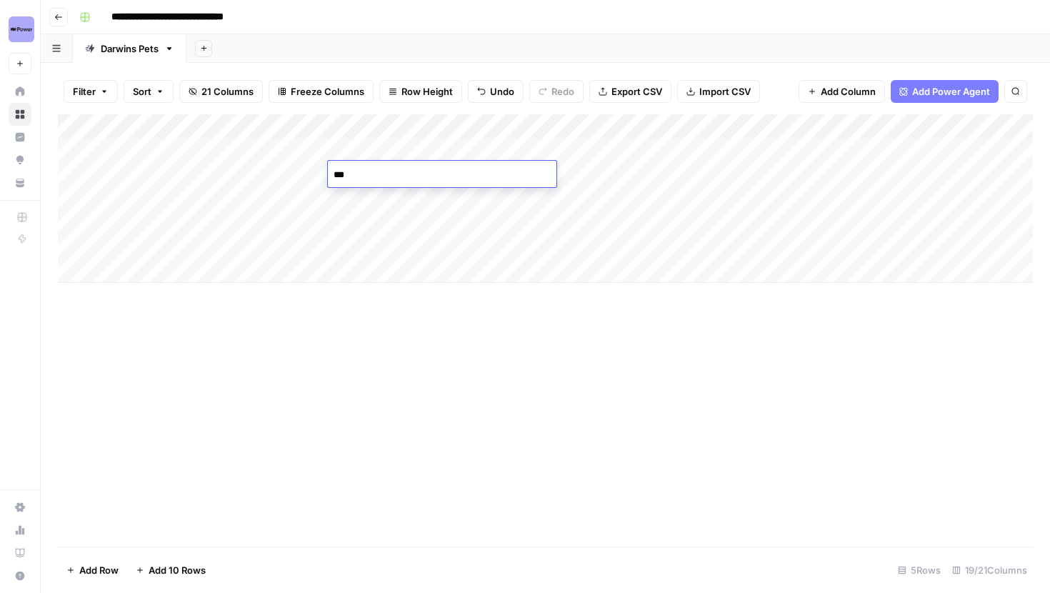
type textarea "****"
click at [373, 169] on div "Add Column" at bounding box center [545, 198] width 975 height 169
click at [373, 171] on div "Add Column" at bounding box center [545, 198] width 975 height 169
click at [366, 171] on textarea "****" at bounding box center [442, 175] width 229 height 20
type textarea "**** ***"
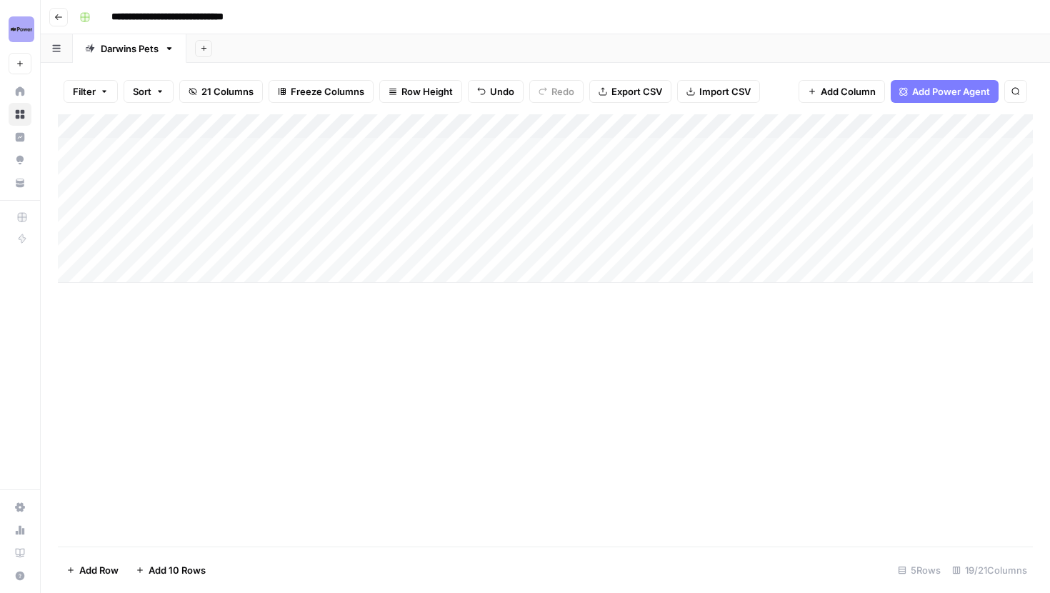
click at [381, 172] on div "Add Column" at bounding box center [545, 198] width 975 height 169
type textarea "**********"
click at [358, 244] on div "Add Column" at bounding box center [545, 198] width 975 height 169
click at [424, 177] on div "Add Column" at bounding box center [545, 198] width 975 height 169
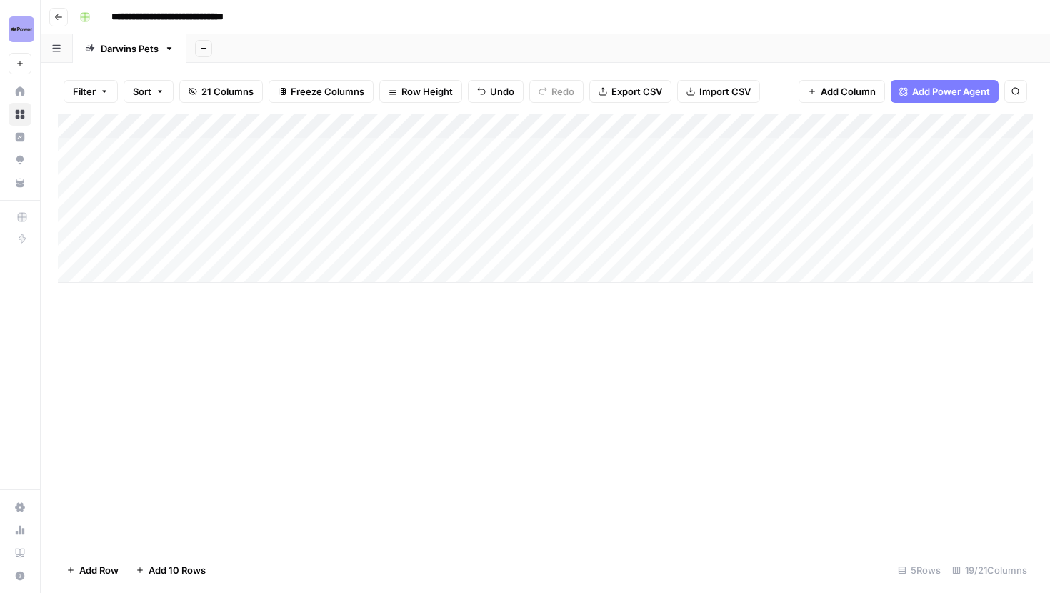
click at [424, 177] on div "Add Column" at bounding box center [545, 198] width 975 height 169
drag, startPoint x: 532, startPoint y: 176, endPoint x: 320, endPoint y: 175, distance: 212.2
click at [320, 175] on body "**********" at bounding box center [525, 296] width 1050 height 593
click at [411, 155] on div "Add Column" at bounding box center [545, 198] width 975 height 169
click at [411, 170] on div "Add Column" at bounding box center [545, 198] width 975 height 169
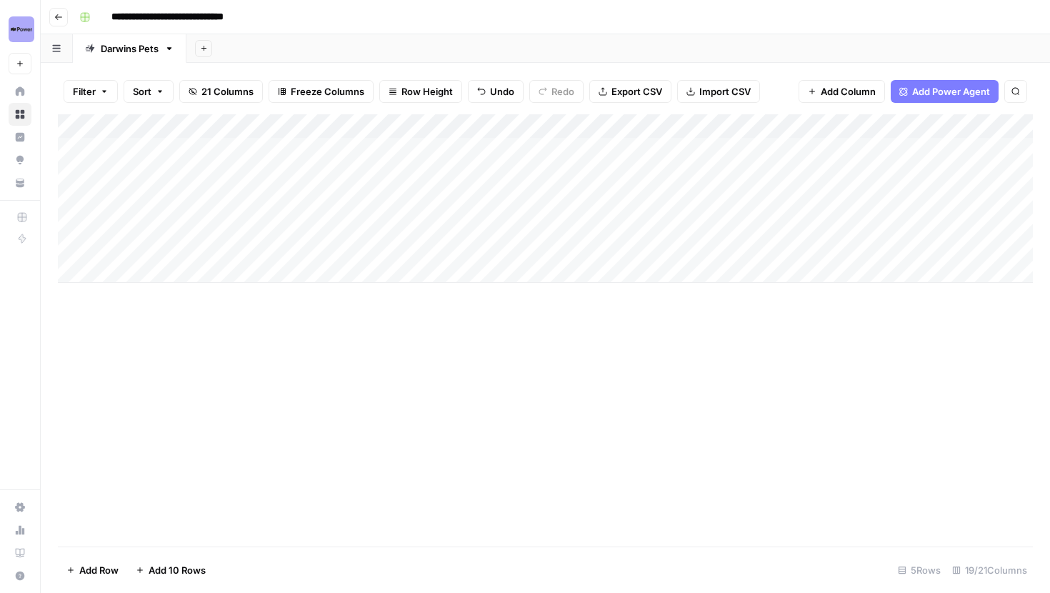
click at [403, 146] on div "Add Column" at bounding box center [545, 198] width 975 height 169
click at [383, 188] on div "Add Column" at bounding box center [545, 198] width 975 height 169
click at [397, 179] on div "Add Column" at bounding box center [545, 198] width 975 height 169
click at [397, 209] on div "Add Column" at bounding box center [545, 198] width 975 height 169
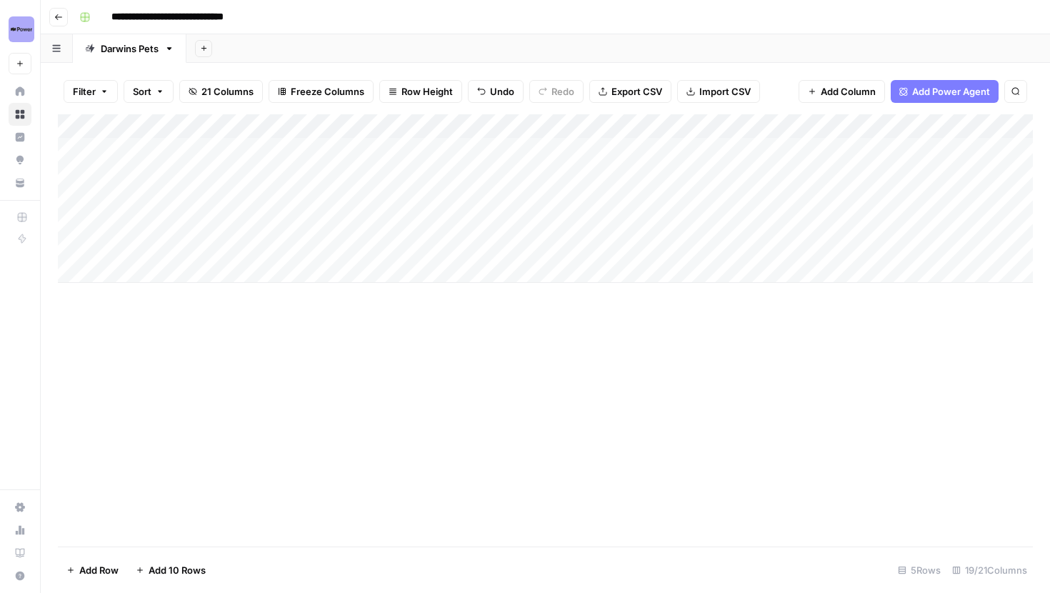
click at [409, 231] on div "Add Column" at bounding box center [545, 198] width 975 height 169
click at [561, 148] on div "Add Column" at bounding box center [545, 198] width 975 height 169
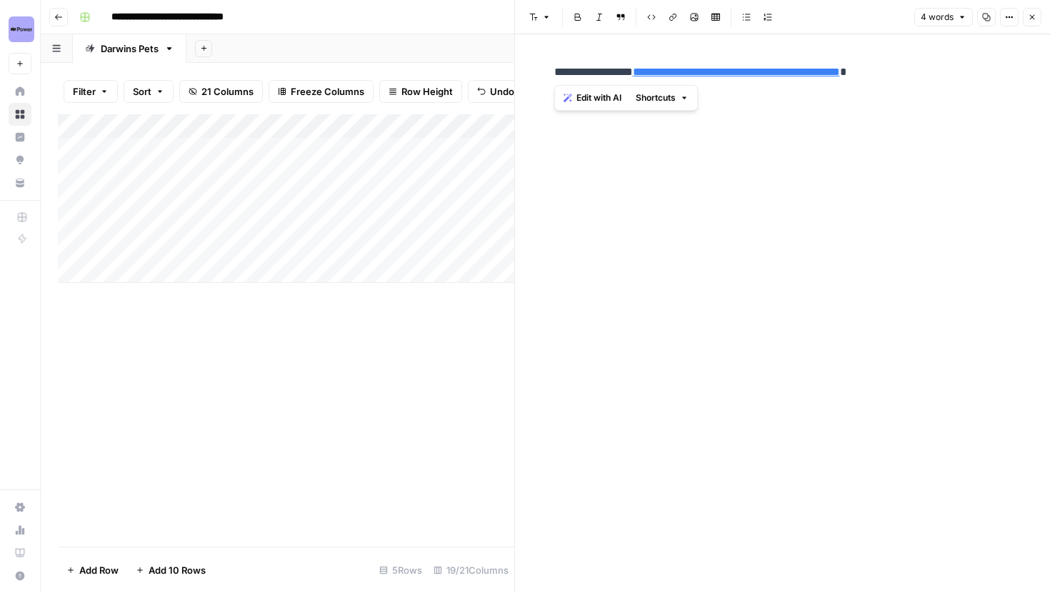
drag, startPoint x: 815, startPoint y: 66, endPoint x: 541, endPoint y: 72, distance: 274.4
click at [541, 72] on div "**********" at bounding box center [782, 313] width 535 height 559
copy p "**********"
click at [639, 70] on p "**********" at bounding box center [782, 72] width 457 height 19
click at [1033, 18] on icon "button" at bounding box center [1032, 17] width 5 height 5
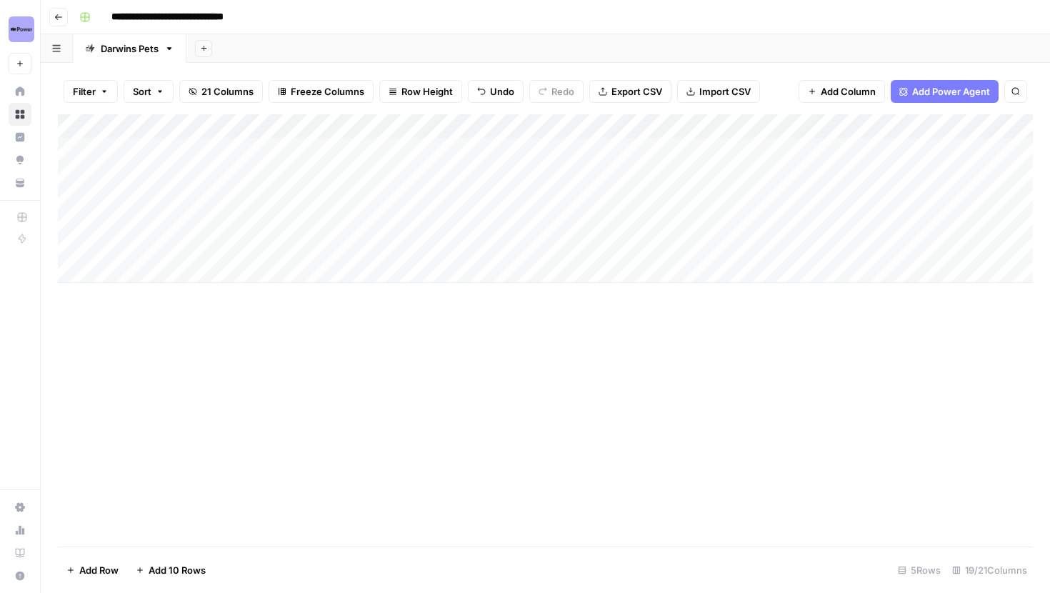
click at [544, 169] on div "Add Column" at bounding box center [545, 198] width 975 height 169
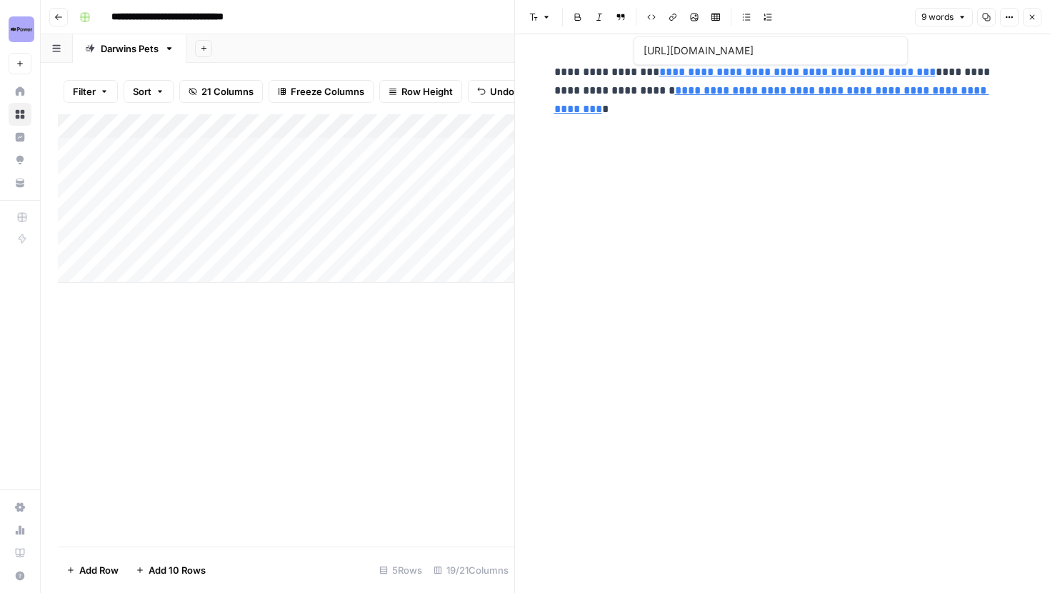
click at [639, 73] on p "**********" at bounding box center [782, 91] width 457 height 56
click at [684, 98] on p "**********" at bounding box center [782, 91] width 457 height 56
click at [699, 127] on div "**********" at bounding box center [783, 313] width 474 height 559
click at [1036, 15] on button "Close" at bounding box center [1032, 17] width 19 height 19
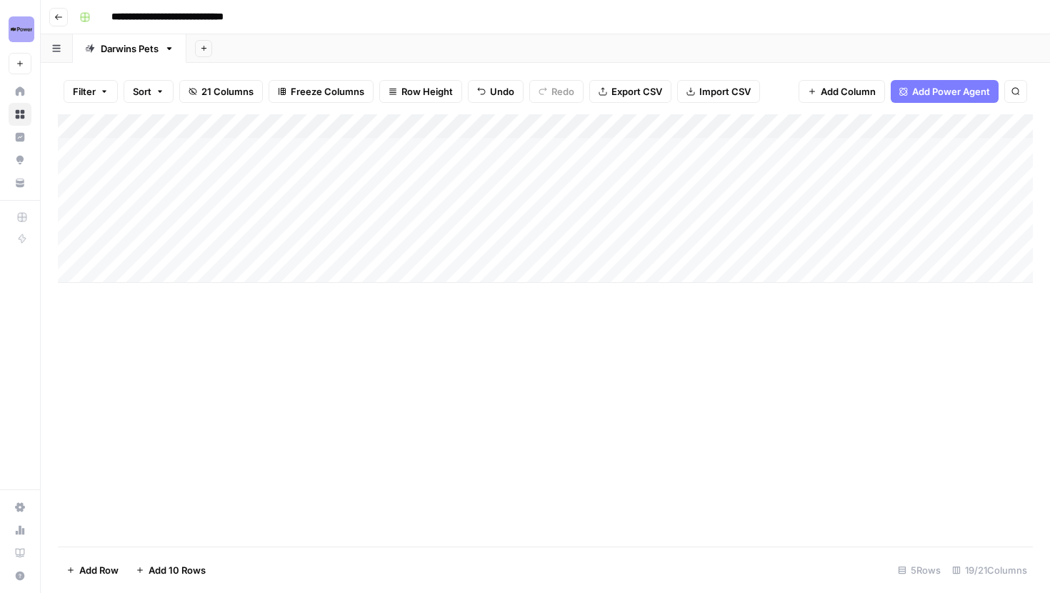
click at [572, 174] on div "Add Column" at bounding box center [545, 198] width 975 height 169
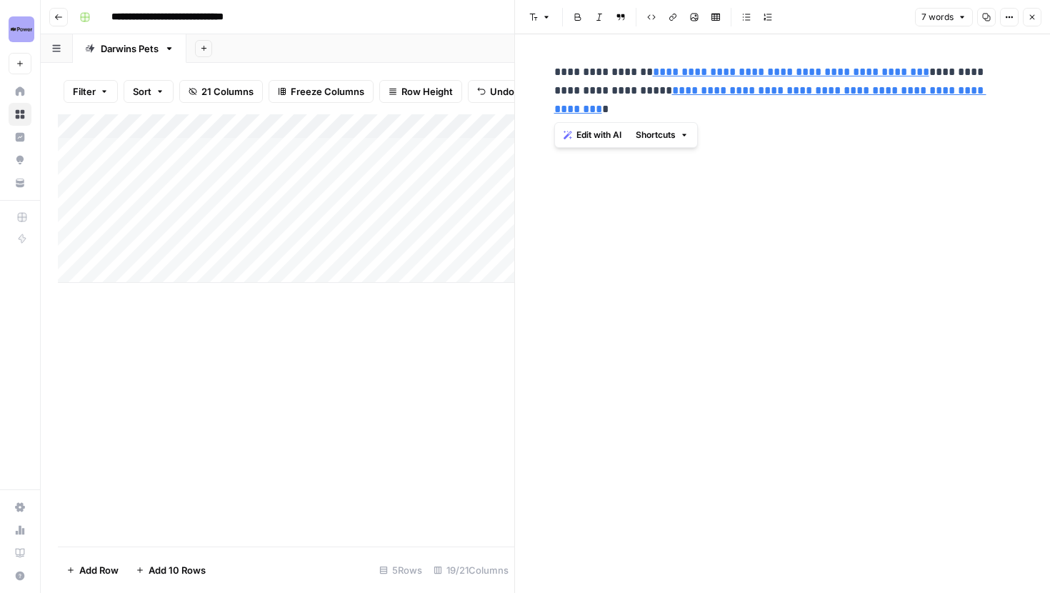
drag, startPoint x: 675, startPoint y: 112, endPoint x: 509, endPoint y: 62, distance: 173.8
click at [514, 62] on div "**********" at bounding box center [782, 296] width 536 height 593
copy p "**********"
click at [1034, 13] on icon "button" at bounding box center [1032, 17] width 9 height 9
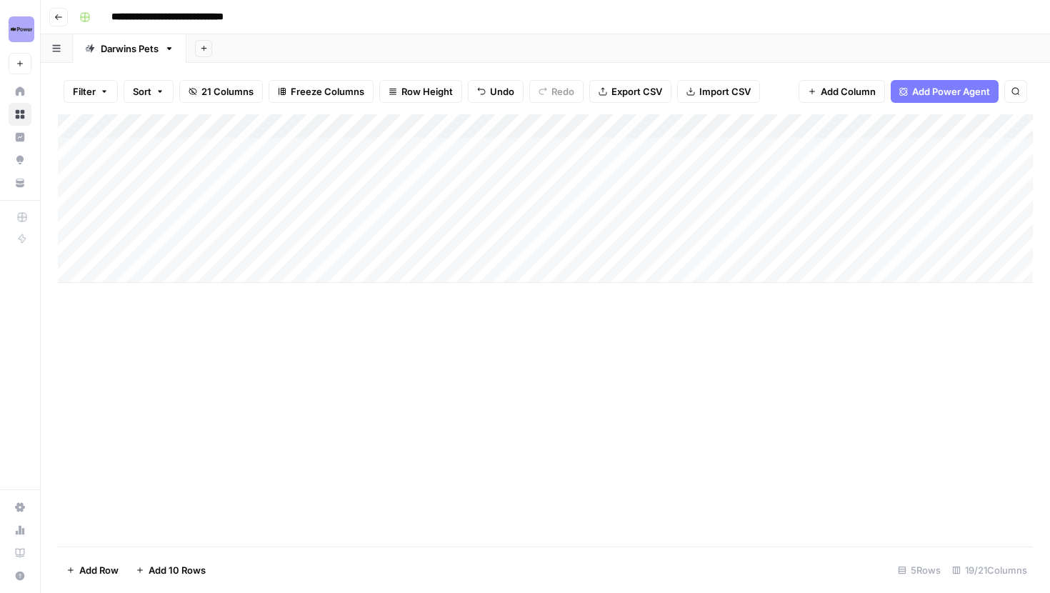
click at [516, 389] on div "Add Column" at bounding box center [545, 330] width 975 height 432
click at [464, 398] on div "Add Column" at bounding box center [545, 330] width 975 height 432
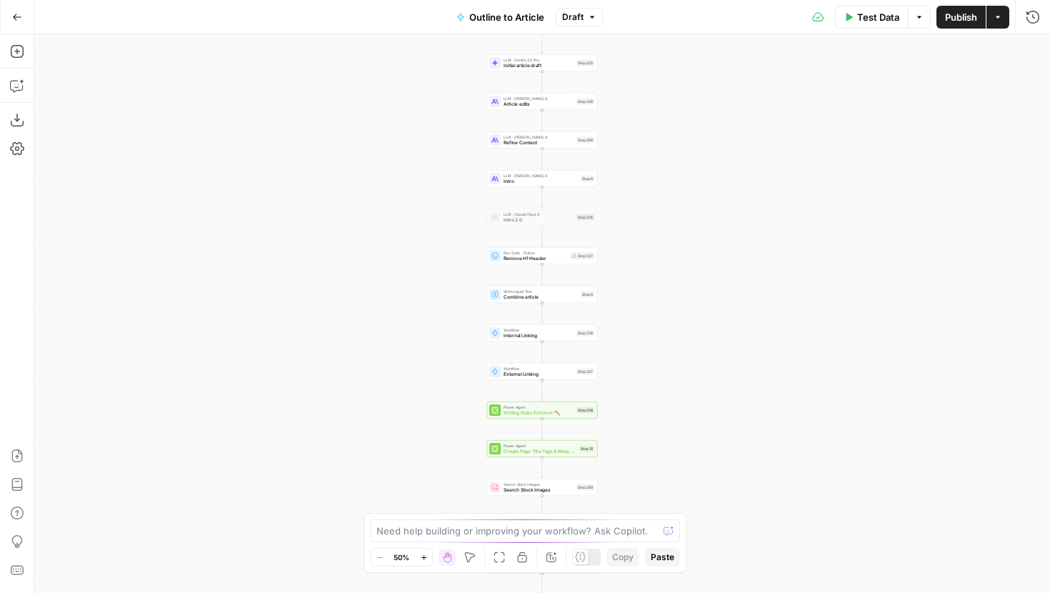
click at [525, 375] on span "External Linking" at bounding box center [539, 374] width 70 height 7
type input "External Linking"
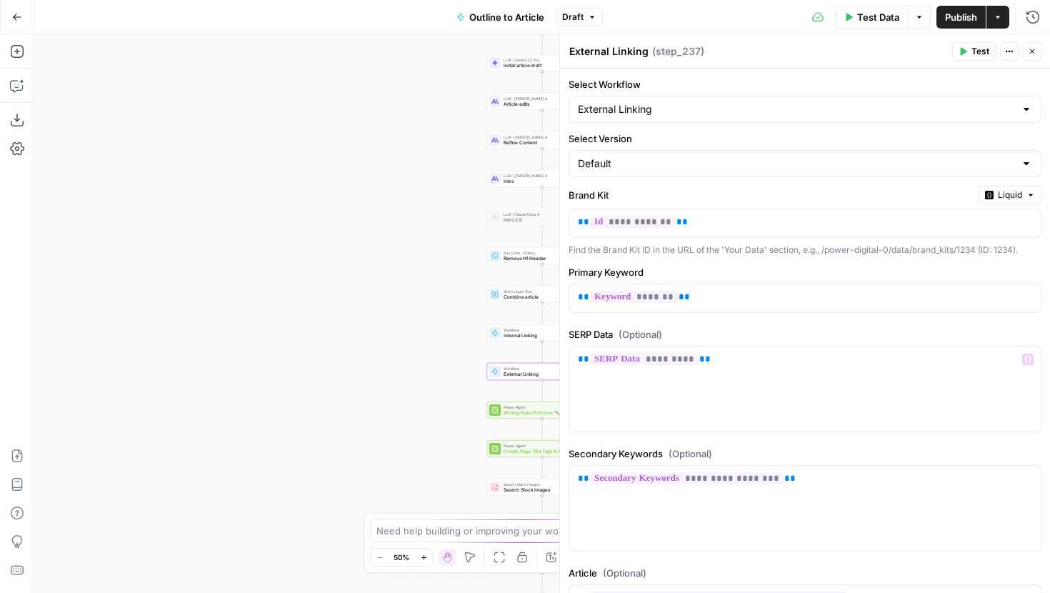
scroll to position [279, 0]
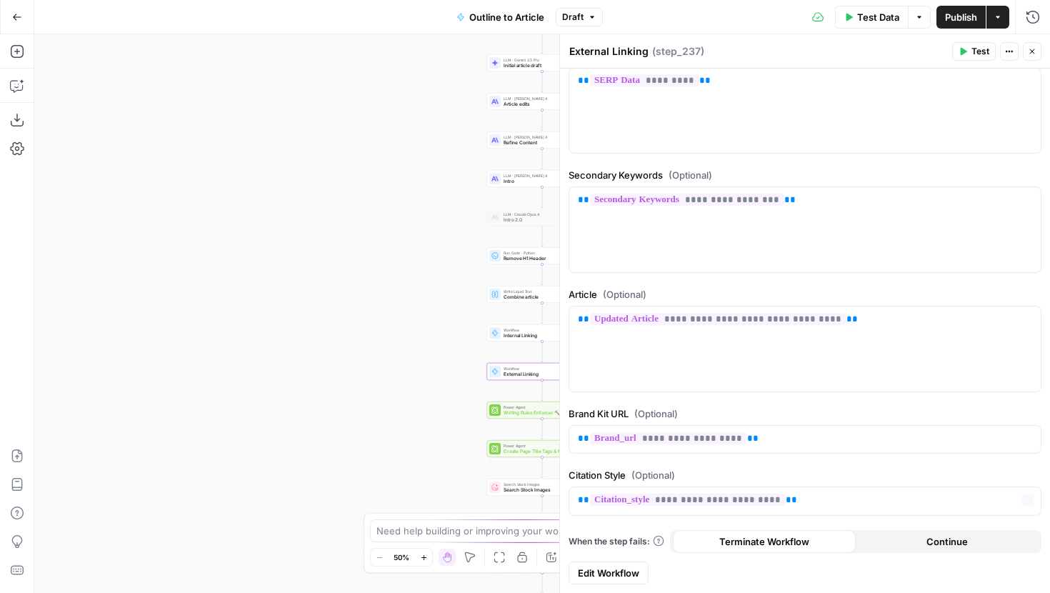
click at [629, 577] on span "Edit Workflow" at bounding box center [608, 573] width 61 height 14
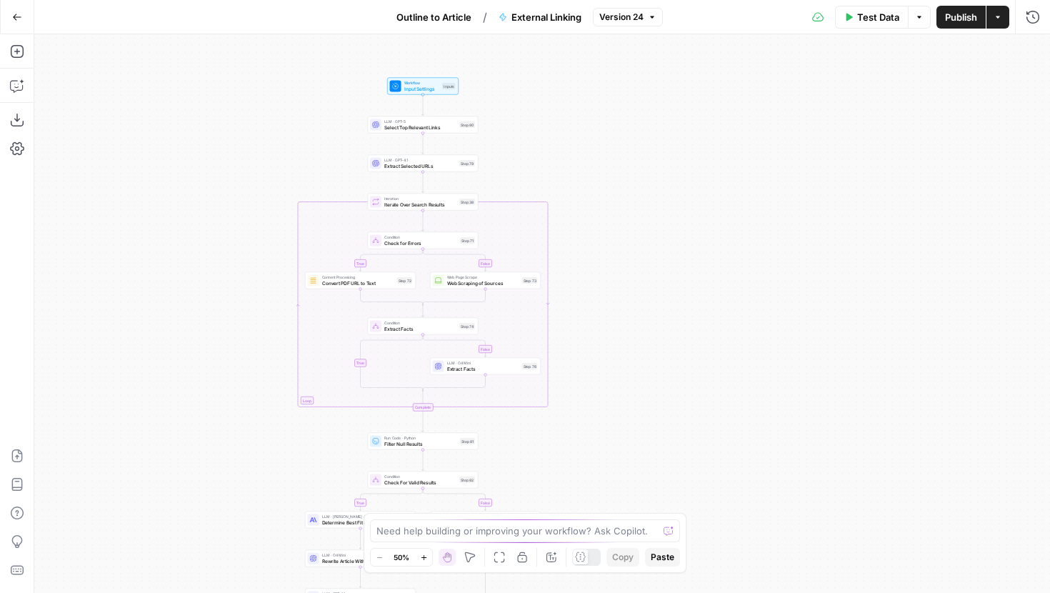
drag, startPoint x: 441, startPoint y: 421, endPoint x: 322, endPoint y: 490, distance: 138.0
click at [322, 491] on div "true false true false true false Workflow Input Settings Inputs LLM · GPT-5 Sel…" at bounding box center [542, 313] width 1016 height 559
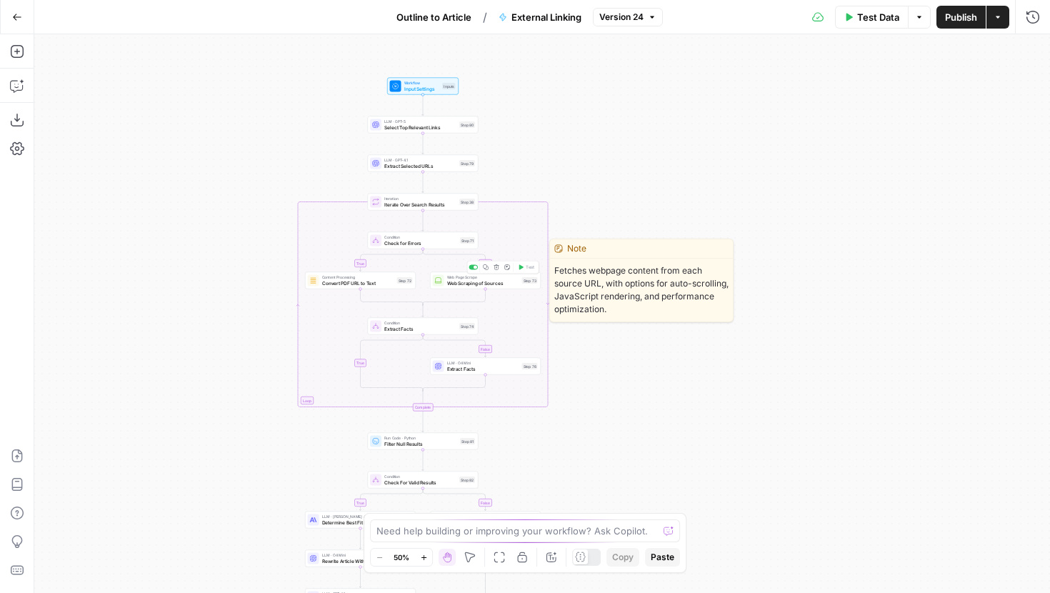
click at [464, 284] on span "Web Scraping of Sources" at bounding box center [483, 282] width 72 height 7
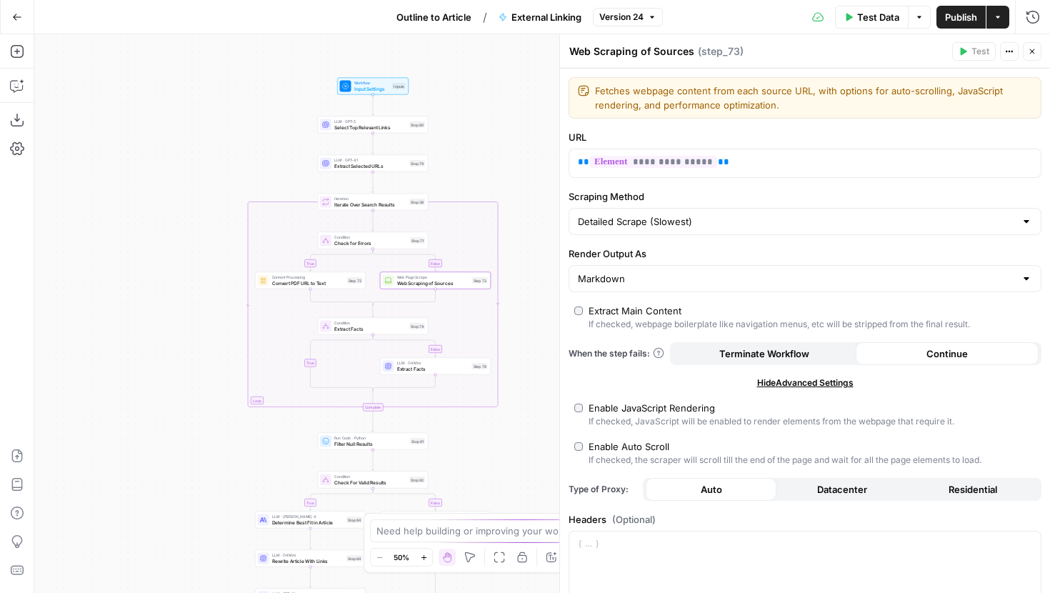
drag, startPoint x: 240, startPoint y: 392, endPoint x: 109, endPoint y: 371, distance: 133.2
click at [109, 371] on div "true false false true false true Workflow Input Settings Inputs LLM · GPT-5 Sel…" at bounding box center [542, 313] width 1016 height 559
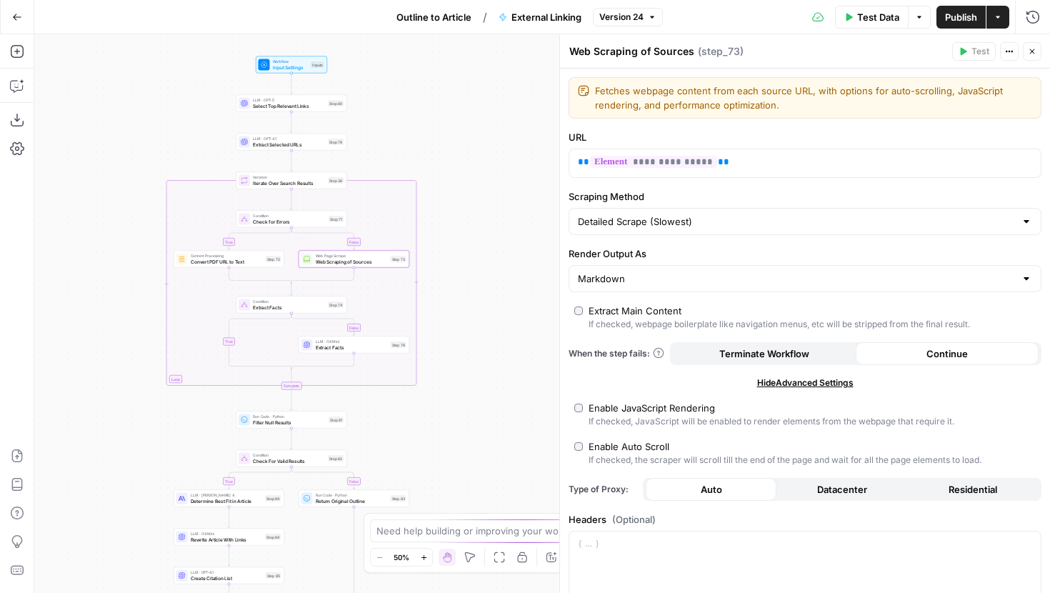
click at [1031, 50] on icon "button" at bounding box center [1032, 51] width 5 height 5
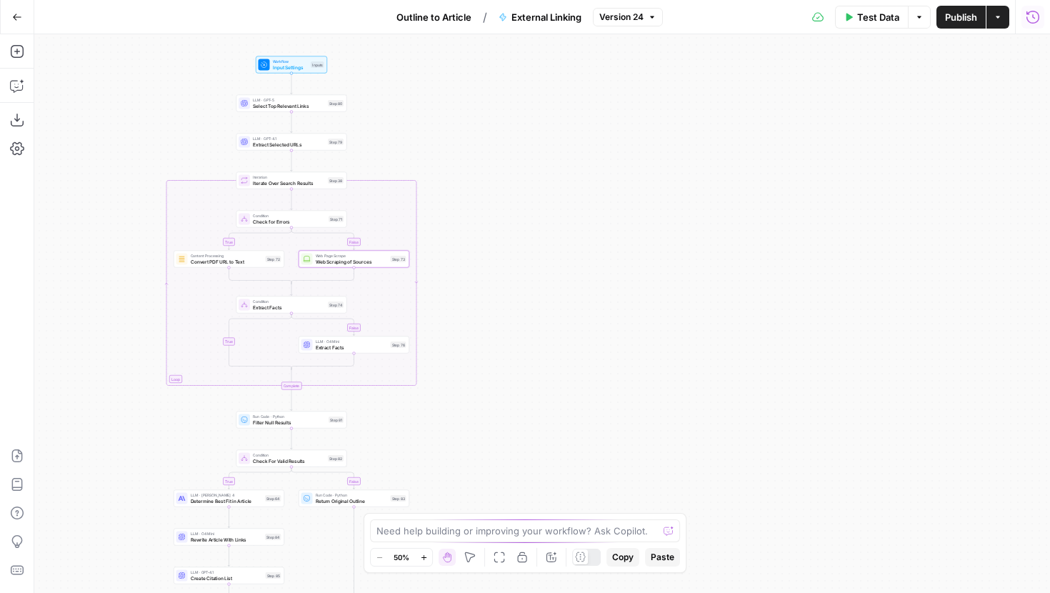
click at [1027, 16] on icon "button" at bounding box center [1033, 17] width 14 height 14
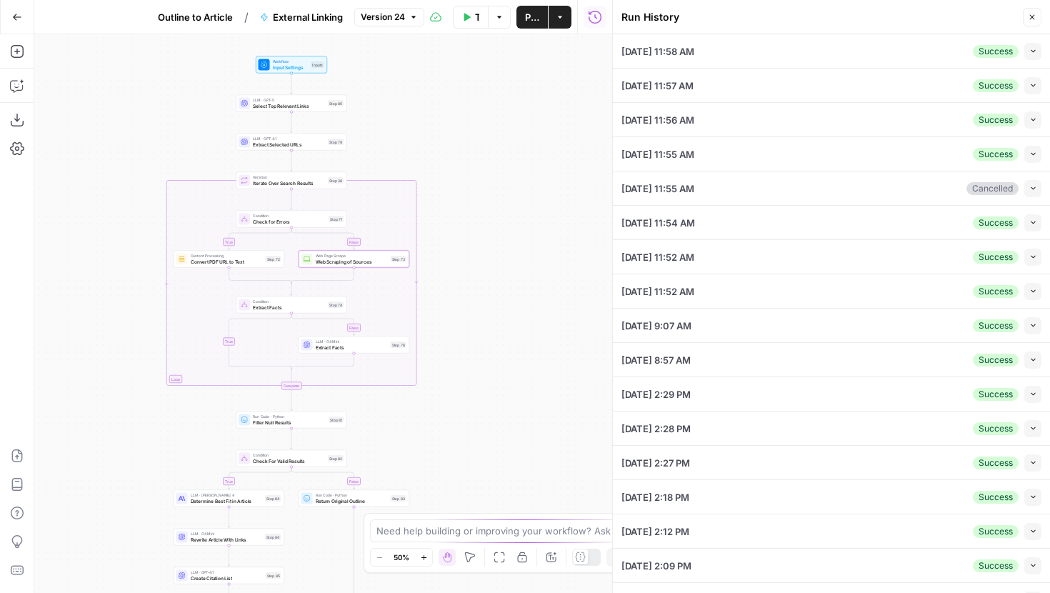
click at [1035, 44] on button "Collapse" at bounding box center [1032, 51] width 17 height 17
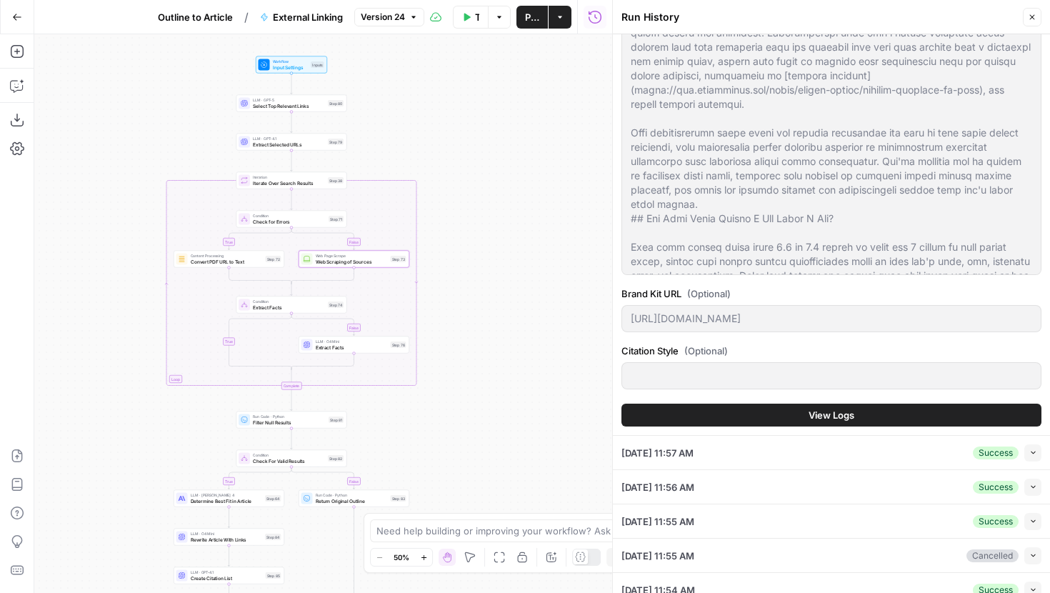
scroll to position [1137, 0]
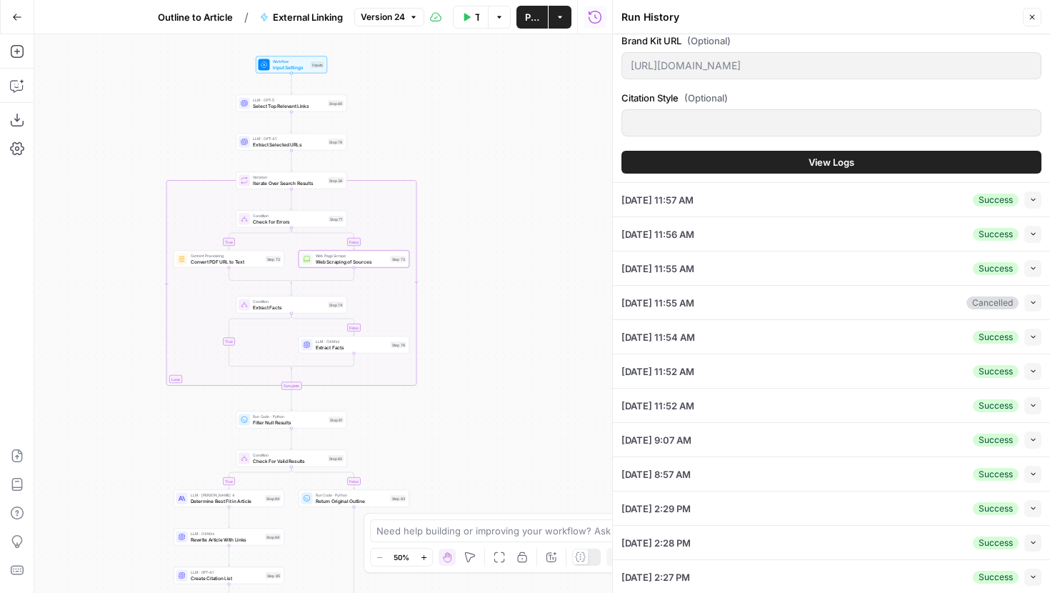
click at [802, 161] on button "View Logs" at bounding box center [832, 162] width 420 height 23
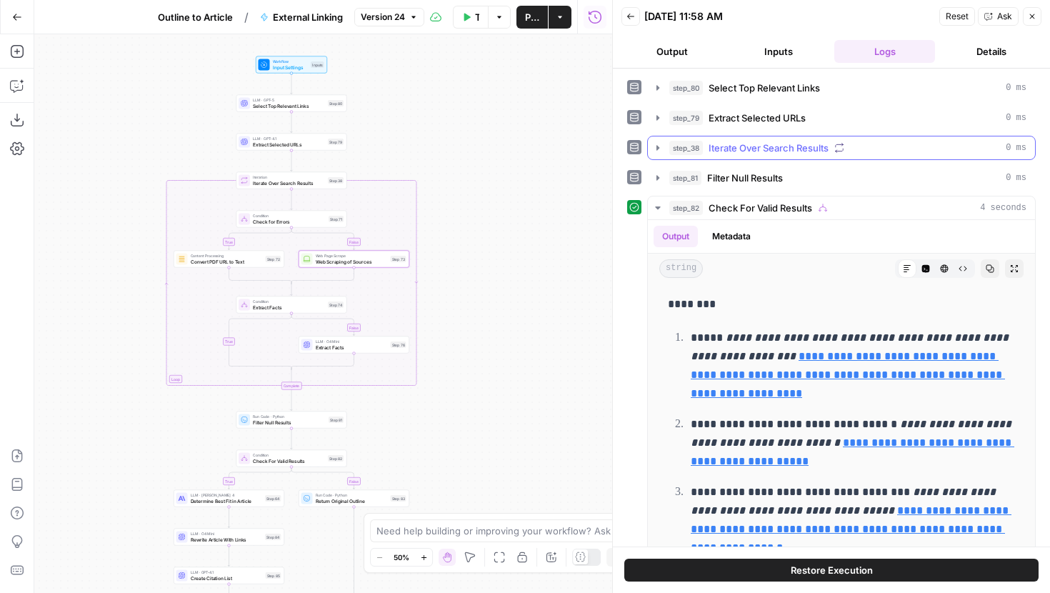
click at [658, 148] on icon "button" at bounding box center [658, 147] width 3 height 5
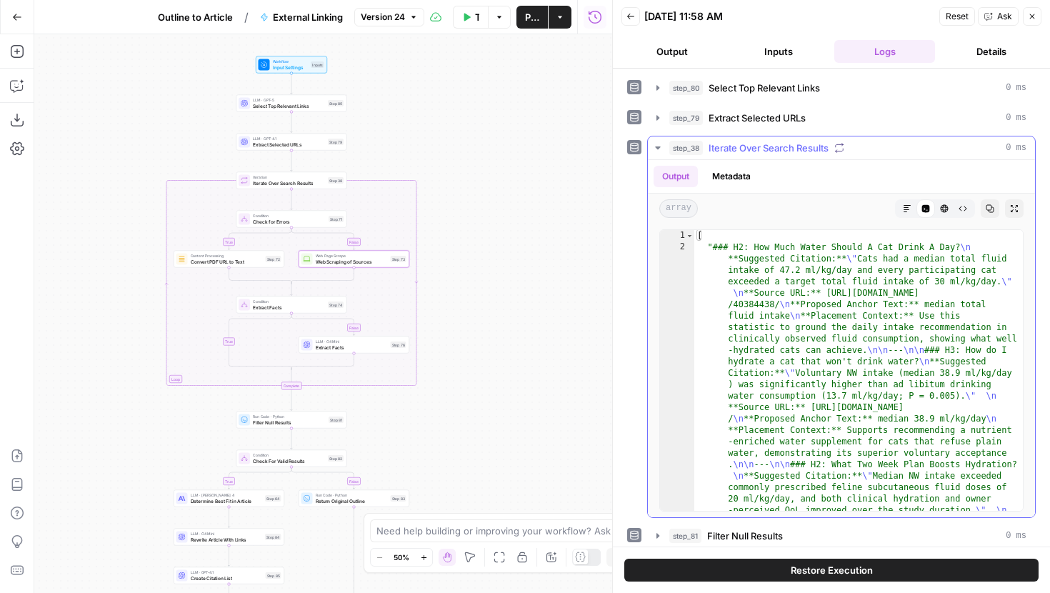
type textarea "**********"
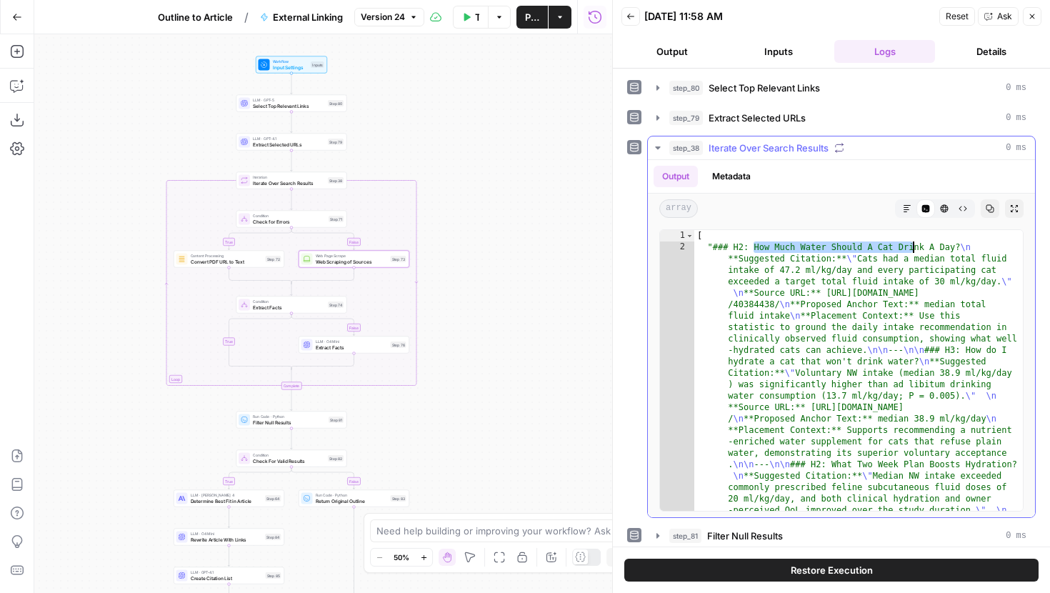
drag, startPoint x: 770, startPoint y: 246, endPoint x: 970, endPoint y: 246, distance: 200.0
click at [970, 246] on div "[ "### H2: How Much Water Should A Cat Drink A Day? \n **Suggested Citation:** …" at bounding box center [858, 547] width 329 height 635
click at [949, 251] on div "[ "### H2: How Much Water Should A Cat Drink A Day? \n **Suggested Citation:** …" at bounding box center [858, 547] width 329 height 635
click at [664, 116] on button "step_79 Extract Selected URLs 0 ms" at bounding box center [841, 117] width 387 height 23
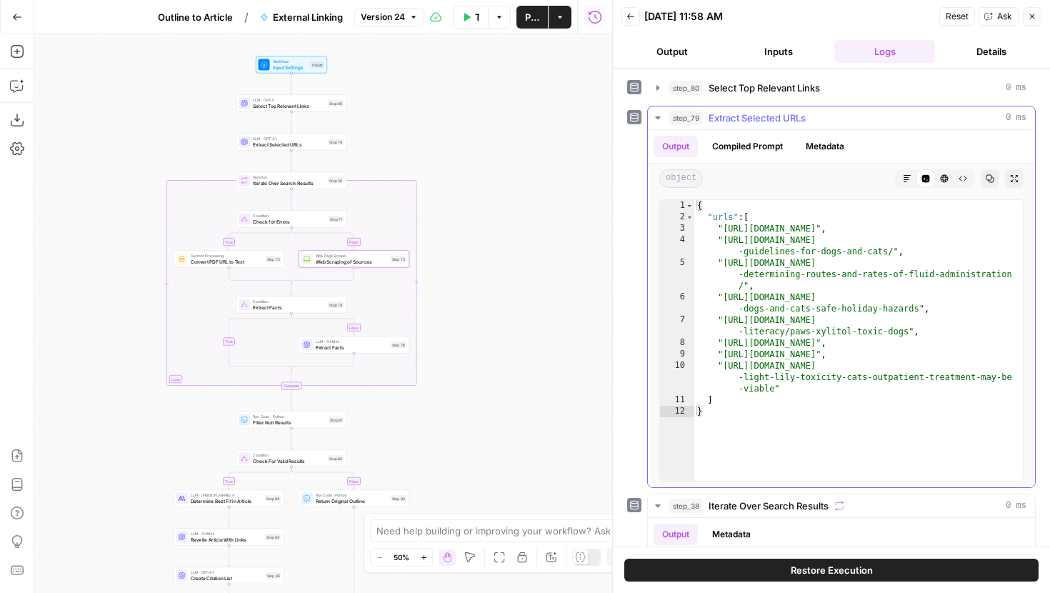
click at [657, 114] on icon "button" at bounding box center [657, 117] width 11 height 11
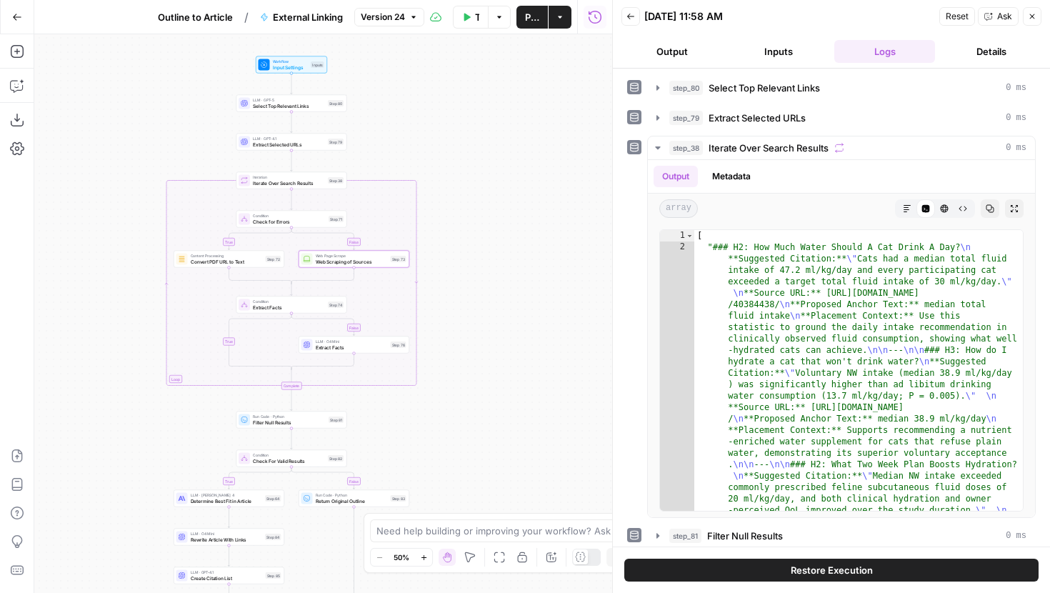
click at [628, 19] on icon "button" at bounding box center [631, 16] width 9 height 9
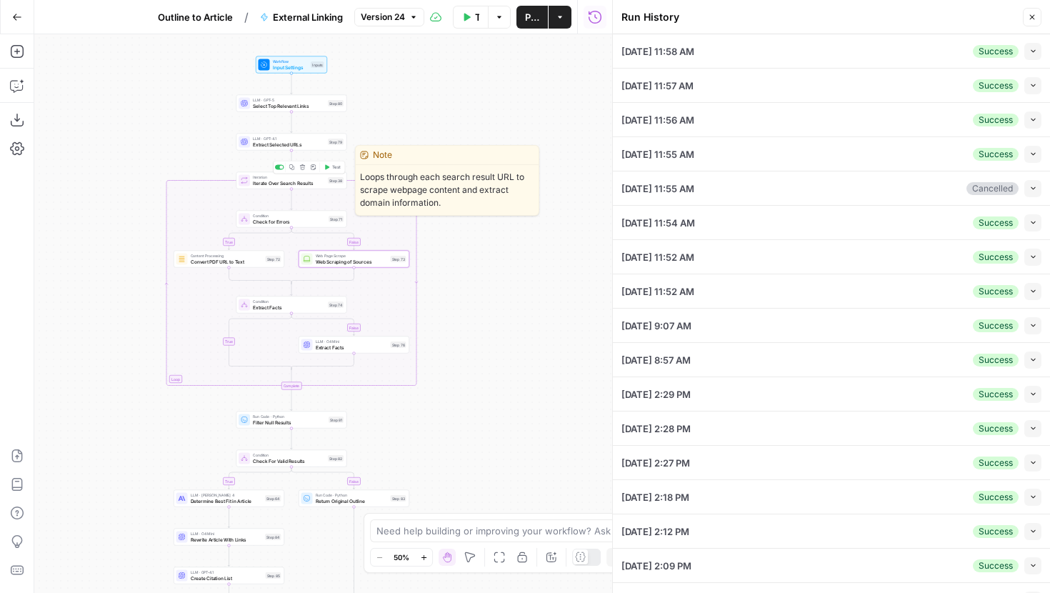
click at [330, 166] on button "Test" at bounding box center [332, 167] width 22 height 9
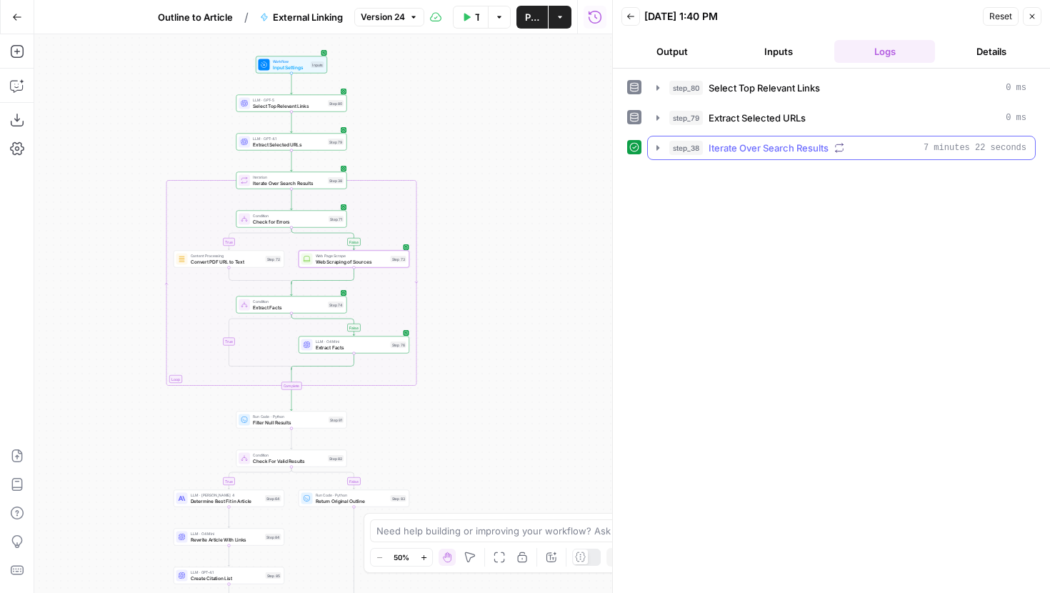
click at [657, 146] on icon "button" at bounding box center [658, 147] width 3 height 5
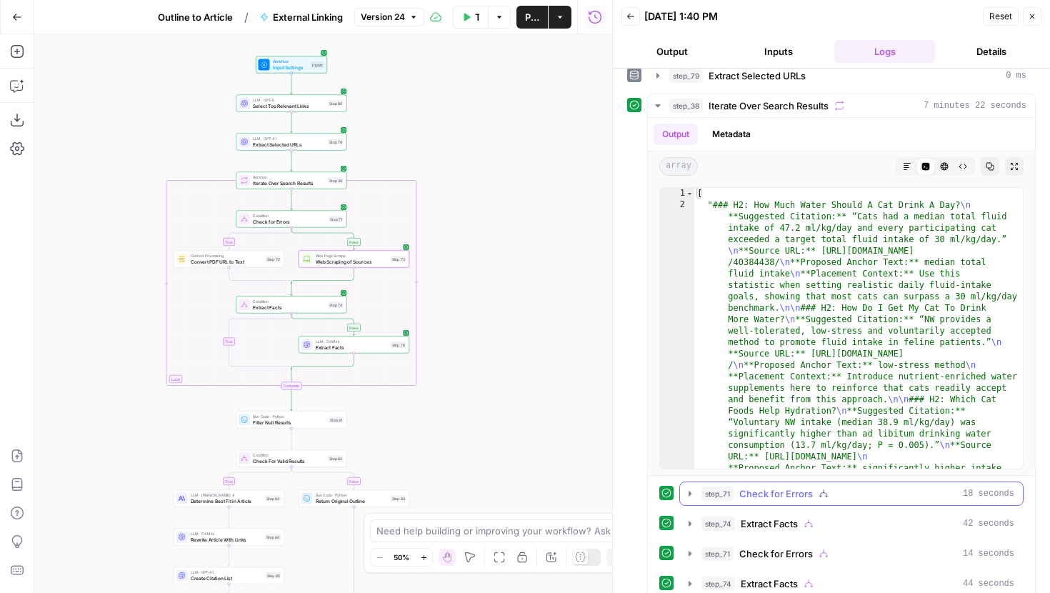
scroll to position [179, 0]
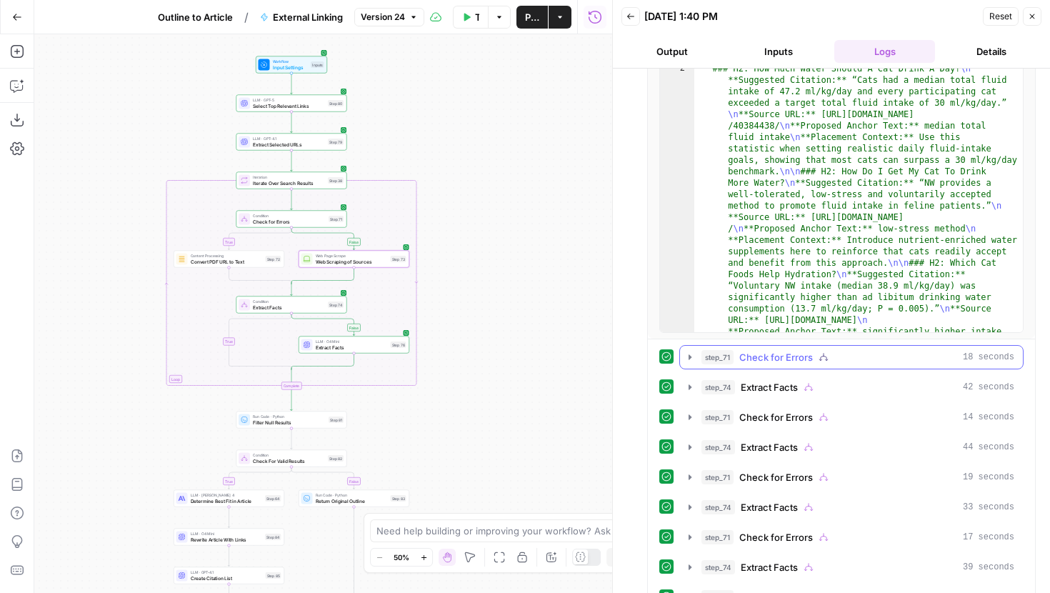
click at [690, 361] on icon "button" at bounding box center [689, 356] width 11 height 11
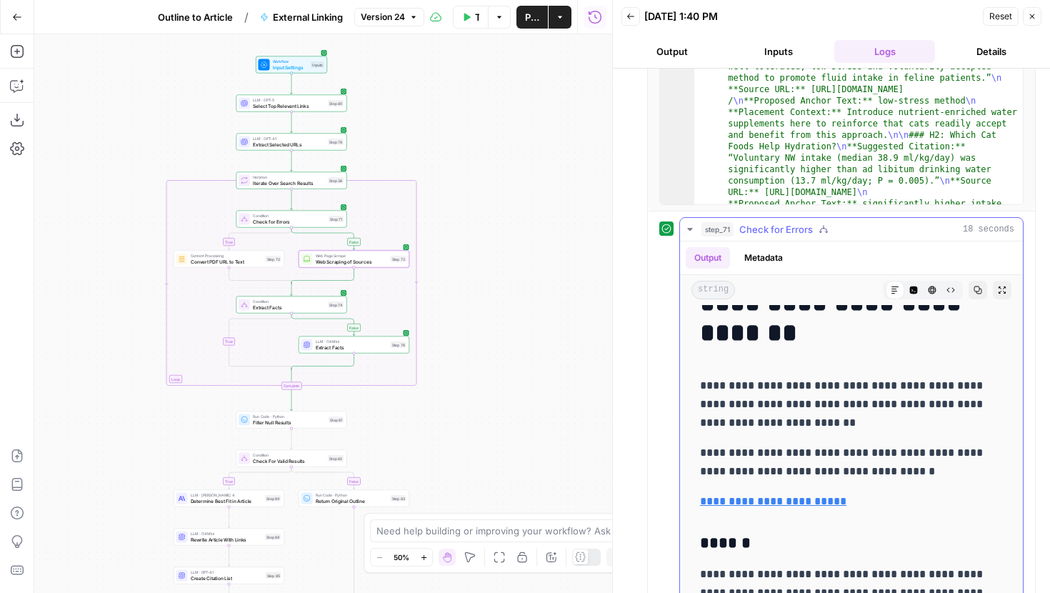
scroll to position [0, 0]
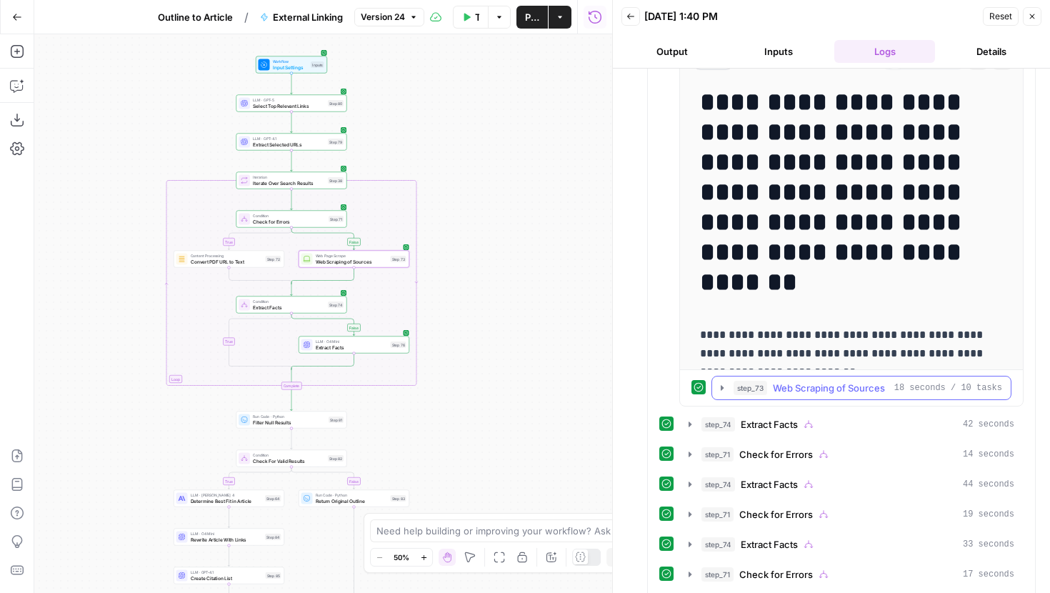
click at [729, 392] on button "step_73 Web Scraping of Sources 18 seconds / 10 tasks" at bounding box center [861, 387] width 299 height 23
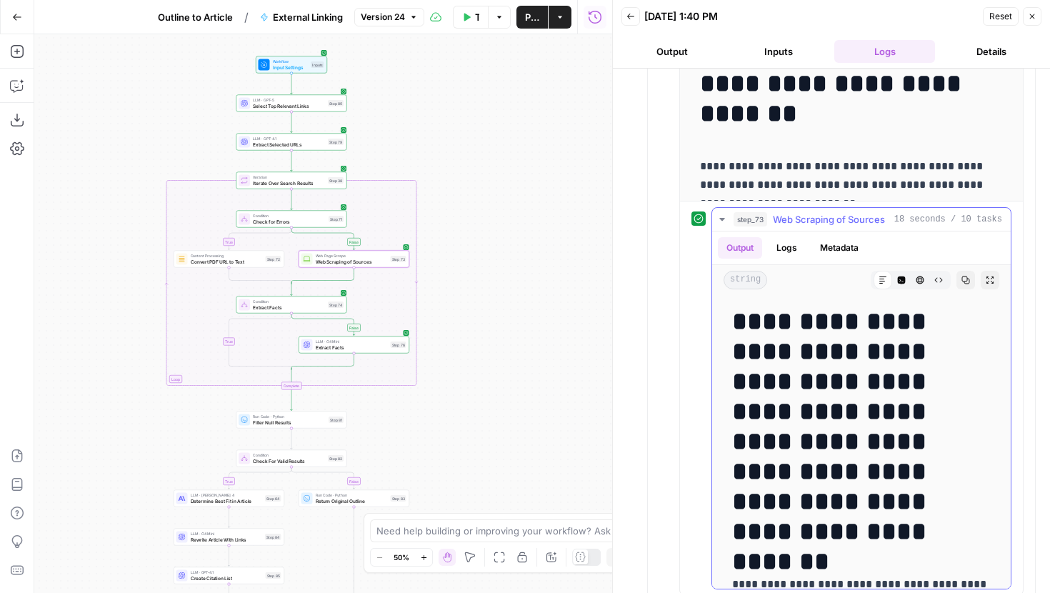
scroll to position [705, 0]
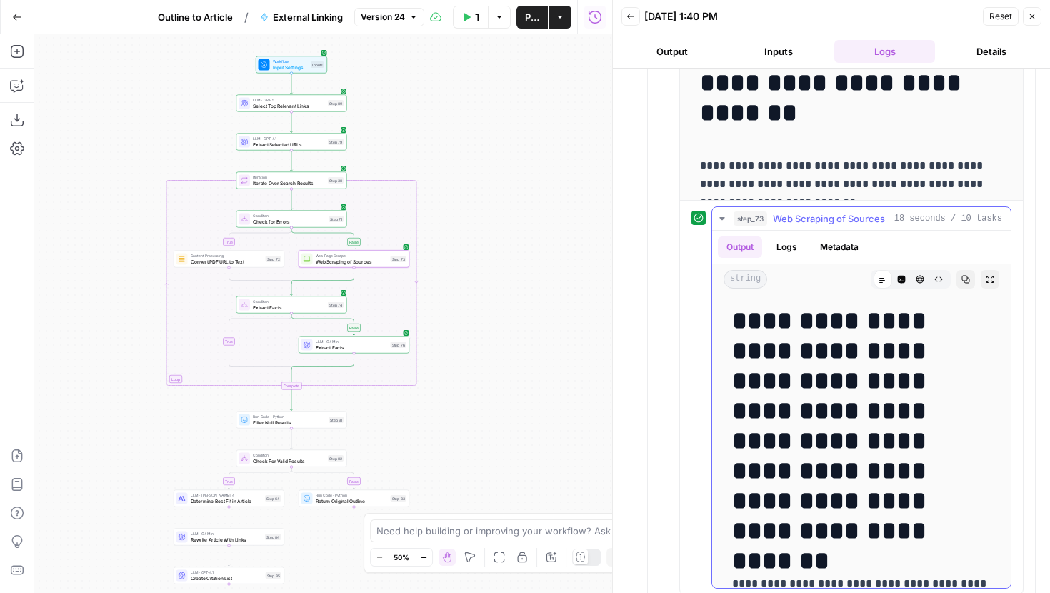
click at [899, 272] on button "Code Editor" at bounding box center [901, 279] width 19 height 19
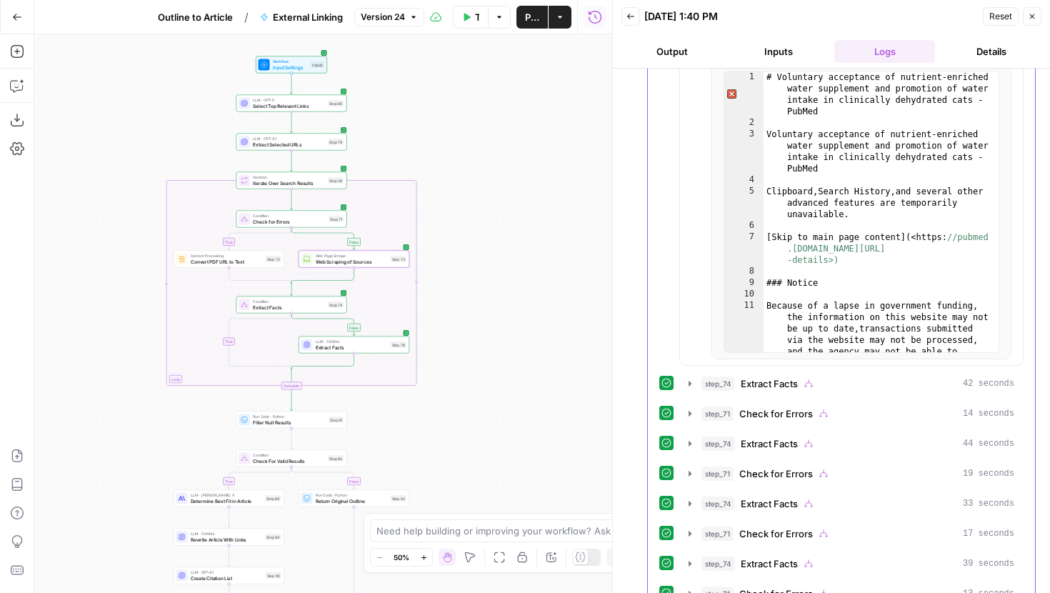
scroll to position [963, 0]
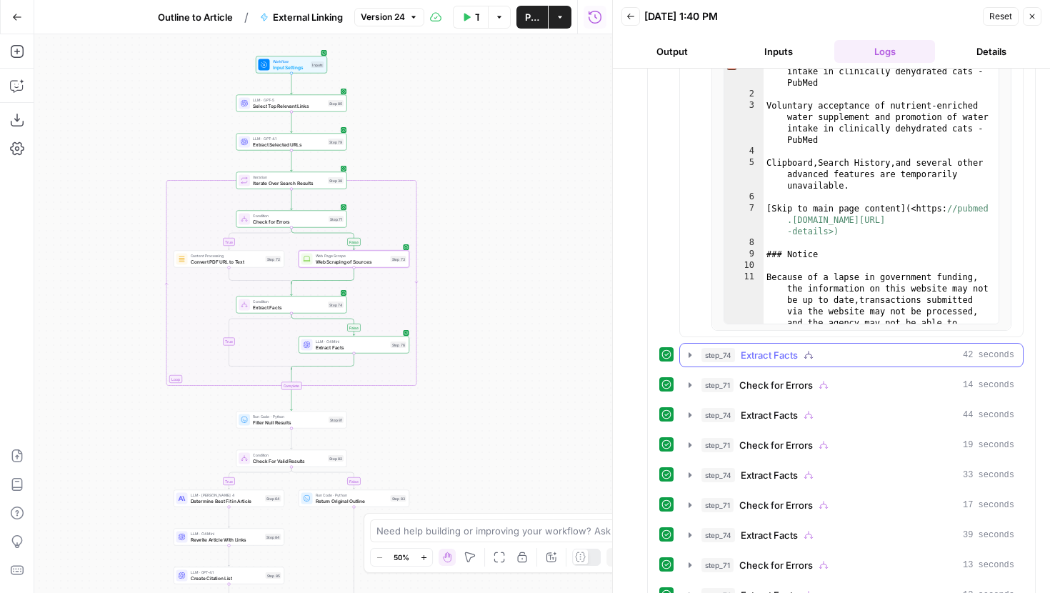
click at [694, 362] on button "step_74 Extract Facts 42 seconds" at bounding box center [851, 355] width 343 height 23
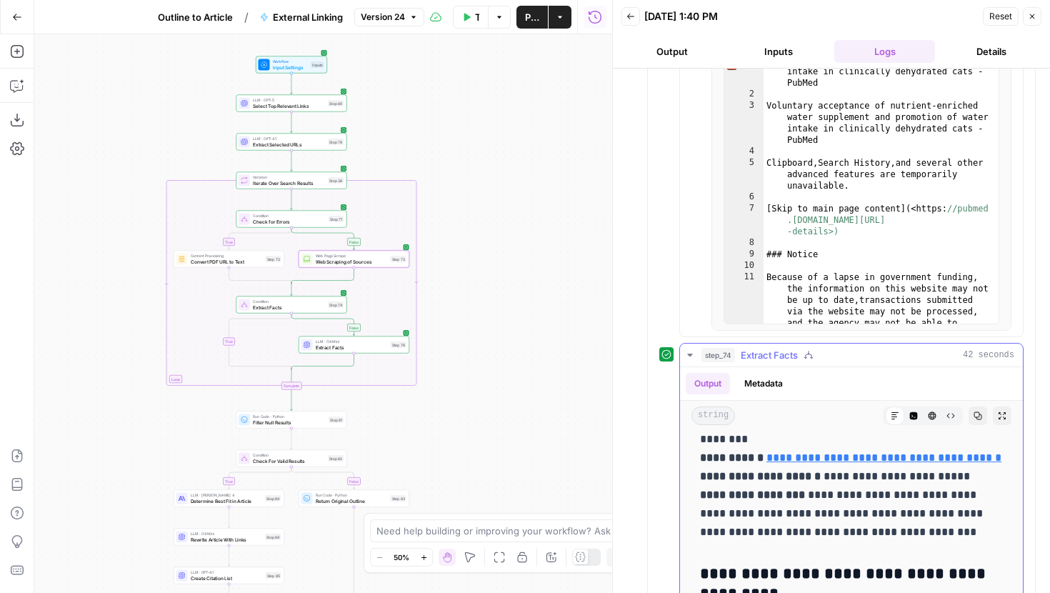
scroll to position [0, 0]
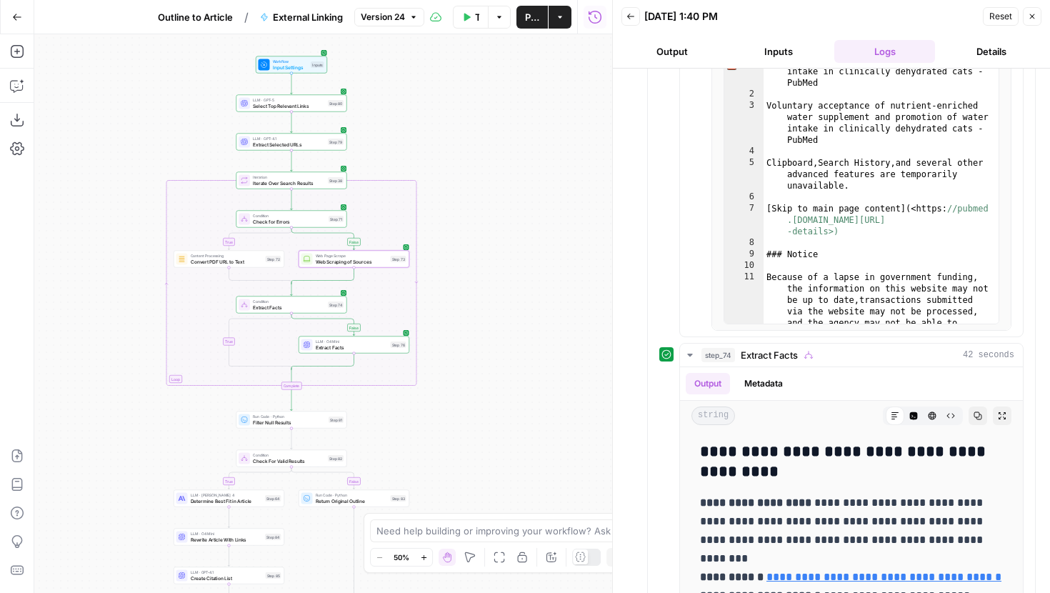
click at [344, 349] on span "Extract Facts" at bounding box center [352, 347] width 72 height 7
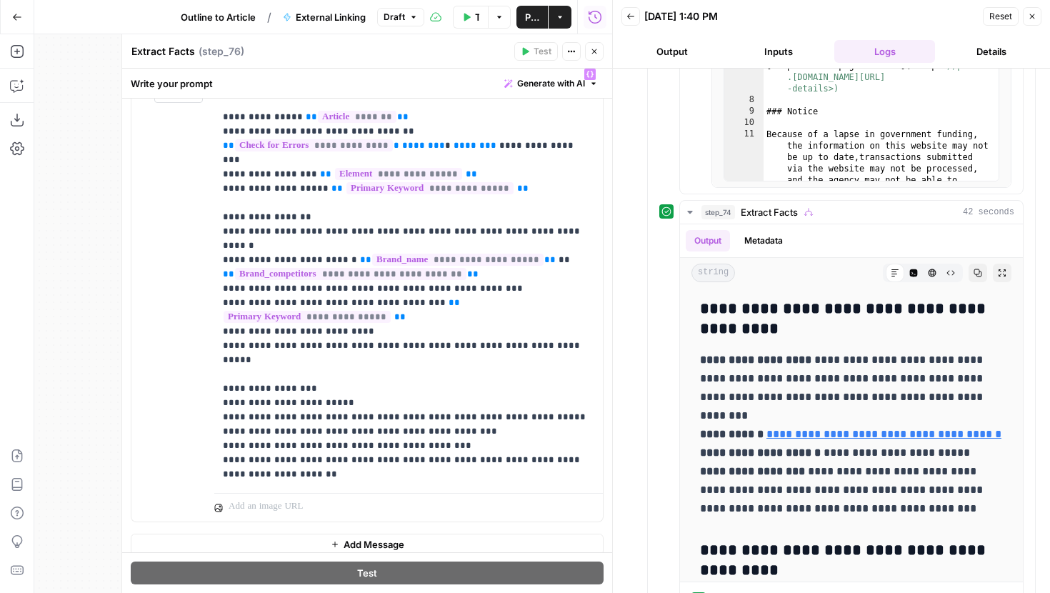
scroll to position [265, 0]
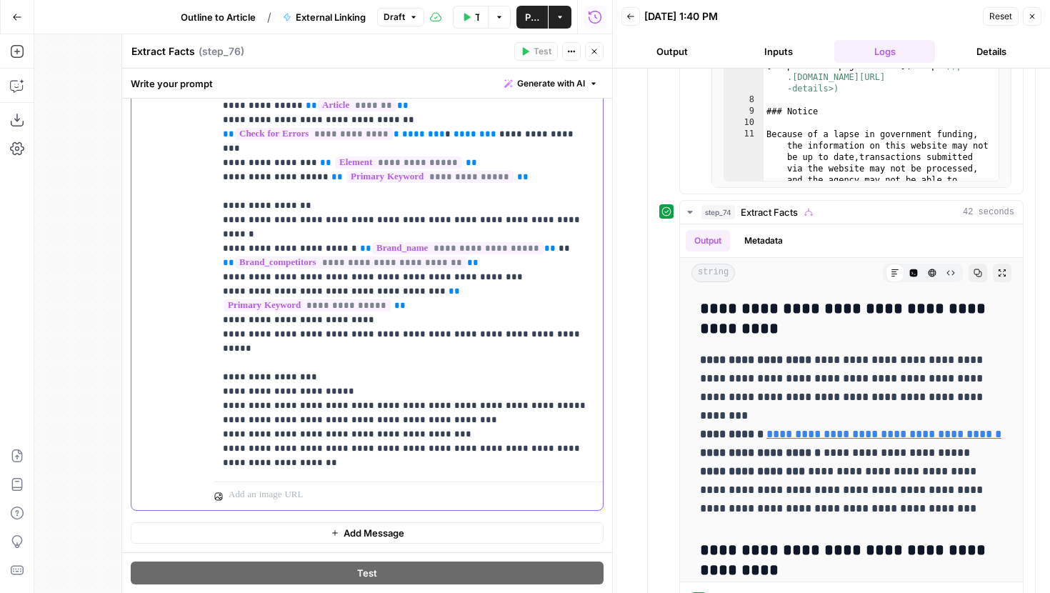
click at [327, 406] on p "**********" at bounding box center [408, 263] width 371 height 414
click at [595, 59] on button "Close" at bounding box center [594, 51] width 19 height 19
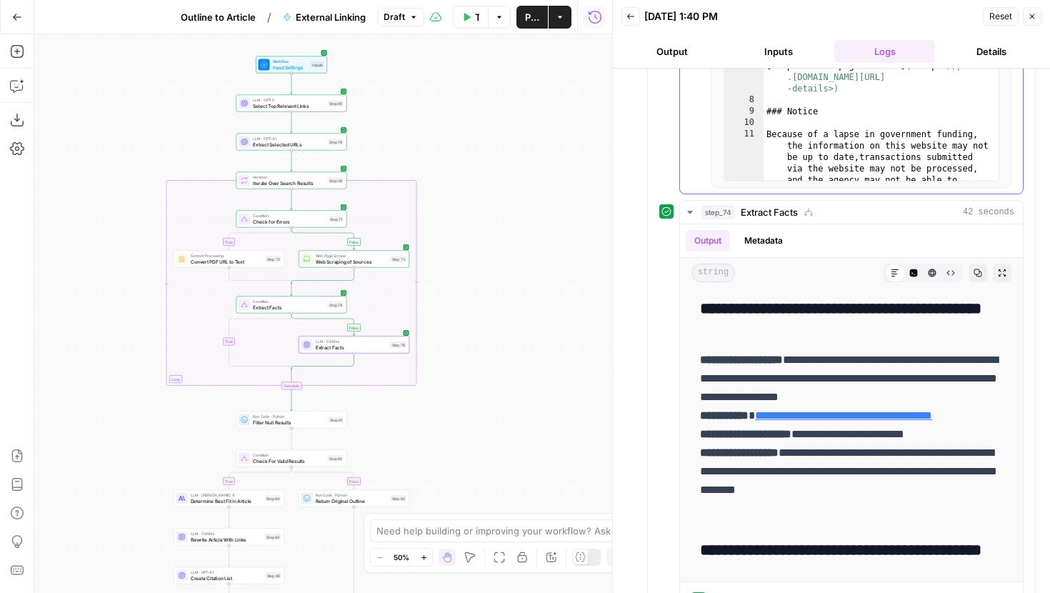
scroll to position [0, 0]
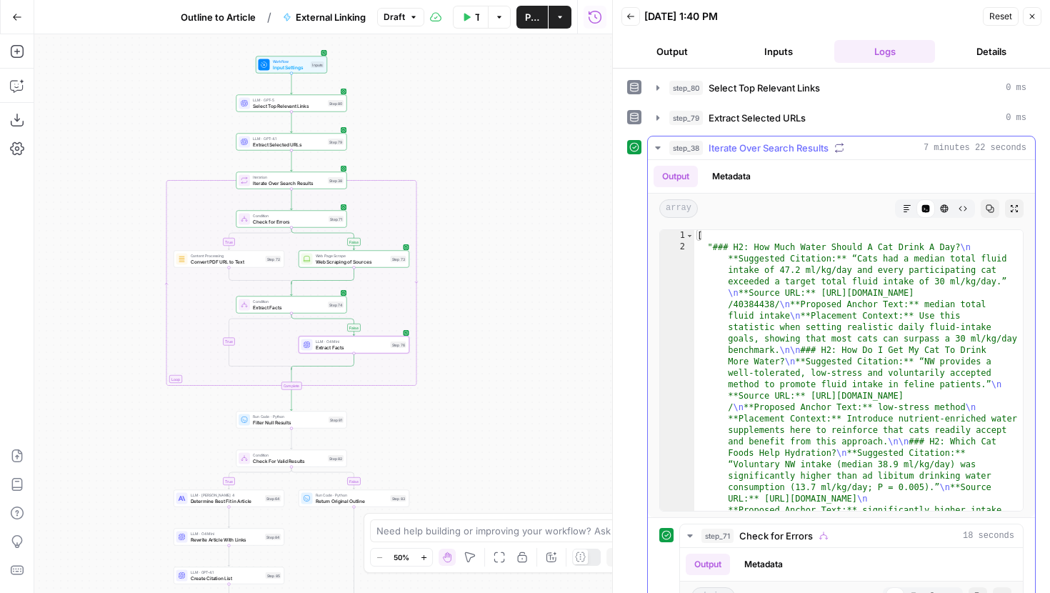
click at [659, 146] on icon "button" at bounding box center [657, 147] width 11 height 11
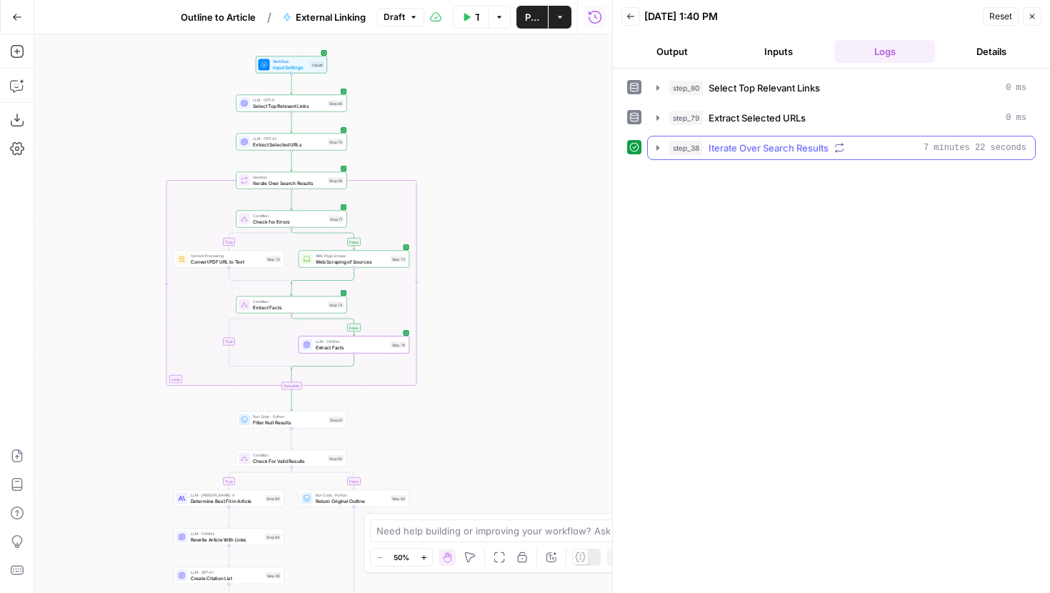
click at [657, 146] on icon "button" at bounding box center [658, 147] width 3 height 5
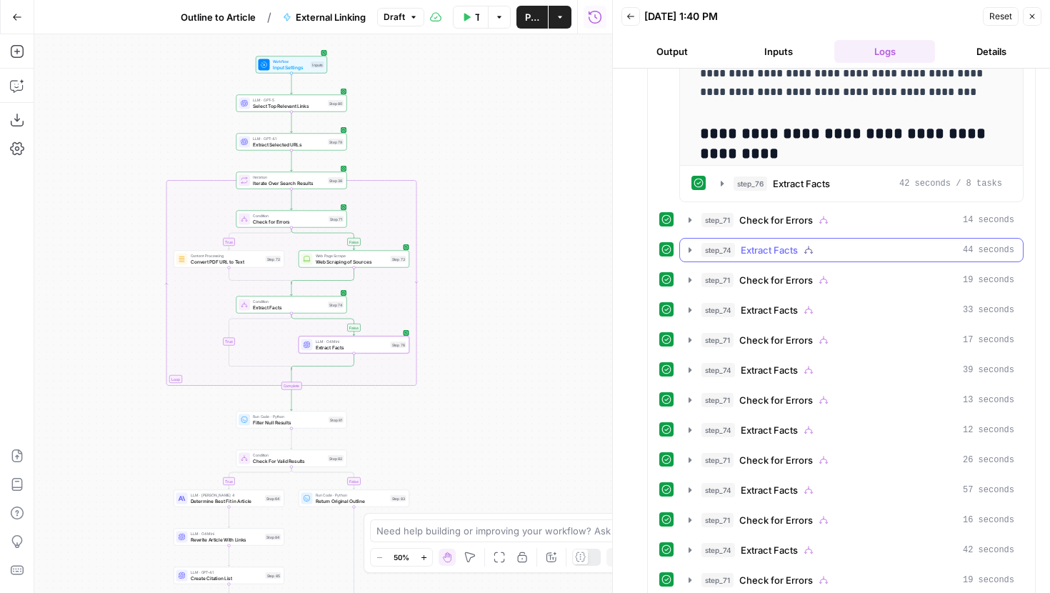
scroll to position [1565, 0]
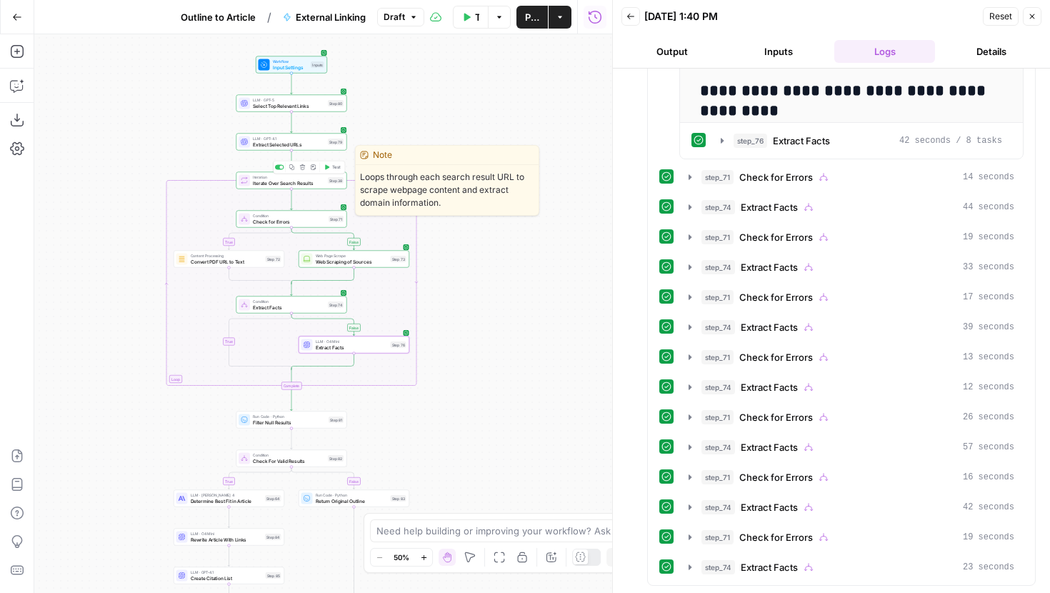
click at [328, 168] on icon "button" at bounding box center [327, 167] width 6 height 6
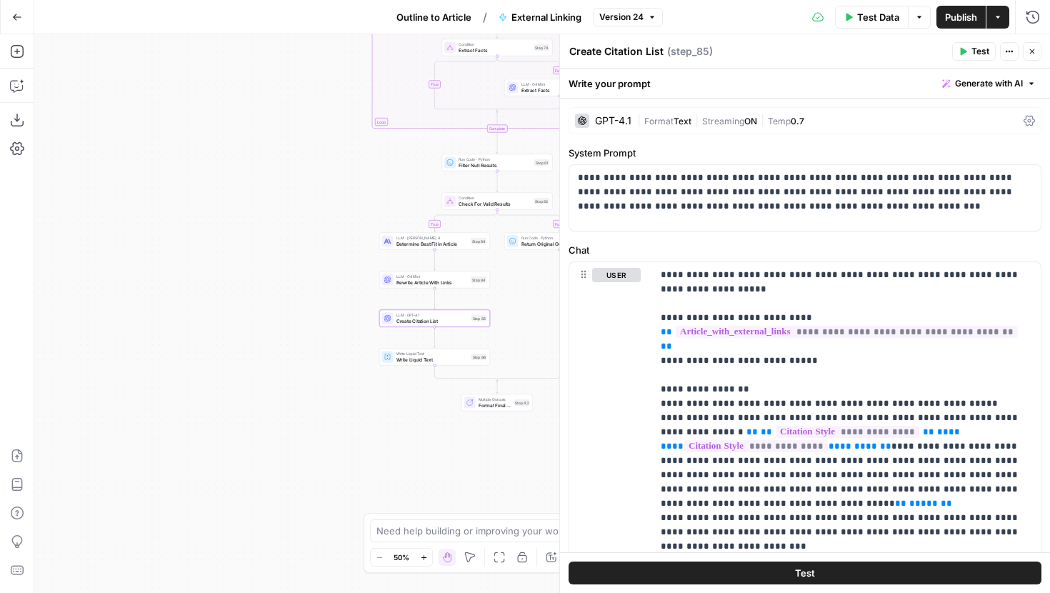
scroll to position [155, 0]
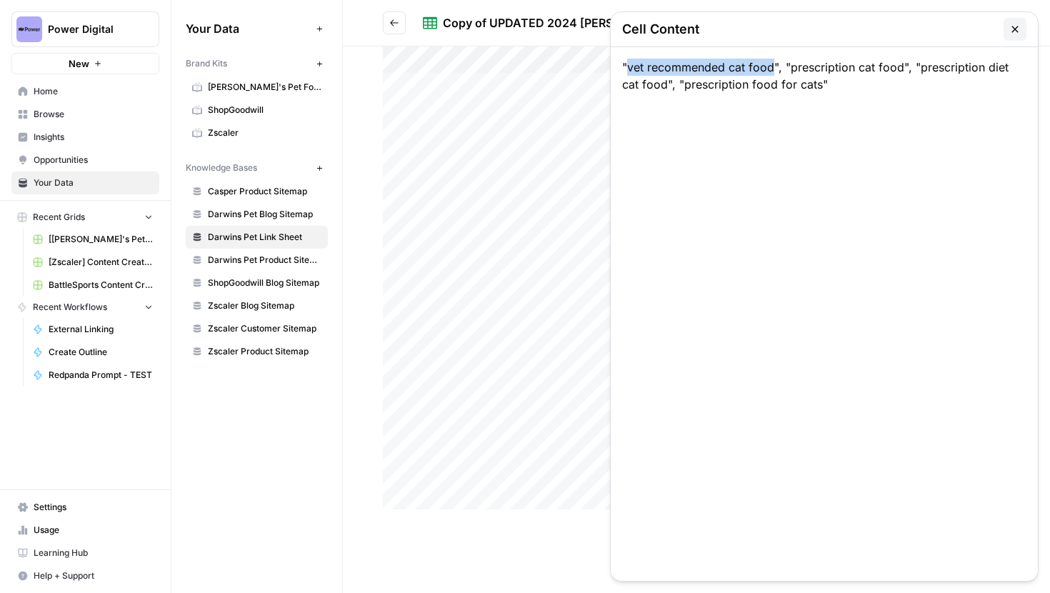
click at [672, 461] on div ""vet recommended cat food", "prescription cat food", "prescription diet cat foo…" at bounding box center [824, 314] width 427 height 534
click at [1024, 29] on button "button" at bounding box center [1015, 29] width 23 height 23
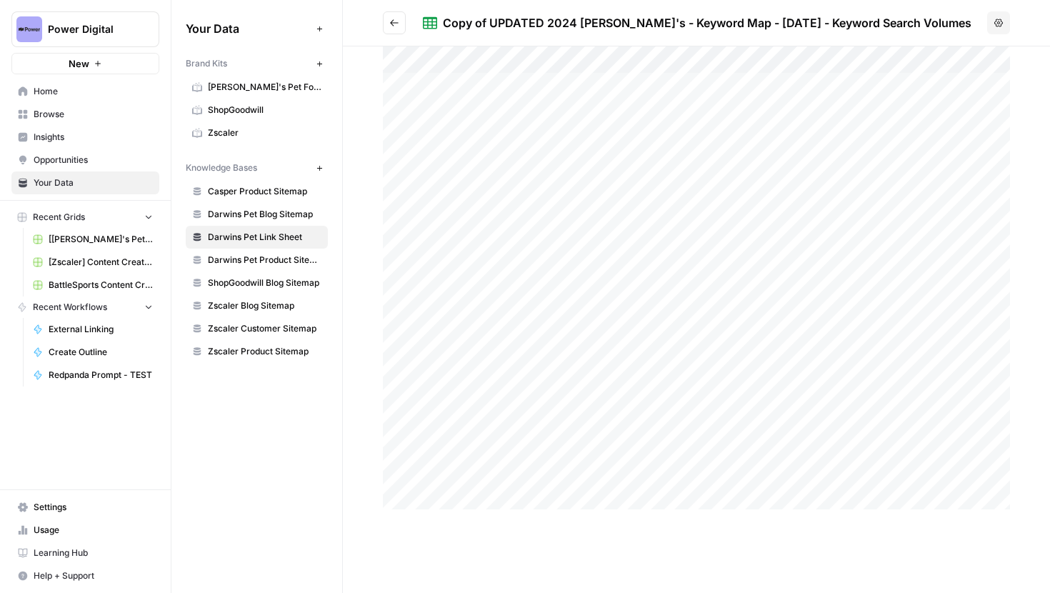
click at [249, 92] on span "Darwin's Pet Food" at bounding box center [265, 87] width 114 height 13
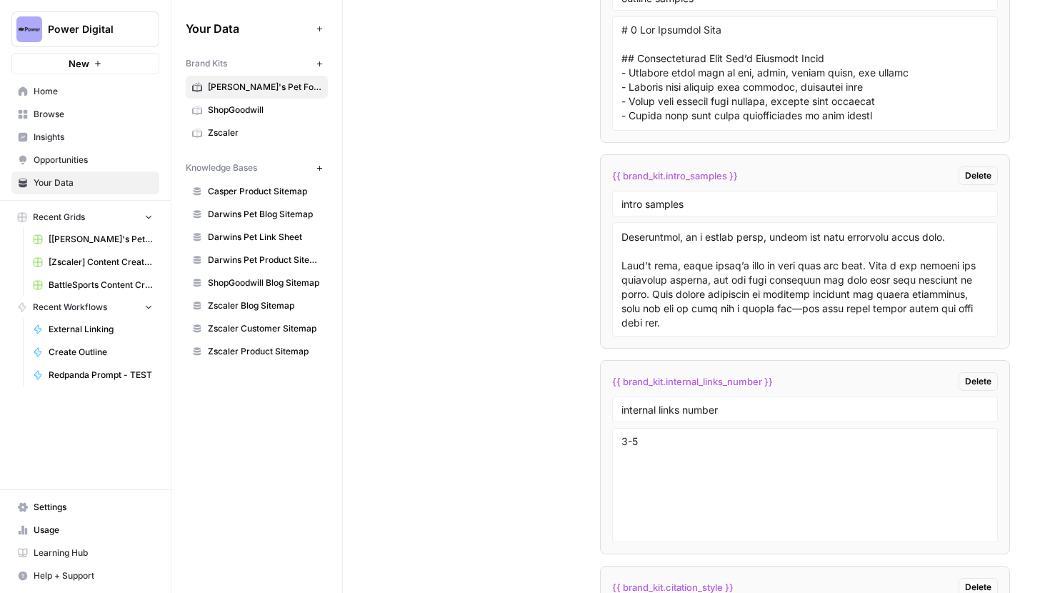
scroll to position [3185, 0]
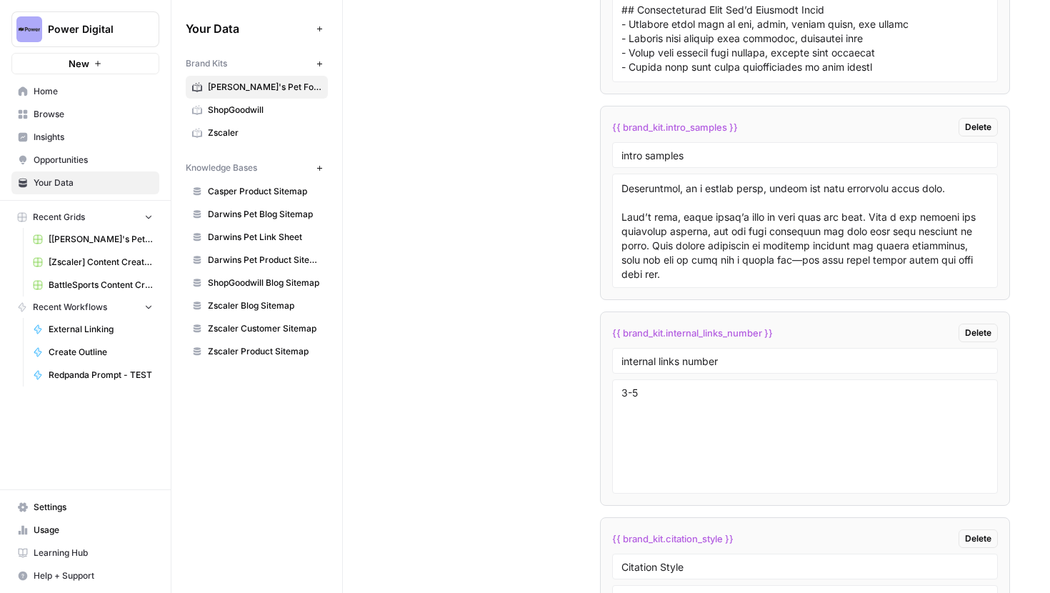
drag, startPoint x: 732, startPoint y: 126, endPoint x: 609, endPoint y: 127, distance: 122.9
click at [609, 127] on li "{{ brand_kit.intro_samples }} Delete intro samples" at bounding box center [805, 203] width 411 height 194
copy span "{{ brand_kit.intro_samples }}"
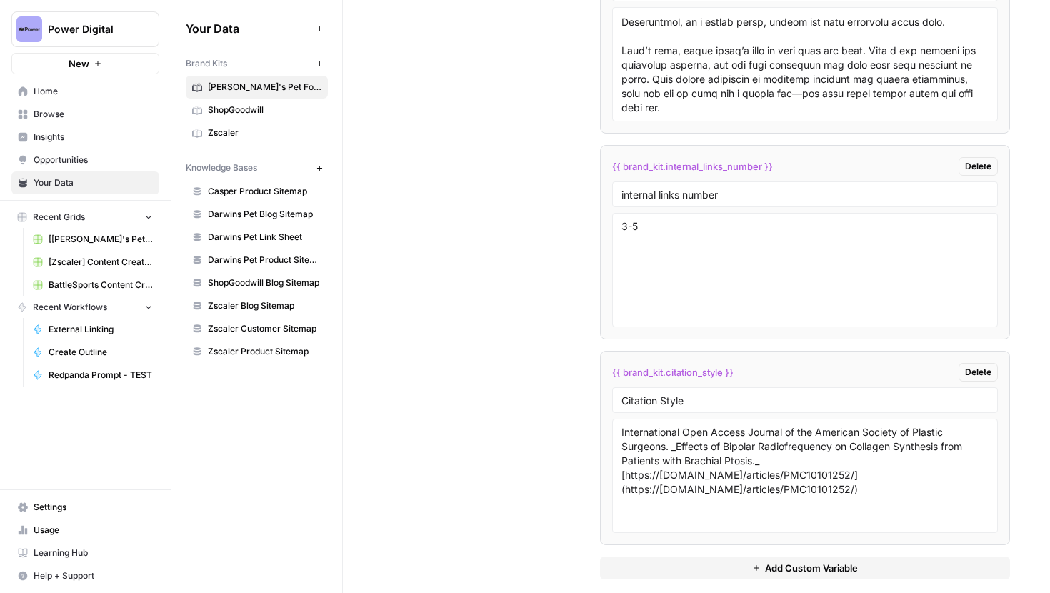
scroll to position [3366, 0]
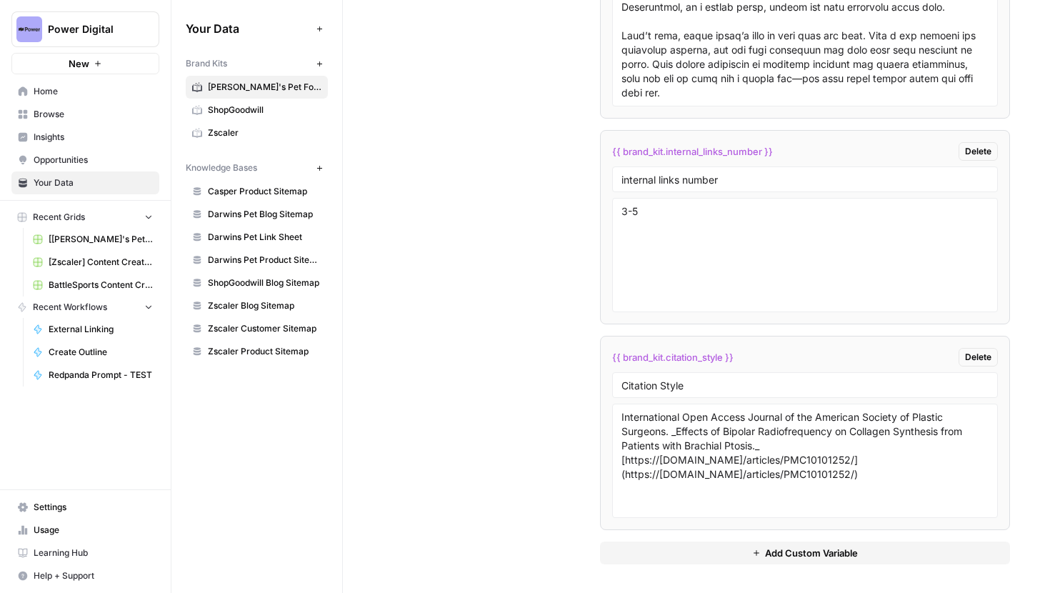
drag, startPoint x: 744, startPoint y: 354, endPoint x: 616, endPoint y: 349, distance: 128.7
click at [616, 349] on div "{{ brand_kit.citation_style }} Delete" at bounding box center [805, 357] width 386 height 19
drag, startPoint x: 886, startPoint y: 471, endPoint x: 618, endPoint y: 419, distance: 272.9
click at [618, 419] on div "International Open Access Journal of the American Society of Plastic Surgeons. …" at bounding box center [805, 461] width 386 height 114
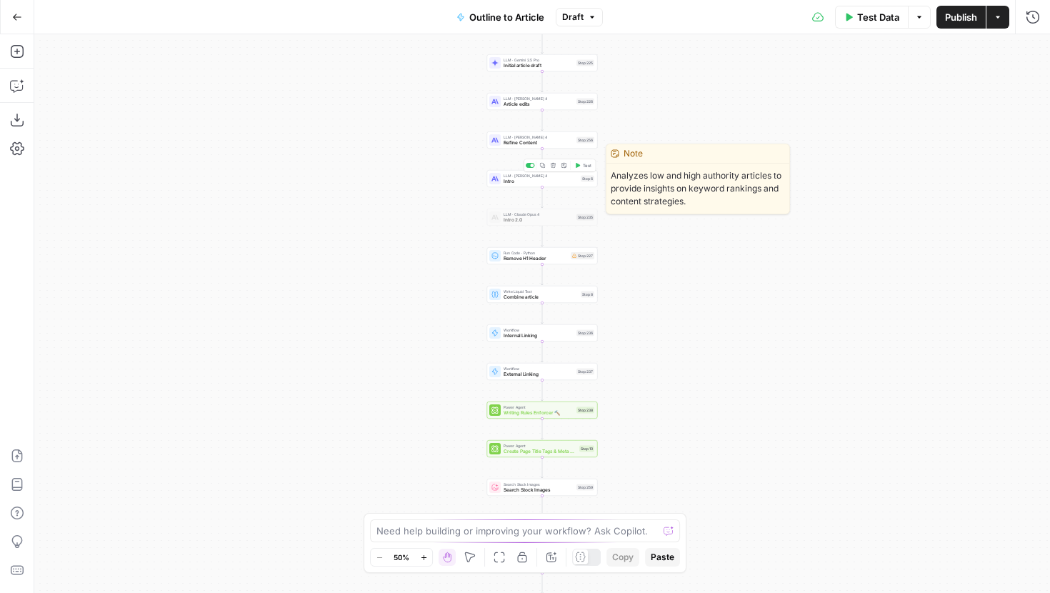
click at [514, 179] on span "Intro" at bounding box center [541, 181] width 74 height 7
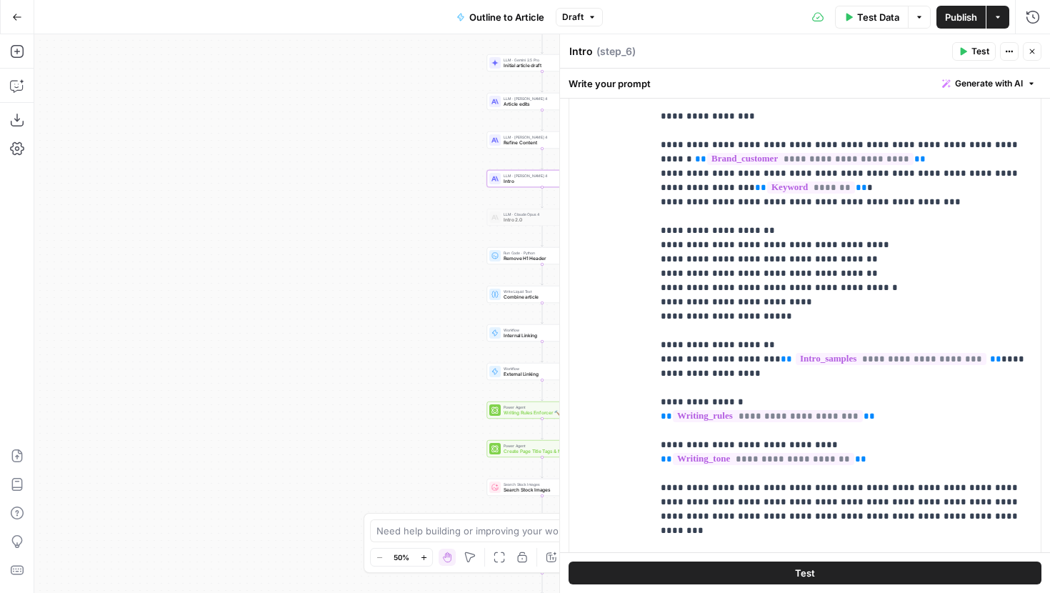
scroll to position [329, 0]
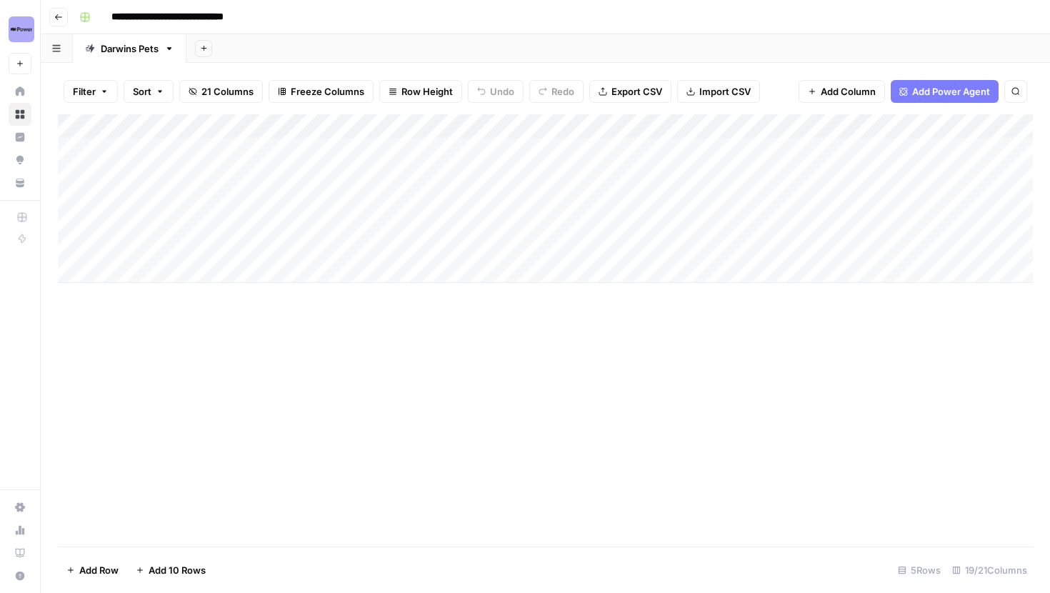
click at [426, 294] on div "Add Column" at bounding box center [545, 330] width 975 height 432
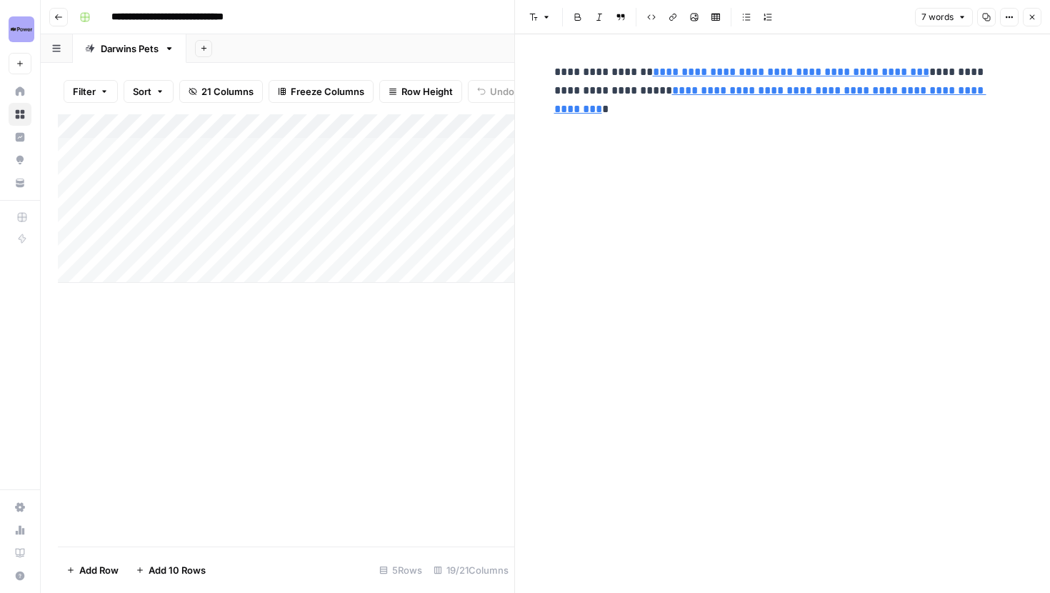
click at [1028, 18] on icon "button" at bounding box center [1032, 17] width 9 height 9
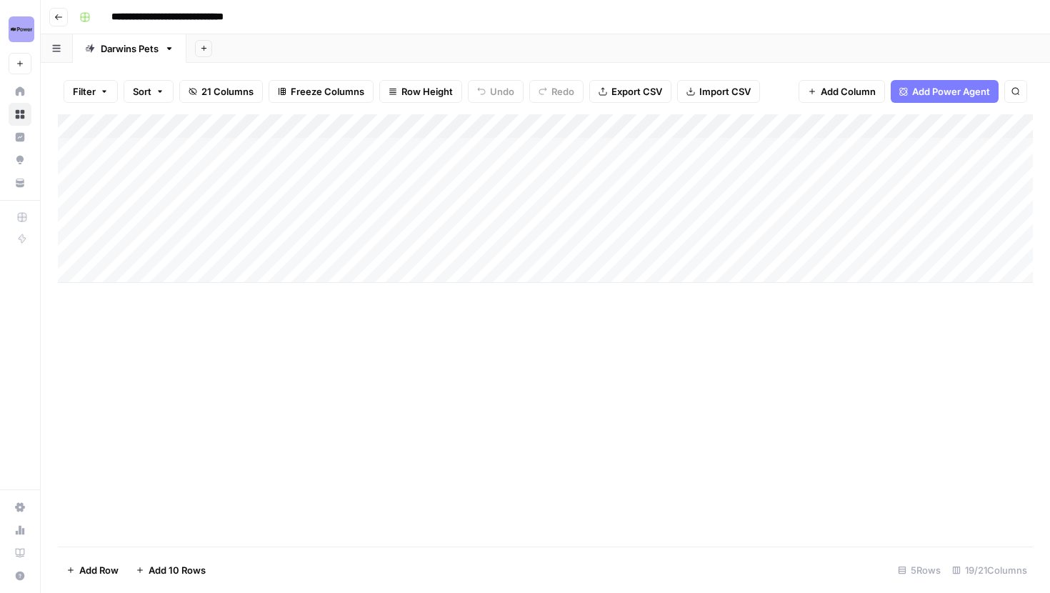
click at [240, 204] on div "Add Column" at bounding box center [545, 198] width 975 height 169
click at [237, 226] on div "Add Column" at bounding box center [545, 198] width 975 height 169
click at [237, 246] on div "Add Column" at bounding box center [545, 198] width 975 height 169
click at [339, 244] on div "Add Column" at bounding box center [545, 198] width 975 height 169
click at [276, 249] on div "Add Column" at bounding box center [545, 198] width 975 height 169
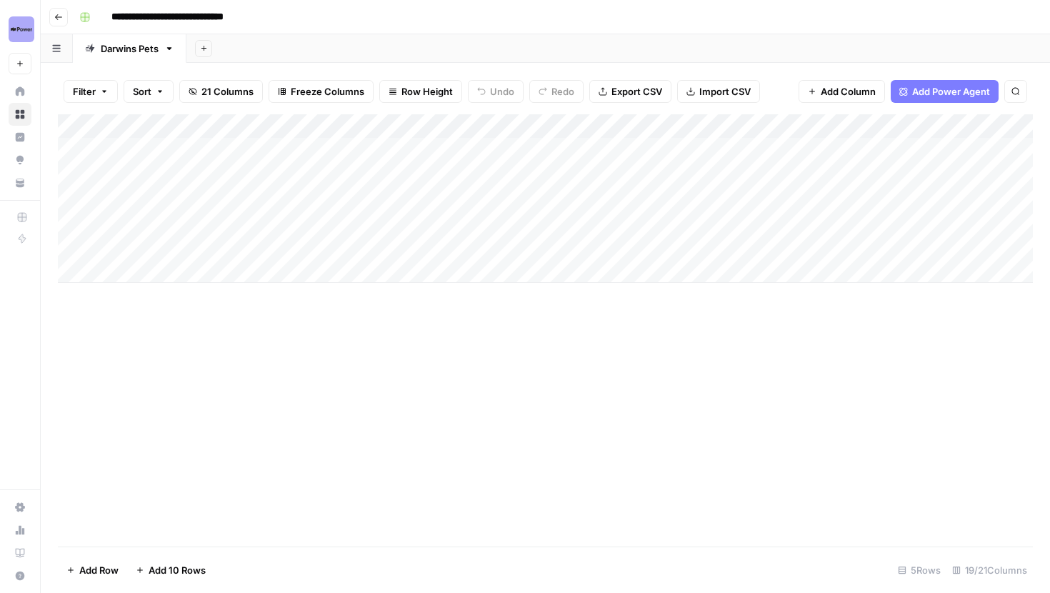
click at [243, 227] on div "Add Column" at bounding box center [545, 198] width 975 height 169
click at [220, 247] on div "Add Column" at bounding box center [545, 198] width 975 height 169
click at [294, 245] on div "Add Column" at bounding box center [545, 198] width 975 height 169
click at [279, 247] on textarea at bounding box center [221, 248] width 229 height 20
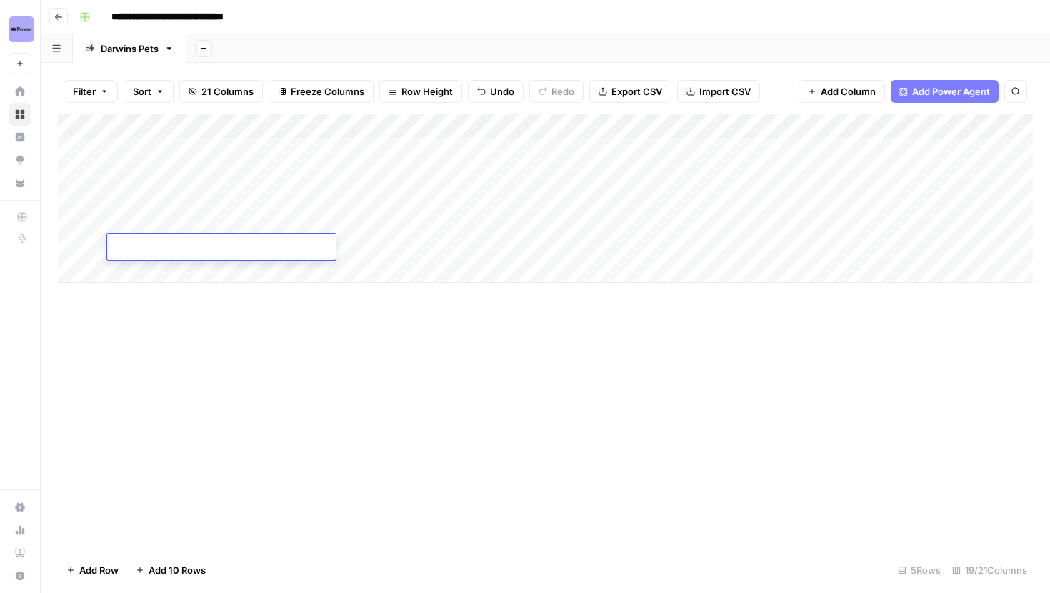
type textarea "**********"
click at [394, 239] on div "Add Column" at bounding box center [545, 198] width 975 height 169
click at [746, 217] on div "Add Column" at bounding box center [545, 198] width 975 height 169
click at [852, 219] on div "Add Column" at bounding box center [545, 198] width 975 height 169
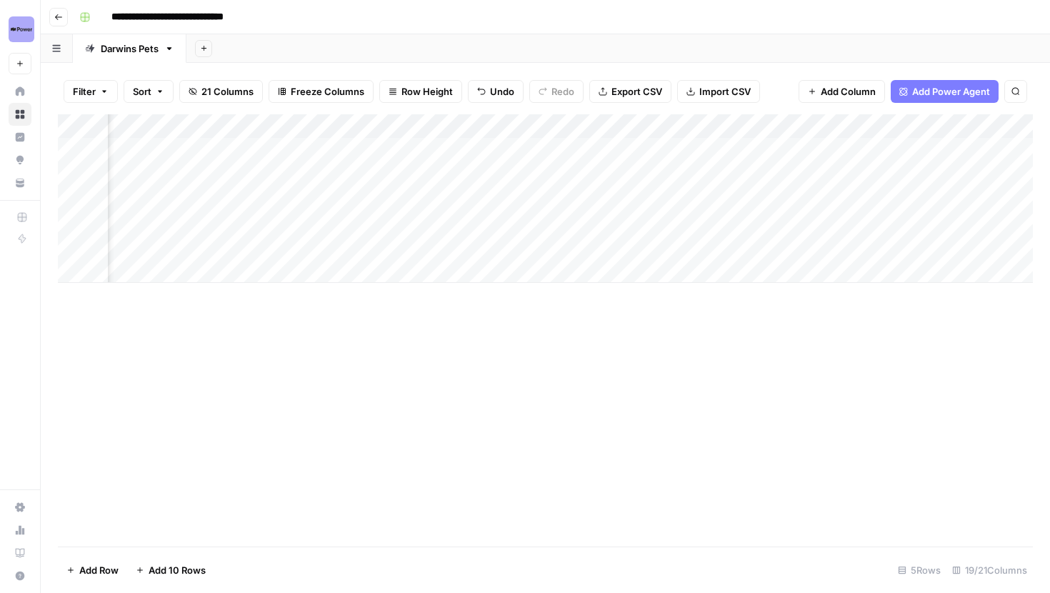
click at [852, 219] on div "Add Column" at bounding box center [545, 198] width 975 height 169
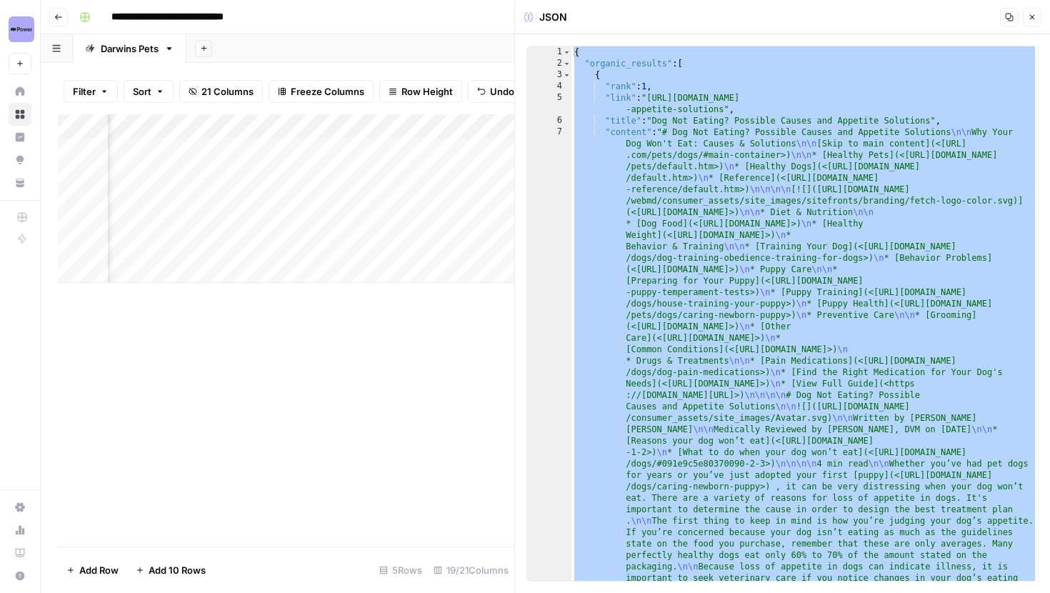
click at [1036, 11] on button "Close" at bounding box center [1032, 17] width 19 height 19
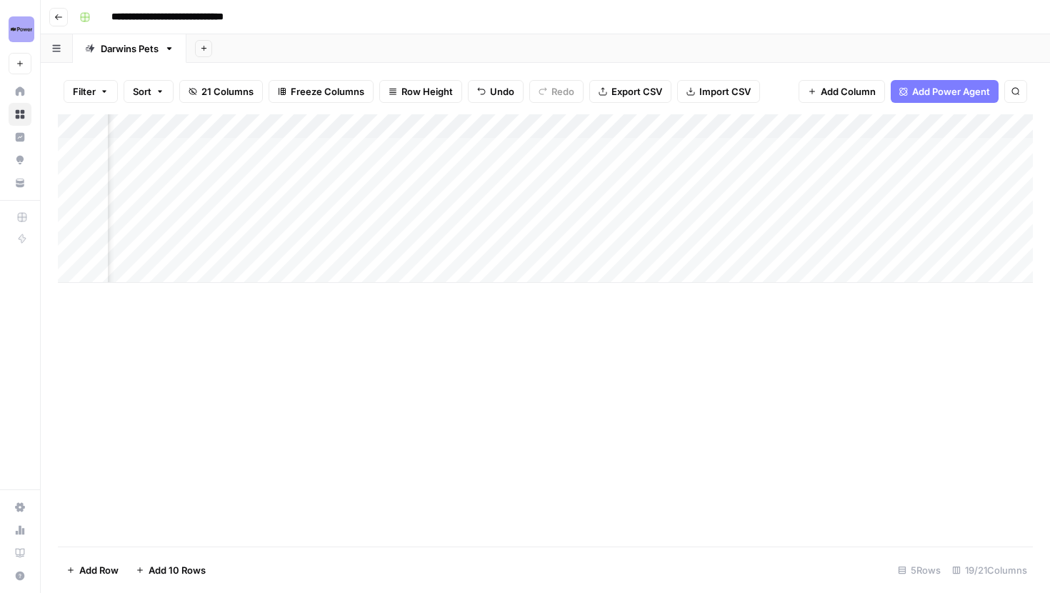
click at [900, 239] on div "Add Column" at bounding box center [545, 198] width 975 height 169
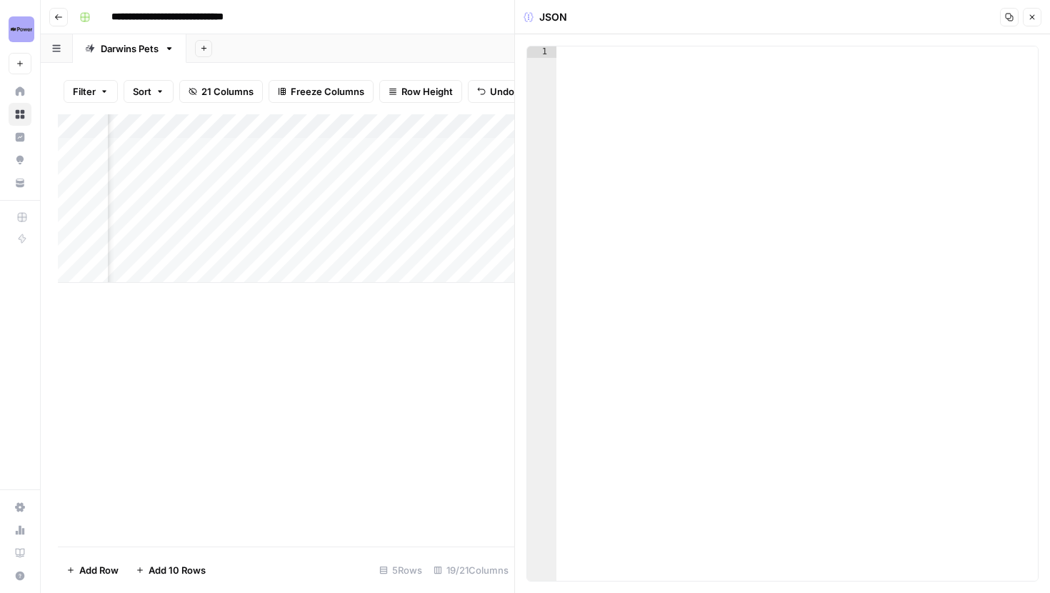
click at [884, 245] on div at bounding box center [882, 247] width 131 height 26
click at [777, 82] on div at bounding box center [797, 324] width 481 height 557
paste textarea "*"
type textarea "*"
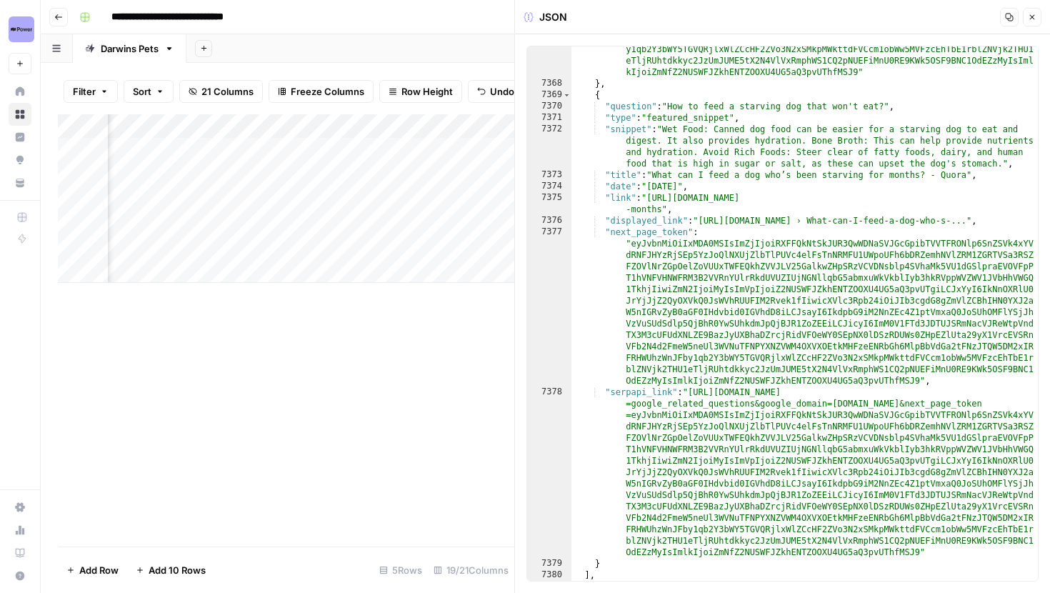
scroll to position [22874, 0]
click at [1033, 17] on icon "button" at bounding box center [1032, 17] width 9 height 9
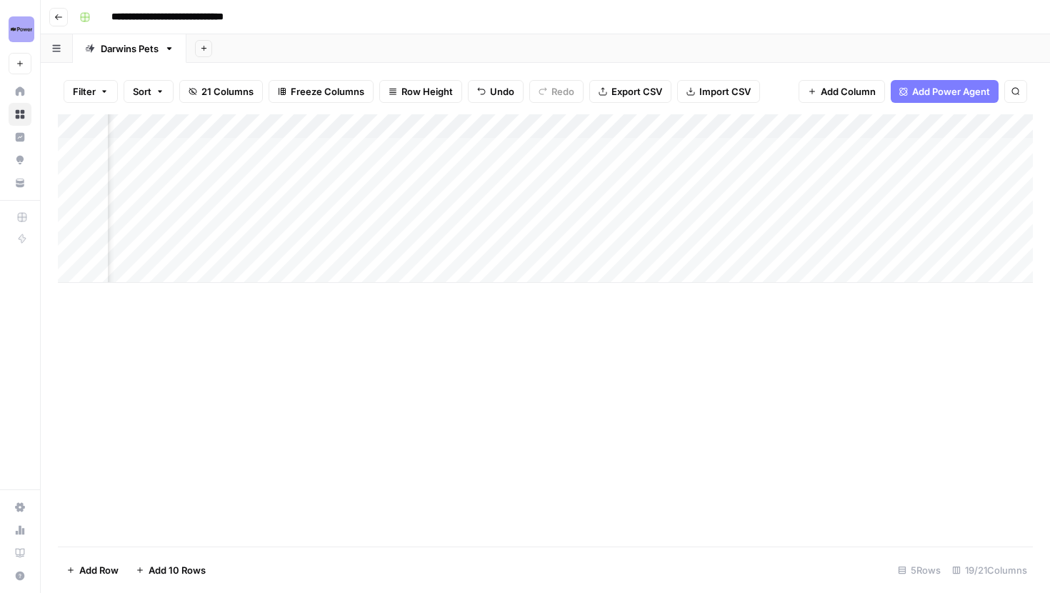
scroll to position [0, 386]
click at [787, 249] on div "Add Column" at bounding box center [545, 198] width 975 height 169
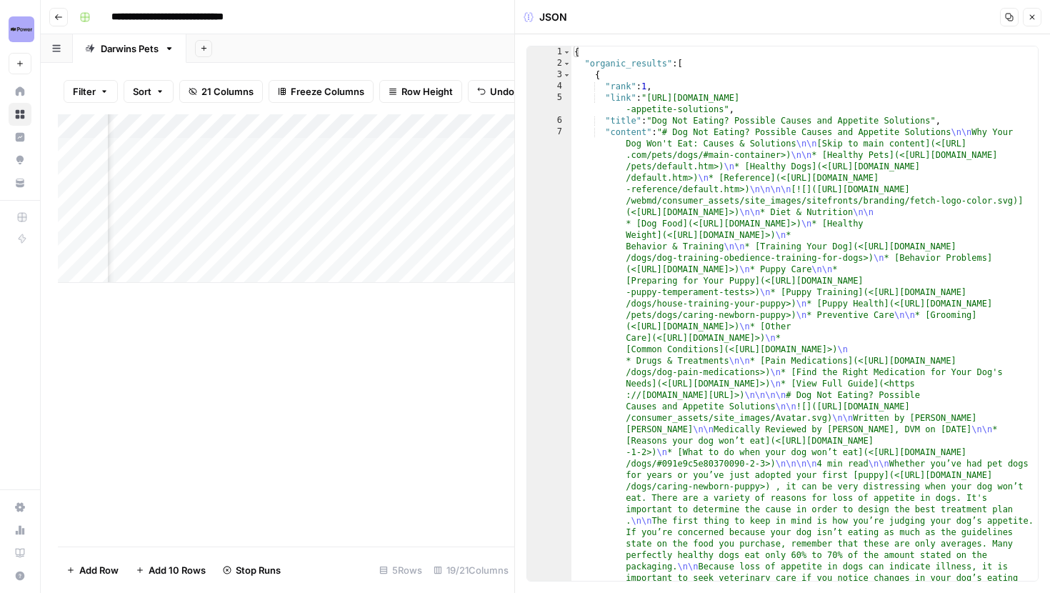
click at [1032, 17] on icon "button" at bounding box center [1032, 17] width 5 height 5
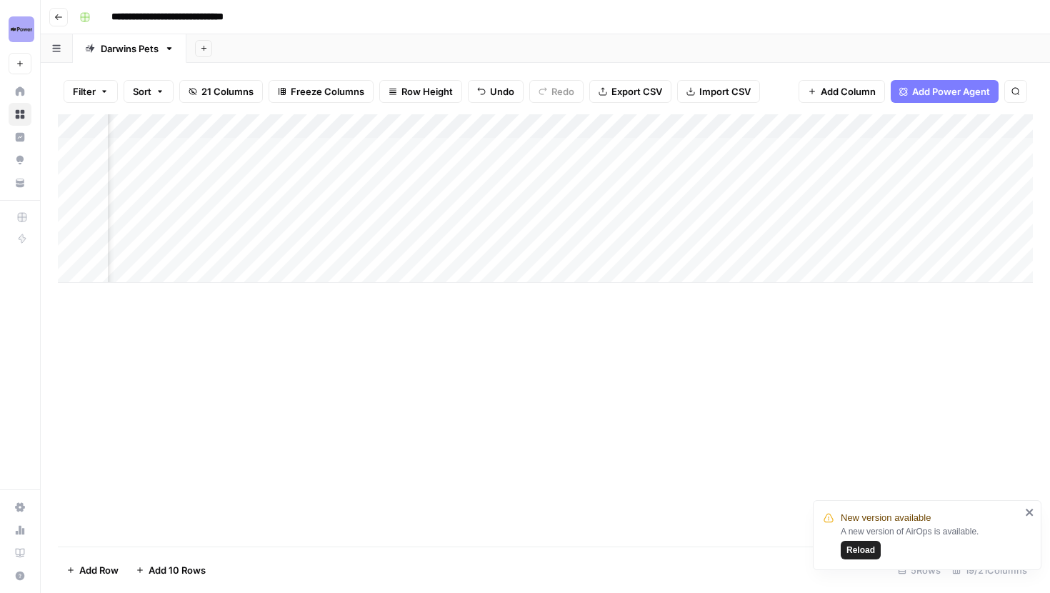
scroll to position [0, 461]
click at [823, 329] on div "Add Column" at bounding box center [545, 330] width 975 height 432
click at [717, 244] on div "Add Column" at bounding box center [545, 198] width 975 height 169
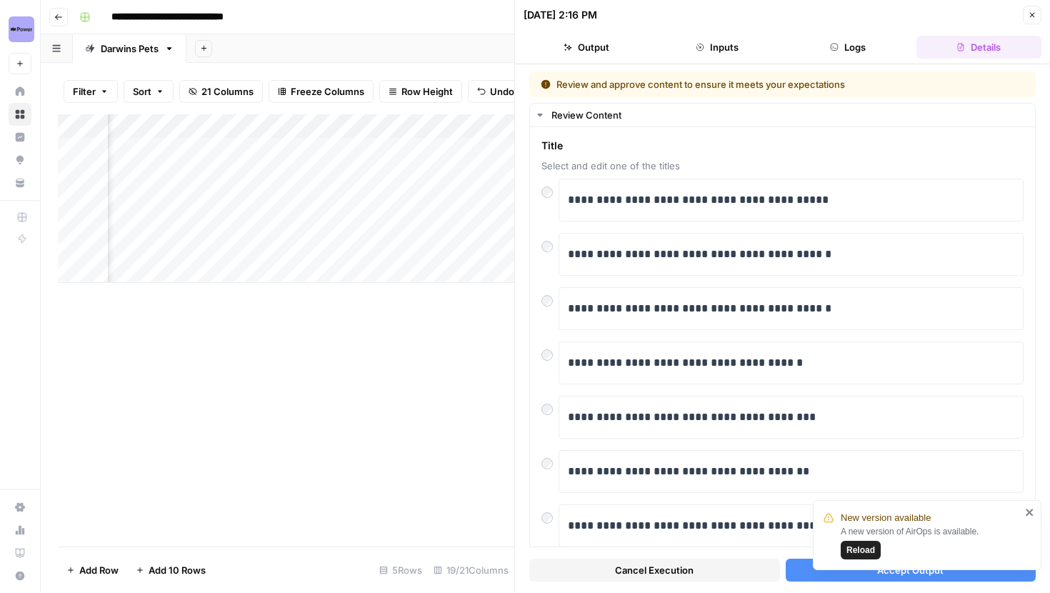
click at [1034, 512] on div "New version available A new version of AirOps is available. Reload" at bounding box center [927, 535] width 229 height 70
click at [1031, 510] on icon "close" at bounding box center [1029, 512] width 7 height 7
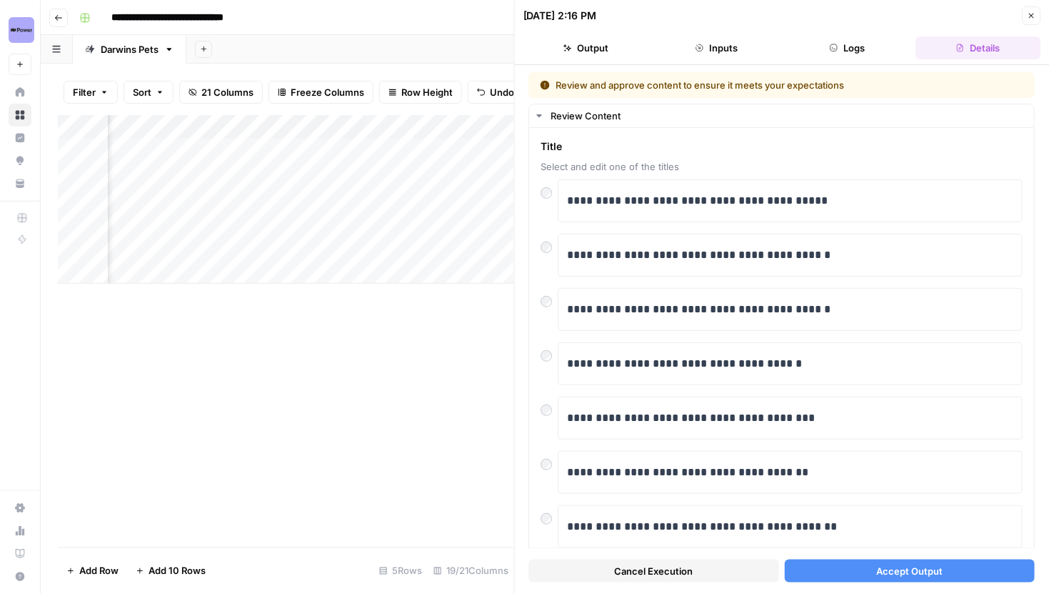
scroll to position [0, 461]
click at [1032, 20] on button "Close" at bounding box center [1031, 15] width 19 height 19
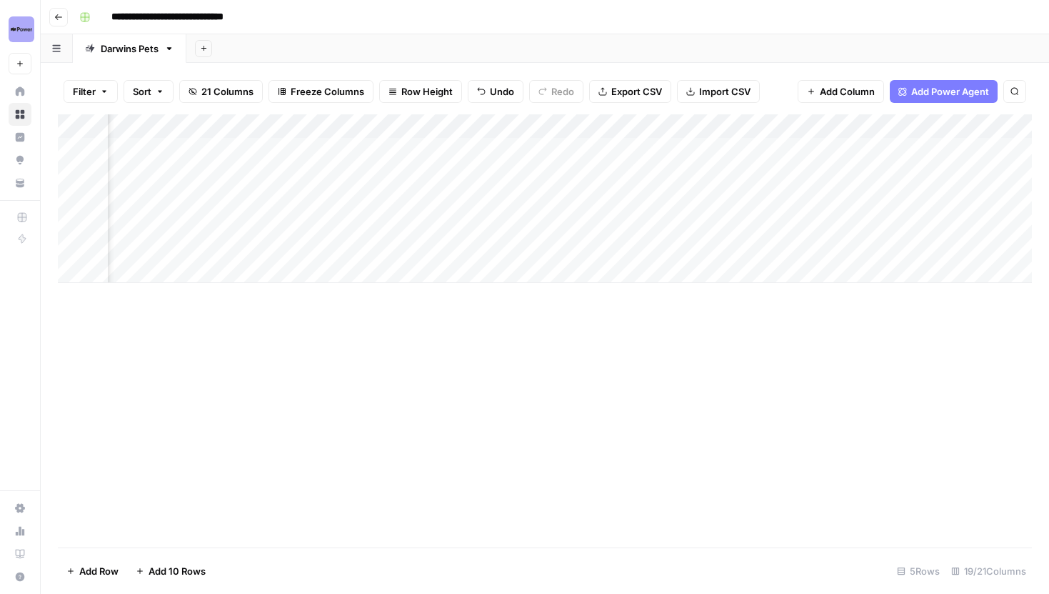
scroll to position [0, 461]
click at [656, 246] on div "Add Column" at bounding box center [545, 198] width 974 height 169
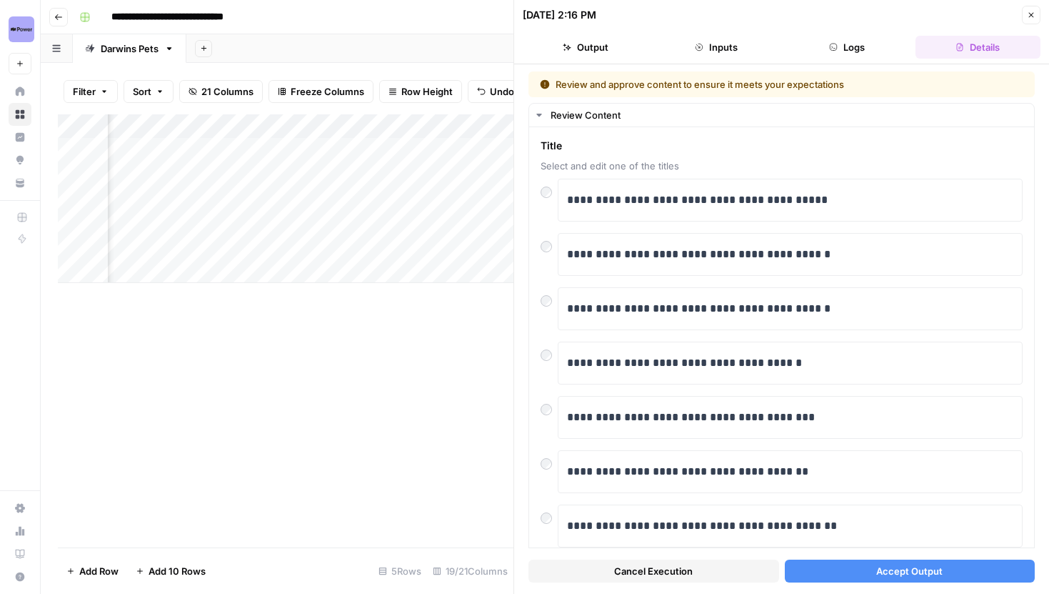
click at [1036, 21] on button "Close" at bounding box center [1031, 15] width 19 height 19
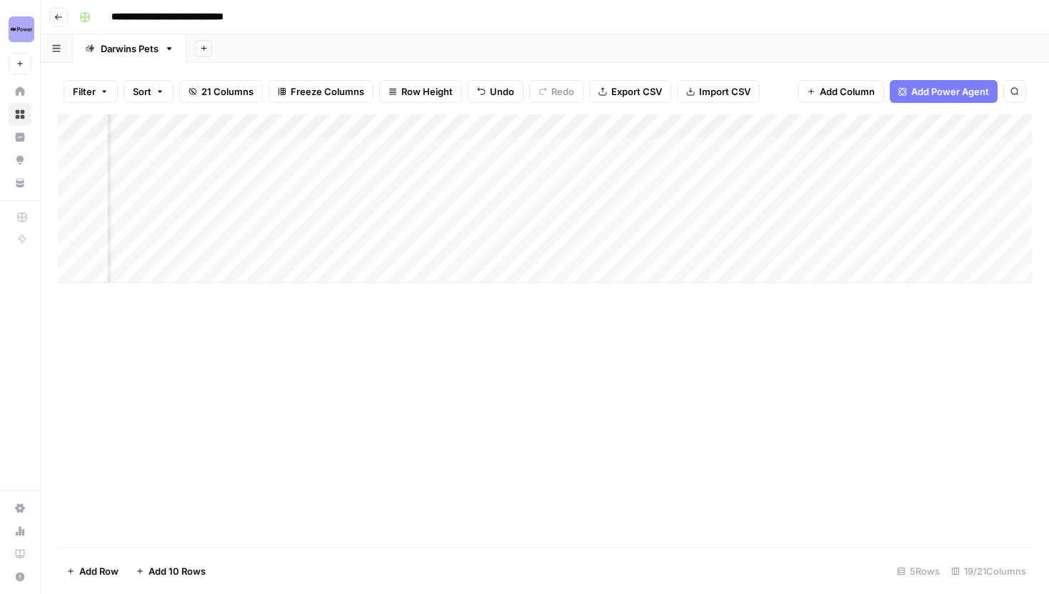
scroll to position [0, 883]
click at [564, 149] on div "Add Column" at bounding box center [545, 198] width 974 height 169
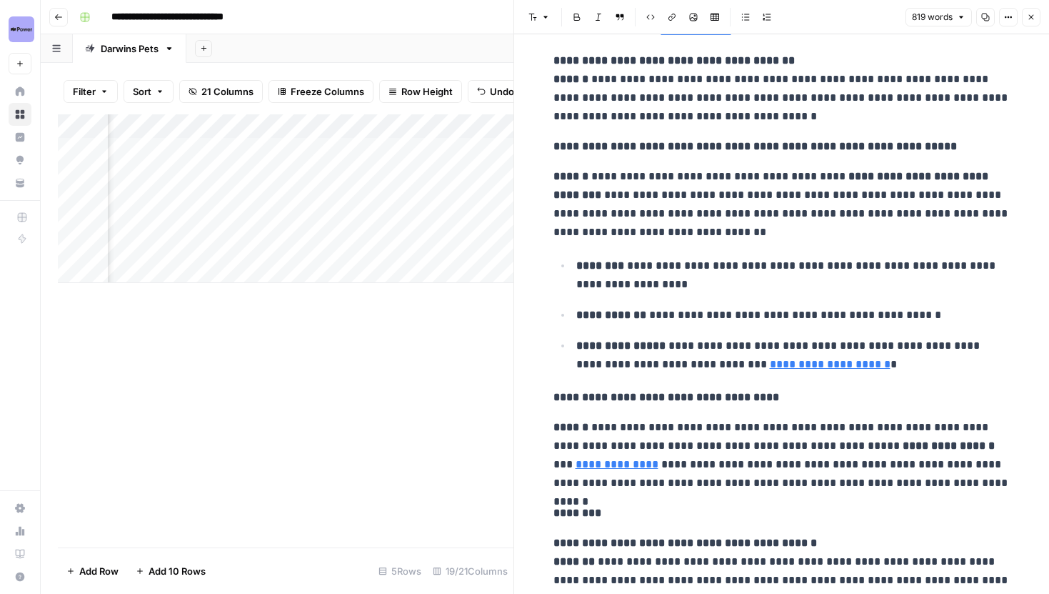
scroll to position [2015, 0]
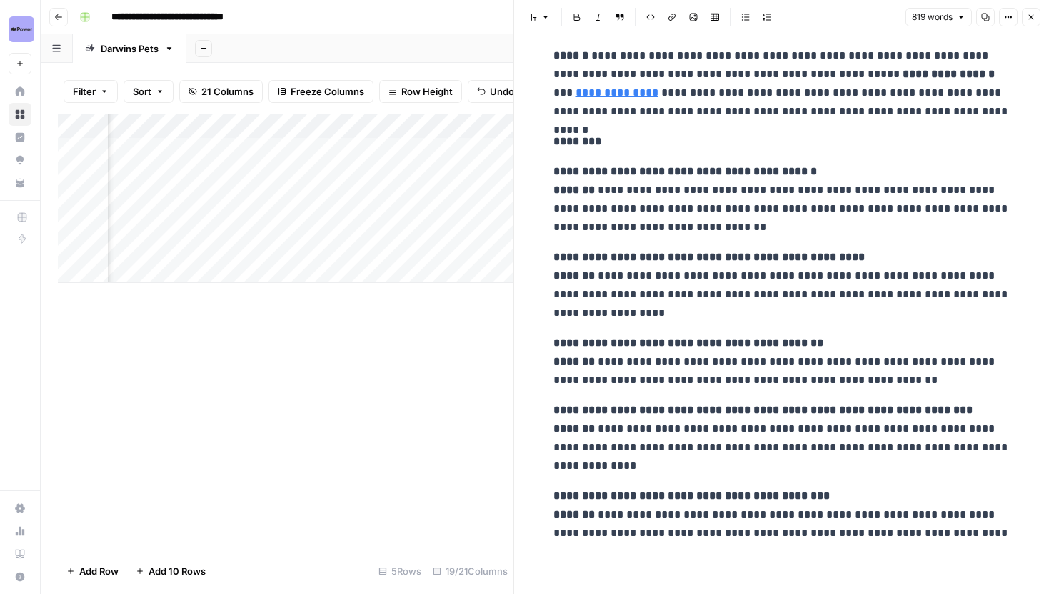
click at [1027, 16] on icon "button" at bounding box center [1031, 17] width 9 height 9
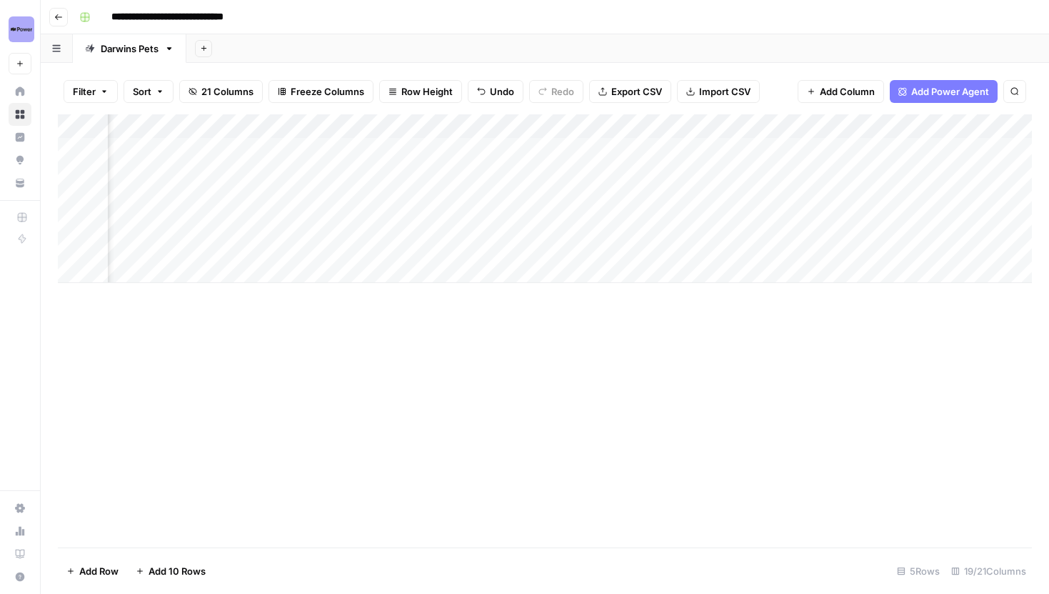
scroll to position [0, 932]
click at [899, 146] on div "Add Column" at bounding box center [545, 198] width 974 height 169
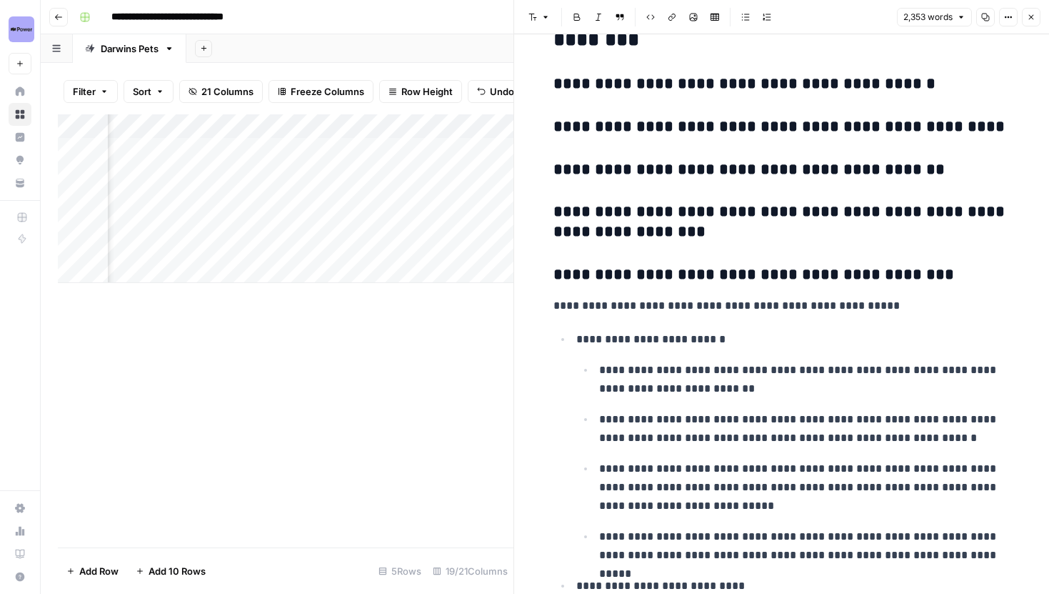
scroll to position [8629, 0]
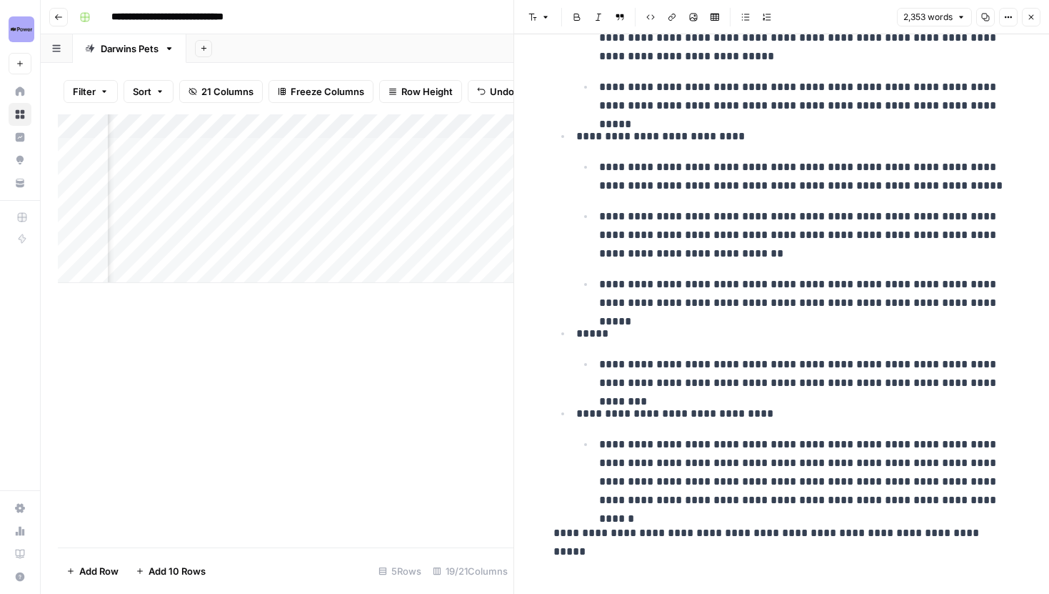
click at [1029, 23] on button "Close" at bounding box center [1031, 17] width 19 height 19
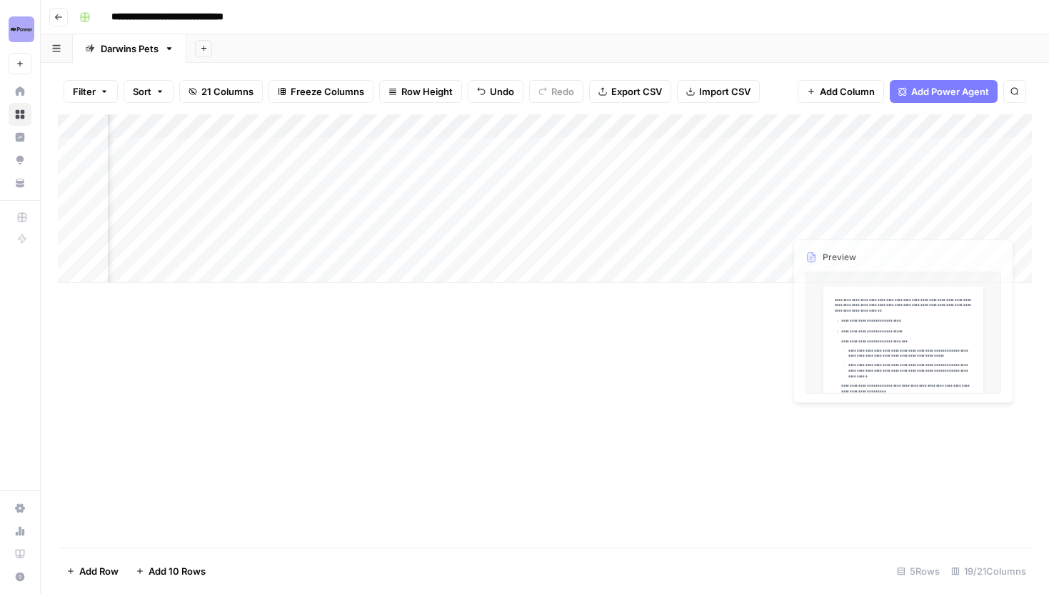
scroll to position [0, 1083]
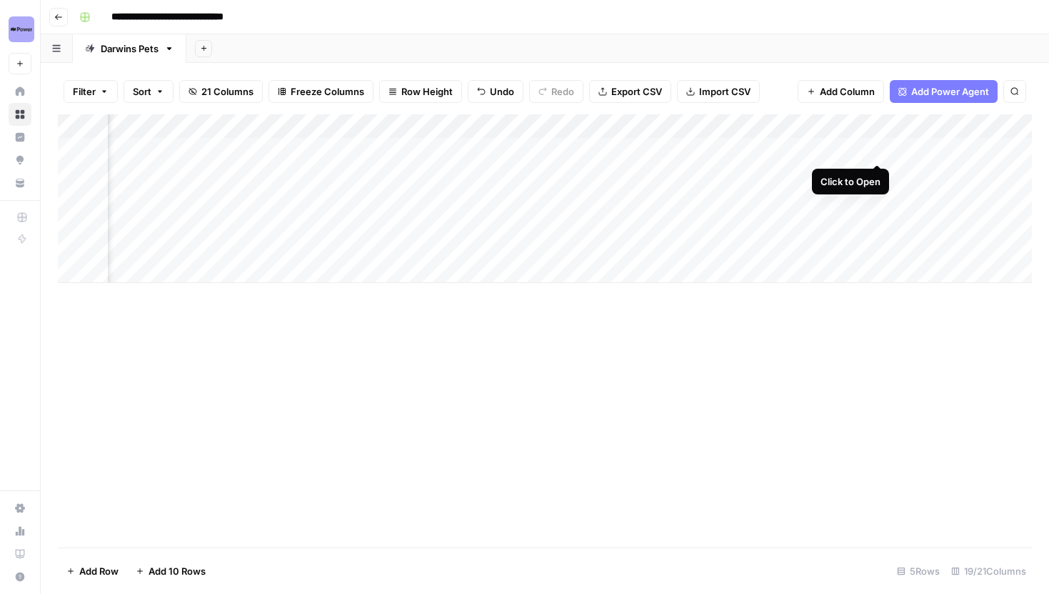
click at [877, 149] on div "Add Column" at bounding box center [545, 198] width 974 height 169
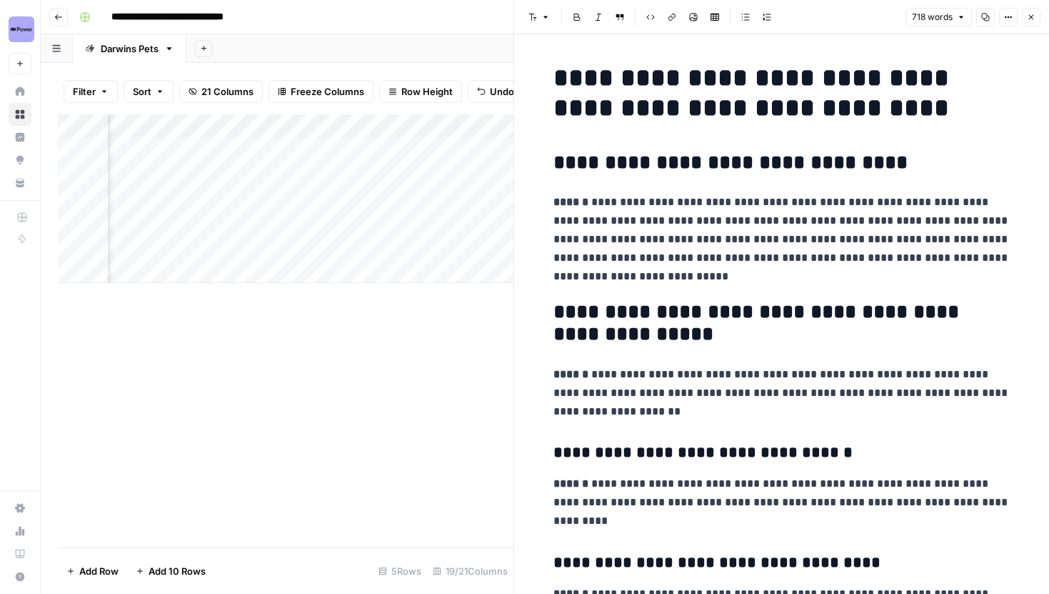
click at [1031, 18] on icon "button" at bounding box center [1031, 17] width 9 height 9
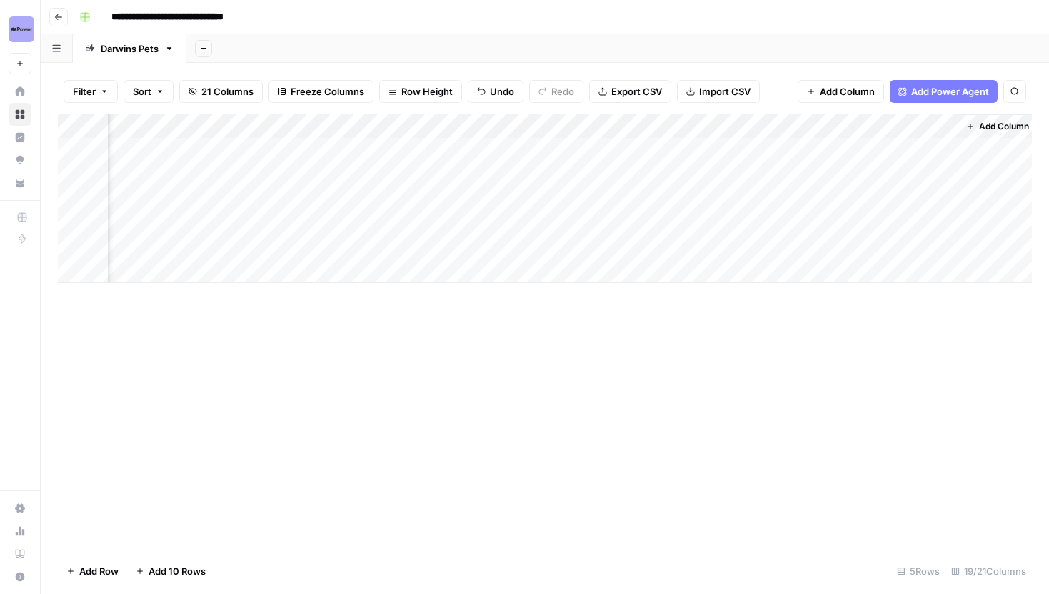
scroll to position [0, 1787]
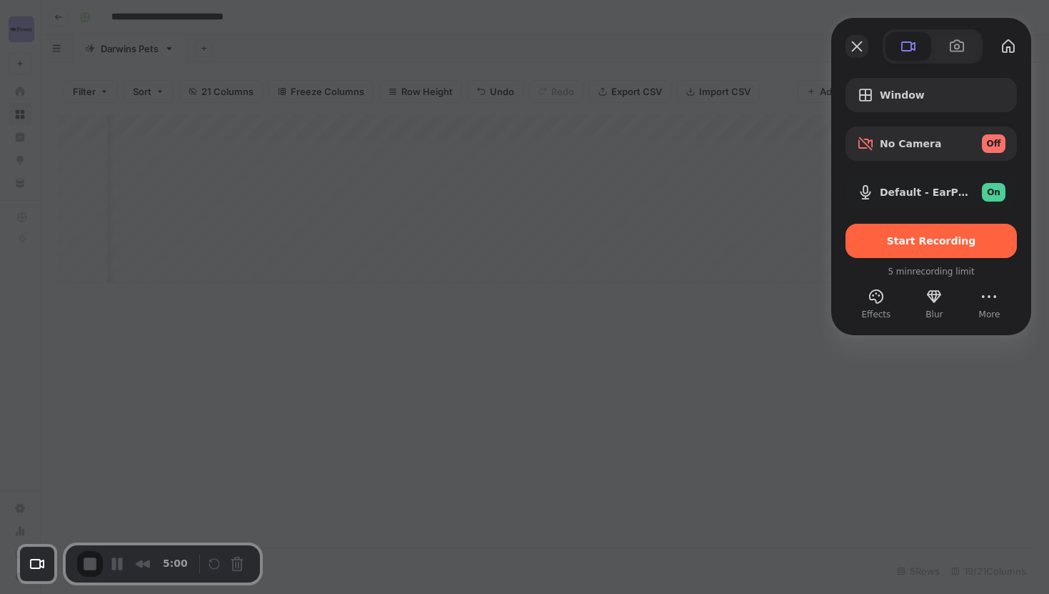
click at [854, 57] on button "Close" at bounding box center [857, 46] width 23 height 23
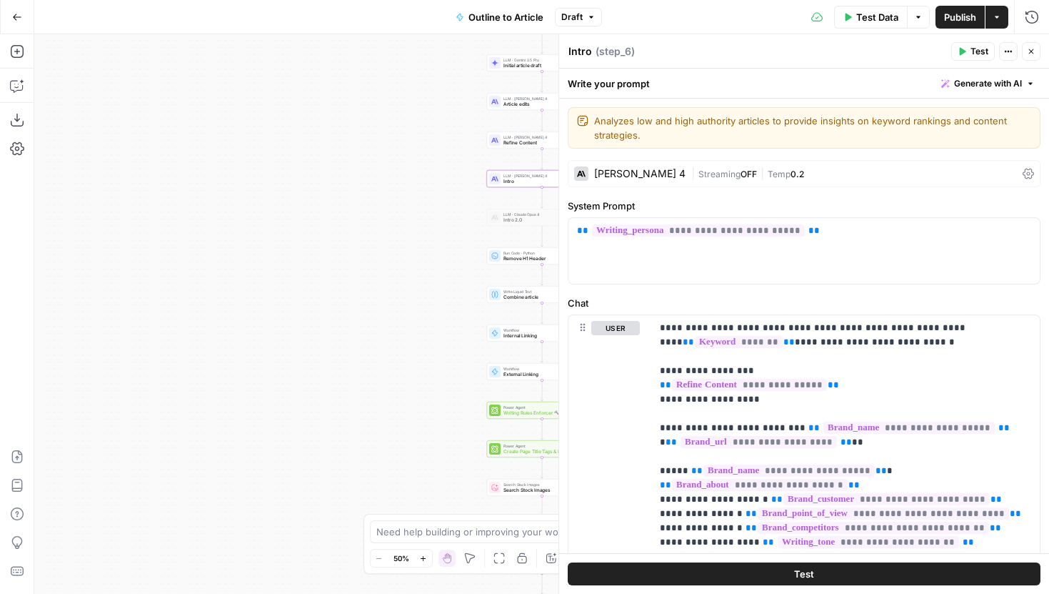
scroll to position [329, 0]
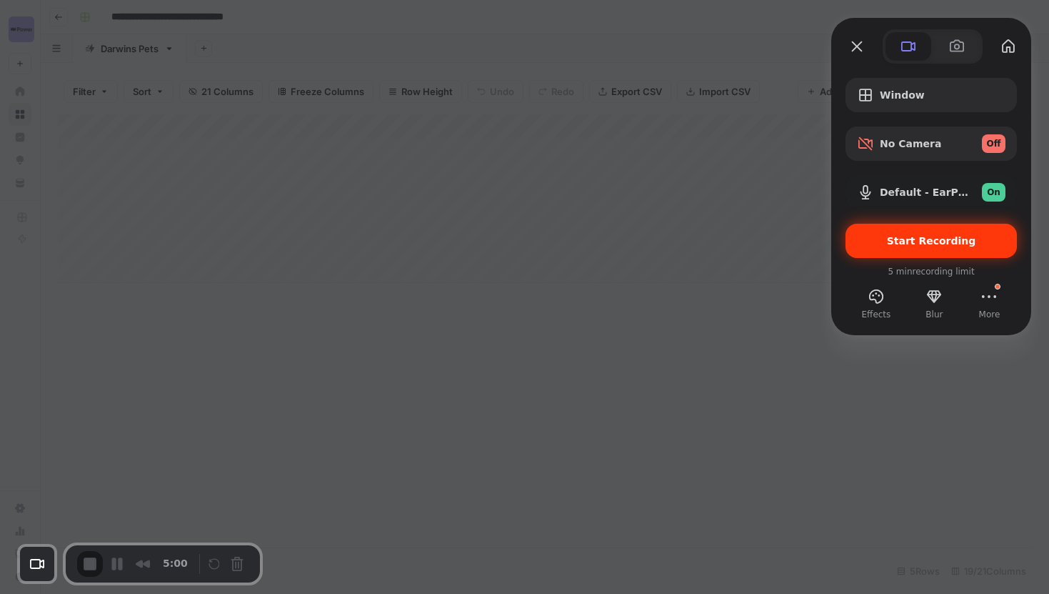
click at [944, 235] on span "Start Recording" at bounding box center [931, 240] width 89 height 11
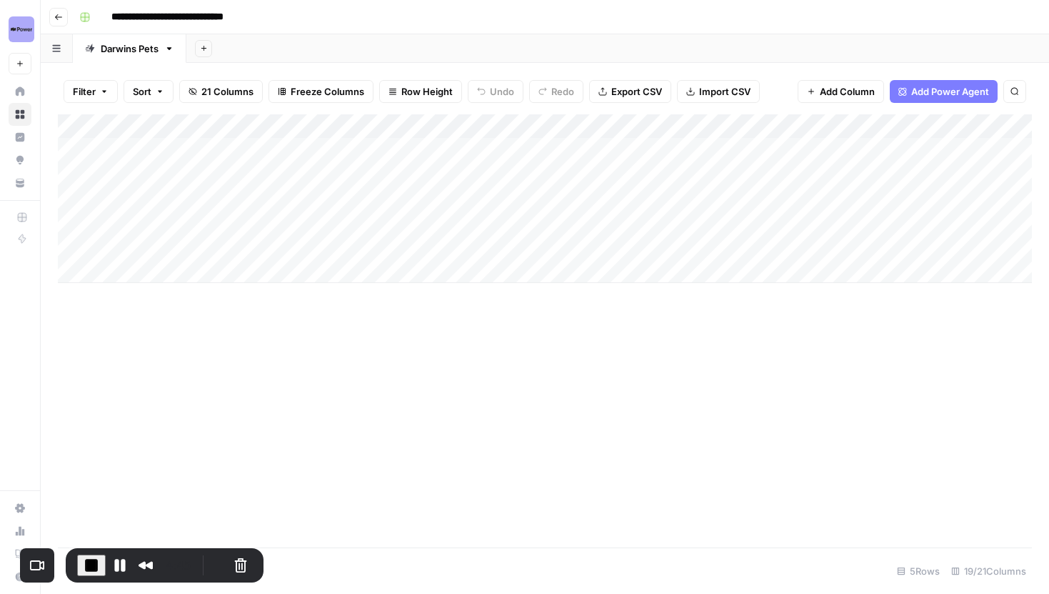
click at [150, 261] on div "Add Column" at bounding box center [545, 198] width 974 height 169
click at [132, 294] on div "Add Column" at bounding box center [545, 210] width 974 height 193
click at [130, 321] on div "Add Column" at bounding box center [545, 222] width 974 height 217
click at [144, 270] on div "Add Column" at bounding box center [545, 222] width 974 height 217
type textarea "**********"
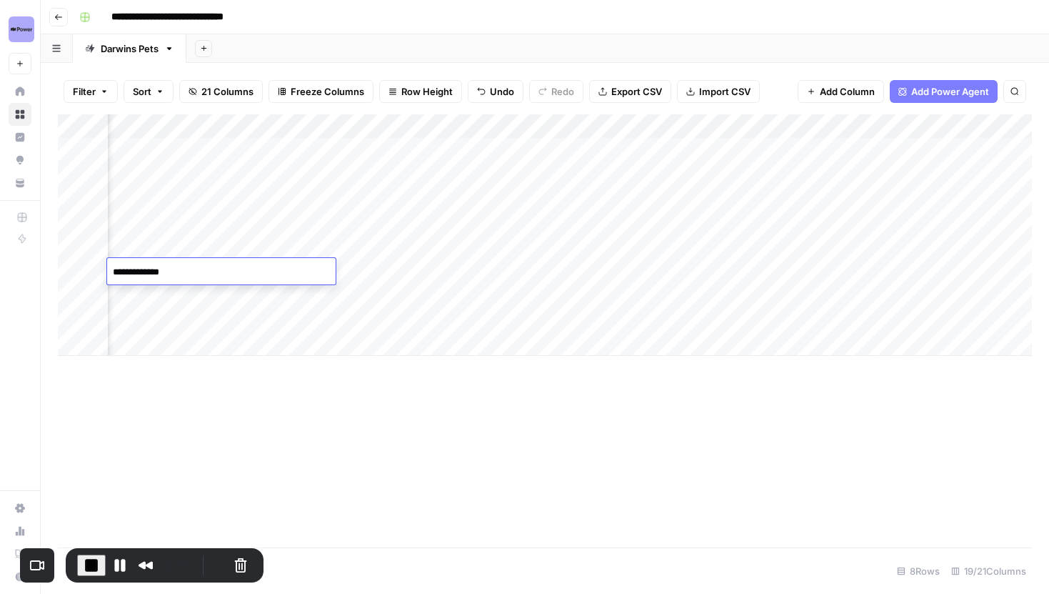
scroll to position [0, 359]
click at [245, 309] on div "Add Column" at bounding box center [545, 234] width 974 height 241
click at [242, 268] on div "Add Column" at bounding box center [545, 234] width 974 height 241
click at [214, 559] on button "Restart Recording" at bounding box center [217, 565] width 17 height 17
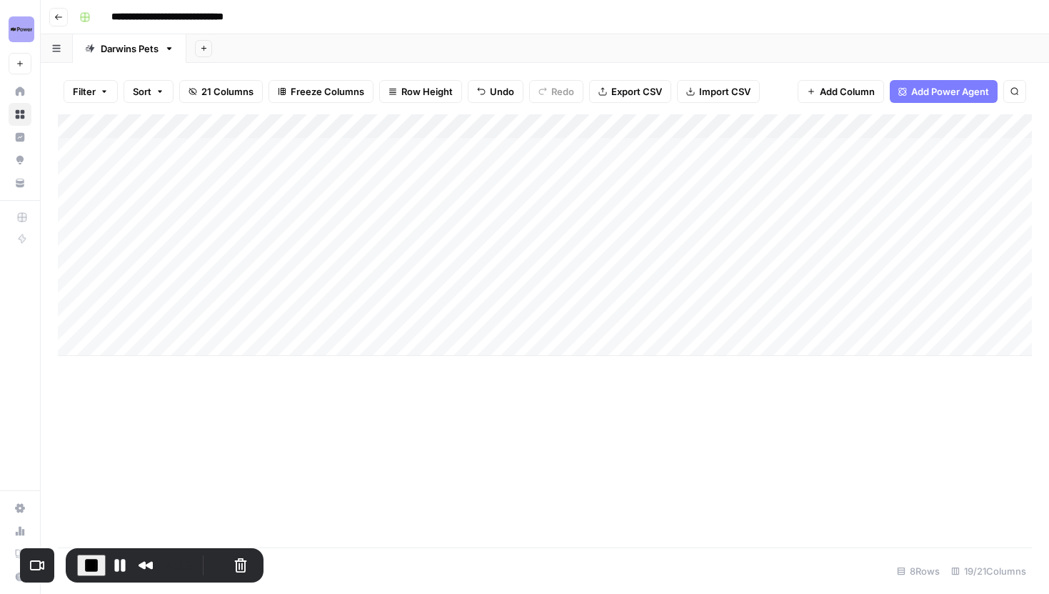
click at [386, 196] on div "Add Column" at bounding box center [545, 234] width 974 height 241
drag, startPoint x: 335, startPoint y: 201, endPoint x: 512, endPoint y: 200, distance: 177.2
click at [512, 200] on textarea "**********" at bounding box center [442, 199] width 229 height 20
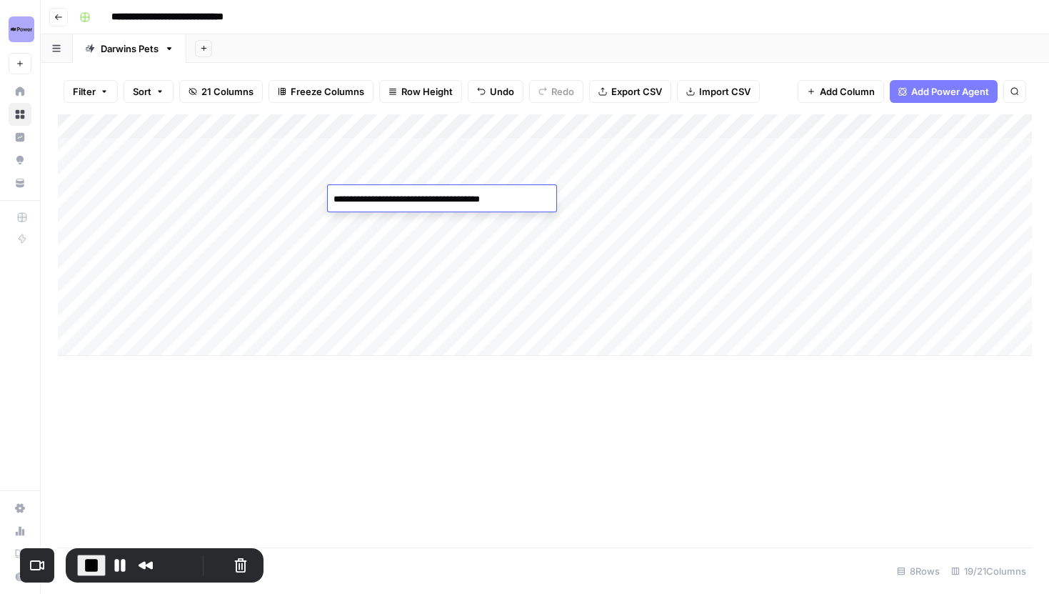
drag, startPoint x: 512, startPoint y: 200, endPoint x: 334, endPoint y: 197, distance: 178.6
click at [334, 197] on textarea "**********" at bounding box center [442, 199] width 229 height 20
click at [510, 191] on textarea "**********" at bounding box center [442, 199] width 229 height 20
click at [515, 196] on textarea "**********" at bounding box center [442, 199] width 229 height 20
drag, startPoint x: 331, startPoint y: 196, endPoint x: 521, endPoint y: 200, distance: 189.3
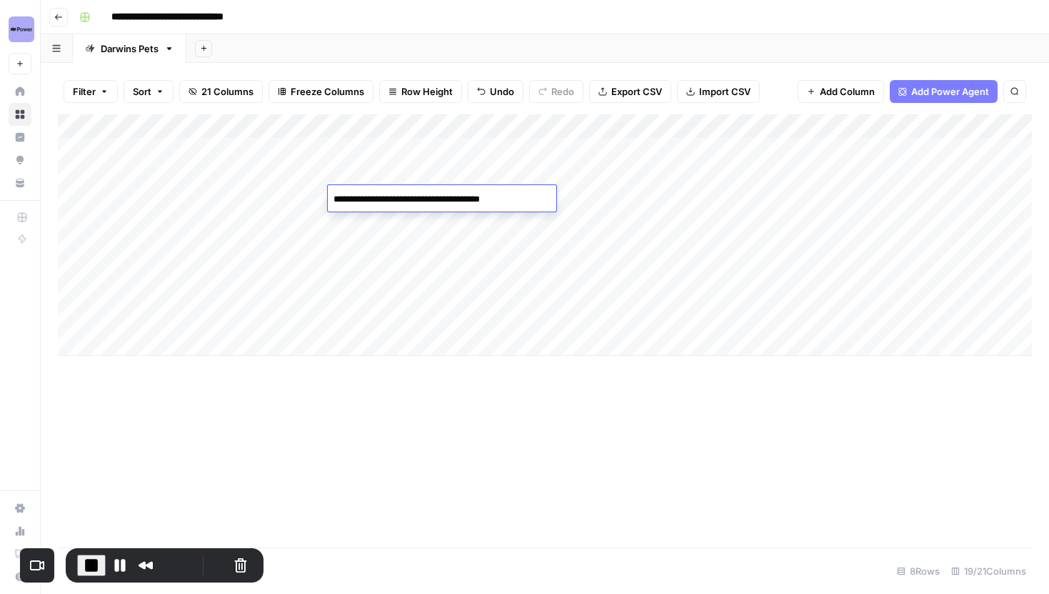
click at [521, 200] on textarea "**********" at bounding box center [442, 199] width 229 height 20
type textarea "**********"
drag, startPoint x: 522, startPoint y: 202, endPoint x: 320, endPoint y: 201, distance: 202.2
click at [320, 201] on body "**********" at bounding box center [524, 297] width 1049 height 594
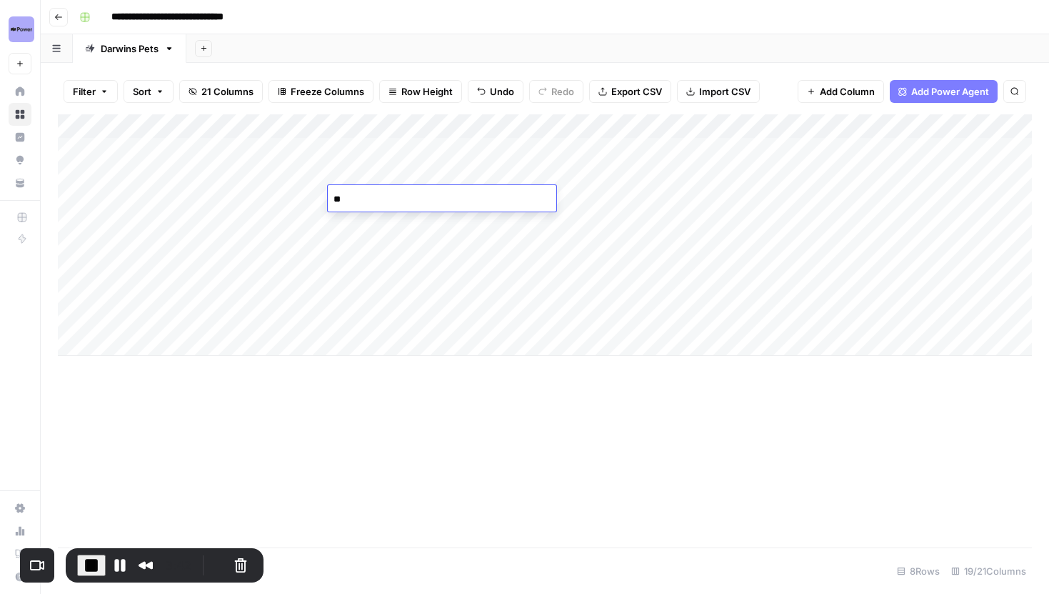
type textarea "*"
click at [547, 248] on div "Add Column" at bounding box center [545, 234] width 974 height 241
click at [538, 195] on div "Add Column" at bounding box center [545, 234] width 974 height 241
click at [669, 146] on div "Add Column" at bounding box center [545, 234] width 974 height 241
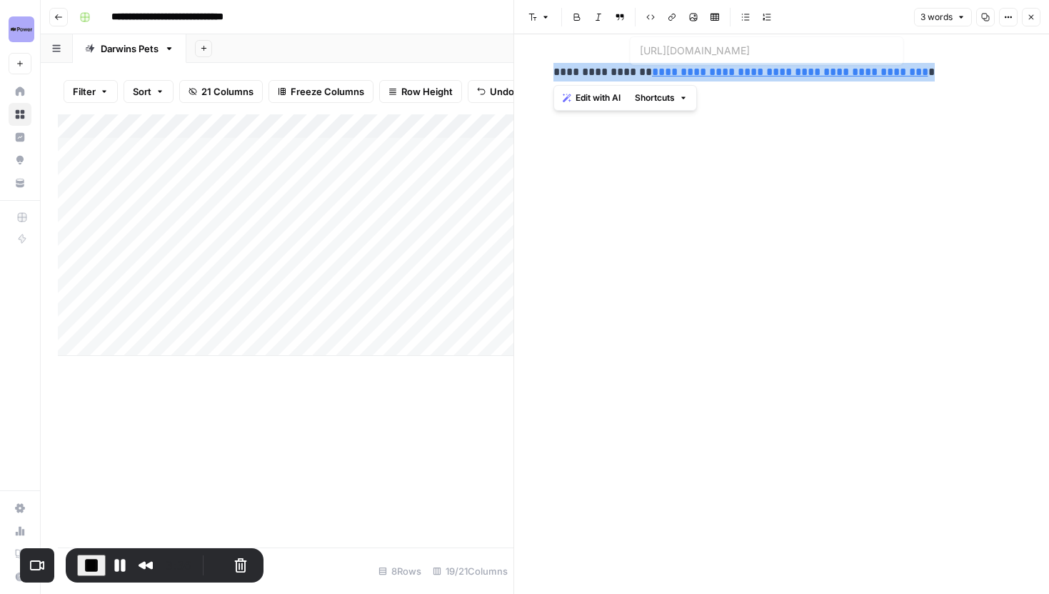
drag, startPoint x: 552, startPoint y: 73, endPoint x: 1004, endPoint y: 72, distance: 452.9
click at [1004, 72] on div "**********" at bounding box center [782, 72] width 474 height 30
click at [1004, 72] on p "**********" at bounding box center [782, 72] width 457 height 19
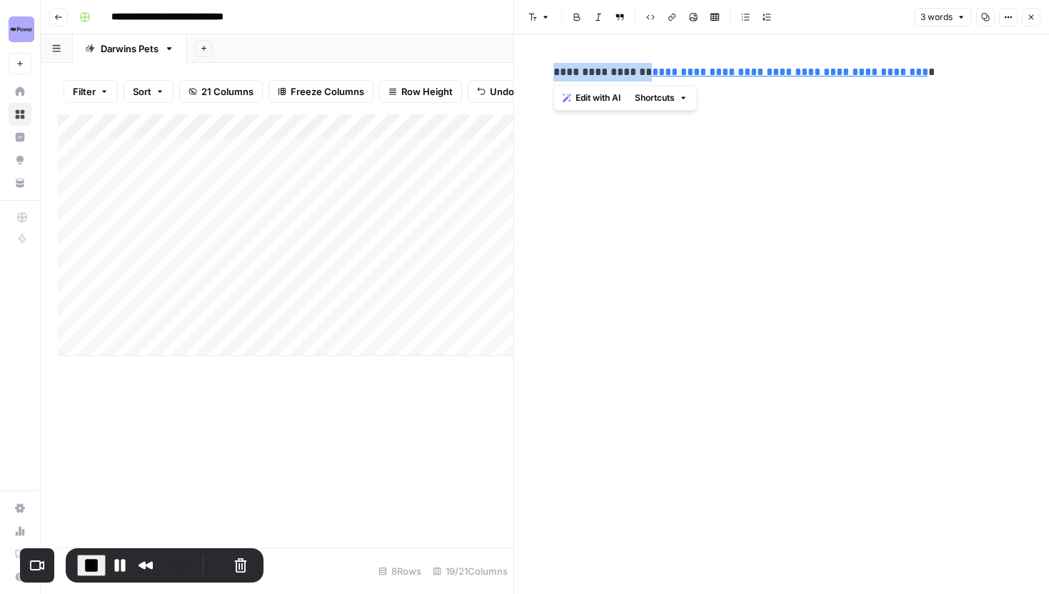
drag, startPoint x: 554, startPoint y: 71, endPoint x: 636, endPoint y: 71, distance: 82.2
click at [636, 71] on p "**********" at bounding box center [782, 72] width 457 height 19
click at [556, 69] on p "**********" at bounding box center [782, 72] width 457 height 19
drag, startPoint x: 636, startPoint y: 71, endPoint x: 932, endPoint y: 76, distance: 295.8
click at [932, 76] on p "**********" at bounding box center [782, 72] width 457 height 19
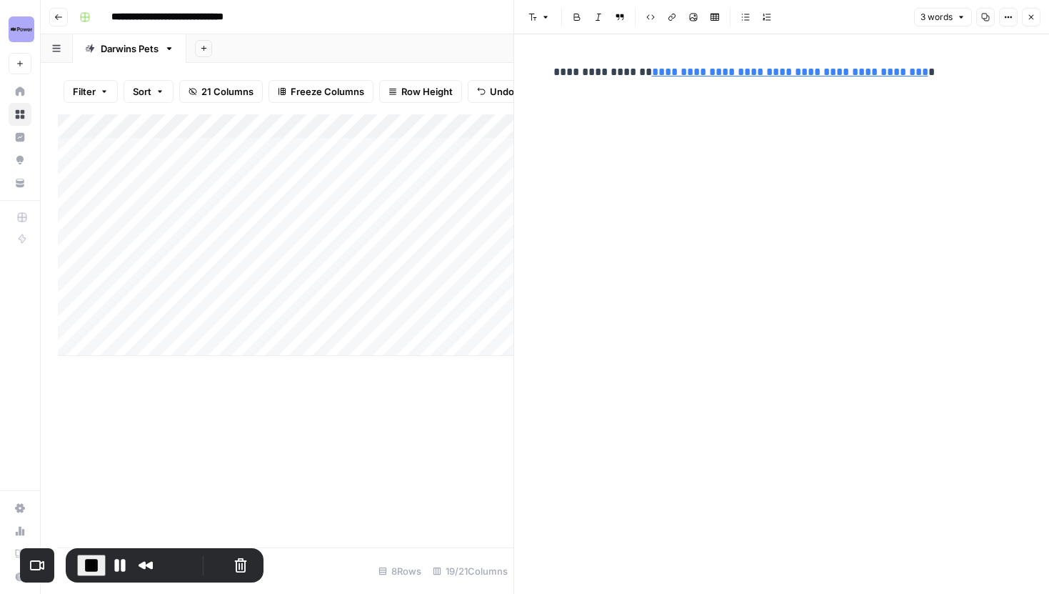
click at [932, 76] on p "**********" at bounding box center [782, 72] width 457 height 19
click at [1033, 14] on icon "button" at bounding box center [1031, 17] width 9 height 9
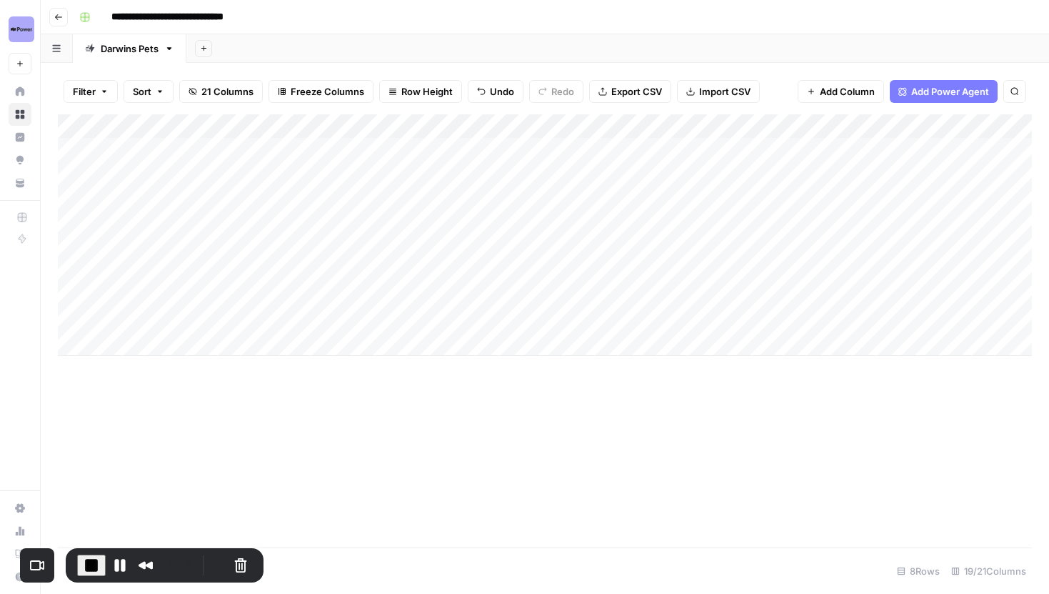
click at [680, 171] on div "Add Column" at bounding box center [545, 234] width 974 height 241
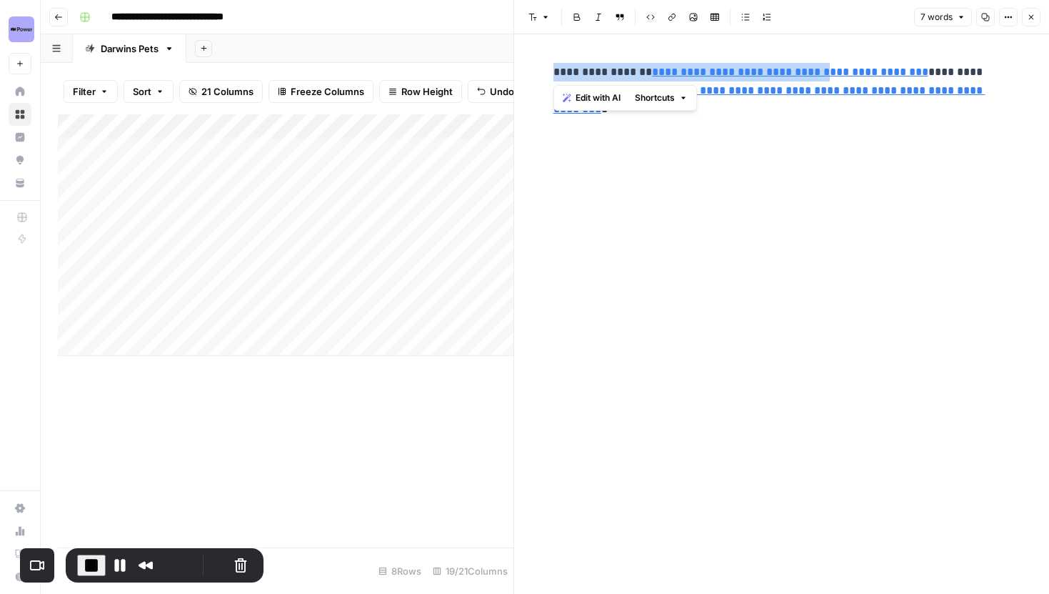
type input "https://www.darwinspet.com/product/prescription-meals-for-cats/"
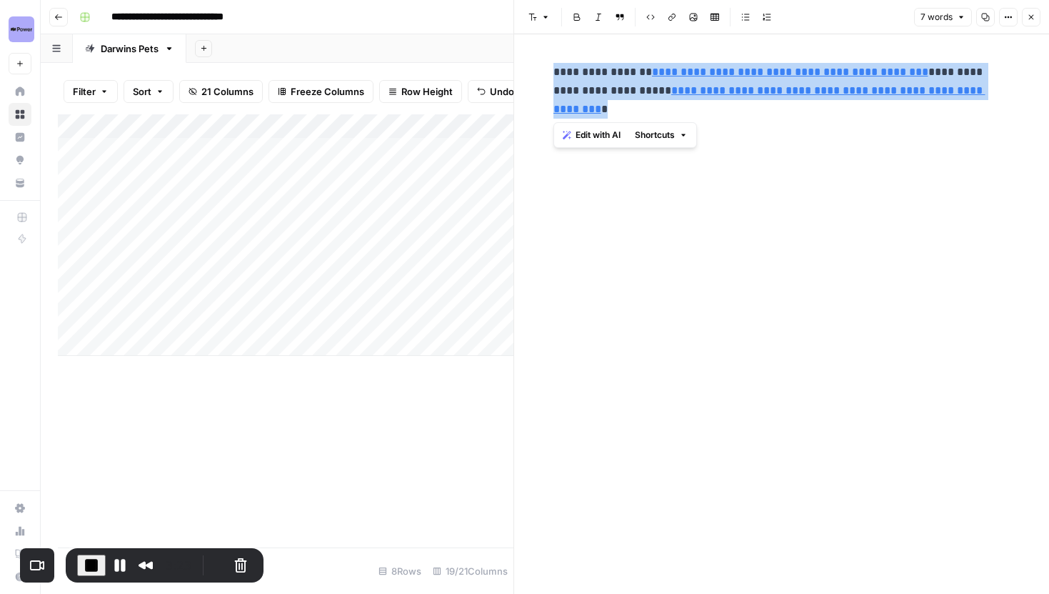
drag, startPoint x: 552, startPoint y: 73, endPoint x: 807, endPoint y: 120, distance: 258.7
click at [807, 120] on div "**********" at bounding box center [782, 90] width 474 height 67
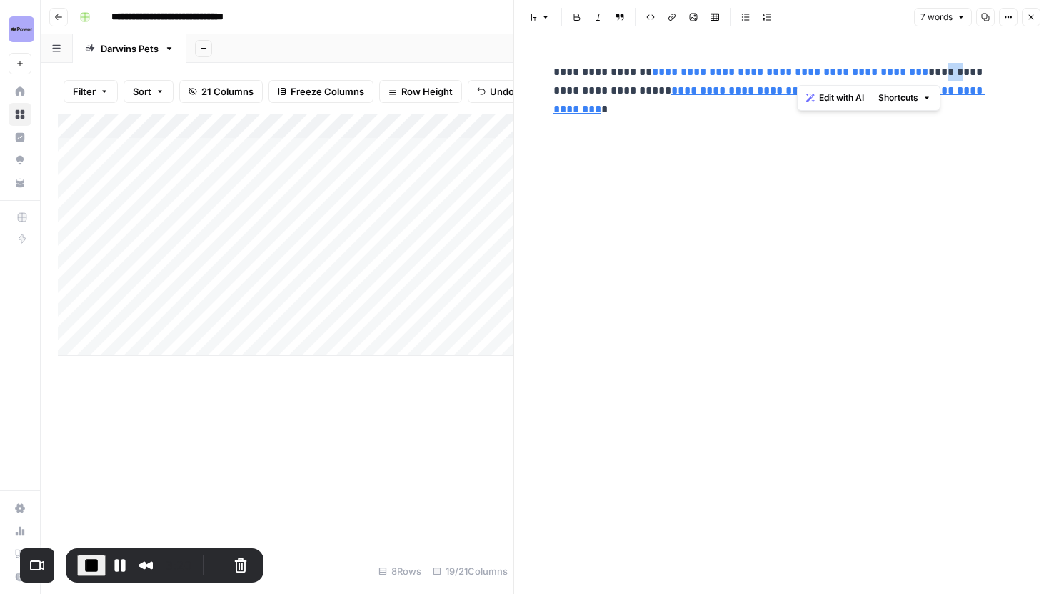
drag, startPoint x: 927, startPoint y: 74, endPoint x: 941, endPoint y: 74, distance: 14.3
click at [941, 74] on p "**********" at bounding box center [782, 91] width 457 height 56
click at [701, 100] on p "**********" at bounding box center [782, 91] width 457 height 56
type input "https://www.darwinspet.com/product/prescription-meals-for-cats/"
click at [1036, 14] on button "Close" at bounding box center [1031, 17] width 19 height 19
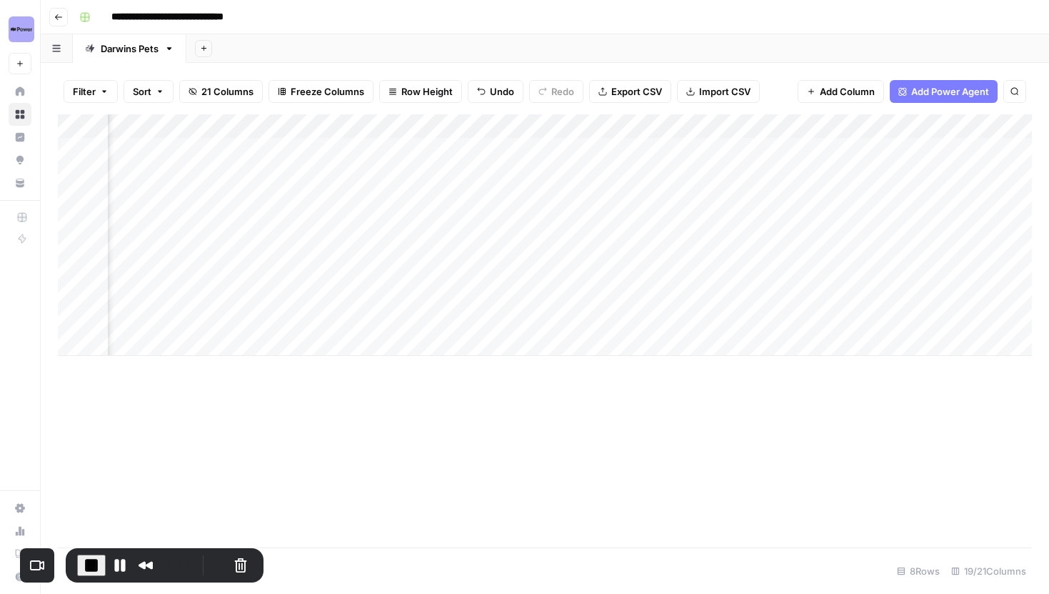
scroll to position [0, 1007]
click at [950, 146] on div "Add Column" at bounding box center [545, 234] width 974 height 241
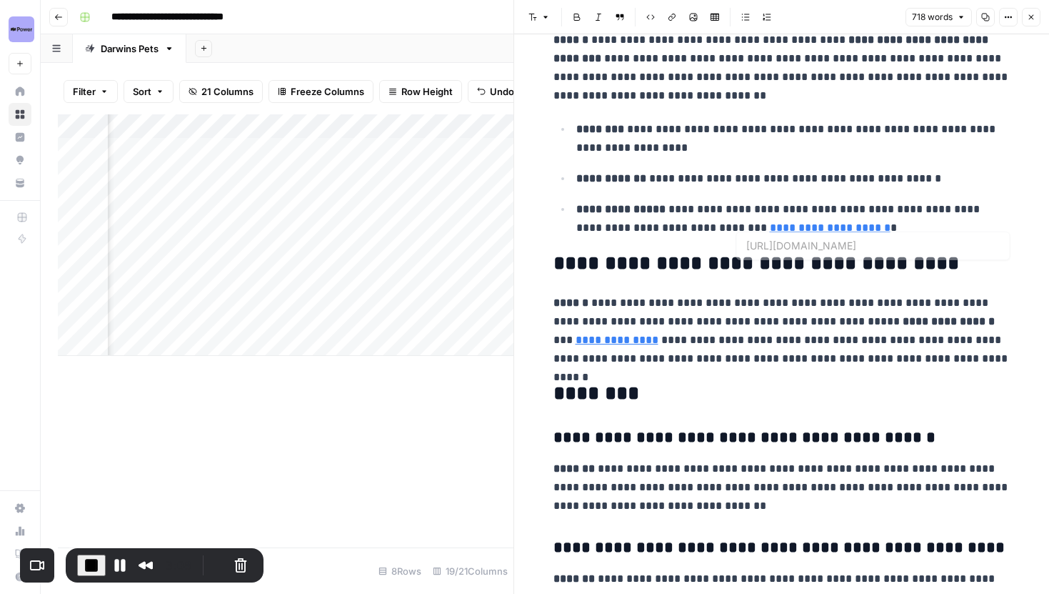
scroll to position [1392, 0]
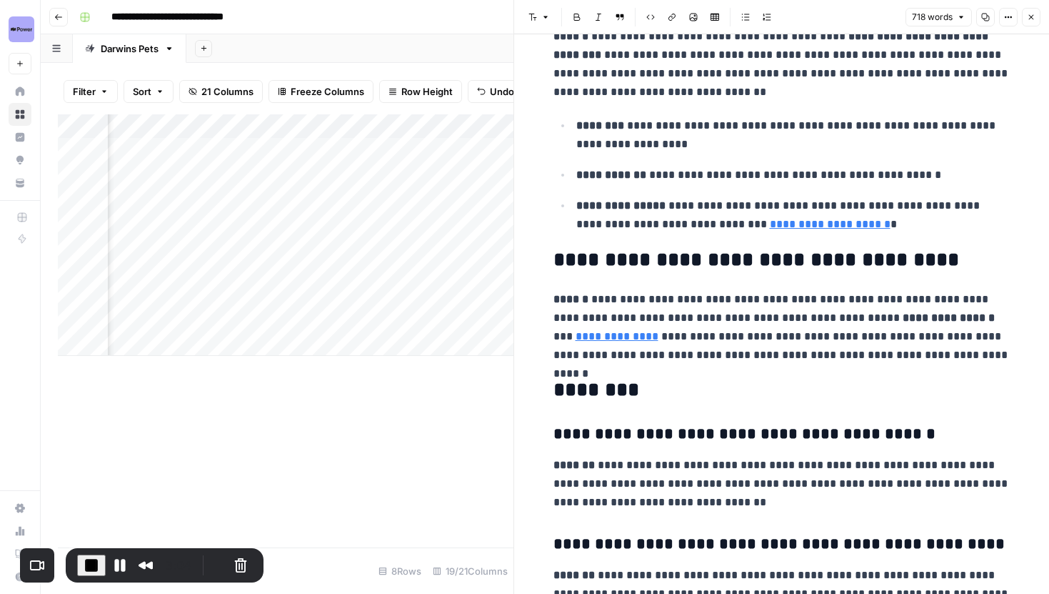
click at [1032, 22] on button "Close" at bounding box center [1031, 17] width 19 height 19
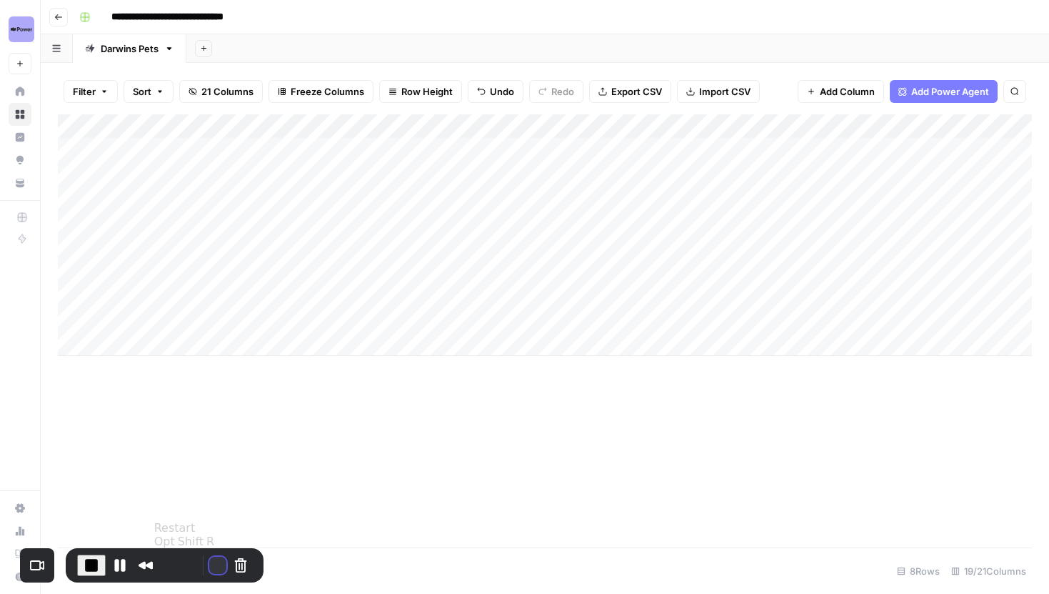
click at [209, 561] on button "Restart Recording" at bounding box center [217, 565] width 17 height 17
click at [367, 203] on div "Add Column" at bounding box center [545, 234] width 974 height 241
click at [367, 202] on div "Add Column" at bounding box center [545, 234] width 974 height 241
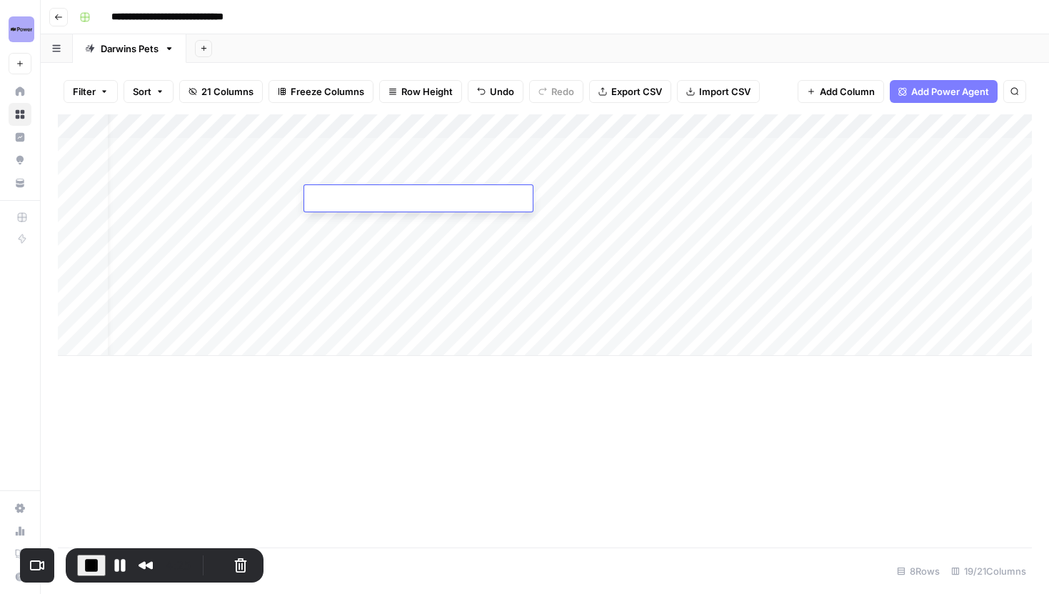
click at [367, 202] on textarea at bounding box center [418, 199] width 229 height 20
click at [361, 196] on textarea at bounding box center [418, 199] width 229 height 20
drag, startPoint x: 310, startPoint y: 199, endPoint x: 485, endPoint y: 199, distance: 175.0
click at [485, 199] on textarea "**********" at bounding box center [418, 199] width 229 height 20
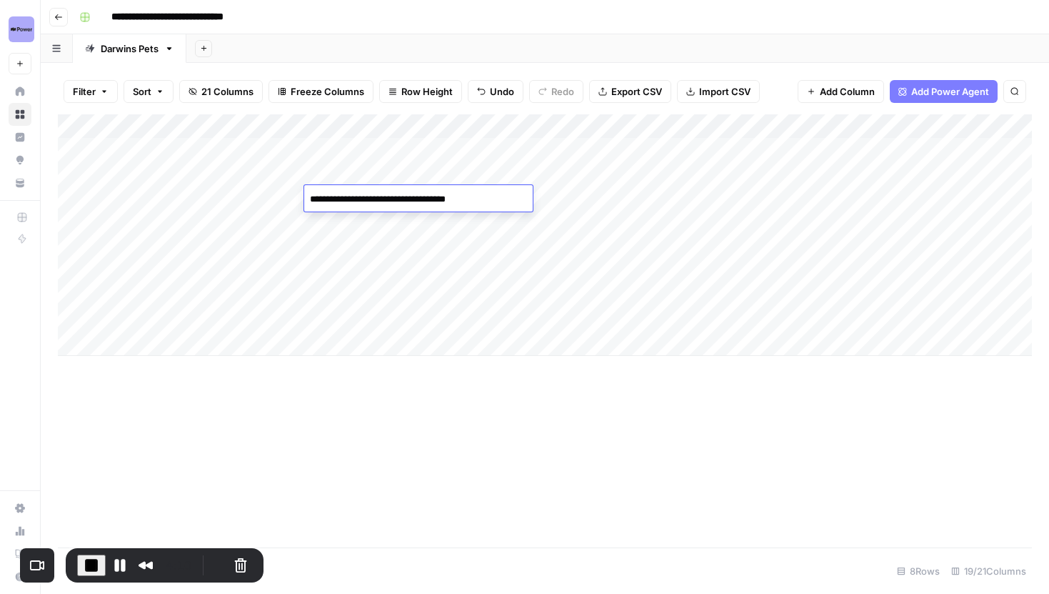
click at [485, 199] on textarea "**********" at bounding box center [418, 199] width 229 height 20
click at [375, 199] on textarea "**********" at bounding box center [418, 199] width 229 height 20
click at [481, 199] on textarea "**********" at bounding box center [418, 199] width 229 height 20
drag, startPoint x: 486, startPoint y: 199, endPoint x: 283, endPoint y: 199, distance: 202.9
click at [283, 199] on body "**********" at bounding box center [524, 297] width 1049 height 594
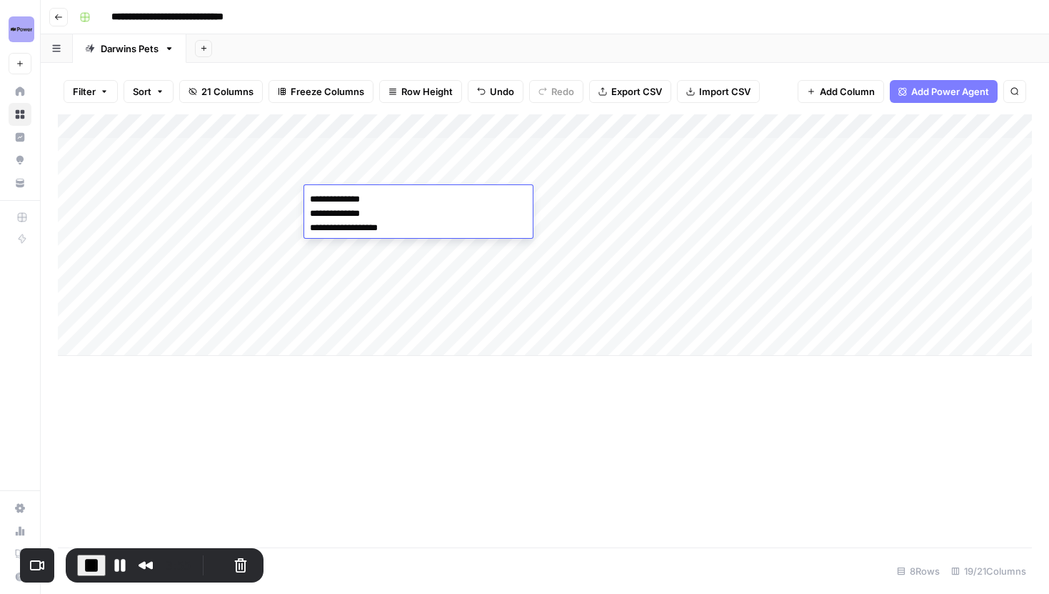
type textarea "**********"
click at [386, 194] on div "Add Column" at bounding box center [545, 234] width 974 height 241
click at [260, 271] on div "Add Column" at bounding box center [545, 234] width 974 height 241
click at [409, 199] on div "Add Column" at bounding box center [545, 234] width 974 height 241
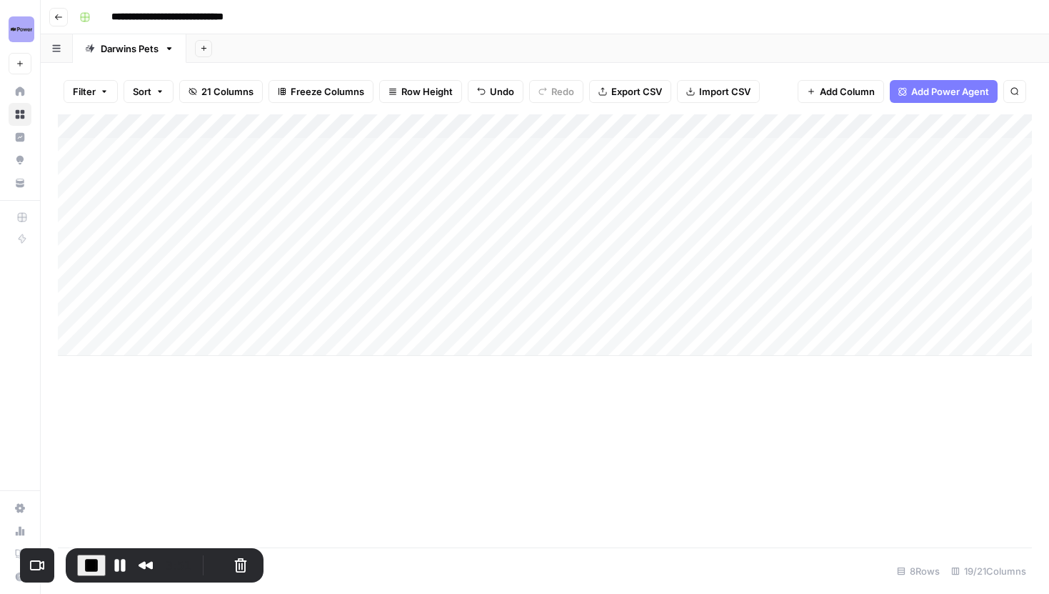
click at [409, 199] on div "Add Column" at bounding box center [545, 234] width 974 height 241
click at [417, 260] on div "Add Column" at bounding box center [545, 234] width 974 height 241
click at [679, 151] on div "Add Column" at bounding box center [545, 234] width 974 height 241
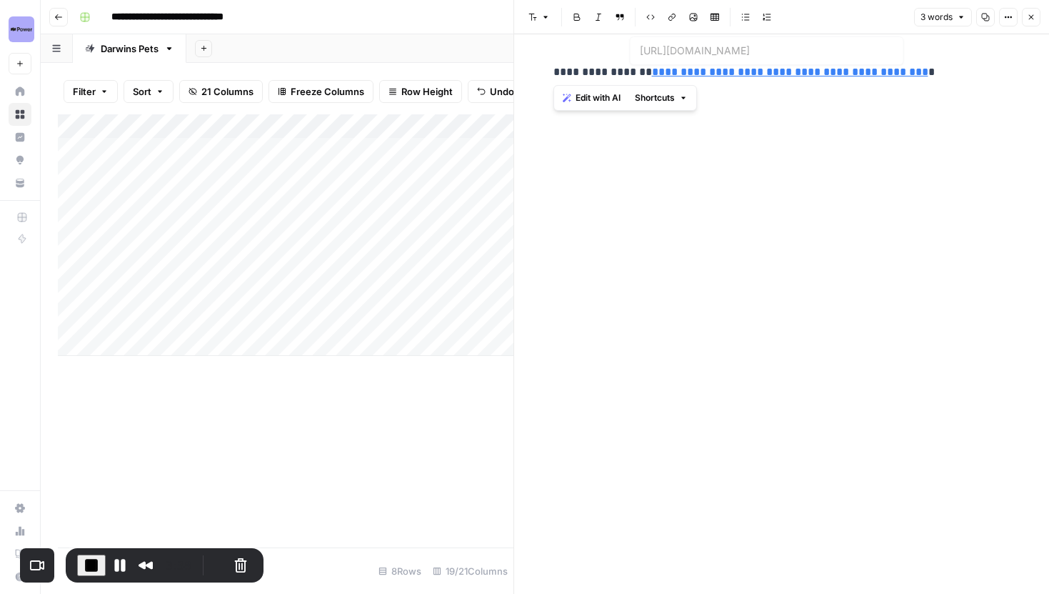
drag, startPoint x: 554, startPoint y: 68, endPoint x: 944, endPoint y: 66, distance: 390.8
click at [944, 66] on p "**********" at bounding box center [782, 72] width 457 height 19
drag, startPoint x: 553, startPoint y: 74, endPoint x: 938, endPoint y: 63, distance: 385.2
click at [938, 63] on p "**********" at bounding box center [782, 72] width 457 height 19
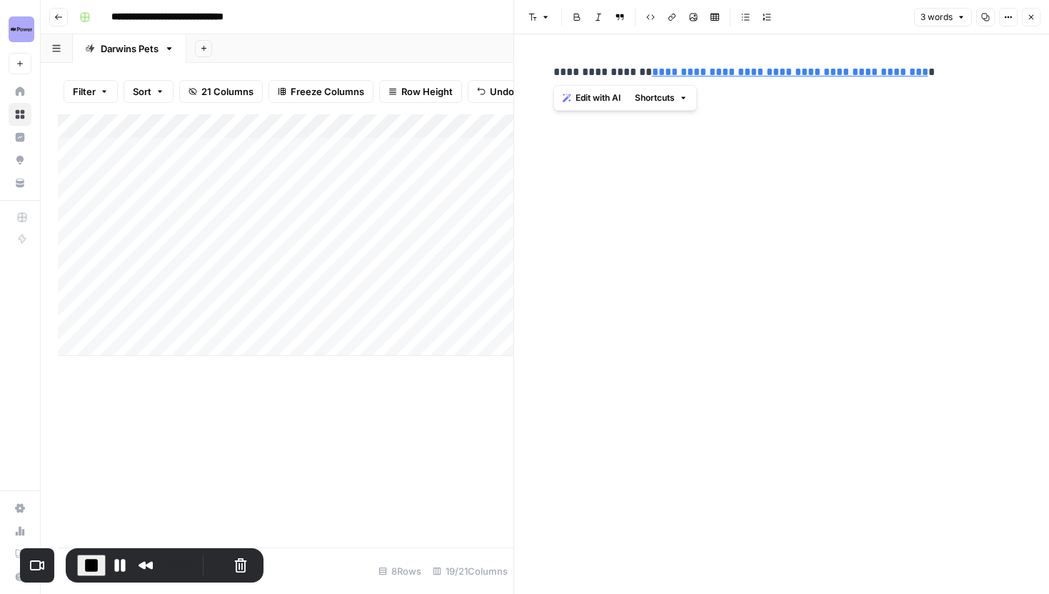
click at [938, 63] on p "**********" at bounding box center [782, 72] width 457 height 19
click at [554, 74] on p "**********" at bounding box center [782, 72] width 457 height 19
click at [940, 81] on p "**********" at bounding box center [782, 72] width 457 height 19
drag, startPoint x: 926, startPoint y: 72, endPoint x: 634, endPoint y: 73, distance: 291.5
click at [634, 73] on p "**********" at bounding box center [782, 72] width 457 height 19
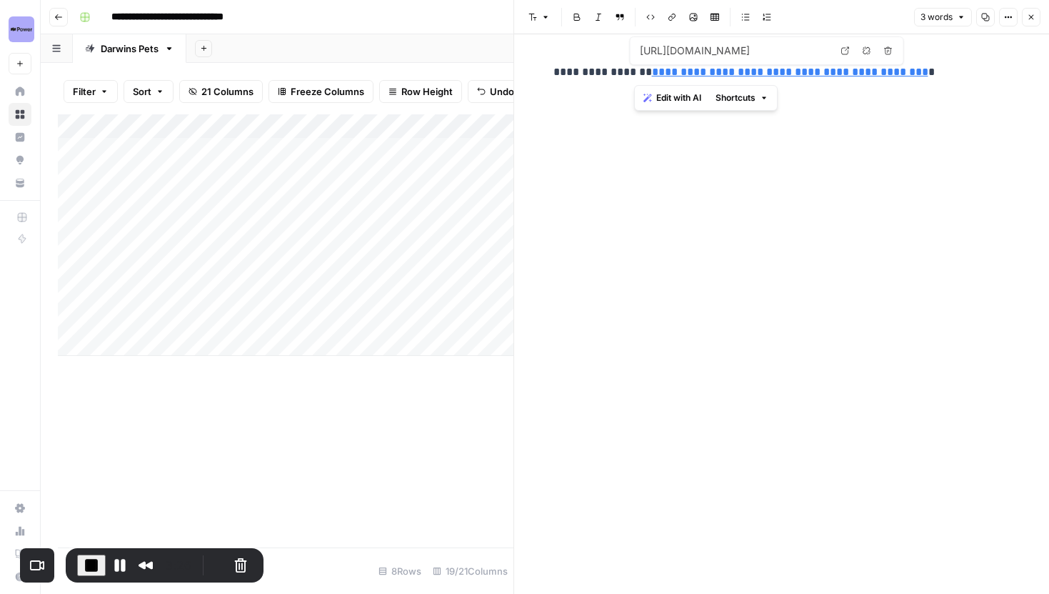
click at [946, 82] on div "**********" at bounding box center [782, 72] width 474 height 30
click at [1029, 16] on icon "button" at bounding box center [1031, 17] width 9 height 9
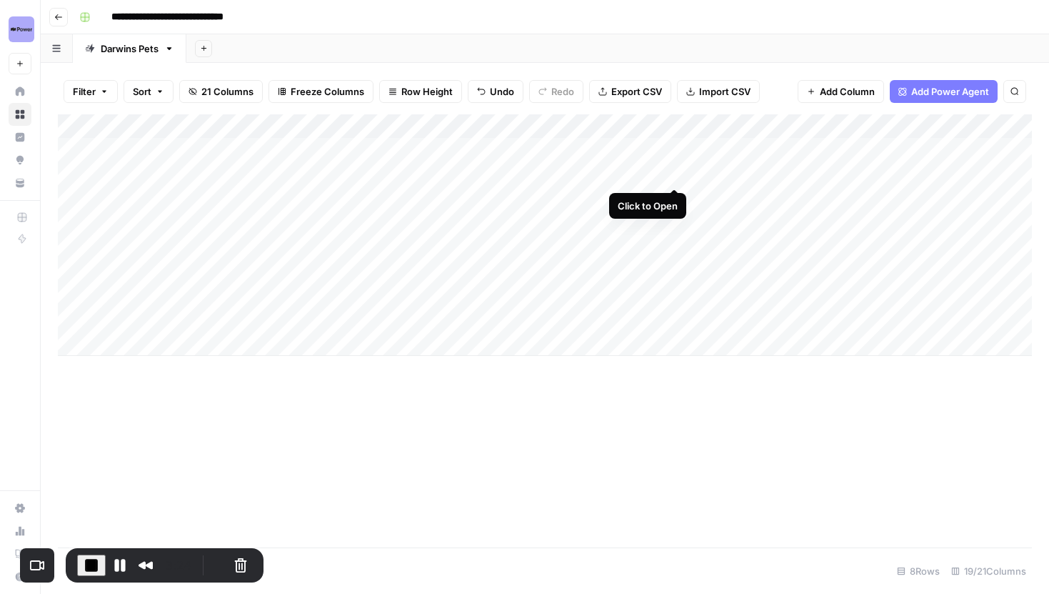
click at [673, 171] on div "Add Column" at bounding box center [545, 234] width 974 height 241
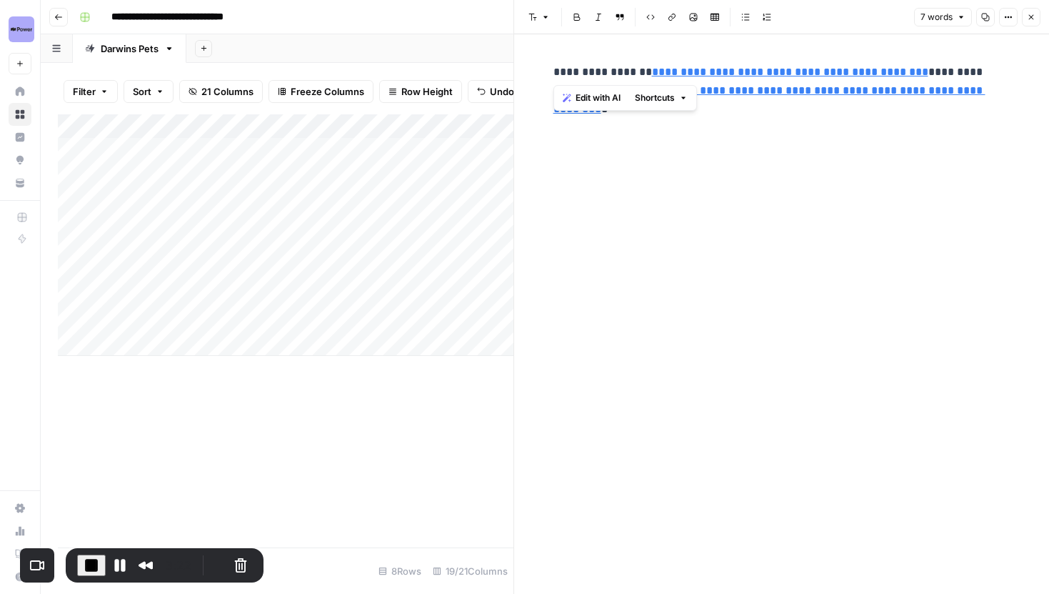
type input "https://www.darwinspet.com/product/prescription-meals-for-cats/"
drag, startPoint x: 553, startPoint y: 69, endPoint x: 921, endPoint y: 75, distance: 367.9
click at [921, 75] on p "**********" at bounding box center [782, 91] width 457 height 56
click at [922, 76] on p "**********" at bounding box center [782, 91] width 457 height 56
drag, startPoint x: 928, startPoint y: 73, endPoint x: 922, endPoint y: 108, distance: 35.6
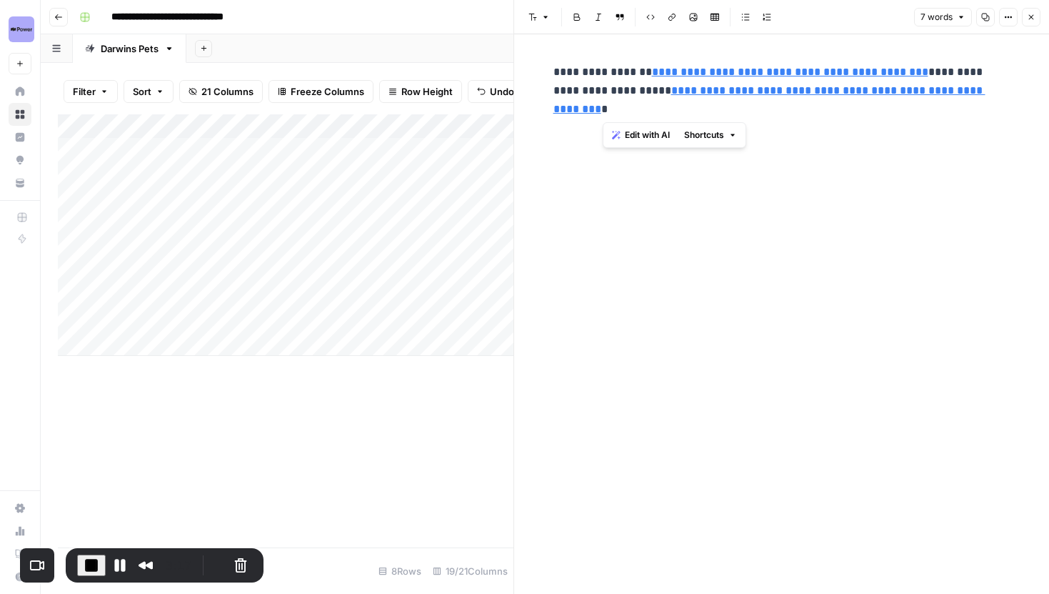
click at [922, 108] on p "**********" at bounding box center [782, 91] width 457 height 56
click at [1033, 15] on icon "button" at bounding box center [1031, 17] width 5 height 5
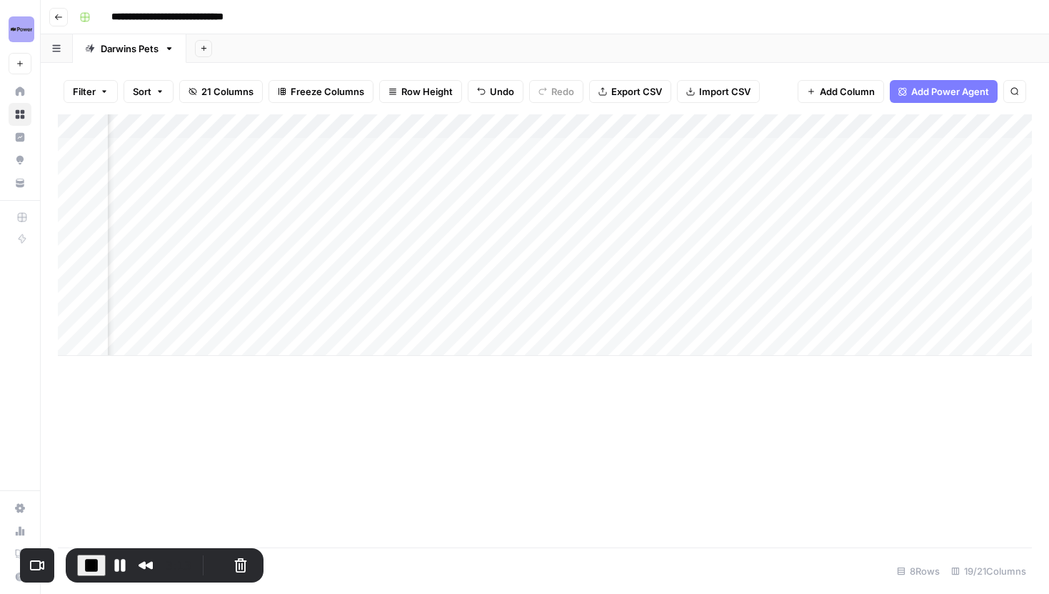
scroll to position [0, 1019]
click at [936, 149] on div "Add Column" at bounding box center [545, 234] width 974 height 241
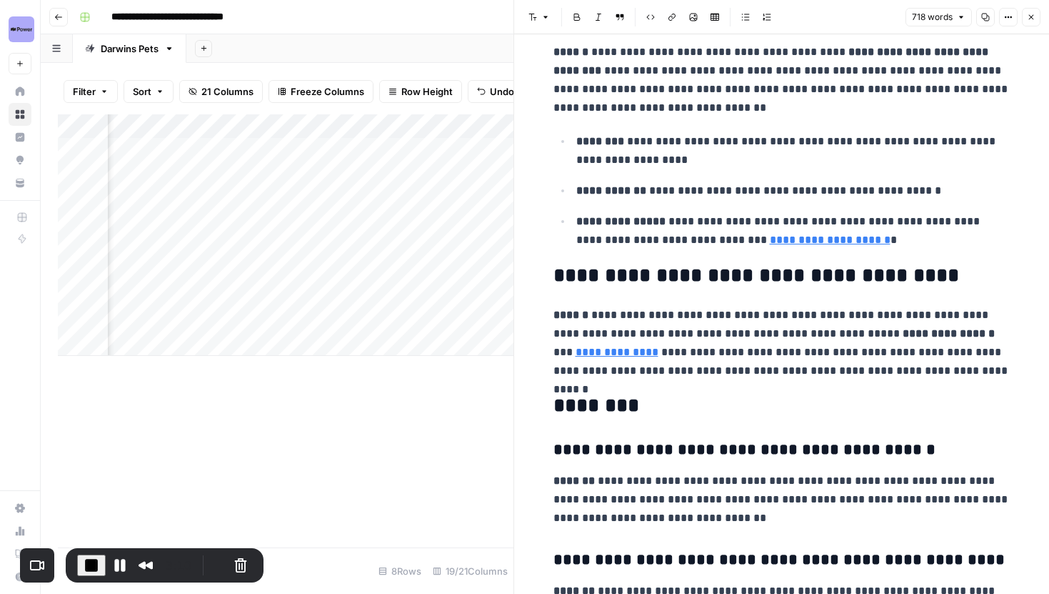
scroll to position [1391, 0]
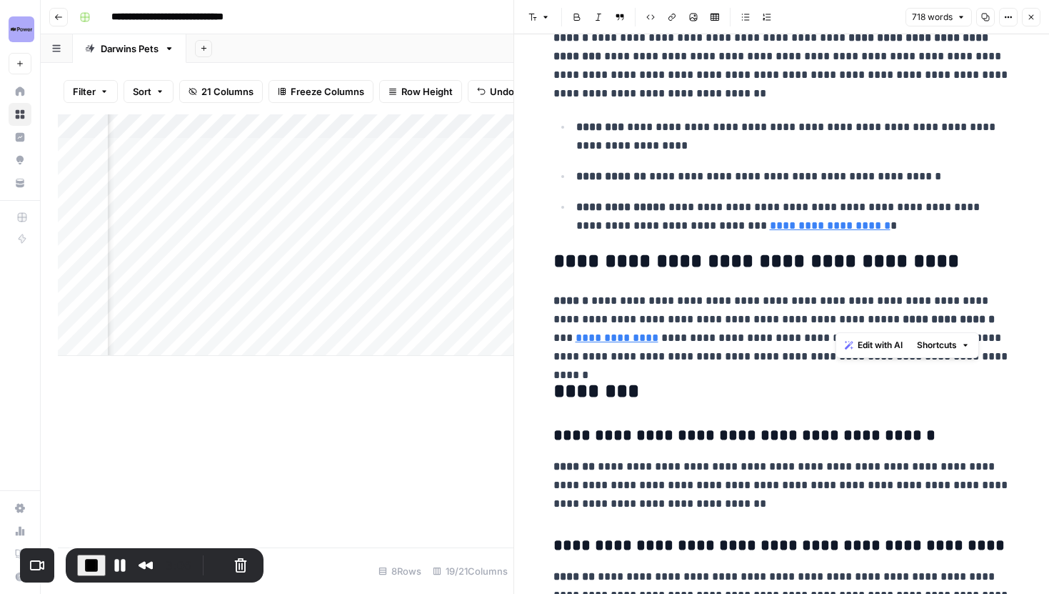
drag, startPoint x: 836, startPoint y: 320, endPoint x: 908, endPoint y: 319, distance: 72.2
click at [908, 319] on p "**********" at bounding box center [782, 328] width 457 height 74
click at [854, 307] on p "**********" at bounding box center [782, 328] width 457 height 74
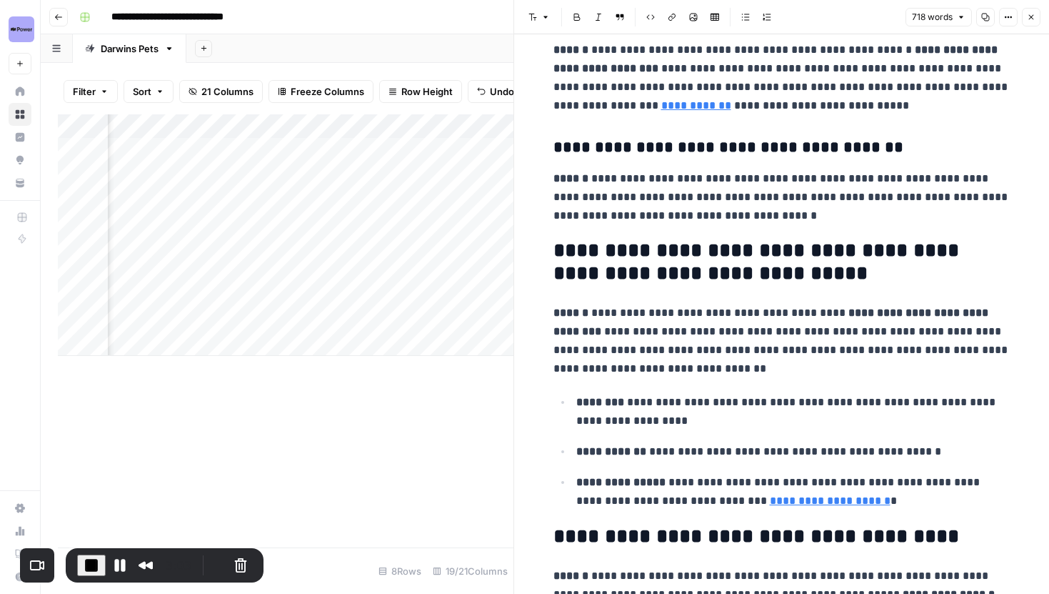
scroll to position [1069, 0]
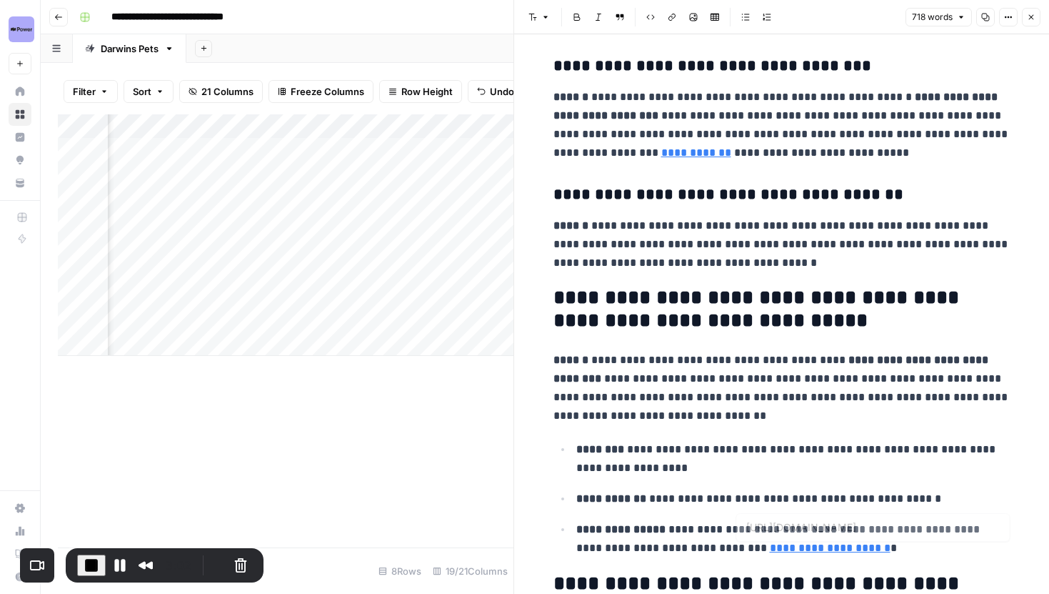
type input "https://www.darwinspet.com/cat-food/"
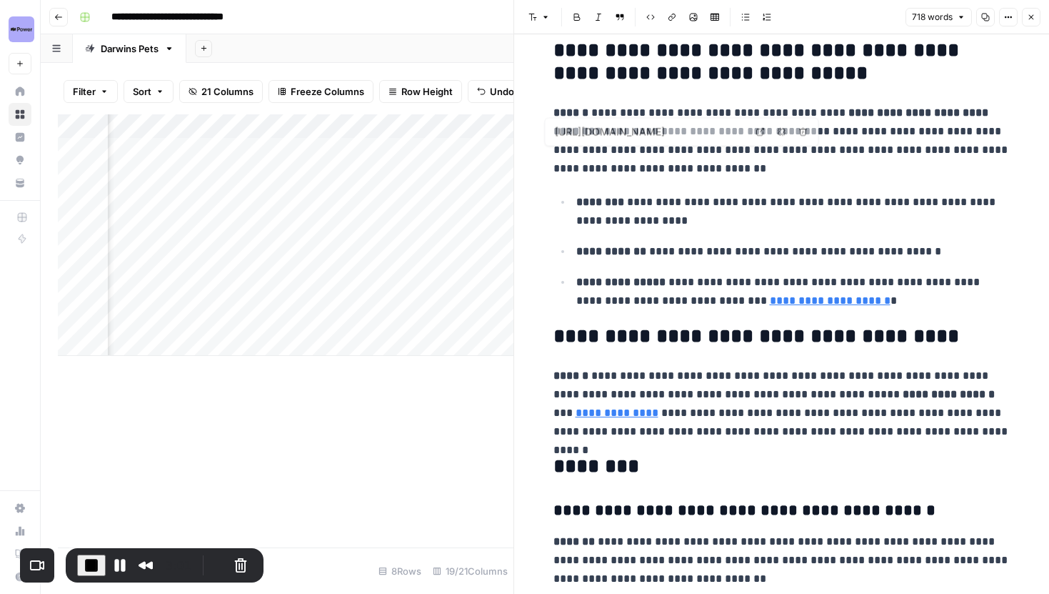
scroll to position [1337, 0]
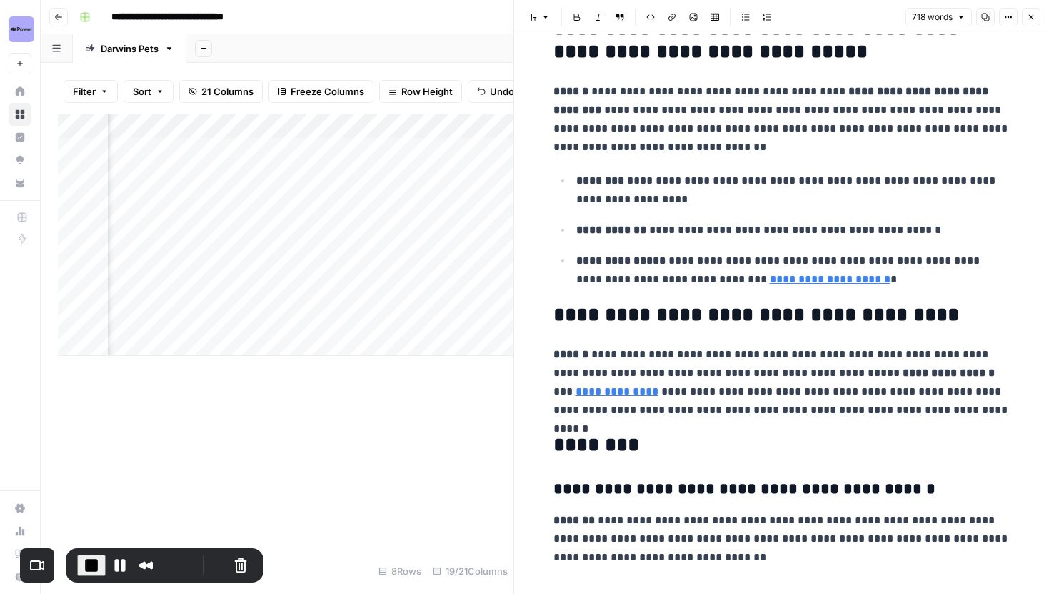
click at [1032, 26] on header "Font style Bold Italic Block quote Code block Link Image Insert Table Bulleted …" at bounding box center [781, 17] width 535 height 34
click at [1032, 23] on button "Close" at bounding box center [1031, 17] width 19 height 19
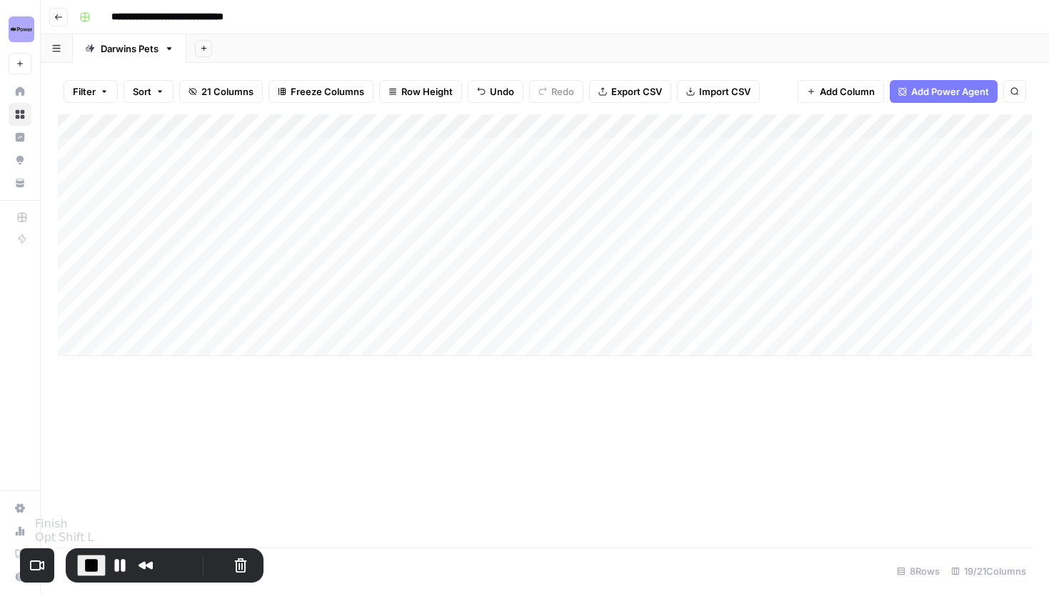
click at [88, 561] on span "End Recording" at bounding box center [91, 565] width 17 height 17
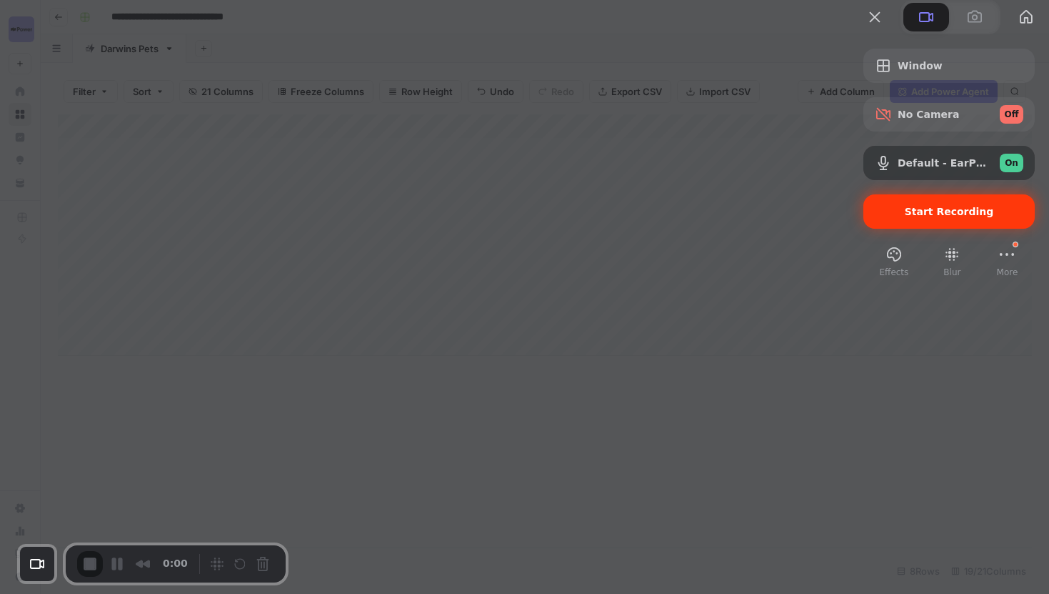
click at [879, 217] on span "Start Recording" at bounding box center [949, 211] width 149 height 11
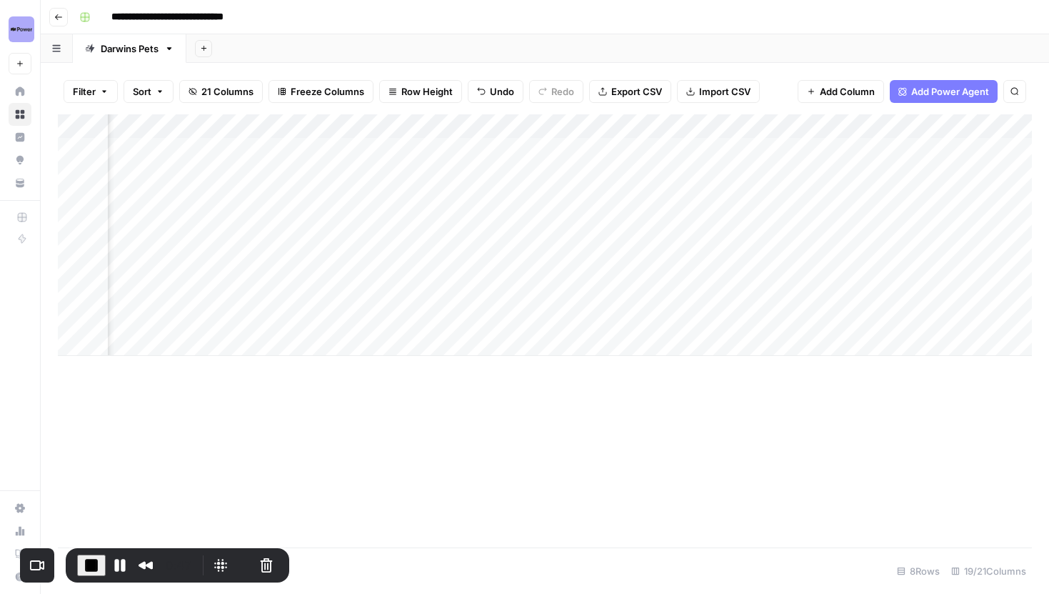
scroll to position [0, 494]
click at [694, 245] on div "Add Column" at bounding box center [545, 234] width 974 height 241
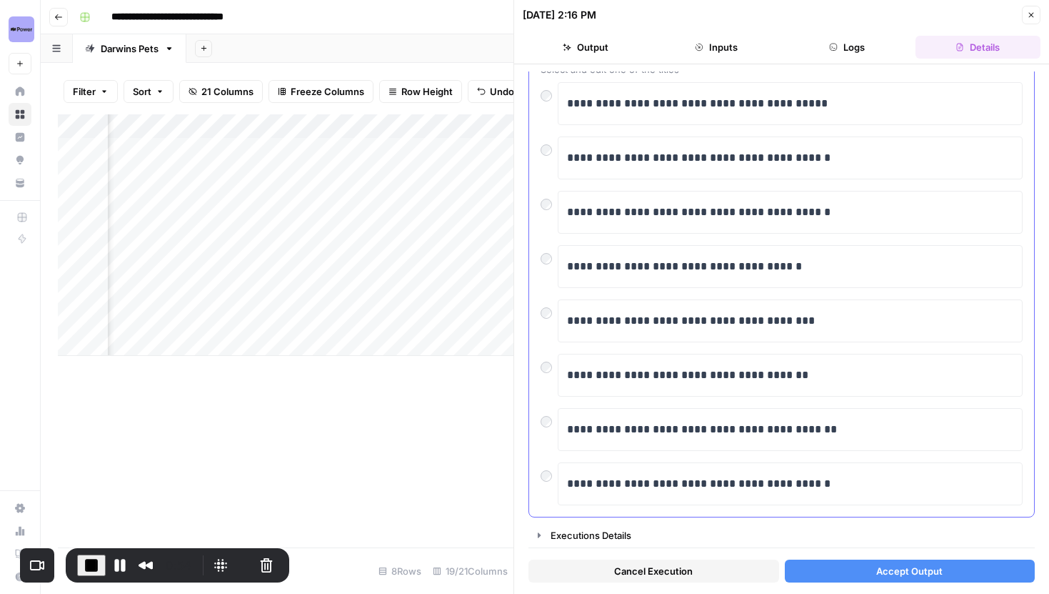
scroll to position [93, 0]
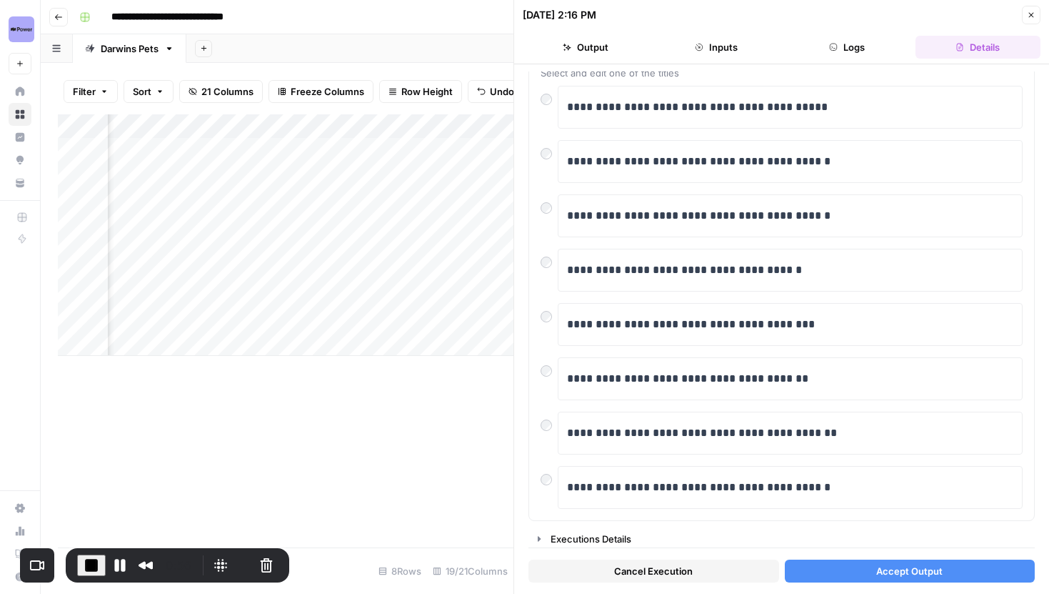
click at [1033, 16] on icon "button" at bounding box center [1031, 15] width 5 height 5
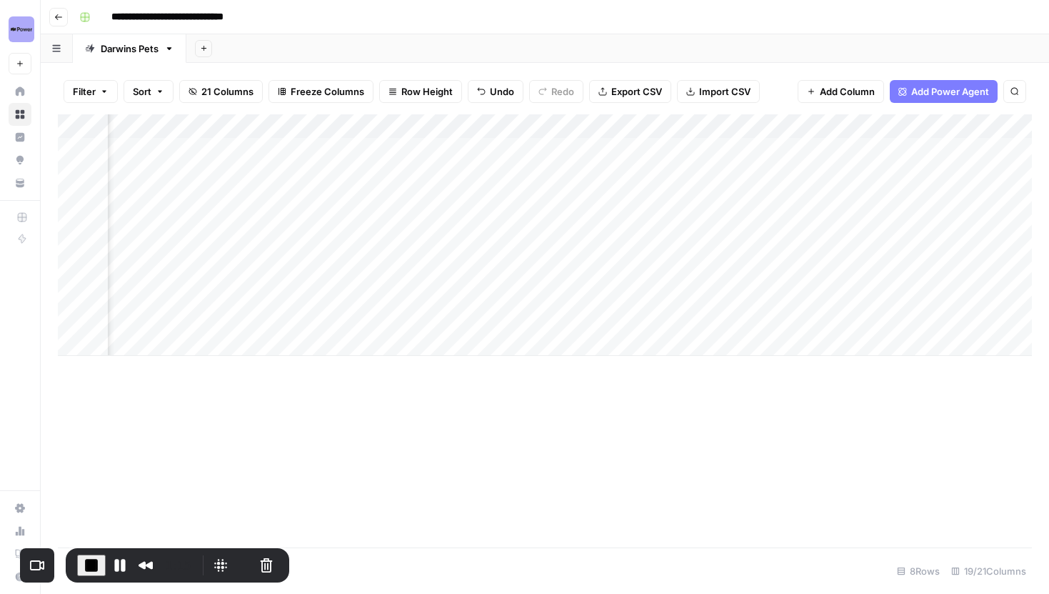
scroll to position [0, 559]
click at [632, 246] on div "Add Column" at bounding box center [545, 234] width 974 height 241
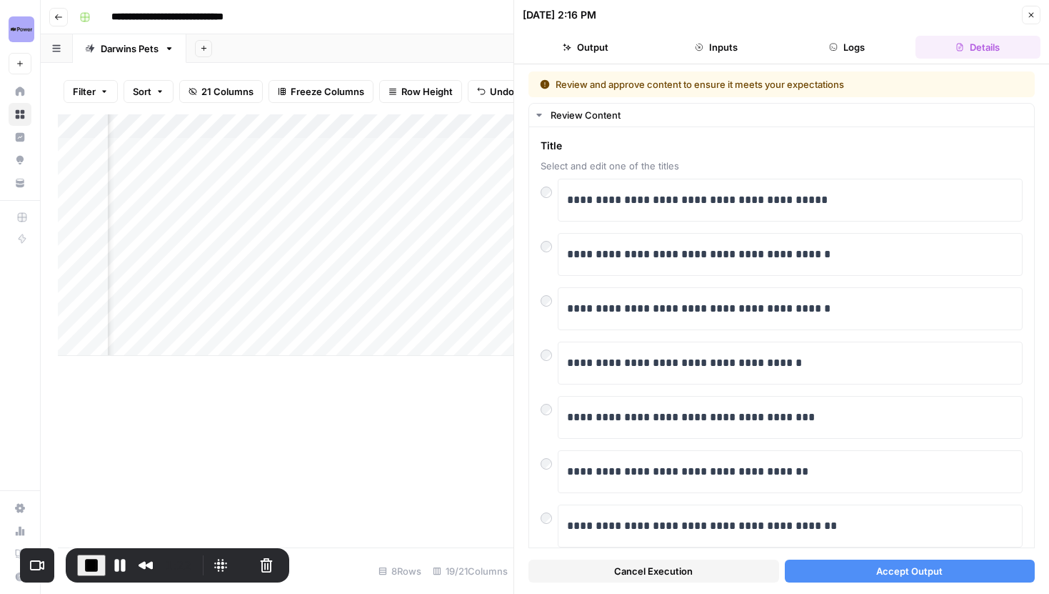
scroll to position [0, 694]
click at [1029, 14] on icon "button" at bounding box center [1031, 15] width 9 height 9
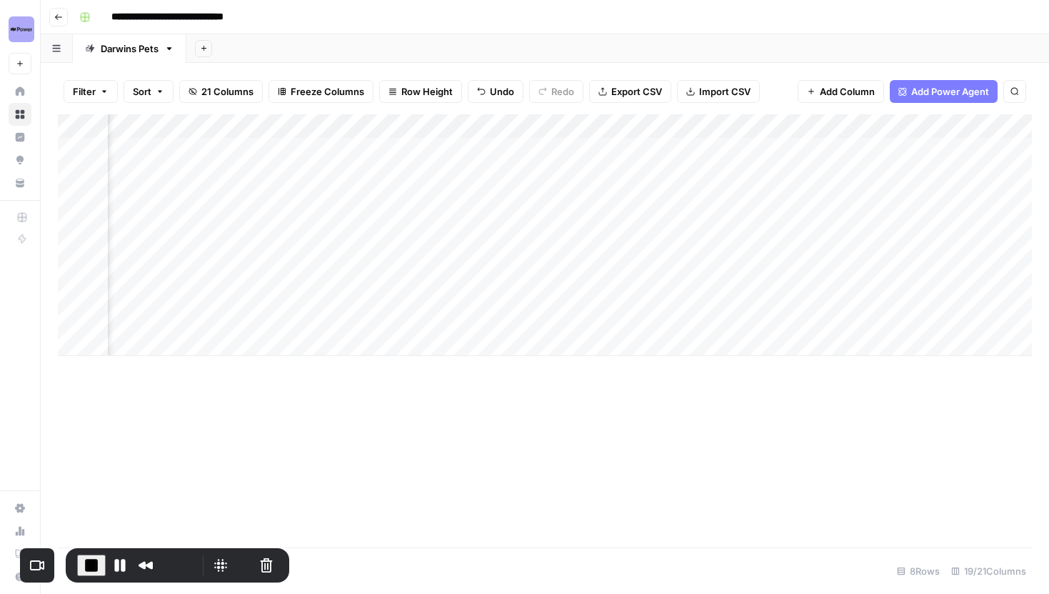
scroll to position [0, 1219]
click at [739, 197] on div "Add Column" at bounding box center [545, 234] width 974 height 241
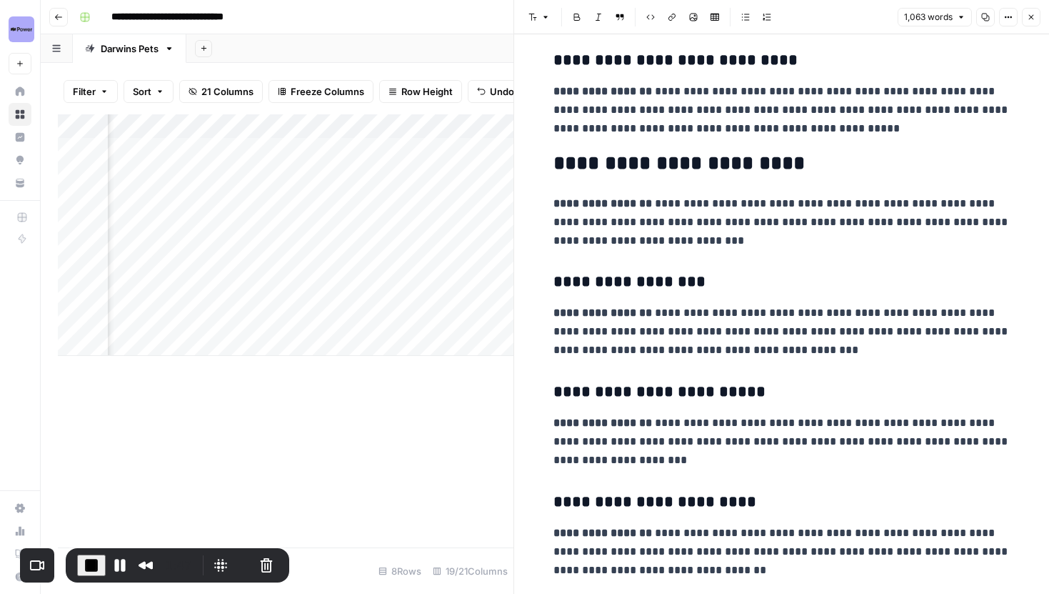
scroll to position [499, 0]
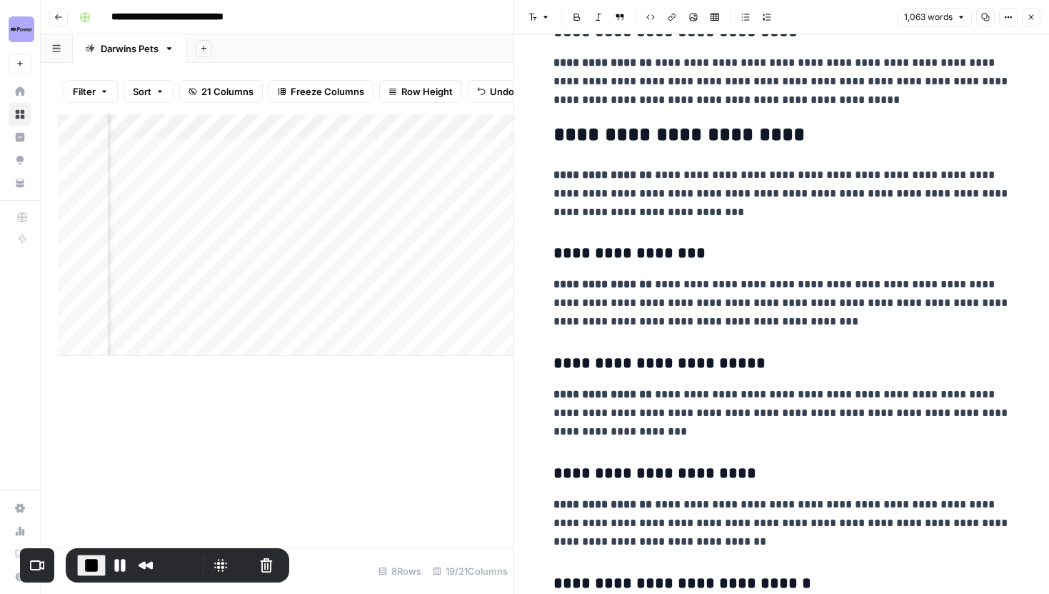
click at [1028, 18] on icon "button" at bounding box center [1031, 17] width 9 height 9
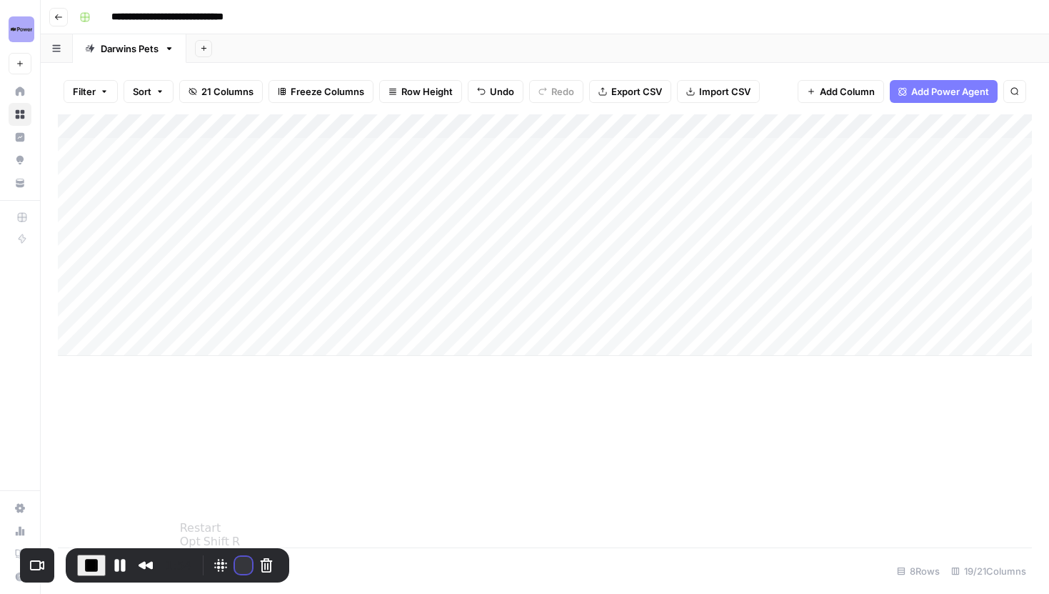
click at [236, 558] on button "Restart Recording" at bounding box center [243, 565] width 17 height 17
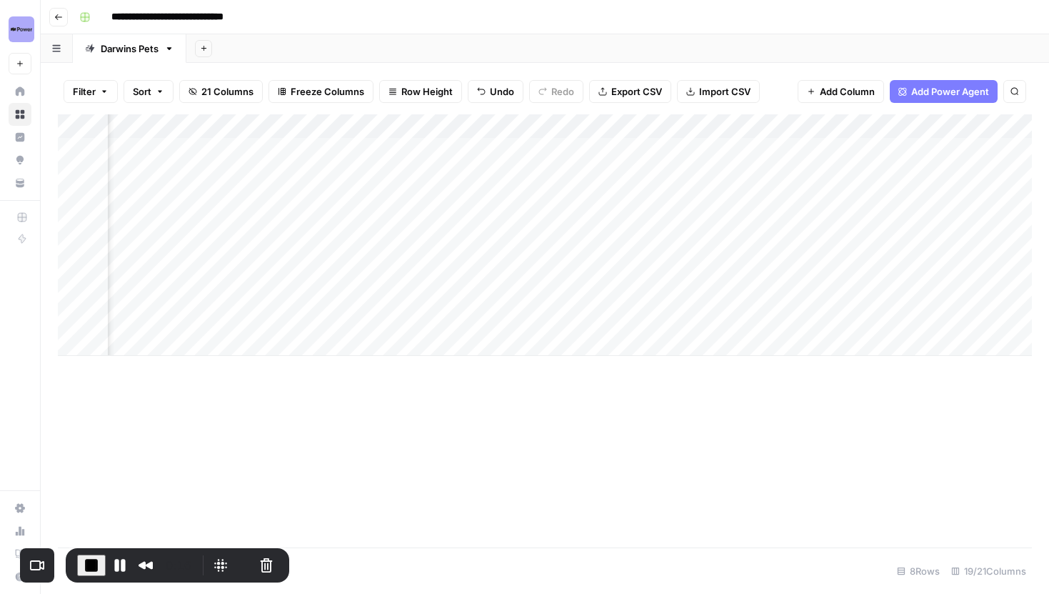
scroll to position [0, 339]
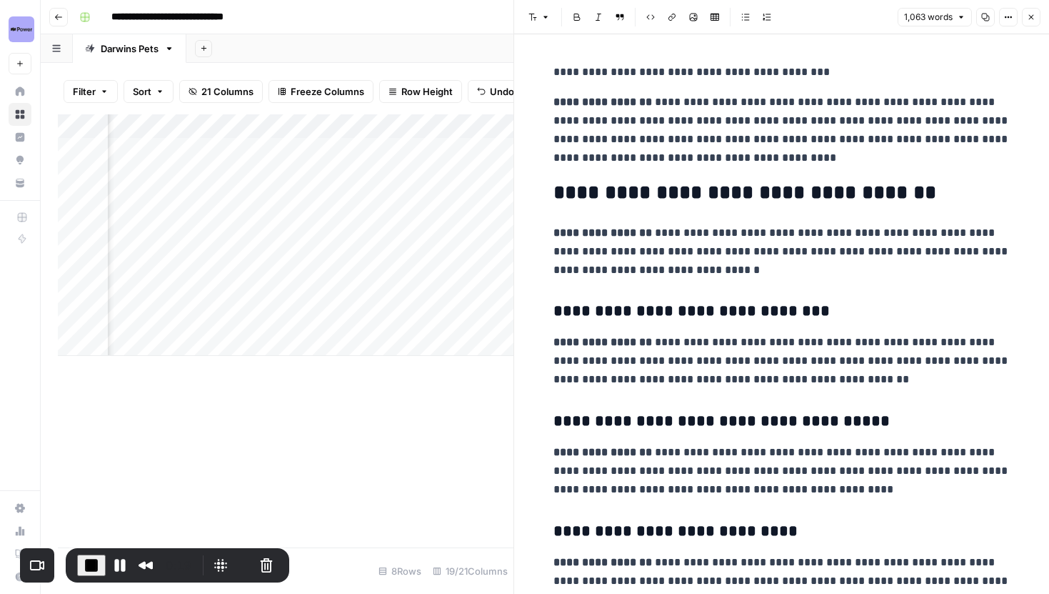
click at [1032, 23] on button "Close" at bounding box center [1031, 17] width 19 height 19
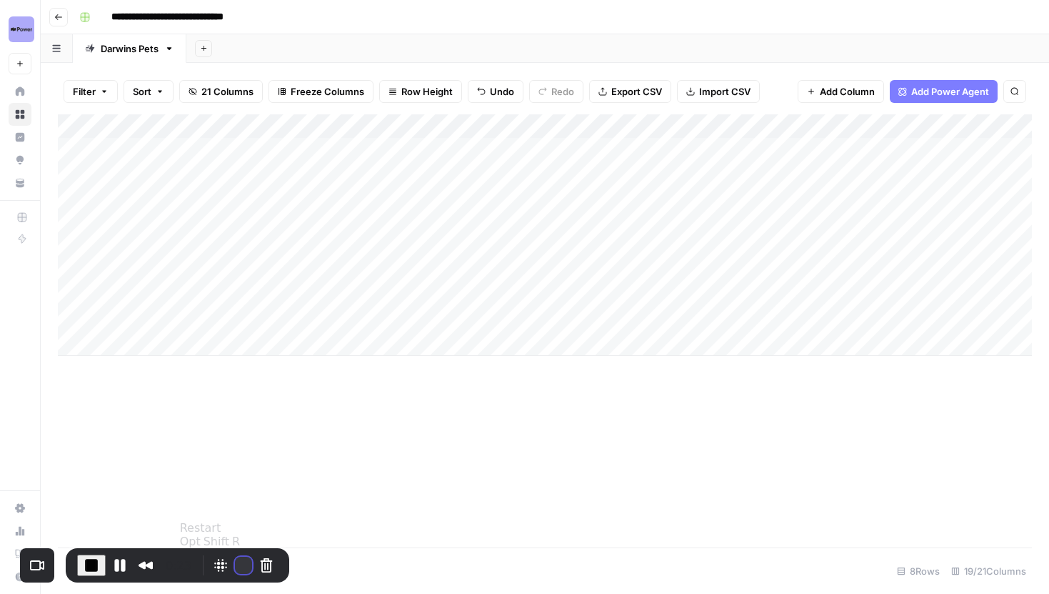
click at [240, 564] on button "Restart Recording" at bounding box center [243, 565] width 17 height 17
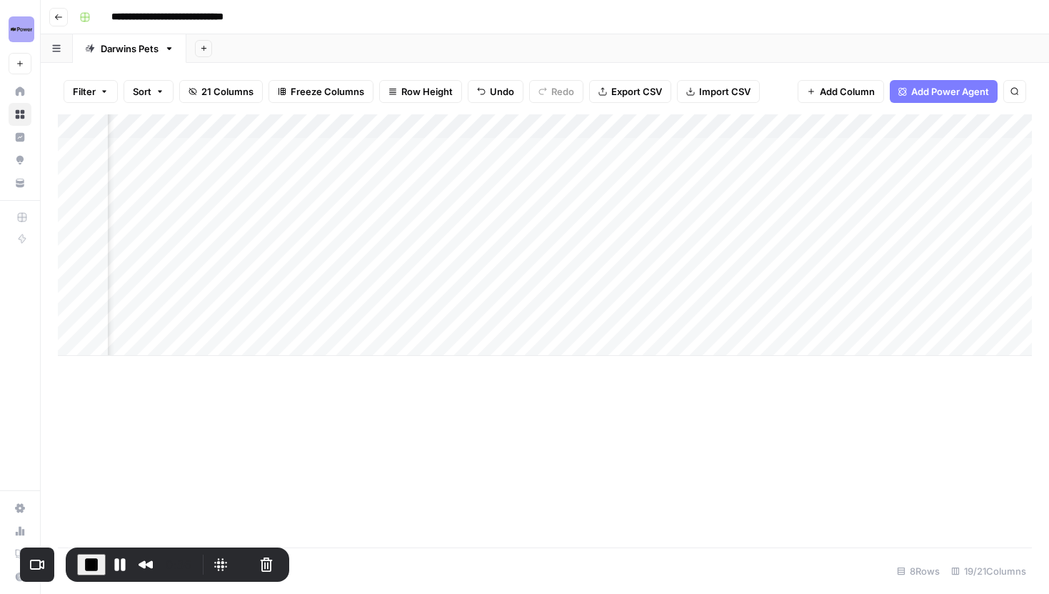
scroll to position [0, 667]
click at [521, 245] on div "Add Column" at bounding box center [545, 234] width 974 height 241
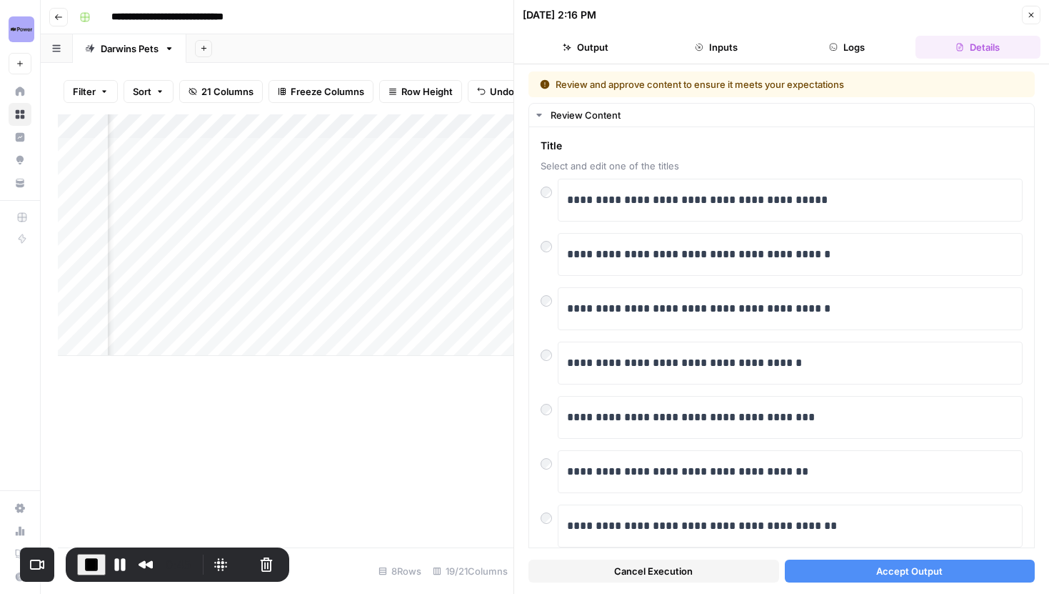
click at [1024, 16] on button "Close" at bounding box center [1031, 15] width 19 height 19
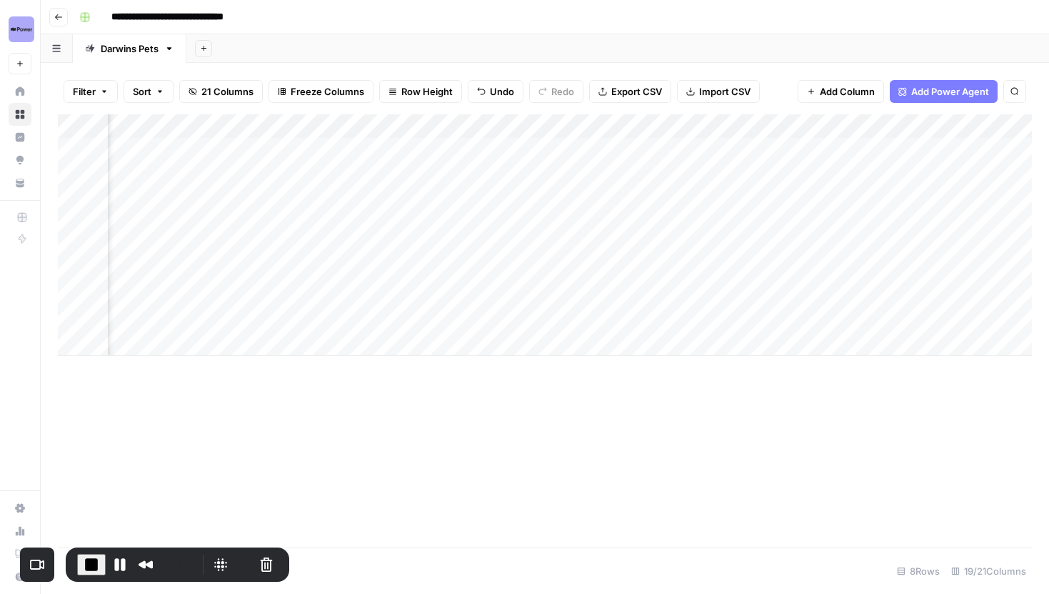
scroll to position [0, 482]
click at [710, 247] on div "Add Column" at bounding box center [545, 234] width 974 height 241
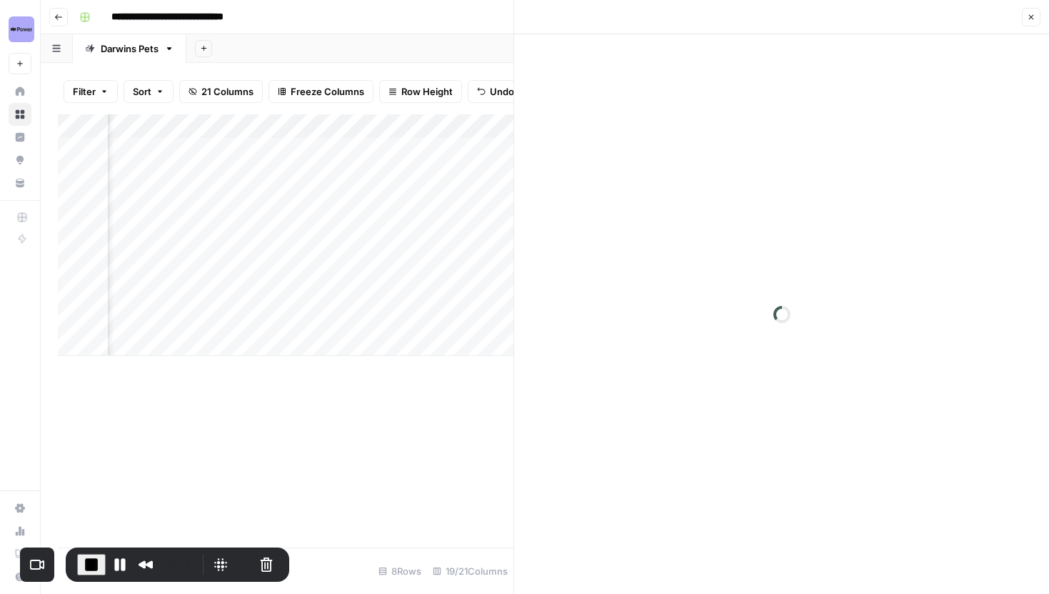
click at [1026, 16] on button "Close" at bounding box center [1031, 17] width 19 height 19
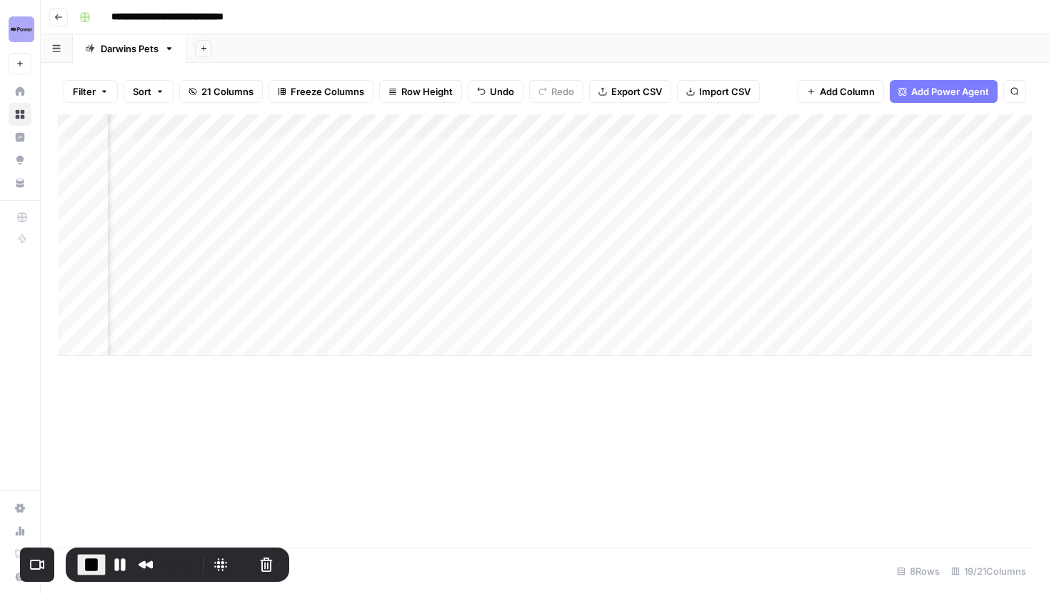
scroll to position [0, 1091]
click at [872, 149] on div "Add Column" at bounding box center [545, 234] width 974 height 241
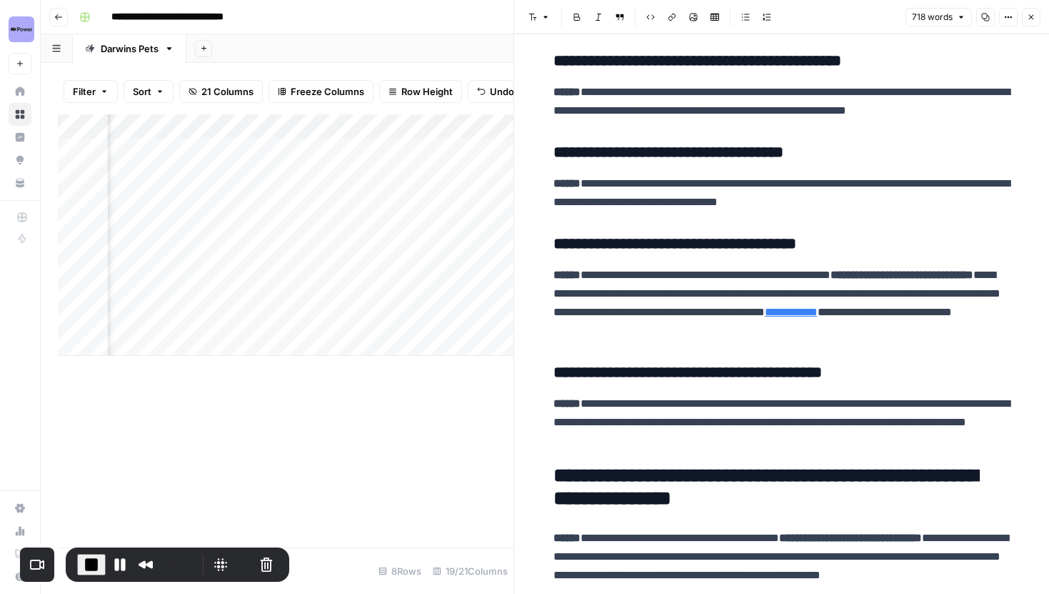
scroll to position [873, 0]
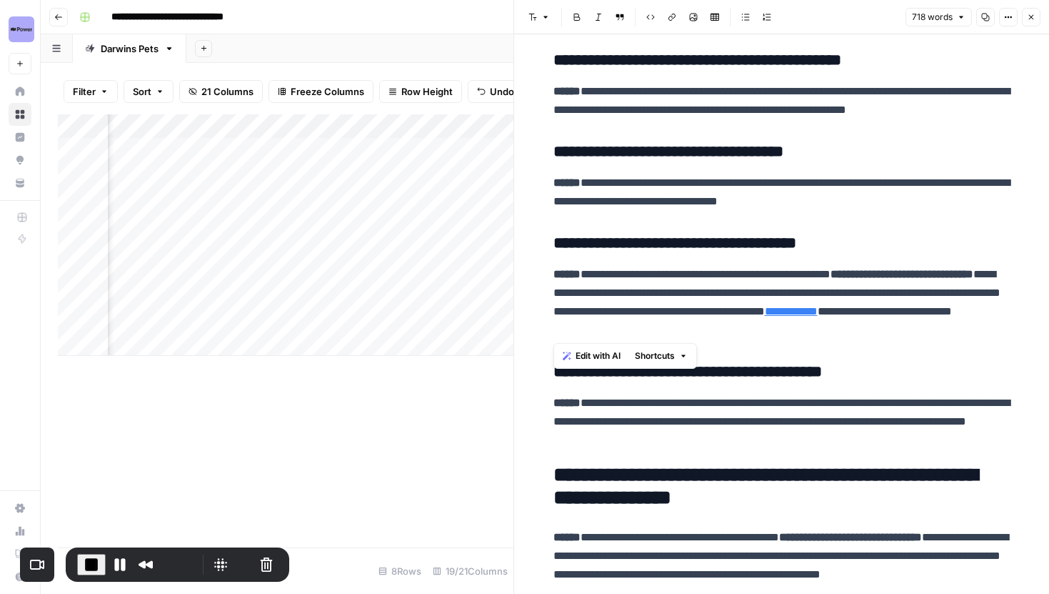
drag, startPoint x: 772, startPoint y: 329, endPoint x: 552, endPoint y: 248, distance: 234.4
click at [552, 248] on div "**********" at bounding box center [782, 312] width 474 height 2256
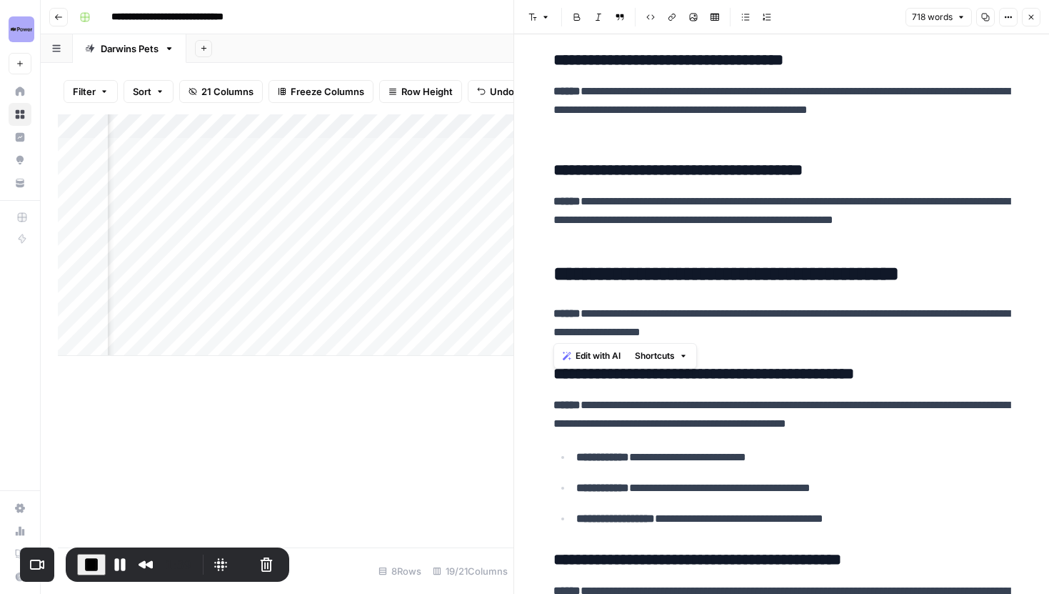
scroll to position [371, 0]
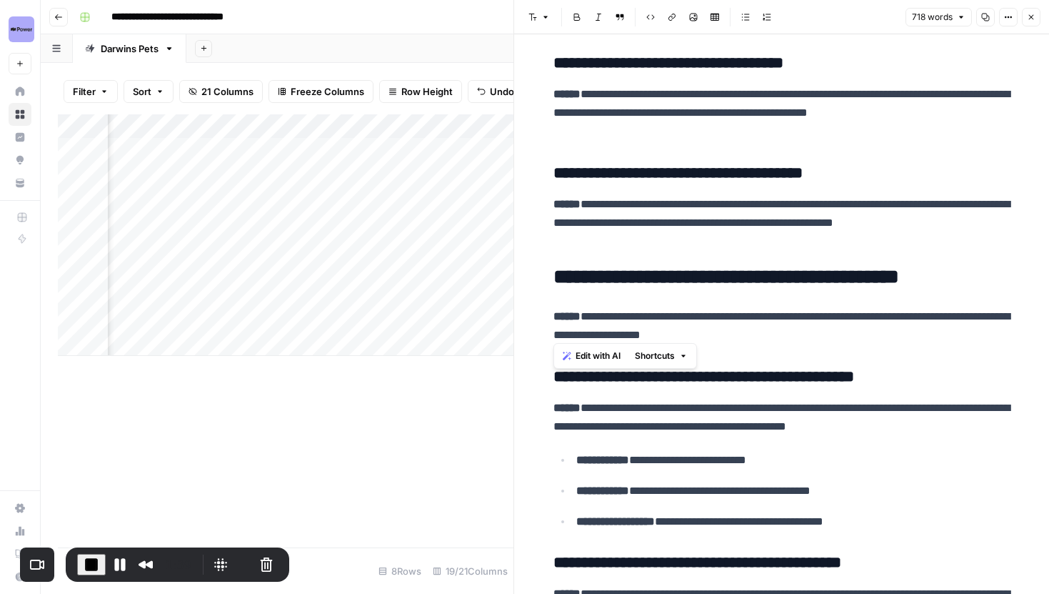
click at [680, 282] on h2 "**********" at bounding box center [782, 277] width 457 height 23
click at [593, 316] on p "**********" at bounding box center [782, 325] width 457 height 37
click at [779, 334] on p "**********" at bounding box center [782, 325] width 457 height 37
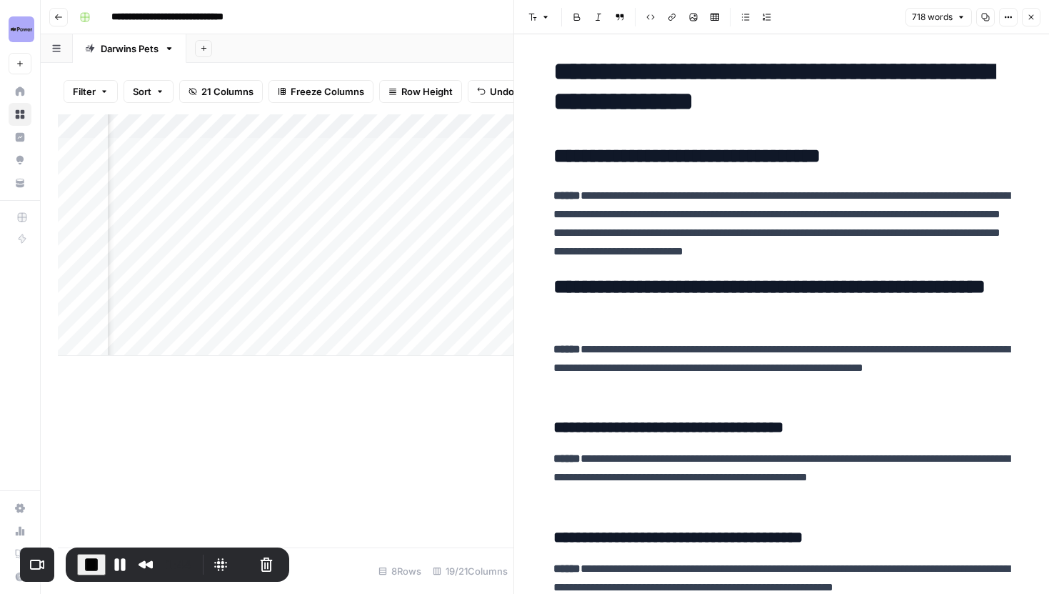
scroll to position [0, 0]
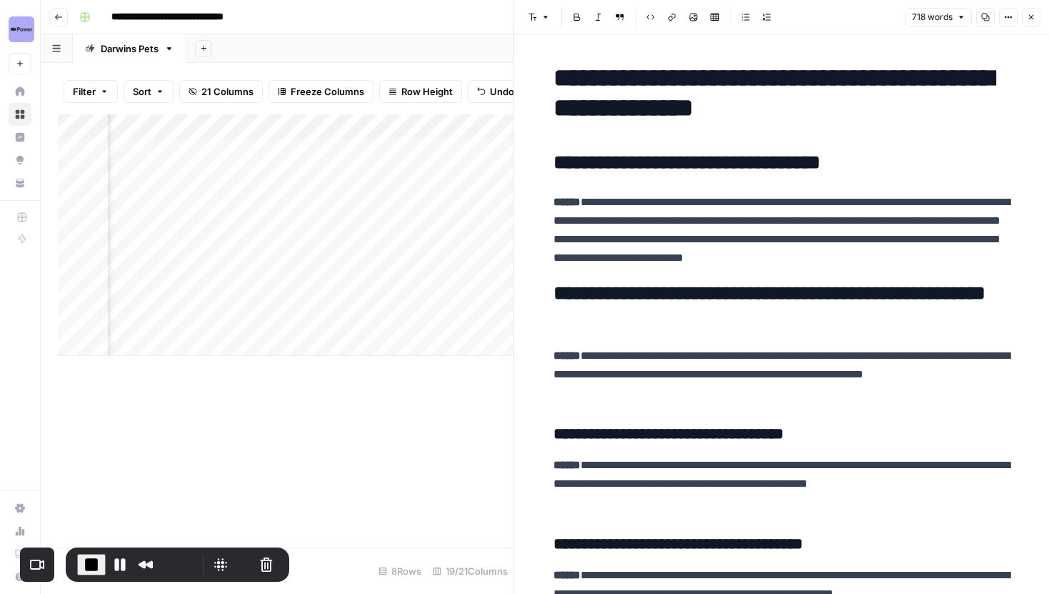
click at [1027, 21] on button "Close" at bounding box center [1031, 17] width 19 height 19
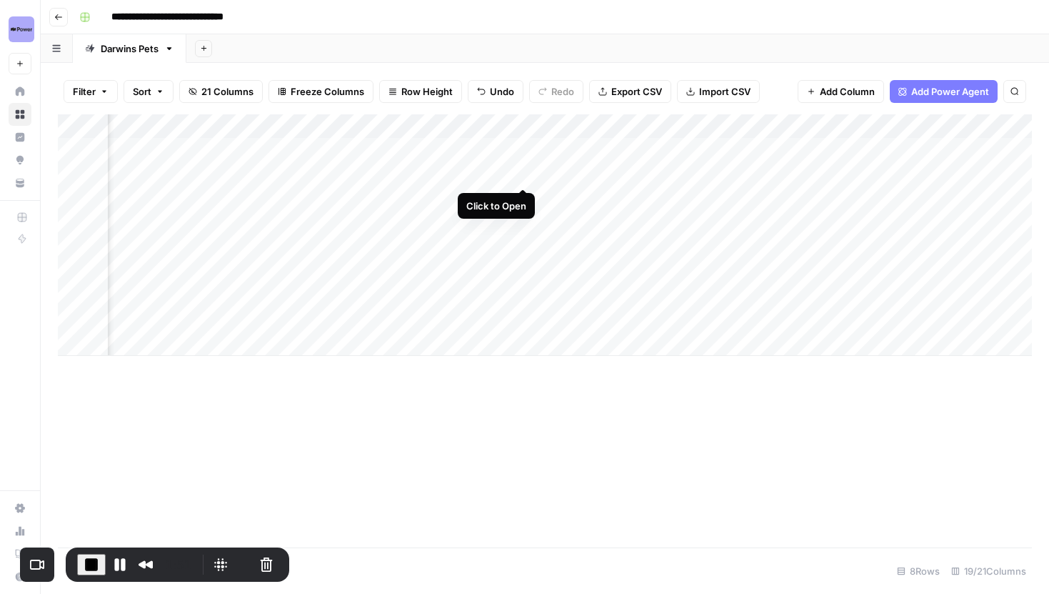
click at [522, 171] on div "Add Column" at bounding box center [545, 234] width 974 height 241
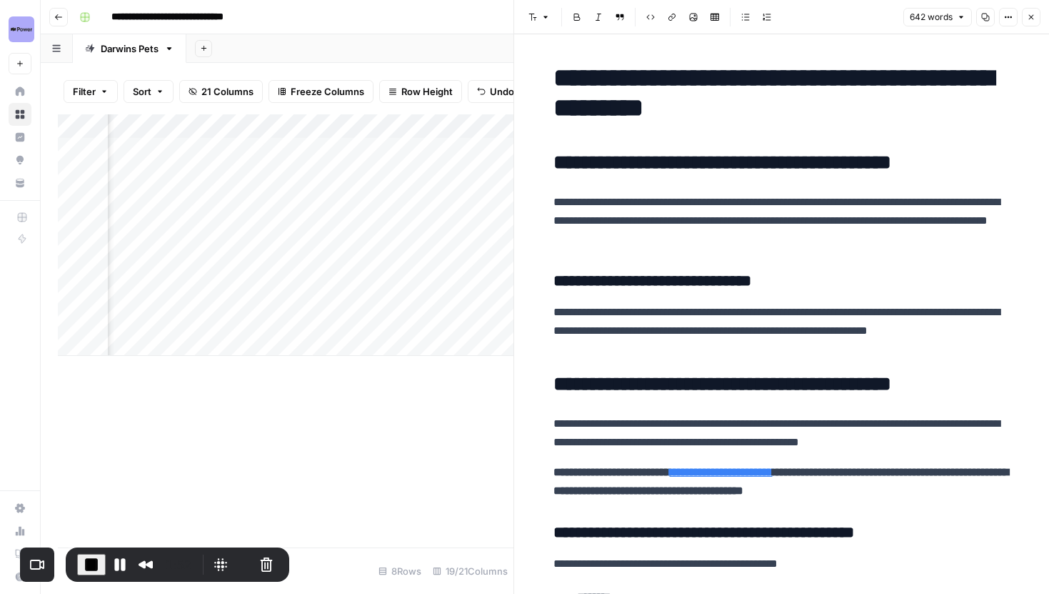
click at [1024, 16] on button "Close" at bounding box center [1031, 17] width 19 height 19
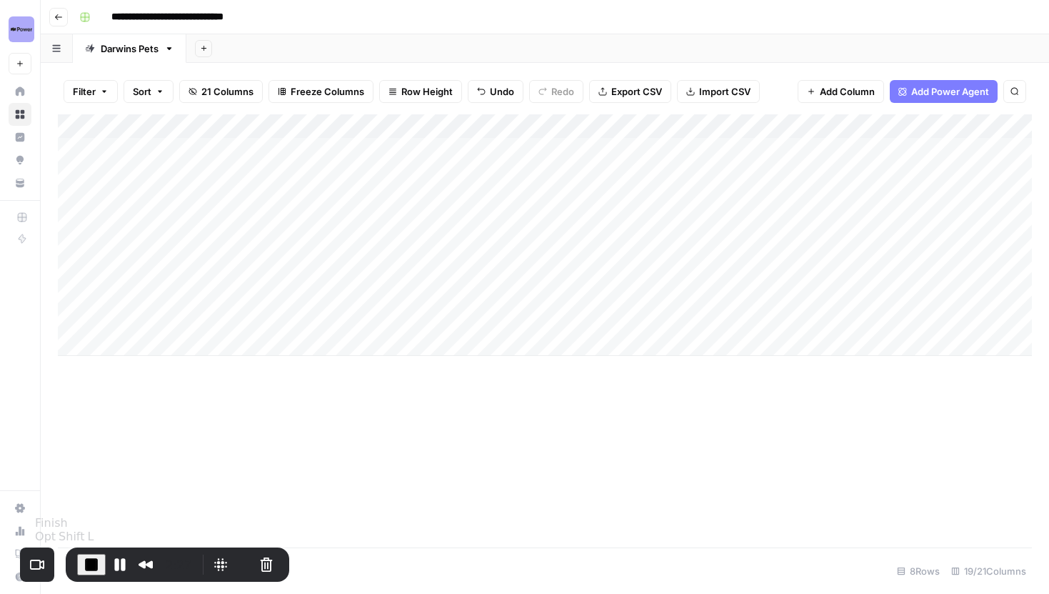
click at [88, 559] on span "End Recording" at bounding box center [91, 564] width 17 height 17
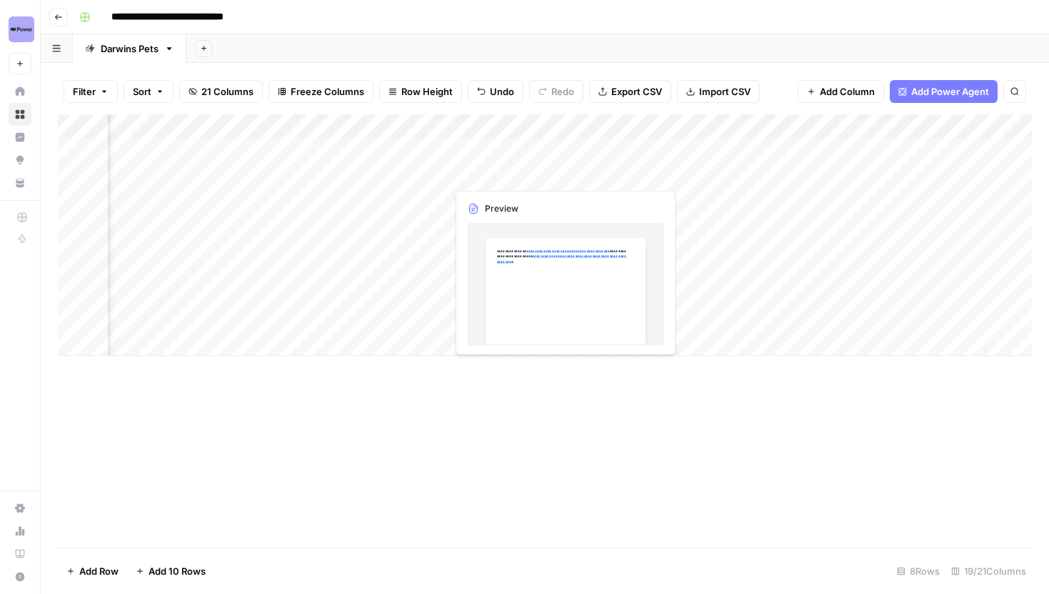
scroll to position [0, 92]
click at [784, 88] on div "Filter Sort 21 Columns Freeze Columns Row Height Undo Redo Export CSV Import CS…" at bounding box center [545, 92] width 974 height 46
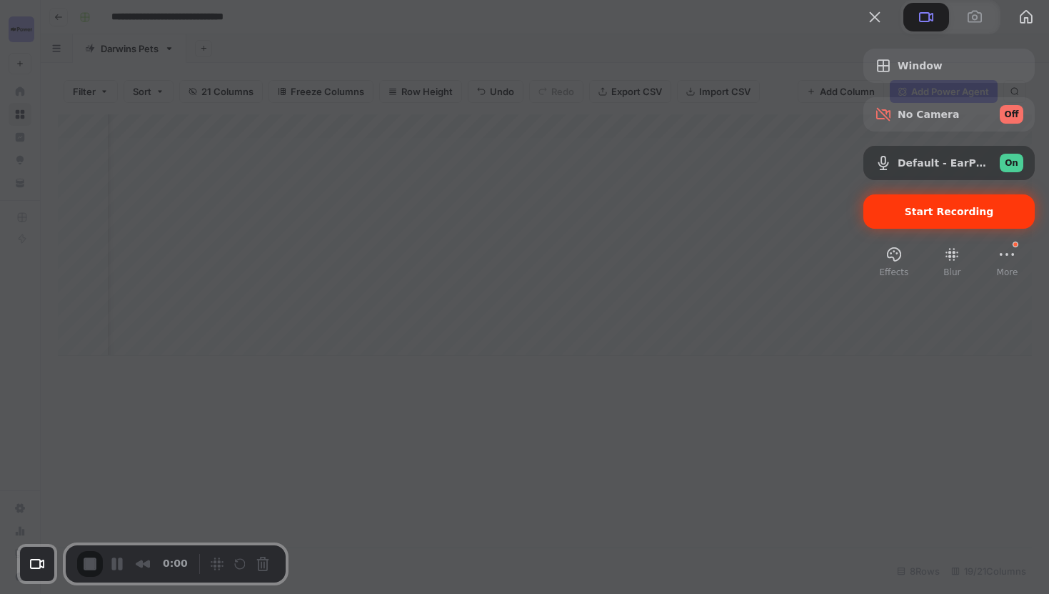
click at [905, 217] on span "Start Recording" at bounding box center [949, 211] width 89 height 11
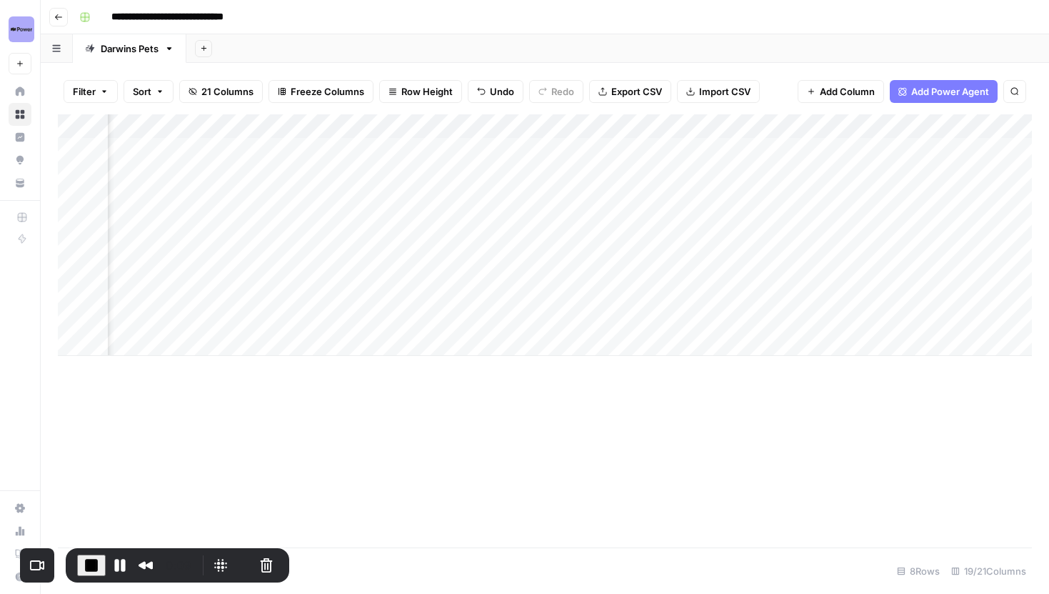
scroll to position [0, 558]
click at [484, 246] on div "Add Column" at bounding box center [545, 234] width 974 height 241
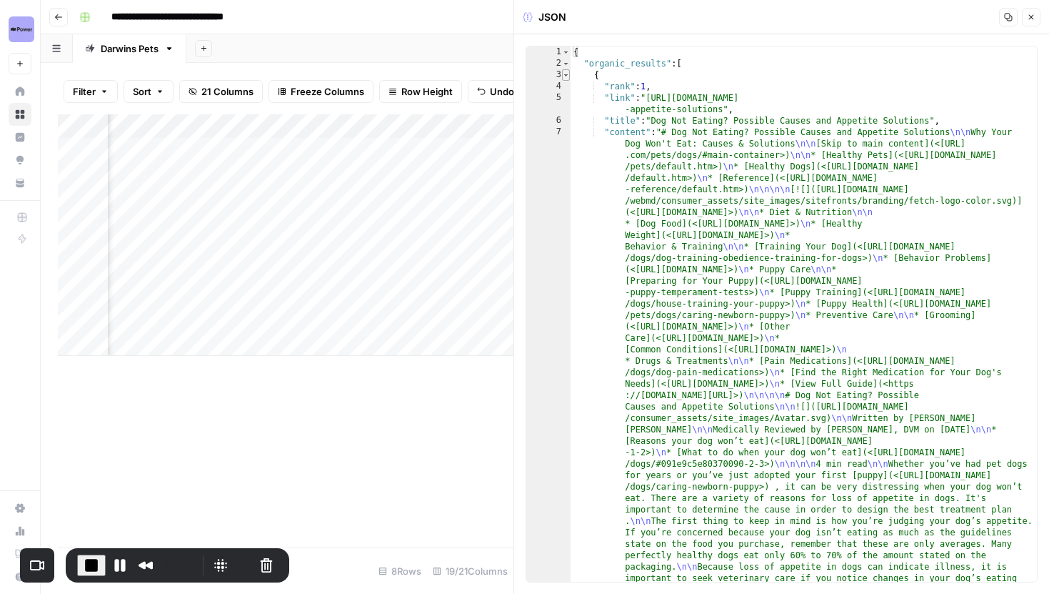
type textarea "*"
click at [567, 75] on span "Toggle code folding, rows 3 through 1017" at bounding box center [566, 74] width 8 height 11
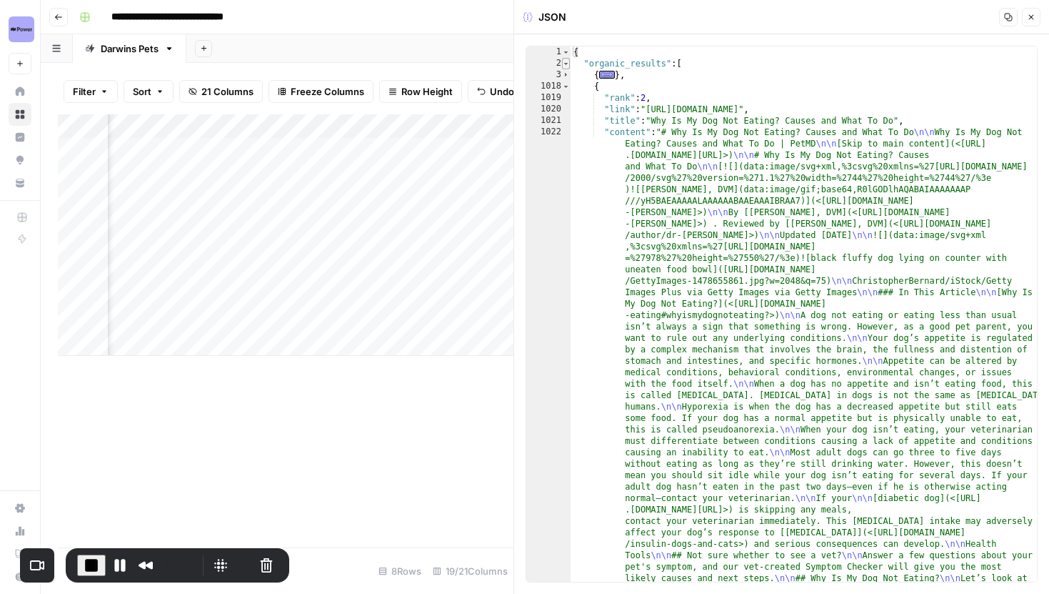
click at [567, 64] on span "Toggle code folding, rows 2 through 7153" at bounding box center [566, 63] width 8 height 11
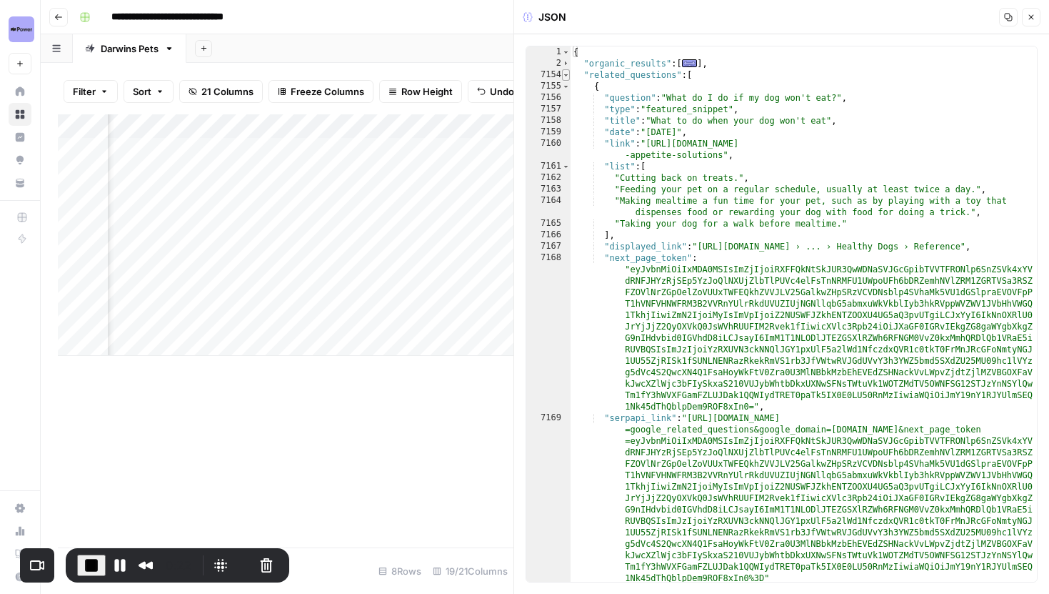
click at [567, 74] on span "Toggle code folding, rows 7154 through 7380" at bounding box center [566, 74] width 8 height 11
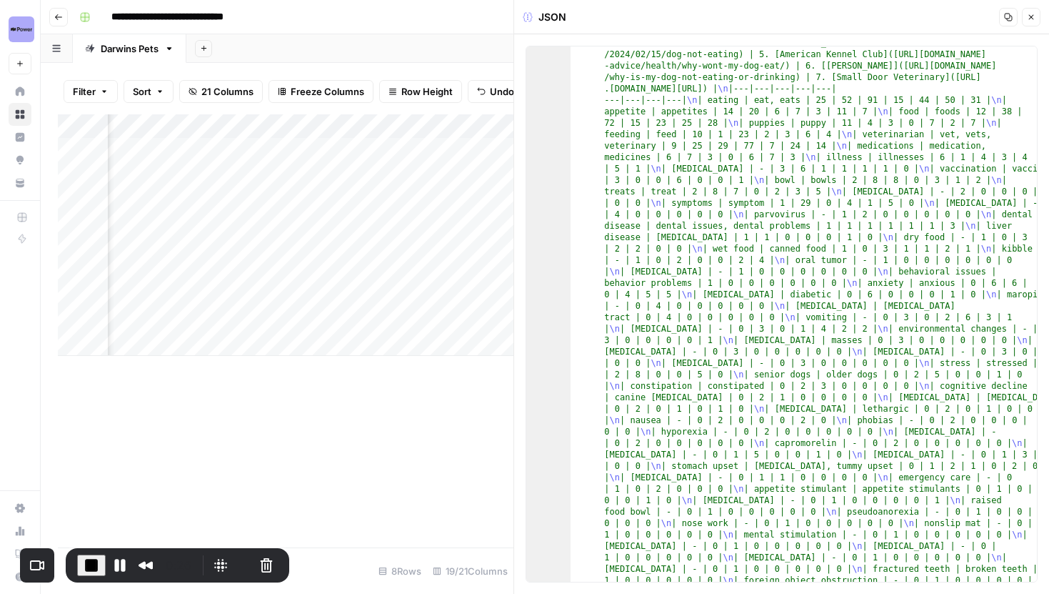
scroll to position [9, 0]
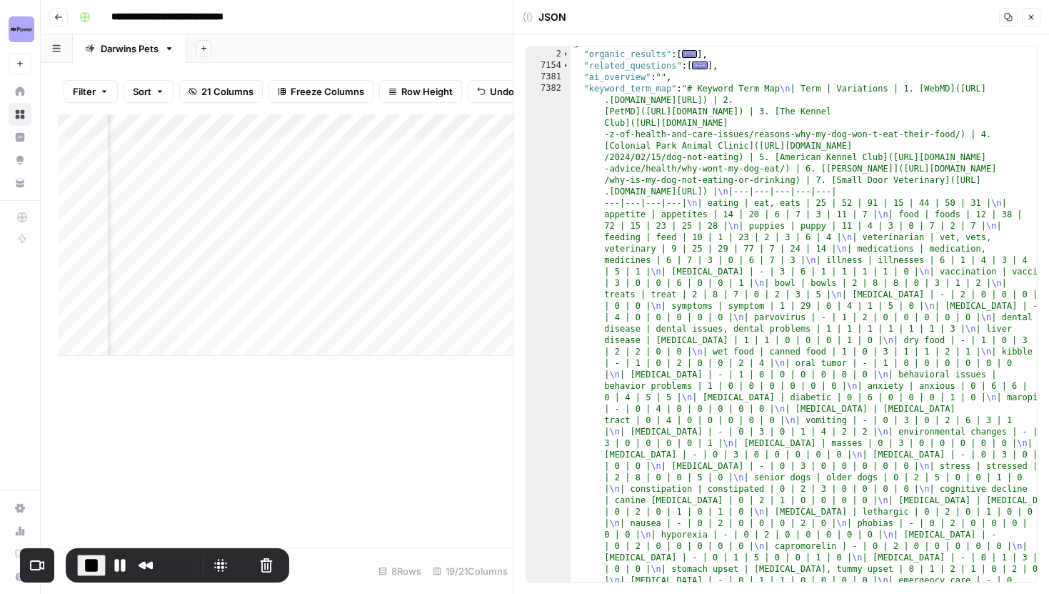
click at [1029, 21] on button "Close" at bounding box center [1031, 17] width 19 height 19
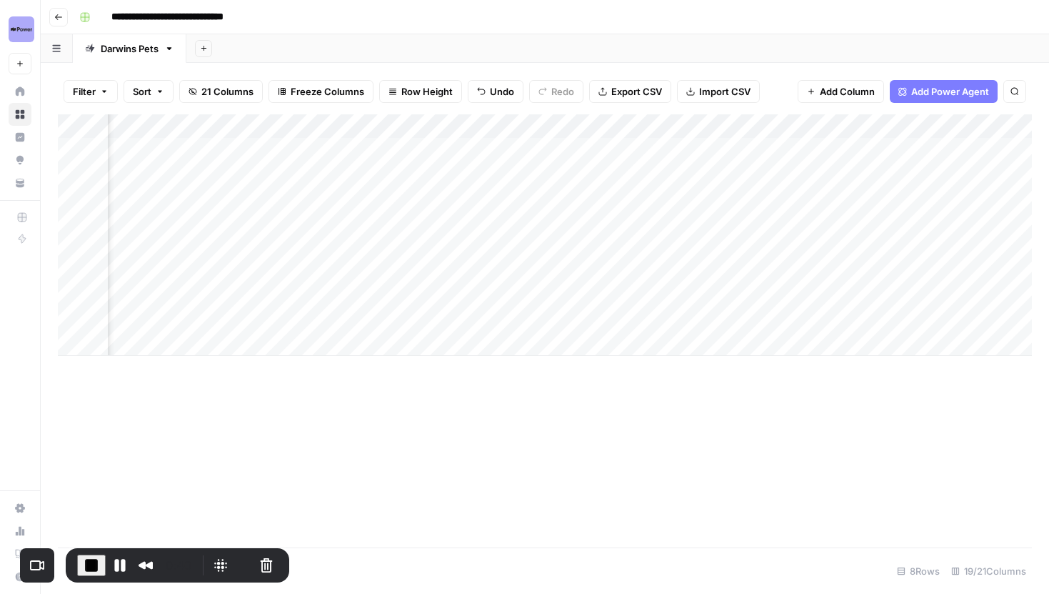
scroll to position [0, 1071]
click at [376, 152] on div "Add Column" at bounding box center [545, 234] width 974 height 241
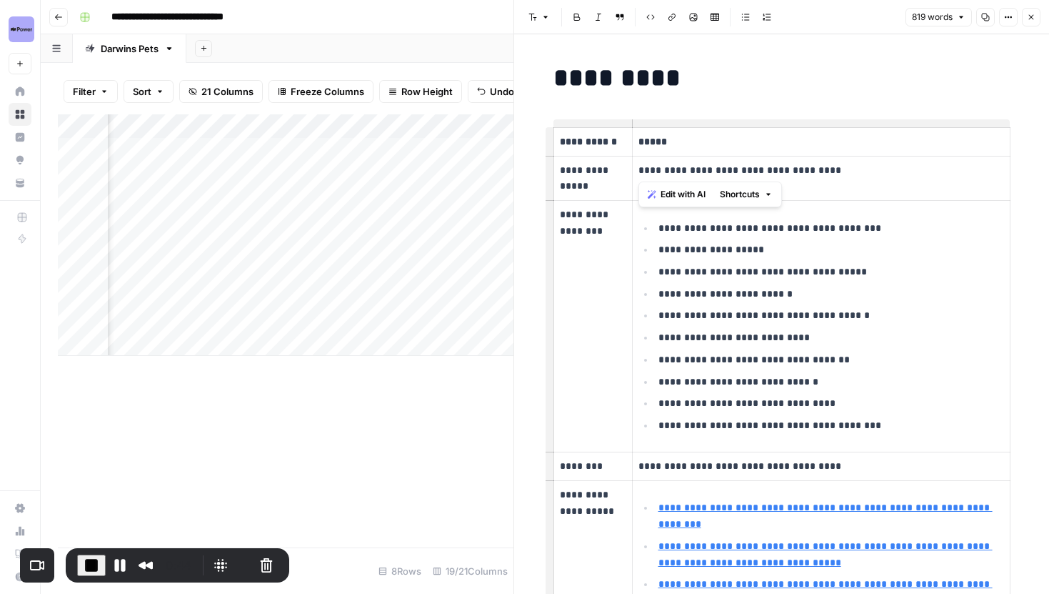
drag, startPoint x: 637, startPoint y: 167, endPoint x: 850, endPoint y: 166, distance: 213.6
click at [851, 167] on td "**********" at bounding box center [821, 178] width 378 height 45
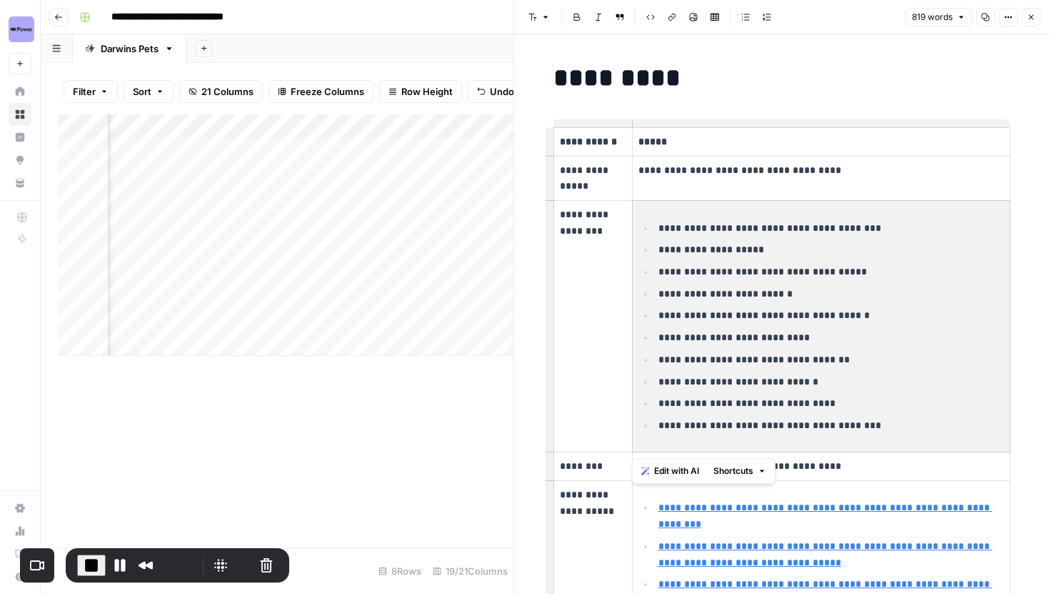
drag, startPoint x: 657, startPoint y: 229, endPoint x: 839, endPoint y: 372, distance: 231.0
click at [839, 372] on ul "**********" at bounding box center [822, 326] width 366 height 214
click at [839, 373] on li "**********" at bounding box center [828, 381] width 349 height 17
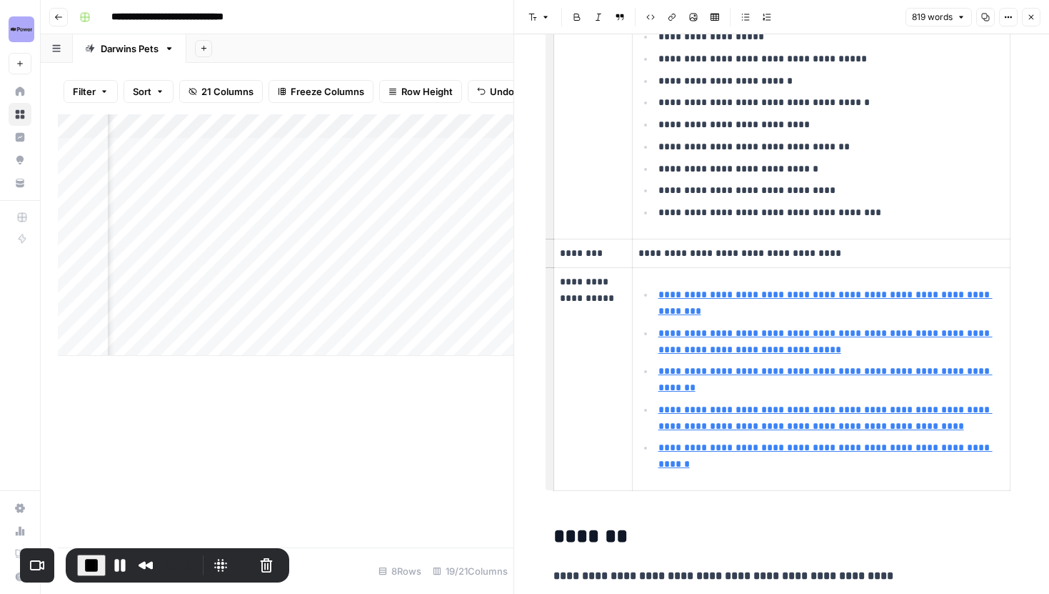
scroll to position [213, 0]
type input "https://www.zoetispetcare.com/blog/article/how-get-cat-drink-more-water"
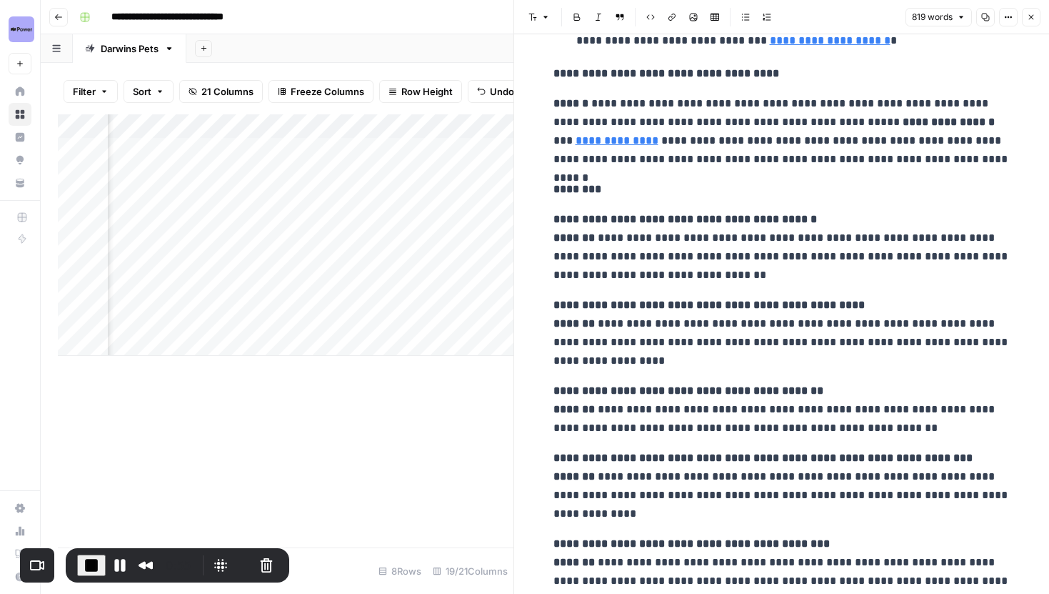
scroll to position [2015, 0]
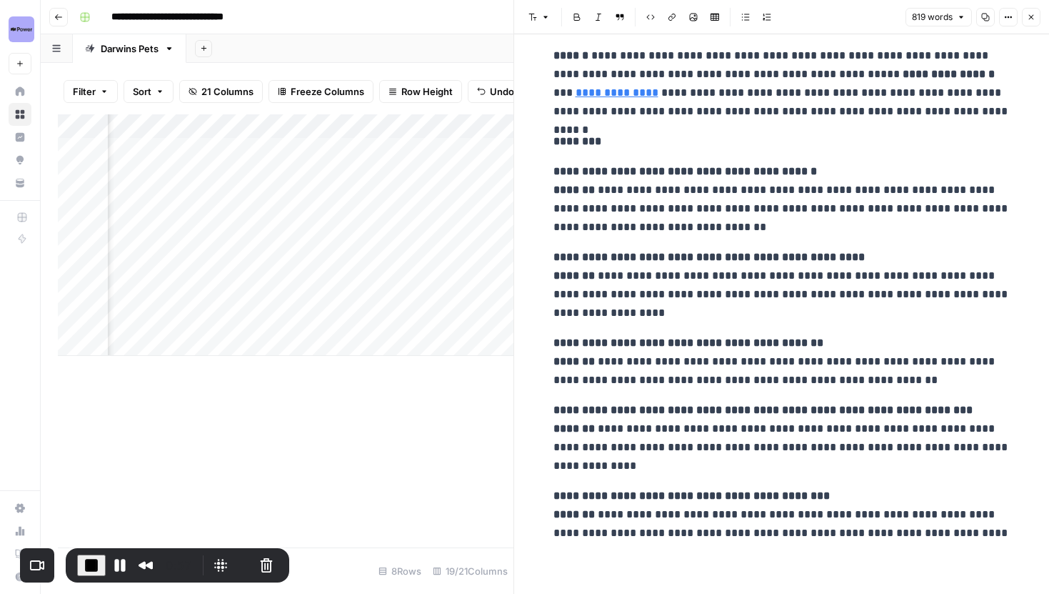
click at [1028, 14] on icon "button" at bounding box center [1031, 17] width 9 height 9
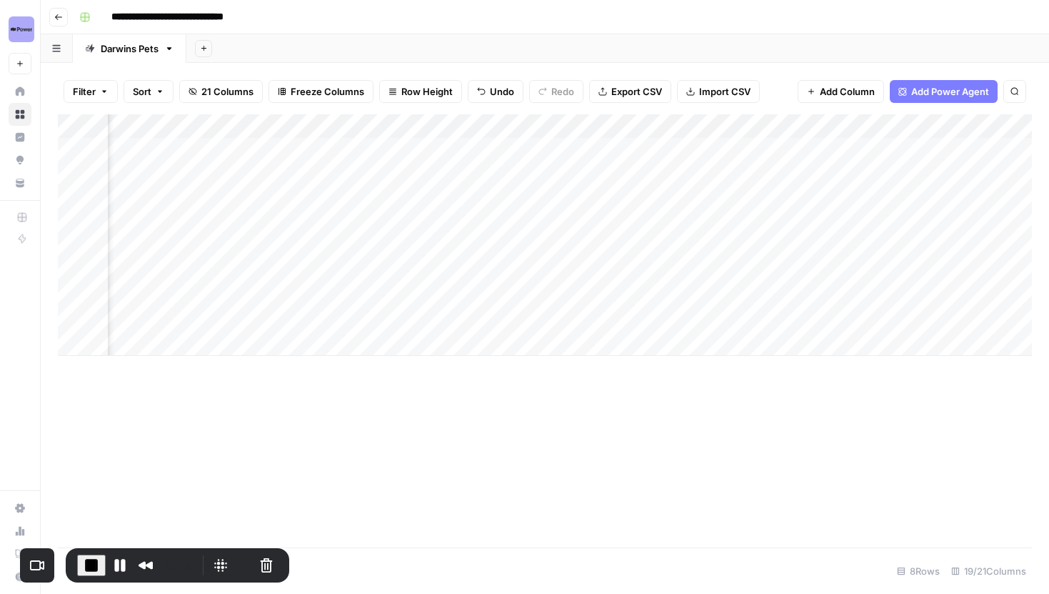
click at [498, 150] on div "Add Column" at bounding box center [545, 234] width 974 height 241
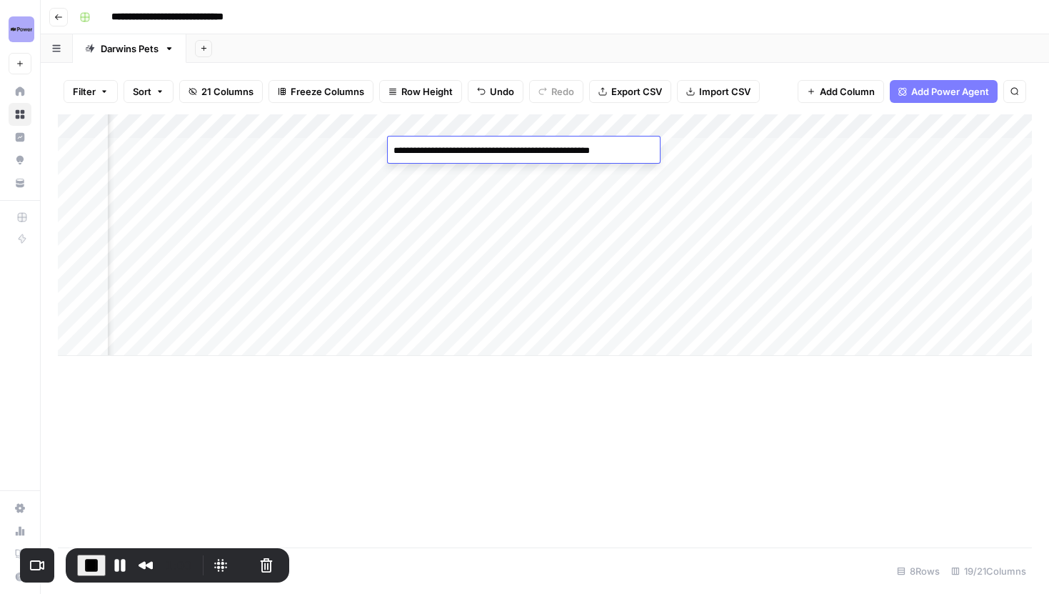
click at [487, 257] on div "Add Column" at bounding box center [545, 234] width 974 height 241
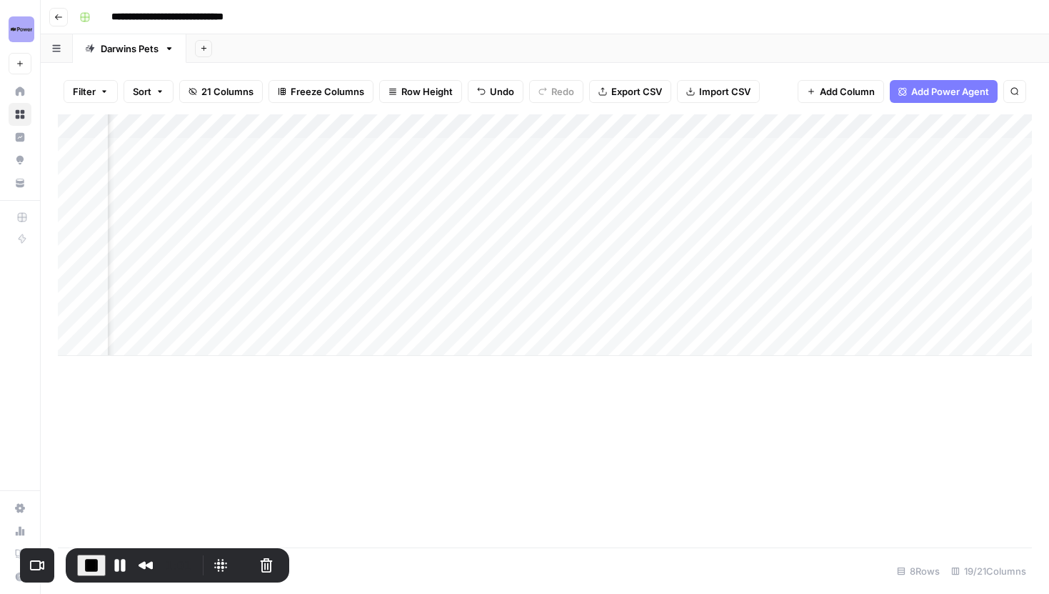
click at [585, 155] on div "Add Column" at bounding box center [545, 234] width 974 height 241
click at [467, 276] on div "Add Column" at bounding box center [545, 234] width 974 height 241
click at [725, 150] on div "Add Column" at bounding box center [545, 234] width 974 height 241
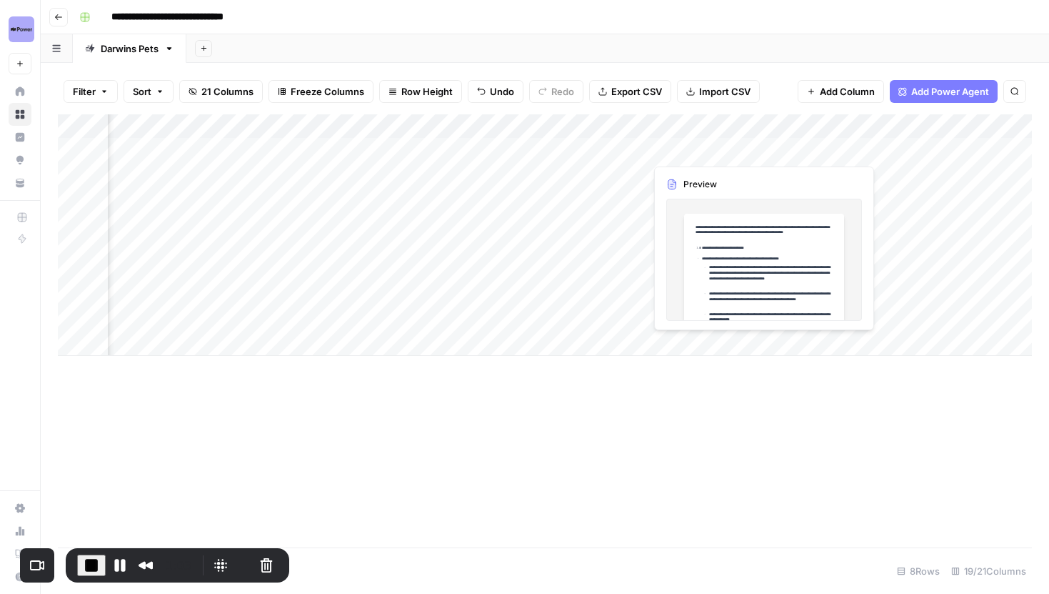
click at [725, 150] on div "Add Column" at bounding box center [545, 234] width 974 height 241
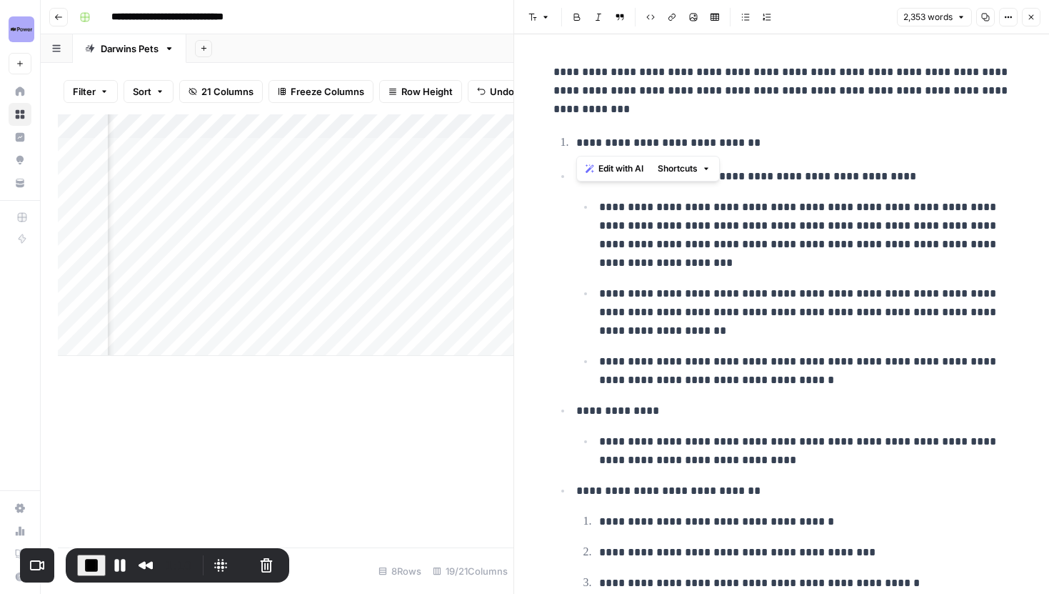
drag, startPoint x: 576, startPoint y: 141, endPoint x: 755, endPoint y: 140, distance: 179.3
click at [755, 141] on p "**********" at bounding box center [794, 143] width 434 height 19
click at [755, 140] on p "**********" at bounding box center [794, 143] width 434 height 19
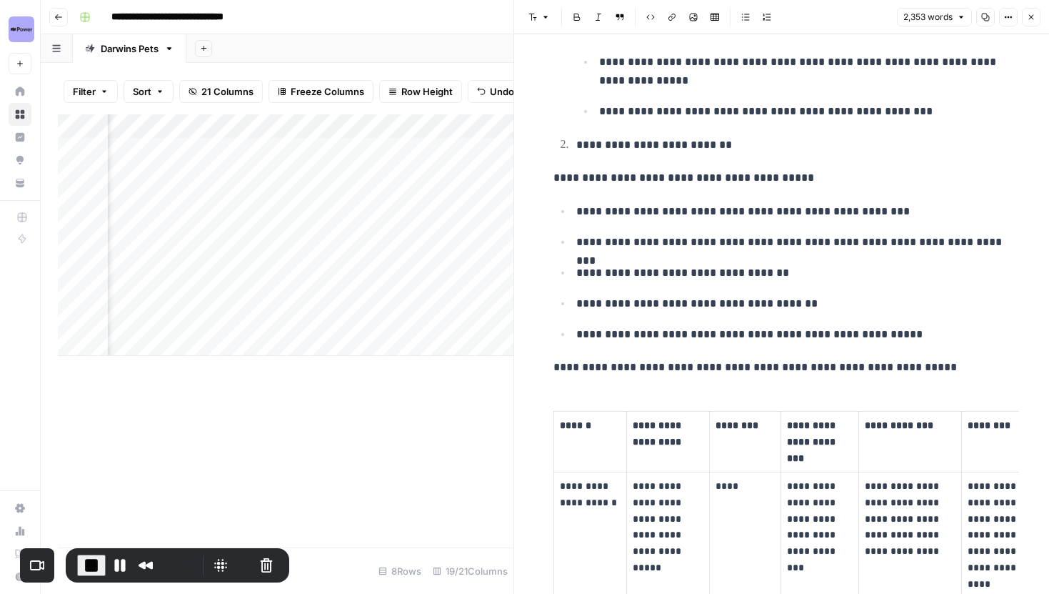
scroll to position [1127, 0]
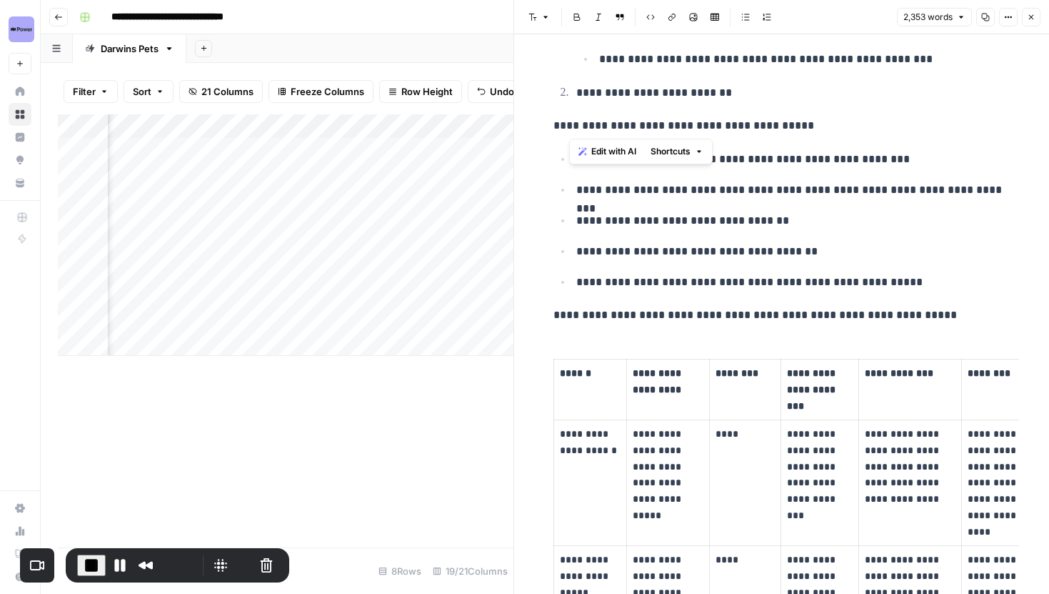
drag, startPoint x: 571, startPoint y: 126, endPoint x: 780, endPoint y: 125, distance: 209.3
click at [780, 126] on p "**********" at bounding box center [782, 125] width 457 height 19
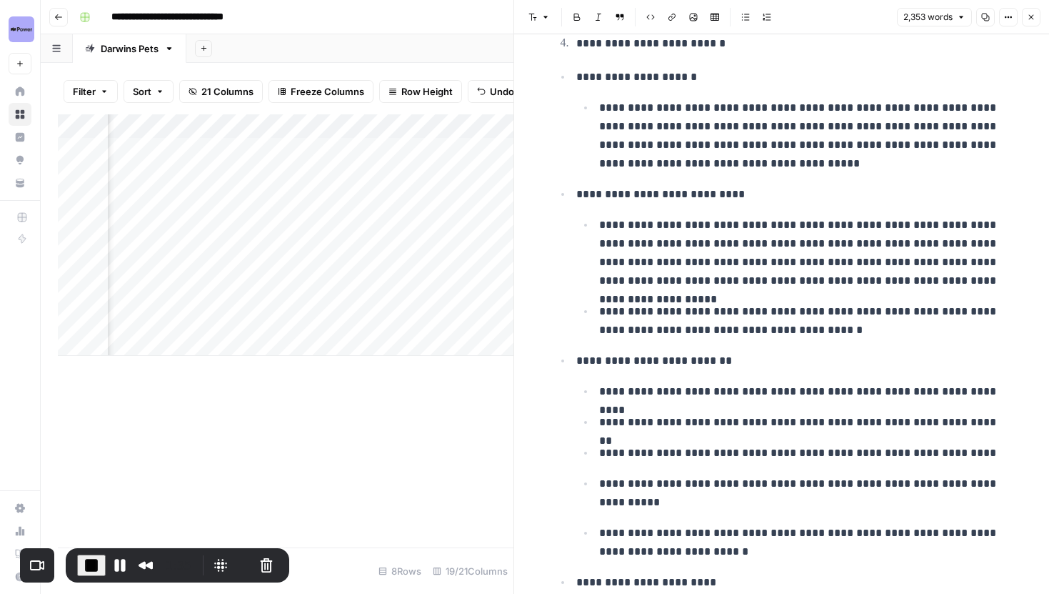
scroll to position [4653, 0]
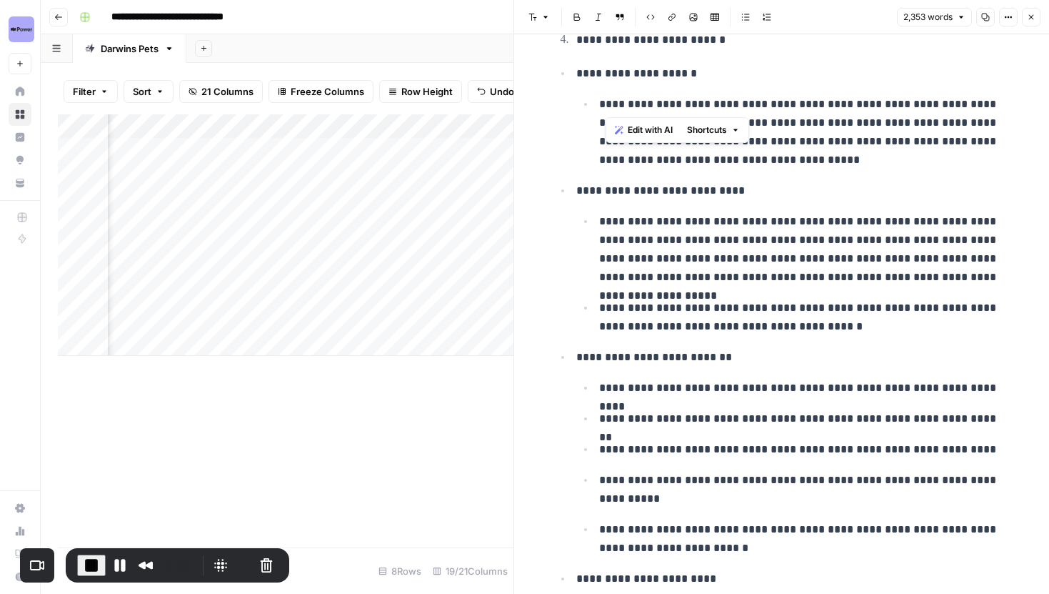
drag, startPoint x: 605, startPoint y: 101, endPoint x: 793, endPoint y: 101, distance: 187.9
click at [793, 101] on p "**********" at bounding box center [804, 132] width 411 height 74
click at [841, 119] on p "**********" at bounding box center [804, 132] width 411 height 74
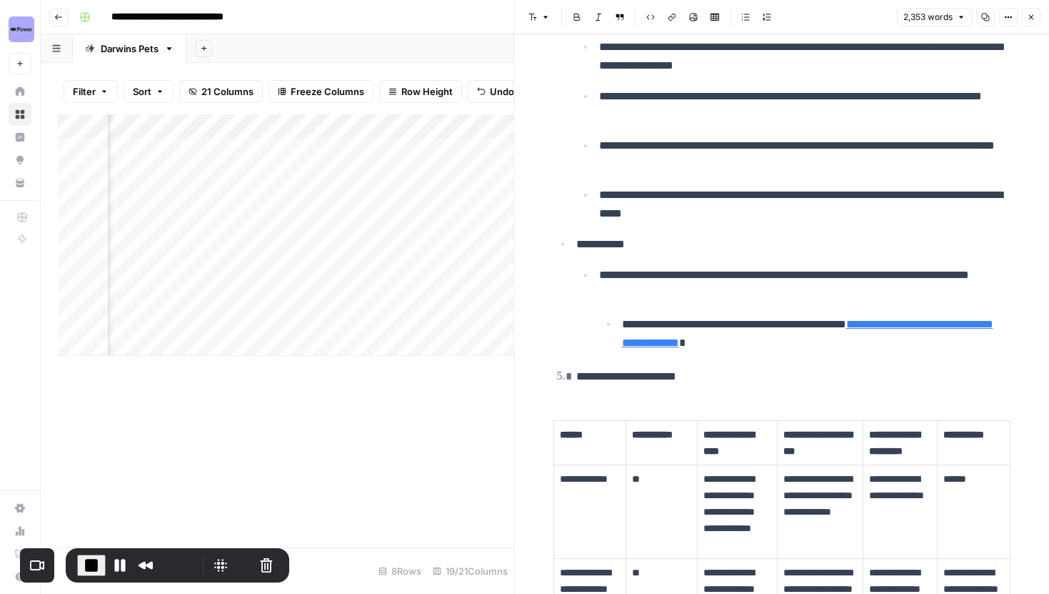
scroll to position [5346, 0]
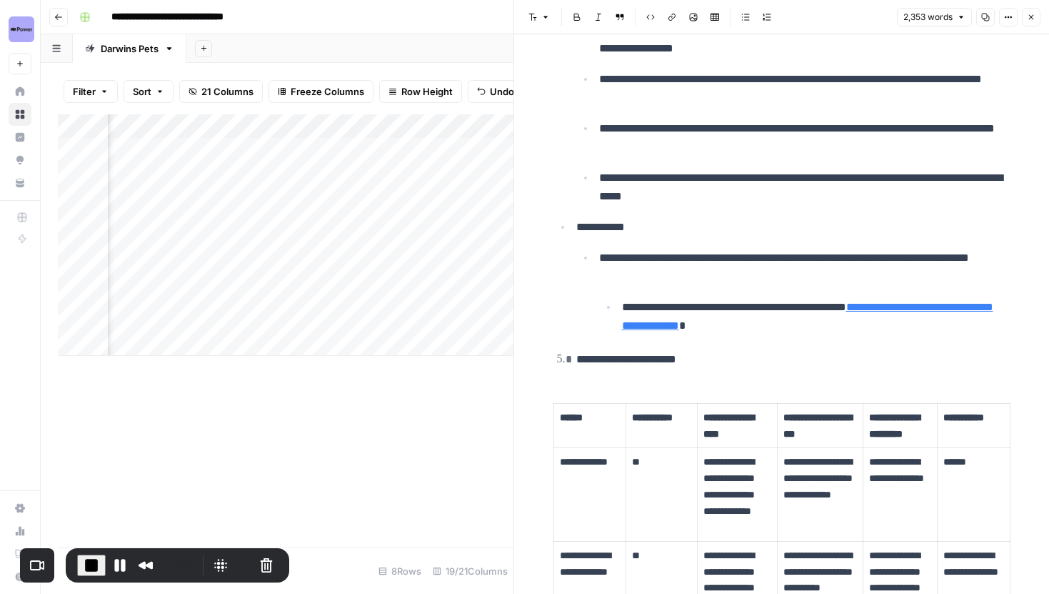
drag, startPoint x: 598, startPoint y: 259, endPoint x: 780, endPoint y: 257, distance: 182.2
click at [780, 257] on li "**********" at bounding box center [803, 291] width 416 height 87
click at [780, 257] on p "**********" at bounding box center [804, 267] width 411 height 37
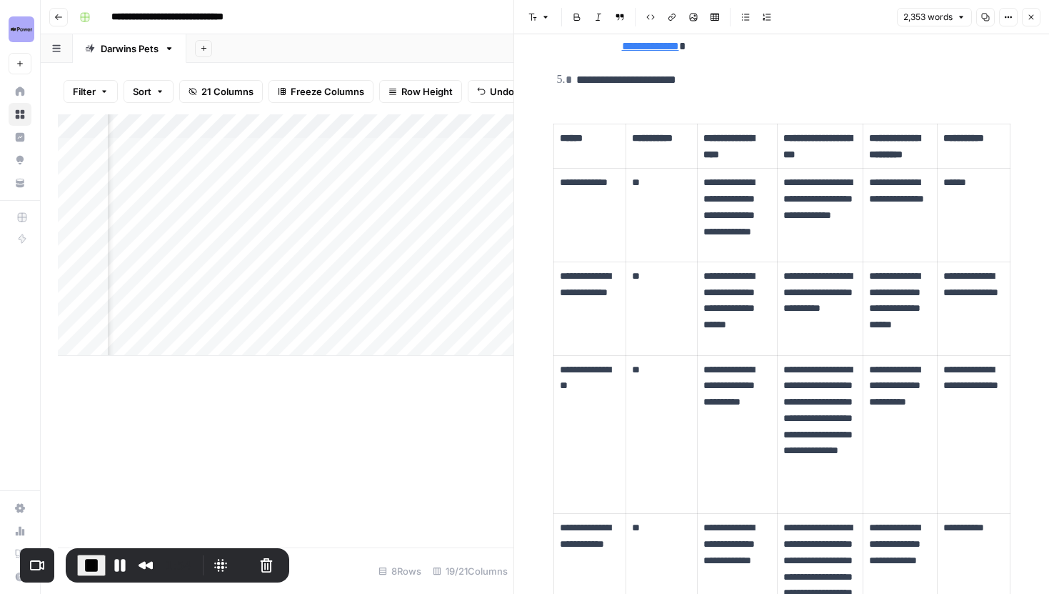
scroll to position [5638, 0]
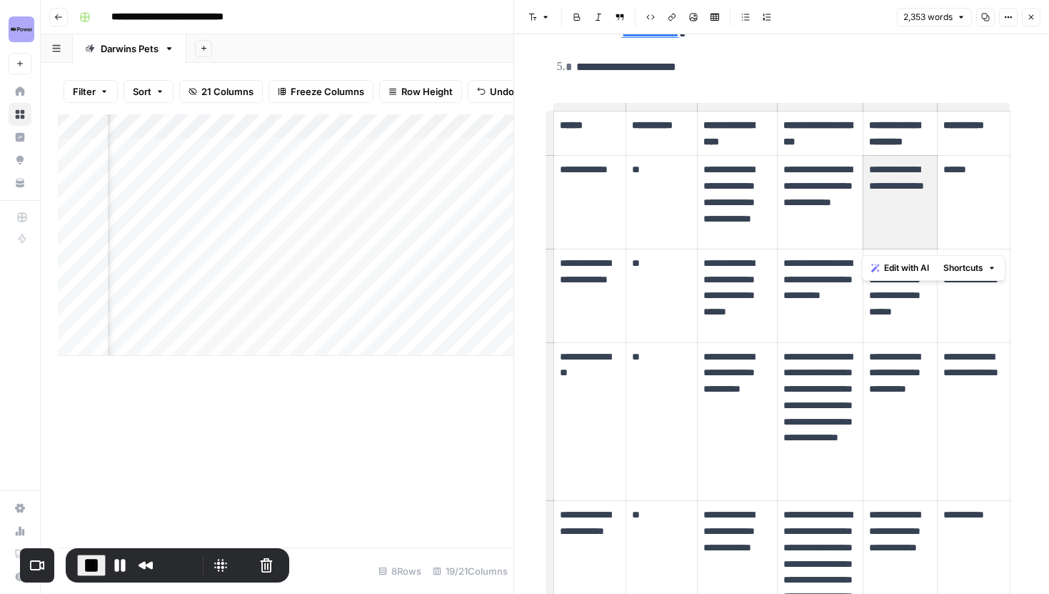
drag, startPoint x: 872, startPoint y: 168, endPoint x: 892, endPoint y: 214, distance: 50.2
click at [892, 214] on p "**********" at bounding box center [900, 193] width 62 height 65
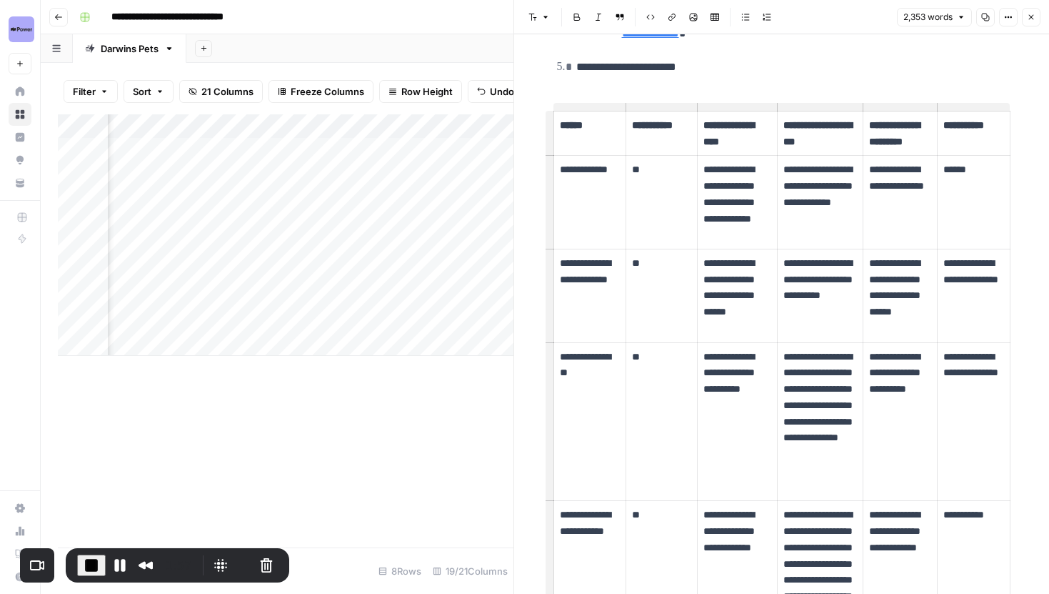
click at [896, 313] on p "**********" at bounding box center [900, 295] width 62 height 81
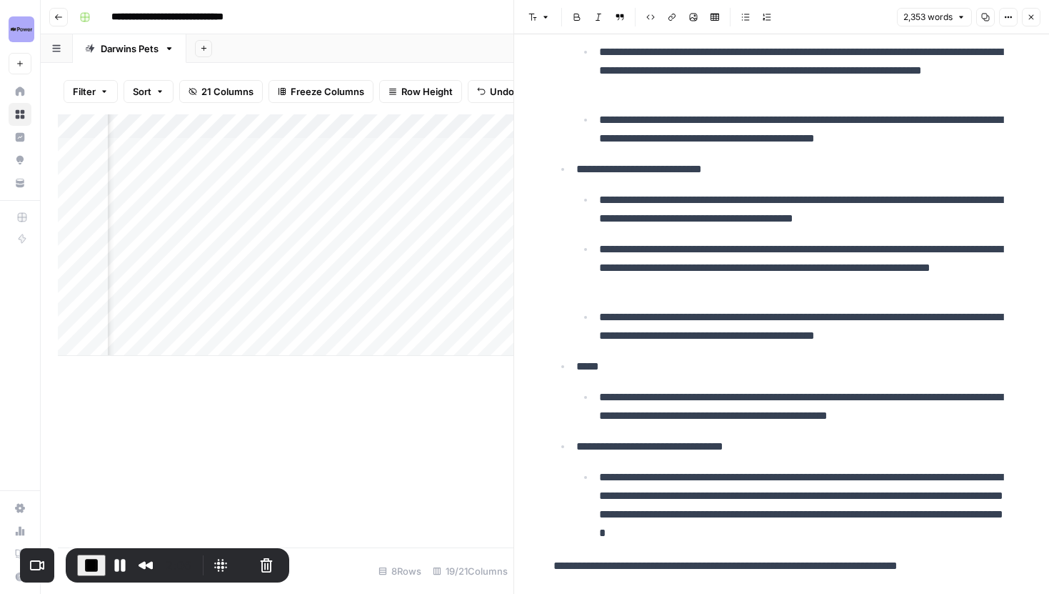
scroll to position [8694, 0]
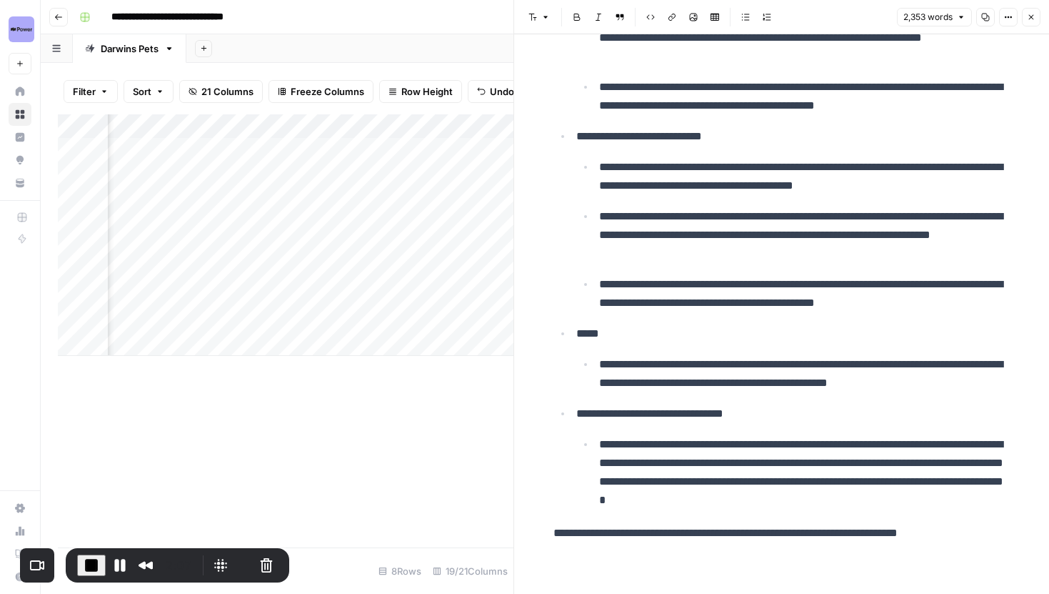
click at [1034, 16] on icon "button" at bounding box center [1031, 17] width 9 height 9
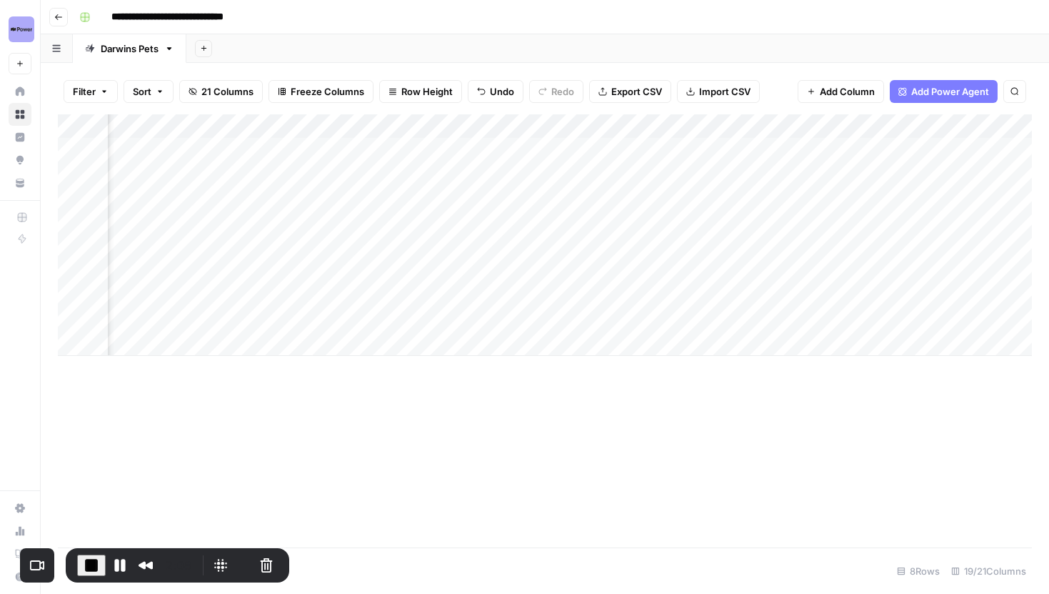
scroll to position [0, 1208]
click at [753, 147] on div "Add Column" at bounding box center [545, 234] width 974 height 241
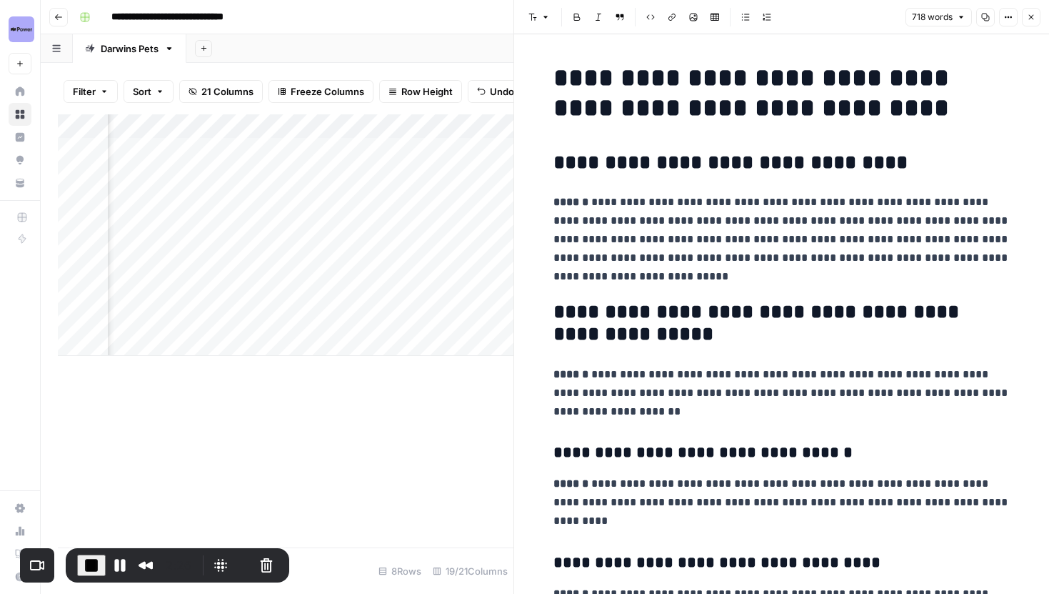
click at [1023, 18] on button "Close" at bounding box center [1031, 17] width 19 height 19
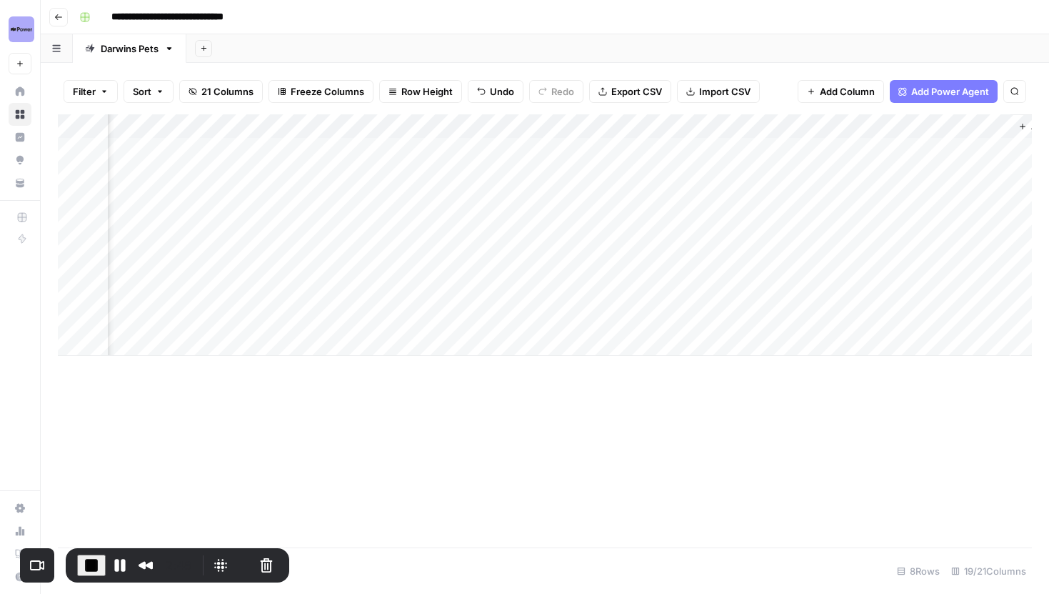
scroll to position [0, 1770]
click at [577, 149] on div "Add Column" at bounding box center [545, 234] width 974 height 241
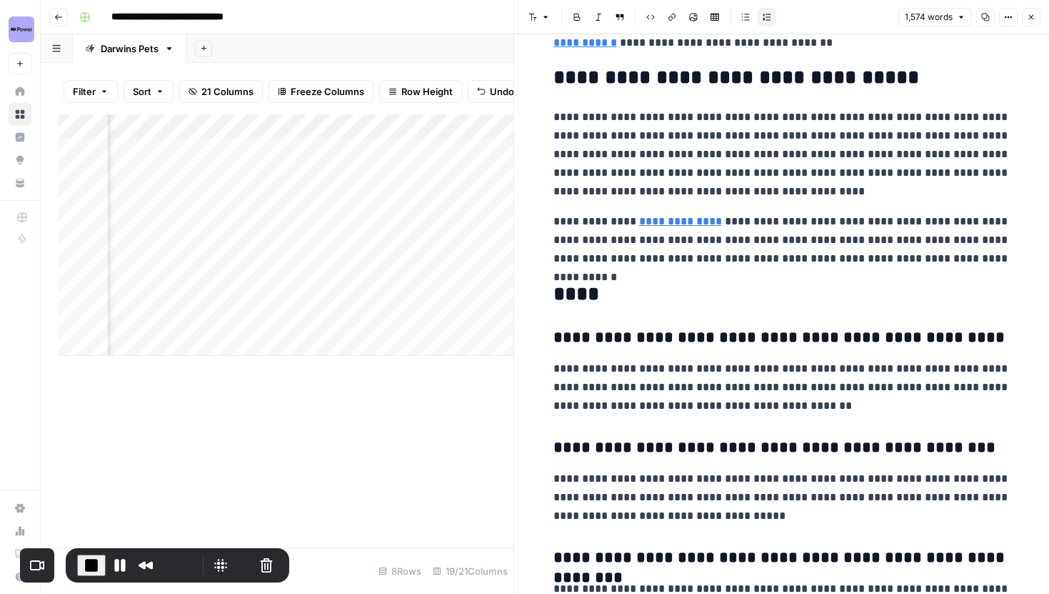
scroll to position [2763, 0]
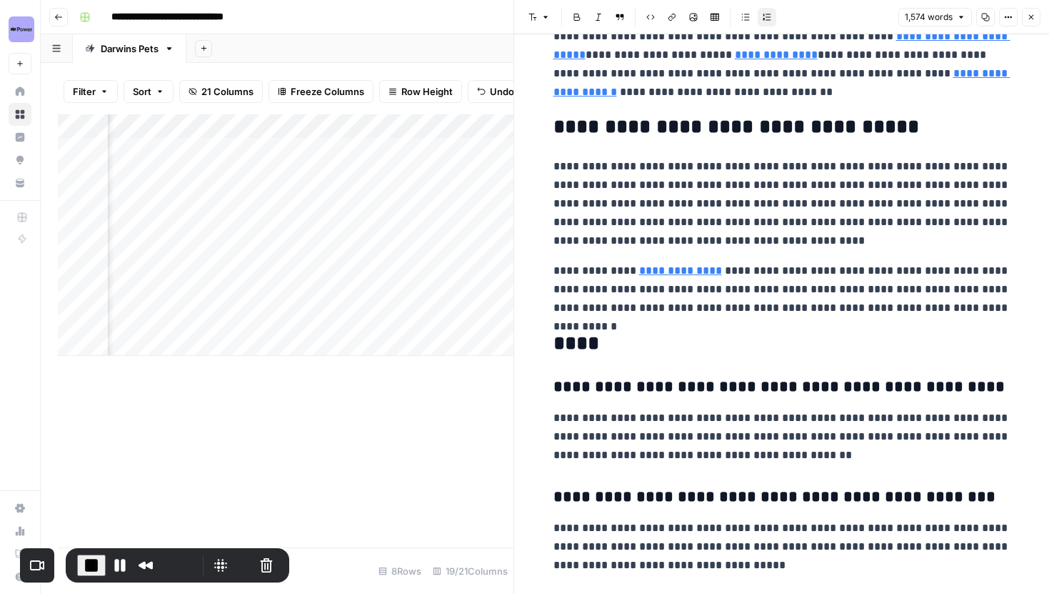
click at [717, 168] on p "**********" at bounding box center [782, 203] width 457 height 93
click at [787, 183] on p "**********" at bounding box center [782, 203] width 457 height 93
click at [752, 169] on p "**********" at bounding box center [782, 203] width 457 height 93
click at [904, 85] on p "**********" at bounding box center [782, 45] width 457 height 111
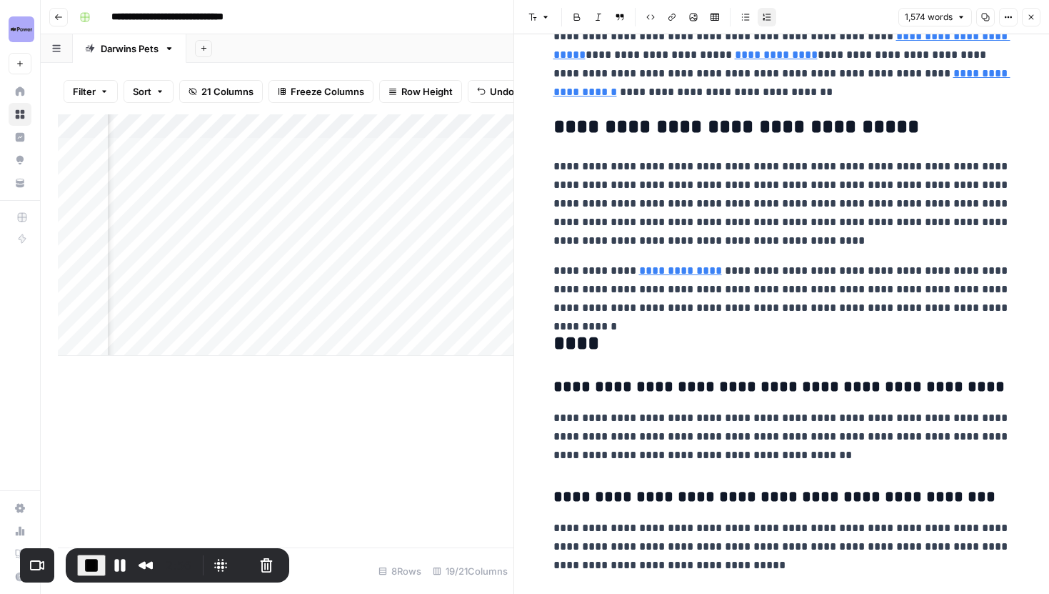
click at [1027, 14] on icon "button" at bounding box center [1031, 17] width 9 height 9
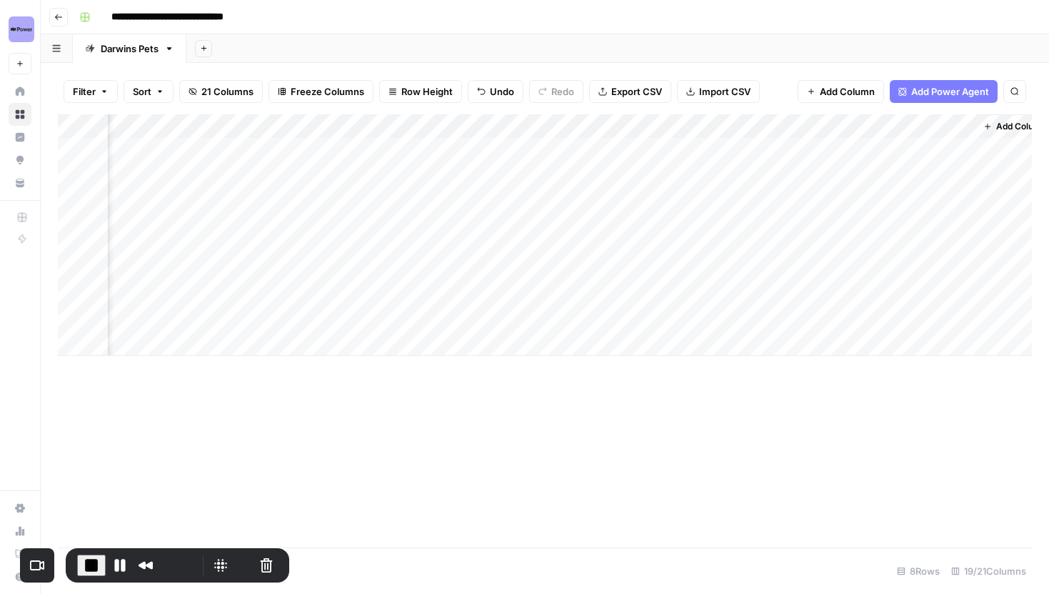
click at [812, 149] on div "Add Column" at bounding box center [545, 234] width 974 height 241
click at [779, 296] on div "Add Column" at bounding box center [545, 234] width 974 height 241
click at [87, 566] on span "End Recording" at bounding box center [91, 565] width 17 height 17
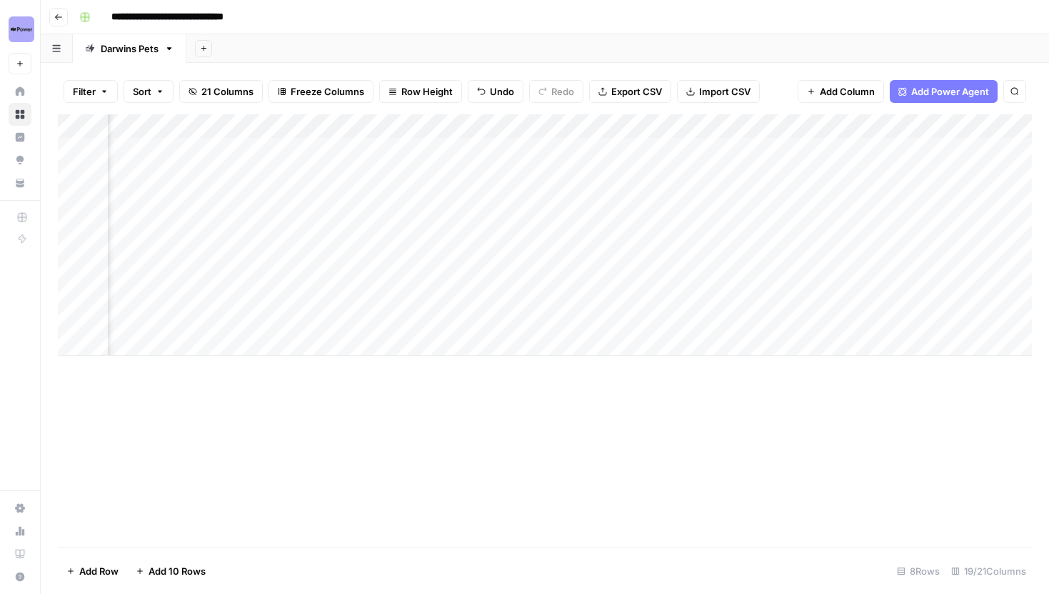
scroll to position [0, 0]
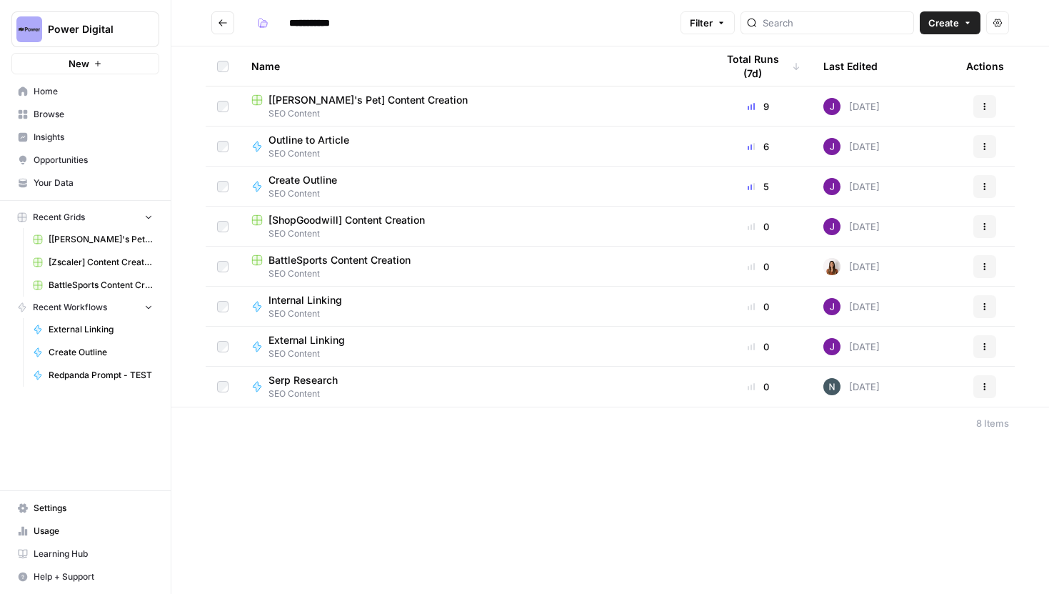
click at [46, 94] on span "Home" at bounding box center [93, 91] width 119 height 13
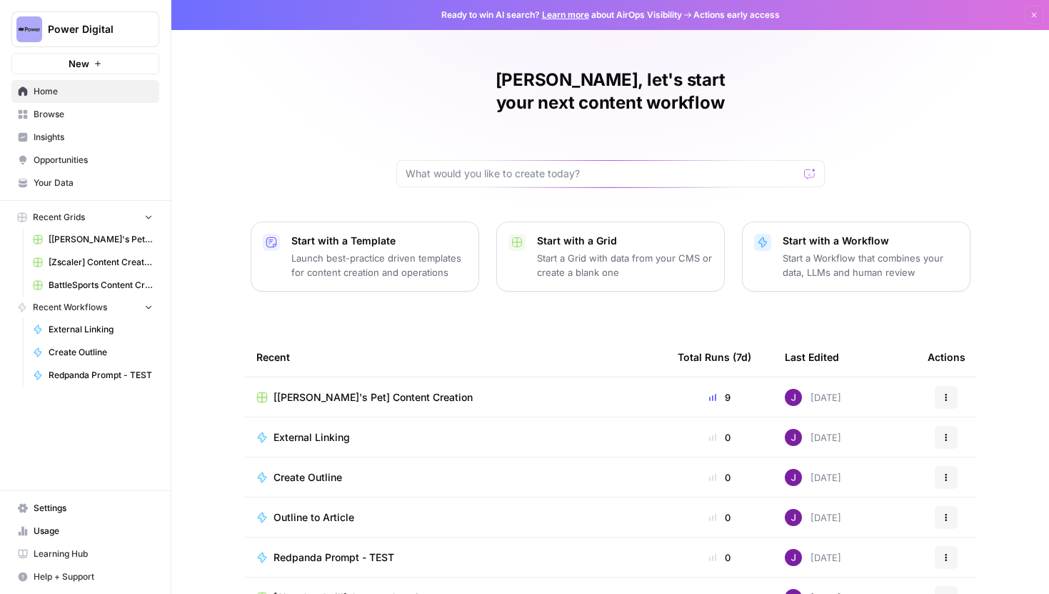
click at [84, 177] on span "Your Data" at bounding box center [93, 182] width 119 height 13
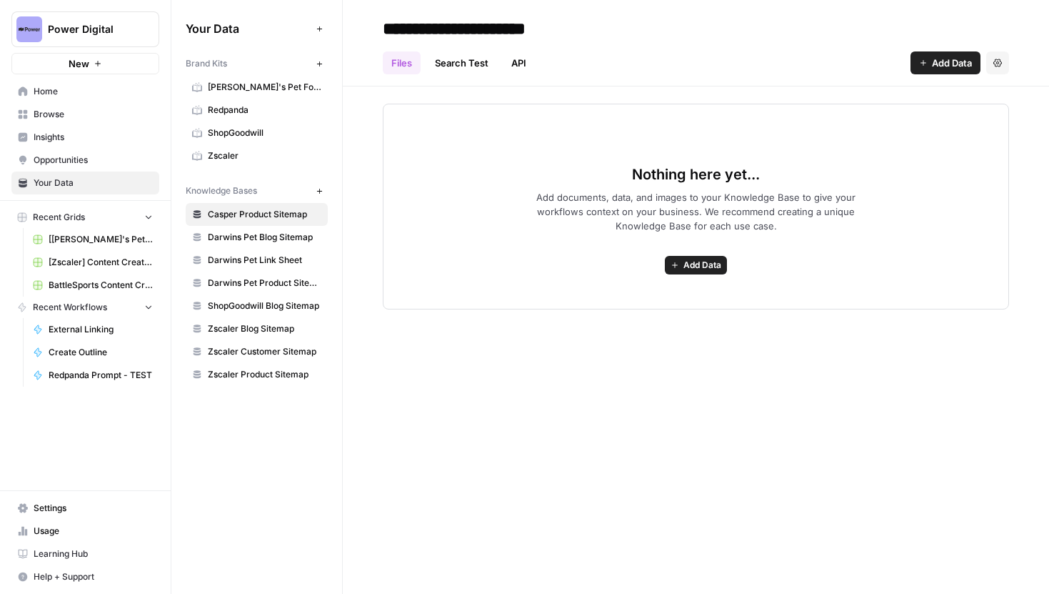
click at [264, 88] on span "[PERSON_NAME]'s Pet Food" at bounding box center [265, 87] width 114 height 13
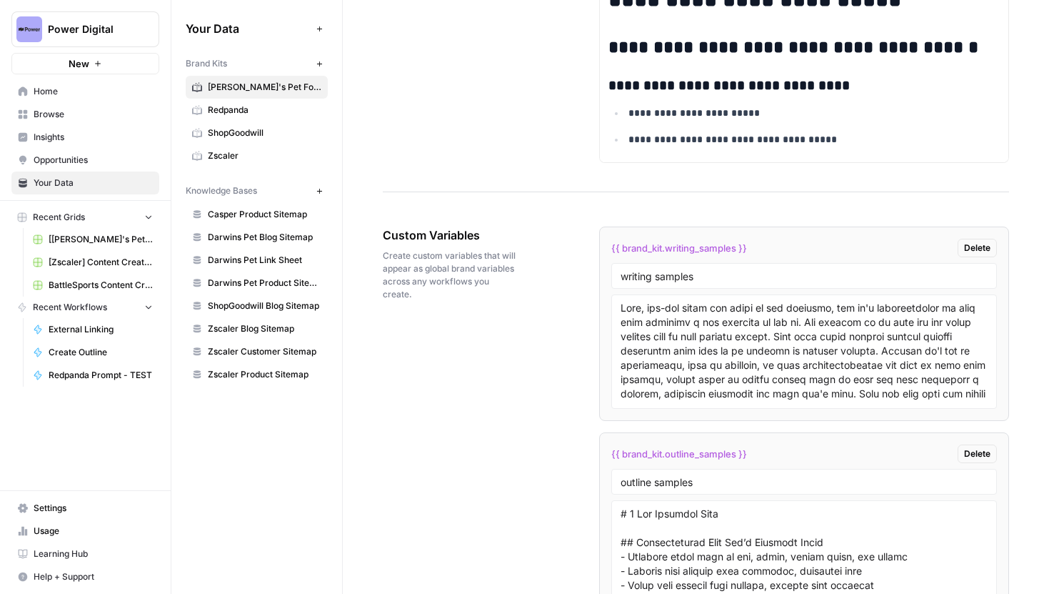
scroll to position [3365, 0]
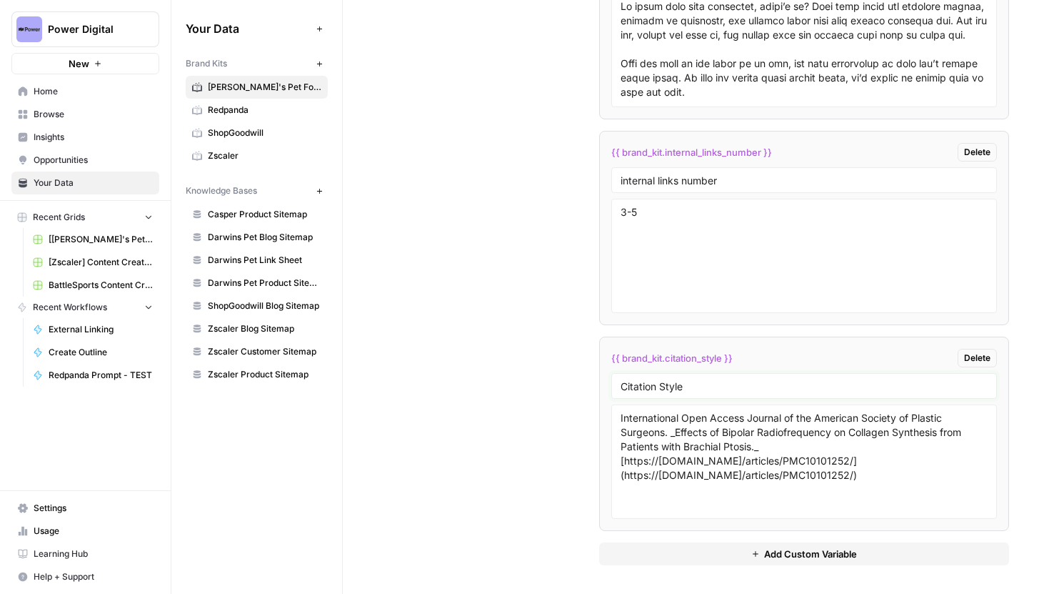
click at [690, 385] on input "Citation Style" at bounding box center [804, 385] width 367 height 13
drag, startPoint x: 699, startPoint y: 385, endPoint x: 604, endPoint y: 385, distance: 95.0
click at [604, 385] on li "{{ brand_kit.citation_style }} Delete Citation Style International Open Access …" at bounding box center [804, 433] width 410 height 194
click at [571, 433] on div "Custom Variables Create custom variables that will appear as global brand varia…" at bounding box center [696, 39] width 627 height 1109
drag, startPoint x: 621, startPoint y: 419, endPoint x: 947, endPoint y: 476, distance: 331.4
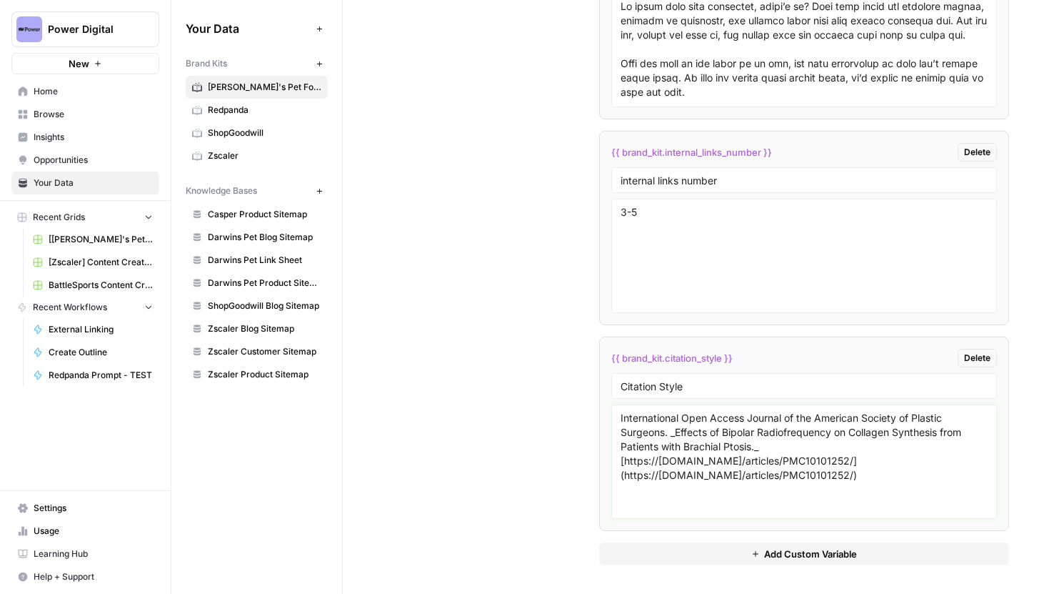
click at [947, 476] on textarea "International Open Access Journal of the American Society of Plastic Surgeons. …" at bounding box center [804, 461] width 367 height 101
drag, startPoint x: 884, startPoint y: 478, endPoint x: 904, endPoint y: 466, distance: 23.7
click at [904, 466] on textarea "International Open Access Journal of the American Society of Plastic Surgeons. …" at bounding box center [804, 461] width 367 height 101
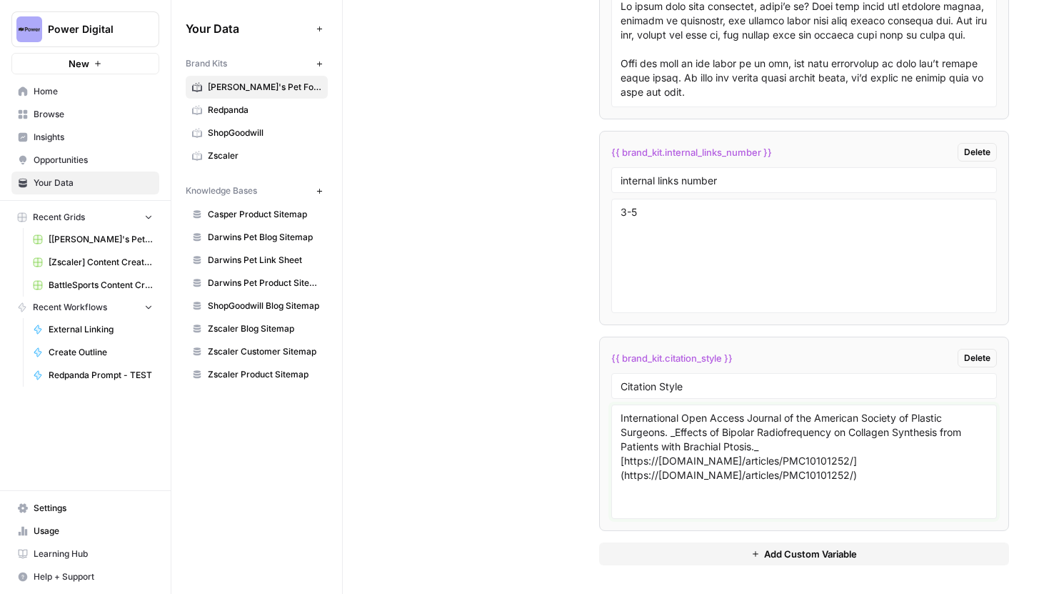
drag, startPoint x: 873, startPoint y: 460, endPoint x: 622, endPoint y: 464, distance: 251.5
click at [622, 464] on textarea "International Open Access Journal of the American Society of Plastic Surgeons. …" at bounding box center [804, 461] width 367 height 101
drag, startPoint x: 622, startPoint y: 479, endPoint x: 894, endPoint y: 470, distance: 272.3
click at [894, 470] on textarea "International Open Access Journal of the American Society of Plastic Surgeons. …" at bounding box center [804, 461] width 367 height 101
drag, startPoint x: 879, startPoint y: 474, endPoint x: 609, endPoint y: 477, distance: 269.3
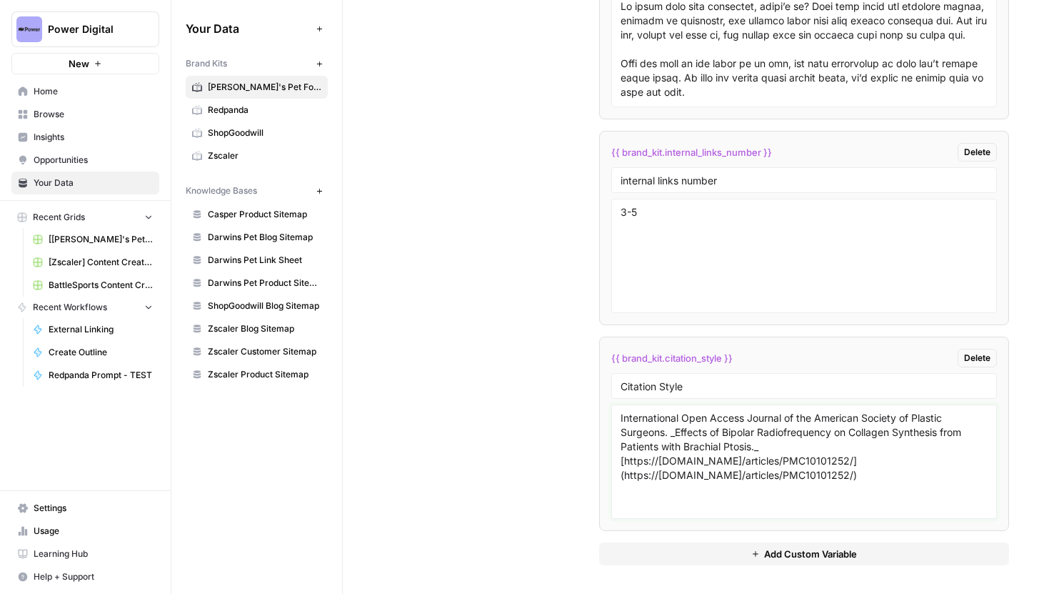
click at [609, 477] on li "{{ brand_kit.citation_style }} Delete Citation Style International Open Access …" at bounding box center [804, 433] width 410 height 194
click at [623, 477] on textarea "International Open Access Journal of the American Society of Plastic Surgeons. …" at bounding box center [804, 461] width 367 height 101
drag, startPoint x: 622, startPoint y: 419, endPoint x: 871, endPoint y: 447, distance: 251.0
click at [871, 447] on textarea "International Open Access Journal of the American Society of Plastic Surgeons. …" at bounding box center [804, 461] width 367 height 101
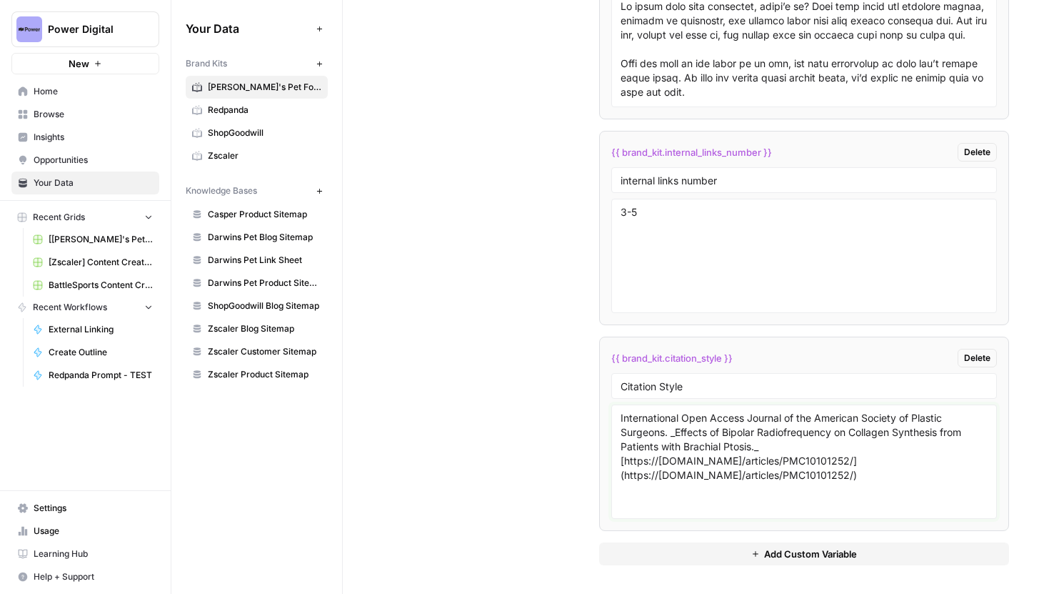
drag, startPoint x: 897, startPoint y: 481, endPoint x: 554, endPoint y: 401, distance: 351.6
click at [554, 401] on div "Custom Variables Create custom variables that will appear as global brand varia…" at bounding box center [696, 39] width 627 height 1109
click at [722, 469] on textarea "International Open Access Journal of the American Society of Plastic Surgeons. …" at bounding box center [804, 461] width 367 height 101
drag, startPoint x: 899, startPoint y: 474, endPoint x: 614, endPoint y: 422, distance: 289.8
click at [614, 422] on div "International Open Access Journal of the American Society of Plastic Surgeons. …" at bounding box center [805, 461] width 386 height 114
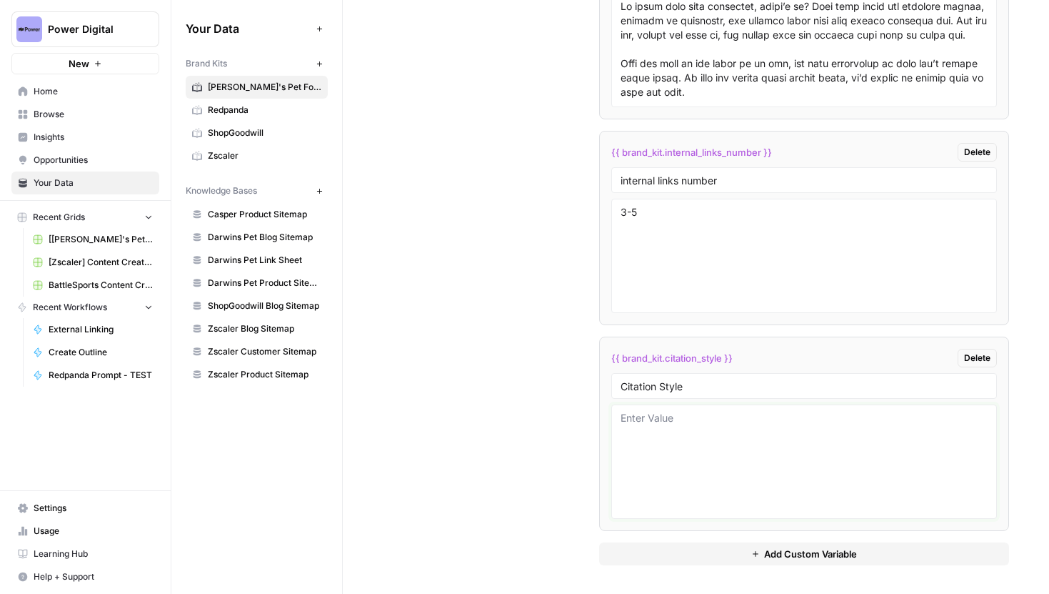
click at [692, 425] on textarea at bounding box center [804, 461] width 367 height 101
paste textarea "International Open Access Journal of the American Society of Plastic Surgeons. …"
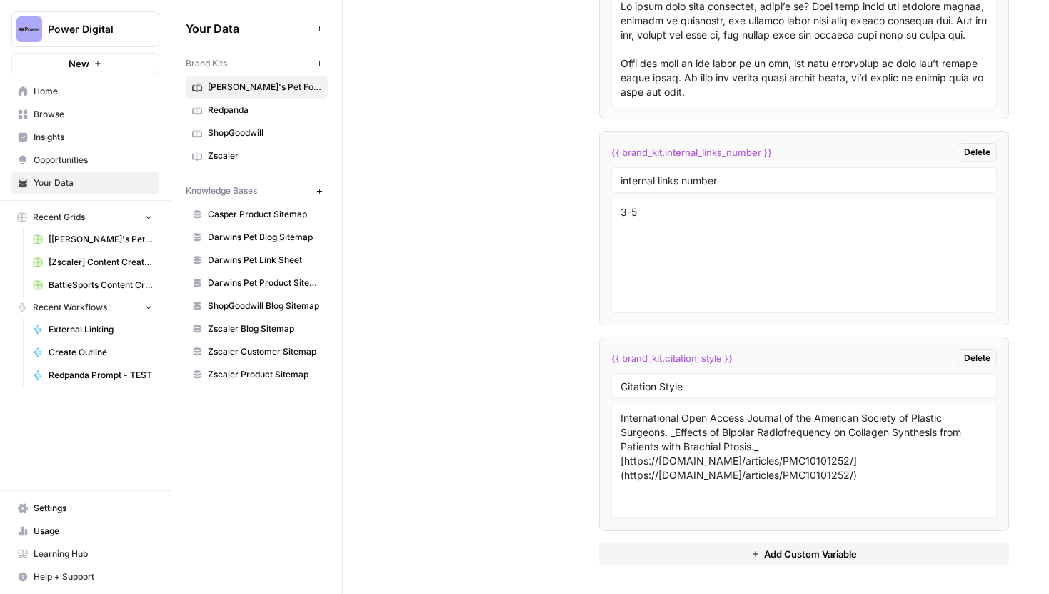
drag, startPoint x: 618, startPoint y: 419, endPoint x: 870, endPoint y: 478, distance: 259.1
click at [870, 478] on div "International Open Access Journal of the American Society of Plastic Surgeons. …" at bounding box center [805, 461] width 386 height 114
drag, startPoint x: 878, startPoint y: 476, endPoint x: 609, endPoint y: 416, distance: 275.1
click at [609, 416] on li "{{ brand_kit.citation_style }} Delete Citation Style International Open Access …" at bounding box center [804, 433] width 410 height 194
click at [823, 459] on textarea "International Open Access Journal of the American Society of Plastic Surgeons. …" at bounding box center [804, 461] width 367 height 101
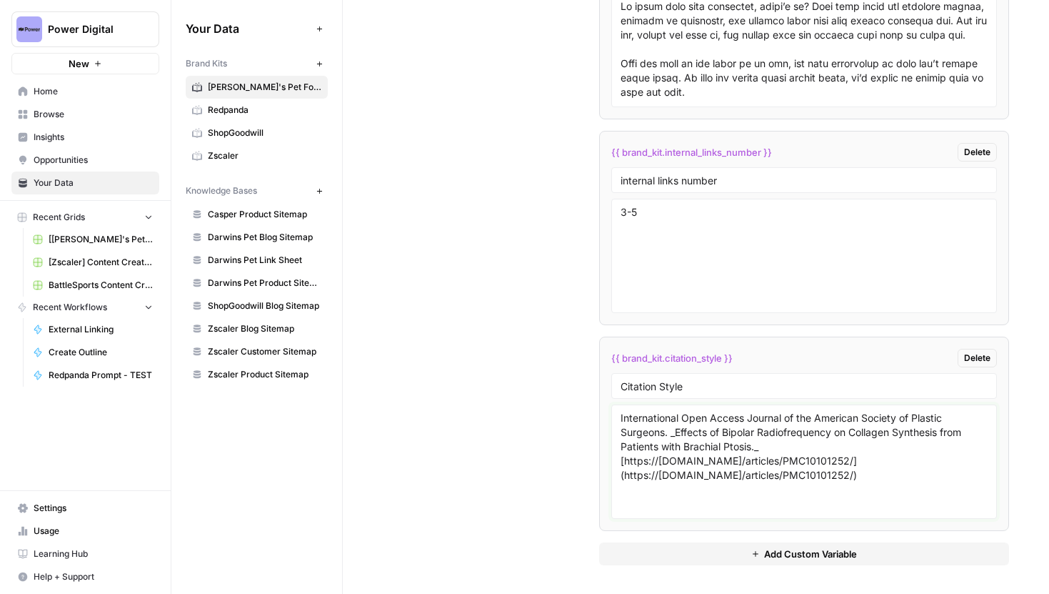
drag, startPoint x: 761, startPoint y: 446, endPoint x: 674, endPoint y: 434, distance: 88.1
click at [674, 434] on textarea "International Open Access Journal of the American Society of Plastic Surgeons. …" at bounding box center [804, 461] width 367 height 101
click at [622, 417] on textarea "International Open Access Journal of the American Society of Plastic Surgeons. …" at bounding box center [804, 461] width 367 height 101
paste textarea "_Effects of Bipolar Radiofrequency on Collagen Synthesis from Patients with Bra…"
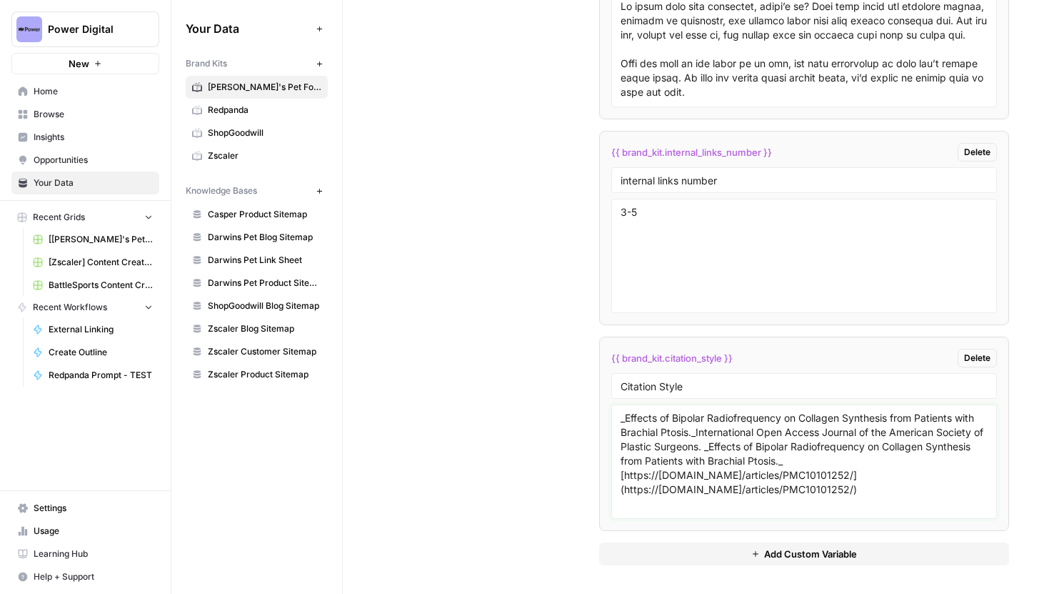
drag, startPoint x: 807, startPoint y: 461, endPoint x: 719, endPoint y: 451, distance: 88.5
click at [719, 451] on textarea "_Effects of Bipolar Radiofrequency on Collagen Synthesis from Patients with Bra…" at bounding box center [804, 461] width 367 height 101
click at [697, 436] on textarea "_Effects of Bipolar Radiofrequency on Collagen Synthesis from Patients with Bra…" at bounding box center [804, 461] width 367 height 101
click at [887, 454] on textarea "_Effects of Bipolar Radiofrequency on Collagen Synthesis from Patients with Bra…" at bounding box center [804, 461] width 367 height 101
drag, startPoint x: 699, startPoint y: 434, endPoint x: 614, endPoint y: 421, distance: 86.0
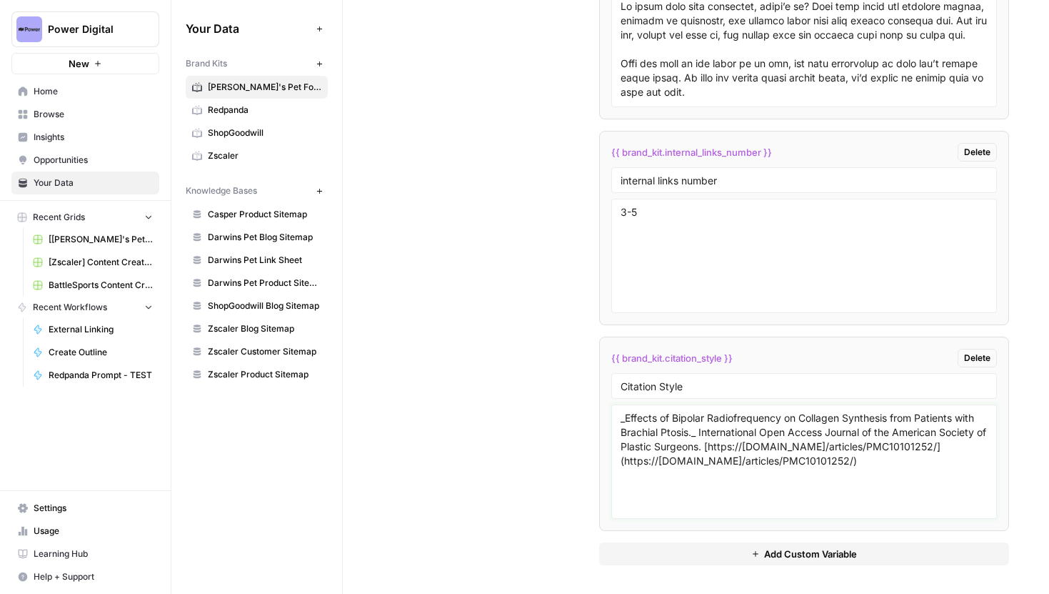
click at [614, 421] on div "_Effects of Bipolar Radiofrequency on Collagen Synthesis from Patients with Bra…" at bounding box center [805, 461] width 386 height 114
click at [935, 466] on textarea "_Effects of Bipolar Radiofrequency on Collagen Synthesis from Patients with Bra…" at bounding box center [804, 461] width 367 height 101
type textarea "_Effects of Bipolar Radiofrequency on Collagen Synthesis from Patients with Bra…"
click at [91, 235] on span "[Darwin's Pet] Content Creation" at bounding box center [101, 239] width 104 height 13
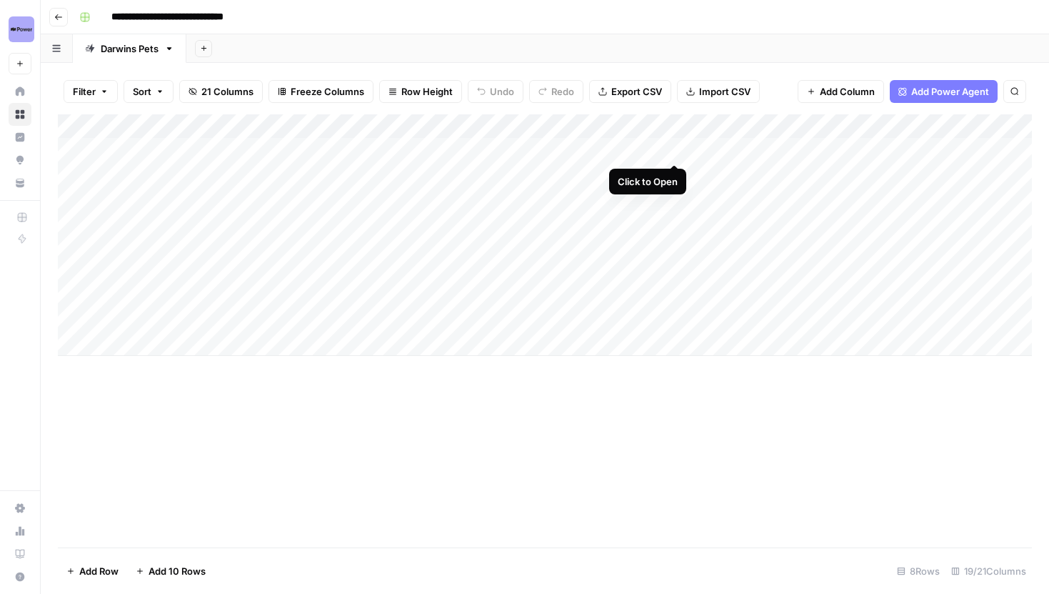
click at [674, 151] on div "Add Column" at bounding box center [545, 234] width 974 height 241
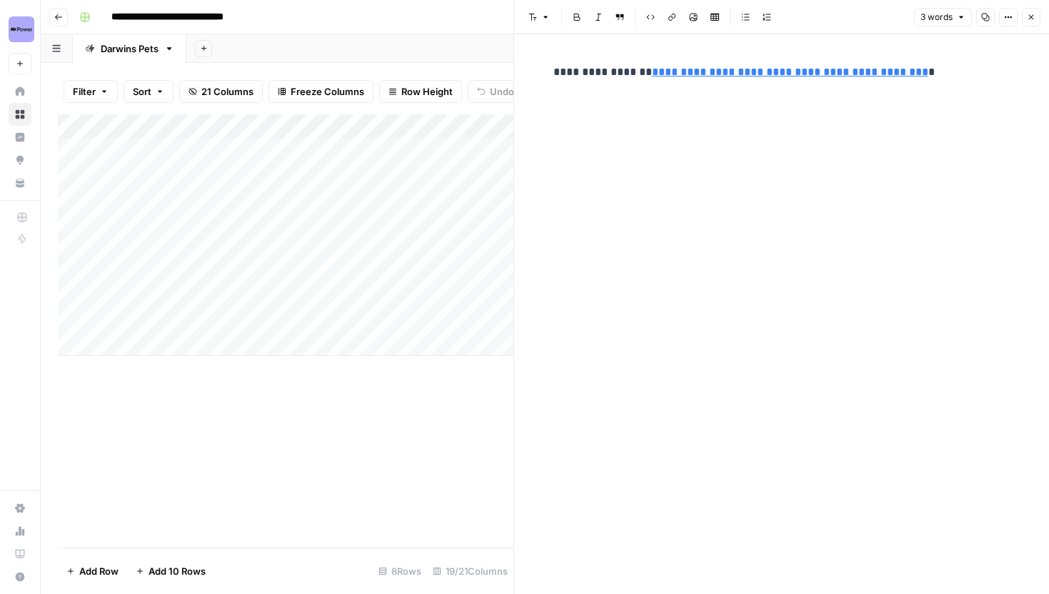
click at [545, 62] on div "**********" at bounding box center [782, 72] width 474 height 30
drag, startPoint x: 552, startPoint y: 68, endPoint x: 908, endPoint y: 79, distance: 356.7
click at [908, 80] on div "**********" at bounding box center [782, 72] width 474 height 30
click at [932, 72] on p "**********" at bounding box center [782, 72] width 457 height 19
drag, startPoint x: 550, startPoint y: 75, endPoint x: 961, endPoint y: 70, distance: 410.8
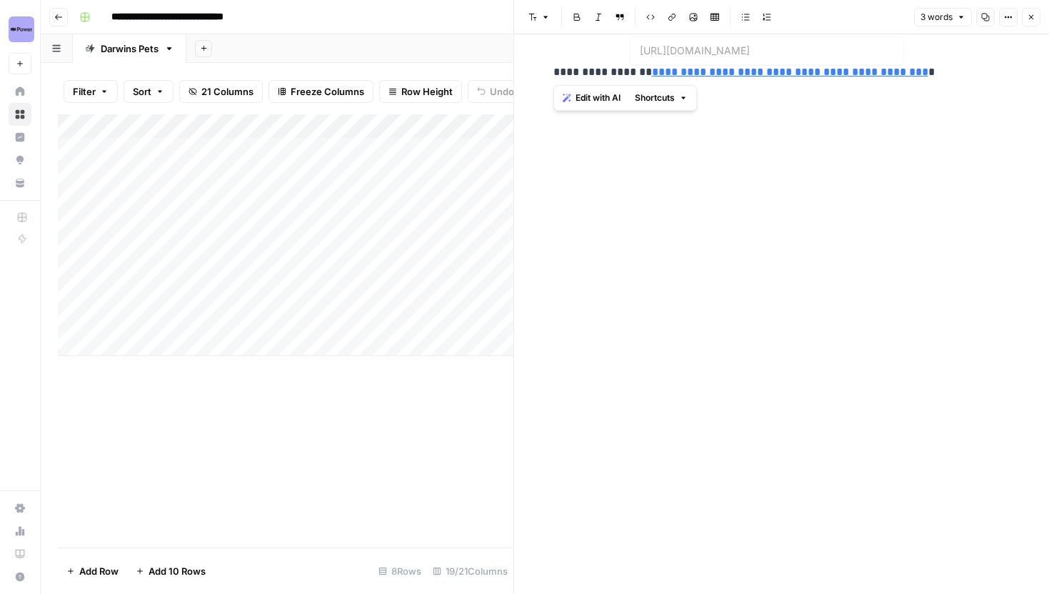
click at [961, 70] on div "**********" at bounding box center [782, 72] width 474 height 30
click at [961, 70] on p "**********" at bounding box center [782, 72] width 457 height 19
drag, startPoint x: 636, startPoint y: 73, endPoint x: 931, endPoint y: 76, distance: 295.1
click at [931, 76] on p "**********" at bounding box center [782, 72] width 457 height 19
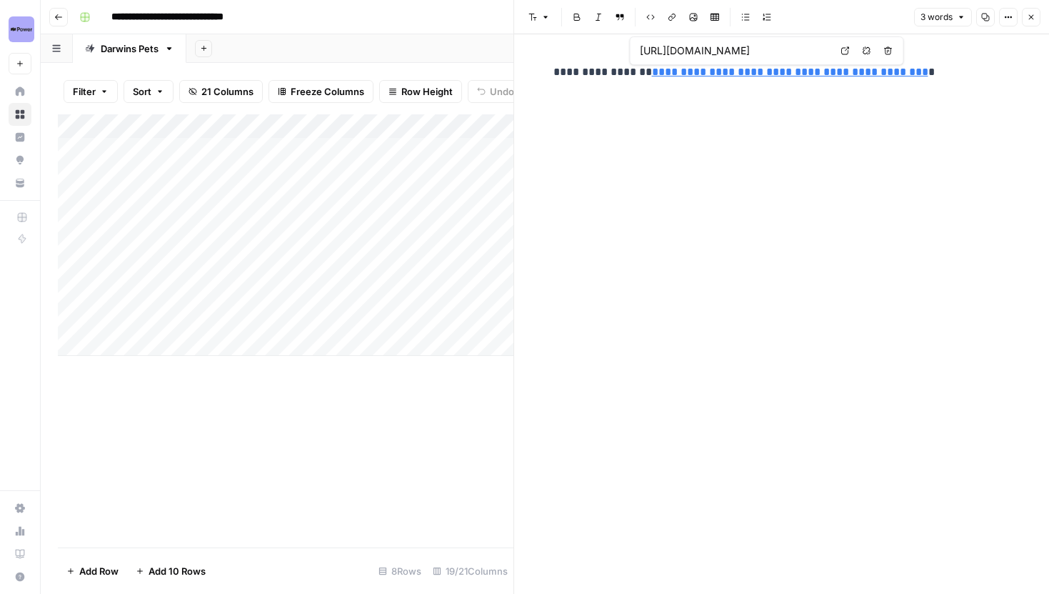
click at [1037, 11] on button "Close" at bounding box center [1031, 17] width 19 height 19
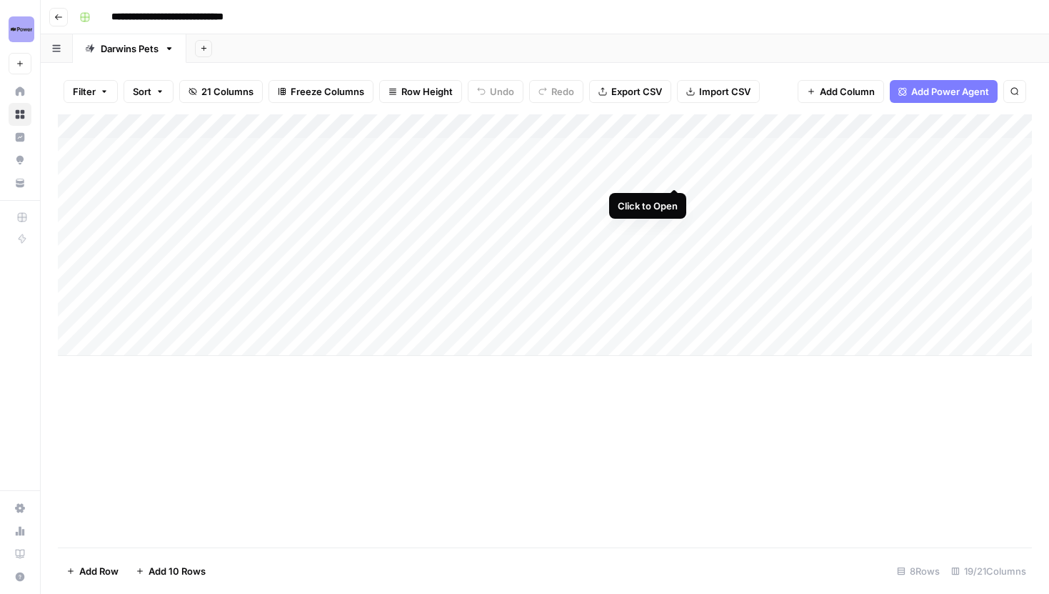
click at [673, 172] on div "Add Column" at bounding box center [545, 234] width 974 height 241
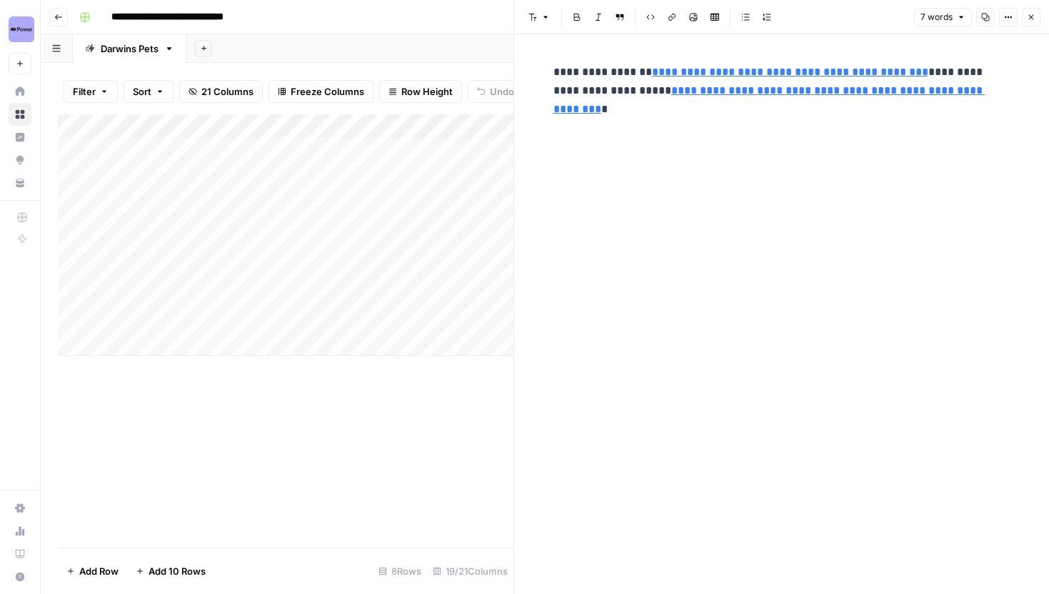
click at [924, 75] on p "**********" at bounding box center [782, 91] width 457 height 56
click at [927, 110] on p "**********" at bounding box center [782, 91] width 457 height 56
click at [1032, 16] on icon "button" at bounding box center [1031, 17] width 9 height 9
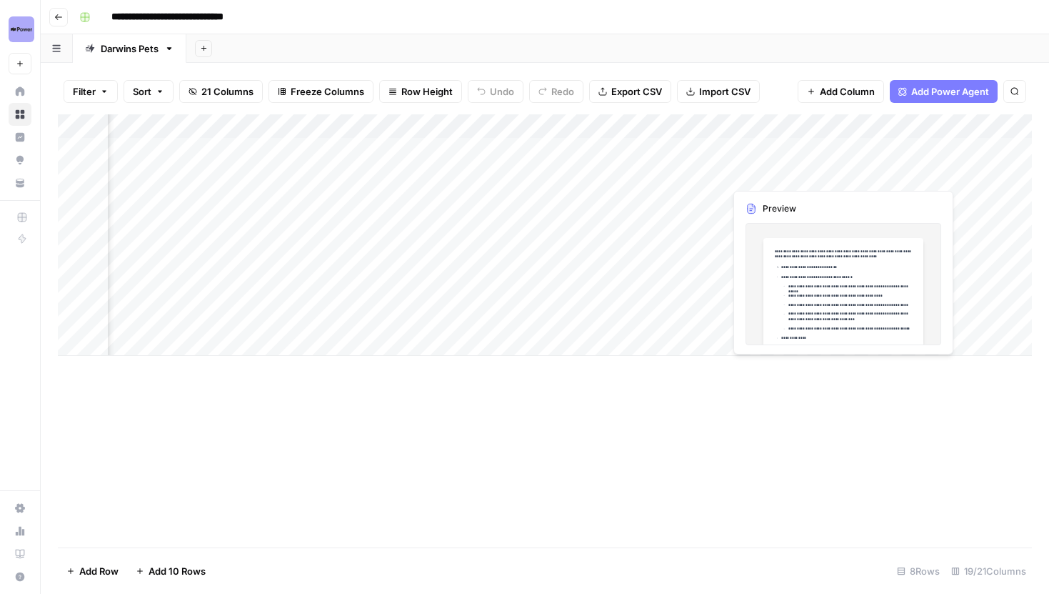
scroll to position [0, 1082]
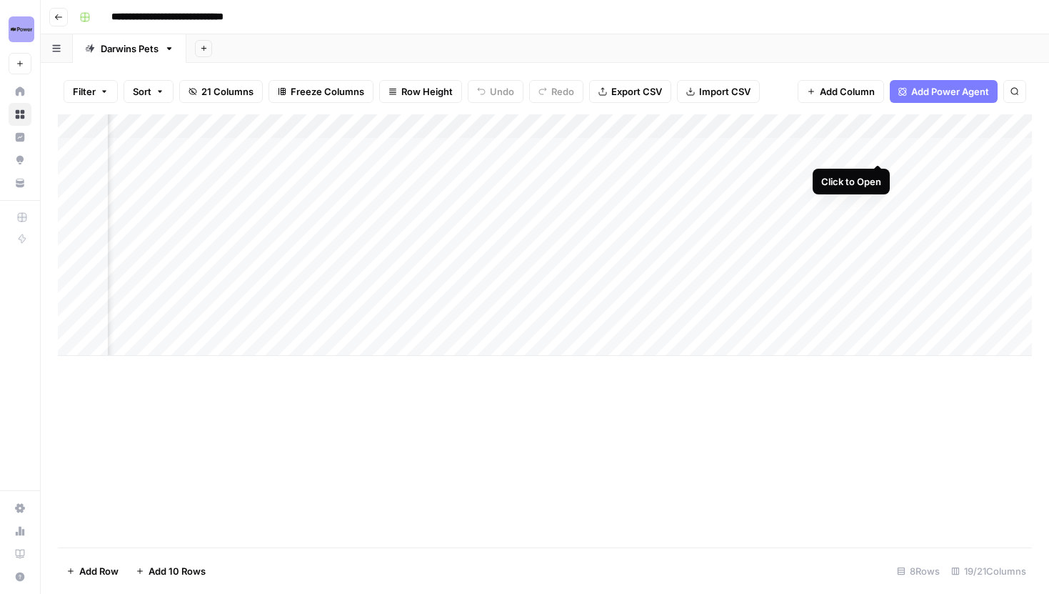
click at [877, 151] on div "Add Column" at bounding box center [545, 234] width 974 height 241
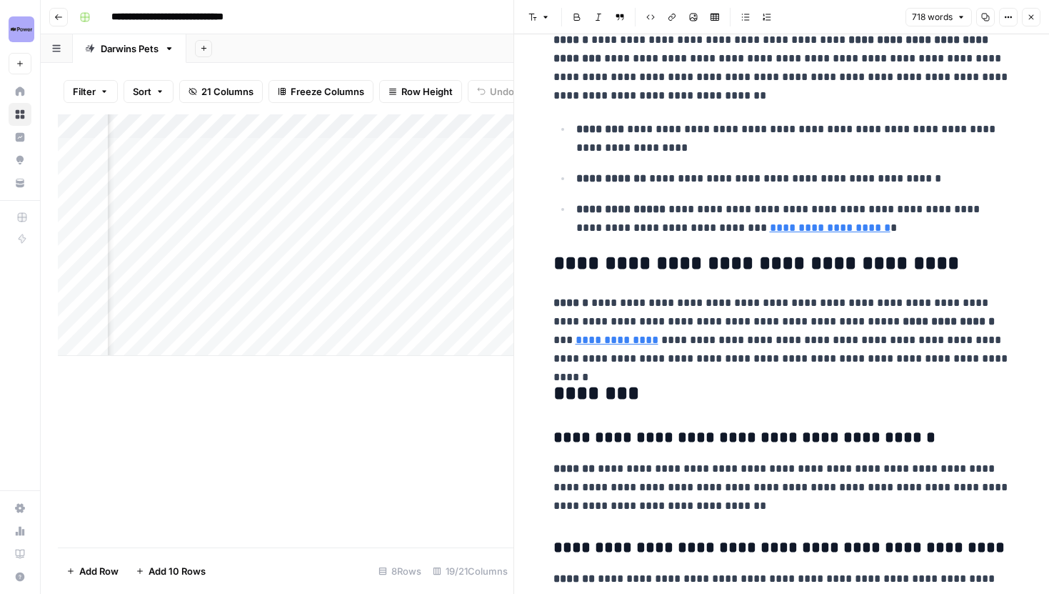
scroll to position [1404, 0]
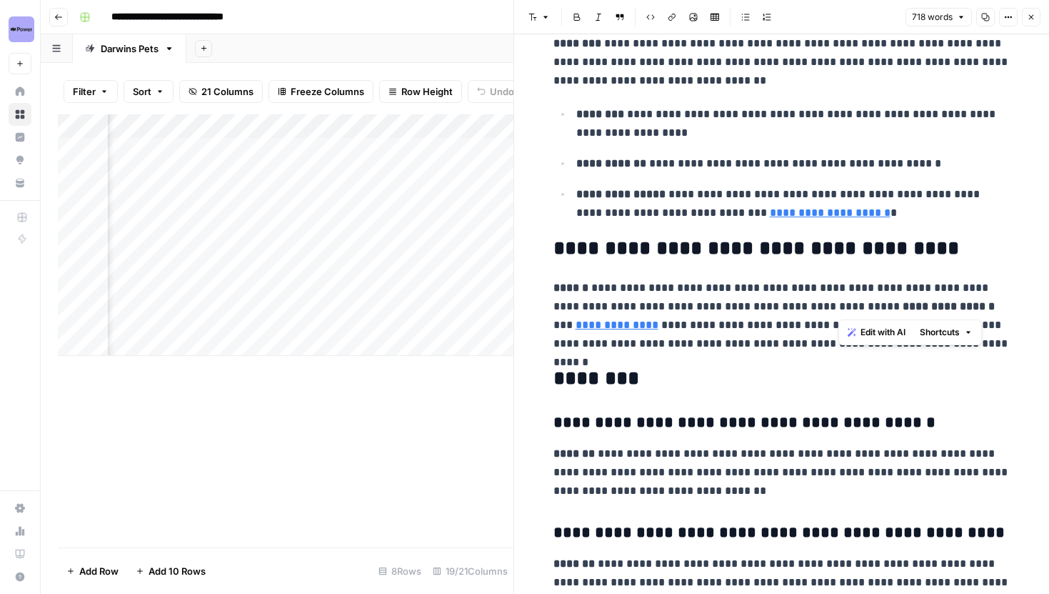
drag, startPoint x: 838, startPoint y: 313, endPoint x: 934, endPoint y: 311, distance: 96.5
click at [934, 311] on p "**********" at bounding box center [782, 316] width 457 height 74
click at [1034, 13] on icon "button" at bounding box center [1031, 17] width 9 height 9
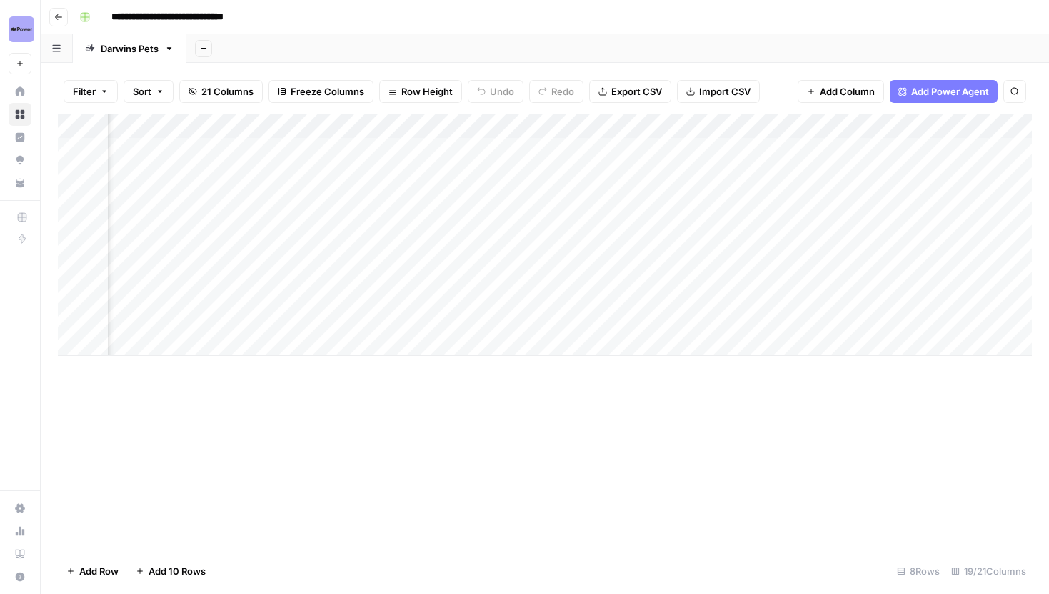
scroll to position [0, 1147]
click at [814, 173] on div "Add Column" at bounding box center [545, 234] width 974 height 241
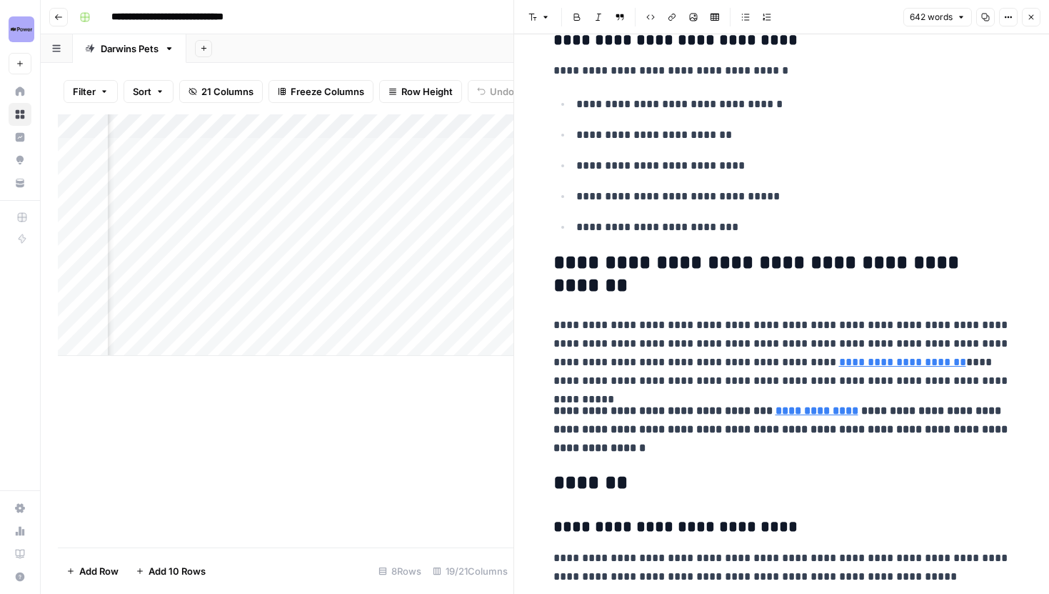
scroll to position [1441, 0]
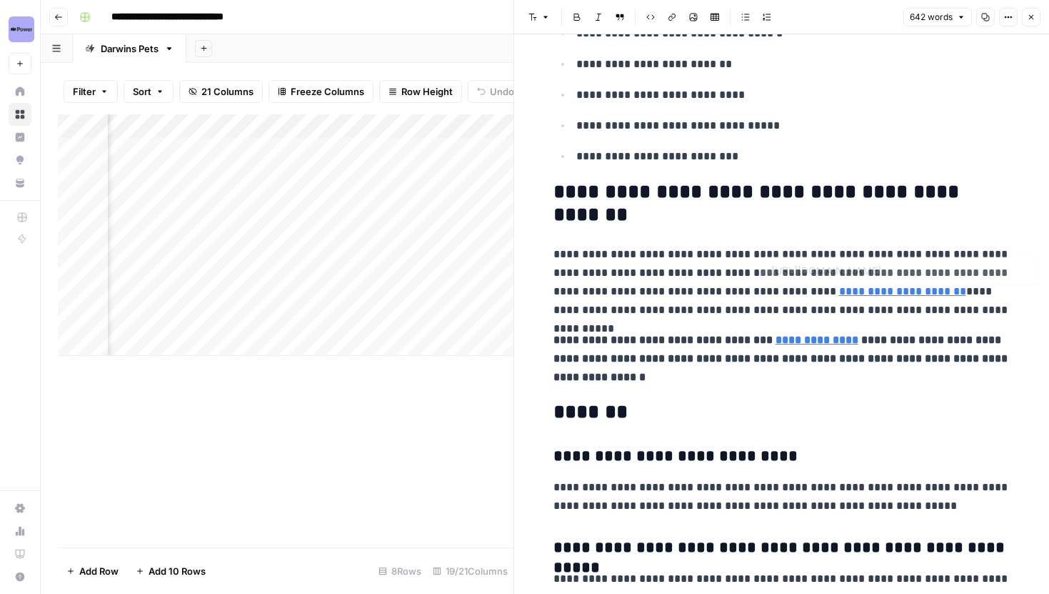
type input "https://www.darwinspet.com/product/raw-cat-food/"
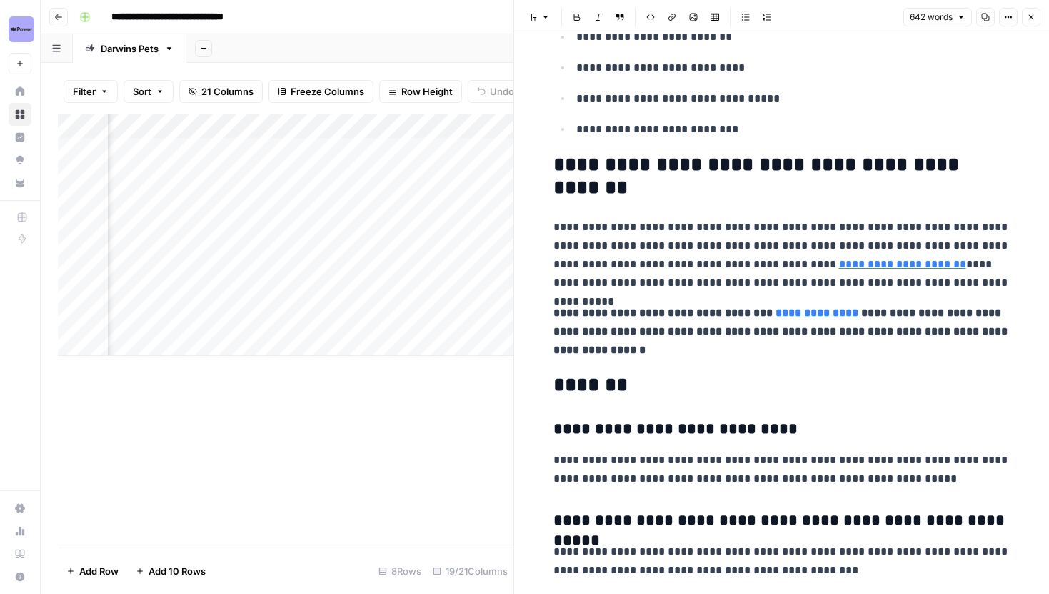
click at [1037, 16] on button "Close" at bounding box center [1031, 17] width 19 height 19
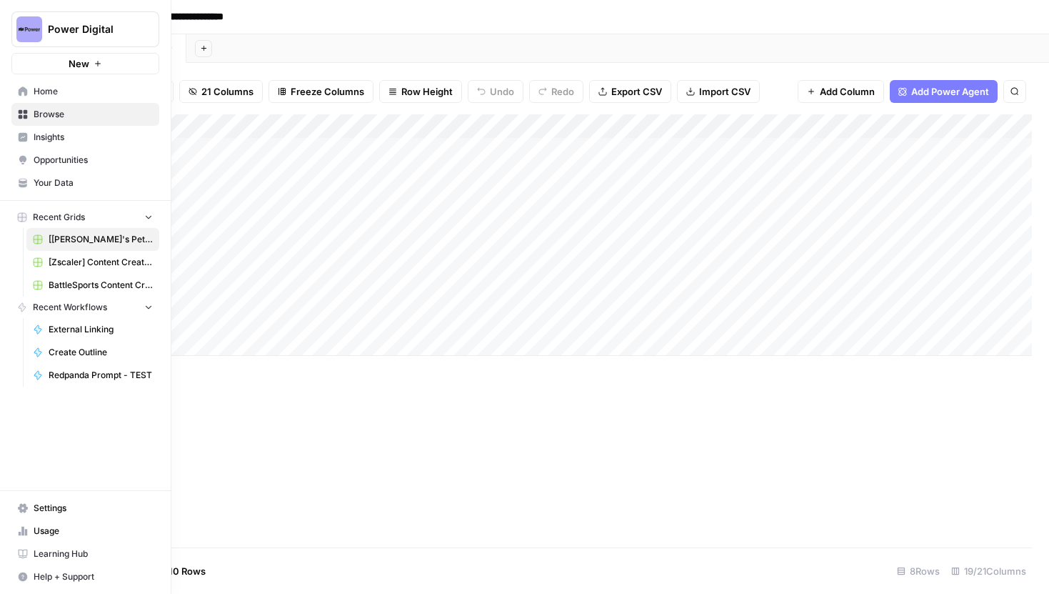
click at [55, 189] on link "Your Data" at bounding box center [85, 182] width 148 height 23
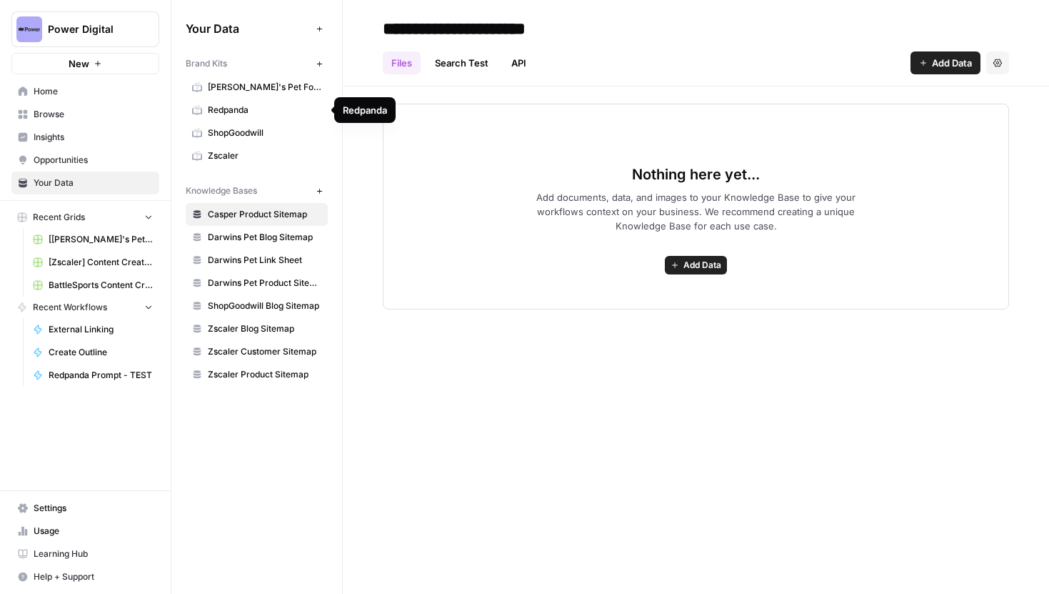
click at [259, 88] on span "Darwin's Pet Food" at bounding box center [265, 87] width 114 height 13
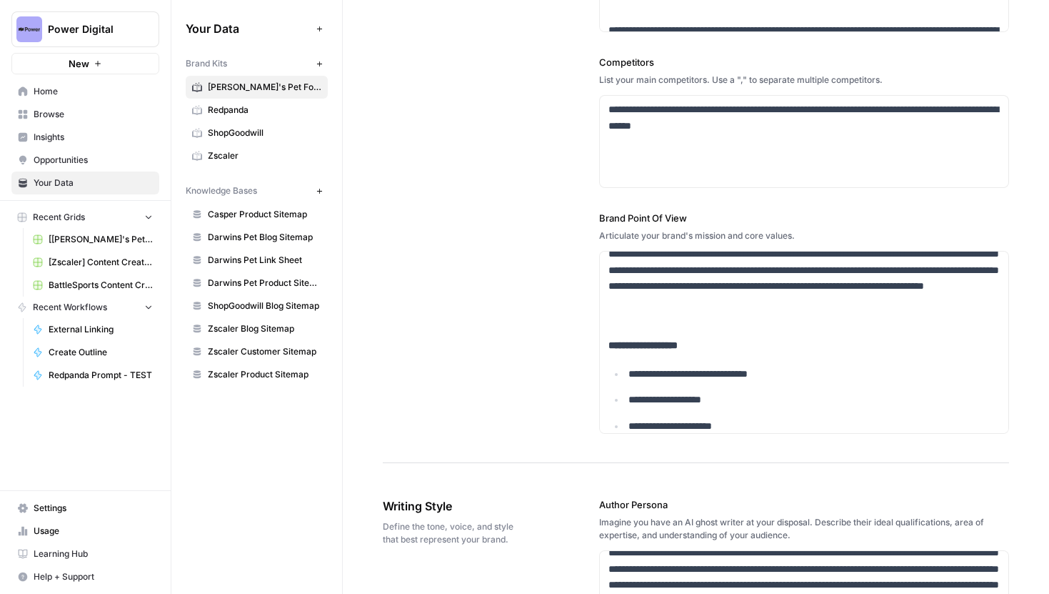
scroll to position [50, 0]
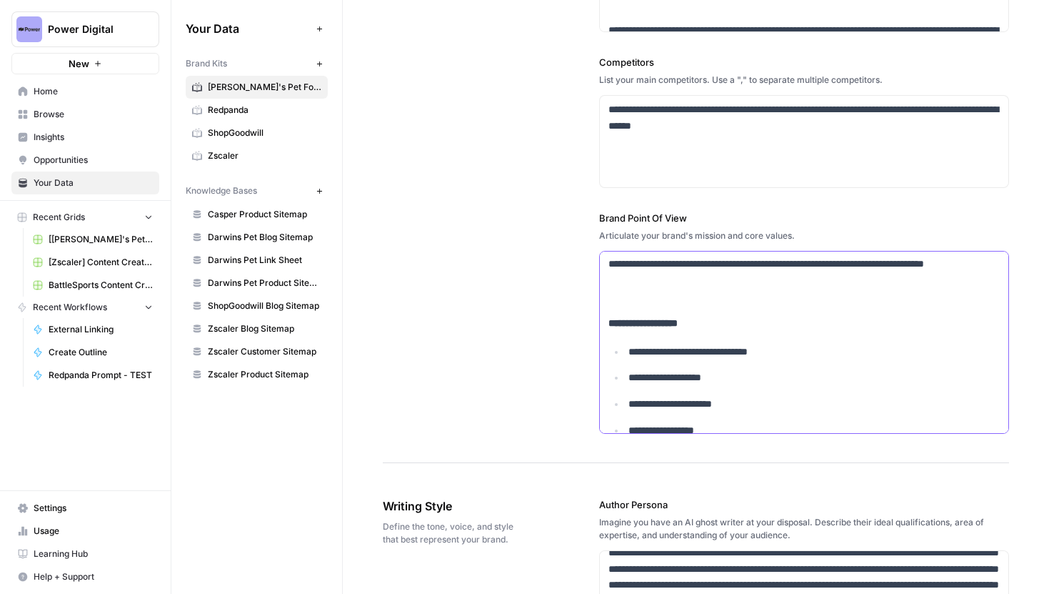
drag, startPoint x: 609, startPoint y: 321, endPoint x: 714, endPoint y: 321, distance: 105.0
click at [714, 321] on p "**********" at bounding box center [804, 323] width 391 height 16
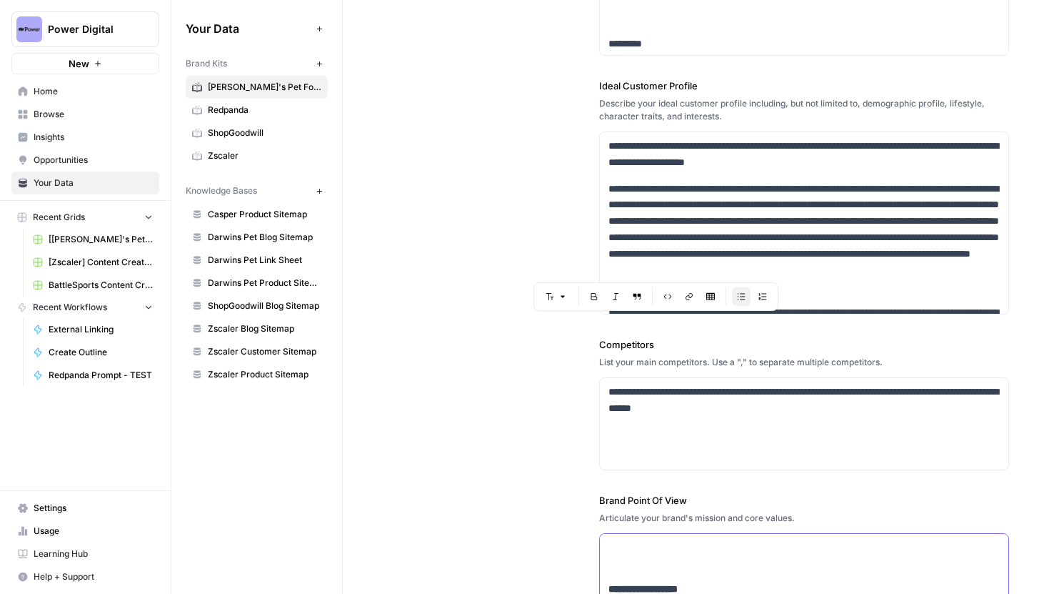
scroll to position [339, 0]
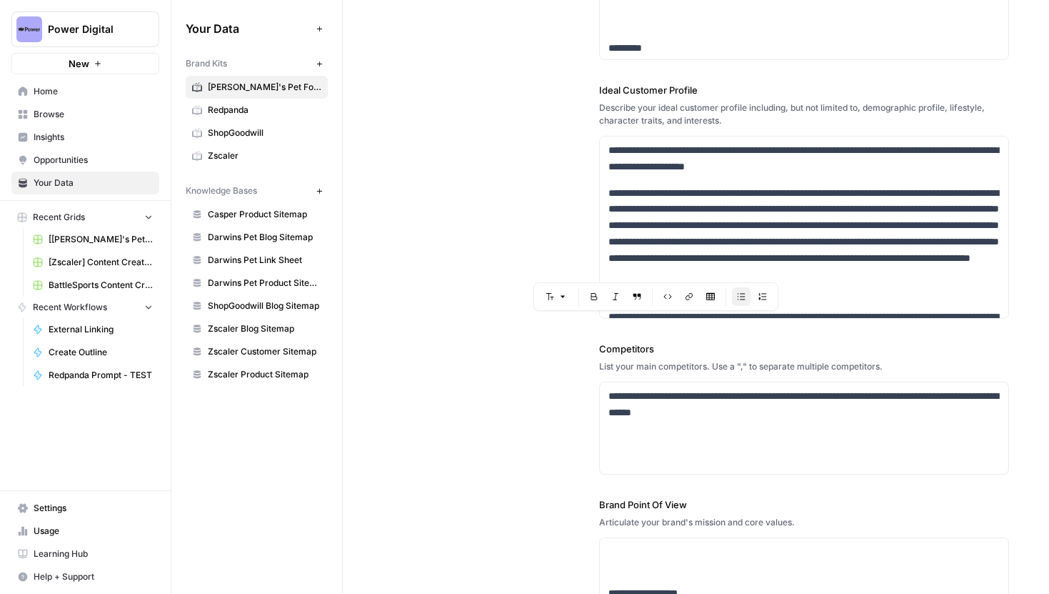
click at [579, 209] on div "**********" at bounding box center [696, 234] width 627 height 1031
drag, startPoint x: 612, startPoint y: 396, endPoint x: 828, endPoint y: 403, distance: 216.6
click at [828, 403] on p "**********" at bounding box center [804, 404] width 391 height 33
click at [822, 411] on p "**********" at bounding box center [804, 404] width 391 height 33
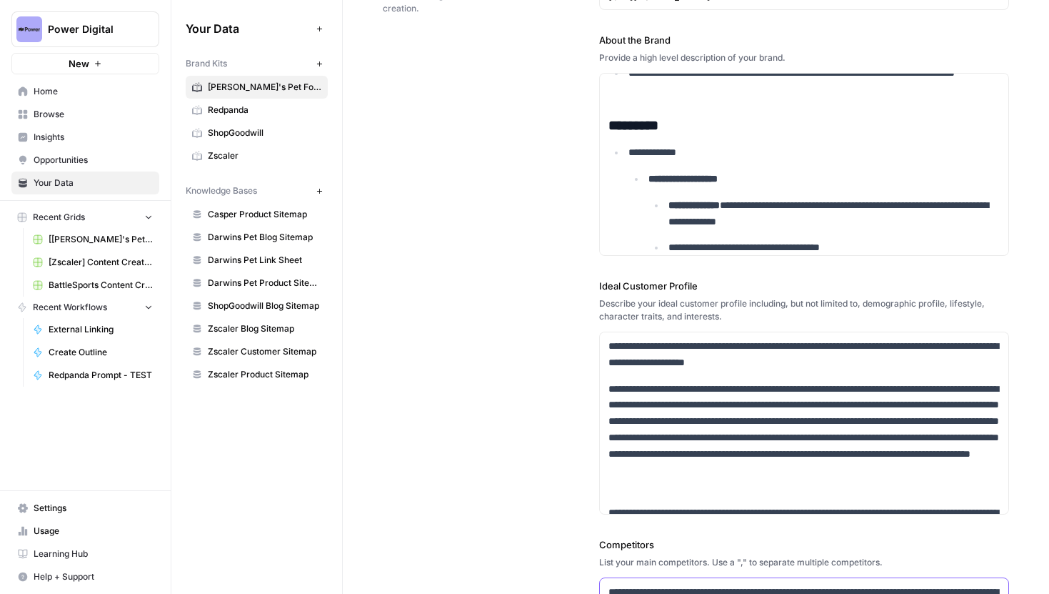
scroll to position [314, 0]
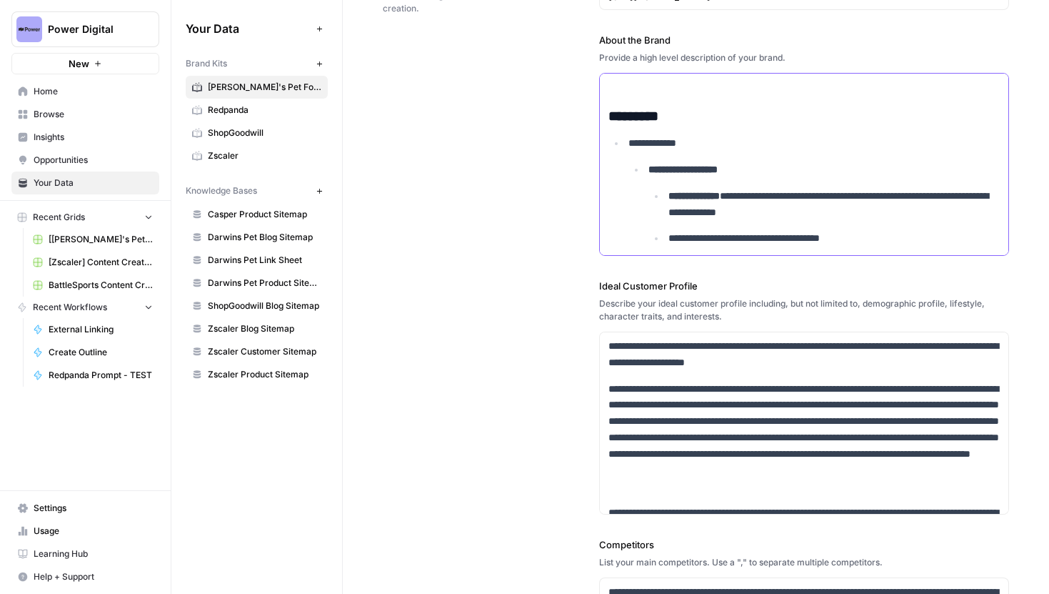
drag, startPoint x: 607, startPoint y: 116, endPoint x: 754, endPoint y: 141, distance: 149.4
click at [757, 159] on li "**********" at bounding box center [812, 514] width 375 height 759
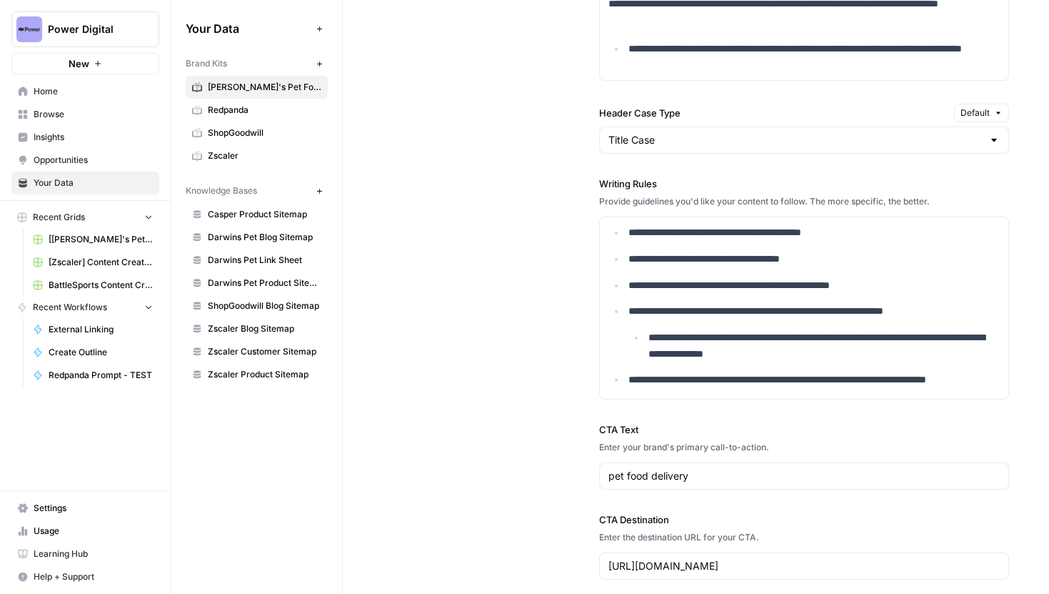
scroll to position [1542, 0]
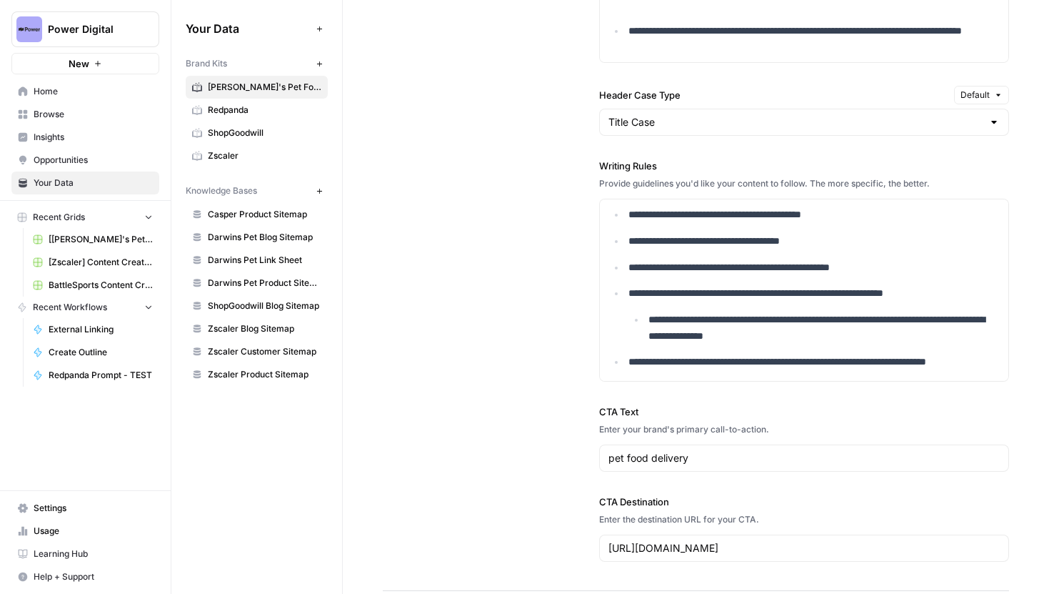
click at [246, 104] on span "Redpanda" at bounding box center [265, 110] width 114 height 13
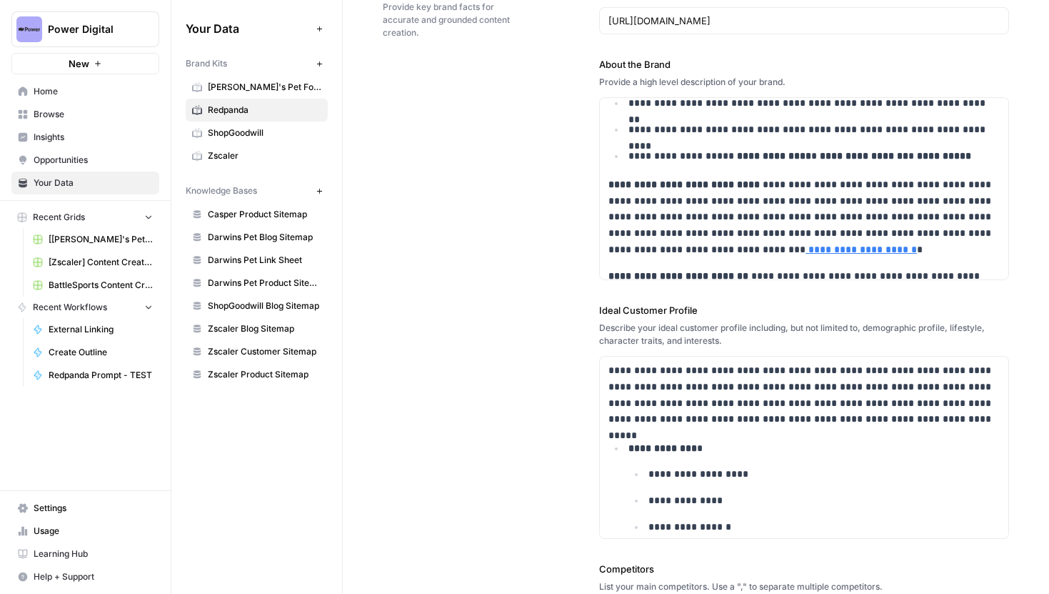
scroll to position [363, 0]
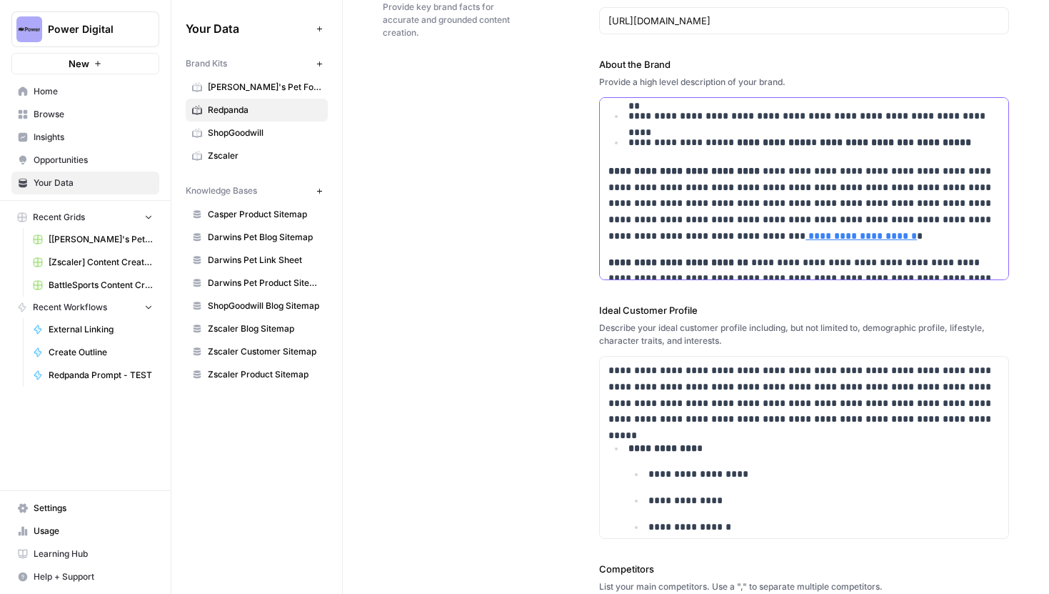
click at [612, 167] on strong "**********" at bounding box center [684, 171] width 151 height 10
drag, startPoint x: 606, startPoint y: 169, endPoint x: 841, endPoint y: 243, distance: 246.5
click at [841, 243] on div "**********" at bounding box center [804, 162] width 409 height 854
click at [841, 243] on p "**********" at bounding box center [804, 203] width 391 height 81
drag, startPoint x: 604, startPoint y: 169, endPoint x: 793, endPoint y: 186, distance: 189.4
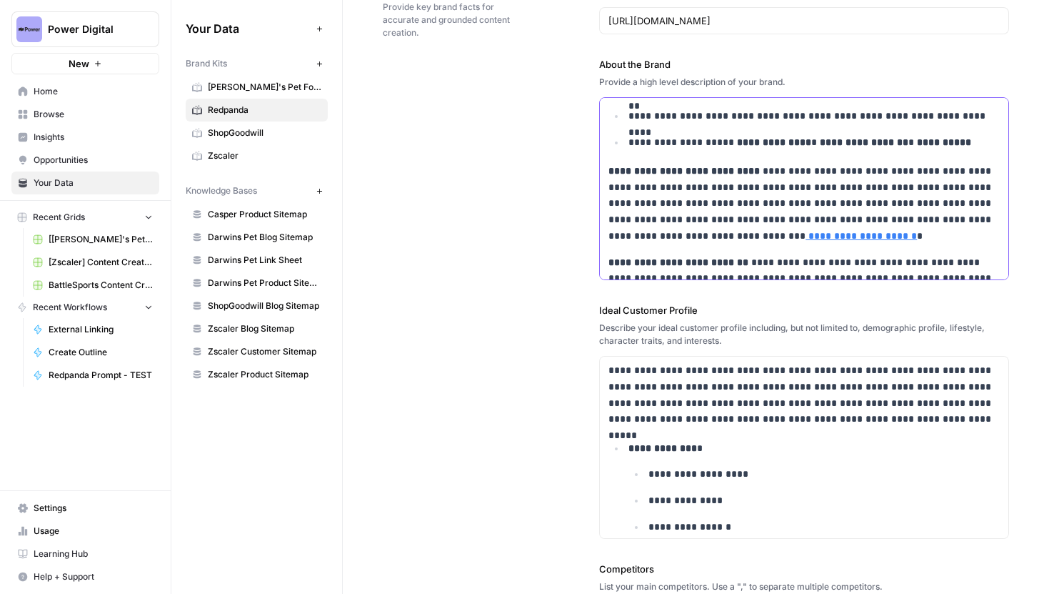
click at [794, 186] on div "**********" at bounding box center [804, 162] width 409 height 854
click at [793, 186] on p "**********" at bounding box center [804, 203] width 391 height 81
click at [659, 175] on strong "**********" at bounding box center [684, 171] width 151 height 10
click at [819, 211] on p "**********" at bounding box center [804, 203] width 391 height 81
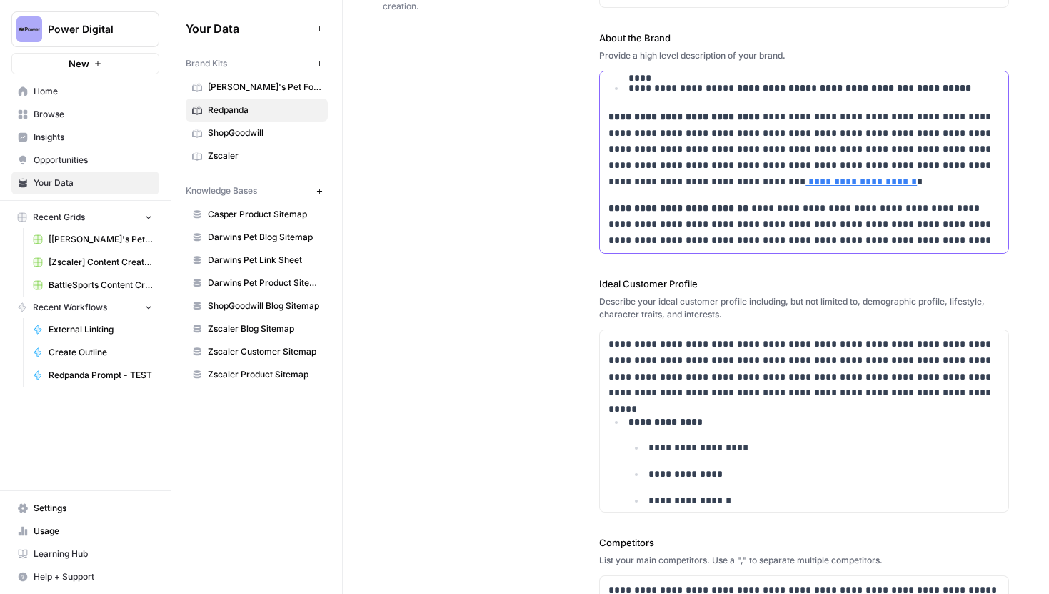
scroll to position [381, 0]
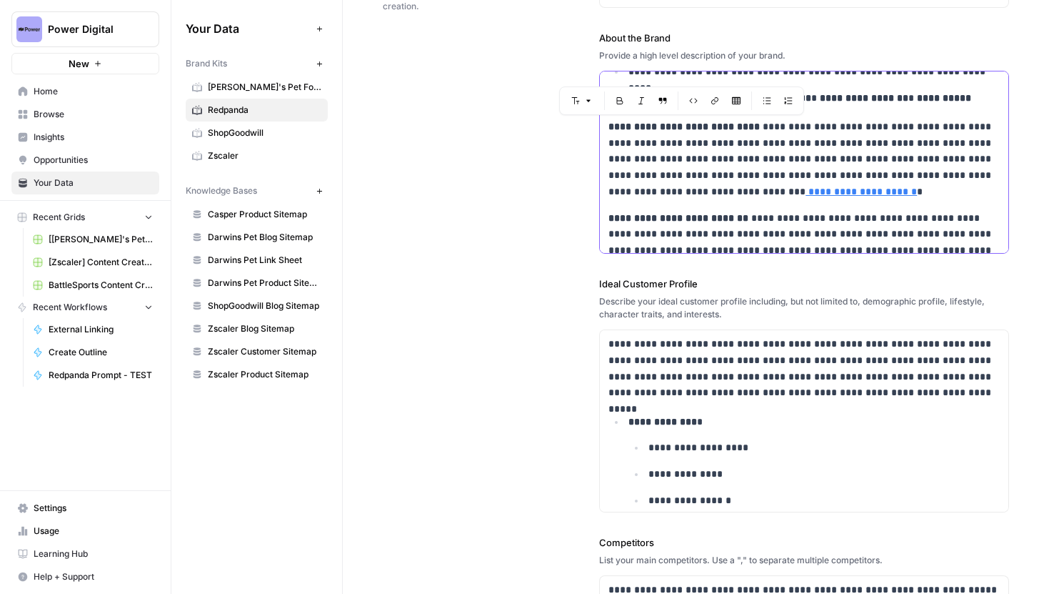
drag, startPoint x: 609, startPoint y: 126, endPoint x: 754, endPoint y: 128, distance: 144.3
click at [754, 128] on strong "**********" at bounding box center [684, 126] width 151 height 10
click at [662, 131] on strong "**********" at bounding box center [684, 126] width 151 height 10
drag, startPoint x: 658, startPoint y: 129, endPoint x: 754, endPoint y: 129, distance: 96.4
click at [754, 129] on strong "**********" at bounding box center [684, 126] width 151 height 10
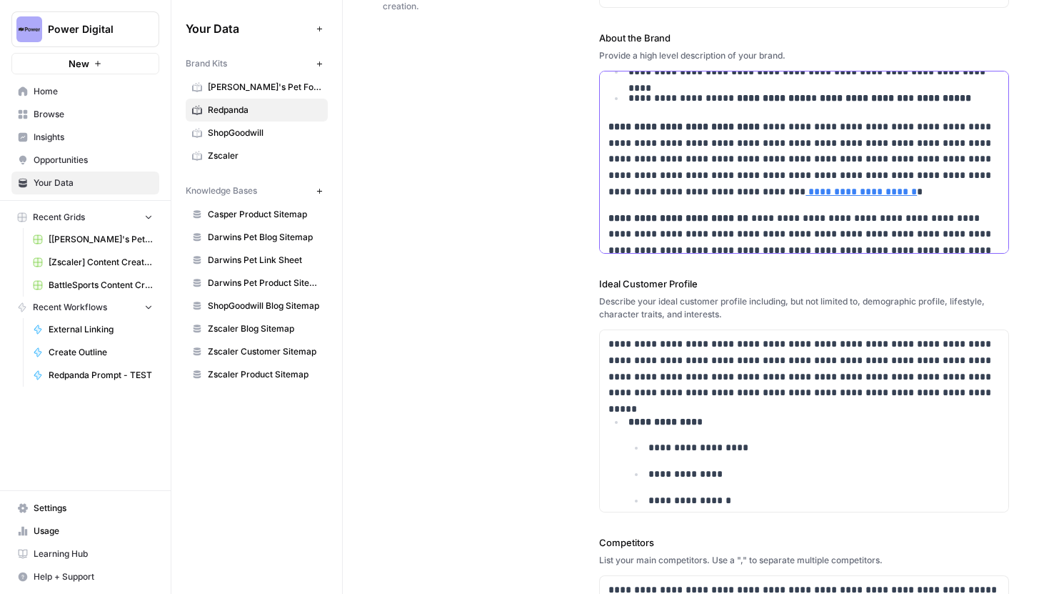
click at [752, 147] on p "**********" at bounding box center [804, 159] width 391 height 81
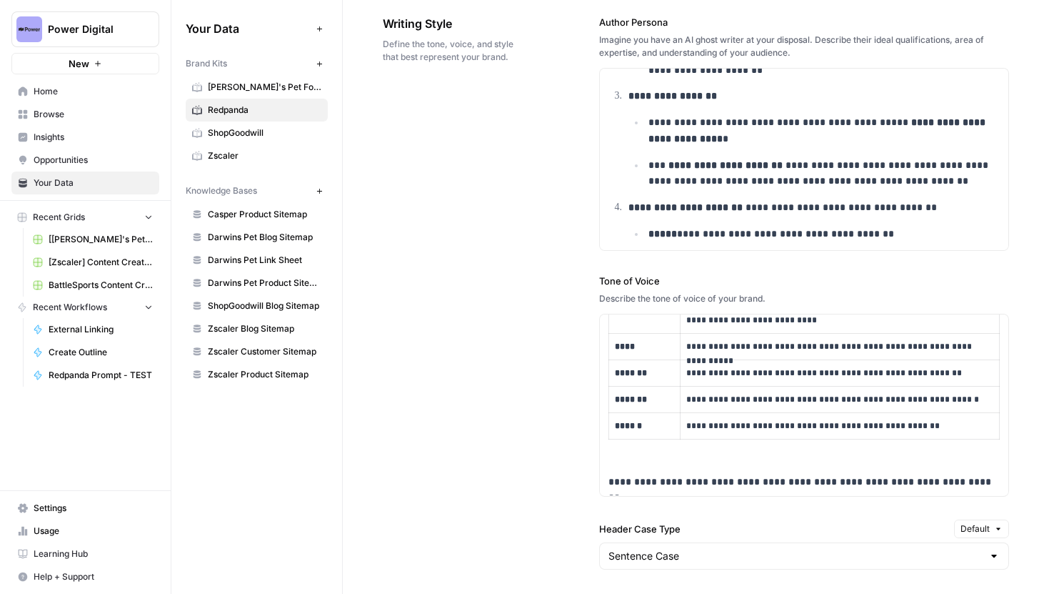
scroll to position [1064, 0]
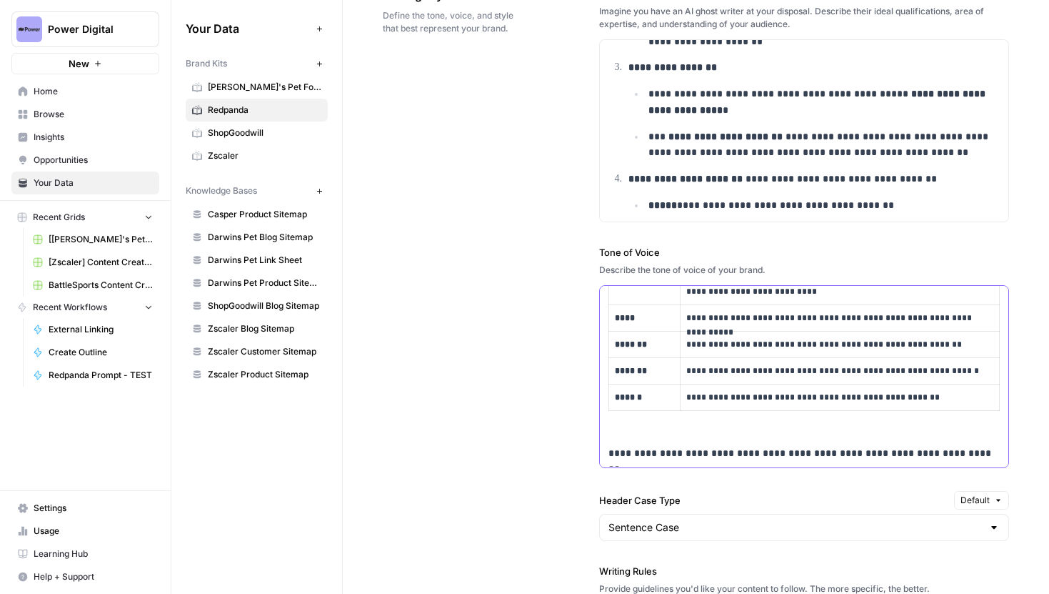
click at [687, 390] on p "**********" at bounding box center [840, 397] width 307 height 14
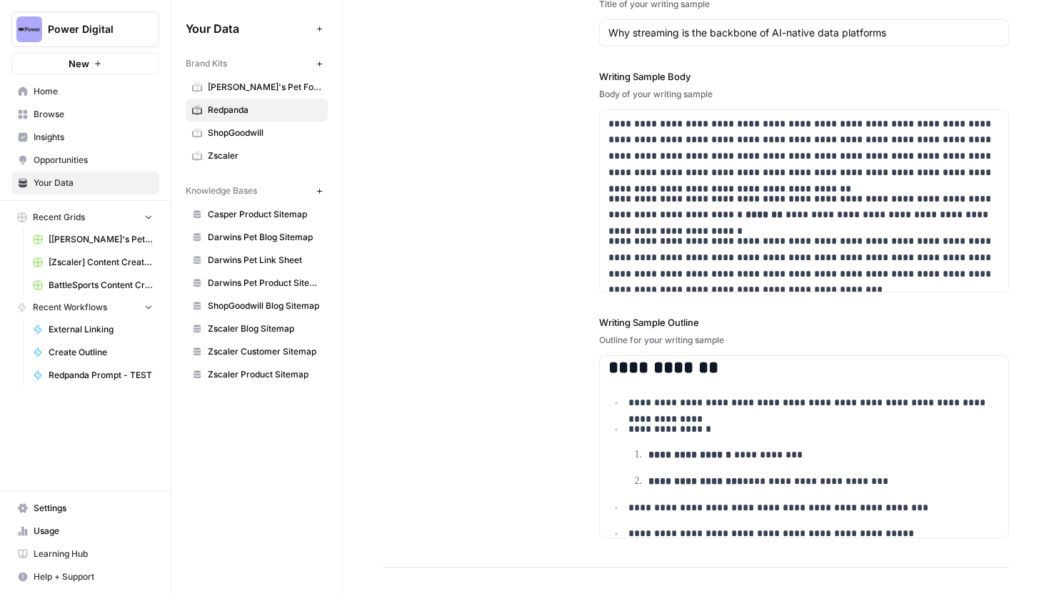
scroll to position [2315, 0]
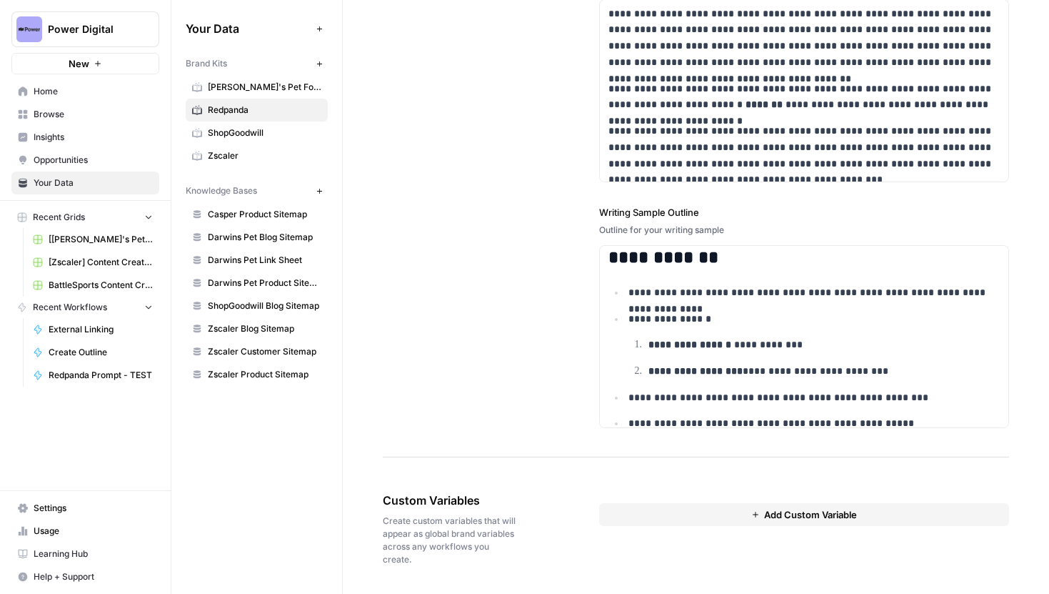
click at [229, 85] on span "Darwin's Pet Food" at bounding box center [265, 87] width 114 height 13
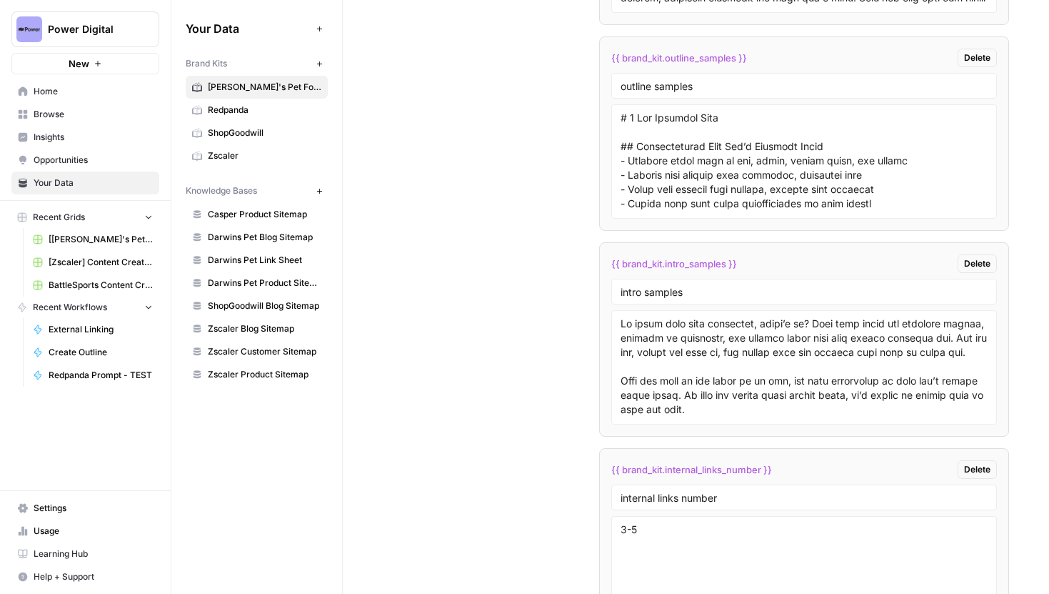
scroll to position [3365, 0]
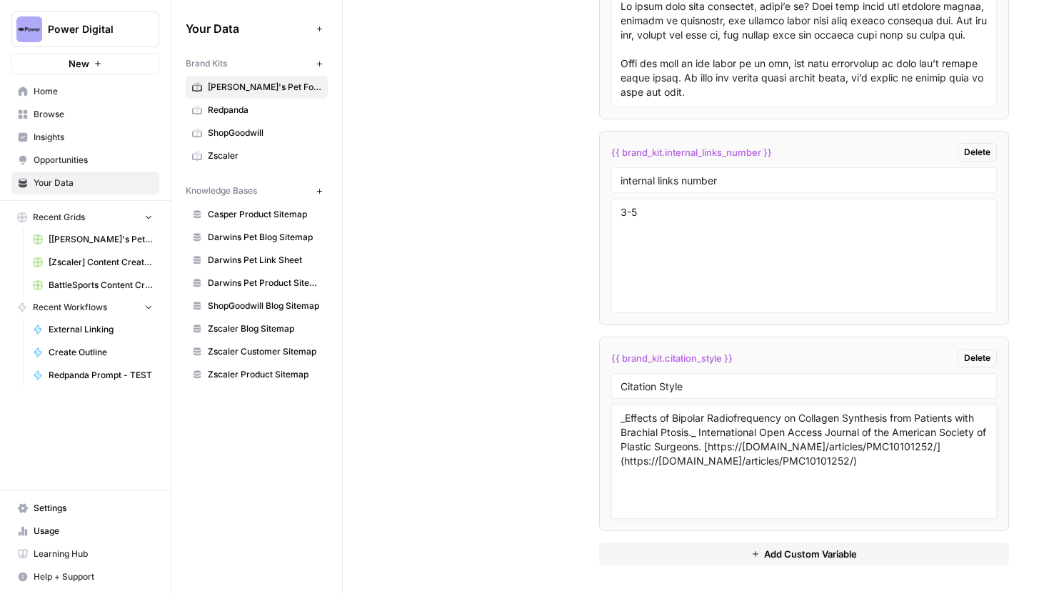
click at [627, 419] on textarea "_Effects of Bipolar Radiofrequency on Collagen Synthesis from Patients with Bra…" at bounding box center [804, 461] width 367 height 101
click at [693, 433] on textarea "_Effects of Bipolar Radiofrequency on Collagen Synthesis from Patients with Bra…" at bounding box center [804, 461] width 367 height 101
click at [642, 425] on textarea "_Effects of Bipolar Radiofrequency on Collagen Synthesis from Patients with Bra…" at bounding box center [804, 461] width 367 height 101
drag, startPoint x: 622, startPoint y: 418, endPoint x: 987, endPoint y: 464, distance: 367.9
click at [987, 464] on textarea "_Effects of Bipolar Radiofrequency on Collagen Synthesis from Patients with Bra…" at bounding box center [804, 461] width 367 height 101
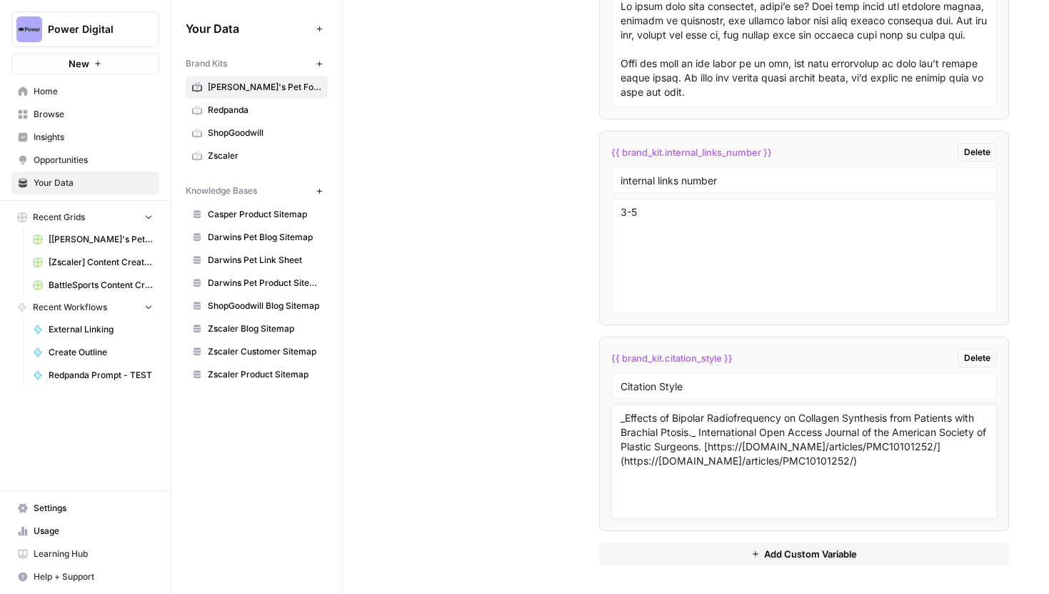
click at [939, 466] on textarea "_Effects of Bipolar Radiofrequency on Collagen Synthesis from Patients with Bra…" at bounding box center [804, 461] width 367 height 101
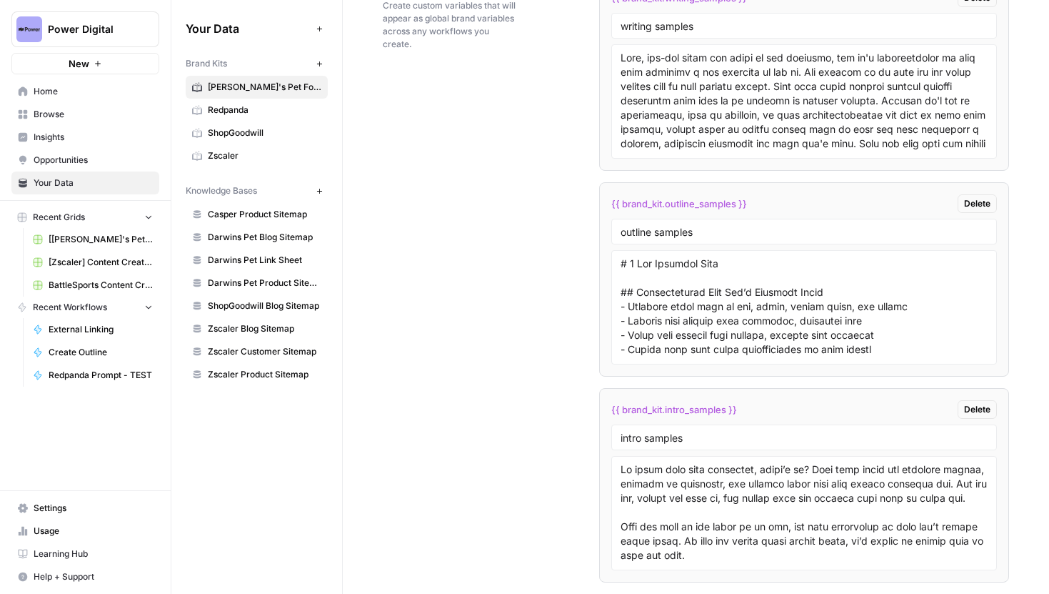
scroll to position [2904, 0]
click at [754, 306] on textarea at bounding box center [804, 305] width 367 height 101
drag, startPoint x: 622, startPoint y: 265, endPoint x: 694, endPoint y: 264, distance: 72.9
click at [694, 264] on textarea at bounding box center [804, 305] width 367 height 101
click at [725, 266] on textarea at bounding box center [804, 305] width 367 height 101
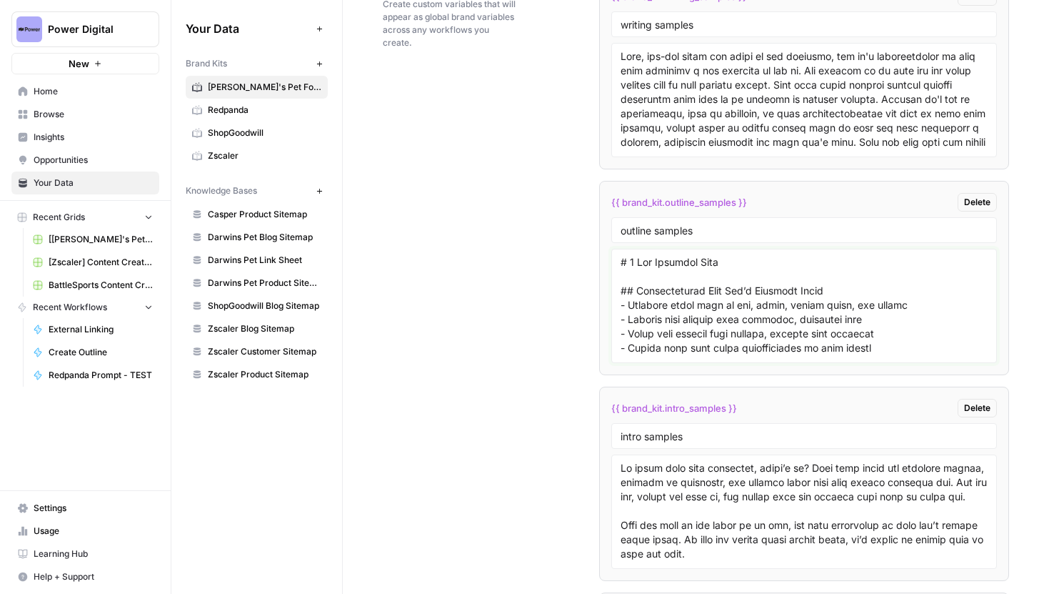
drag, startPoint x: 692, startPoint y: 264, endPoint x: 604, endPoint y: 265, distance: 88.6
click at [604, 265] on li "{{ brand_kit.outline_samples }} Delete outline samples" at bounding box center [804, 278] width 410 height 194
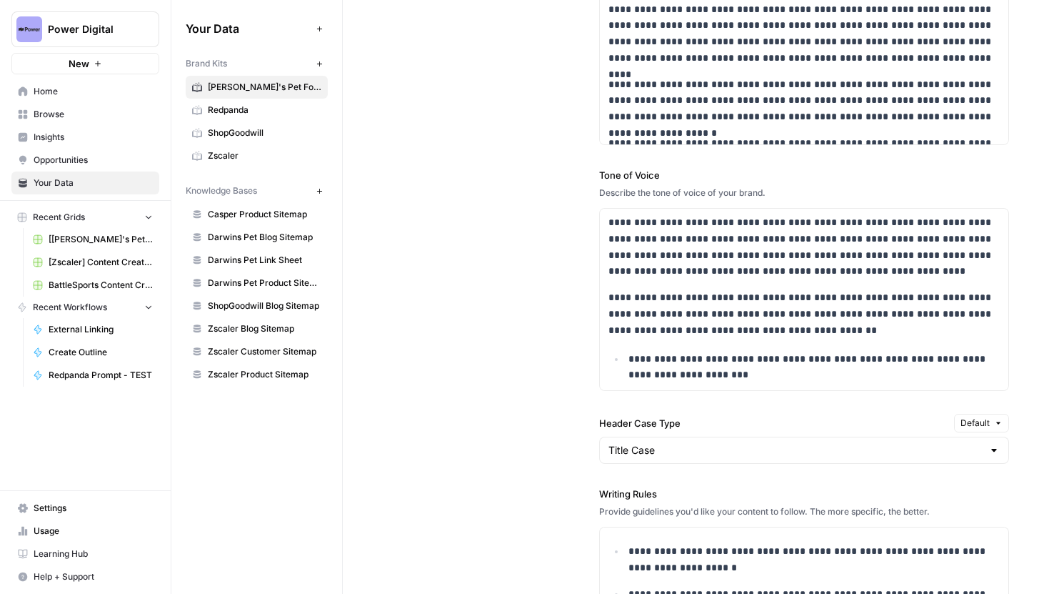
scroll to position [1210, 0]
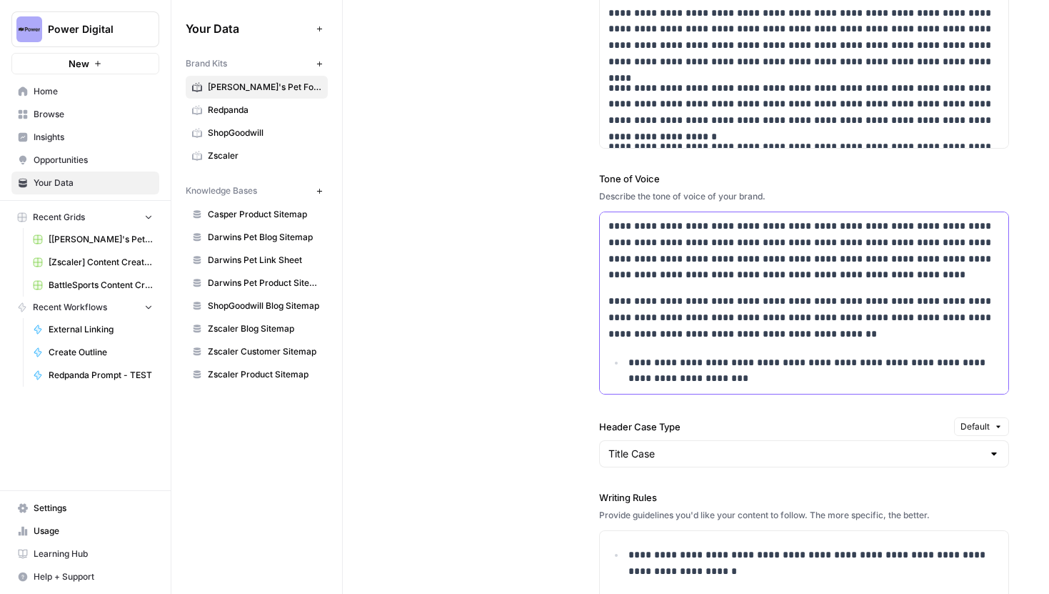
click at [796, 382] on p "**********" at bounding box center [814, 370] width 371 height 33
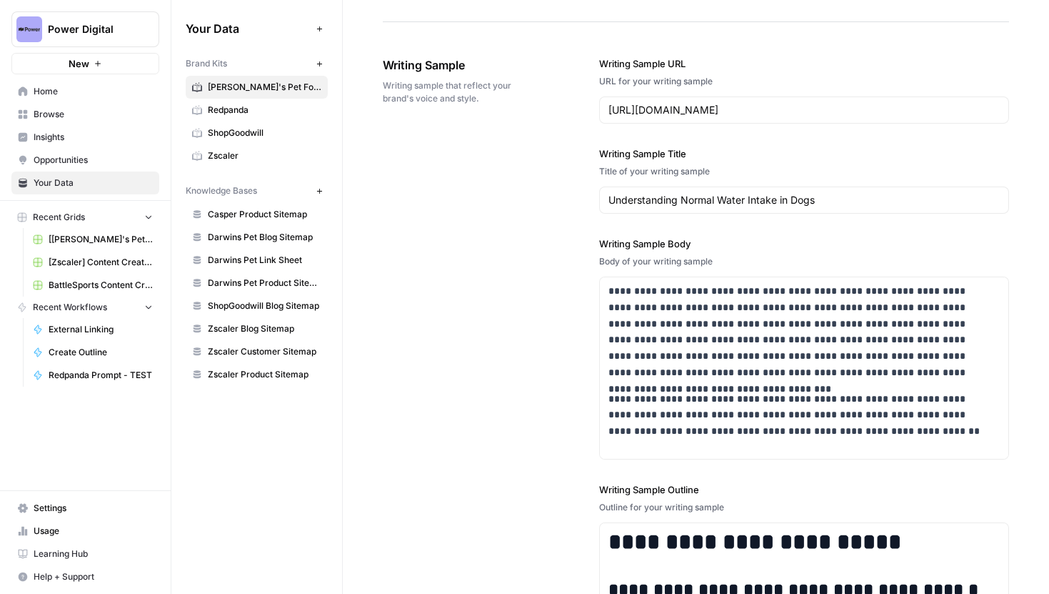
scroll to position [1619, 0]
click at [98, 22] on span "Power Digital" at bounding box center [91, 29] width 86 height 14
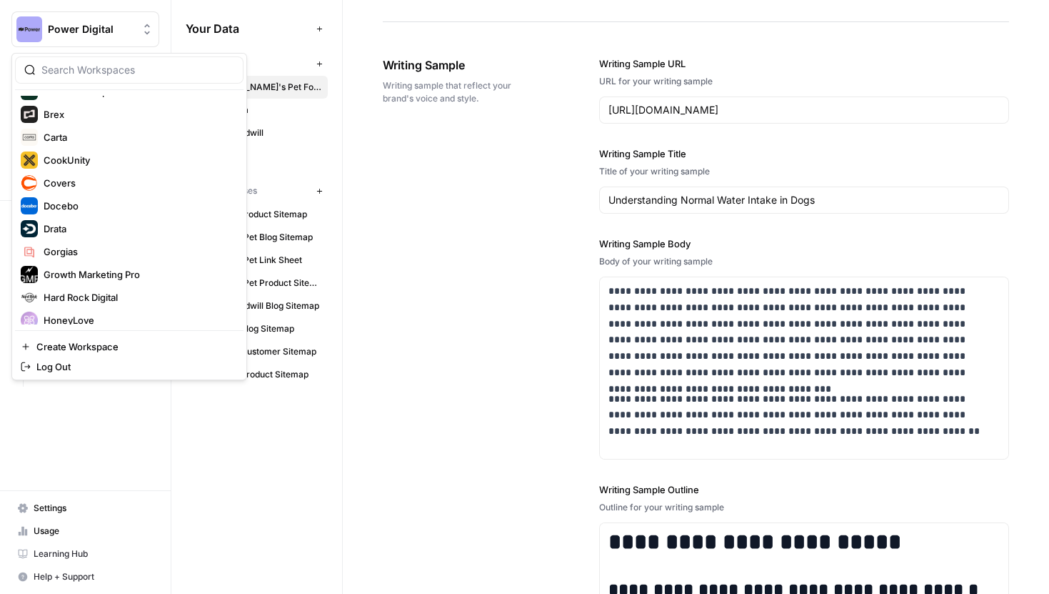
scroll to position [123, 0]
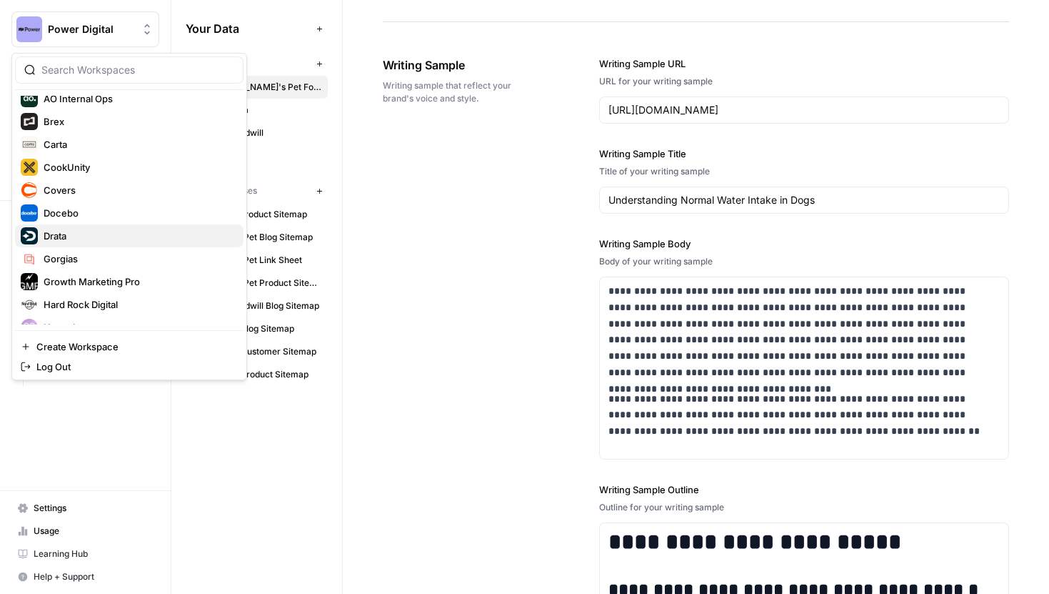
click at [80, 236] on span "Drata" at bounding box center [138, 236] width 189 height 14
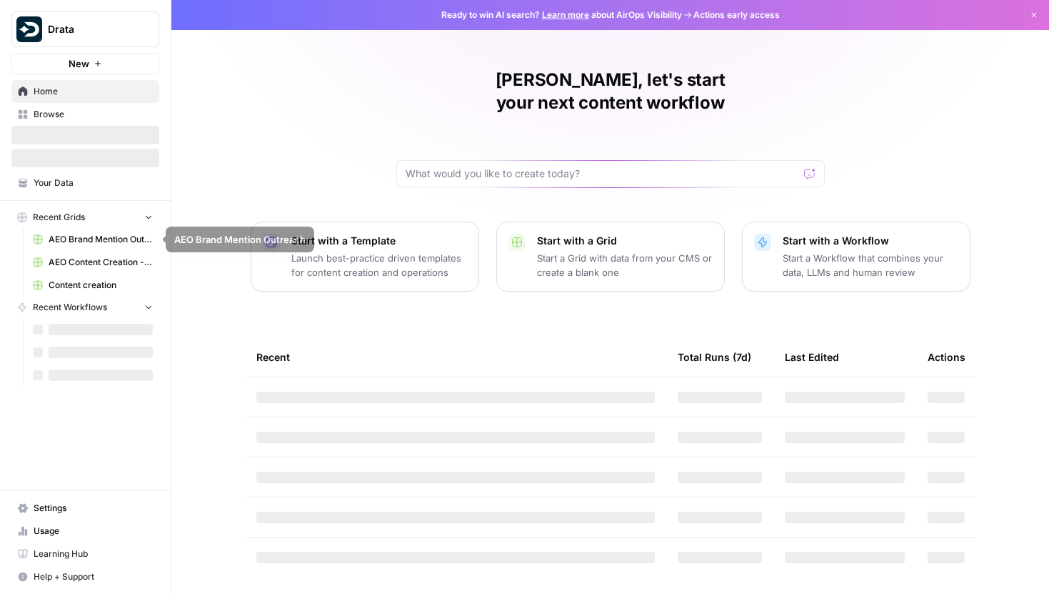
click at [104, 279] on span "Content creation" at bounding box center [101, 285] width 104 height 13
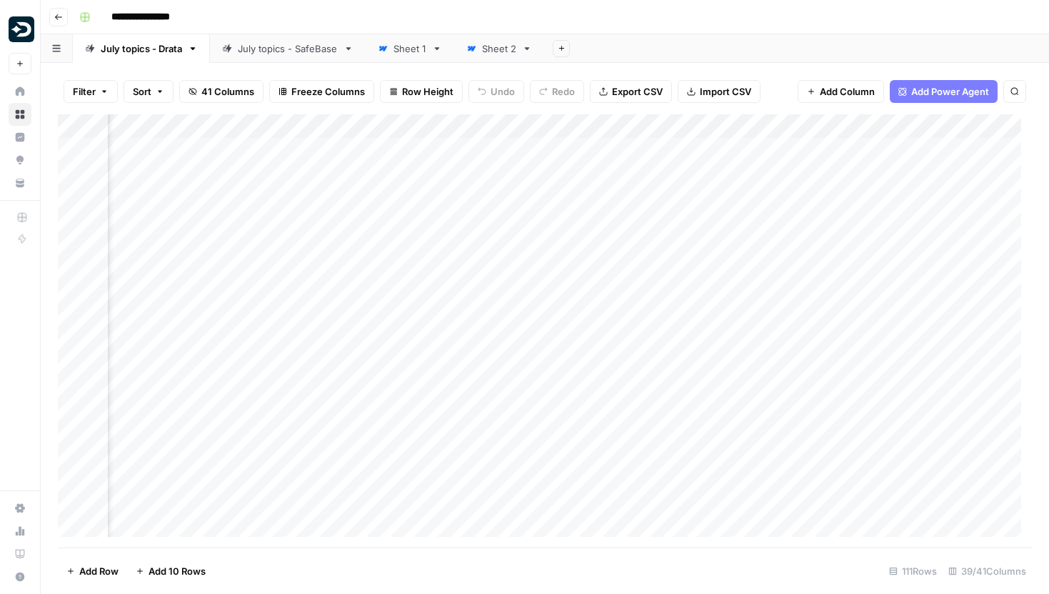
scroll to position [0, 4381]
click at [929, 185] on div "Add Column" at bounding box center [545, 330] width 974 height 433
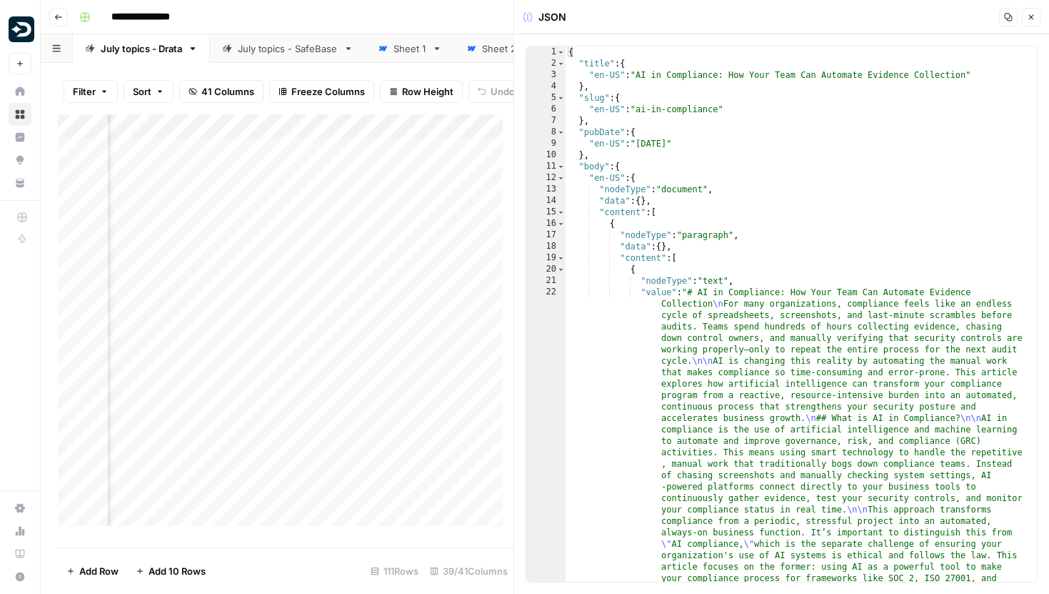
click at [1037, 15] on button "Close" at bounding box center [1031, 17] width 19 height 19
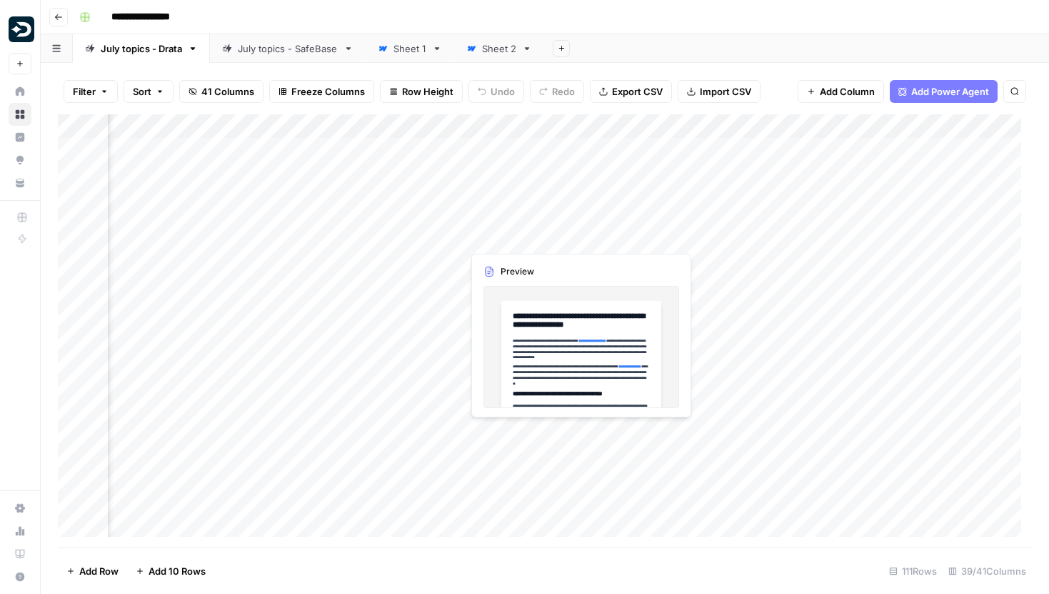
scroll to position [0, 3768]
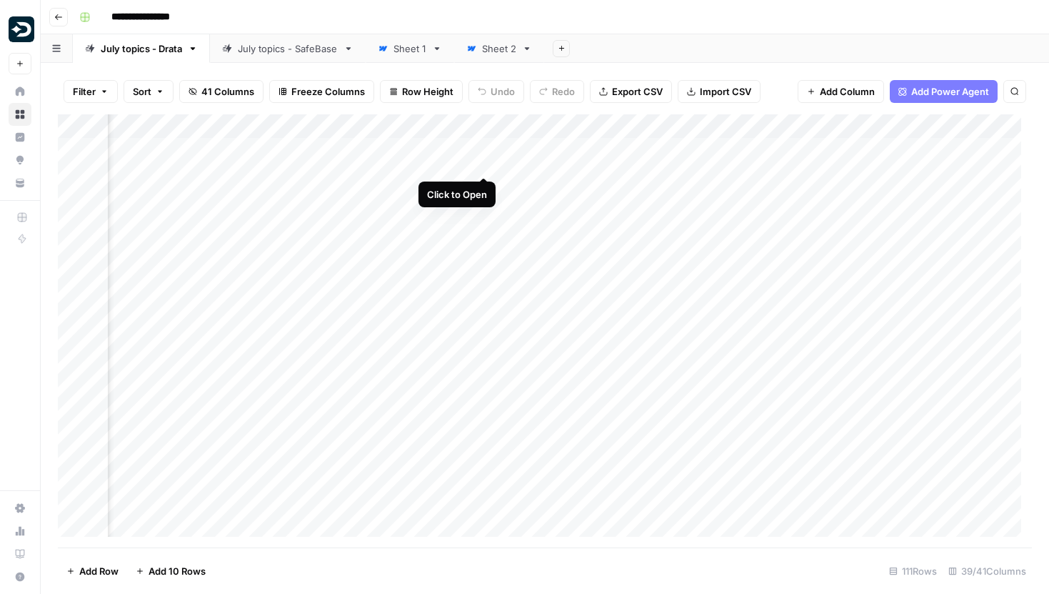
click at [484, 150] on div "Add Column" at bounding box center [545, 330] width 974 height 433
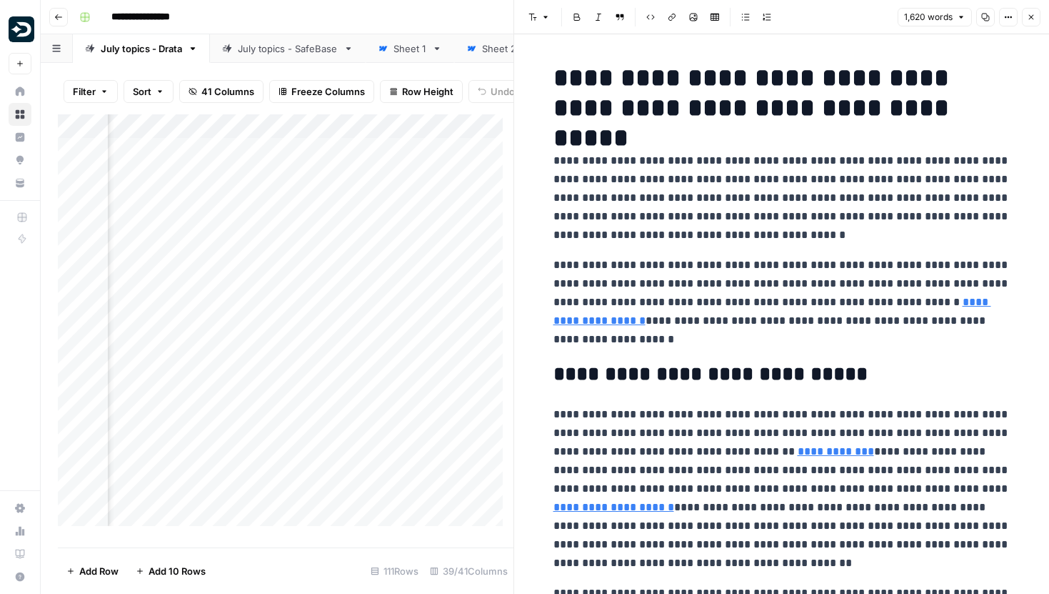
click at [1005, 19] on icon "button" at bounding box center [1008, 17] width 9 height 9
click at [947, 153] on span "Code" at bounding box center [966, 151] width 69 height 14
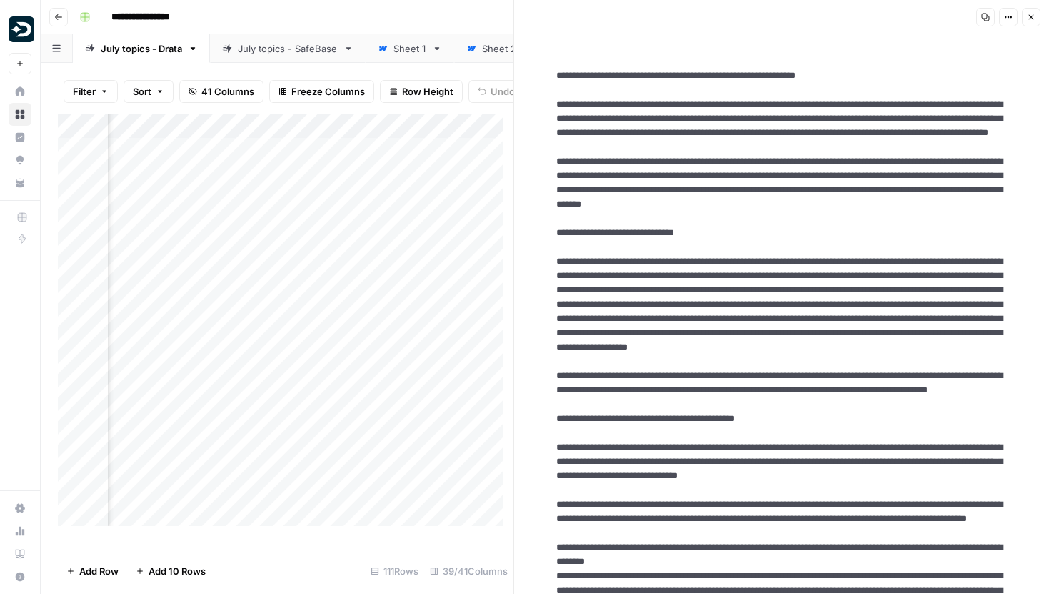
click at [1031, 14] on icon "button" at bounding box center [1031, 17] width 9 height 9
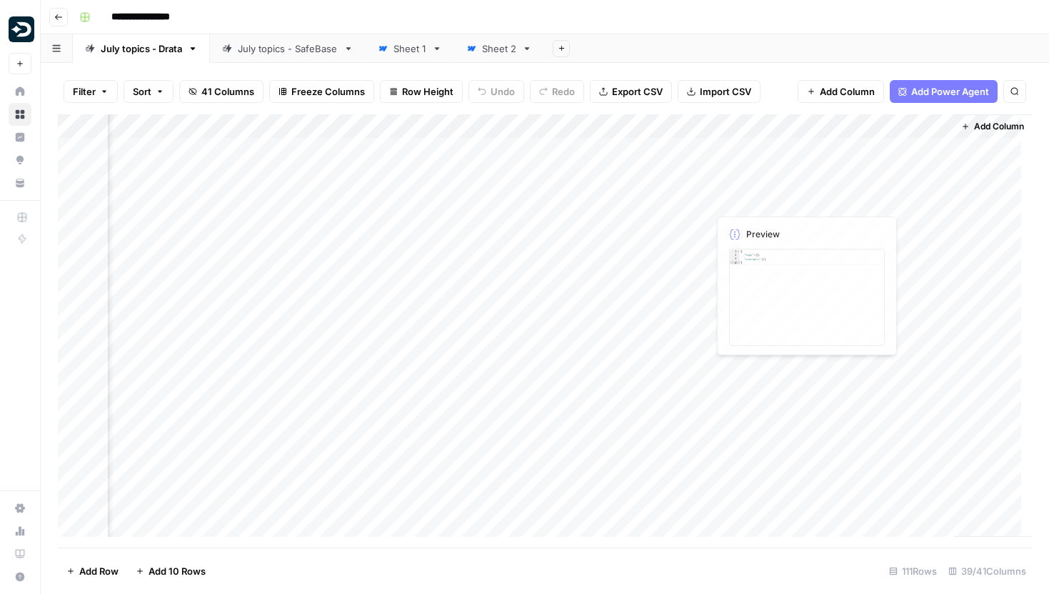
scroll to position [0, 4381]
click at [934, 185] on div "Add Column" at bounding box center [545, 330] width 974 height 433
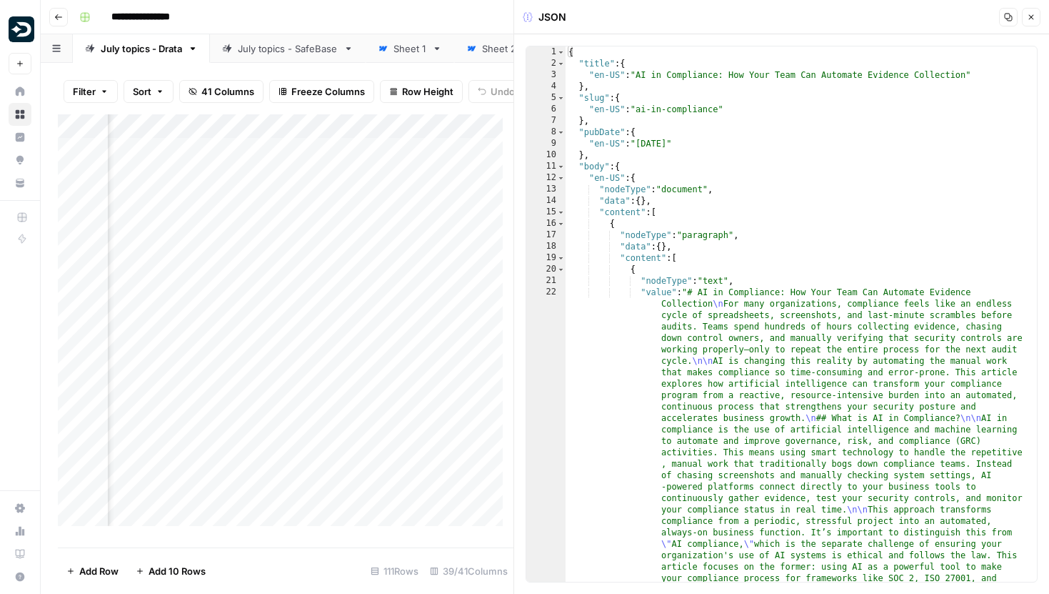
click at [1034, 21] on icon "button" at bounding box center [1031, 17] width 9 height 9
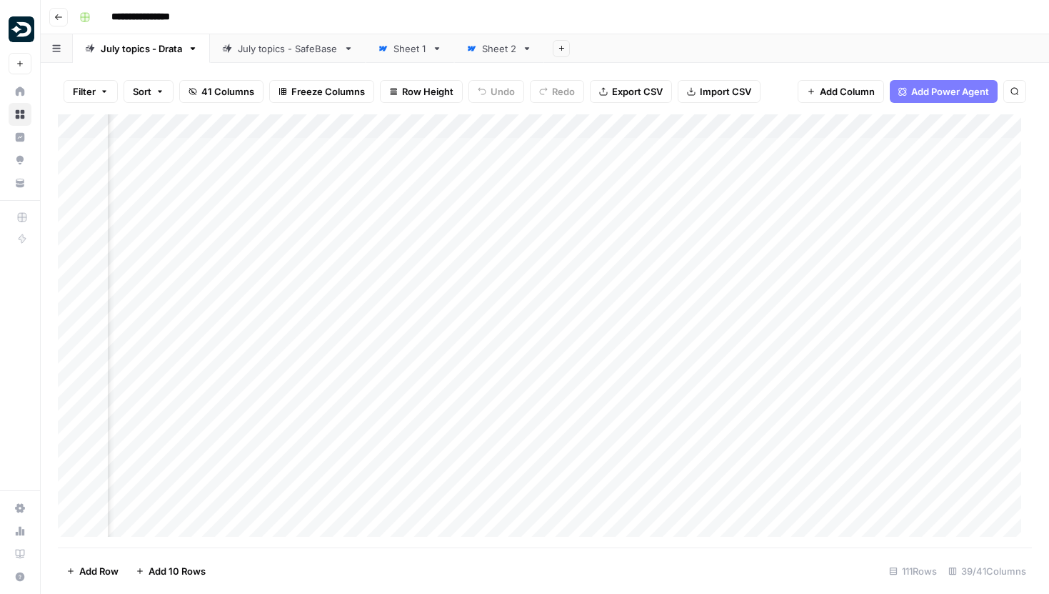
scroll to position [0, 3856]
click at [270, 149] on div "Add Column" at bounding box center [545, 330] width 974 height 433
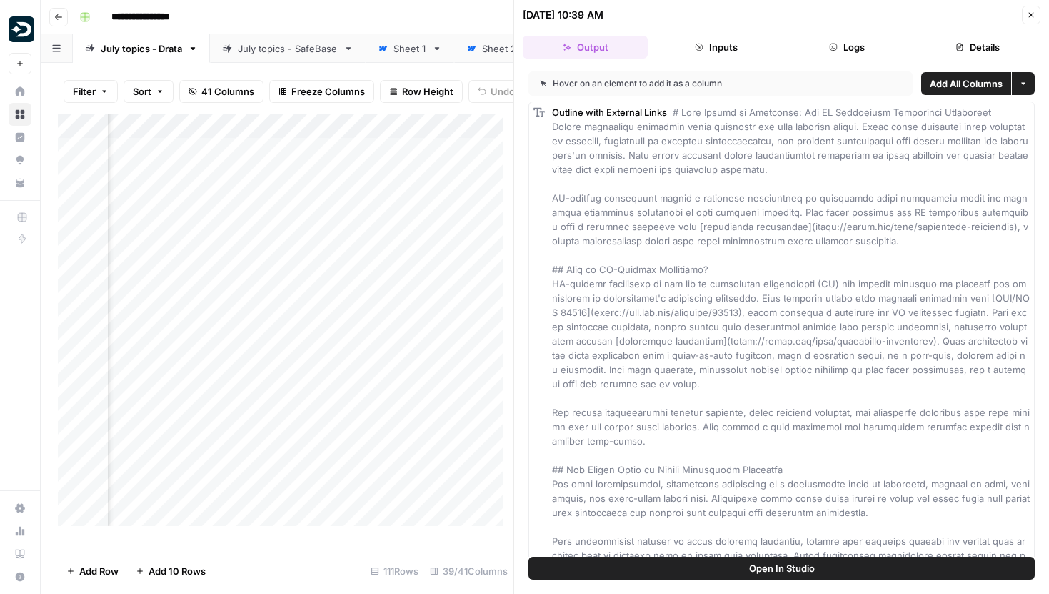
click at [756, 575] on button "Open In Studio" at bounding box center [782, 568] width 506 height 23
click at [1033, 19] on button "Close" at bounding box center [1031, 15] width 19 height 19
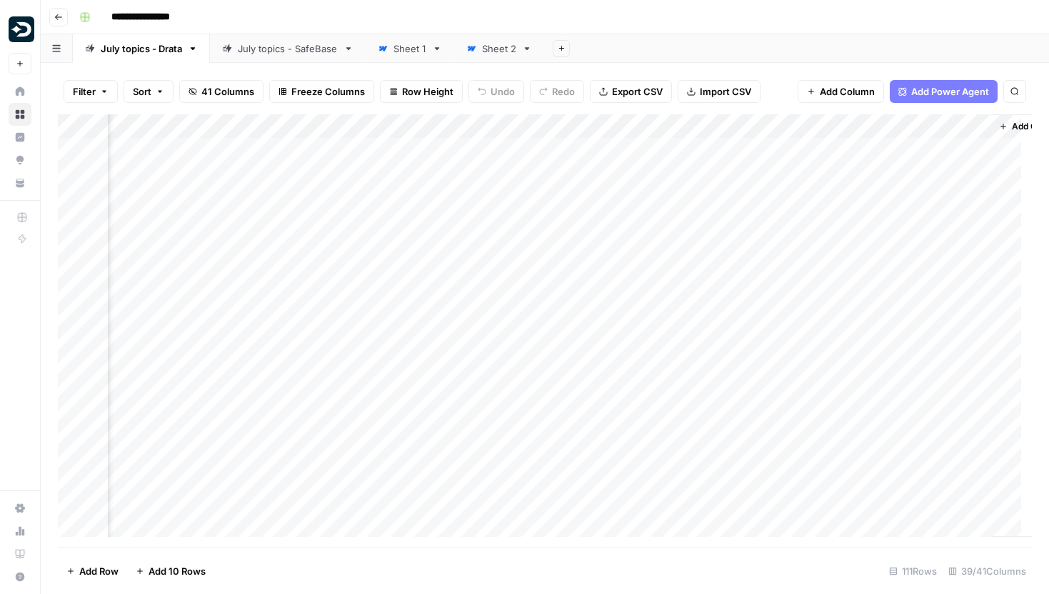
scroll to position [0, 4331]
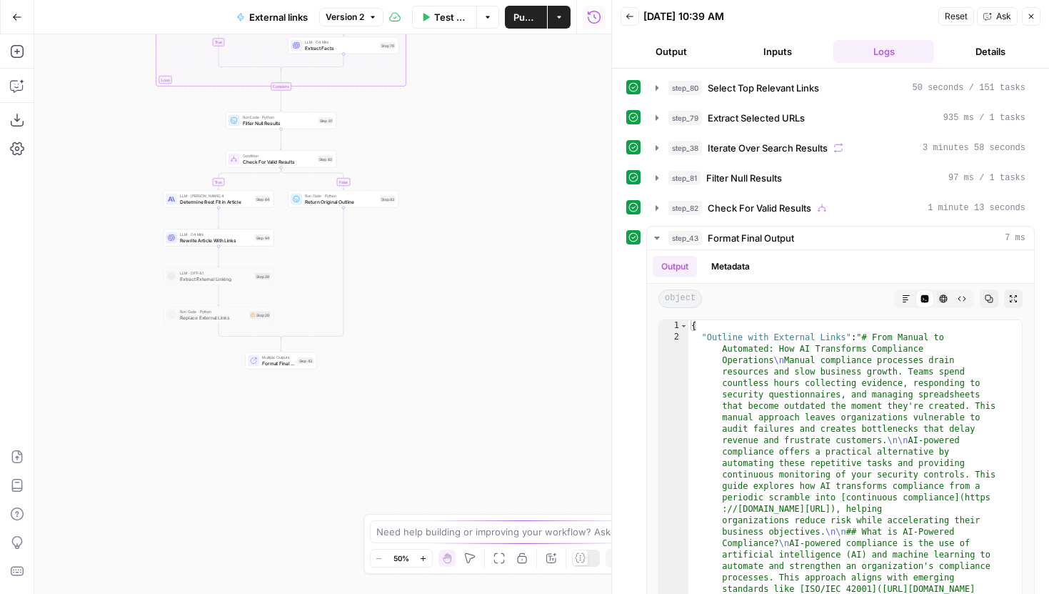
drag, startPoint x: 494, startPoint y: 361, endPoint x: 457, endPoint y: 143, distance: 220.9
click at [457, 143] on div "true false false true false true Workflow Input Settings Inputs LLM · [PERSON_N…" at bounding box center [322, 313] width 577 height 559
click at [278, 364] on span "Format Final Output" at bounding box center [278, 361] width 33 height 7
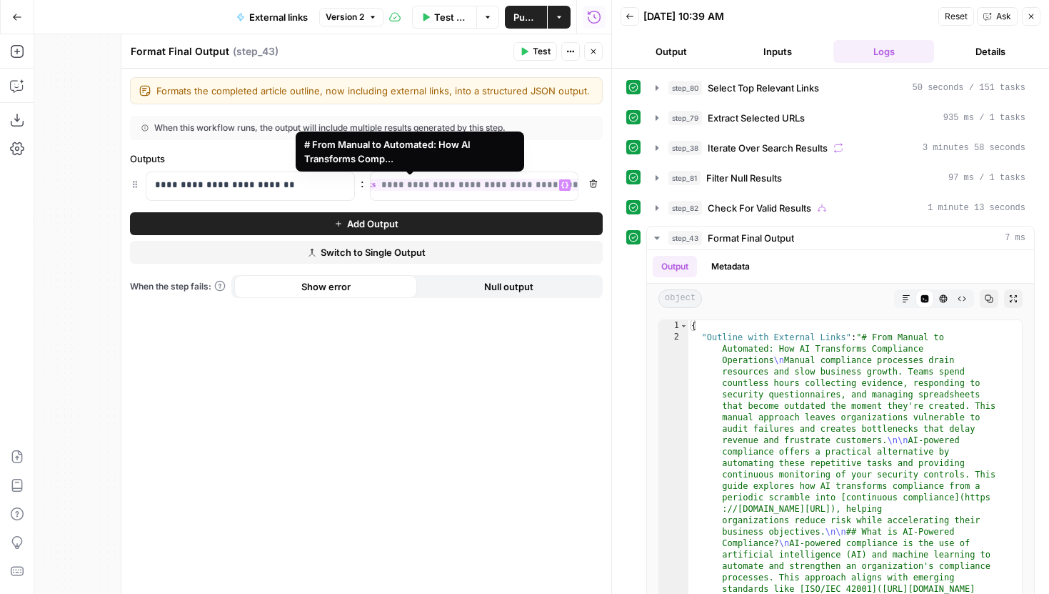
scroll to position [0, 137]
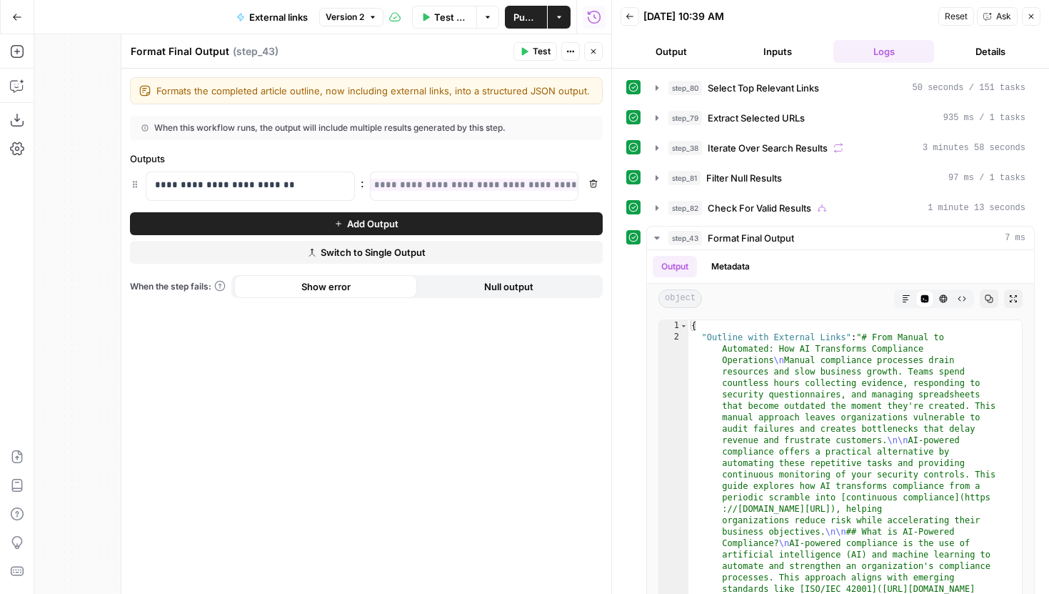
click at [602, 51] on button "Close" at bounding box center [593, 51] width 19 height 19
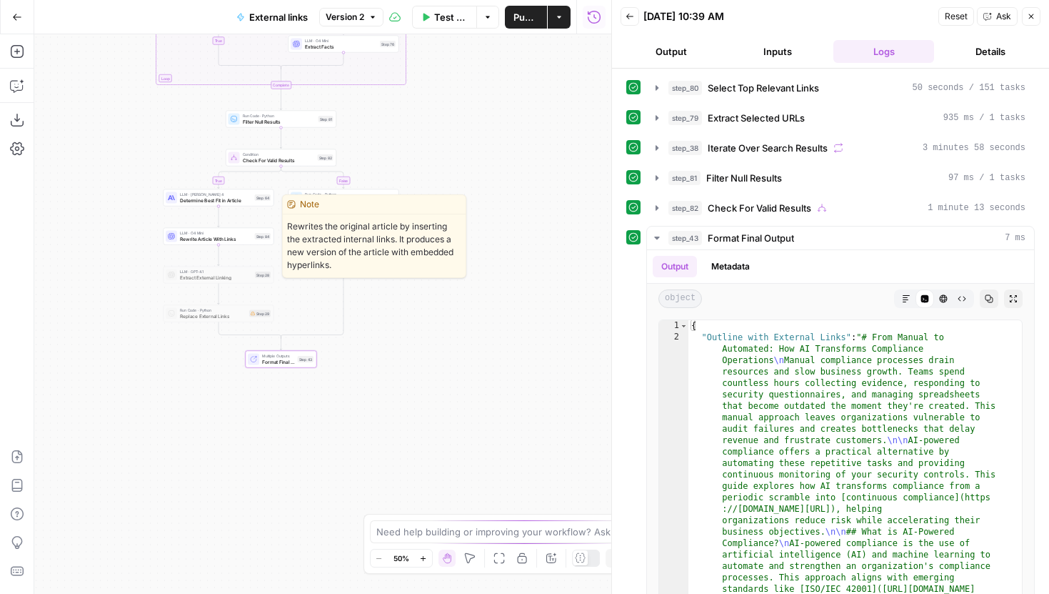
click at [236, 239] on span "Rewrite Article With Links" at bounding box center [216, 238] width 72 height 7
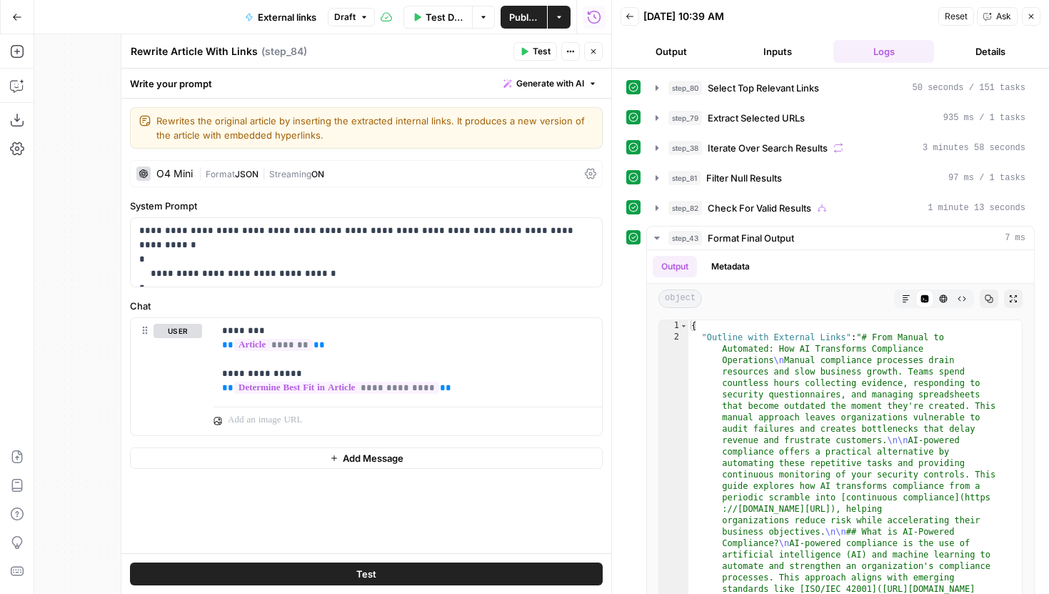
click at [589, 55] on icon "button" at bounding box center [593, 51] width 9 height 9
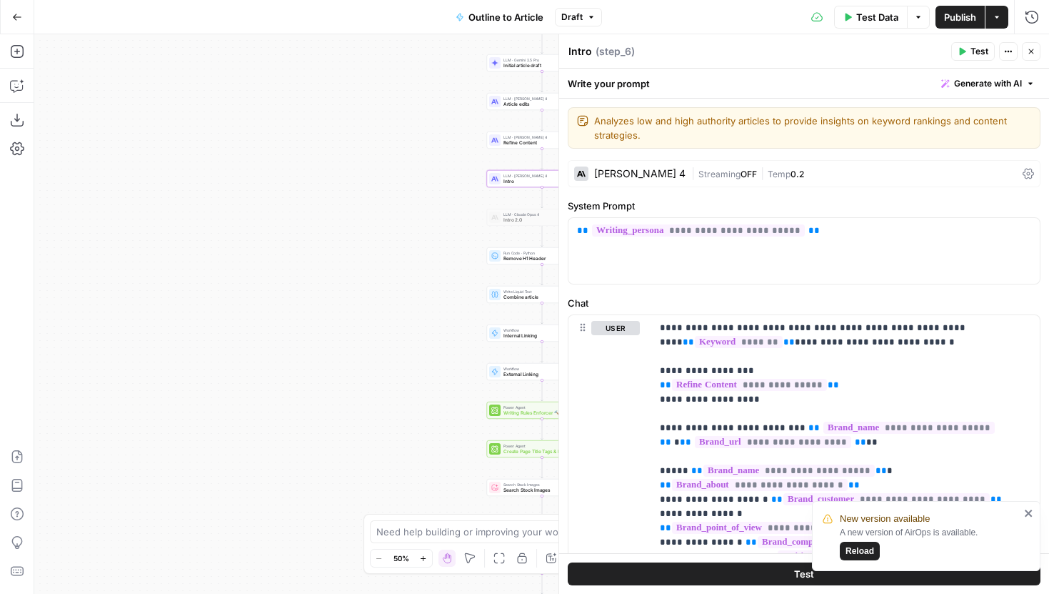
scroll to position [329, 0]
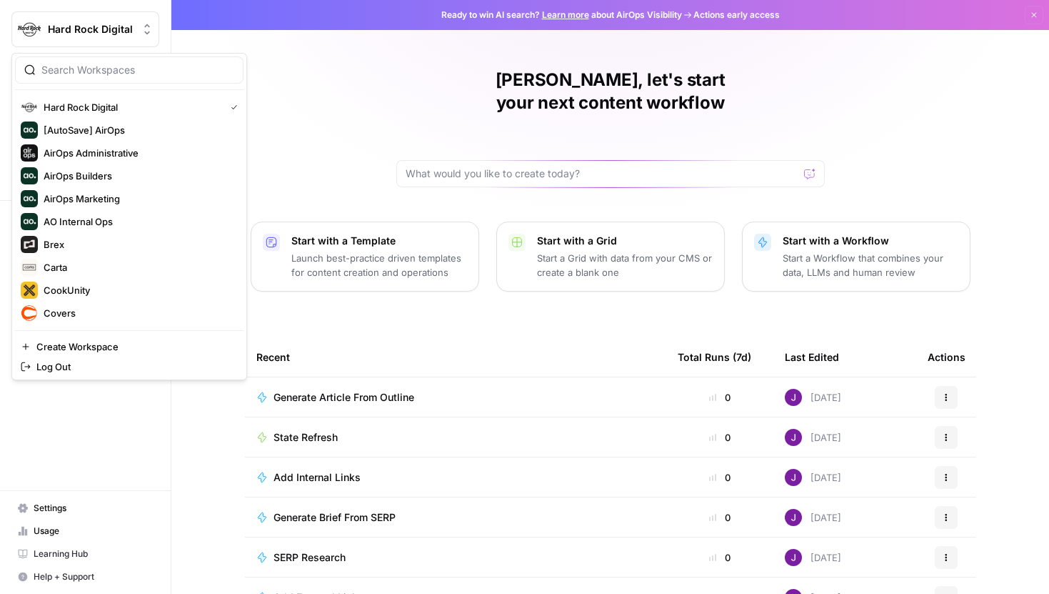
click at [100, 25] on span "Hard Rock Digital" at bounding box center [91, 29] width 86 height 14
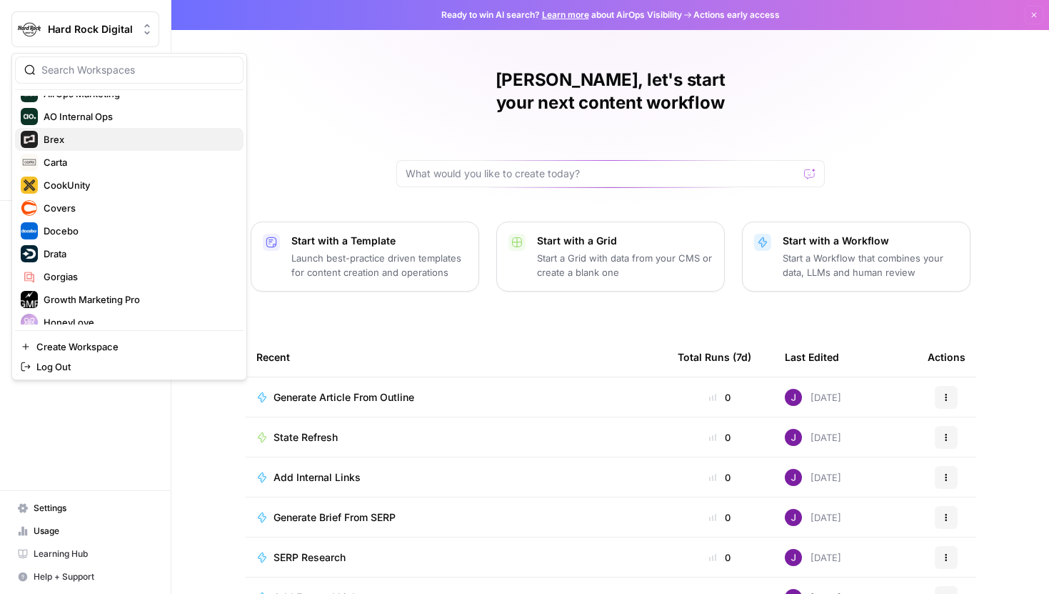
scroll to position [128, 0]
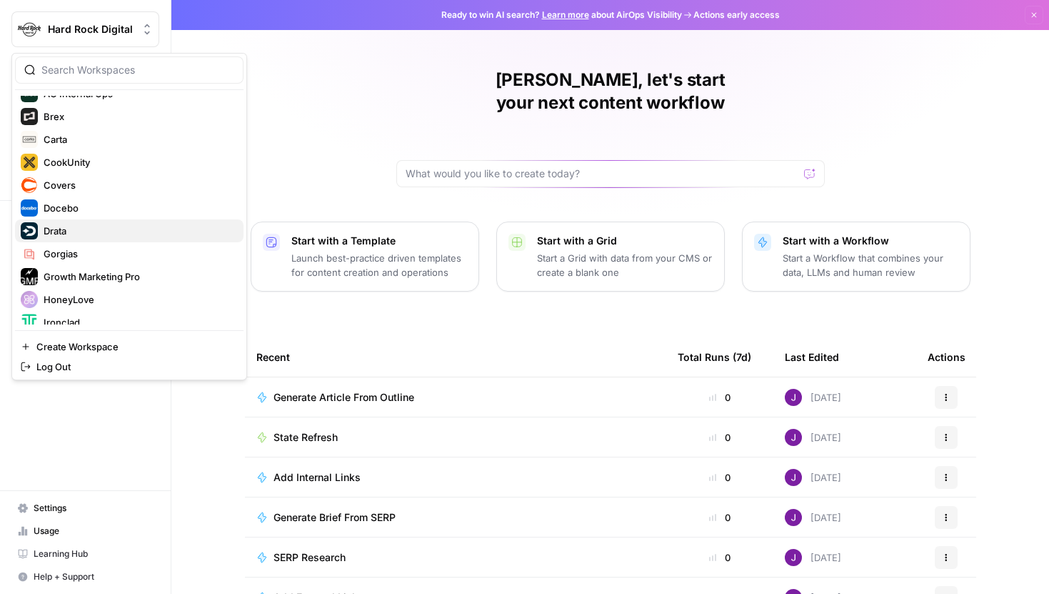
click at [77, 232] on span "Drata" at bounding box center [138, 231] width 189 height 14
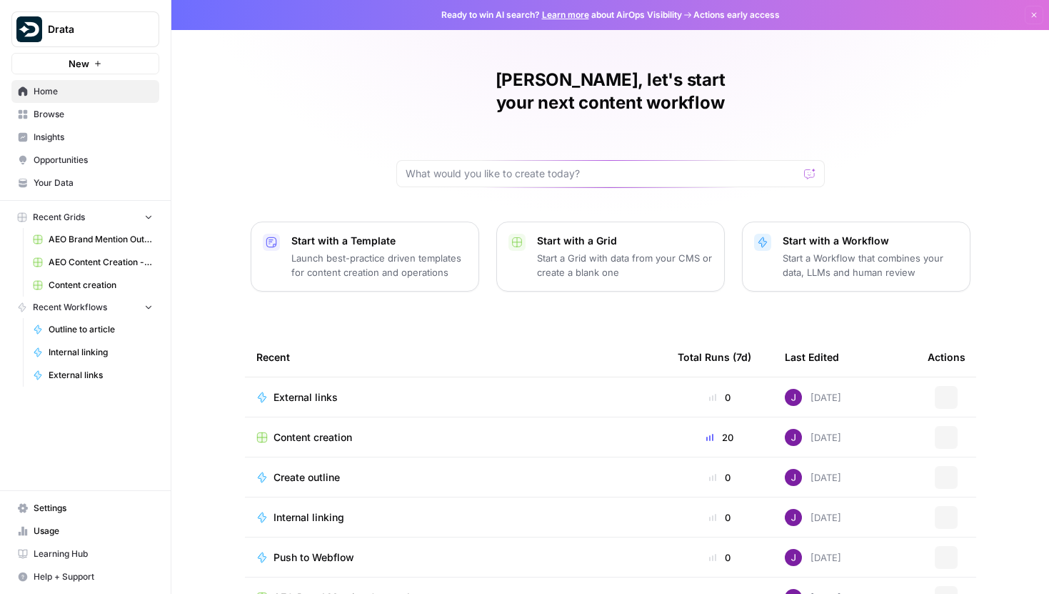
click at [81, 281] on span "Content creation" at bounding box center [101, 285] width 104 height 13
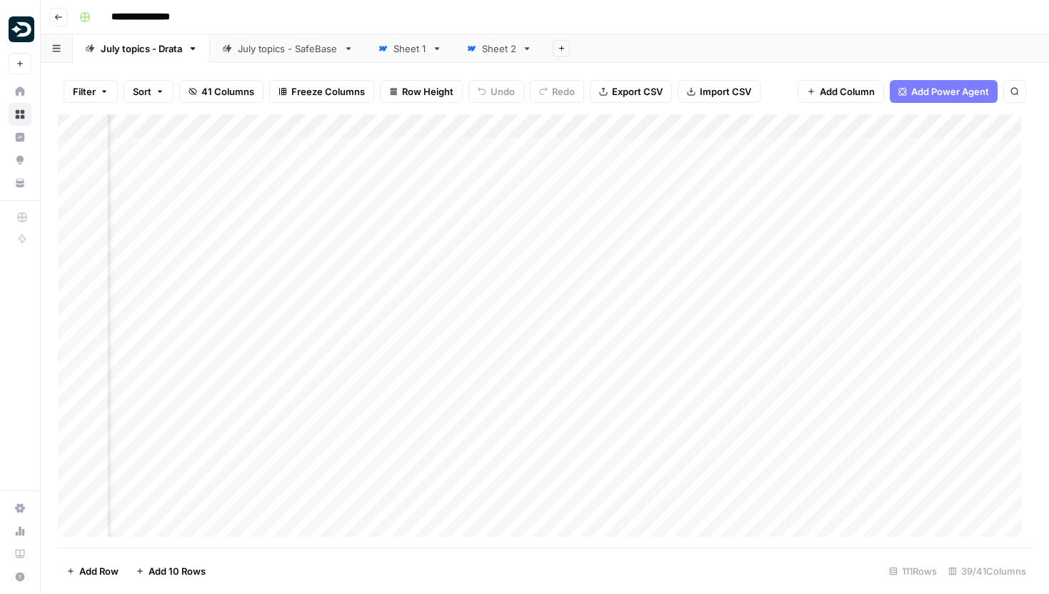
scroll to position [0, 4381]
click at [486, 125] on div "Add Column" at bounding box center [545, 330] width 974 height 433
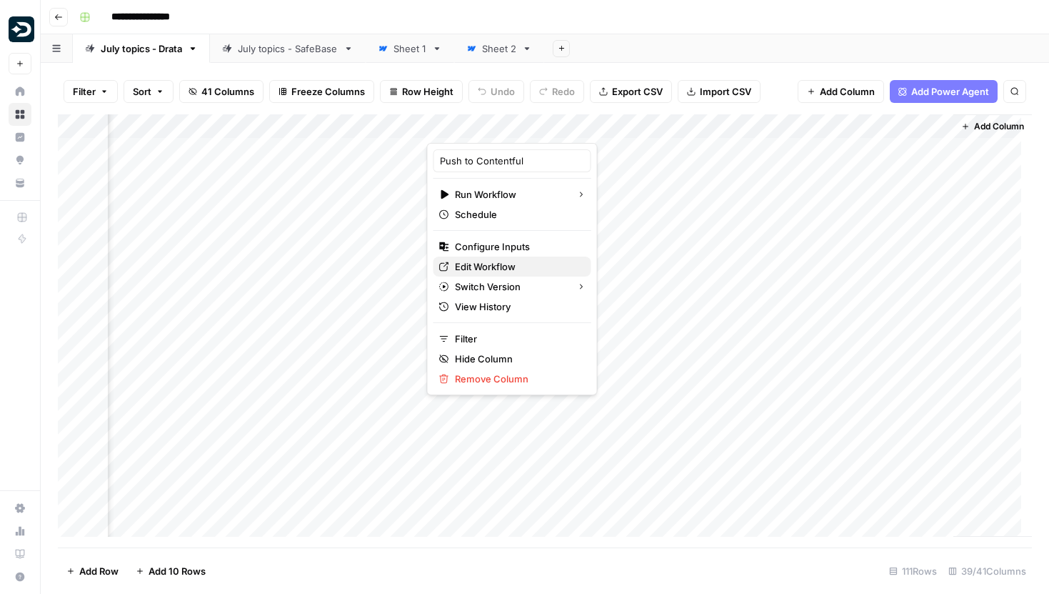
click at [496, 261] on span "Edit Workflow" at bounding box center [517, 266] width 125 height 14
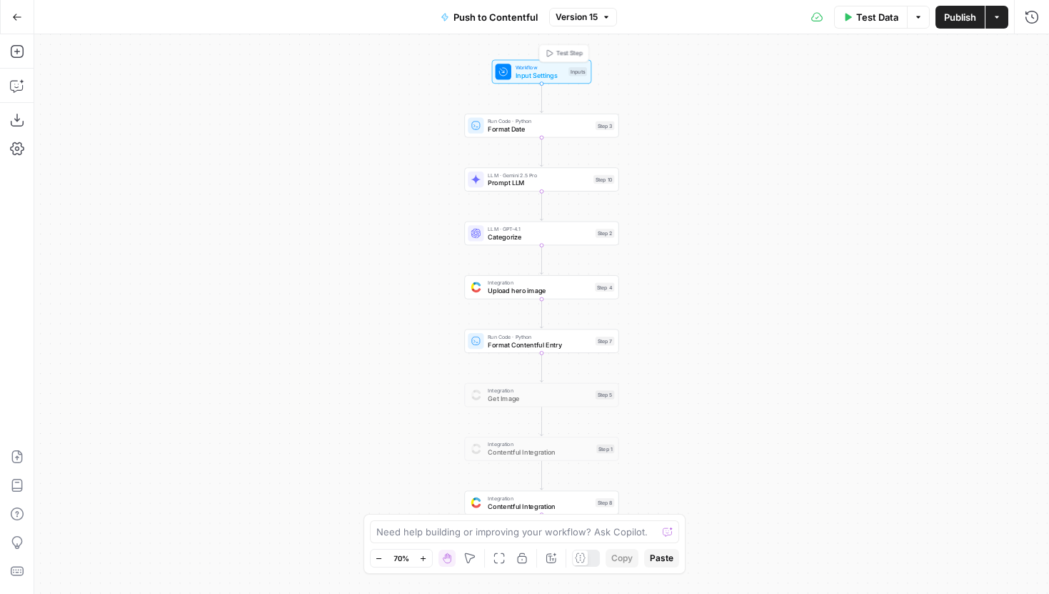
click at [569, 75] on div "Inputs" at bounding box center [578, 71] width 19 height 9
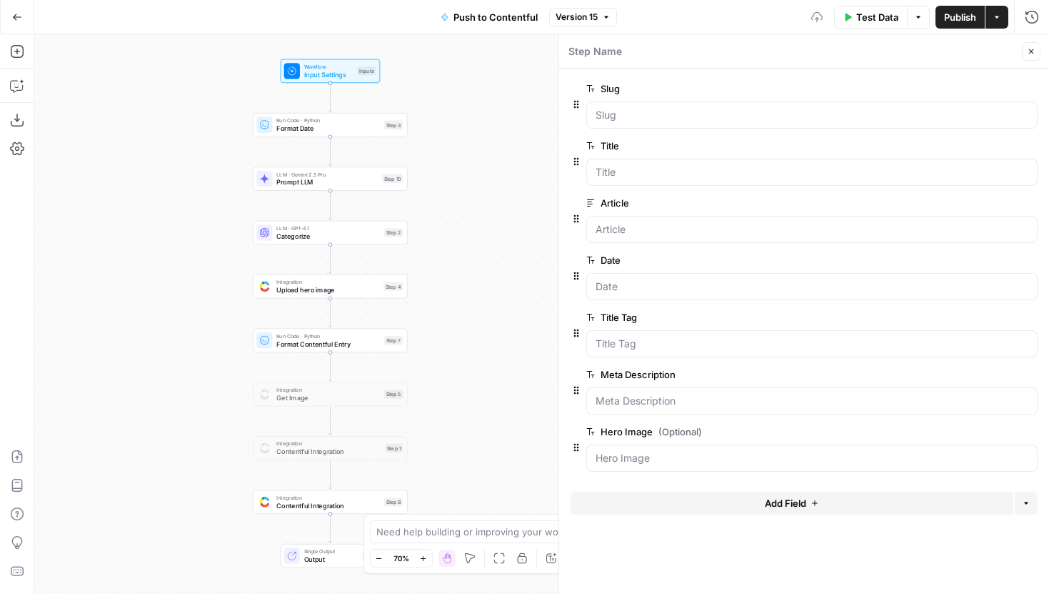
drag, startPoint x: 420, startPoint y: 127, endPoint x: 209, endPoint y: 126, distance: 211.5
click at [209, 126] on div "Workflow Input Settings Inputs Run Code · Python Format Date Step 3 LLM · Gemin…" at bounding box center [541, 313] width 1015 height 559
